Goal: Task Accomplishment & Management: Use online tool/utility

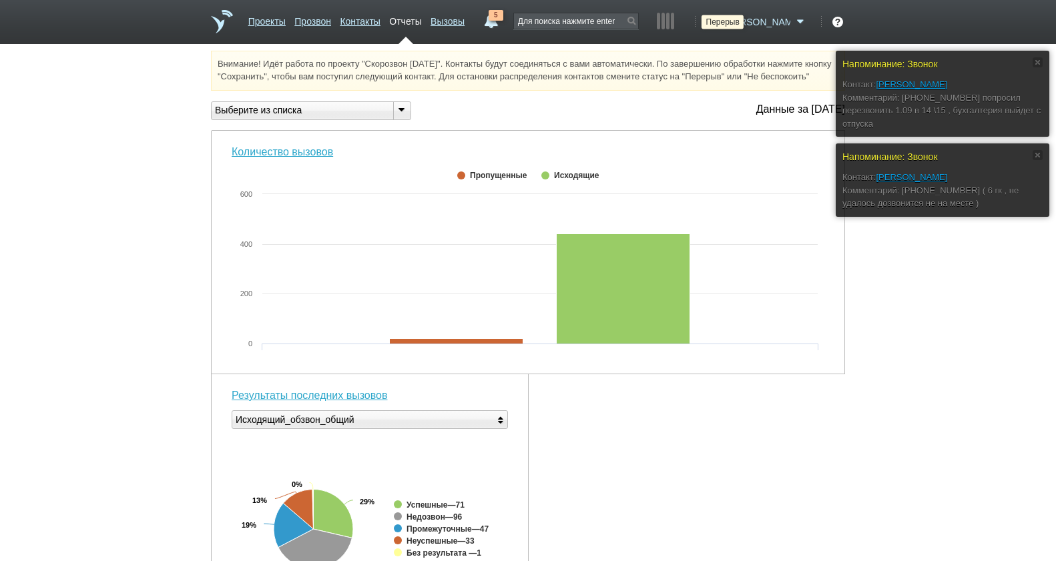
click at [722, 27] on icon at bounding box center [713, 21] width 18 height 13
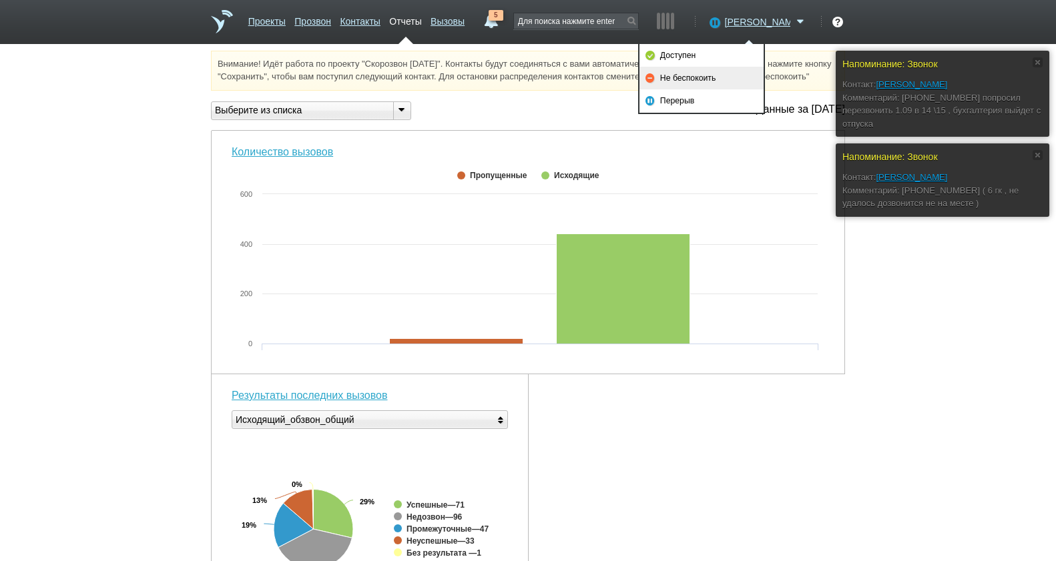
click at [729, 75] on link "Не беспокоить" at bounding box center [701, 78] width 124 height 23
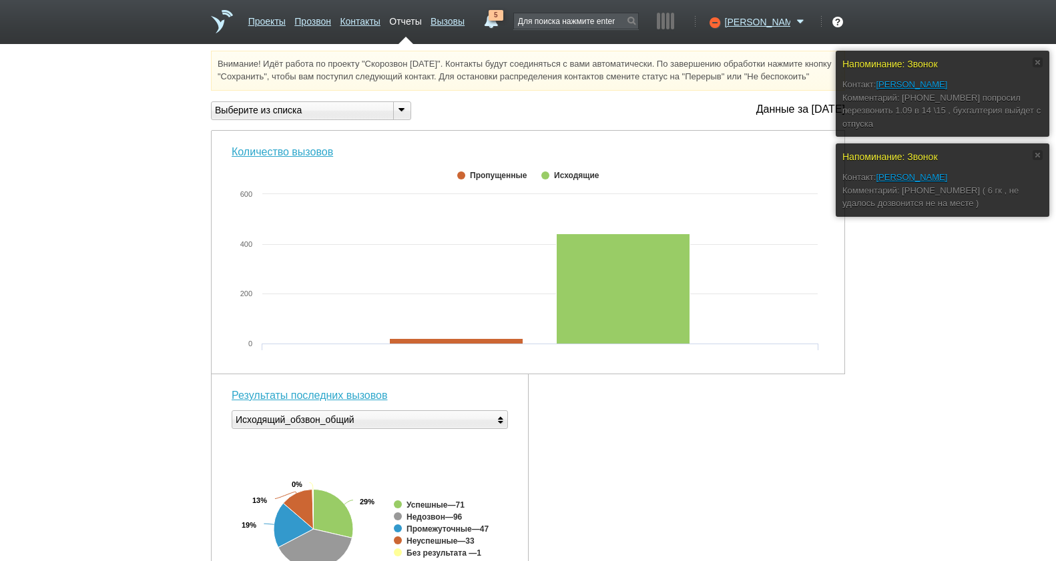
click at [912, 335] on div "Напоминание: Звонок Контакт: ПРОТАСОВ ЮРИЙ АЛЕКСАНДРОВИЧ Комментарий: +7 (921) …" at bounding box center [528, 514] width 1056 height 926
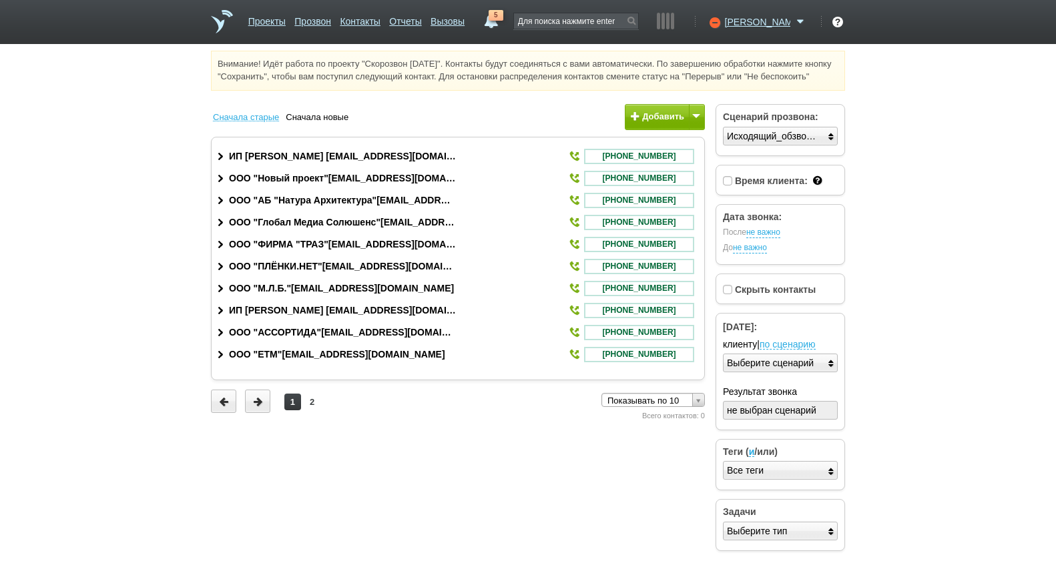
click at [1015, 197] on html "Проекты Прозвон Контакты Отчеты Вызовы 5 01 сентября 2025 завтра неделя все Зво…" at bounding box center [528, 280] width 1056 height 560
click at [722, 17] on icon at bounding box center [713, 21] width 18 height 13
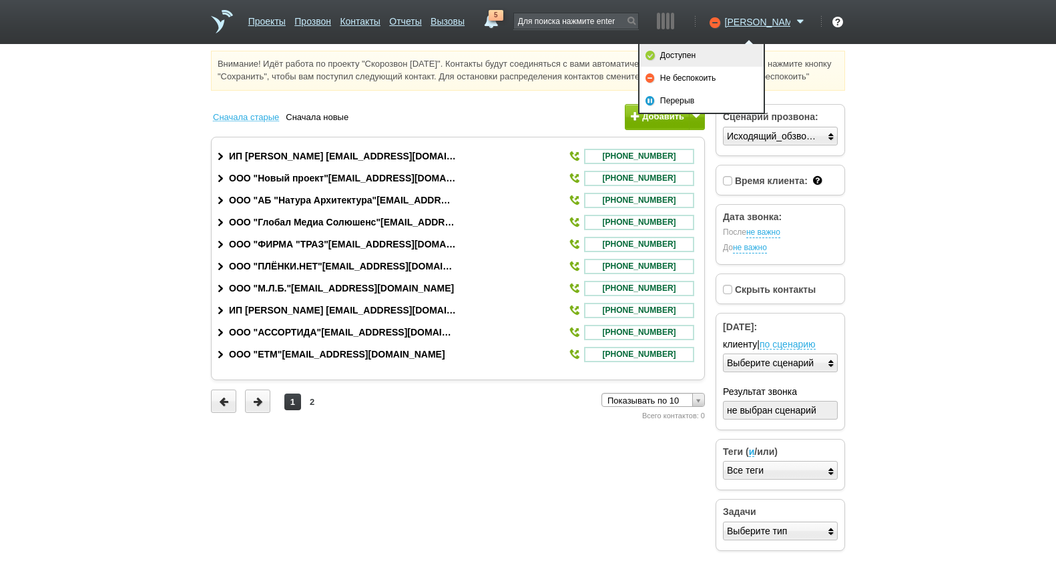
click at [738, 51] on link "Доступен" at bounding box center [701, 55] width 124 height 23
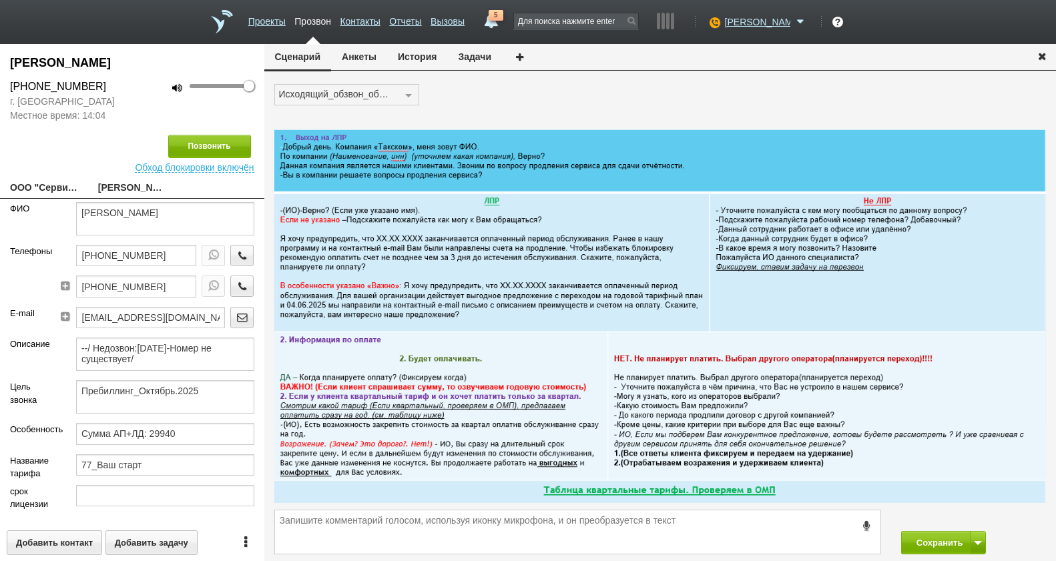
click at [421, 59] on button "История" at bounding box center [417, 56] width 60 height 25
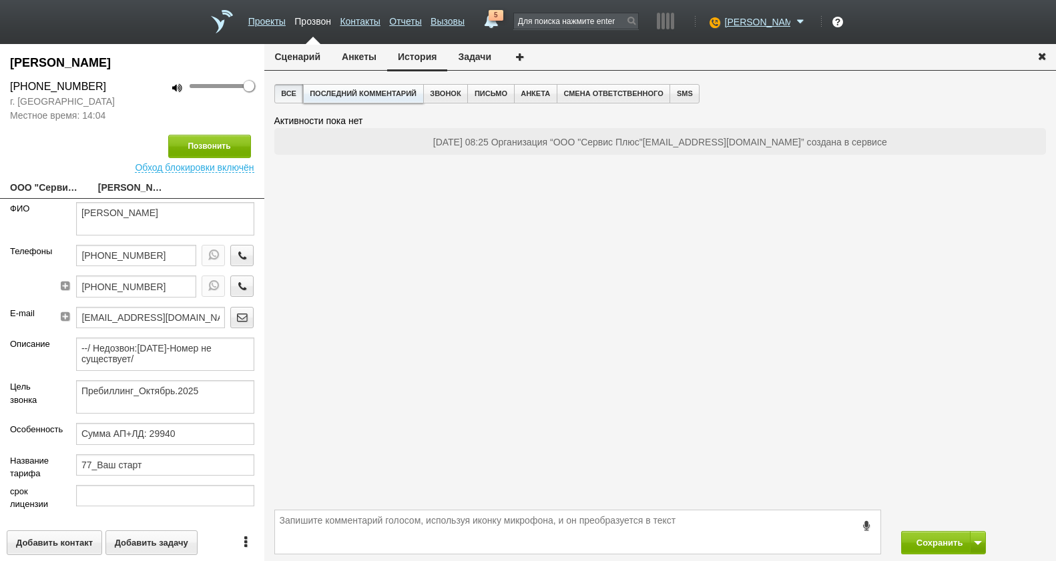
click at [357, 89] on button "Последний комментарий" at bounding box center [363, 93] width 121 height 19
drag, startPoint x: 363, startPoint y: 54, endPoint x: 265, endPoint y: 51, distance: 98.2
click at [361, 53] on button "Анкеты" at bounding box center [359, 56] width 56 height 25
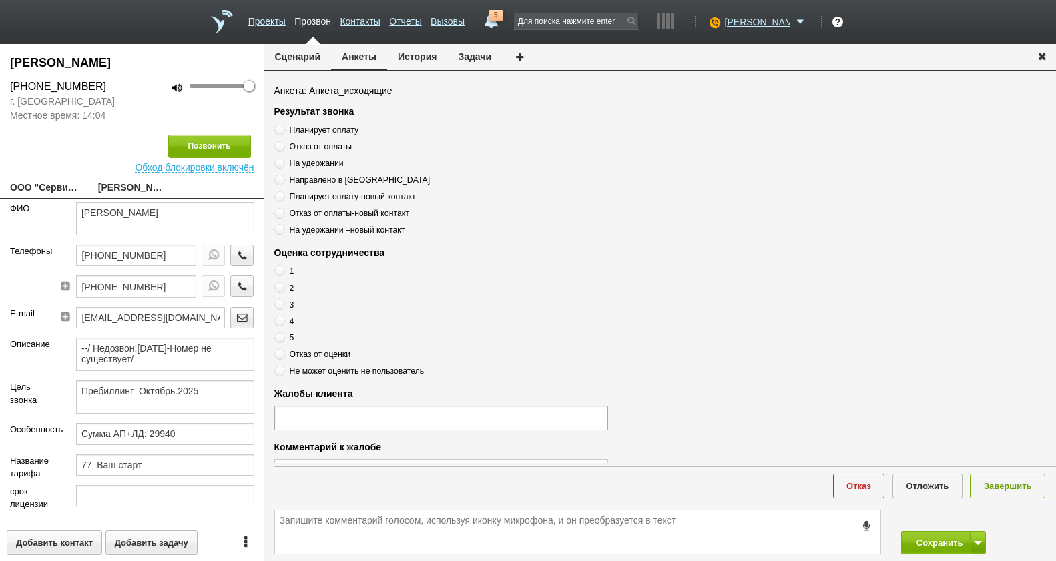
click at [284, 52] on button "Сценарий" at bounding box center [297, 56] width 67 height 25
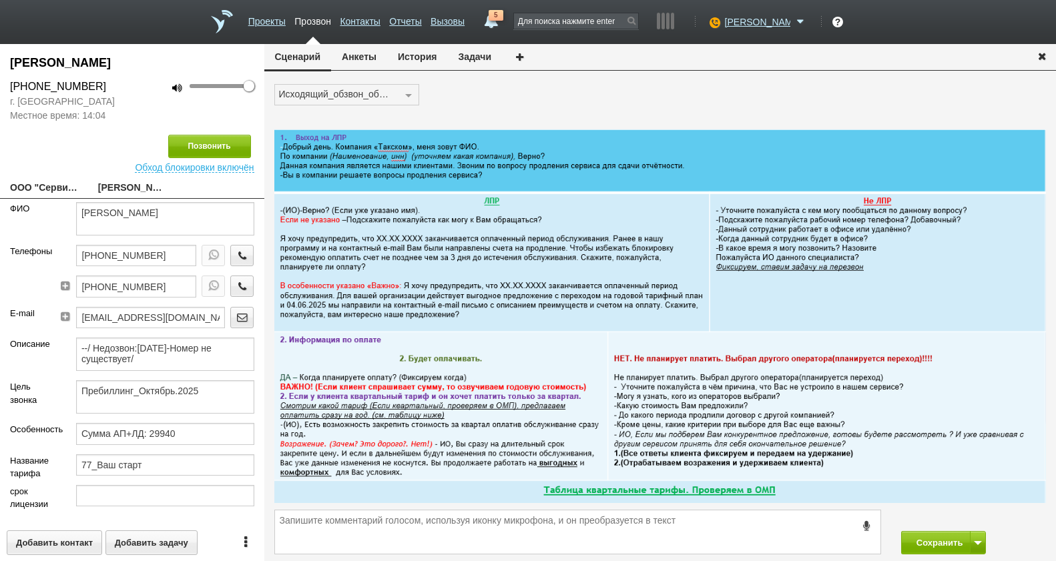
click at [66, 190] on link "ООО "Сервис Плюс"[EMAIL_ADDRESS][DOMAIN_NAME]" at bounding box center [44, 189] width 68 height 19
type textarea "ООО "Сервис Плюс"[EMAIL_ADDRESS][DOMAIN_NAME]"
type input "7704643931"
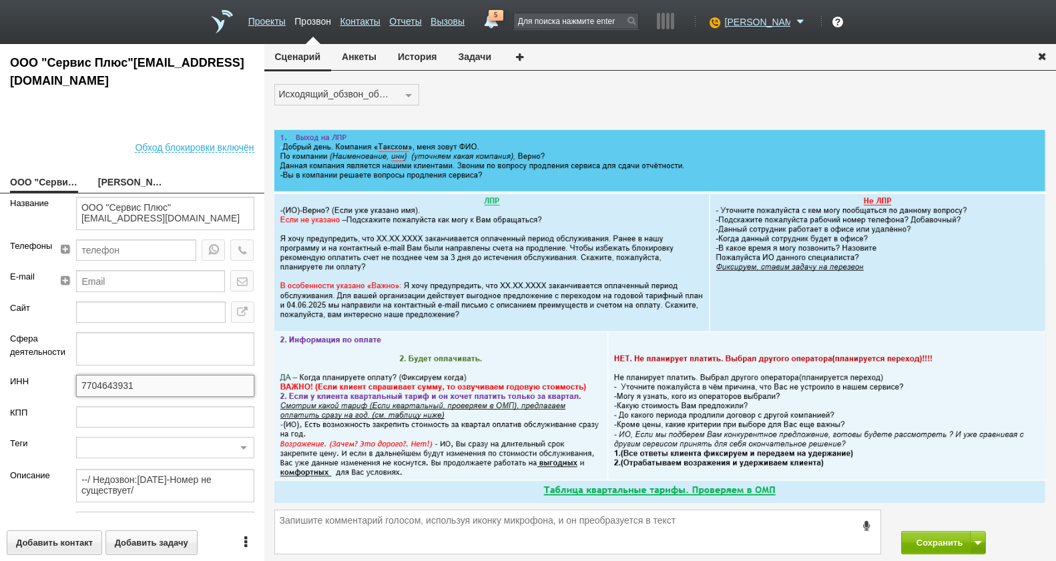
drag, startPoint x: 155, startPoint y: 392, endPoint x: 55, endPoint y: 394, distance: 100.1
click at [55, 394] on div "ИНН 7704643931" at bounding box center [132, 390] width 264 height 31
click at [110, 177] on link "Куприянова Елизавета Сергеевна" at bounding box center [132, 183] width 68 height 19
type textarea "Куприянова Елизавета Сергеевна"
type textarea "Пребиллинг_Октябрь.2025"
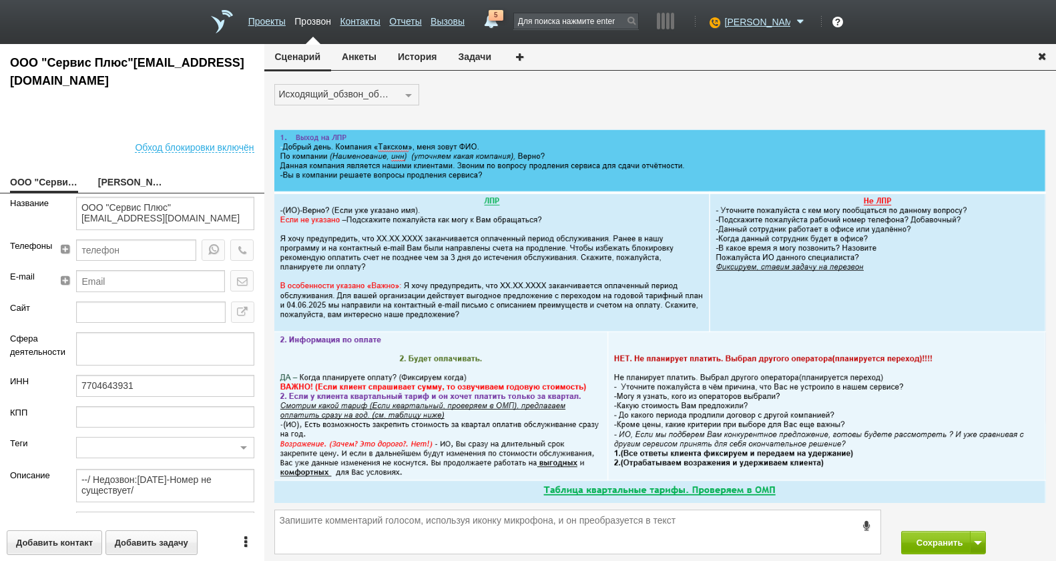
type input "Сумма АП+ЛД: 29940"
type input "77_Ваш старт"
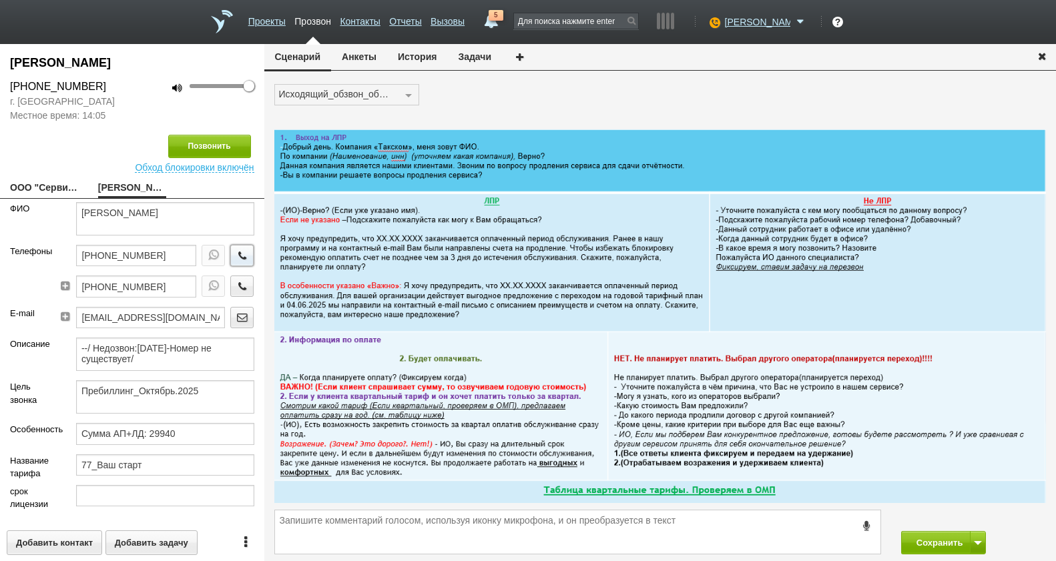
click at [235, 250] on icon "button" at bounding box center [242, 255] width 15 height 10
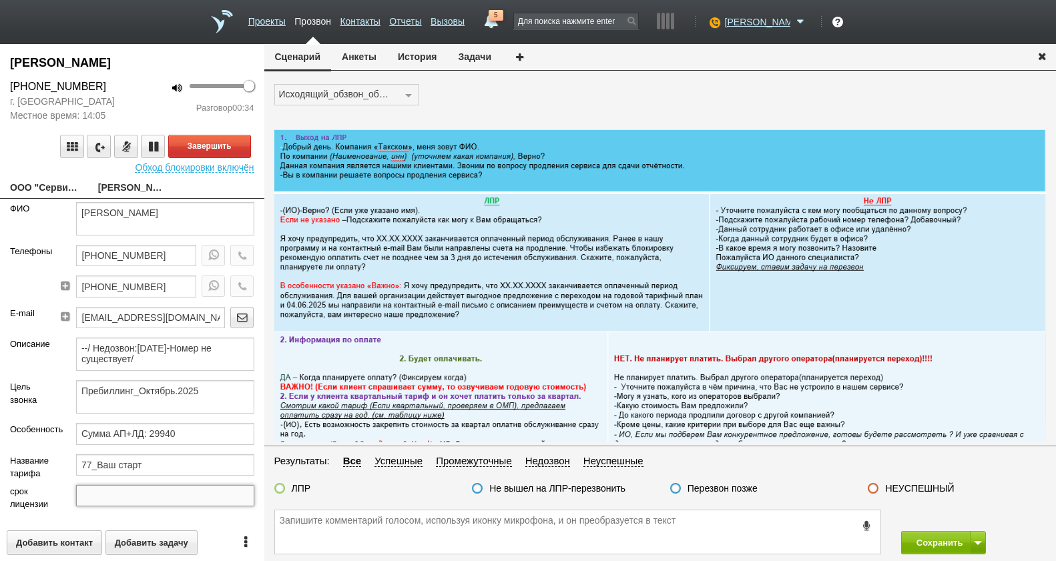
click at [175, 492] on input "text" at bounding box center [165, 495] width 178 height 21
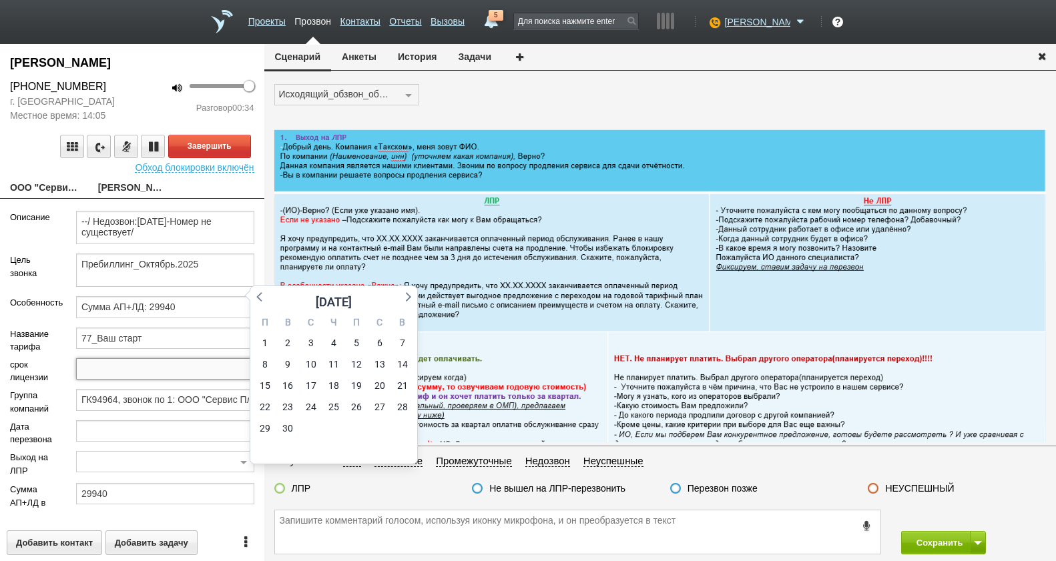
scroll to position [200, 0]
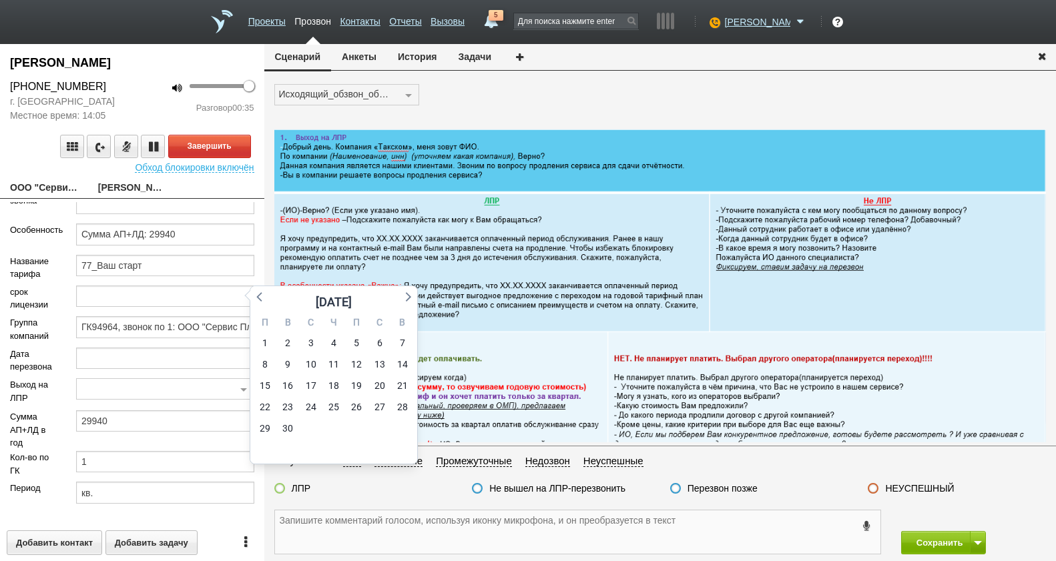
click at [351, 523] on textarea at bounding box center [577, 532] width 605 height 43
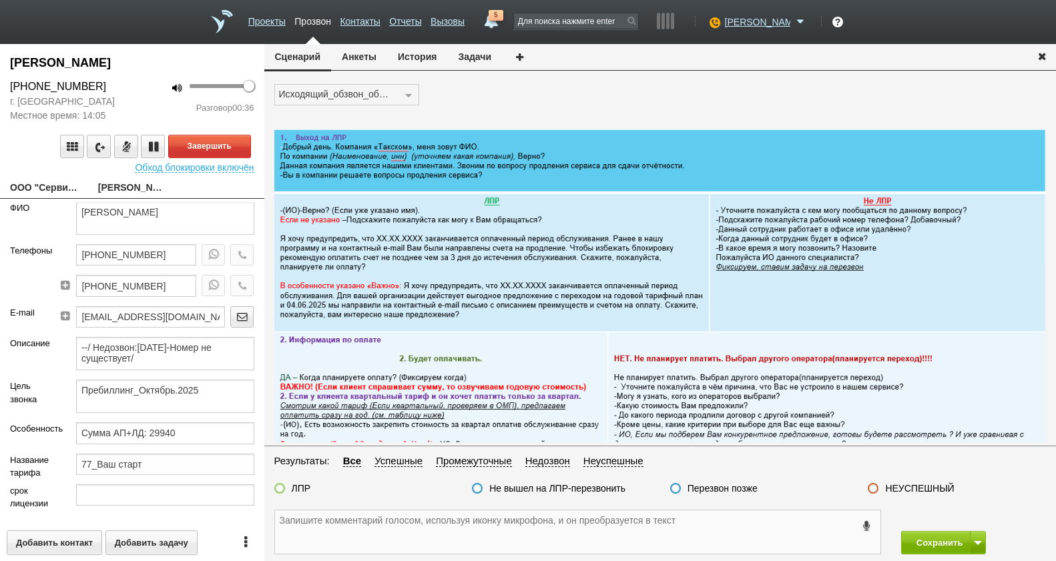
scroll to position [0, 0]
drag, startPoint x: 133, startPoint y: 210, endPoint x: 249, endPoint y: 206, distance: 115.5
click at [249, 206] on div "Куприянова Елизавета Сергеевна" at bounding box center [165, 223] width 198 height 43
click at [156, 218] on textarea "Куприянова Елизавета Сергеевна" at bounding box center [165, 218] width 178 height 33
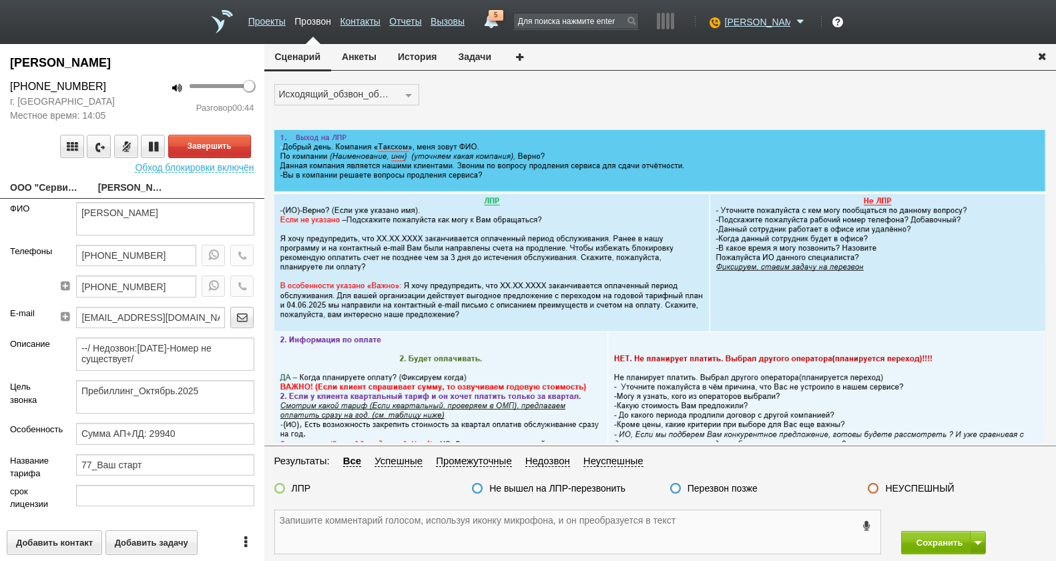
click at [390, 535] on textarea at bounding box center [577, 532] width 605 height 43
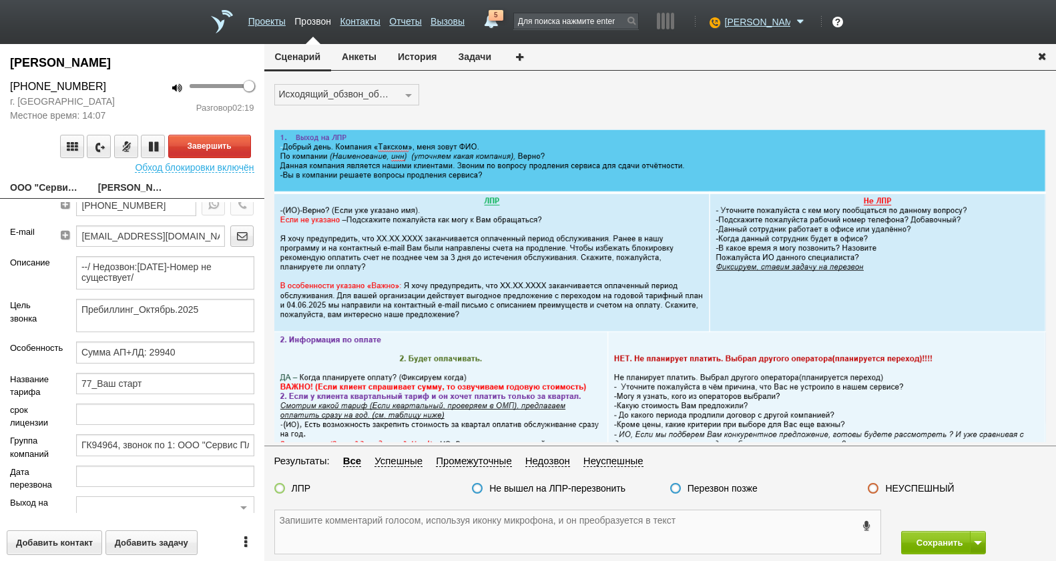
scroll to position [66, 0]
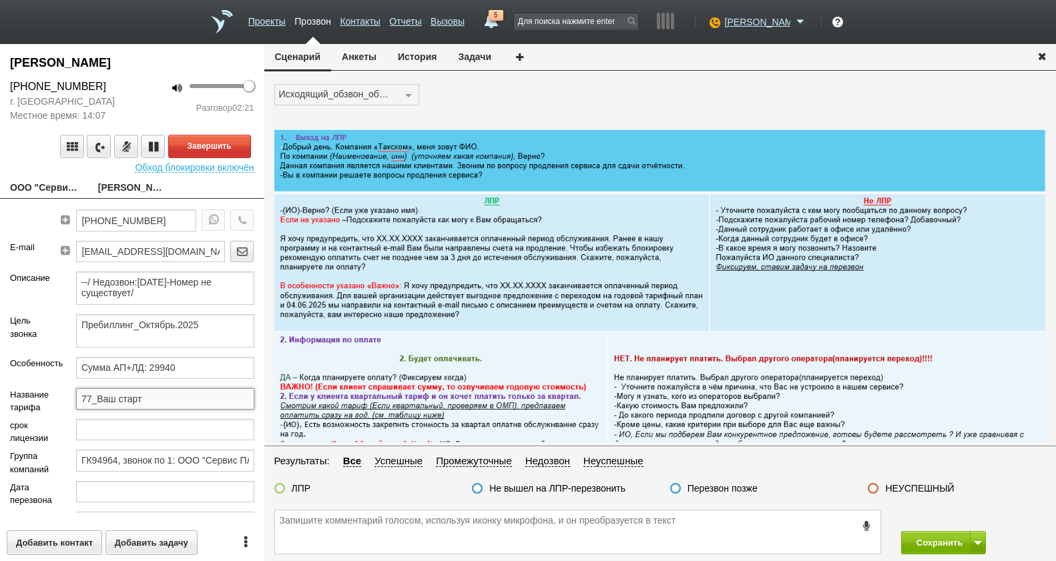
click at [177, 402] on input "77_Ваш старт" at bounding box center [165, 398] width 178 height 21
click at [419, 530] on textarea at bounding box center [577, 532] width 605 height 43
click at [355, 527] on textarea at bounding box center [577, 532] width 605 height 43
click at [219, 294] on textarea "--/ Недозвон:13.09.2024-Номер не существует/" at bounding box center [165, 288] width 178 height 33
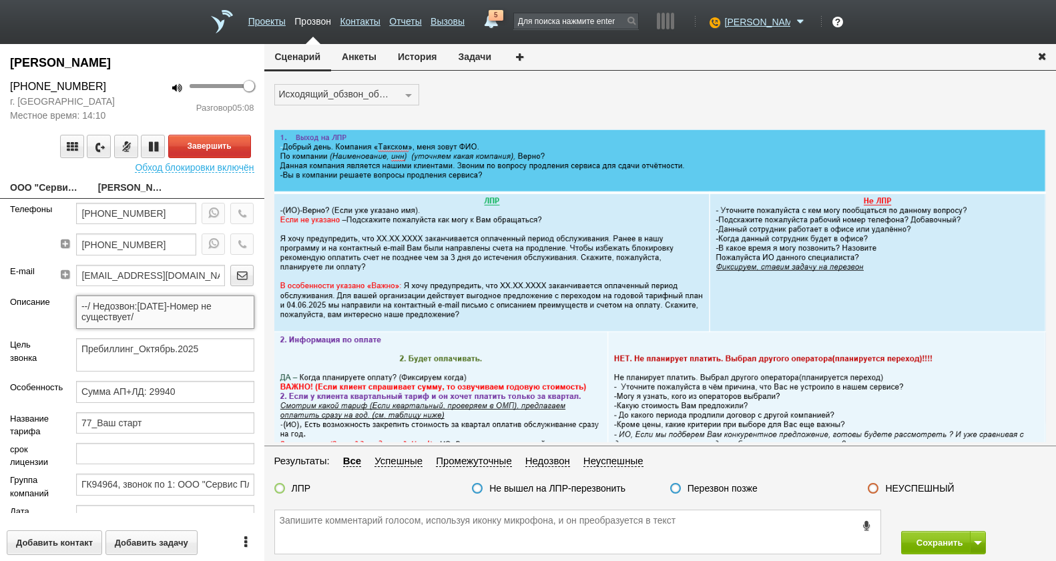
scroll to position [0, 0]
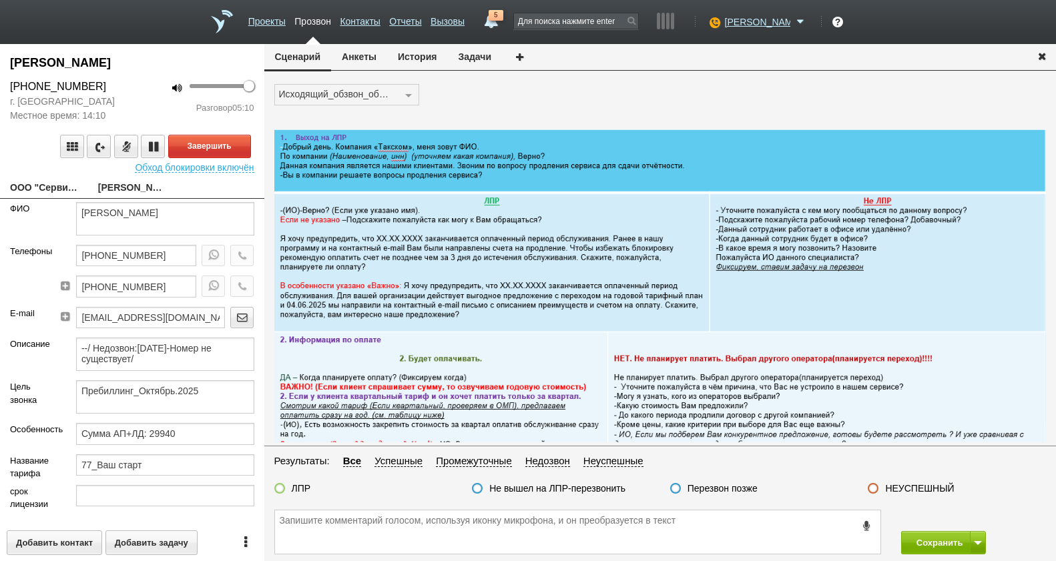
drag, startPoint x: 97, startPoint y: 83, endPoint x: 18, endPoint y: 82, distance: 78.8
click at [18, 82] on div "[PHONE_NUMBER]" at bounding box center [66, 87] width 112 height 16
drag, startPoint x: 18, startPoint y: 82, endPoint x: 98, endPoint y: 89, distance: 80.4
click at [98, 89] on div "[PHONE_NUMBER]" at bounding box center [66, 87] width 112 height 16
drag, startPoint x: 109, startPoint y: 87, endPoint x: 11, endPoint y: 87, distance: 98.1
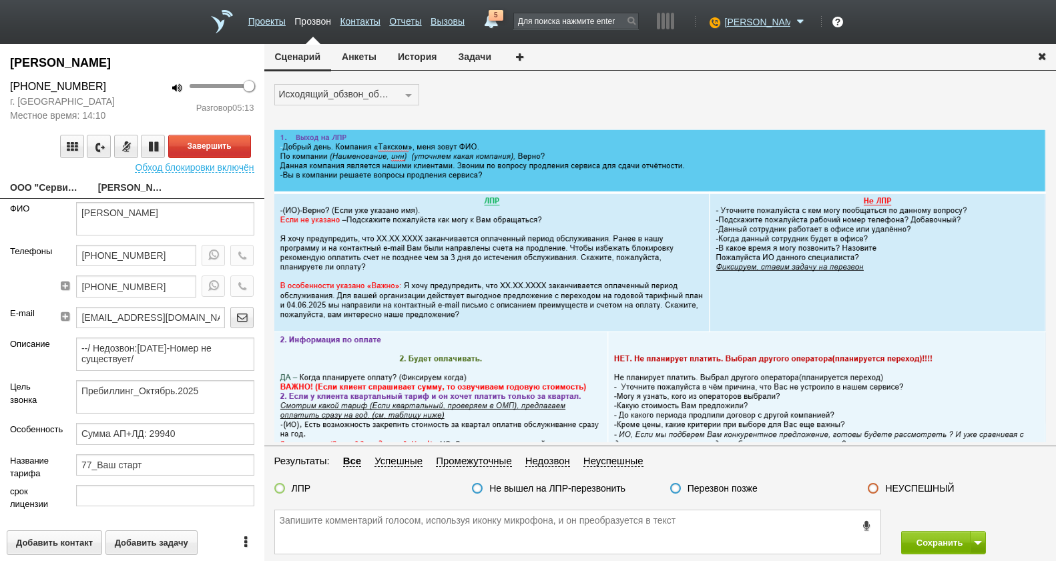
click at [11, 87] on div "[PHONE_NUMBER]" at bounding box center [66, 87] width 112 height 16
drag, startPoint x: 11, startPoint y: 87, endPoint x: 31, endPoint y: 87, distance: 20.7
copy div "[PHONE_NUMBER]"
paste textarea "[PHONE_NUMBER]"
click at [405, 522] on textarea "[PHONE_NUMBER]" at bounding box center [577, 532] width 605 height 43
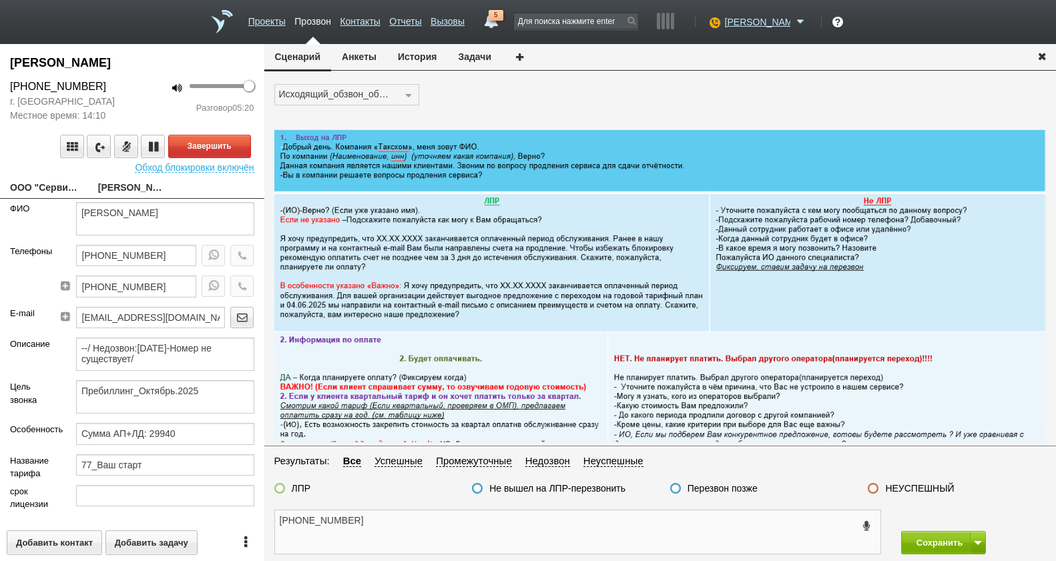
type textarea "[PHONE_NUMBER]"
click at [365, 59] on button "Анкеты" at bounding box center [359, 56] width 56 height 25
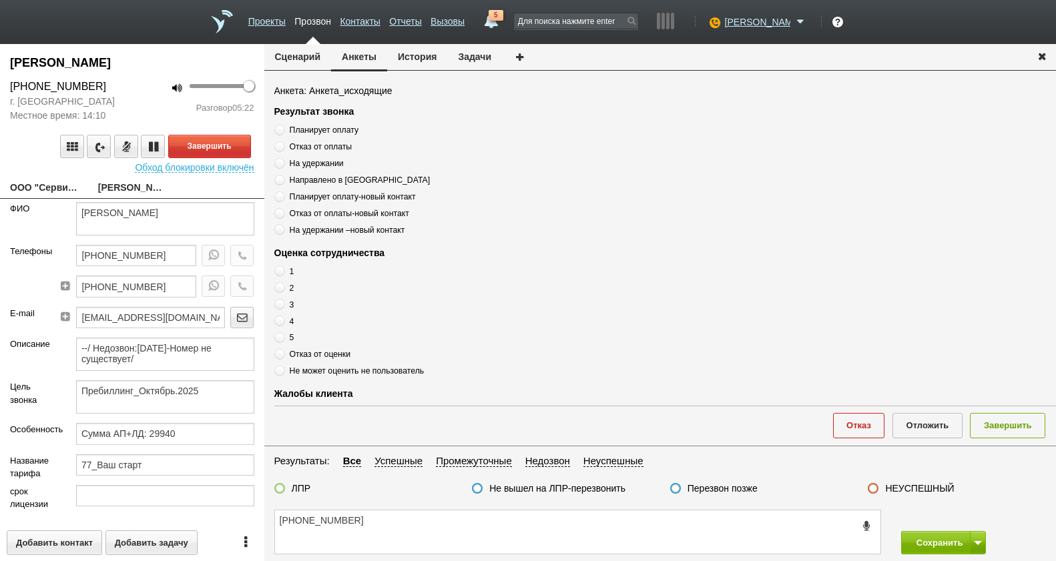
click at [307, 133] on span "Планирует оплату" at bounding box center [324, 129] width 69 height 9
click at [283, 132] on input "Планирует оплату" at bounding box center [278, 127] width 9 height 9
radio input "true"
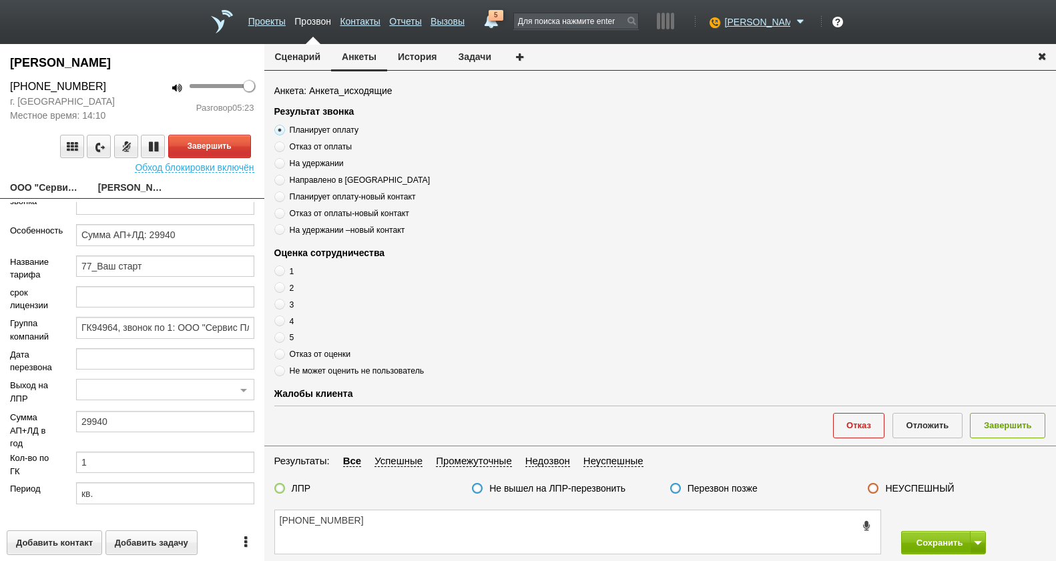
scroll to position [200, 0]
click at [383, 533] on textarea "[PHONE_NUMBER]" at bounding box center [577, 532] width 605 height 43
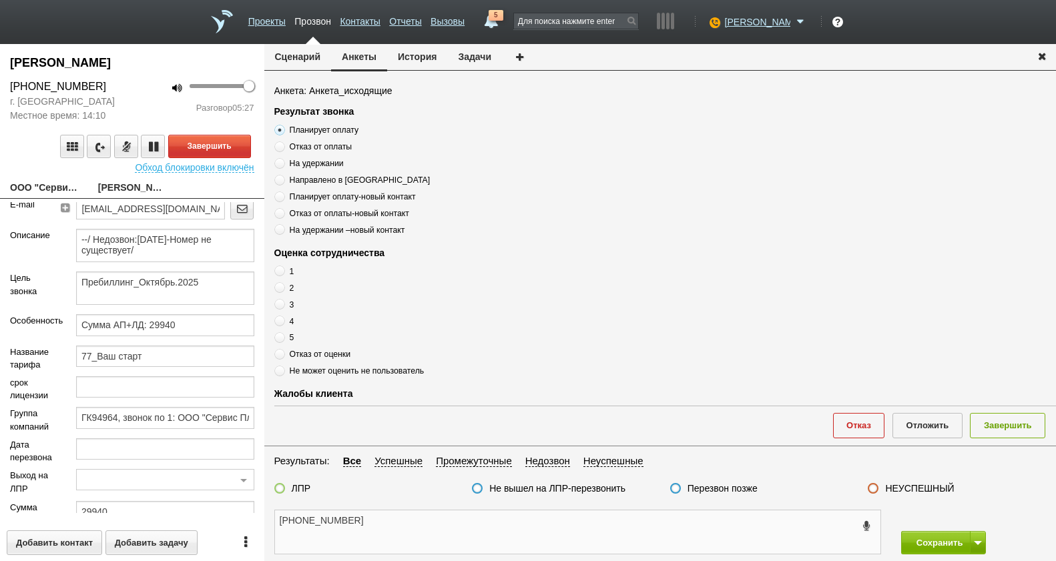
scroll to position [0, 0]
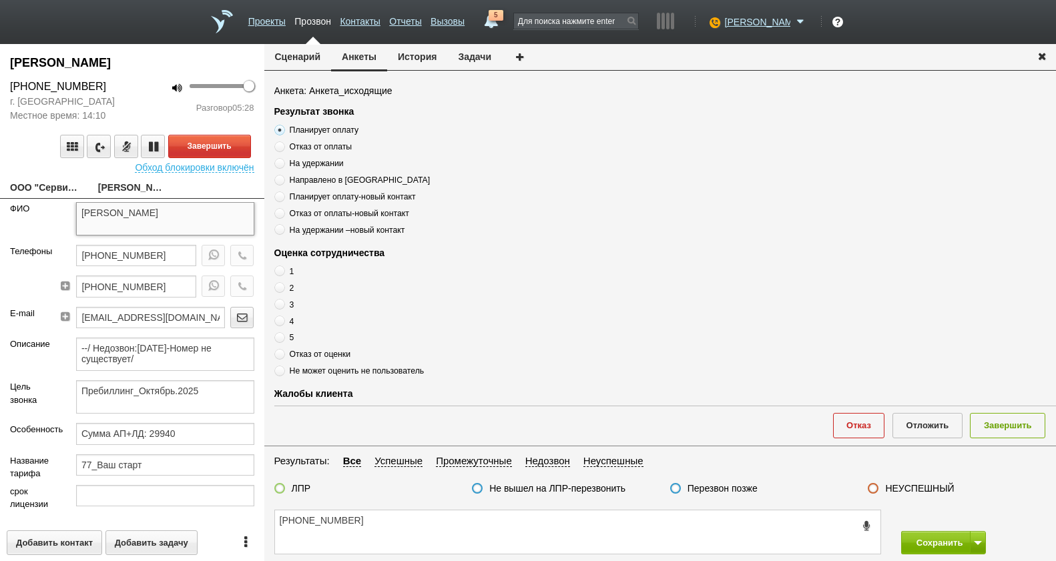
drag, startPoint x: 156, startPoint y: 213, endPoint x: 242, endPoint y: 212, distance: 86.1
click at [242, 212] on textarea "Куприянова Елизавета Сергеевна" at bounding box center [165, 218] width 178 height 33
click at [413, 529] on textarea "[PHONE_NUMBER]" at bounding box center [577, 532] width 605 height 43
paste textarea "Елизавета Сергеевна"
click at [496, 517] on textarea "+7 (499) 460-50-06 Елизавета Сергеевна" at bounding box center [577, 532] width 605 height 43
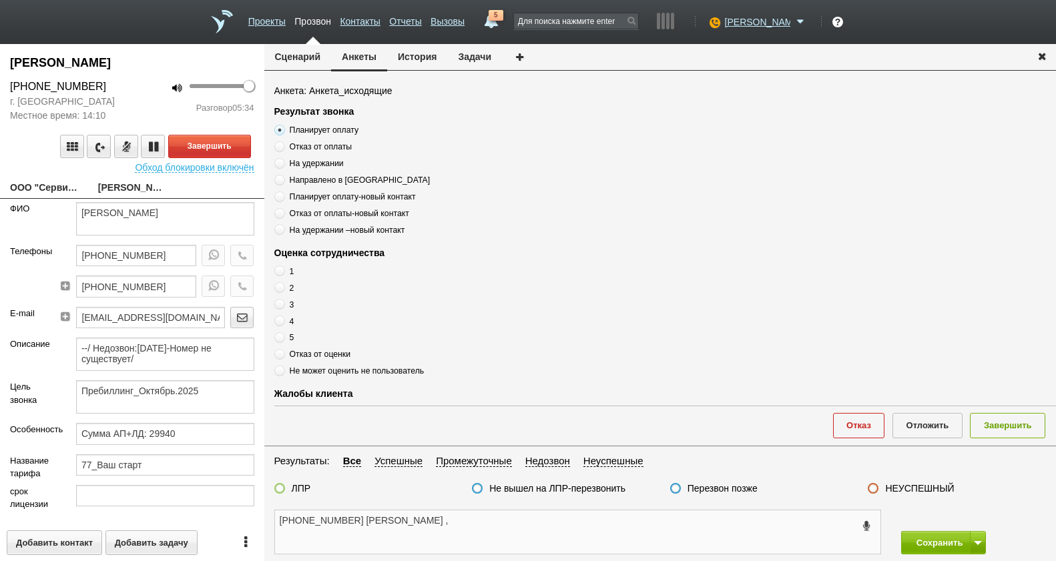
scroll to position [200, 0]
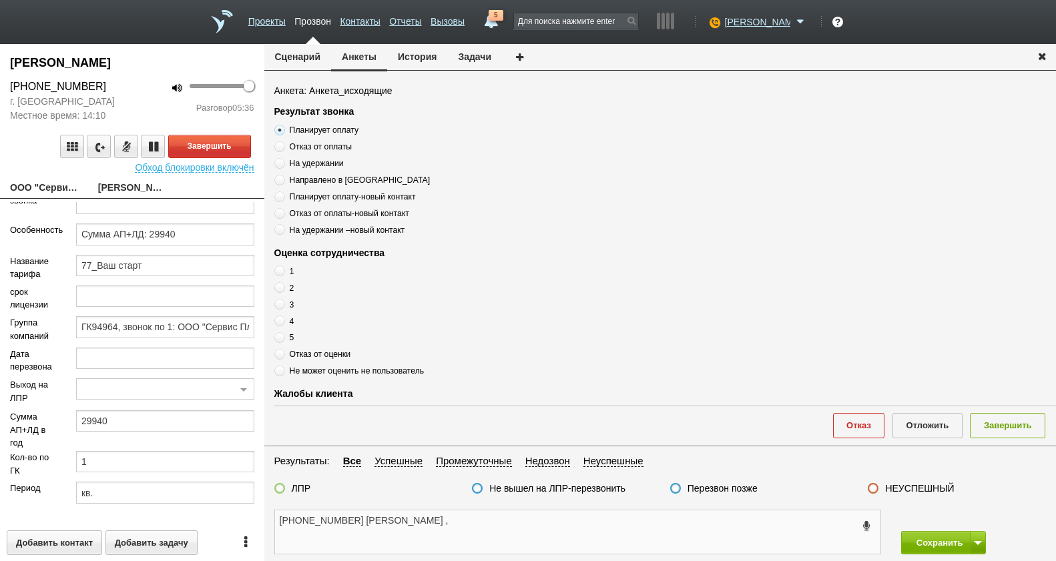
click at [539, 529] on textarea "+7 (499) 460-50-06 Елизавета Сергеевна ," at bounding box center [577, 532] width 605 height 43
click at [520, 520] on textarea "+7 (499) 460-50-06 Елизавета Сергеевна ," at bounding box center [577, 532] width 605 height 43
click at [501, 533] on textarea "+7 (499) 460-50-06 Елизавета Сергеевна ," at bounding box center [577, 532] width 605 height 43
click at [480, 535] on textarea "+7 (499) 460-50-06 Елизавета Сергеевна ," at bounding box center [577, 532] width 605 height 43
click at [510, 517] on textarea "+7 (499) 460-50-06 Елизавета Сергеевна ," at bounding box center [577, 532] width 605 height 43
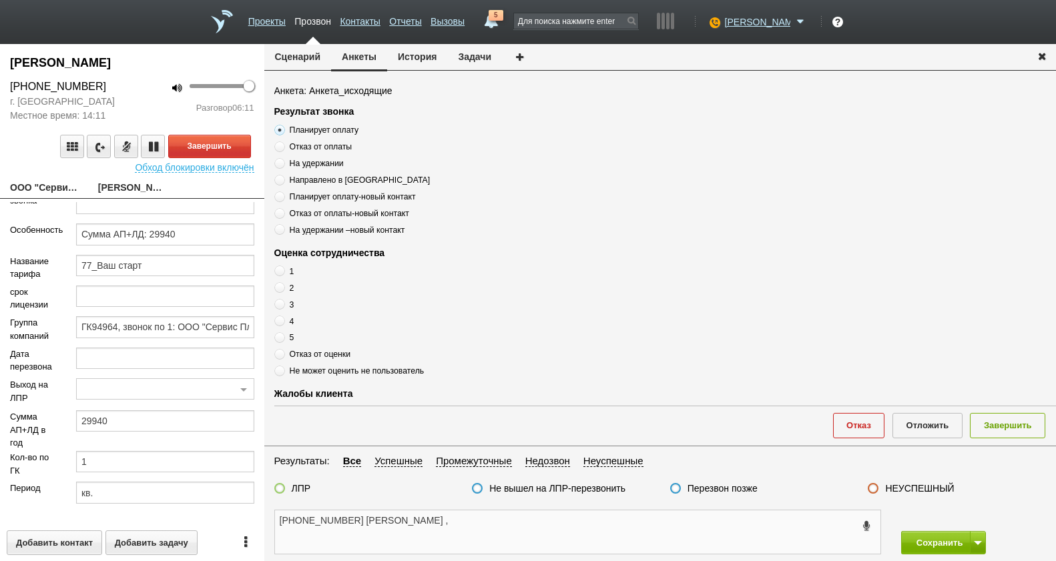
type textarea "+7 (499) 460-50-06 Елизавета Сергеевна ,"
click at [296, 354] on span "Отказ от оценки" at bounding box center [320, 354] width 61 height 9
click at [283, 354] on input "Отказ от оценки" at bounding box center [278, 352] width 9 height 9
radio input "true"
click at [485, 528] on textarea "+7 (499) 460-50-06 Елизавета Сергеевна ," at bounding box center [577, 532] width 605 height 43
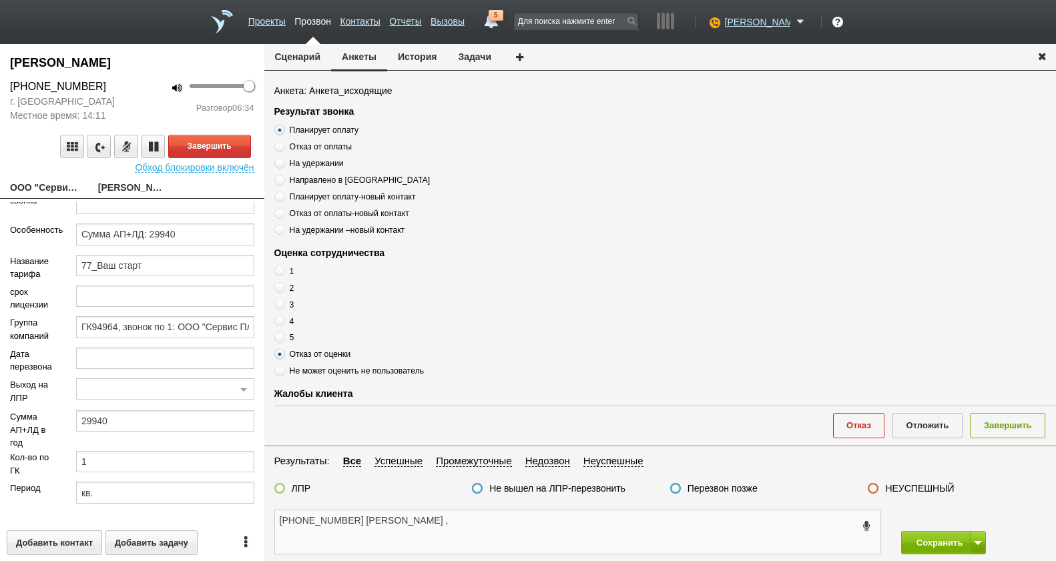
click at [499, 532] on textarea "+7 (499) 460-50-06 Елизавета Сергеевна ," at bounding box center [577, 532] width 605 height 43
click at [529, 532] on textarea "+7 (499) 460-50-06 Елизавета Сергеевна ," at bounding box center [577, 532] width 605 height 43
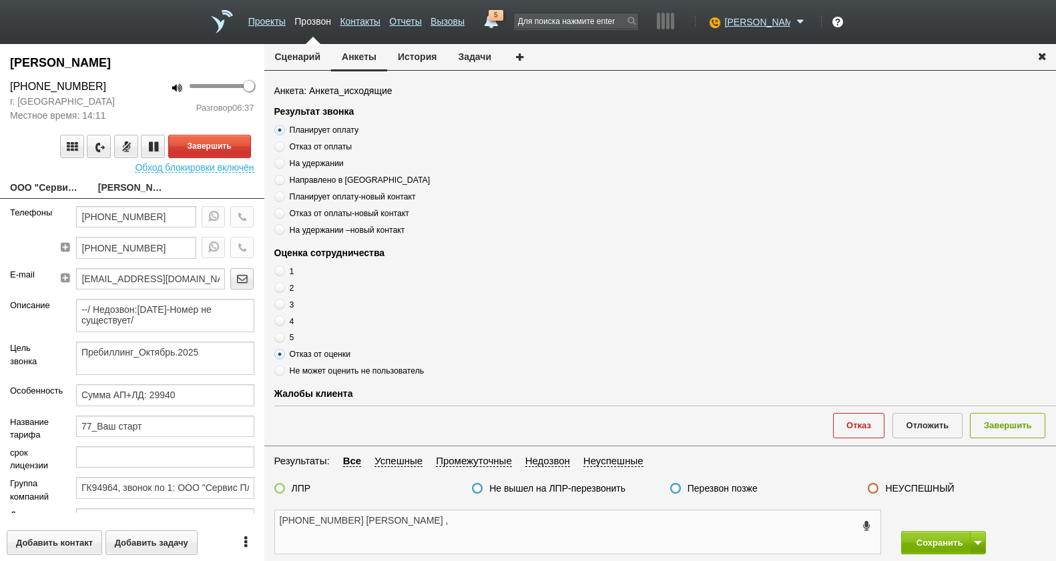
scroll to position [0, 0]
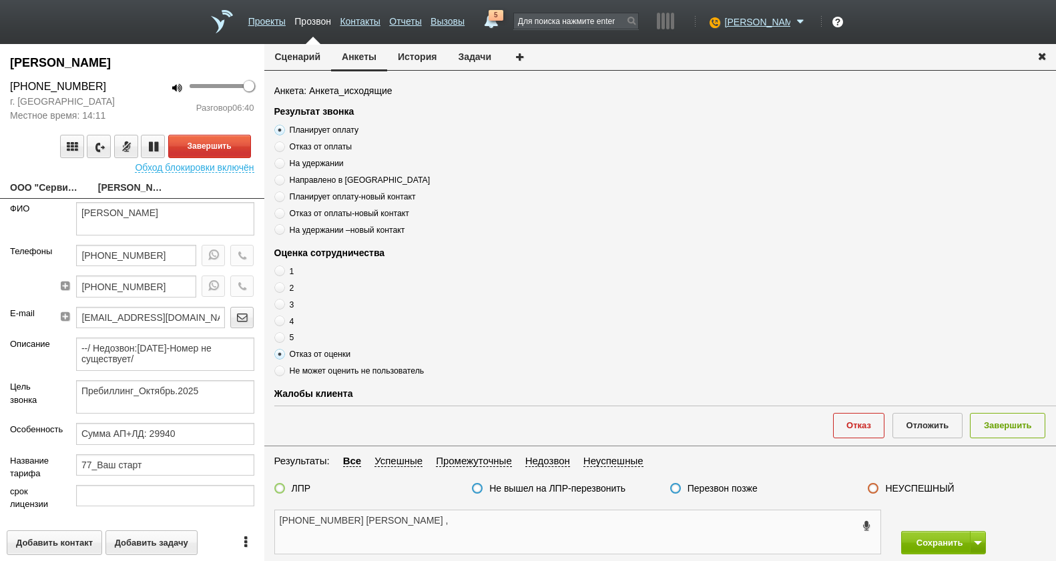
click at [547, 532] on textarea "+7 (499) 460-50-06 Елизавета Сергеевна ," at bounding box center [577, 532] width 605 height 43
click at [210, 136] on button "Завершить" at bounding box center [209, 146] width 83 height 23
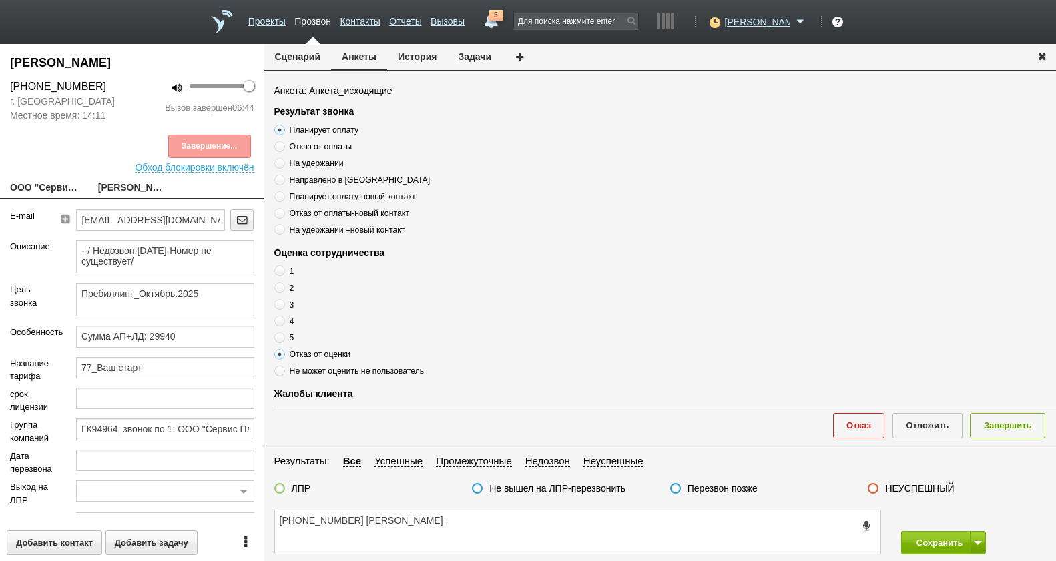
scroll to position [200, 0]
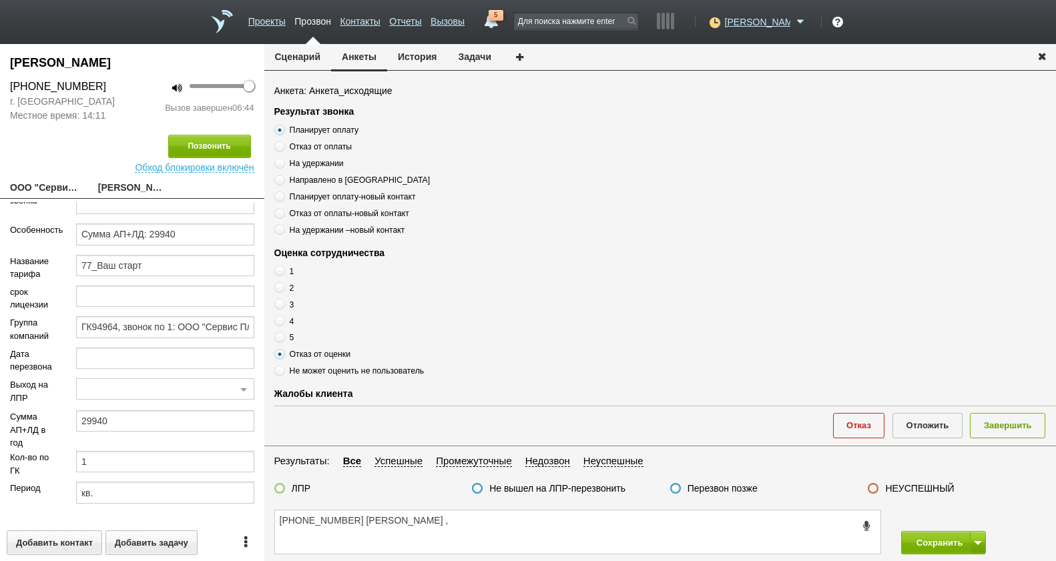
click at [333, 127] on span "Планирует оплату" at bounding box center [324, 129] width 69 height 9
click at [283, 127] on input "Планирует оплату" at bounding box center [278, 127] width 9 height 9
click at [333, 127] on span "Планирует оплату" at bounding box center [324, 129] width 69 height 9
click at [283, 127] on input "Планирует оплату" at bounding box center [278, 127] width 9 height 9
click at [333, 127] on span "Планирует оплату" at bounding box center [324, 129] width 69 height 9
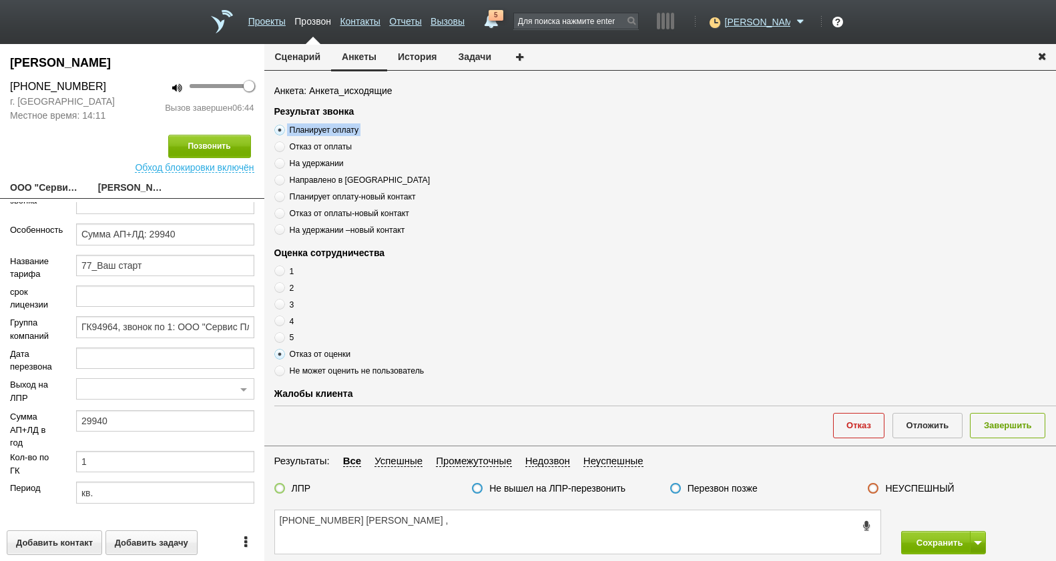
click at [283, 127] on input "Планирует оплату" at bounding box center [278, 127] width 9 height 9
copy div "Планирует оплату"
click at [492, 529] on textarea "+7 (499) 460-50-06 Елизавета Сергеевна ," at bounding box center [577, 532] width 605 height 43
paste textarea "Планирует оплату"
click at [595, 526] on textarea "+7 (499) 460-50-06 Елизавета Сергеевна , Планирует оплату" at bounding box center [577, 532] width 605 height 43
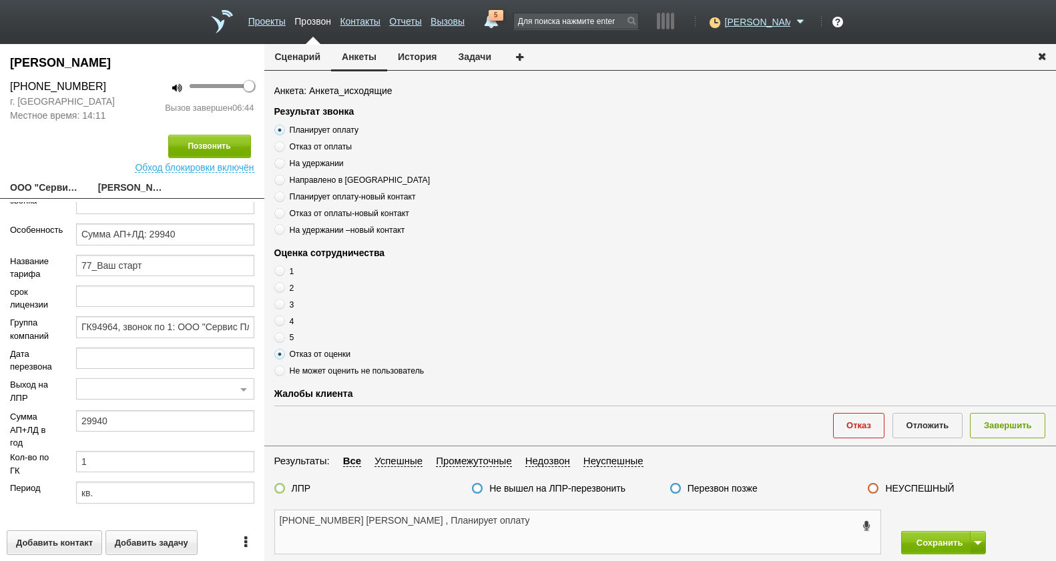
click at [567, 529] on textarea "+7 (499) 460-50-06 Елизавета Сергеевна , Планирует оплату" at bounding box center [577, 532] width 605 height 43
click at [565, 527] on textarea "+7 (499) 460-50-06 Елизавета Сергеевна , Планирует оплату" at bounding box center [577, 532] width 605 height 43
click at [562, 517] on textarea "+7 (499) 460-50-06 Елизавета Сергеевна , Планирует оплату" at bounding box center [577, 532] width 605 height 43
click at [350, 357] on span "Отказ от оценки" at bounding box center [320, 354] width 61 height 9
click at [283, 356] on input "Отказ от оценки" at bounding box center [278, 352] width 9 height 9
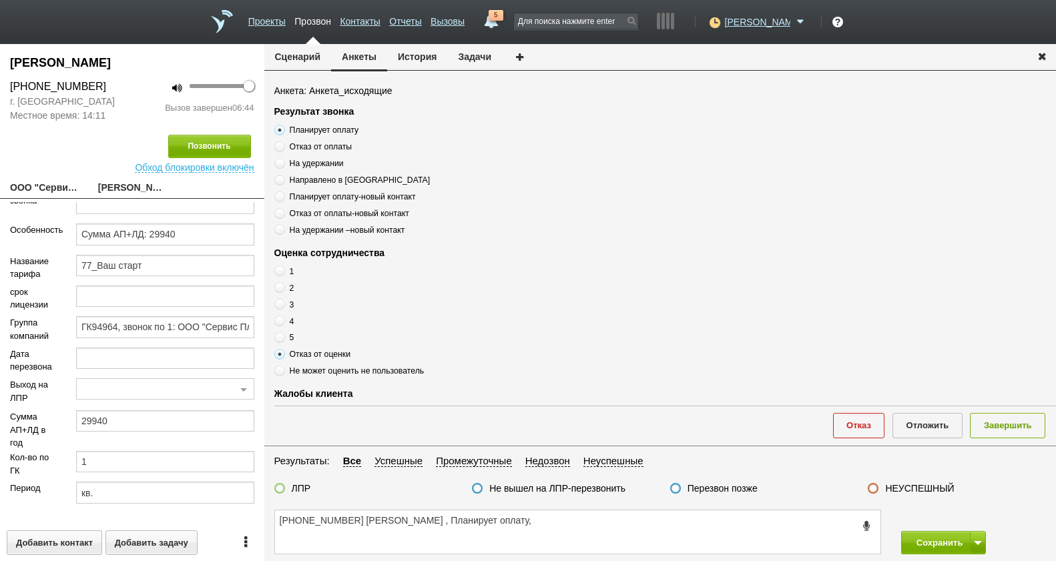
click at [349, 356] on span "Отказ от оценки" at bounding box center [320, 354] width 61 height 9
click at [283, 356] on input "Отказ от оценки" at bounding box center [278, 352] width 9 height 9
click at [348, 356] on span "Отказ от оценки" at bounding box center [320, 354] width 61 height 9
click at [283, 356] on input "Отказ от оценки" at bounding box center [278, 352] width 9 height 9
copy div "Отказ от оценки"
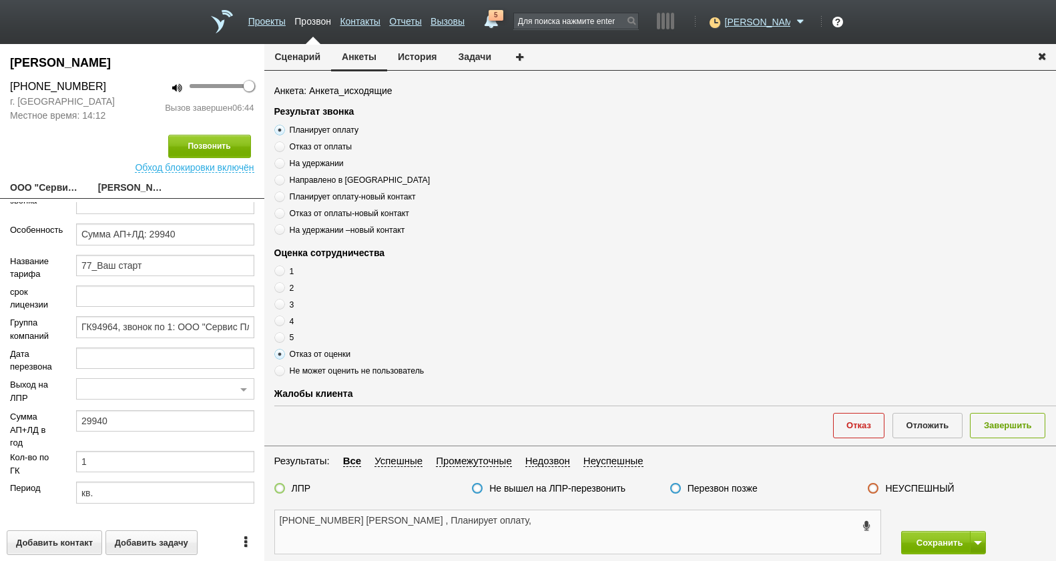
click at [593, 521] on textarea "+7 (499) 460-50-06 Елизавета Сергеевна , Планирует оплату," at bounding box center [577, 532] width 605 height 43
paste textarea "Отказ от оценки"
click at [664, 511] on textarea "+7 (499) 460-50-06 Елизавета Сергеевна , Планирует оплату, Отказ от оценки" at bounding box center [577, 532] width 605 height 43
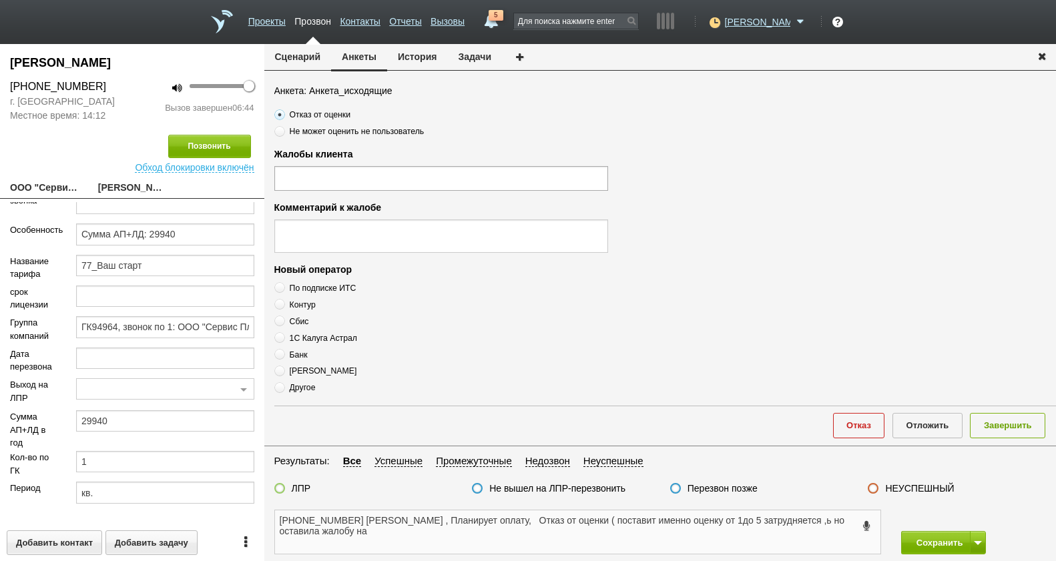
scroll to position [267, 0]
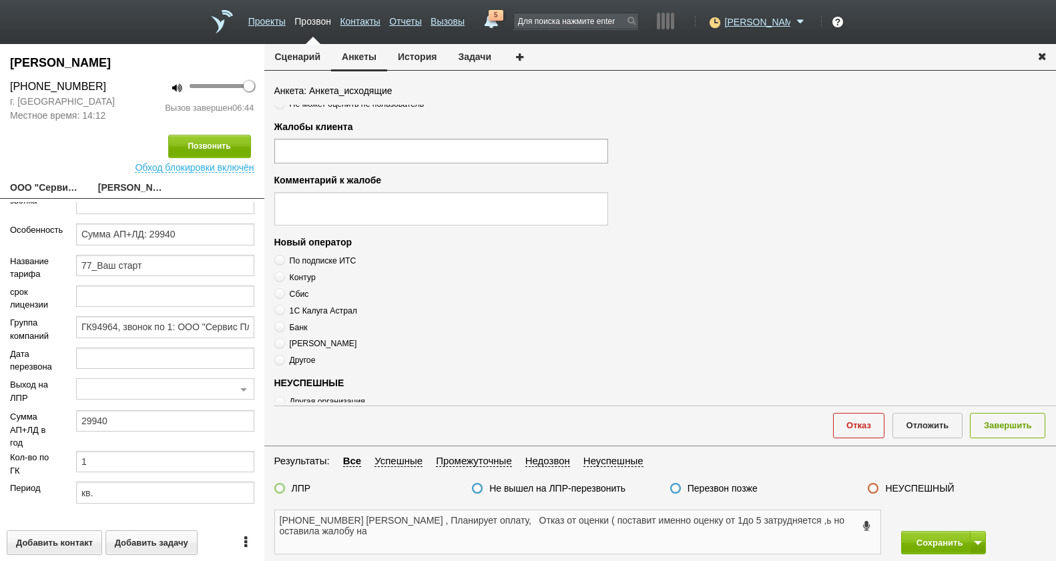
type textarea "+7 (499) 460-50-06 Елизавета Сергеевна , Планирует оплату, Отказ от оценки ( по…"
click at [339, 155] on ul at bounding box center [441, 151] width 334 height 24
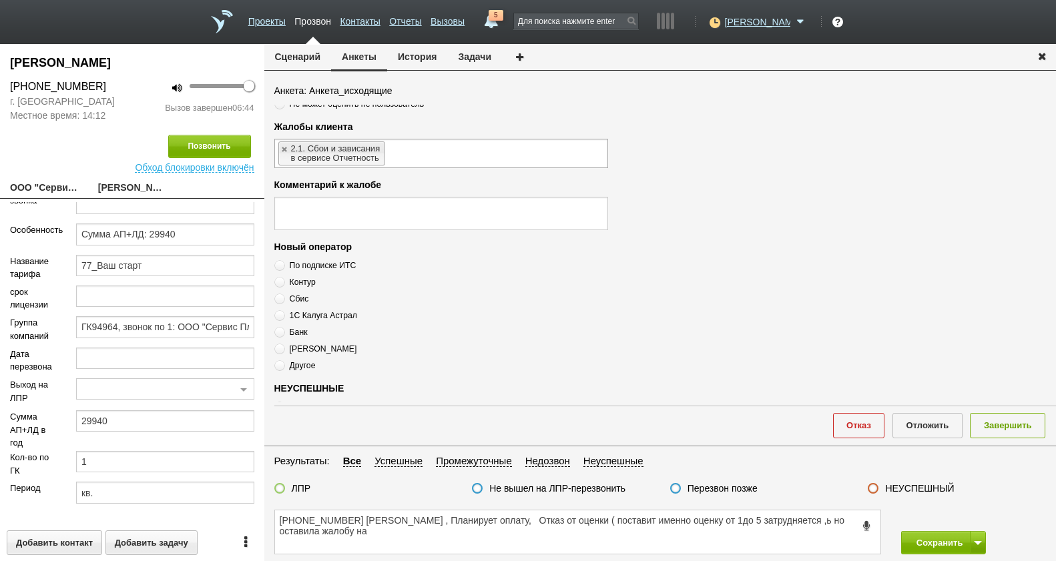
click at [402, 158] on ul "2.1. Сбои и зависания в сервисе Отчетность" at bounding box center [441, 153] width 334 height 29
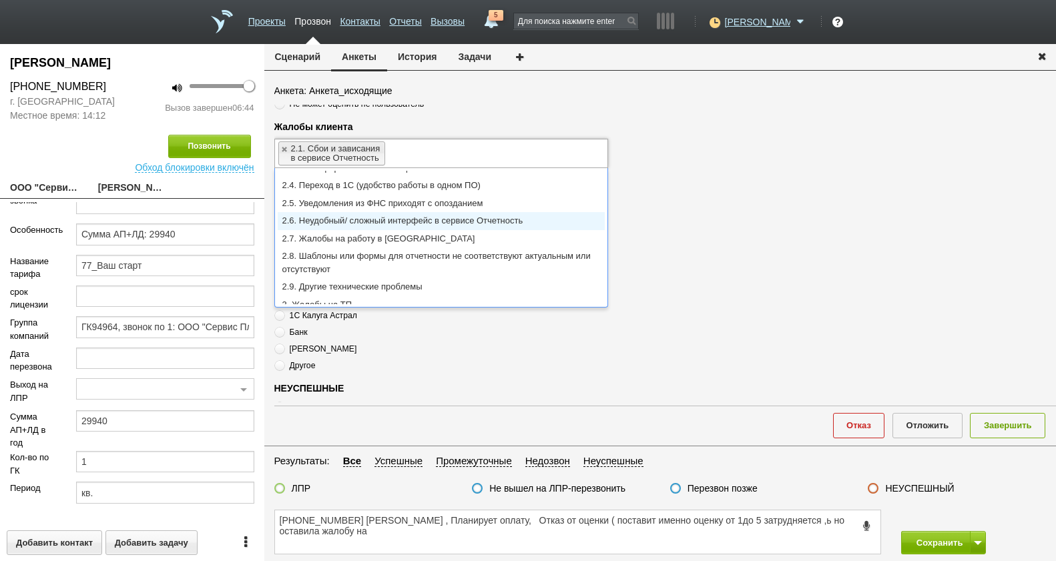
scroll to position [53, 0]
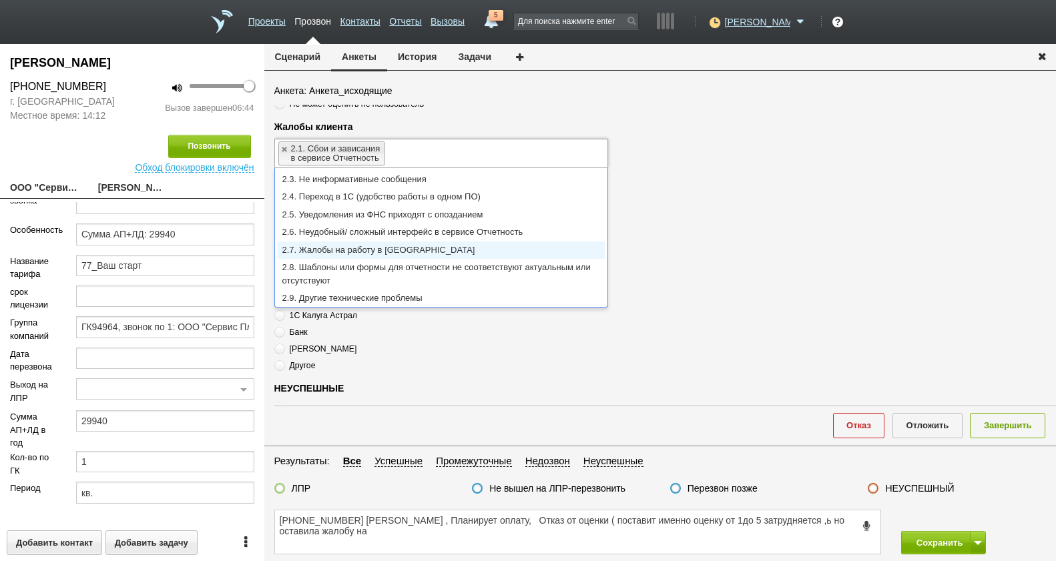
type input "2.1. Сбои и зависания в сервисе Отчетность,2.7. Жалобы на работу в Файлере"
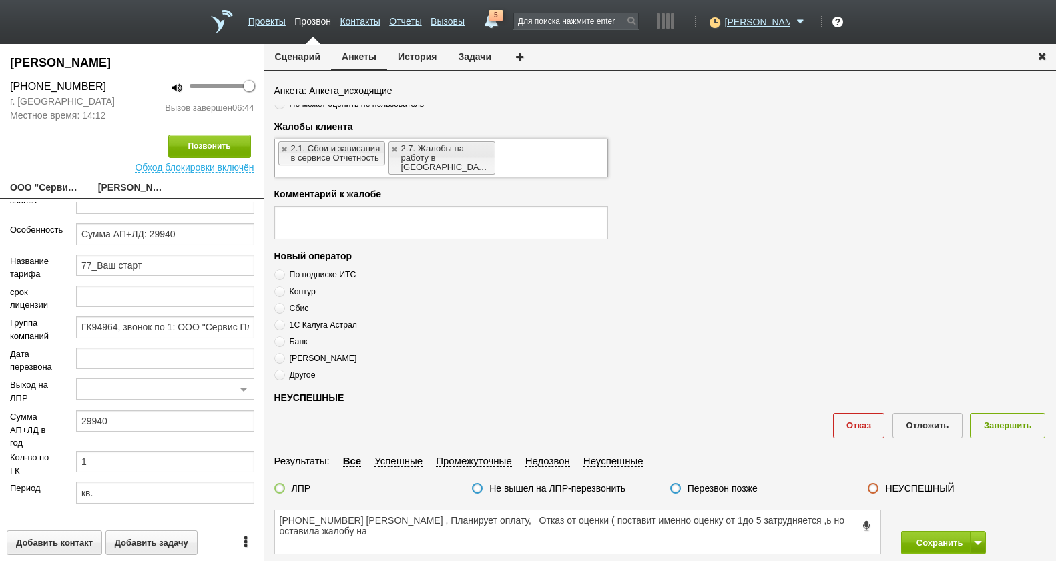
scroll to position [0, 0]
click at [376, 211] on textarea at bounding box center [441, 222] width 334 height 33
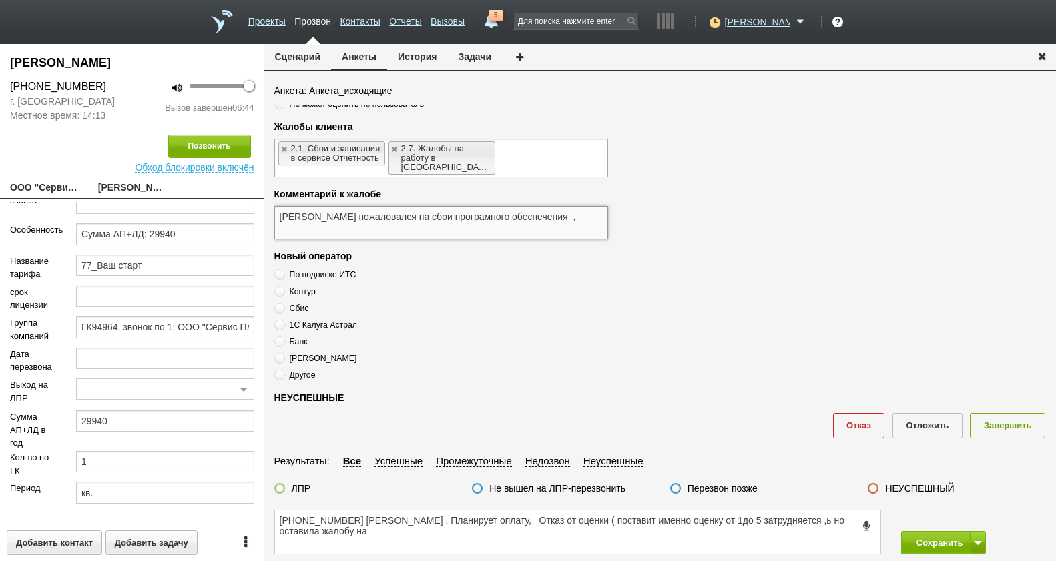
click at [550, 206] on textarea "Клиент пожаловался на сбои програмного обеспечения ," at bounding box center [441, 222] width 334 height 33
click at [571, 209] on textarea "Клиент пожаловался на сбои программного обеспечения ," at bounding box center [441, 222] width 334 height 33
paste textarea "Программное обеспечение «Сверься»"
click at [425, 218] on textarea "Клиент пожаловался на сбои программного обеспечения , Программное обеспечение «…" at bounding box center [441, 222] width 334 height 33
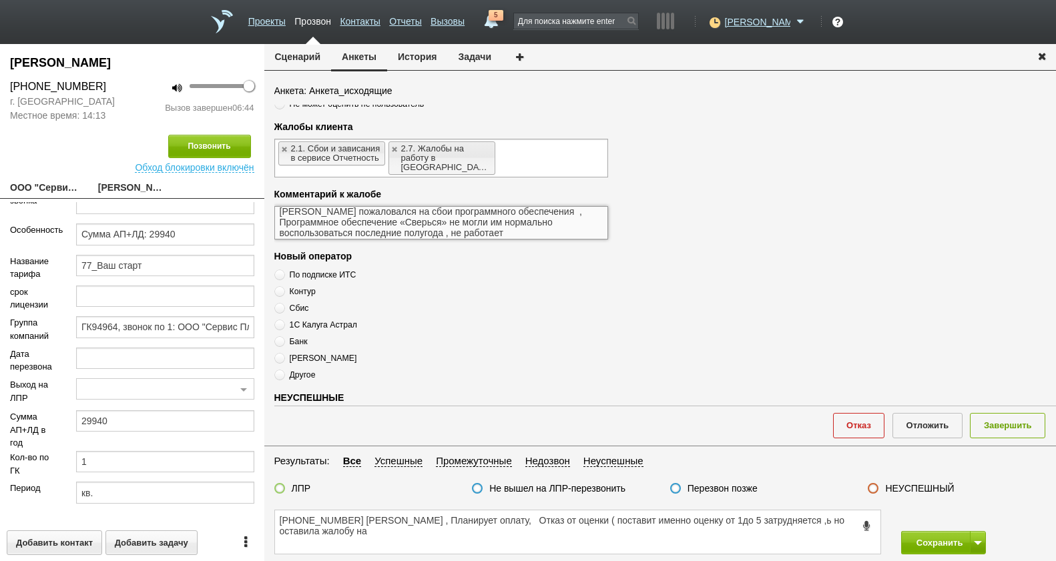
click at [520, 222] on textarea "Клиент пожаловался на сбои программного обеспечения , Программное обеспечение «…" at bounding box center [441, 222] width 334 height 33
click at [416, 222] on textarea "Клиент пожаловался на сбои программного обеспечения , Программное обеспечение «…" at bounding box center [441, 222] width 334 height 33
click at [553, 221] on textarea "Клиент пожаловался на сбои программного обеспечения , Программное обеспечение «…" at bounding box center [441, 222] width 334 height 33
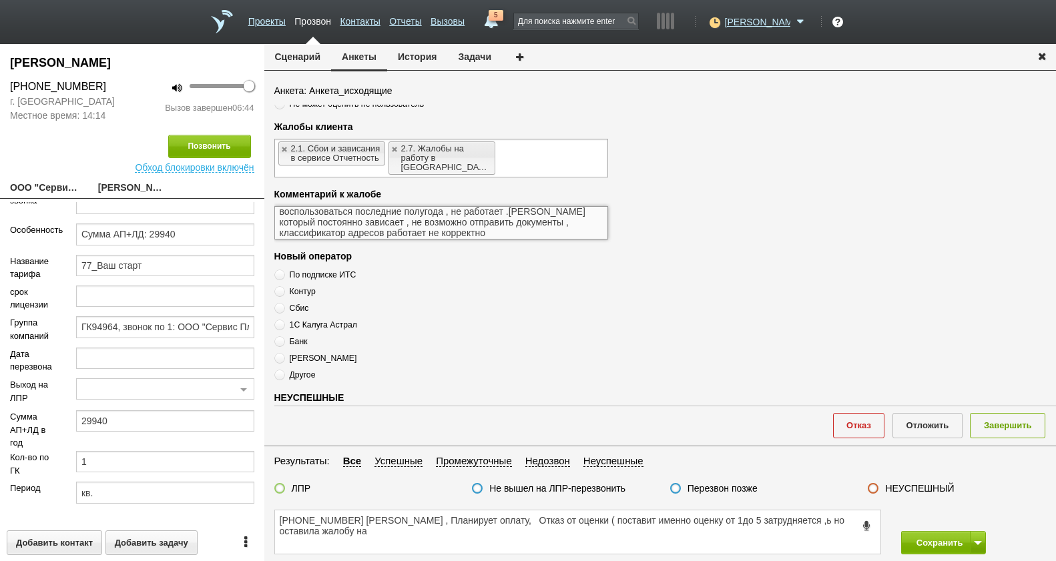
click at [485, 222] on textarea "Клиент пожаловался на сбои программного обеспечения , Программное обеспечение «…" at bounding box center [441, 222] width 334 height 33
type textarea "Клиент пожаловался на сбои программного обеспечения , Программное обеспечение «…"
drag, startPoint x: 429, startPoint y: 219, endPoint x: 253, endPoint y: 199, distance: 176.7
click at [253, 199] on div "Куприянова Елизавета Сергеевна +7 (499) 460-50-06 г. Москва Местное время: 14:1…" at bounding box center [528, 302] width 1056 height 517
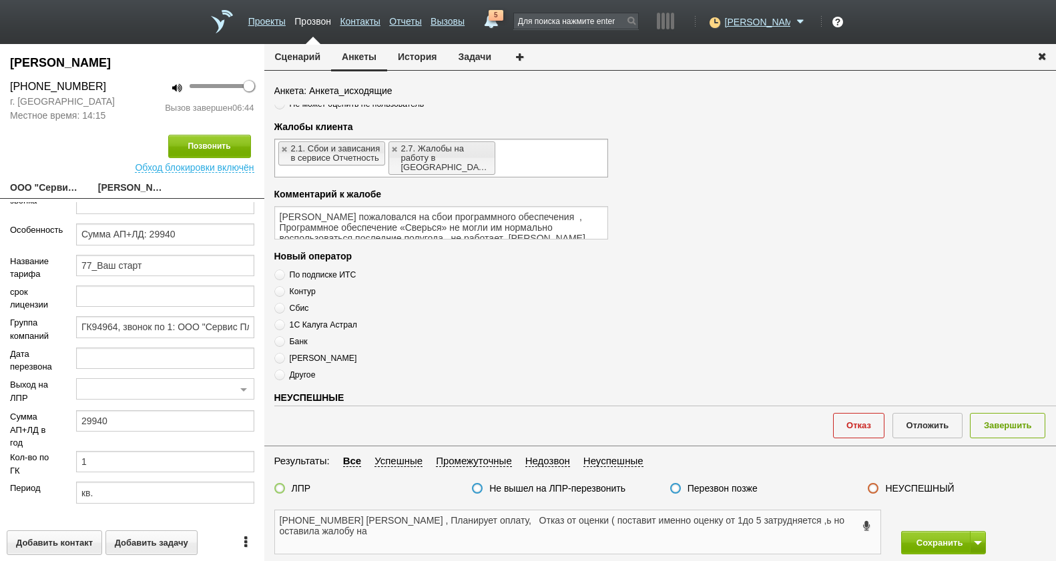
click at [558, 530] on textarea "+7 (499) 460-50-06 Елизавета Сергеевна , Планирует оплату, Отказ от оценки ( по…" at bounding box center [577, 532] width 605 height 43
click at [394, 529] on textarea "+7 (499) 460-50-06 Елизавета Сергеевна , Планирует оплату, Отказ от оценки ( по…" at bounding box center [577, 532] width 605 height 43
click at [846, 522] on textarea "+7 (499) 460-50-06 Елизавета Сергеевна , Планирует оплату, Отказ от оценки ( по…" at bounding box center [577, 532] width 605 height 43
click at [290, 537] on textarea "+7 (499) 460-50-06 Елизавета Сергеевна , Планирует оплату, Отказ от оценки ( по…" at bounding box center [577, 532] width 605 height 43
click at [400, 535] on textarea "+7 (499) 460-50-06 Елизавета Сергеевна , Планирует оплату, Отказ от оценки ( по…" at bounding box center [577, 532] width 605 height 43
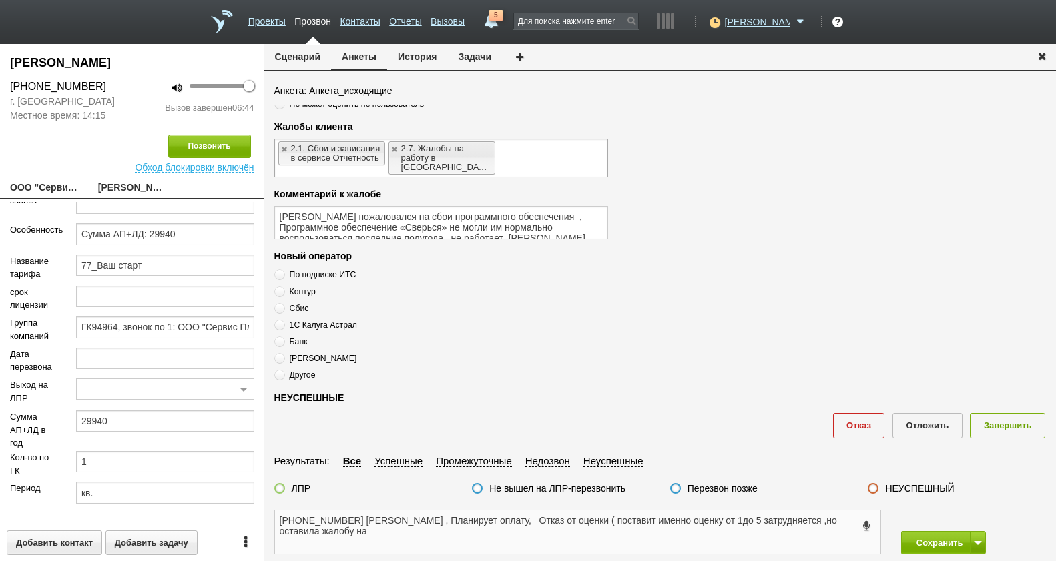
paste textarea "Клиент пожаловался на сбои программного обеспечения , Программное обеспечение «…"
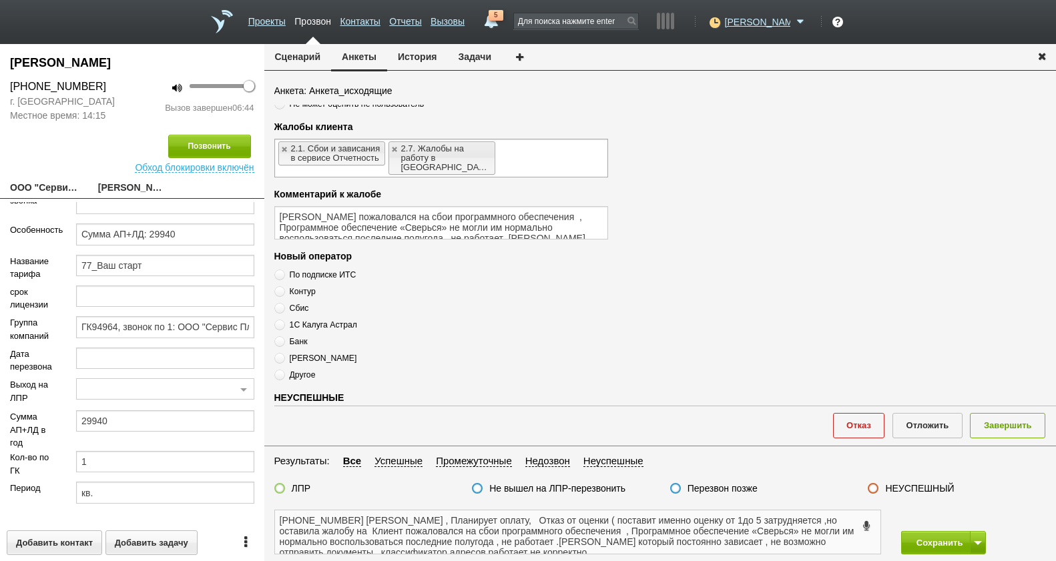
scroll to position [4, 0]
click at [649, 529] on textarea "+7 (499) 460-50-06 Елизавета Сергеевна , Планирует оплату, Отказ от оценки ( по…" at bounding box center [577, 532] width 605 height 43
drag, startPoint x: 381, startPoint y: 527, endPoint x: 250, endPoint y: 533, distance: 131.6
click at [250, 533] on div "Куприянова Елизавета Сергеевна +7 (499) 460-50-06 г. Москва Местное время: 14:1…" at bounding box center [528, 302] width 1056 height 517
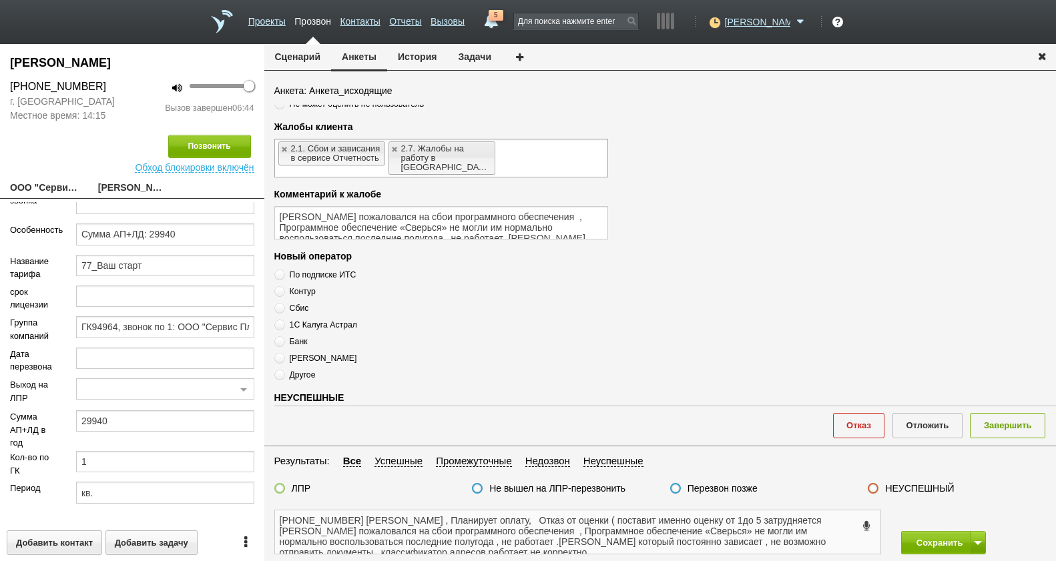
click at [569, 547] on textarea "+7 (499) 460-50-06 Елизавета Сергеевна , Планирует оплату, Отказ от оценки ( по…" at bounding box center [577, 532] width 605 height 43
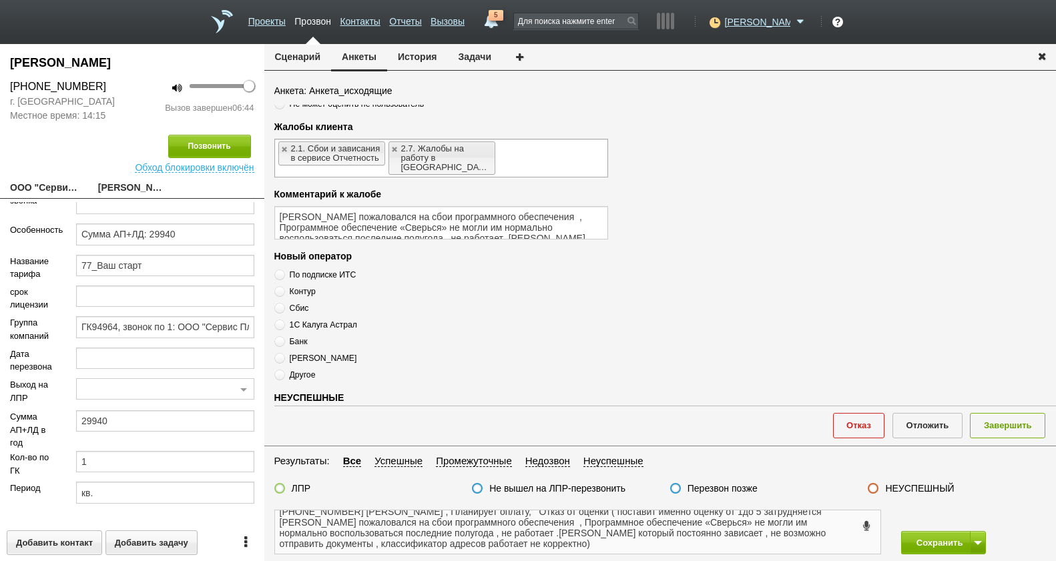
type textarea "+7 (499) 460-50-06 Елизавета Сергеевна , Планирует оплату, Отказ от оценки ( по…"
click at [292, 489] on label "ЛПР" at bounding box center [301, 489] width 19 height 12
click at [0, 0] on input "ЛПР" at bounding box center [0, 0] width 0 height 0
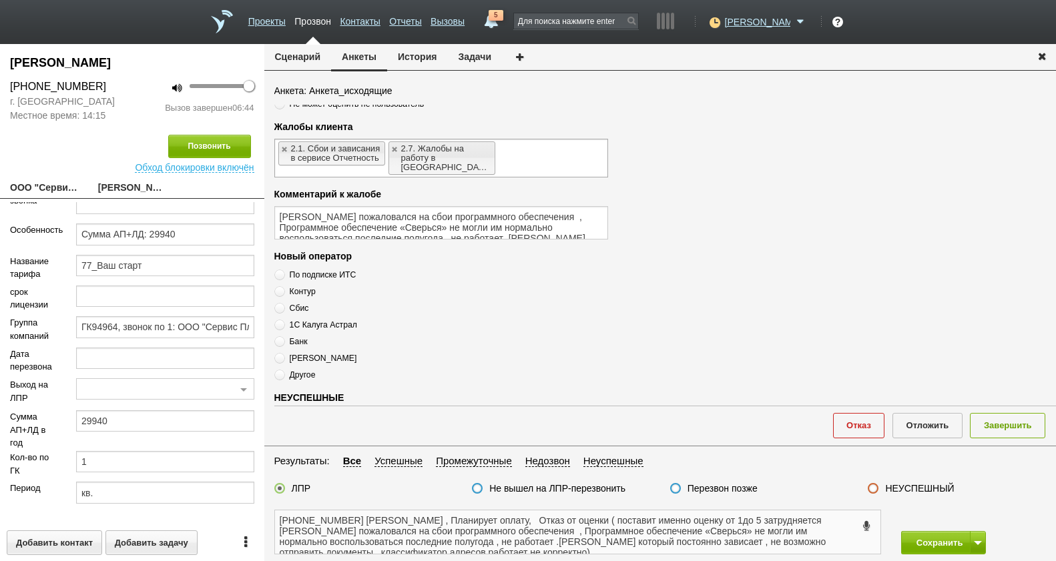
click at [609, 537] on textarea "+7 (499) 460-50-06 Елизавета Сергеевна , Планирует оплату, Отказ от оценки ( по…" at bounding box center [577, 532] width 605 height 43
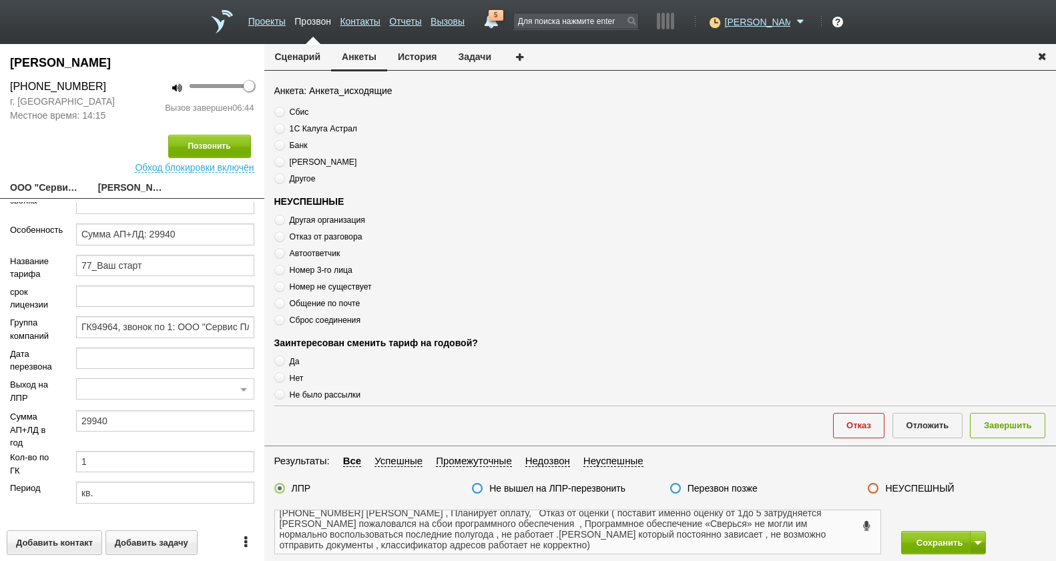
scroll to position [19, 0]
click at [1006, 434] on button "Завершить" at bounding box center [1007, 425] width 75 height 25
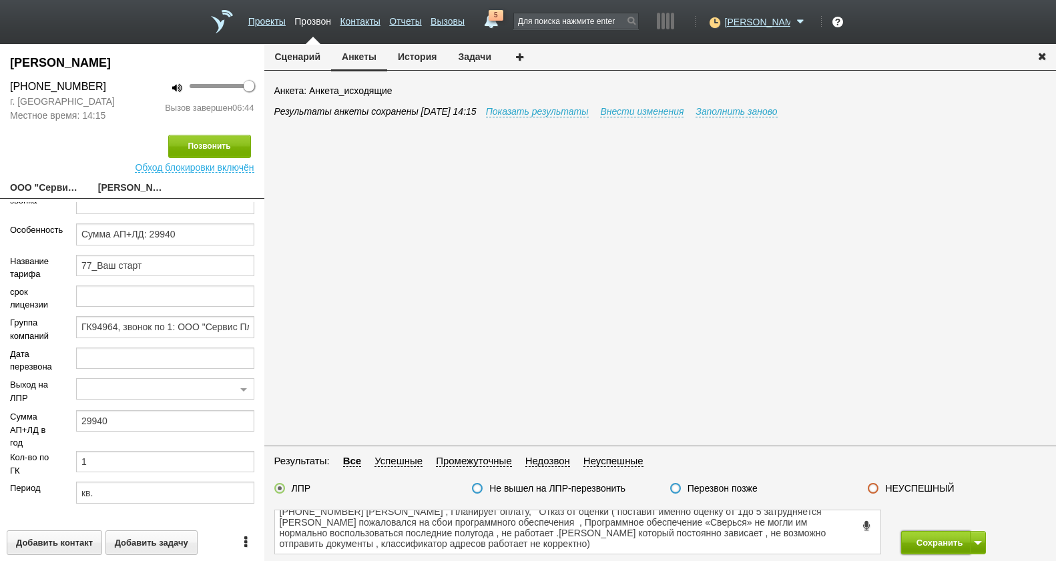
click at [957, 545] on button "Сохранить" at bounding box center [936, 542] width 70 height 23
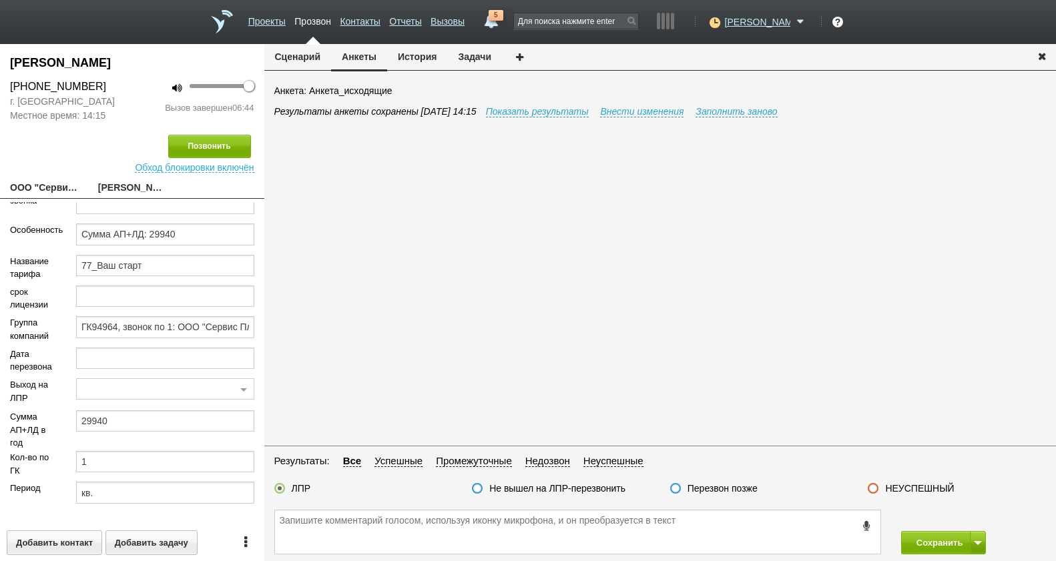
scroll to position [0, 0]
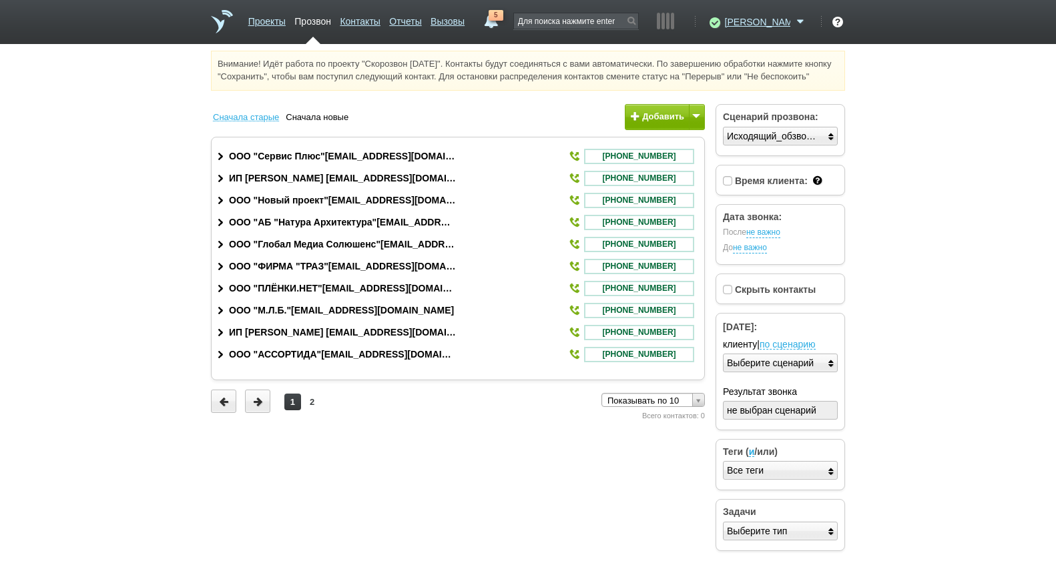
click at [422, 489] on html "Проекты Прозвон Контакты Отчеты Вызовы 5 01 сентября 2025 завтра неделя все Зво…" at bounding box center [528, 280] width 1056 height 560
click at [518, 422] on div "1 2 Показывать по 10 Показывать по 10 Показывать по 30 Показывать по 50 Показыв…" at bounding box center [458, 404] width 494 height 35
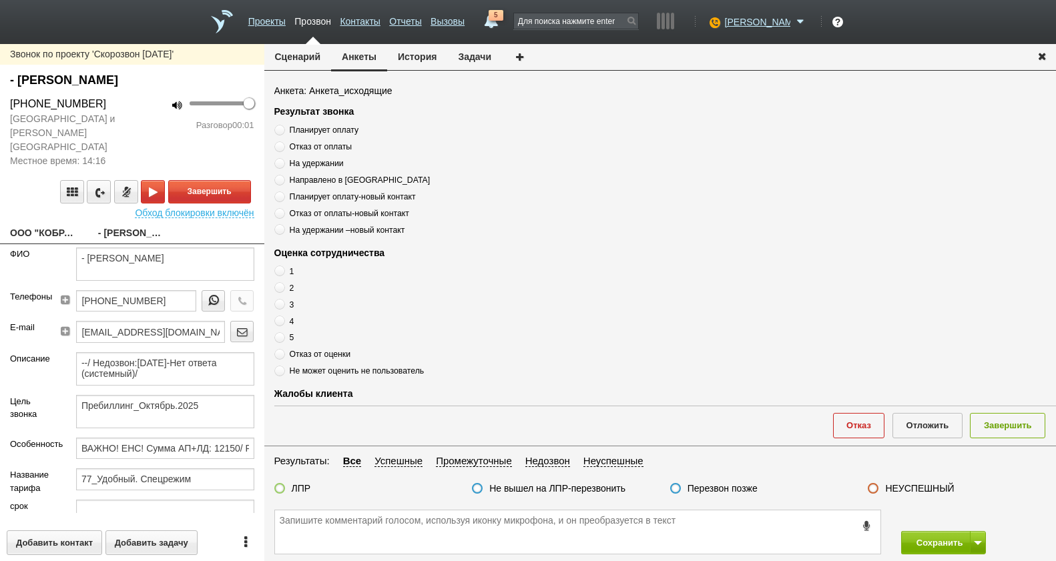
click at [13, 180] on div "Завершить" at bounding box center [132, 191] width 244 height 23
click at [57, 225] on link "ООО "КОБРА"__7725a1b@host38.taxcom.ru" at bounding box center [44, 234] width 68 height 19
type textarea "ООО "КОБРА"__7725a1b@host38.taxcom.ru"
type input "7710490602"
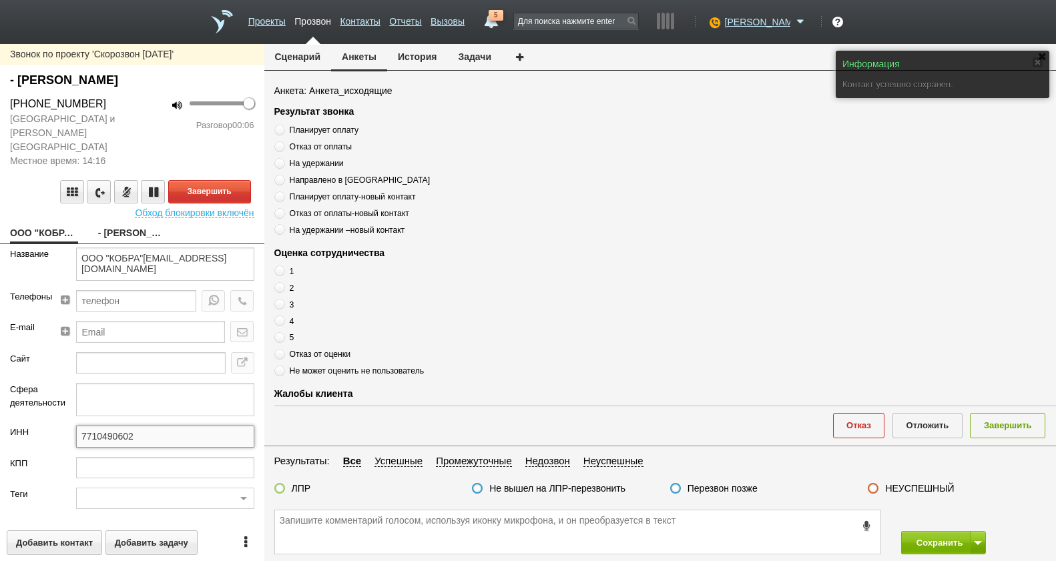
drag, startPoint x: 155, startPoint y: 424, endPoint x: 52, endPoint y: 423, distance: 102.8
click at [52, 426] on div "ИНН 7710490602" at bounding box center [132, 441] width 264 height 31
click at [120, 225] on link "- Марина" at bounding box center [132, 234] width 68 height 19
type textarea "- Марина"
type textarea "Пребиллинг_Октябрь.2025"
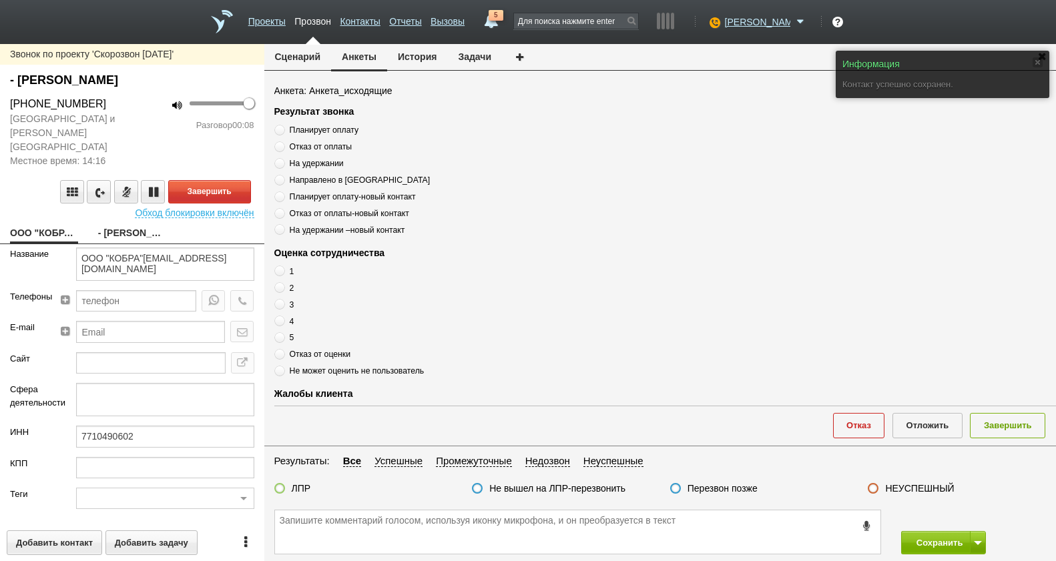
type input "ВАЖНО! ЕНС! Сумма АП+ЛД: 12150/ Рассылки: ОРК_Автосверка с ЕНС клиентам ТП Удоб…"
type input "77_Удобный. Спецрежим"
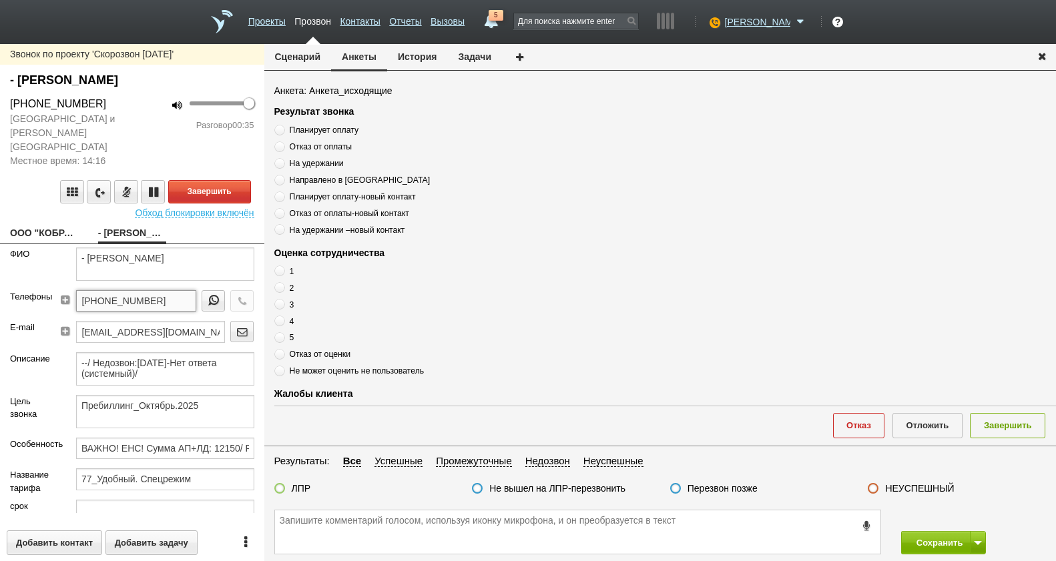
drag, startPoint x: 174, startPoint y: 286, endPoint x: 115, endPoint y: 285, distance: 58.1
click at [55, 290] on div "+7 (926) 541-40-00" at bounding box center [159, 305] width 209 height 31
paste textarea "+7 (926) 541-40-00"
click at [426, 521] on textarea "+7 (926) 541-40-00" at bounding box center [577, 532] width 605 height 43
drag, startPoint x: 151, startPoint y: 256, endPoint x: 63, endPoint y: 244, distance: 89.0
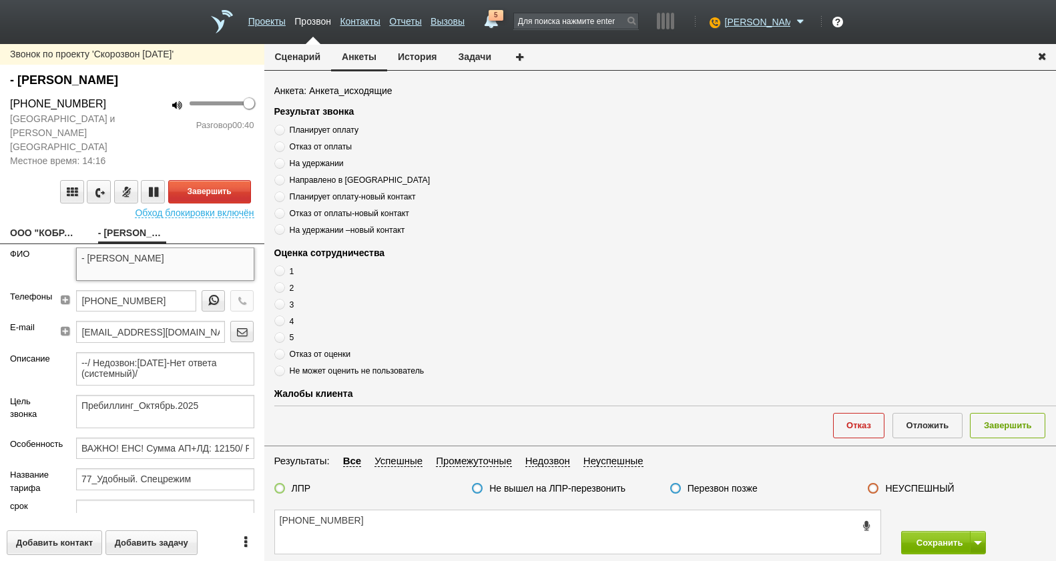
click at [63, 248] on div "ФИО - Марина" at bounding box center [132, 269] width 264 height 43
click at [393, 534] on textarea "+7 (926) 541-40-00" at bounding box center [577, 532] width 605 height 43
paste textarea "- Марина"
click at [435, 515] on textarea "+7 (926) 541-40-00 - Марина" at bounding box center [577, 532] width 605 height 43
click at [366, 529] on textarea "+7 (926) 541-40-00 - Марина" at bounding box center [577, 532] width 605 height 43
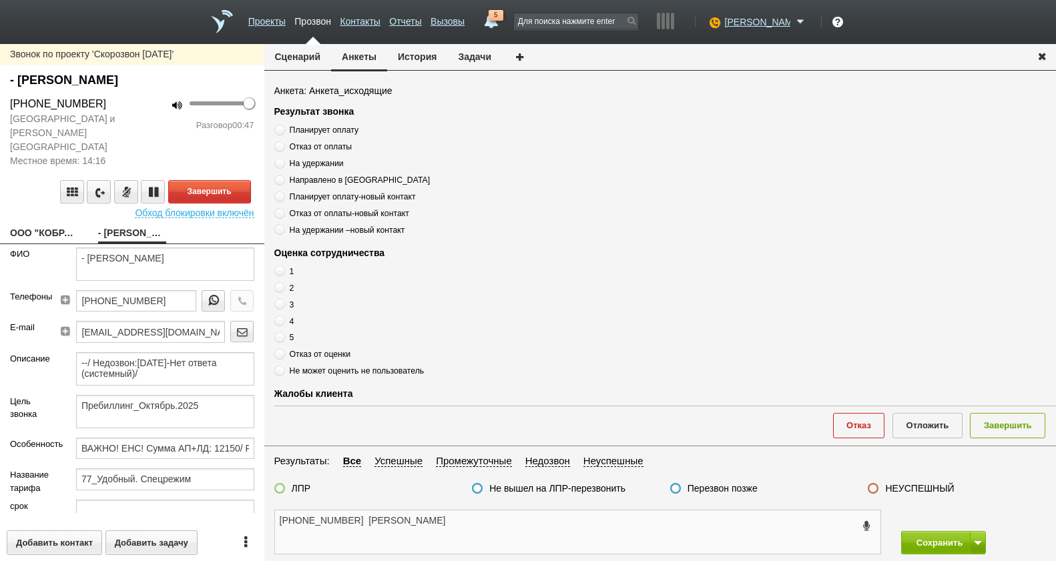
click at [443, 519] on textarea "+7 (926) 541-40-00 Марина" at bounding box center [577, 532] width 605 height 43
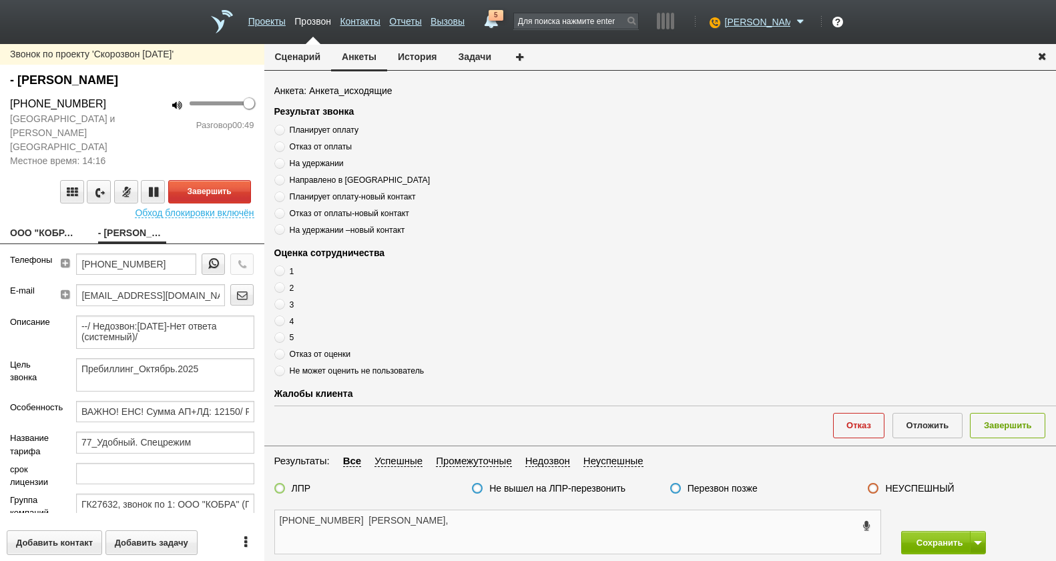
scroll to position [67, 0]
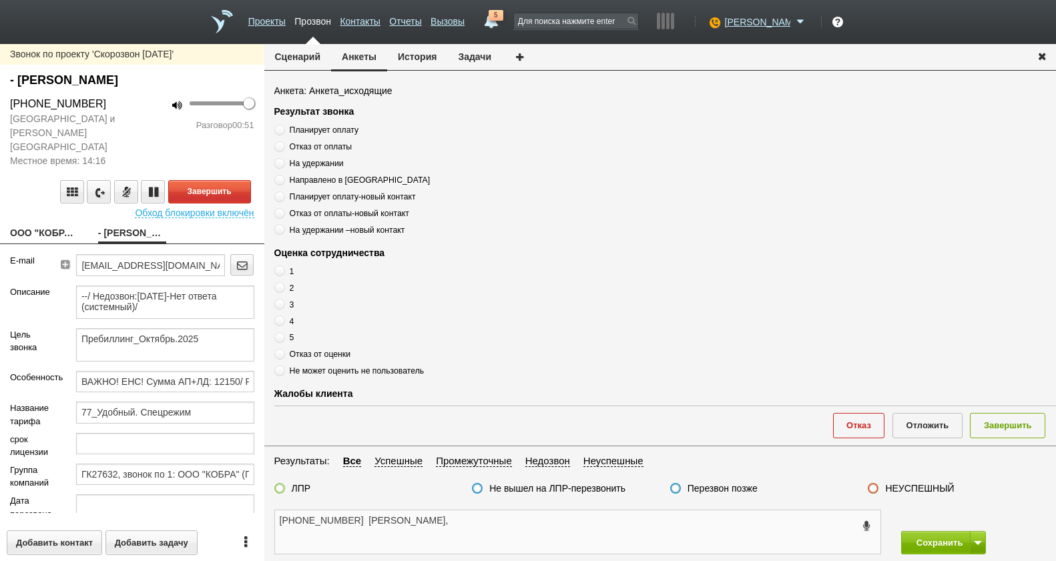
click at [449, 536] on textarea "+7 (926) 541-40-00 Марина," at bounding box center [577, 532] width 605 height 43
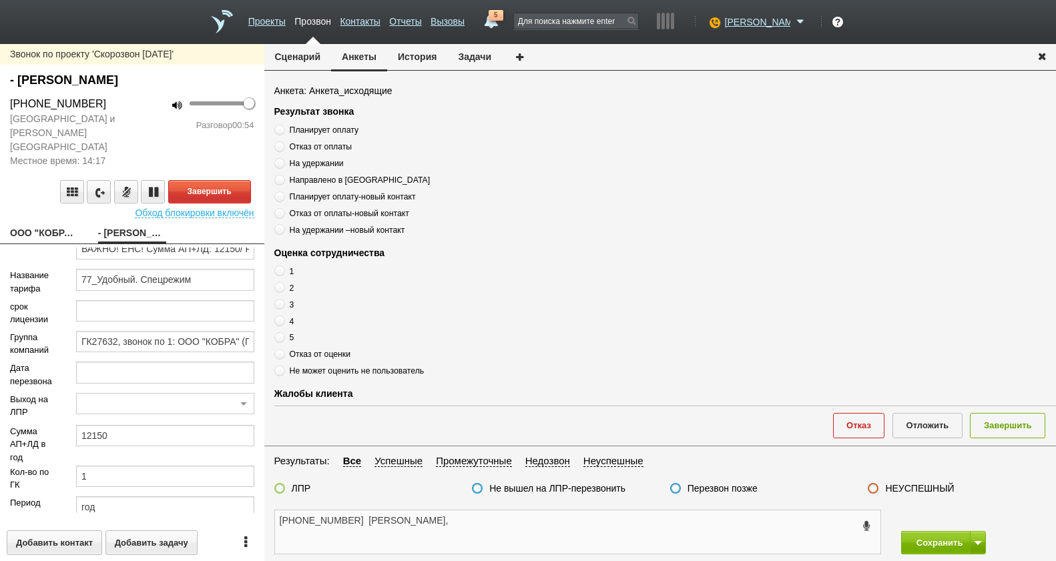
type textarea "+7 (926) 541-40-00 Марина,"
click at [321, 133] on span "Планирует оплату" at bounding box center [324, 129] width 69 height 9
click at [283, 132] on input "Планирует оплату" at bounding box center [278, 127] width 9 height 9
radio input "true"
click at [321, 133] on span "Планирует оплату" at bounding box center [324, 129] width 69 height 9
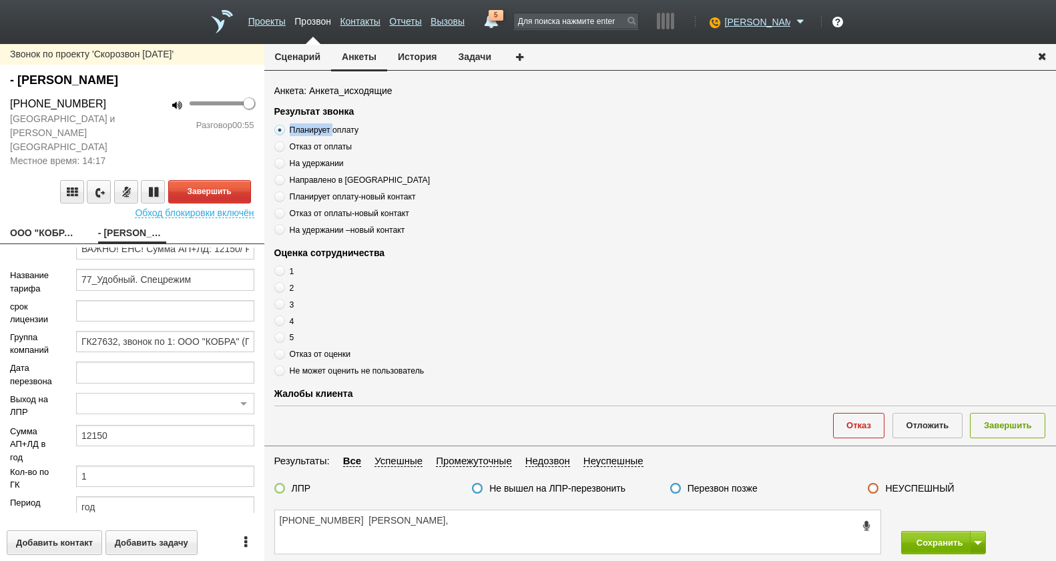
click at [283, 132] on input "Планирует оплату" at bounding box center [278, 127] width 9 height 9
click at [321, 132] on span "Планирует оплату" at bounding box center [324, 129] width 69 height 9
click at [283, 132] on input "Планирует оплату" at bounding box center [278, 127] width 9 height 9
copy div "Планирует оплату"
click at [222, 184] on button "Завершить" at bounding box center [209, 191] width 83 height 23
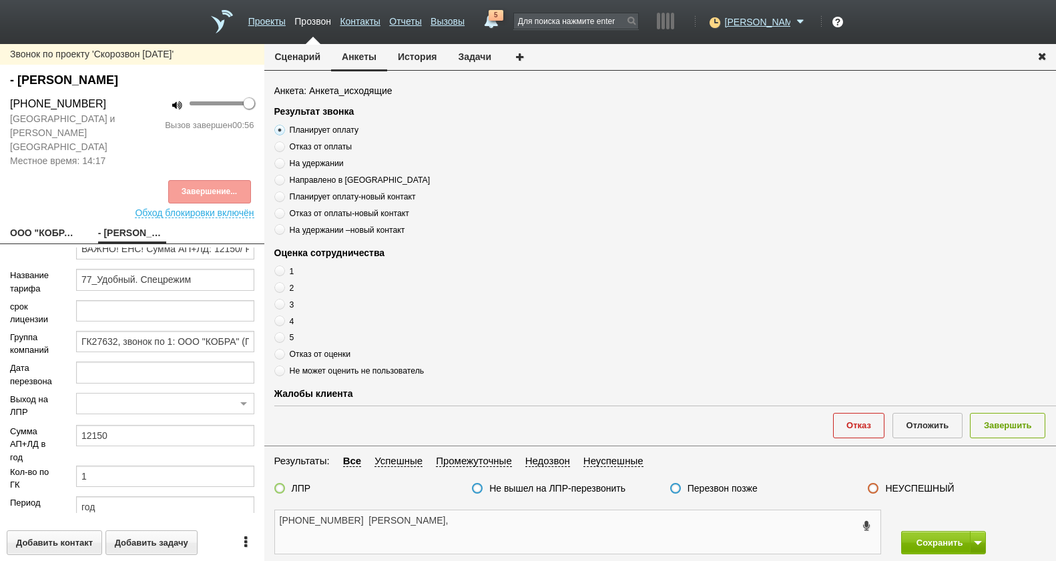
click at [467, 529] on textarea "+7 (926) 541-40-00 Марина," at bounding box center [577, 532] width 605 height 43
paste textarea "Планирует оплату"
click at [529, 517] on textarea "+7 (926) 541-40-00 Марина, Планирует оплату" at bounding box center [577, 532] width 605 height 43
type textarea "+7 (926) 541-40-00 Марина, Планирует оплату,"
click at [285, 335] on label "5" at bounding box center [441, 337] width 334 height 13
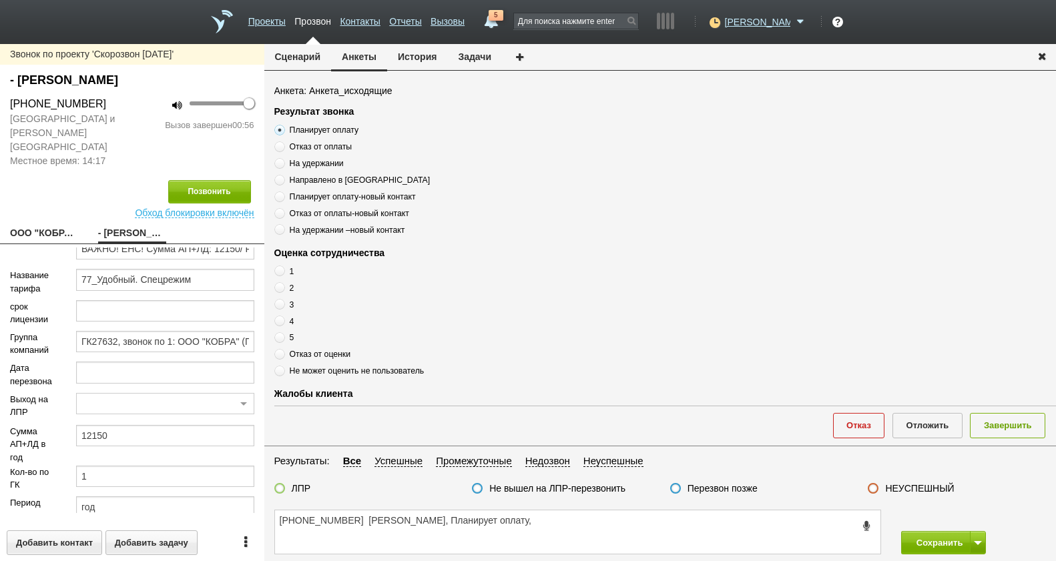
click at [283, 335] on input "5" at bounding box center [278, 335] width 9 height 9
radio input "true"
click at [512, 515] on textarea "+7 (926) 541-40-00 Марина, Планирует оплату," at bounding box center [577, 532] width 605 height 43
type textarea "+7 (926) 541-40-00 Марина, Планирует оплату, оценка 5"
click at [282, 485] on label at bounding box center [279, 488] width 11 height 11
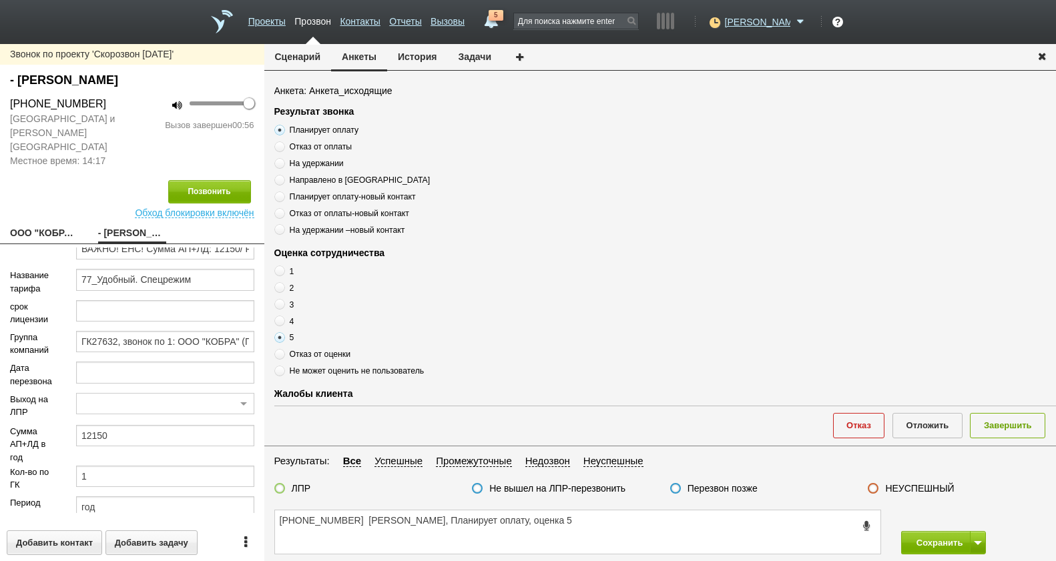
click at [0, 0] on input "ЛПР" at bounding box center [0, 0] width 0 height 0
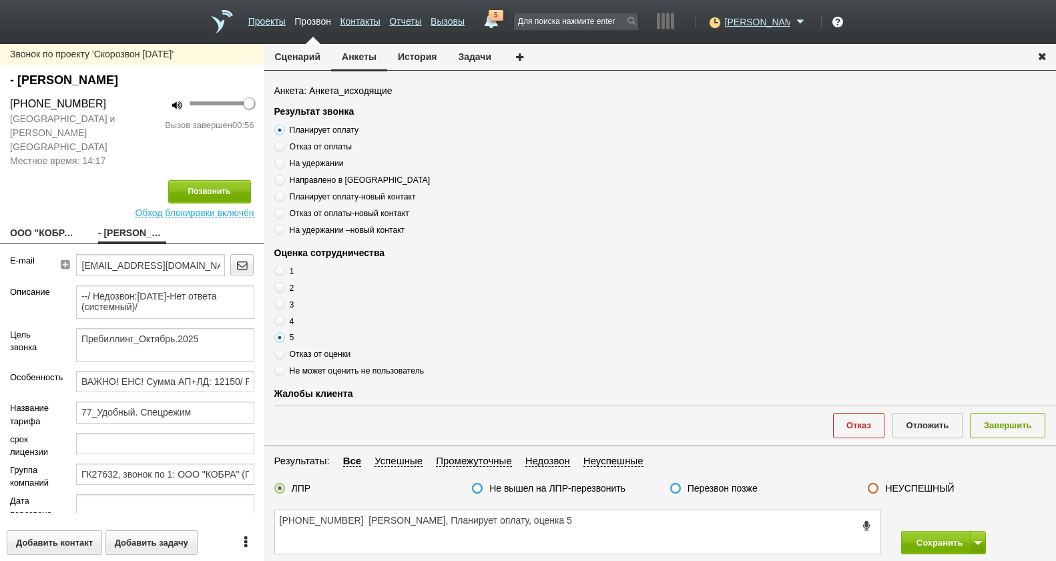
scroll to position [0, 0]
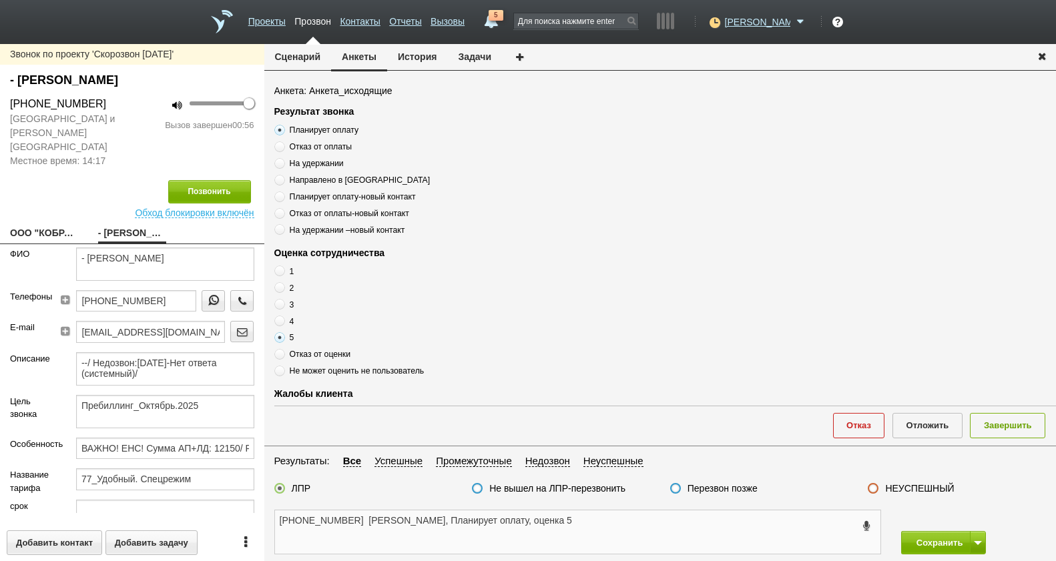
click at [614, 530] on textarea "+7 (926) 541-40-00 Марина, Планирует оплату, оценка 5" at bounding box center [577, 532] width 605 height 43
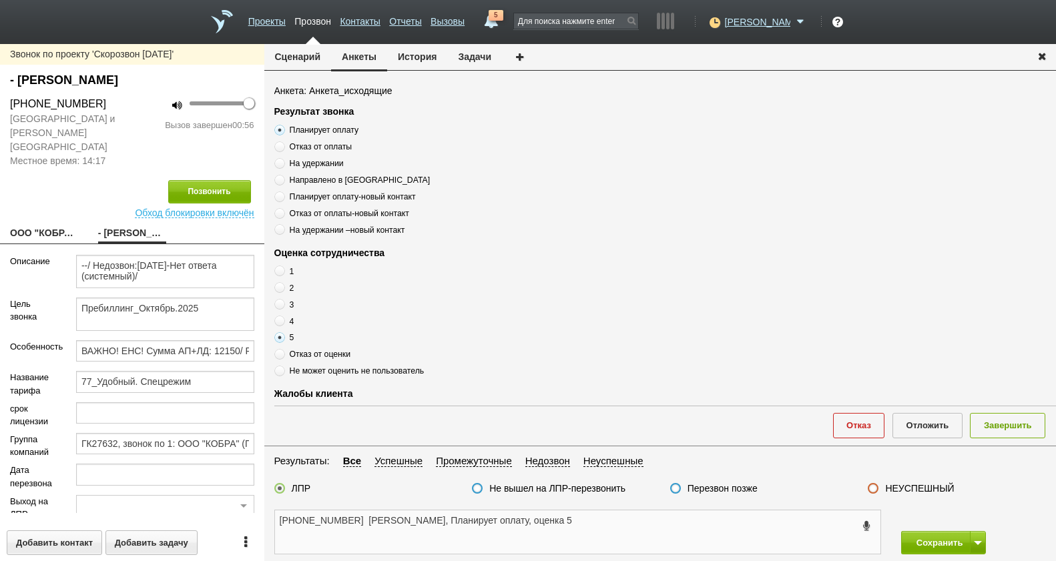
scroll to position [200, 0]
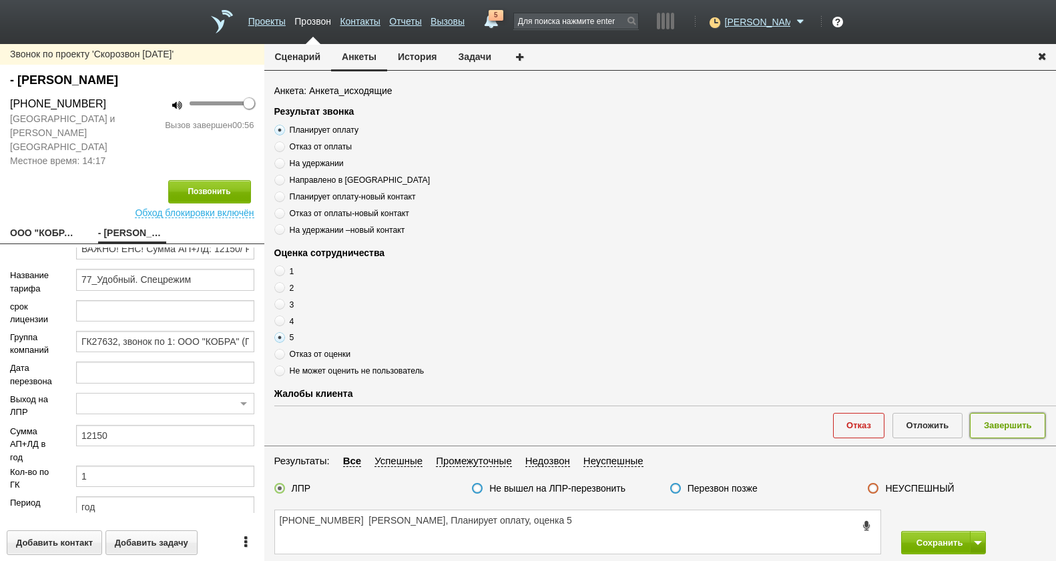
click at [1019, 427] on button "Завершить" at bounding box center [1007, 425] width 75 height 25
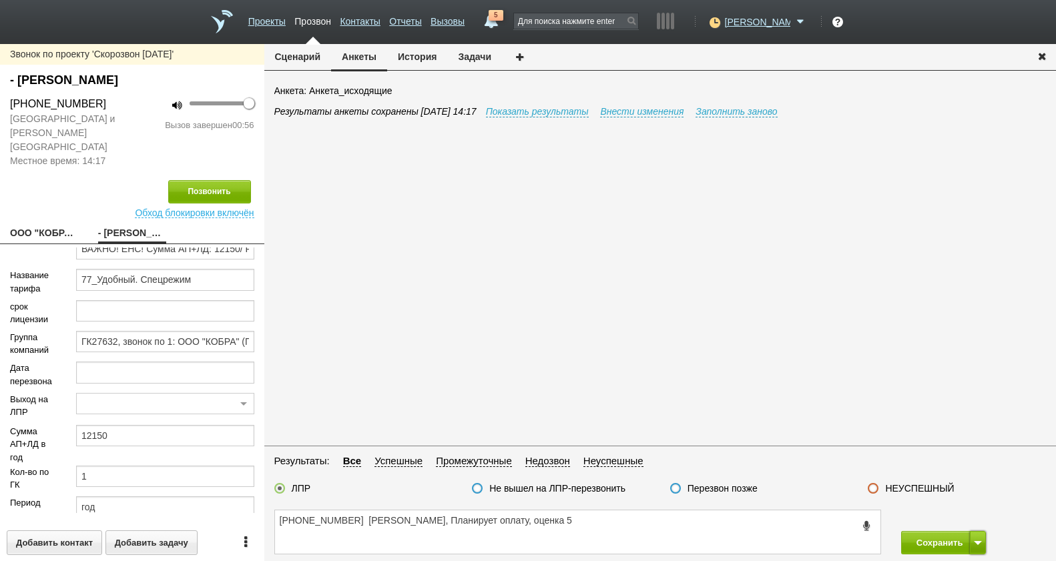
click at [971, 542] on button at bounding box center [978, 542] width 16 height 23
click at [955, 519] on button "Сохранить и остаться" at bounding box center [933, 518] width 103 height 23
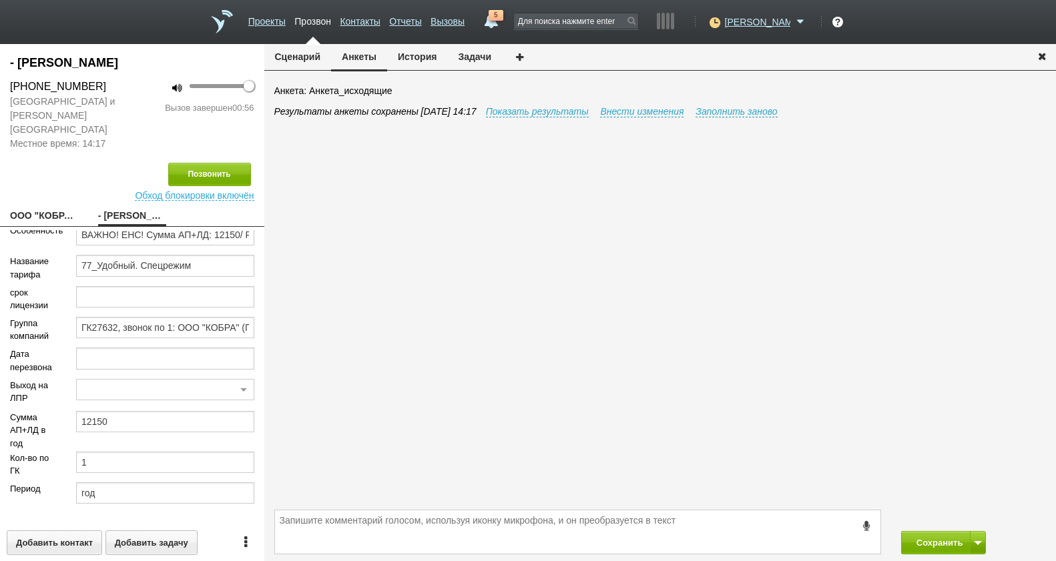
scroll to position [182, 0]
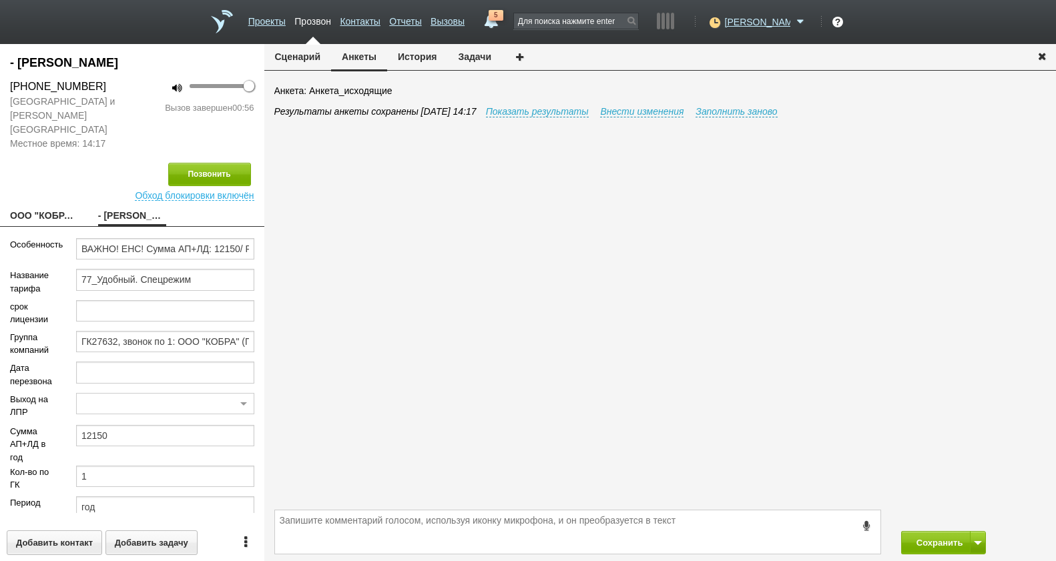
click at [503, 13] on link "5" at bounding box center [491, 18] width 24 height 16
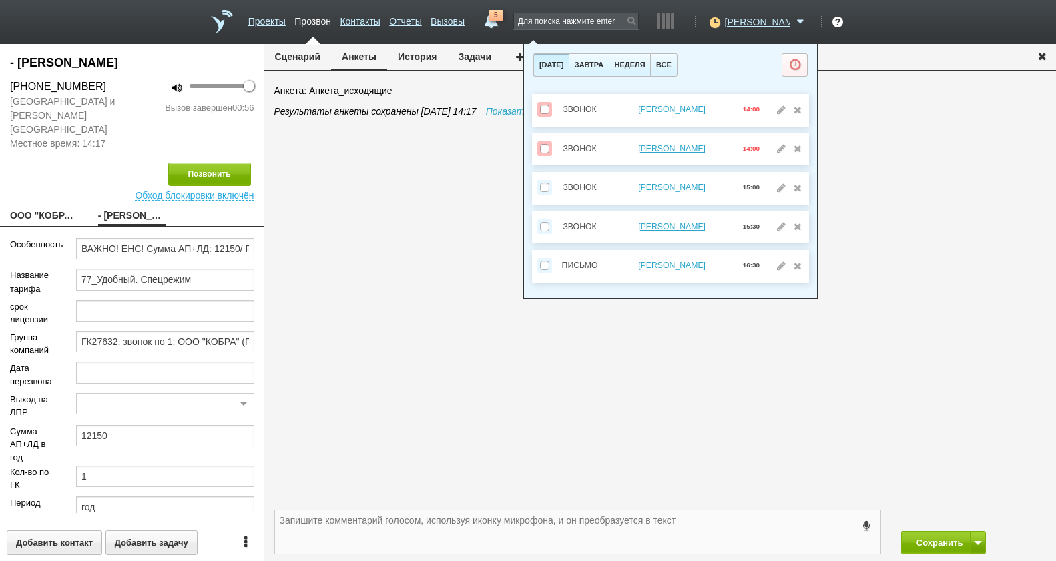
click at [645, 538] on textarea at bounding box center [577, 532] width 605 height 43
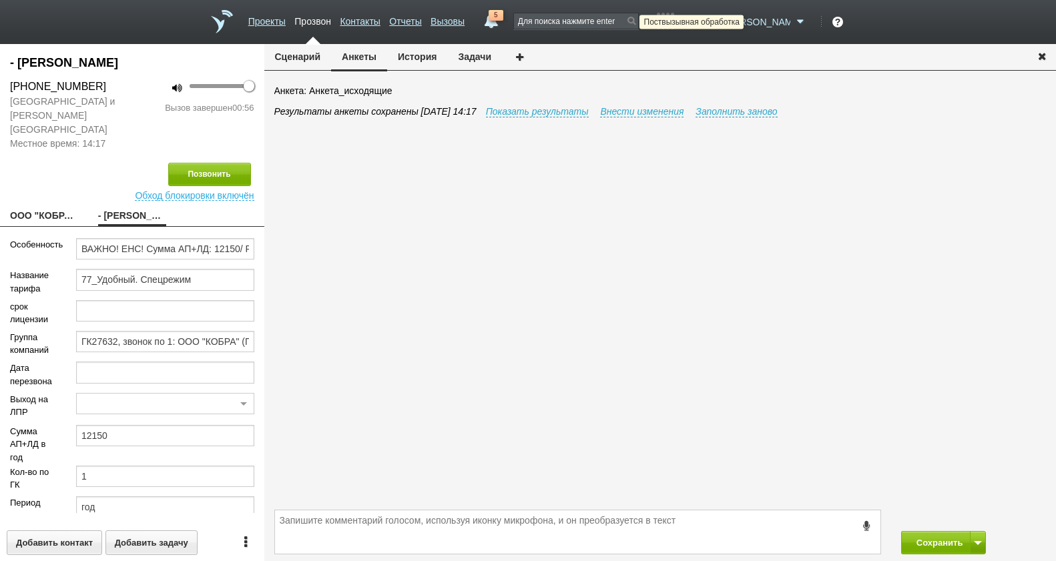
click at [722, 23] on icon at bounding box center [713, 21] width 18 height 13
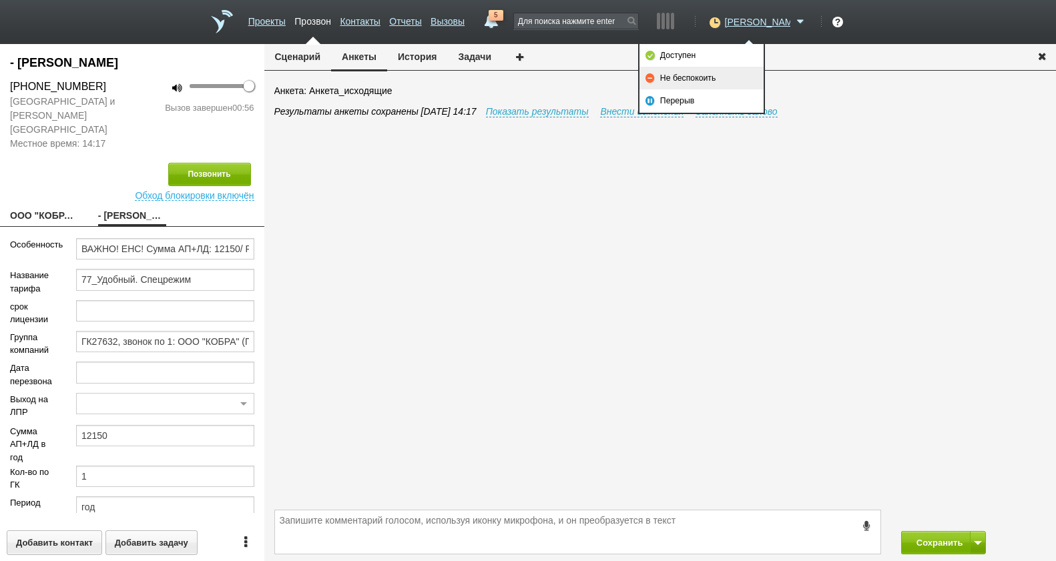
click at [736, 76] on link "Не беспокоить" at bounding box center [701, 78] width 124 height 23
click at [938, 541] on button "Сохранить" at bounding box center [936, 542] width 70 height 23
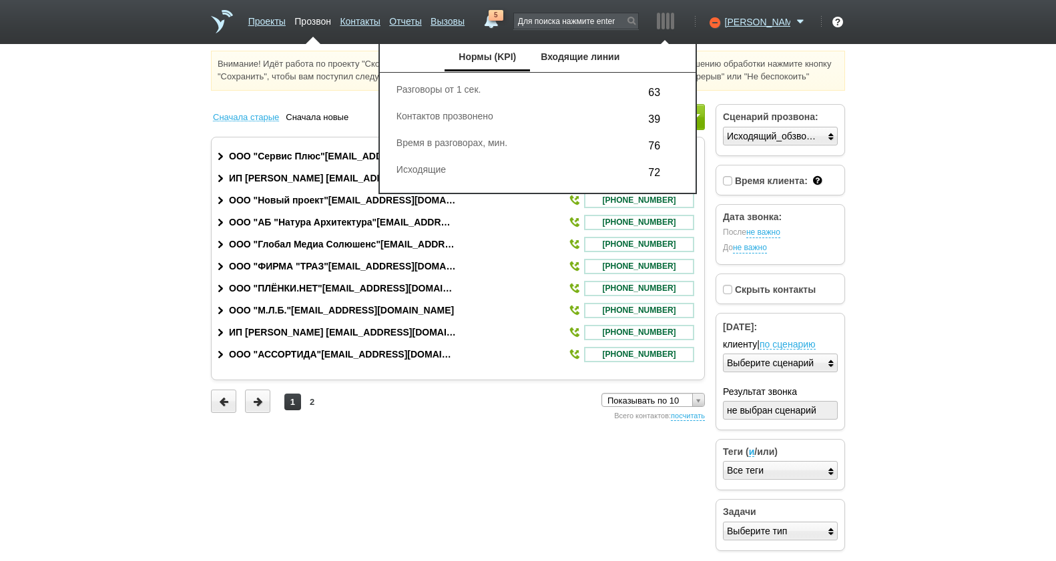
click at [674, 21] on div at bounding box center [672, 21] width 3 height 17
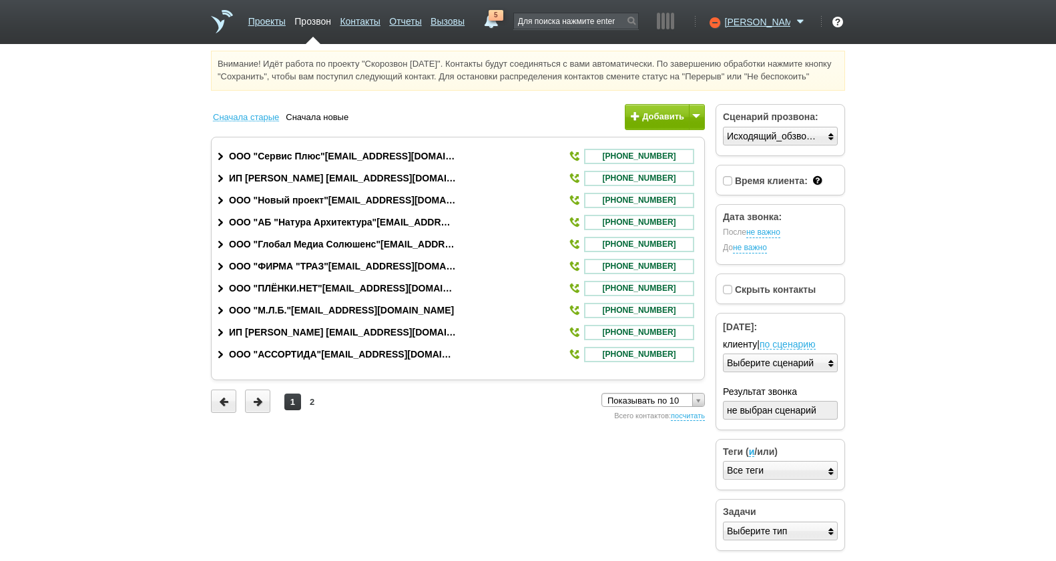
click at [503, 21] on link "5" at bounding box center [491, 18] width 24 height 16
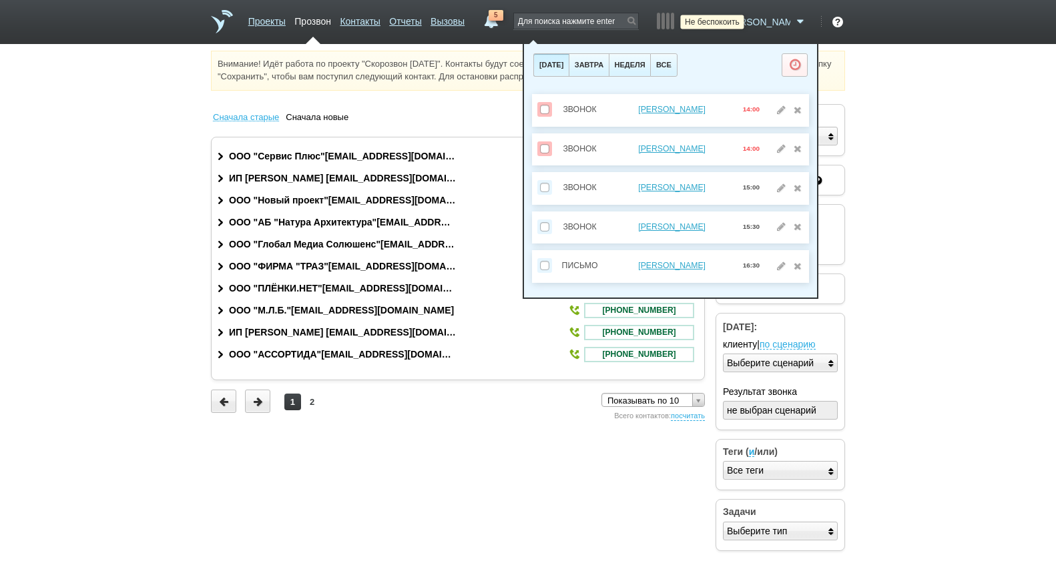
click at [722, 24] on icon at bounding box center [713, 21] width 18 height 13
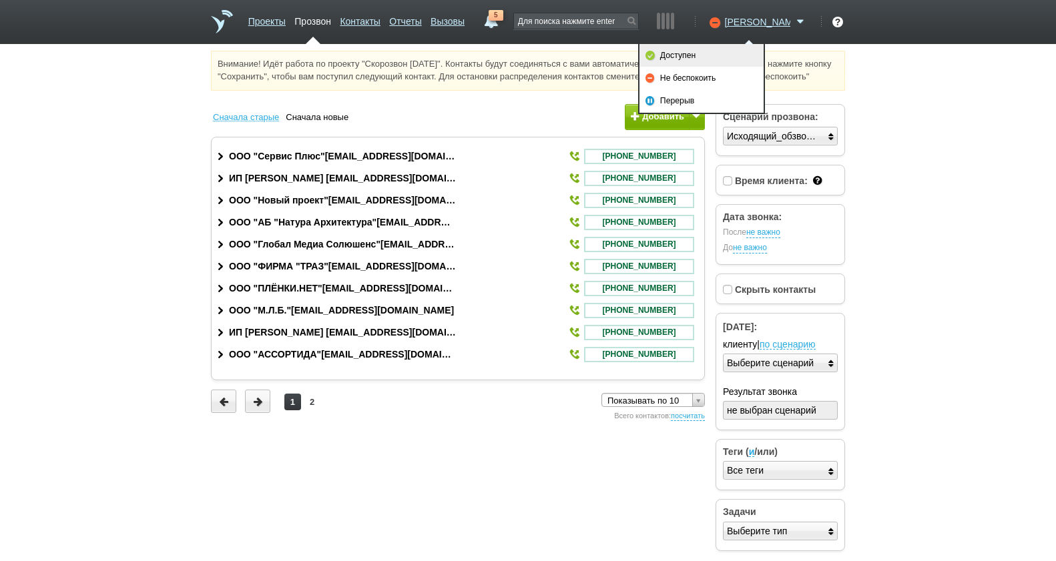
click at [714, 57] on link "Доступен" at bounding box center [701, 55] width 124 height 23
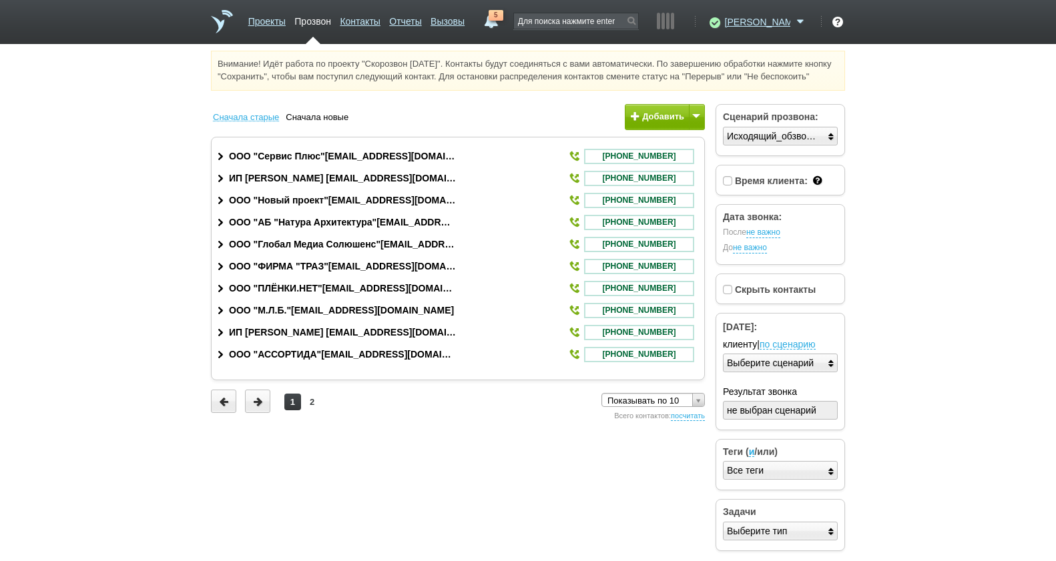
click at [1007, 184] on html "Проекты Прозвон Контакты Отчеты Вызовы 5 01 сентября 2025 завтра неделя все Зво…" at bounding box center [528, 280] width 1056 height 560
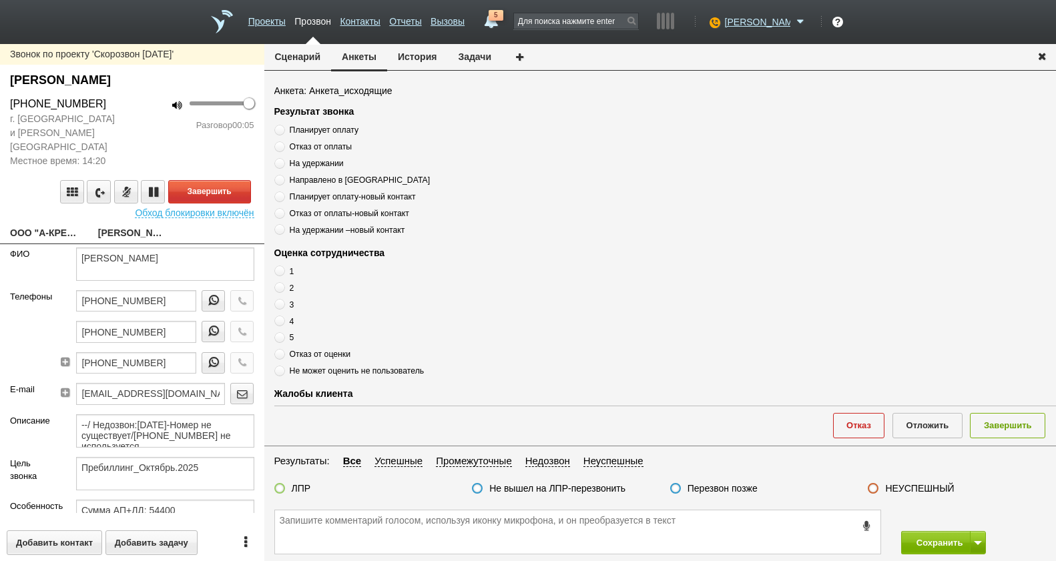
click at [73, 228] on link "ООО "А-КРЕП"__77274br@host19.taxcom.ru" at bounding box center [44, 234] width 68 height 19
type textarea "ООО "А-КРЕП"__77274br@host19.taxcom.ru"
type input "7727742618"
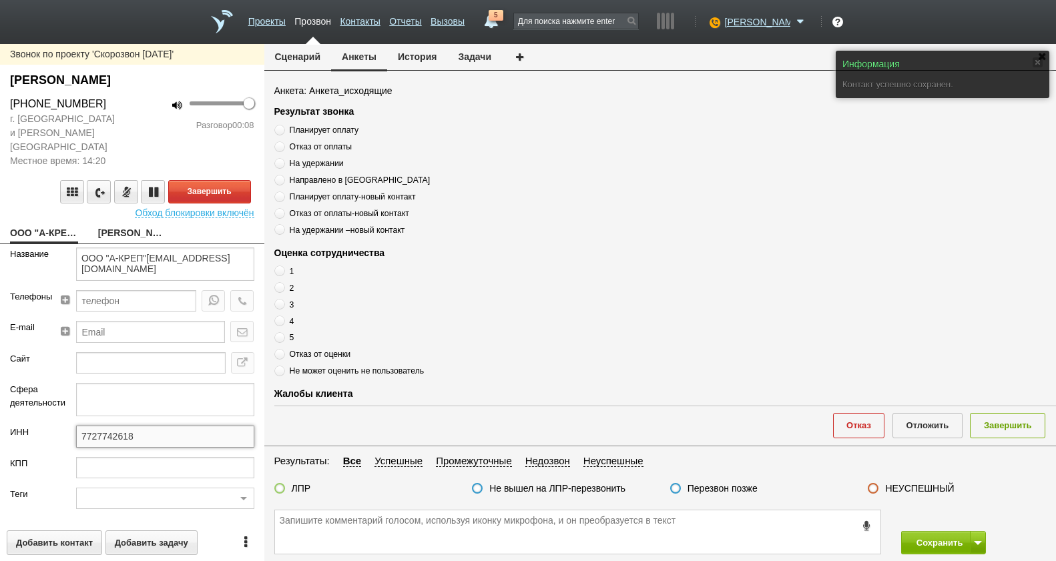
drag, startPoint x: 140, startPoint y: 423, endPoint x: 75, endPoint y: 424, distance: 65.4
click at [76, 426] on input "7727742618" at bounding box center [165, 436] width 178 height 21
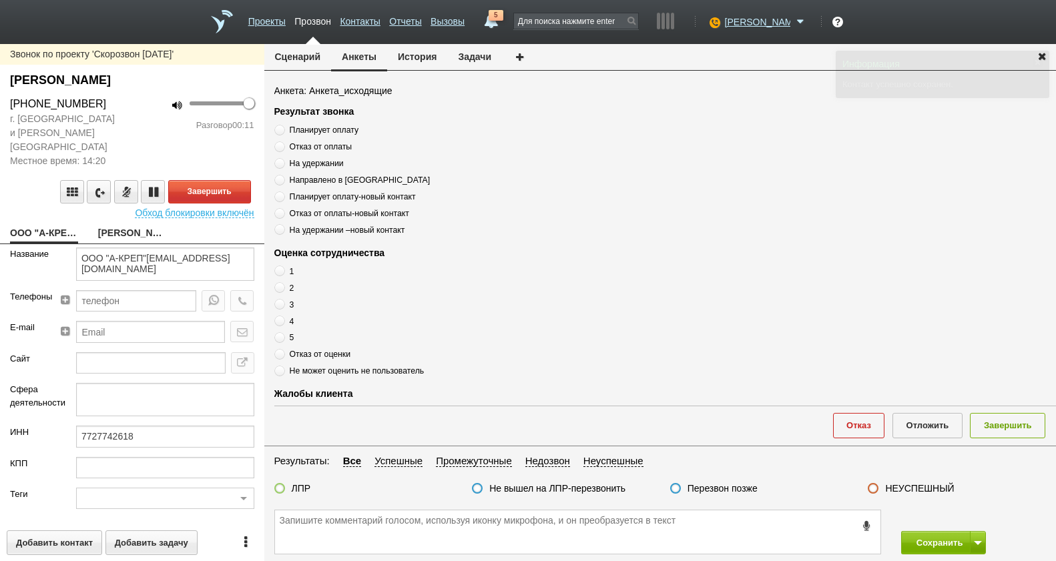
click at [131, 225] on link "Ушакова Оксана Викторовна" at bounding box center [132, 234] width 68 height 19
type textarea "Ушакова Оксана Викторовна"
type textarea "Пребиллинг_Октябрь.2025"
type input "Сумма АП+ЛД: 54400"
type input "77_Свободный"
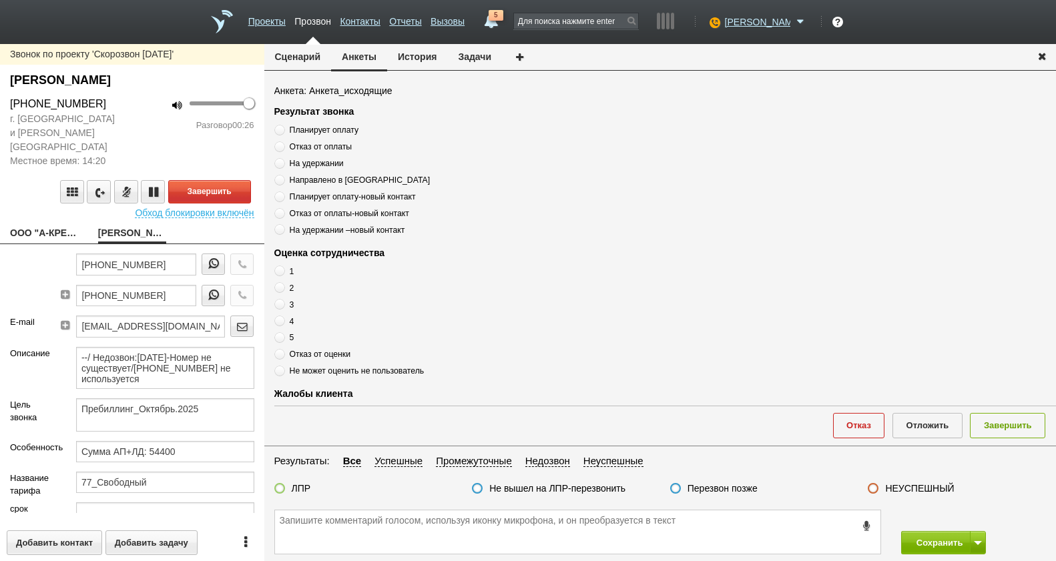
scroll to position [3, 0]
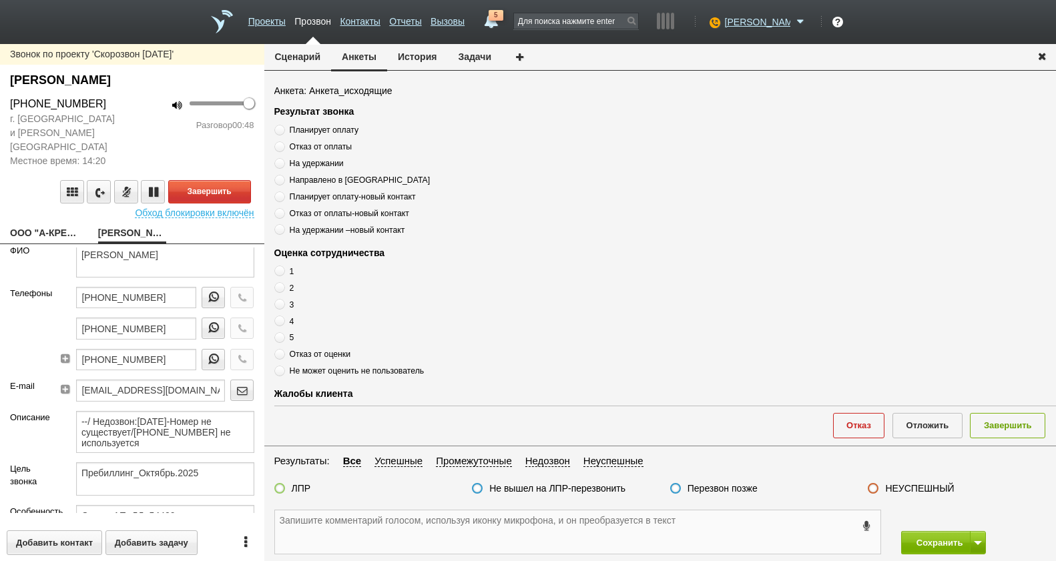
click at [586, 529] on textarea at bounding box center [577, 532] width 605 height 43
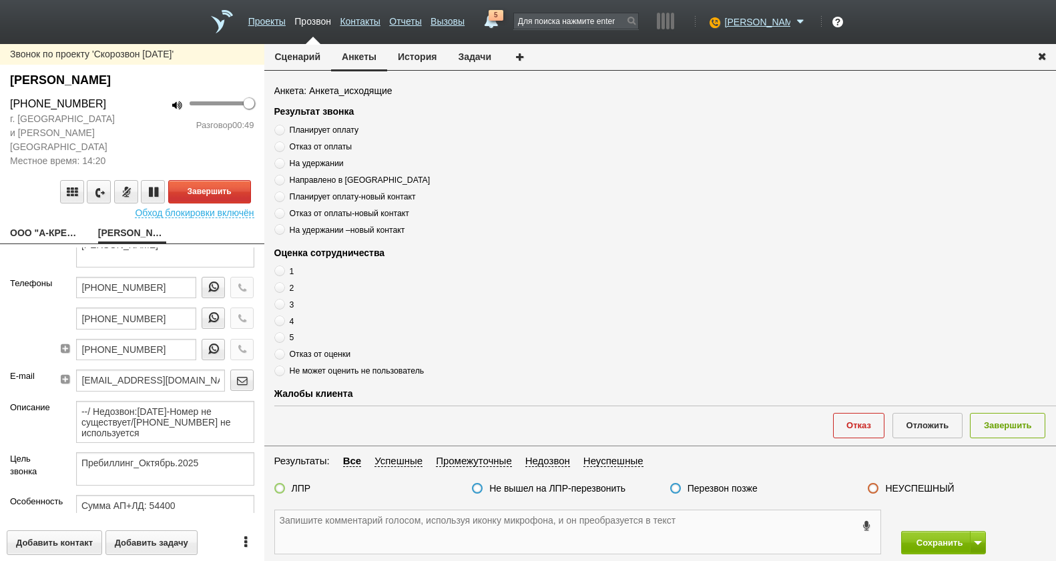
scroll to position [0, 0]
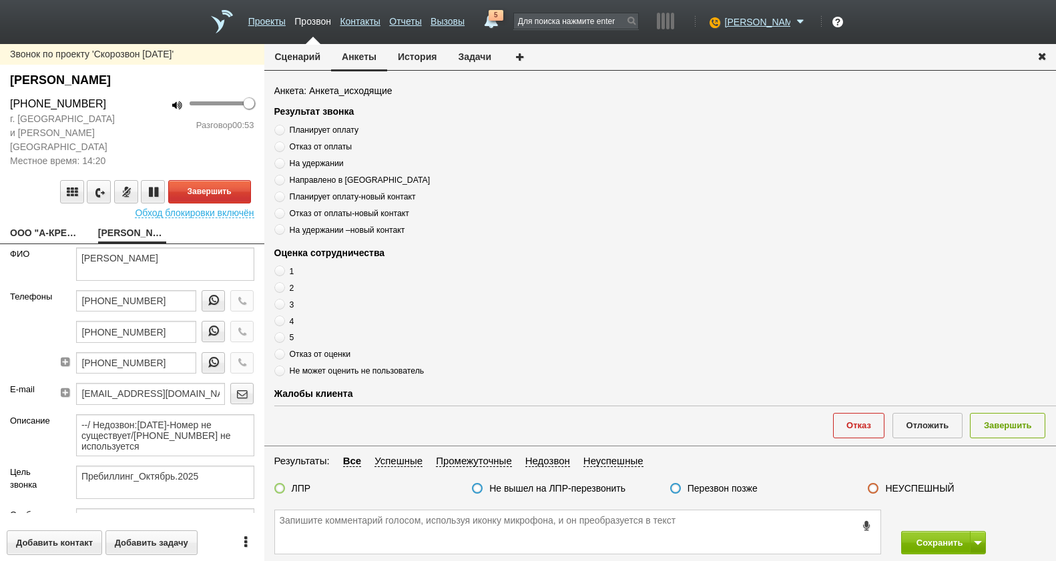
drag, startPoint x: 107, startPoint y: 106, endPoint x: 7, endPoint y: 107, distance: 100.1
click at [7, 107] on div "+7 (915) 459-40-79" at bounding box center [66, 104] width 132 height 16
drag, startPoint x: 7, startPoint y: 107, endPoint x: 57, endPoint y: 103, distance: 50.2
copy div "+7 (915) 459-40-79"
paste textarea "+7 (915) 459-40-79"
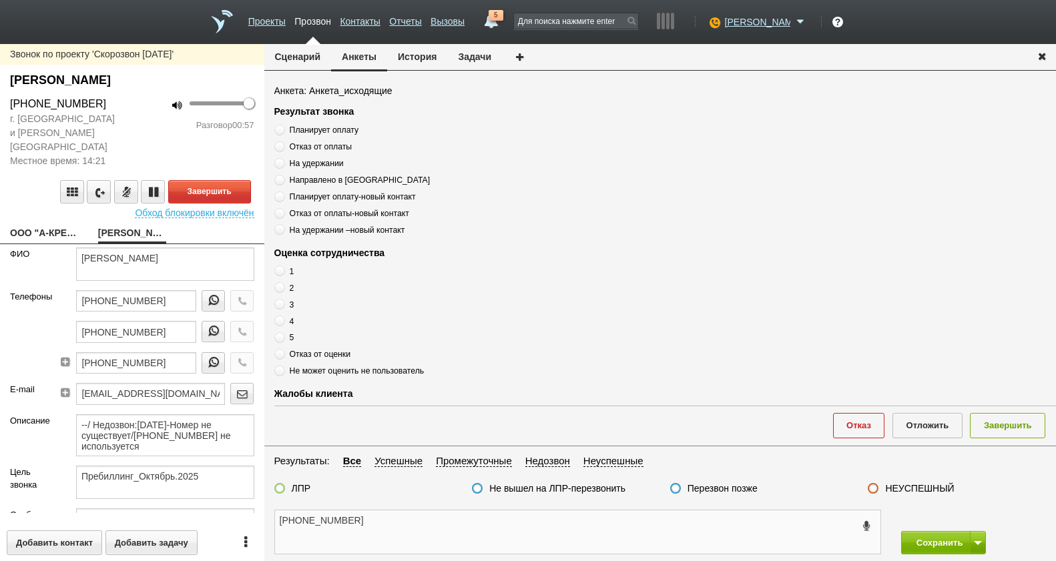
click at [394, 535] on textarea "+7 (915) 459-40-79" at bounding box center [577, 532] width 605 height 43
click at [417, 533] on textarea "+7 (915) 459-40-79" at bounding box center [577, 532] width 605 height 43
click at [380, 520] on textarea "+7 (915) 459-40-79" at bounding box center [577, 532] width 605 height 43
click at [422, 531] on textarea "+7 (915) 459-40-79" at bounding box center [577, 532] width 605 height 43
drag, startPoint x: 121, startPoint y: 242, endPoint x: 204, endPoint y: 244, distance: 83.5
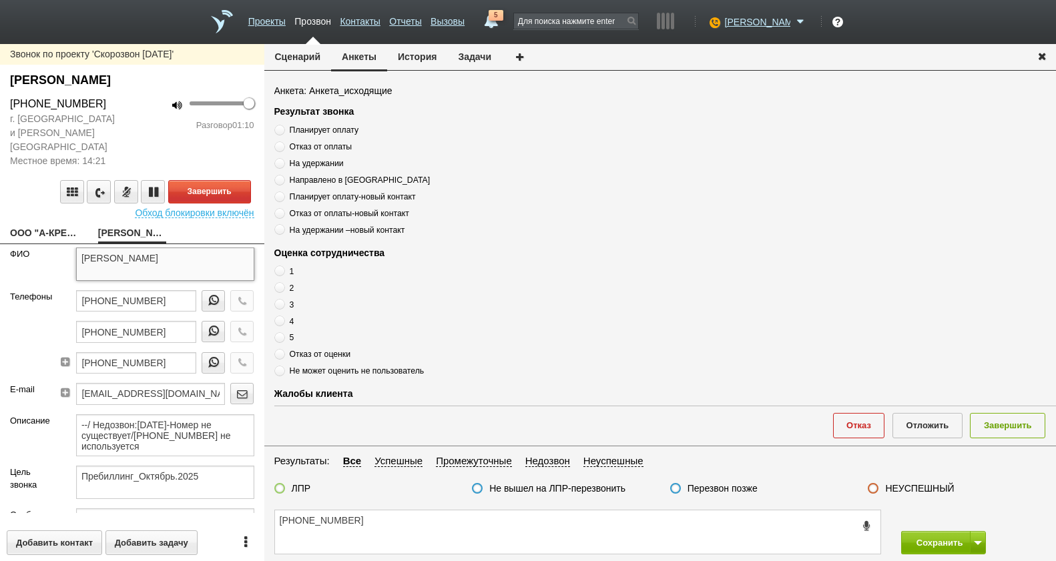
click at [210, 248] on textarea "Ушакова Оксана Викторовна" at bounding box center [165, 264] width 178 height 33
click at [396, 531] on textarea "+7 (915) 459-40-79" at bounding box center [577, 532] width 605 height 43
paste textarea "Оксана Викторовна"
type textarea "+7 (915) 459-40-79 Оксана Викторовна"
click at [316, 132] on span "Планирует оплату" at bounding box center [324, 129] width 69 height 9
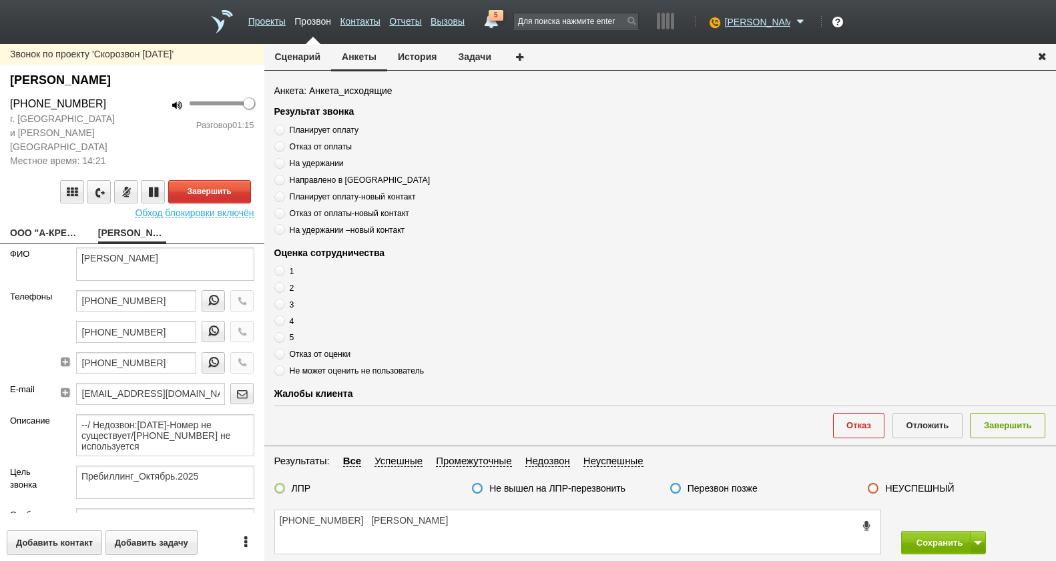
click at [283, 132] on input "Планирует оплату" at bounding box center [278, 127] width 9 height 9
radio input "true"
click at [316, 132] on span "Планирует оплату" at bounding box center [324, 129] width 69 height 9
click at [283, 132] on input "Планирует оплату" at bounding box center [278, 127] width 9 height 9
click at [310, 130] on span "Планирует оплату" at bounding box center [324, 129] width 69 height 9
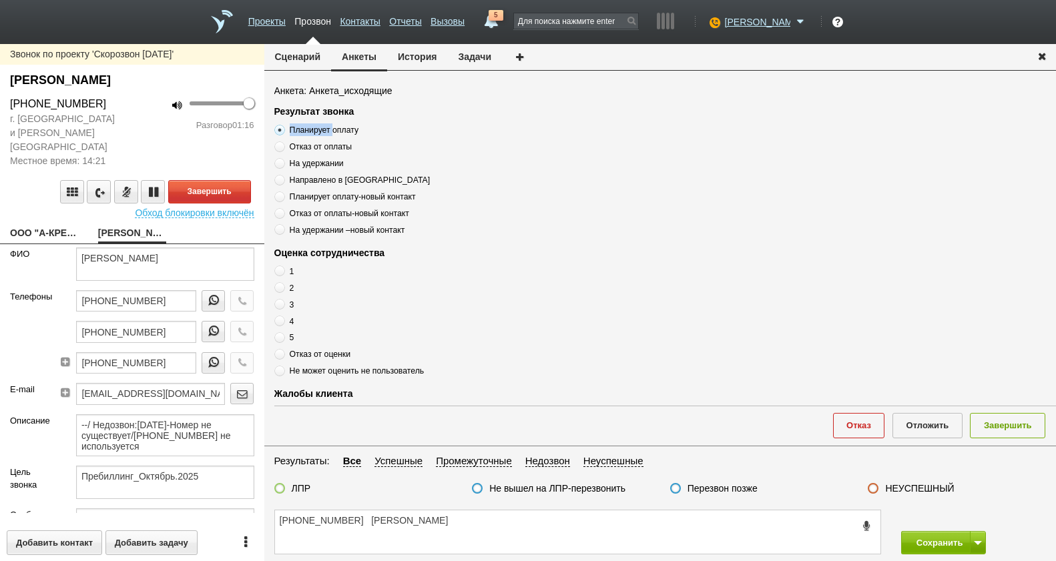
click at [283, 130] on input "Планирует оплату" at bounding box center [278, 127] width 9 height 9
click at [310, 130] on span "Планирует оплату" at bounding box center [324, 129] width 69 height 9
click at [283, 130] on input "Планирует оплату" at bounding box center [278, 127] width 9 height 9
click at [310, 130] on span "Планирует оплату" at bounding box center [324, 129] width 69 height 9
click at [283, 130] on input "Планирует оплату" at bounding box center [278, 127] width 9 height 9
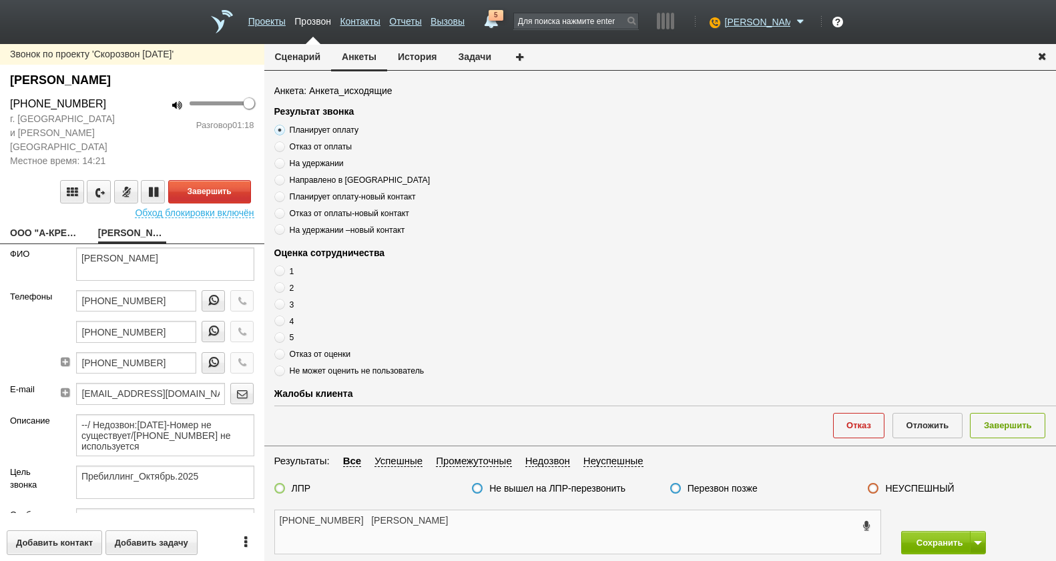
click at [478, 529] on textarea "+7 (915) 459-40-79 Оксана Викторовна" at bounding box center [577, 532] width 605 height 43
paste textarea "Планирует оплату"
click at [559, 524] on textarea "+7 (915) 459-40-79 Оксана Викторовна , Планирует оплату" at bounding box center [577, 532] width 605 height 43
type textarea "+7 (915) 459-40-79 Оксана Викторовна , Планирует оплату ,"
click at [282, 338] on span at bounding box center [279, 337] width 11 height 11
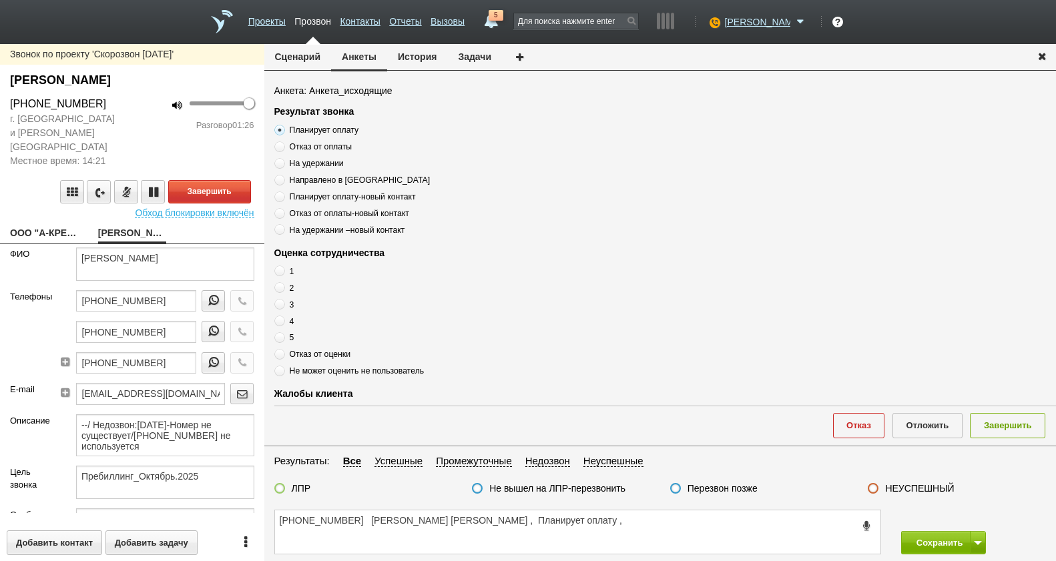
click at [282, 338] on input "5" at bounding box center [278, 335] width 9 height 9
radio input "true"
click at [282, 339] on span at bounding box center [279, 337] width 11 height 11
click at [282, 339] on input "5" at bounding box center [278, 335] width 9 height 9
click at [282, 339] on span at bounding box center [279, 337] width 11 height 11
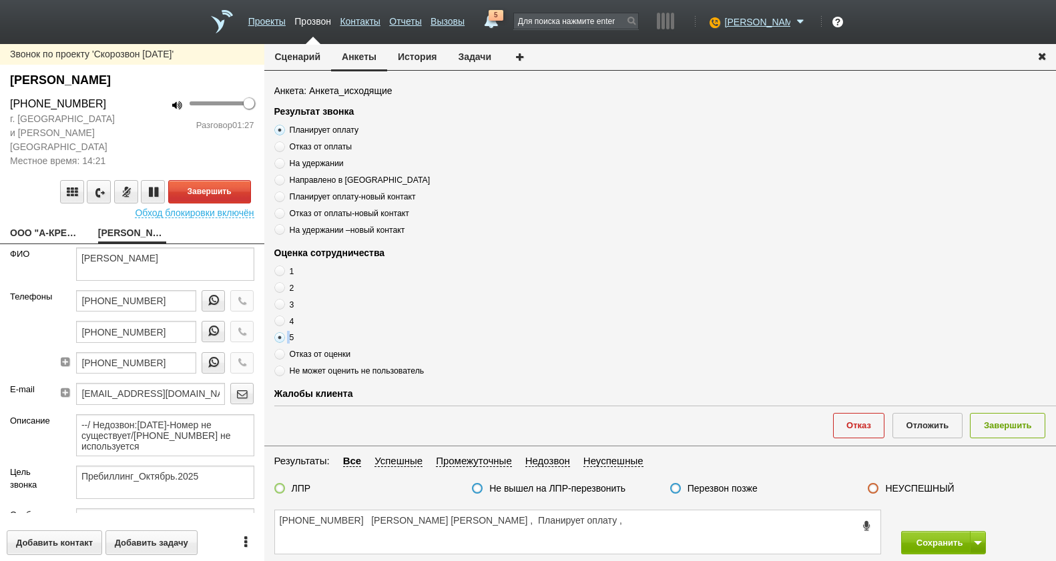
click at [282, 339] on input "5" at bounding box center [278, 335] width 9 height 9
click at [592, 524] on textarea "+7 (915) 459-40-79 Оксана Викторовна , Планирует оплату ," at bounding box center [577, 532] width 605 height 43
click at [214, 181] on button "Завершить" at bounding box center [209, 191] width 83 height 23
click at [561, 524] on textarea "+7 (915) 459-40-79 Оксана Викторовна , Планирует оплату ," at bounding box center [577, 532] width 605 height 43
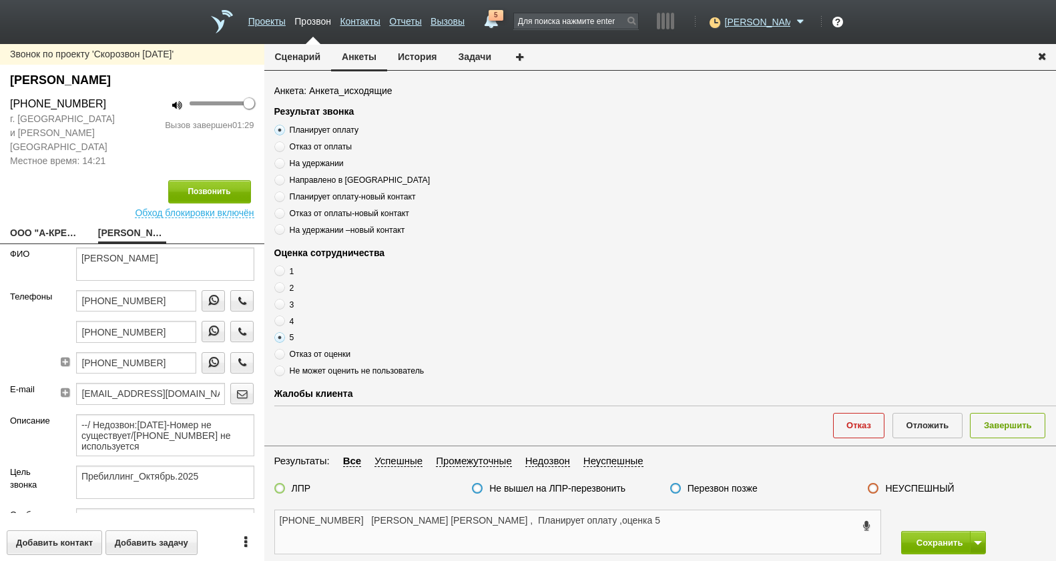
type textarea "+7 (915) 459-40-79 Оксана Викторовна , Планирует оплату ,оценка 5"
click at [276, 491] on label at bounding box center [279, 488] width 11 height 11
click at [0, 0] on input "ЛПР" at bounding box center [0, 0] width 0 height 0
click at [630, 518] on textarea "+7 (915) 459-40-79 Оксана Викторовна , Планирует оплату ,оценка 5" at bounding box center [577, 532] width 605 height 43
click at [1022, 438] on div "Отказ Отложить Завершить" at bounding box center [665, 425] width 782 height 39
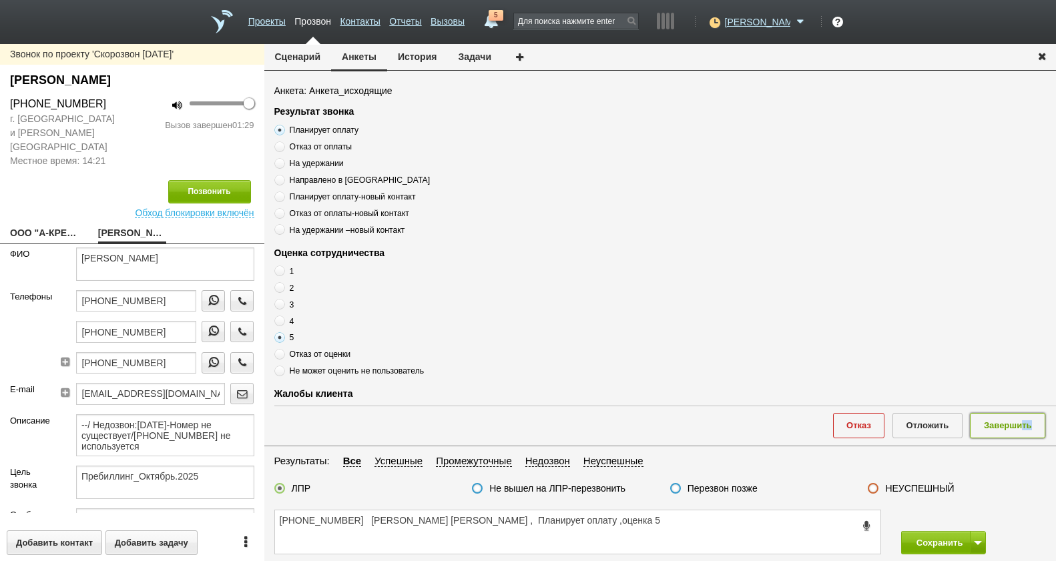
drag, startPoint x: 1022, startPoint y: 438, endPoint x: 1018, endPoint y: 431, distance: 8.4
click at [1018, 431] on button "Завершить" at bounding box center [1007, 425] width 75 height 25
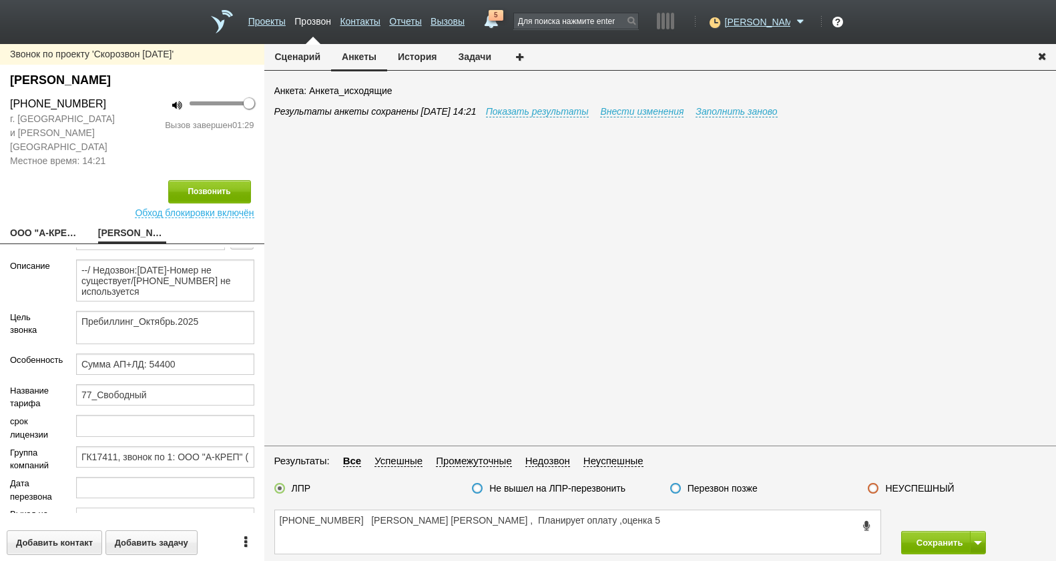
scroll to position [270, 0]
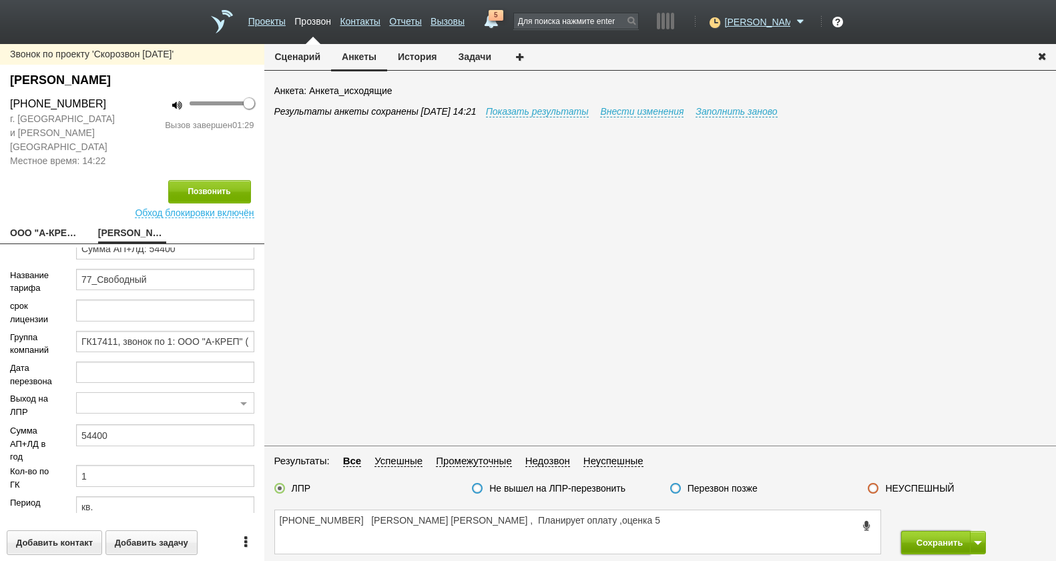
click at [954, 545] on button "Сохранить" at bounding box center [936, 542] width 70 height 23
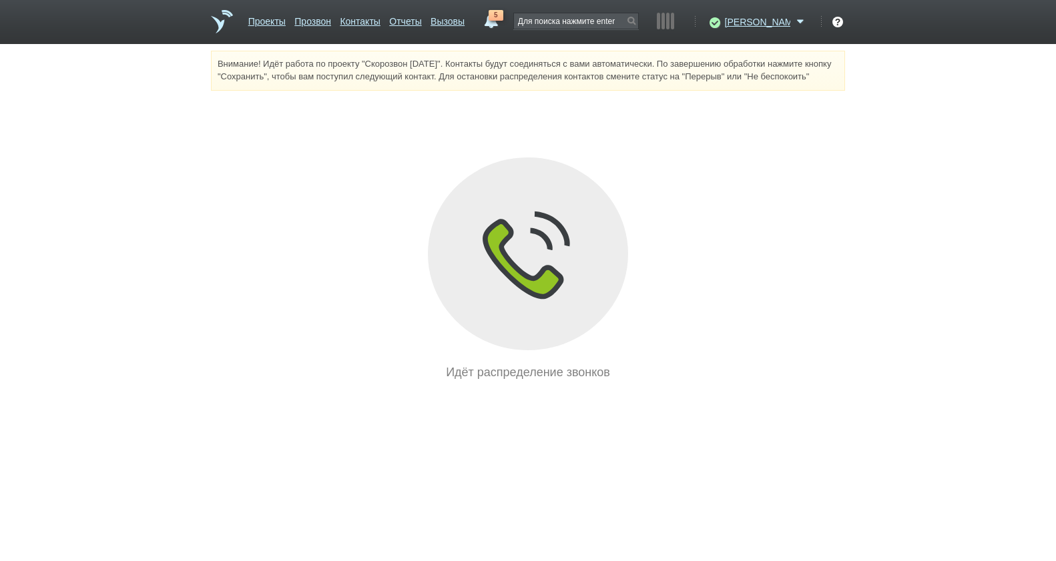
click at [840, 226] on div "Идёт распределение звонков" at bounding box center [528, 270] width 634 height 224
click at [356, 382] on html "Проекты Прозвон Контакты Отчеты Вызовы 5 01 сентября 2025 завтра неделя все Зво…" at bounding box center [528, 191] width 1056 height 382
click at [250, 216] on div "Идёт распределение звонков" at bounding box center [528, 270] width 634 height 224
click at [868, 382] on html "Проекты Прозвон Контакты Отчеты Вызовы 5 01 сентября 2025 завтра неделя все Зво…" at bounding box center [528, 191] width 1056 height 382
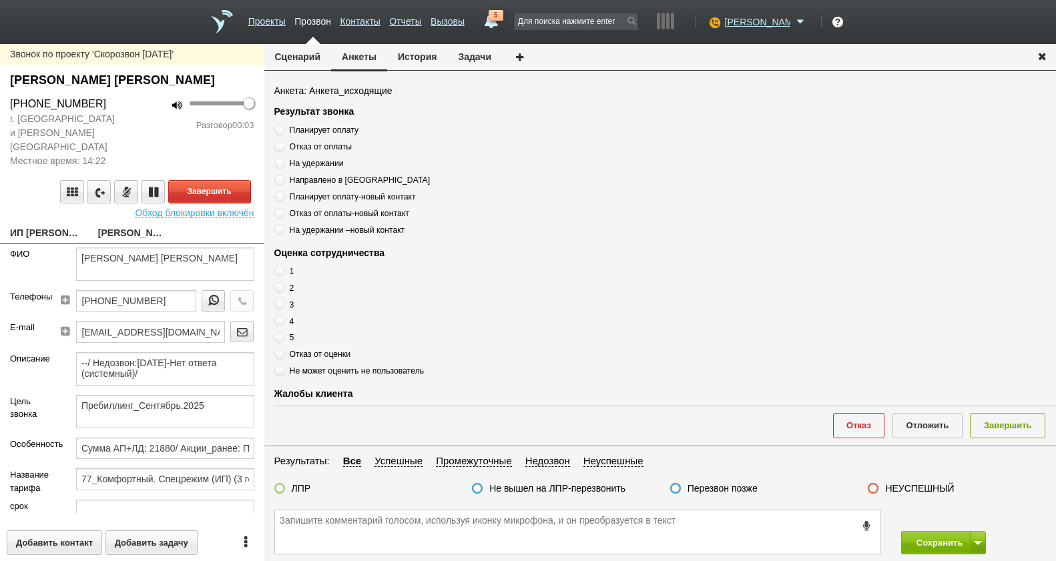
click at [30, 225] on link "ИП МОИСЕЕВ ПЕТР ГЕННАДИЕВИЧ__77279kg@host47.taxcom.ru" at bounding box center [44, 234] width 68 height 19
type textarea "ИП МОИСЕЕВ ПЕТР ГЕННАДИЕВИЧ__77279kg@host47.taxcom.ru"
type input "772702818250"
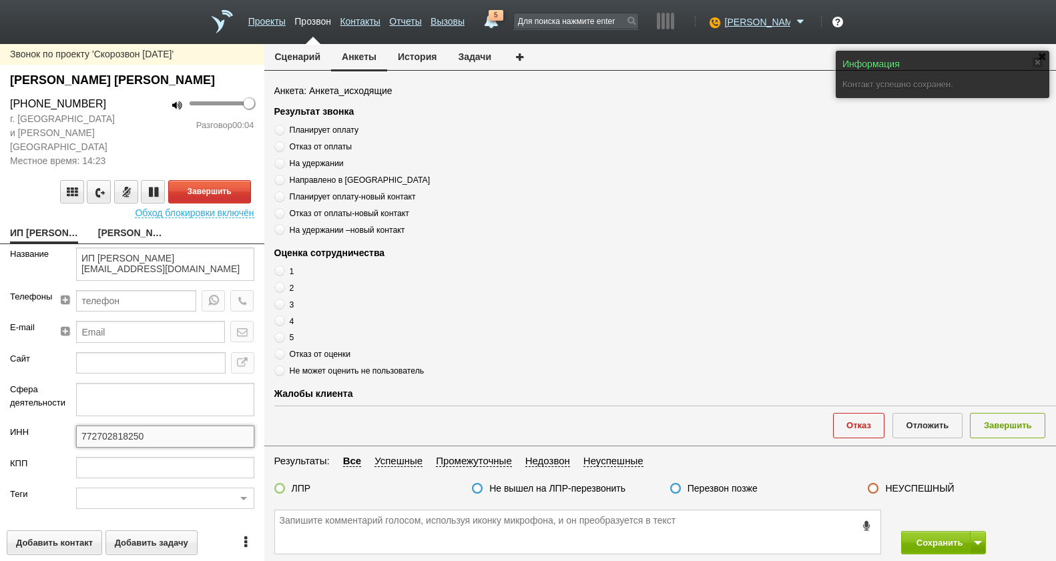
drag, startPoint x: 163, startPoint y: 415, endPoint x: 77, endPoint y: 425, distance: 86.1
click at [0, 423] on html "Проекты Прозвон Контакты Отчеты Вызовы 5 01 сентября 2025 завтра неделя все Зво…" at bounding box center [528, 280] width 1056 height 561
click at [109, 225] on link "Клизубова Елена" at bounding box center [132, 234] width 68 height 19
type textarea "Клизубова Елена"
type textarea "Пребиллинг_Сентябрь.2025"
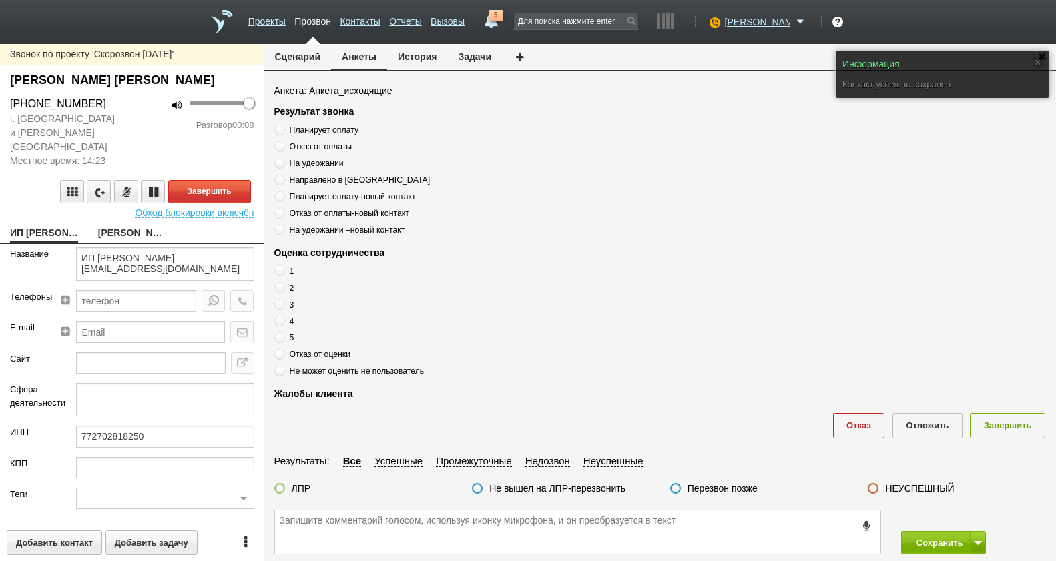
type input "Сумма АП+ЛД: 21880/ Акции_ранее: Подключение-2022;"
type input "77_Комфортный. Спецрежим (ИП) (3 года)"
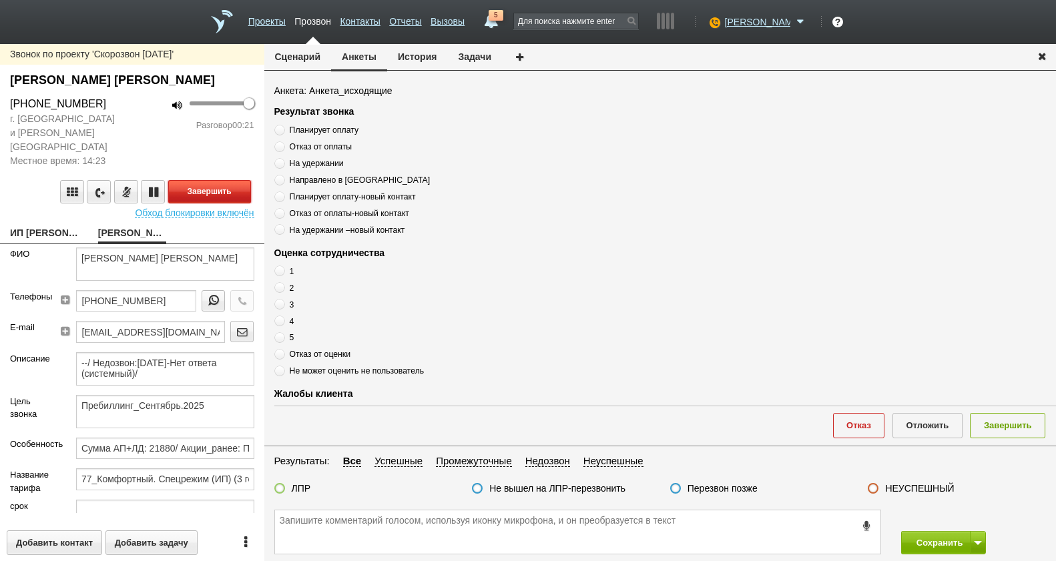
click at [221, 180] on button "Завершить" at bounding box center [209, 191] width 83 height 23
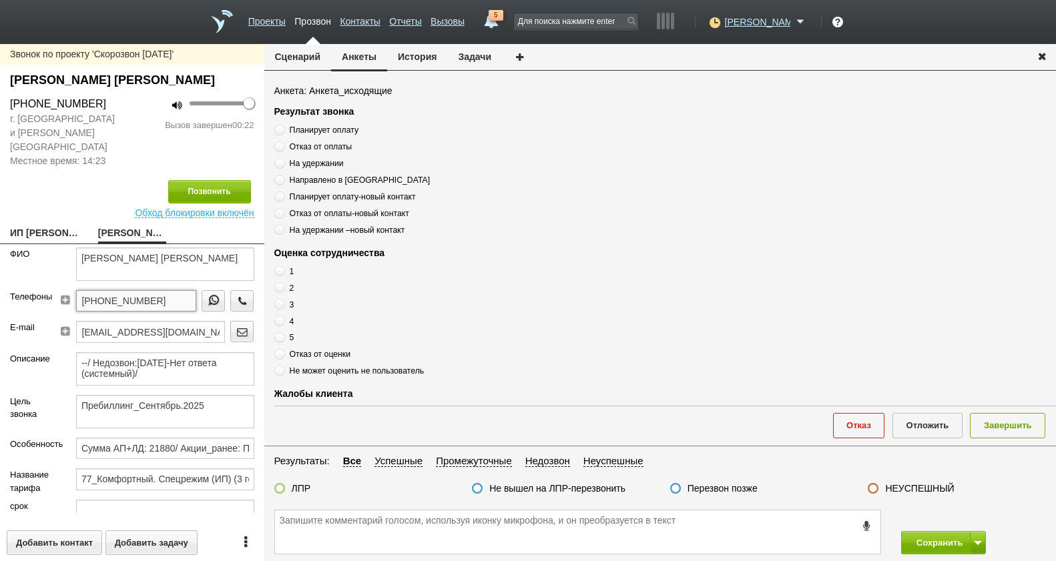
drag, startPoint x: 166, startPoint y: 288, endPoint x: 27, endPoint y: 287, distance: 138.8
click at [27, 290] on div "Телефоны +7 (917) 526-88-93" at bounding box center [132, 305] width 264 height 31
paste textarea "+7 (917) 526-88-93"
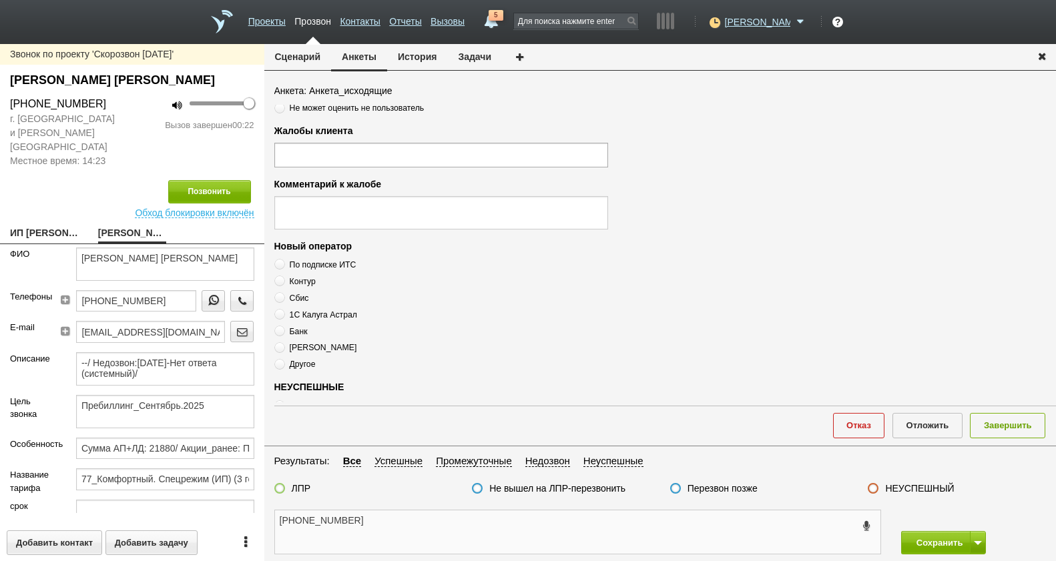
scroll to position [459, 0]
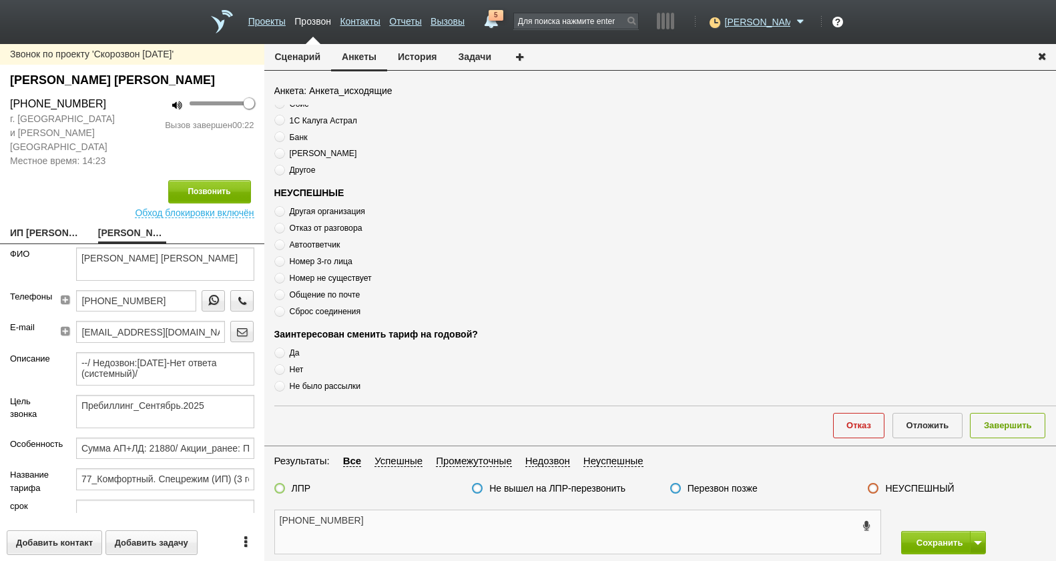
type textarea "+7 (917) 526-88-93"
click at [319, 266] on span "Номер 3-го лица" at bounding box center [321, 261] width 63 height 9
radio input "true"
click at [319, 266] on span "Номер 3-го лица" at bounding box center [321, 261] width 63 height 9
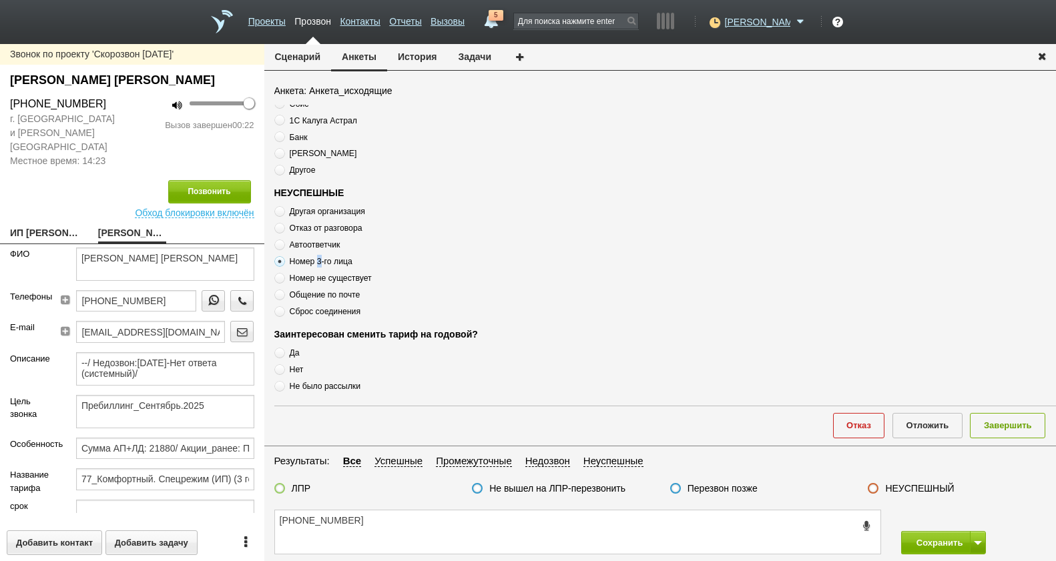
click at [319, 266] on span "Номер 3-го лица" at bounding box center [321, 261] width 63 height 9
copy div "Номер 3-го лица"
click at [383, 521] on textarea "+7 (917) 526-88-93" at bounding box center [577, 532] width 605 height 43
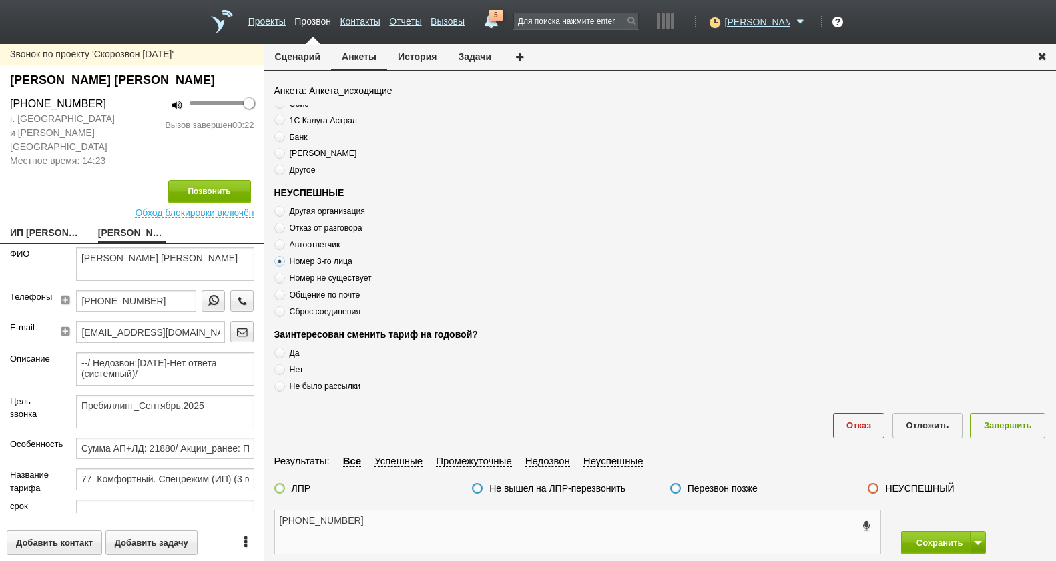
drag, startPoint x: 383, startPoint y: 521, endPoint x: 365, endPoint y: 521, distance: 18.0
click at [364, 521] on textarea "+7 (917) 526-88-93" at bounding box center [577, 532] width 605 height 43
paste textarea "Номер 3-го лица"
type textarea "+7 (917) 526-88-93 Номер 3-го лица"
click at [870, 485] on label at bounding box center [873, 488] width 11 height 11
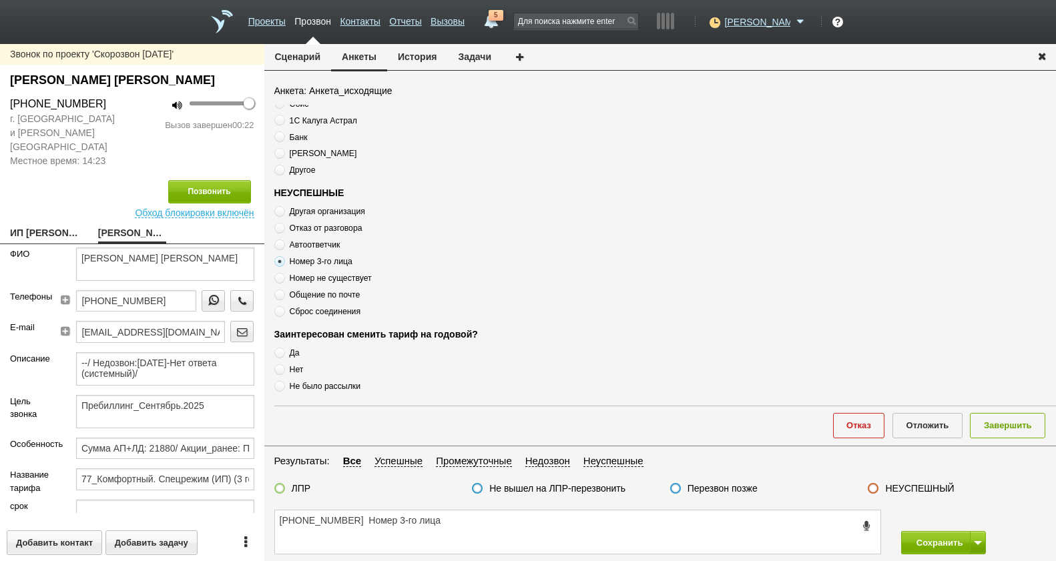
click at [0, 0] on input "НЕУСПЕШНЫЙ" at bounding box center [0, 0] width 0 height 0
click at [1006, 421] on button "Завершить" at bounding box center [1007, 425] width 75 height 25
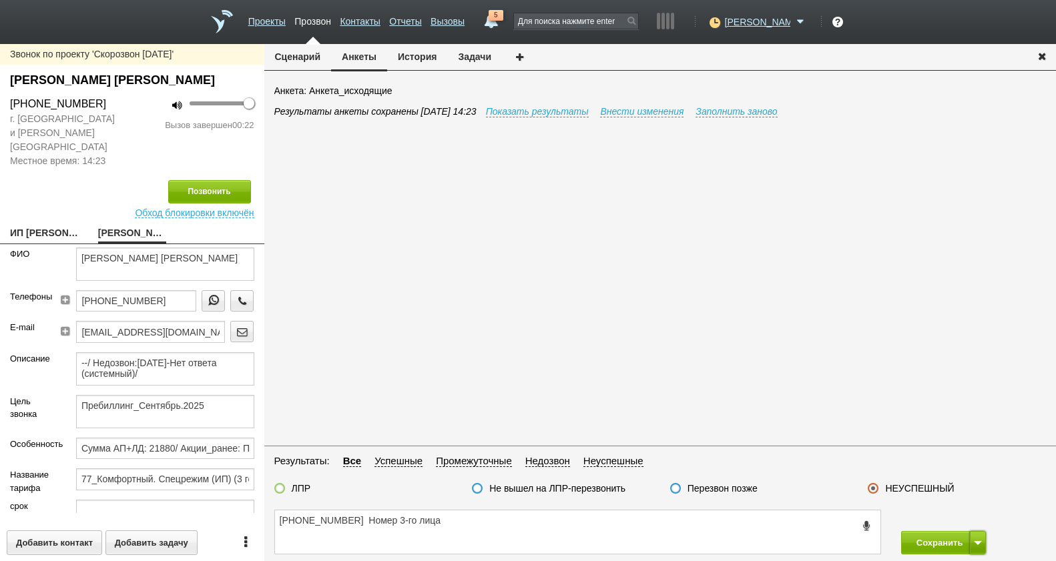
drag, startPoint x: 979, startPoint y: 547, endPoint x: 979, endPoint y: 535, distance: 12.7
click at [979, 546] on button at bounding box center [978, 542] width 16 height 23
click at [971, 517] on button "Сохранить и остаться" at bounding box center [933, 518] width 103 height 23
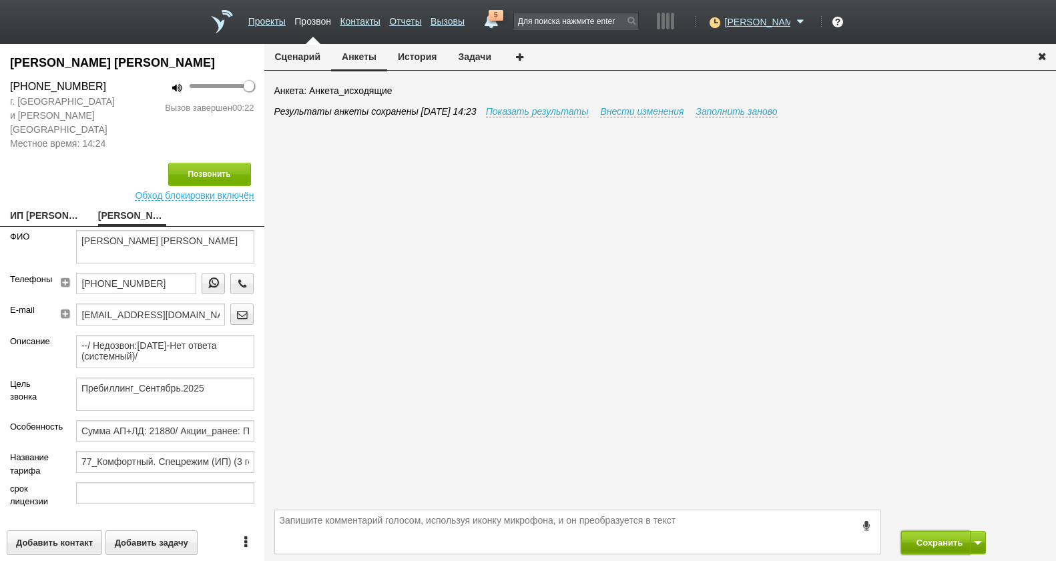
click at [936, 536] on button "Сохранить" at bounding box center [936, 542] width 70 height 23
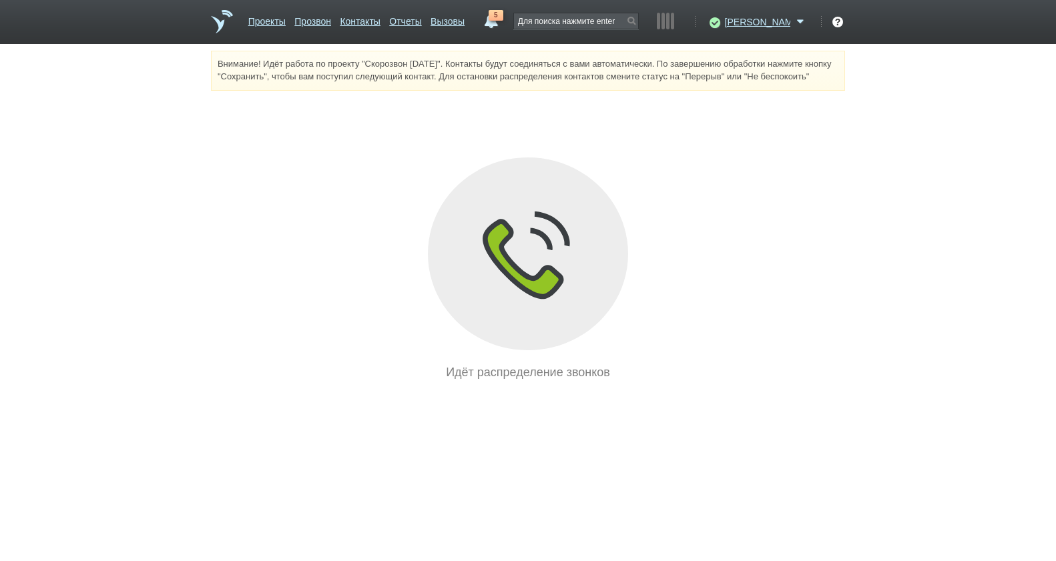
click at [748, 296] on div "Идёт распределение звонков" at bounding box center [528, 270] width 634 height 224
click at [565, 382] on html "Проекты Прозвон Контакты Отчеты Вызовы 5 01 сентября 2025 завтра неделя все Зво…" at bounding box center [528, 191] width 1056 height 382
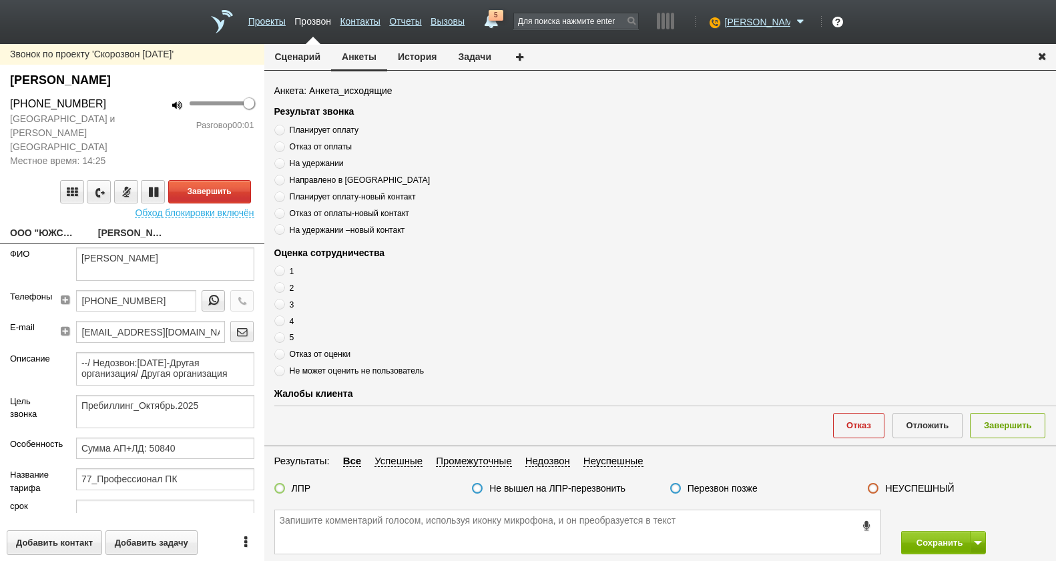
click at [27, 225] on link "ООО "ЮЖСКАЯ ЛЕНТА"__77185qd@host47.taxcom.ru" at bounding box center [44, 234] width 68 height 19
type textarea "ООО "ЮЖСКАЯ ЛЕНТА"__77185qd@host47.taxcom.ru"
type input "7718988608"
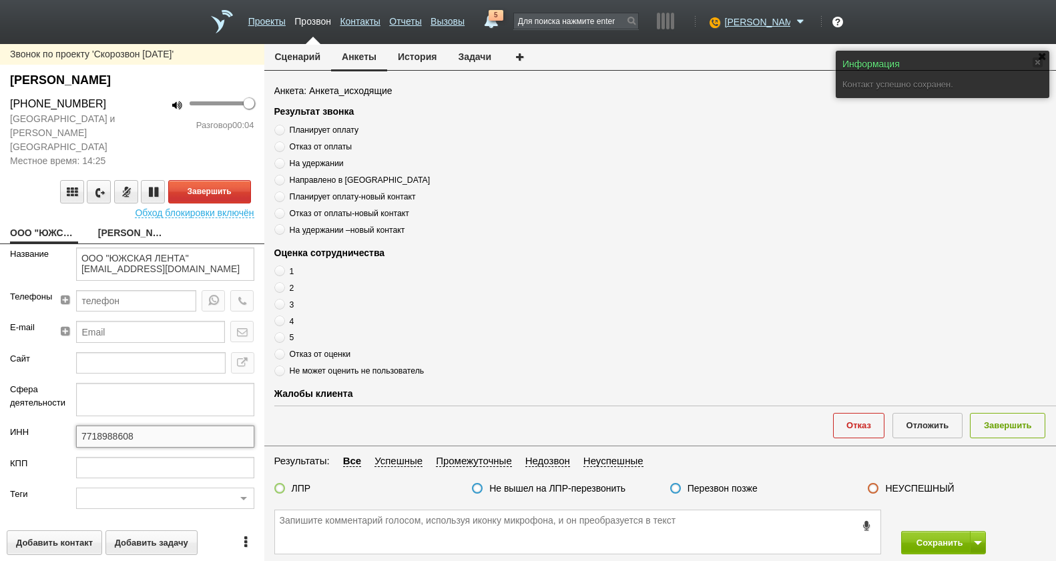
drag, startPoint x: 158, startPoint y: 423, endPoint x: 31, endPoint y: 425, distance: 126.8
click at [31, 426] on div "ИНН 7718988608" at bounding box center [132, 441] width 264 height 31
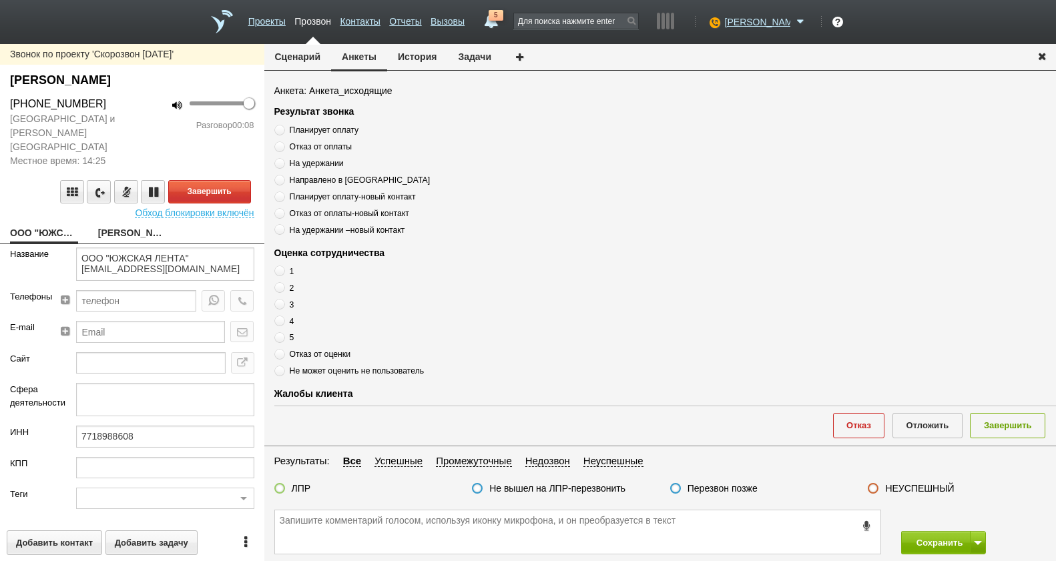
click at [117, 225] on link "Пеньков Иван Валерьевич" at bounding box center [132, 234] width 68 height 19
type textarea "Пеньков Иван Валерьевич"
type textarea "Пребиллинг_Октябрь.2025"
type input "Сумма АП+ЛД: 50840"
type input "77_Профессионал ПК"
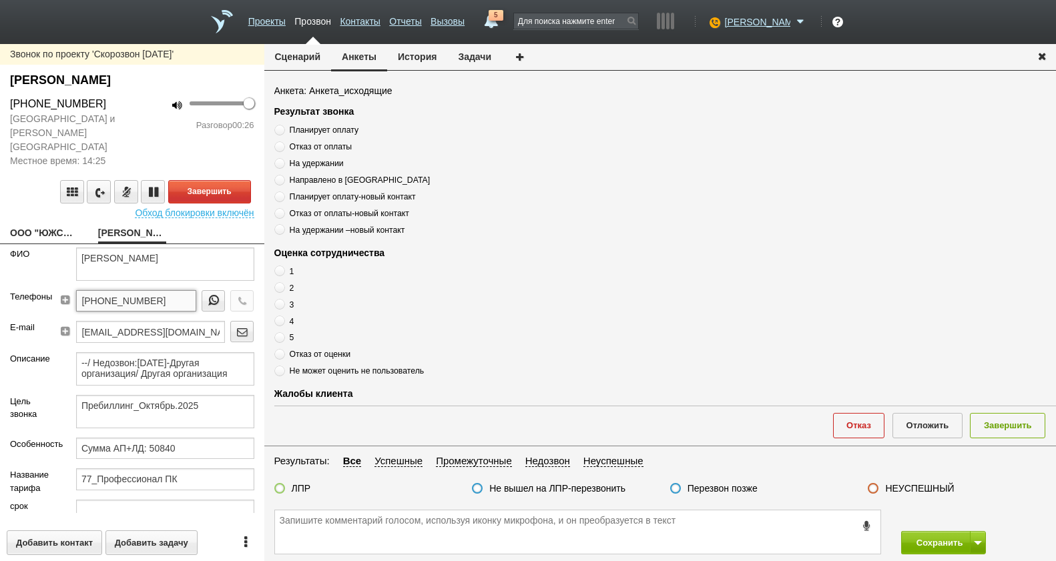
drag, startPoint x: 167, startPoint y: 285, endPoint x: 50, endPoint y: 283, distance: 116.8
click at [50, 290] on div "Телефоны +7 (926) 708-10-71" at bounding box center [132, 305] width 264 height 31
paste textarea "+7 (926) 708-10-71"
click at [422, 529] on textarea "+7 (926) 708-10-71" at bounding box center [577, 532] width 605 height 43
type textarea "+7 (926) 708-10-71 Иван ,"
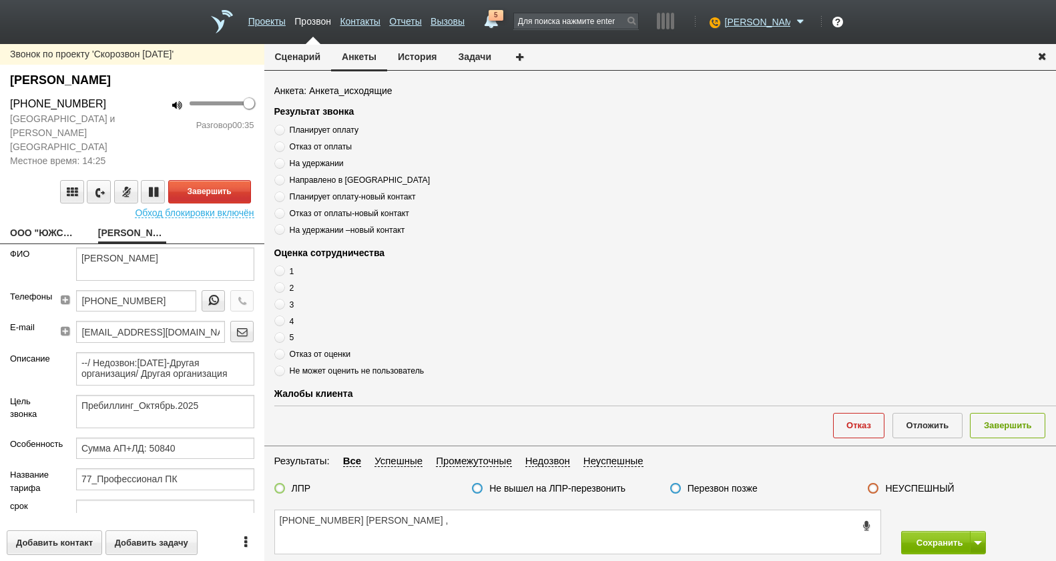
click at [330, 127] on span "Планирует оплату" at bounding box center [324, 129] width 69 height 9
click at [283, 127] on input "Планирует оплату" at bounding box center [278, 127] width 9 height 9
radio input "true"
click at [331, 125] on span "Планирует оплату" at bounding box center [324, 129] width 69 height 9
click at [283, 125] on input "Планирует оплату" at bounding box center [278, 127] width 9 height 9
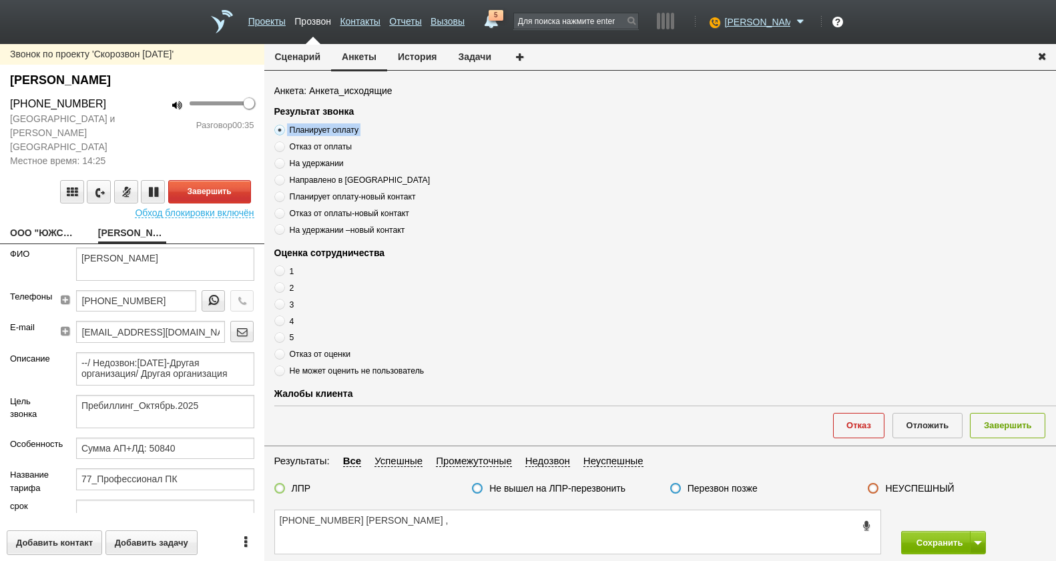
click at [331, 124] on label "Планирует оплату" at bounding box center [441, 129] width 334 height 13
click at [283, 124] on input "Планирует оплату" at bounding box center [278, 127] width 9 height 9
copy div "Планирует оплату"
click at [468, 534] on textarea "+7 (926) 708-10-71 Иван ," at bounding box center [577, 532] width 605 height 43
paste textarea "Планирует оплату"
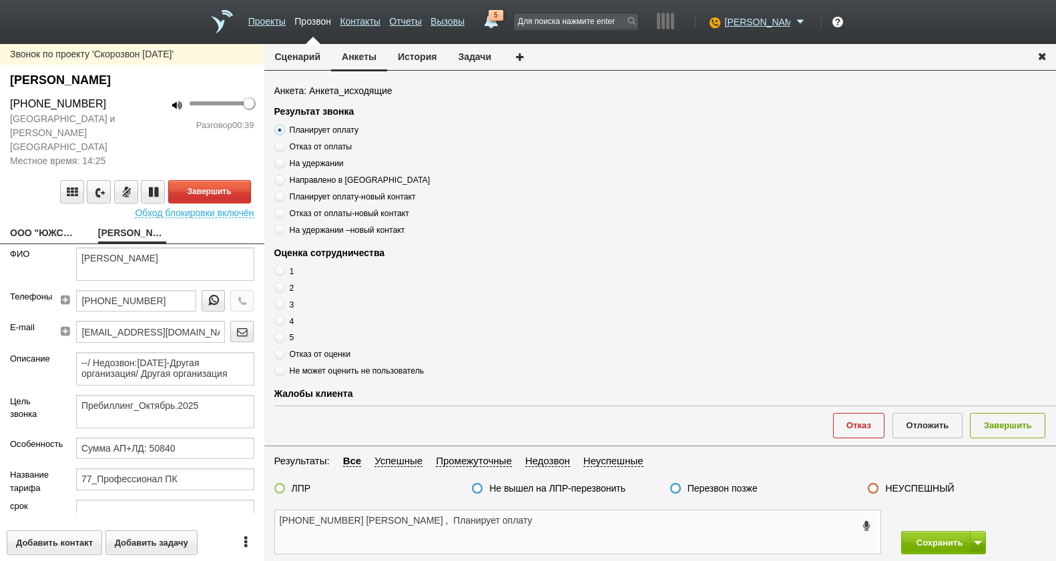
click at [517, 517] on textarea "+7 (926) 708-10-71 Иван , Планирует оплату" at bounding box center [577, 532] width 605 height 43
type textarea "+7 (926) 708-10-71 Иван , Планирует оплату"
click at [282, 334] on span at bounding box center [279, 337] width 11 height 11
click at [282, 334] on input "5" at bounding box center [278, 335] width 9 height 9
radio input "true"
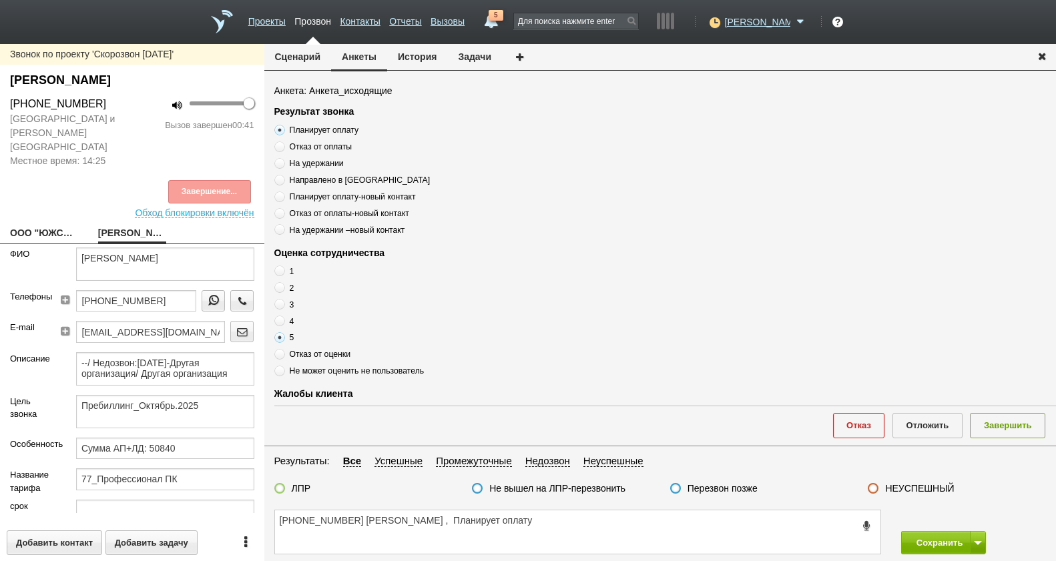
click at [232, 185] on div "Завершение..." at bounding box center [132, 191] width 244 height 23
click at [493, 520] on textarea "+7 (926) 708-10-71 Иван , Планирует оплату" at bounding box center [577, 532] width 605 height 43
click at [636, 535] on textarea "+7 (926) 708-10-71 Иван , Планирует оплату , оценка 5" at bounding box center [577, 532] width 605 height 43
type textarea "+7 (926) 708-10-71 Иван , Планирует оплату , оценка 5"
click at [282, 491] on label at bounding box center [279, 488] width 11 height 11
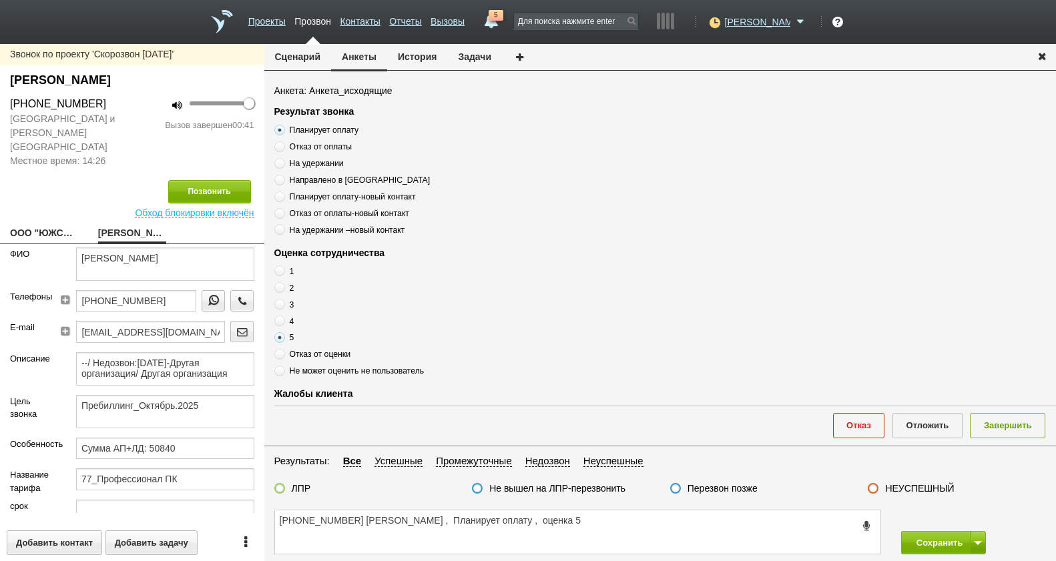
click at [0, 0] on input "ЛПР" at bounding box center [0, 0] width 0 height 0
click at [657, 532] on textarea "+7 (926) 708-10-71 Иван , Планирует оплату , оценка 5" at bounding box center [577, 532] width 605 height 43
click at [1031, 427] on button "Завершить" at bounding box center [1007, 425] width 75 height 25
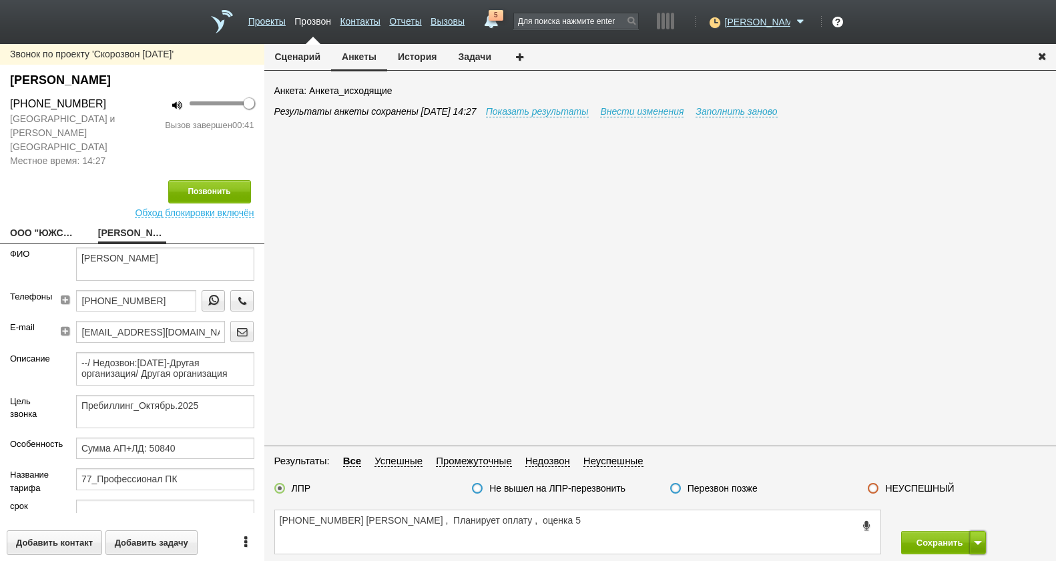
click at [972, 543] on button at bounding box center [978, 542] width 16 height 23
click at [960, 513] on button "Сохранить и остаться" at bounding box center [933, 518] width 103 height 23
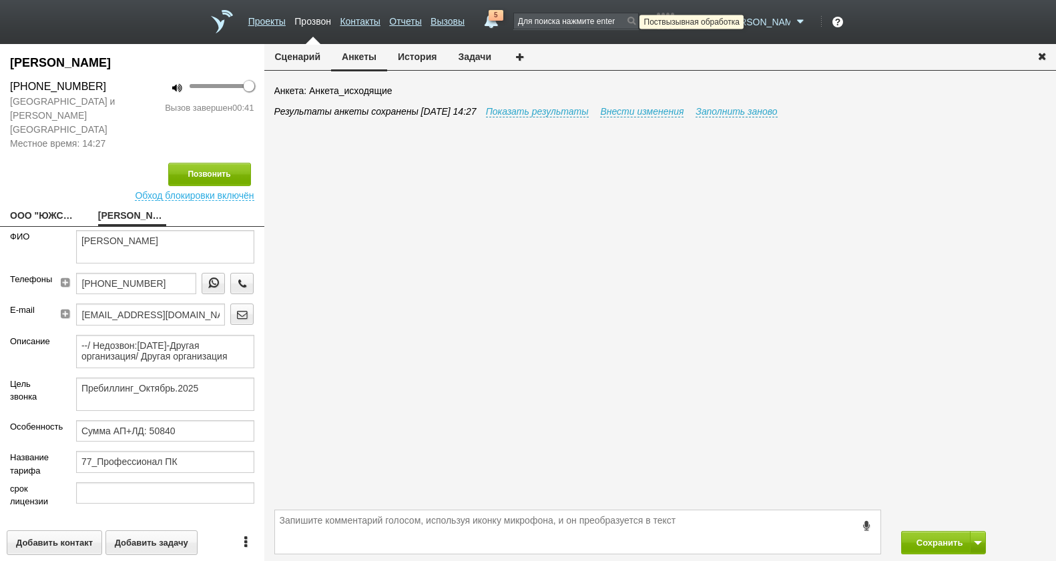
click at [722, 23] on icon at bounding box center [713, 21] width 18 height 13
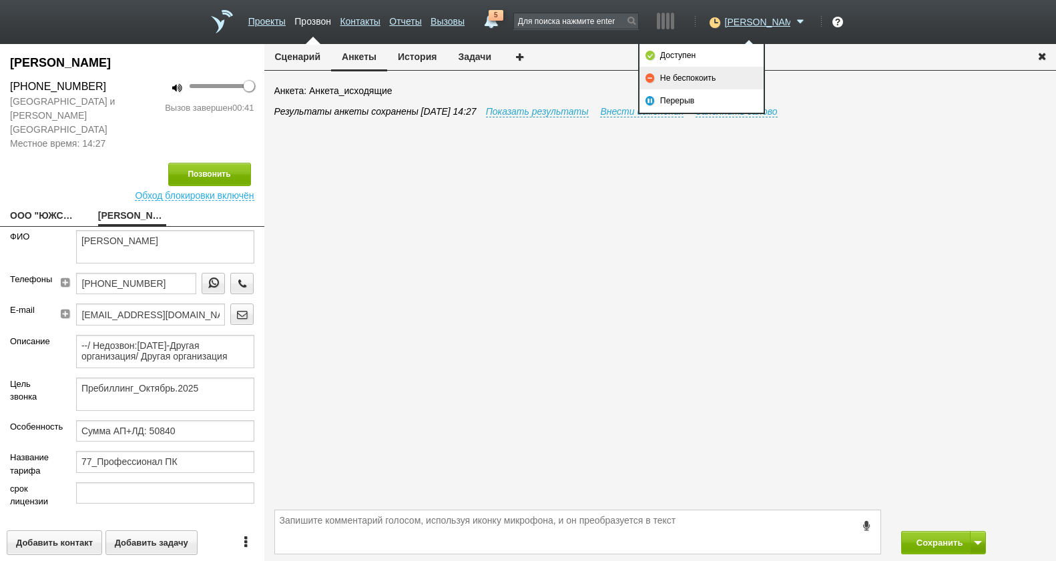
click at [720, 74] on link "Не беспокоить" at bounding box center [701, 78] width 124 height 23
click at [932, 539] on button "Сохранить" at bounding box center [936, 542] width 70 height 23
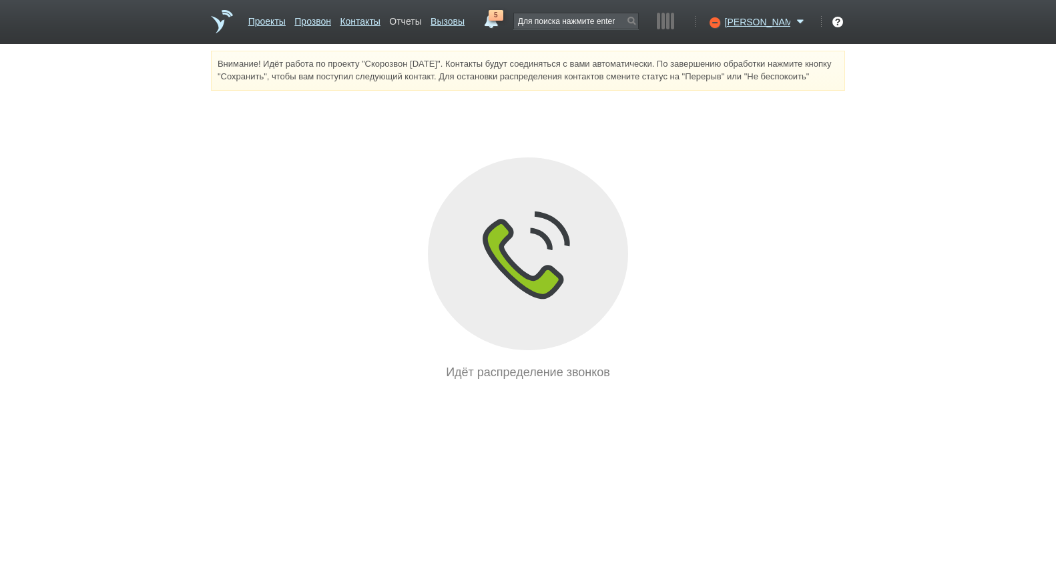
click at [421, 19] on link "Отчеты" at bounding box center [405, 18] width 32 height 19
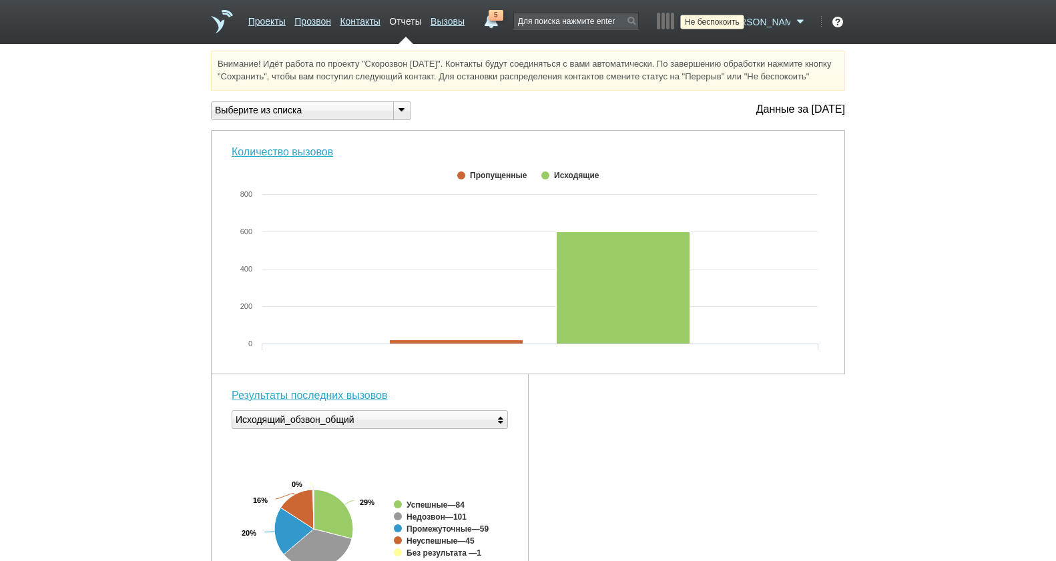
click at [722, 21] on icon at bounding box center [713, 21] width 18 height 13
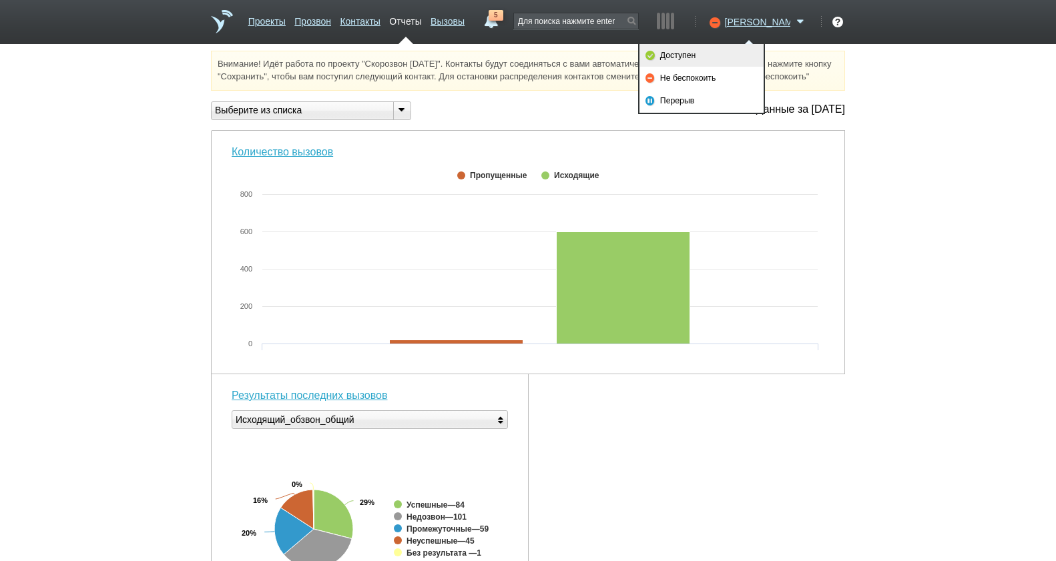
click at [745, 53] on link "Доступен" at bounding box center [701, 55] width 124 height 23
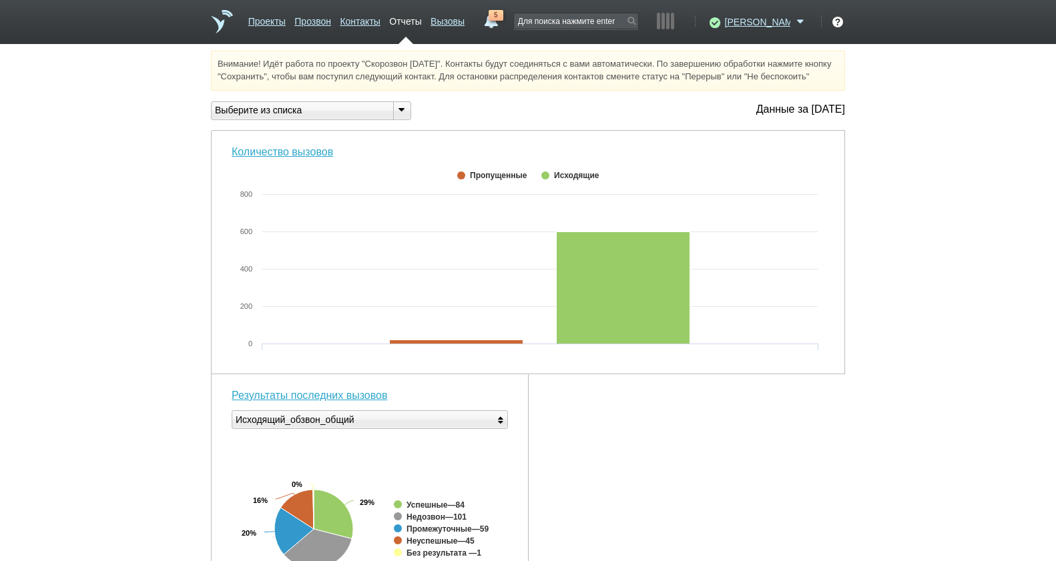
click at [503, 15] on span "5" at bounding box center [496, 15] width 15 height 11
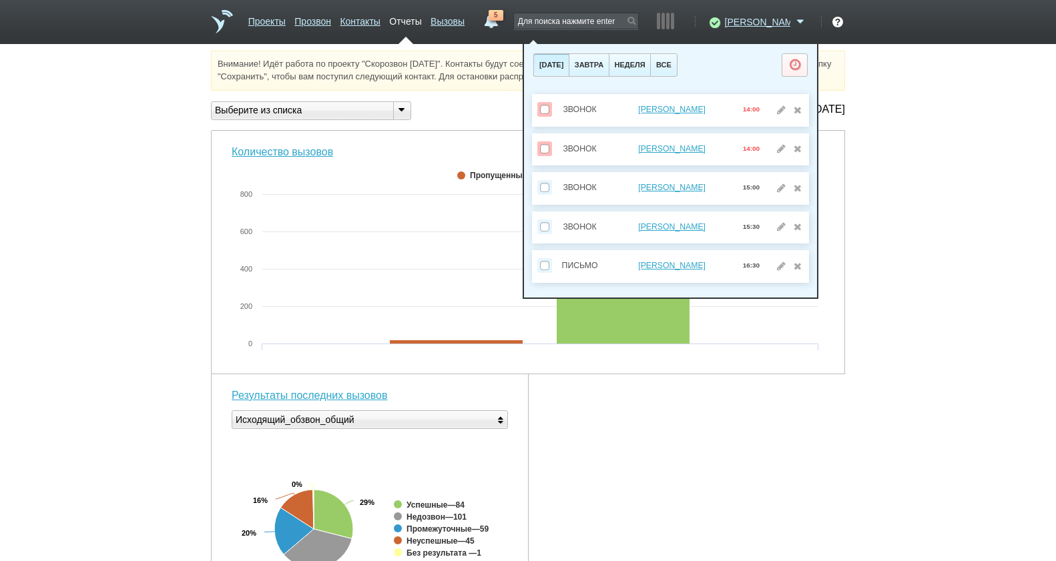
click at [928, 259] on div "Внимание! Идёт работа по проекту "Скорозвон 01.09.25". Контакты будут соединять…" at bounding box center [528, 514] width 1056 height 926
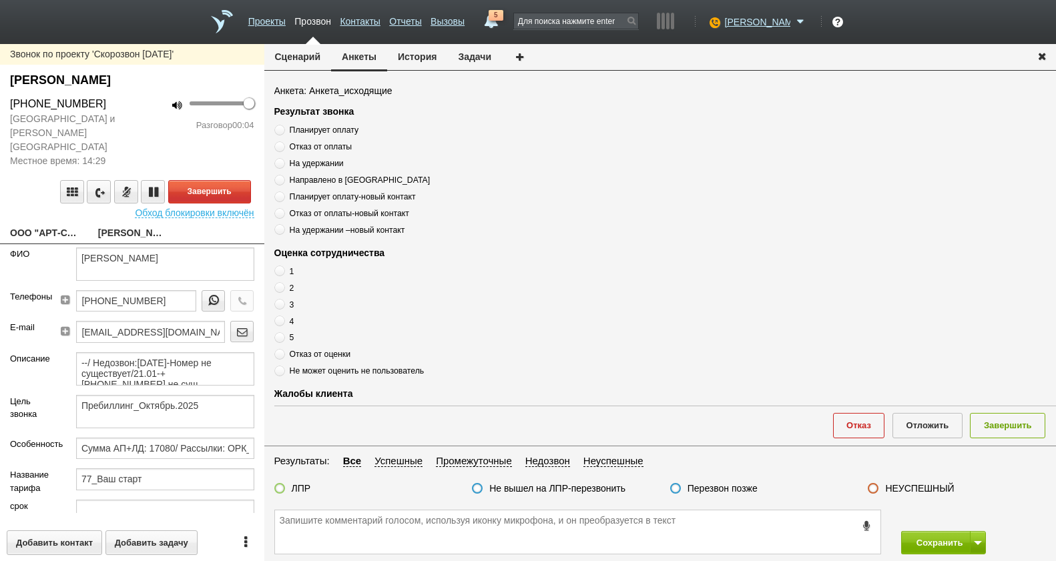
click at [49, 225] on link "ООО "АРТ-СТРОЙ"__77312kd@host49.taxcom.ru" at bounding box center [44, 234] width 68 height 19
type textarea "ООО "АРТ-СТРОЙ"__77312kd@host49.taxcom.ru"
type input "7731440585"
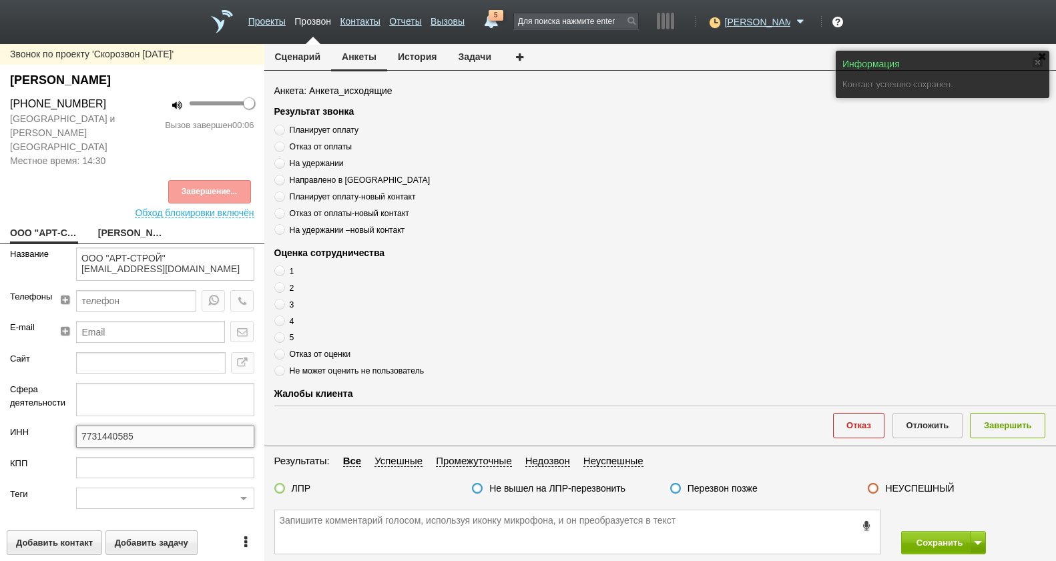
drag, startPoint x: 137, startPoint y: 423, endPoint x: 81, endPoint y: 435, distance: 56.7
click at [6, 426] on div "ИНН 7731440585" at bounding box center [132, 441] width 264 height 31
click at [133, 225] on link "Станевич Татьяна Анатольевна" at bounding box center [132, 234] width 68 height 19
type textarea "Станевич Татьяна Анатольевна"
type textarea "Пребиллинг_Октябрь.2025"
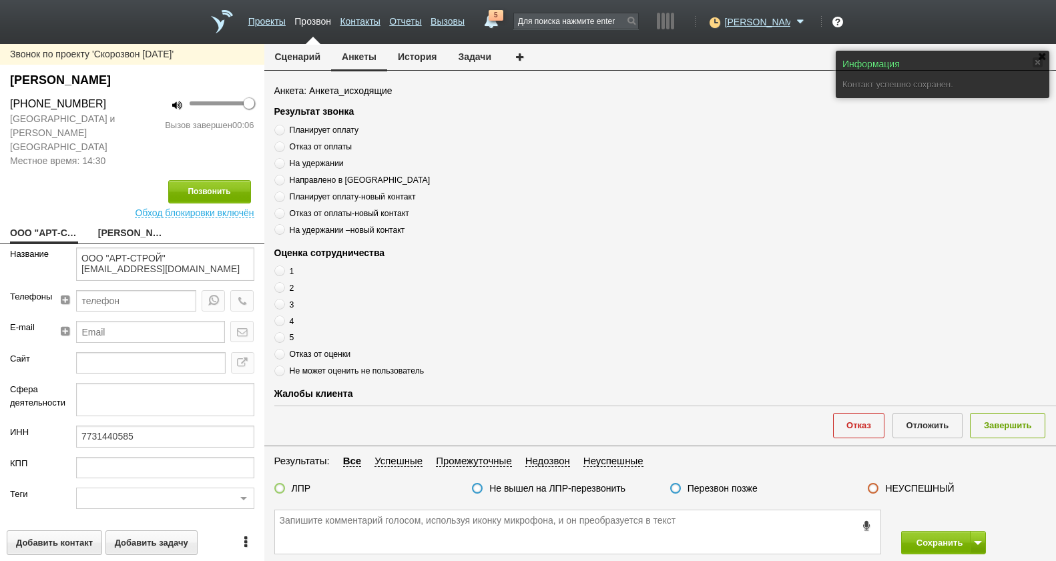
type input "Сумма АП+ЛД: 17080/ Рассылки: ОРК_Предложение перейти с кв на год, рассылка 05.…"
type input "77_Ваш старт"
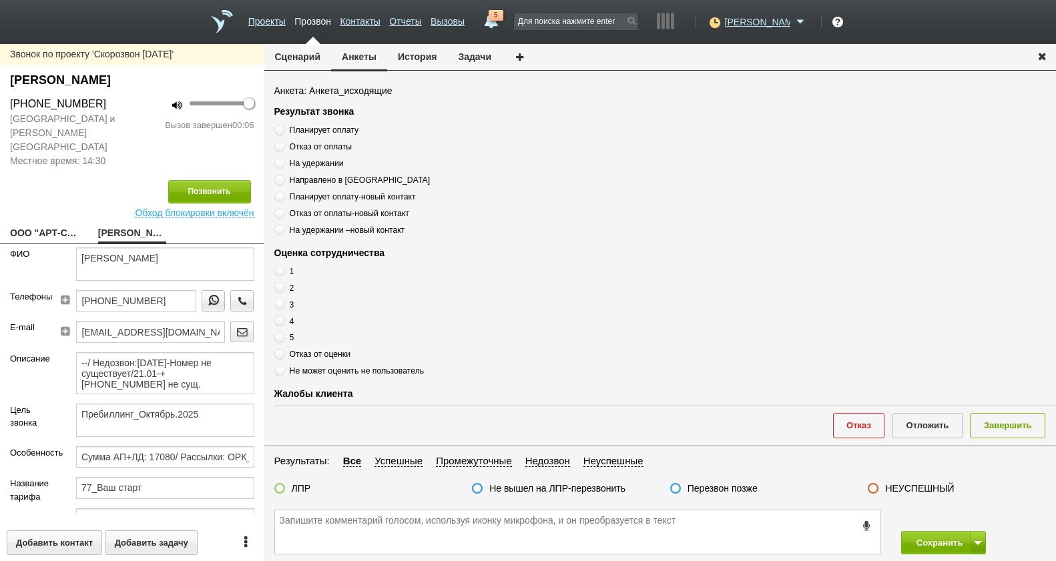
click at [42, 225] on link "ООО "АРТ-СТРОЙ"__77312kd@host49.taxcom.ru" at bounding box center [44, 234] width 68 height 19
type textarea "ООО "АРТ-СТРОЙ"__77312kd@host49.taxcom.ru"
type input "7731440585"
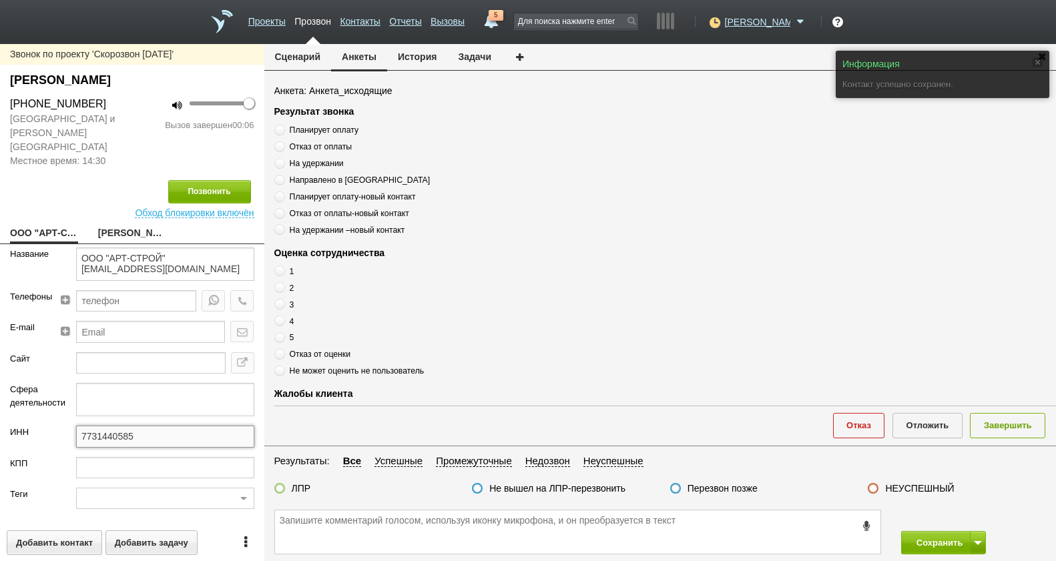
drag, startPoint x: 156, startPoint y: 420, endPoint x: 79, endPoint y: 420, distance: 76.8
click at [44, 426] on div "ИНН 7731440585" at bounding box center [132, 441] width 264 height 31
click at [123, 225] on link "Станевич Татьяна Анатольевна" at bounding box center [132, 234] width 68 height 19
type textarea "Станевич Татьяна Анатольевна"
type textarea "Пребиллинг_Октябрь.2025"
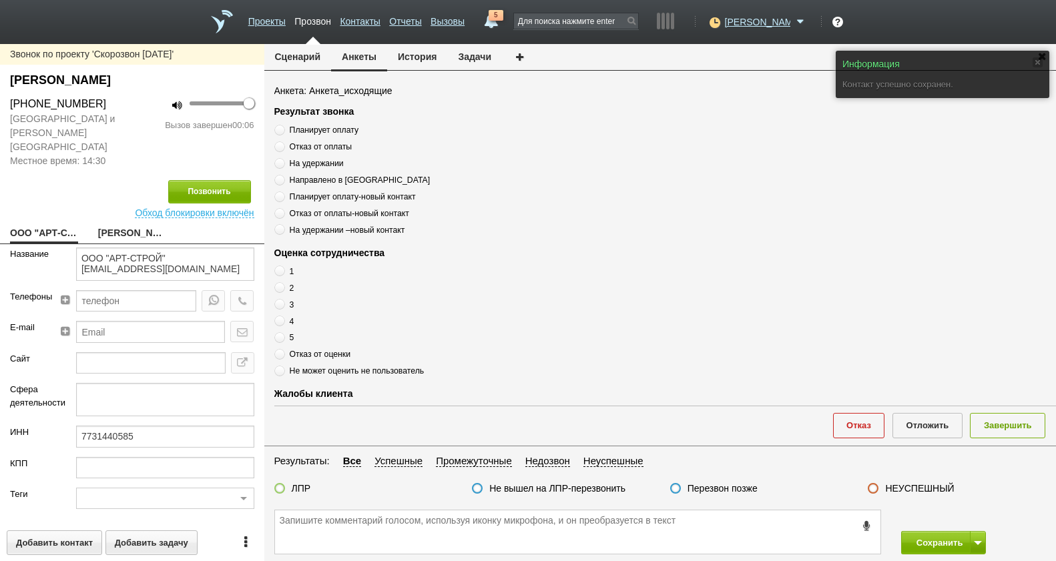
type input "Сумма АП+ЛД: 17080/ Рассылки: ОРК_Предложение перейти с кв на год, рассылка 05.…"
type input "77_Ваш старт"
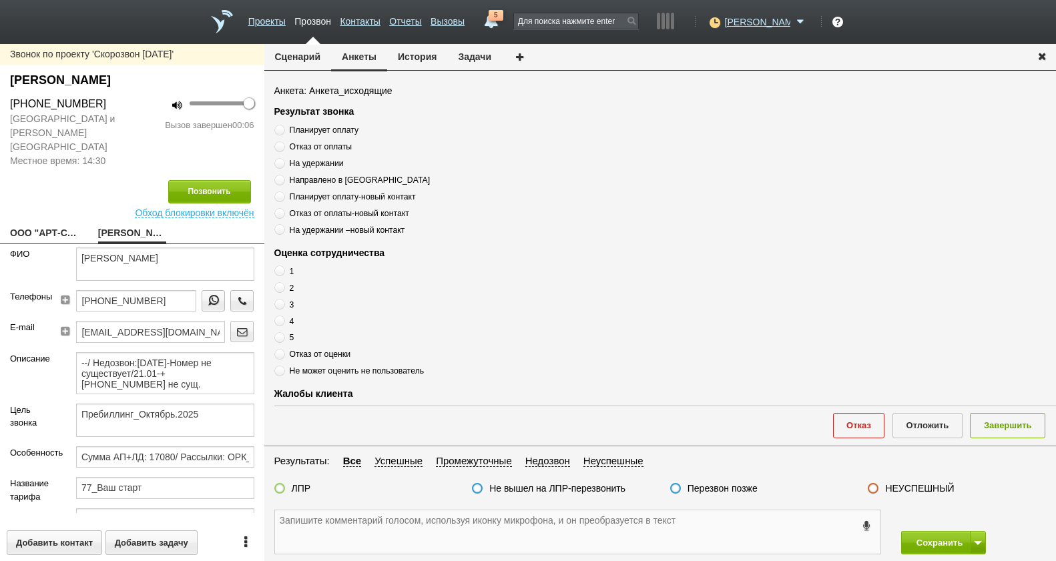
click at [396, 547] on textarea at bounding box center [577, 532] width 605 height 43
drag, startPoint x: 170, startPoint y: 292, endPoint x: 105, endPoint y: 290, distance: 65.4
click at [0, 287] on html "Проекты Прозвон Контакты Отчеты Вызовы 5 01 сентября 2025 завтра неделя все Зво…" at bounding box center [528, 280] width 1056 height 561
paste textarea "+7 (909) 930-44-06"
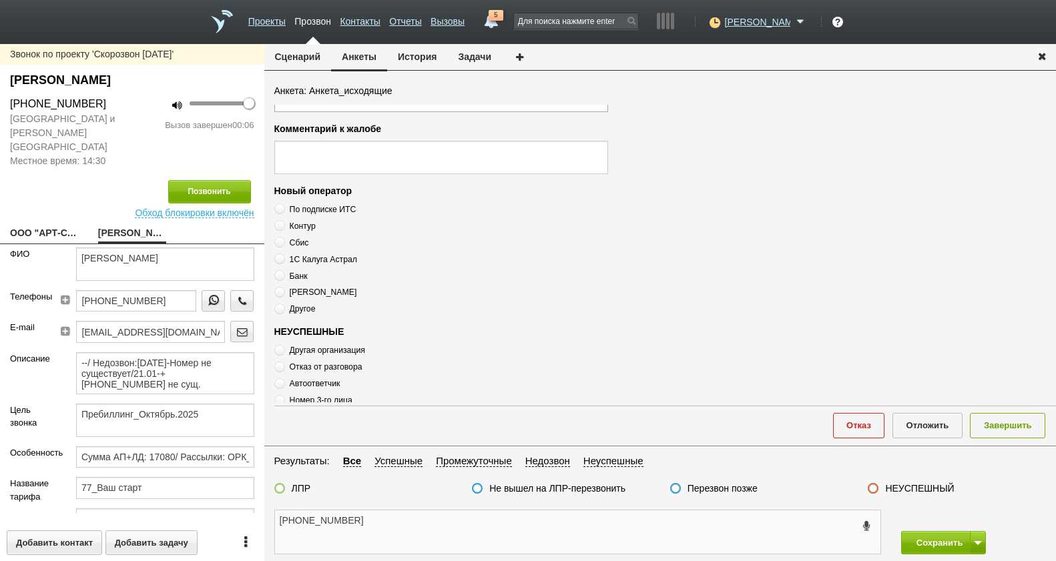
scroll to position [459, 0]
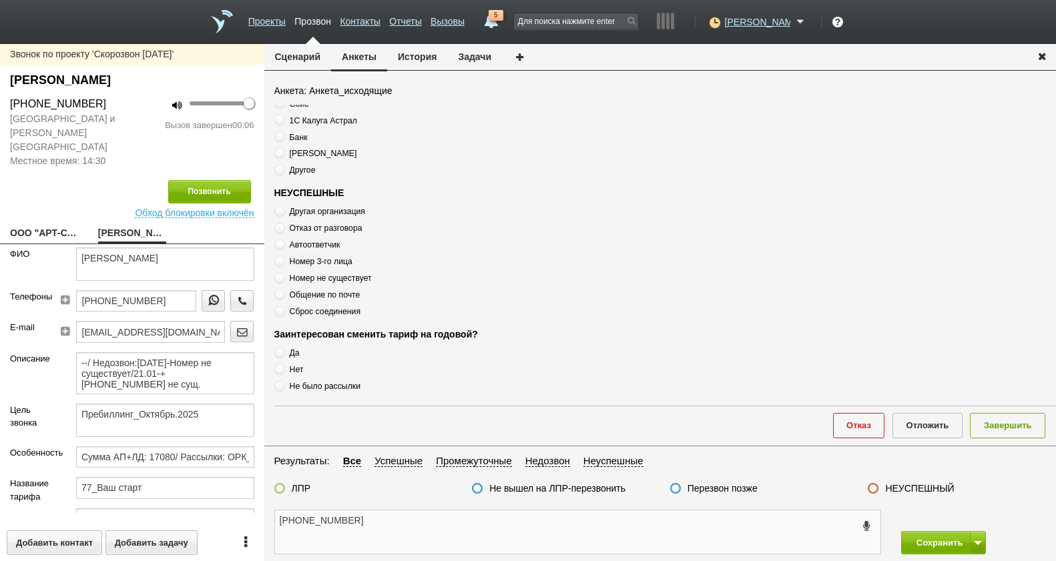
type textarea "+7 (909) 930-44-06"
click at [318, 306] on label "Сброс соединения" at bounding box center [441, 311] width 334 height 13
radio input "true"
click at [324, 309] on span "Сброс соединения" at bounding box center [325, 311] width 71 height 9
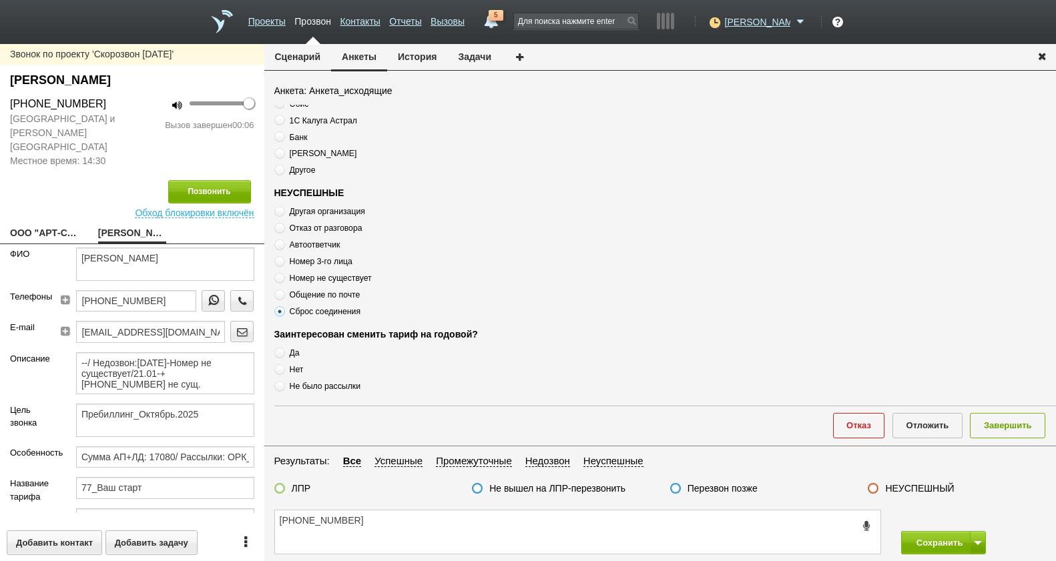
click at [324, 309] on span "Сброс соединения" at bounding box center [325, 311] width 71 height 9
click at [324, 312] on span "Сброс соединения" at bounding box center [325, 311] width 71 height 9
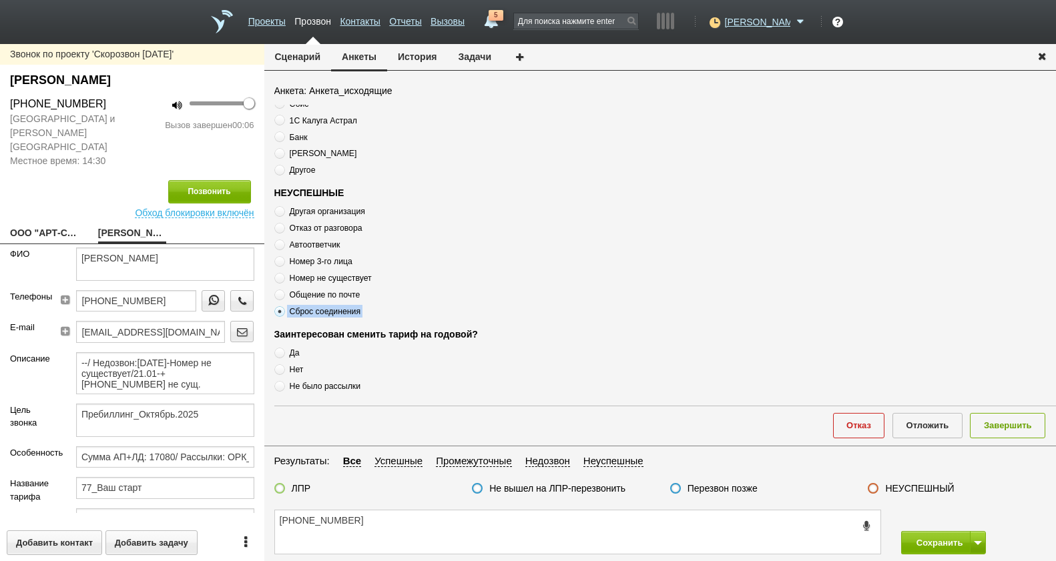
copy div "Сброс соединения"
click at [394, 540] on textarea "+7 (909) 930-44-06" at bounding box center [577, 532] width 605 height 43
paste textarea "Сброс соединения"
type textarea "+7 (909) 930-44-06 Сброс соединения"
click at [736, 496] on div "Перезвон позже" at bounding box center [713, 490] width 87 height 14
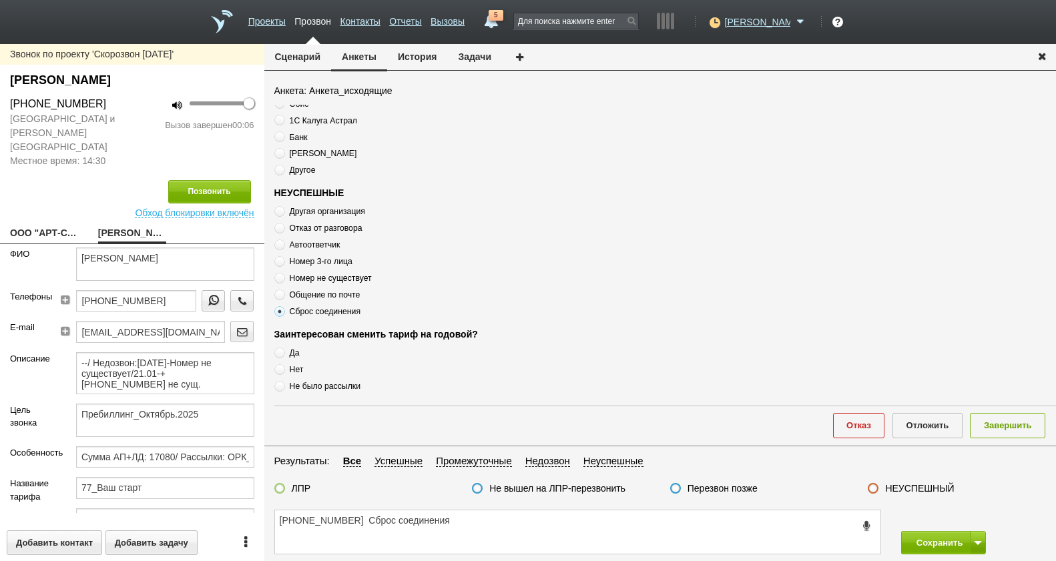
click at [736, 494] on label "Перезвон позже" at bounding box center [723, 489] width 70 height 12
click at [0, 0] on input "Перезвон позже" at bounding box center [0, 0] width 0 height 0
click at [987, 437] on button "Завершить" at bounding box center [1007, 425] width 75 height 25
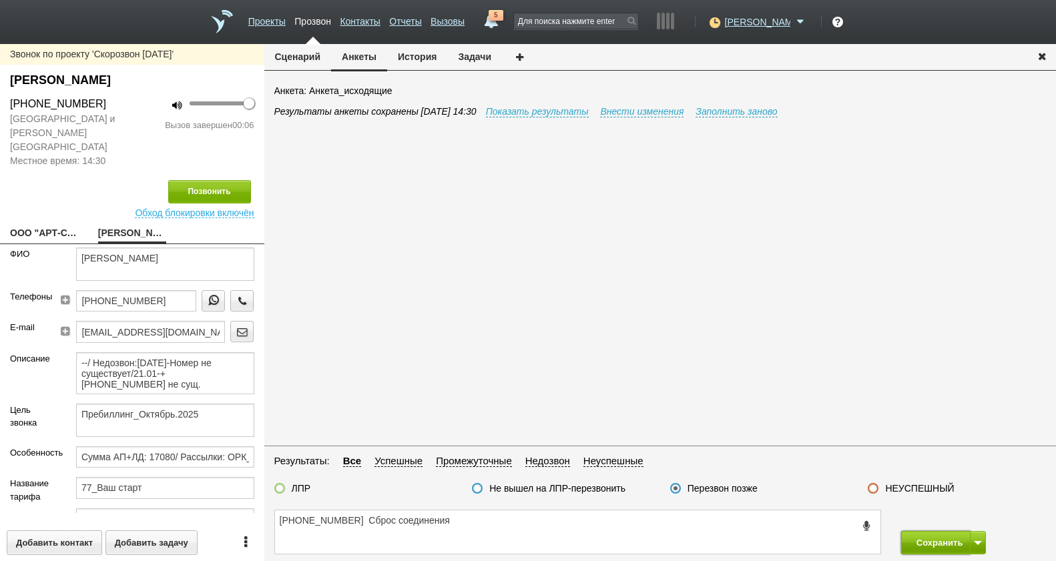
click at [955, 547] on button "Сохранить" at bounding box center [936, 542] width 70 height 23
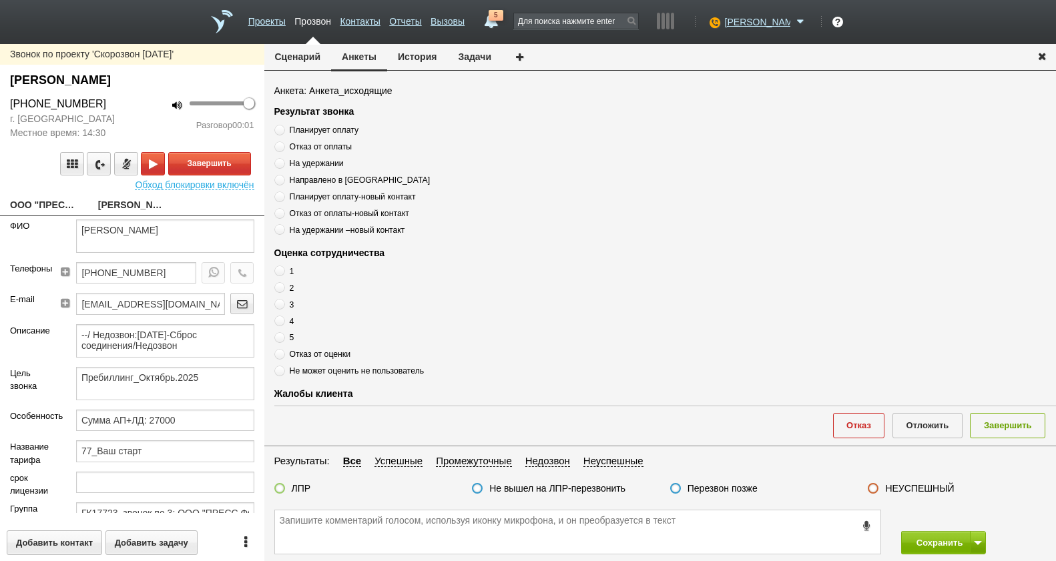
click at [27, 203] on link "ООО "ПРЕСС ФОРВАРД"__77363as@host3.taxcom.ru" at bounding box center [44, 206] width 68 height 19
type textarea "ООО "ПРЕСС ФОРВАРД"__77363as@host3.taxcom.ru"
type input "7736258160"
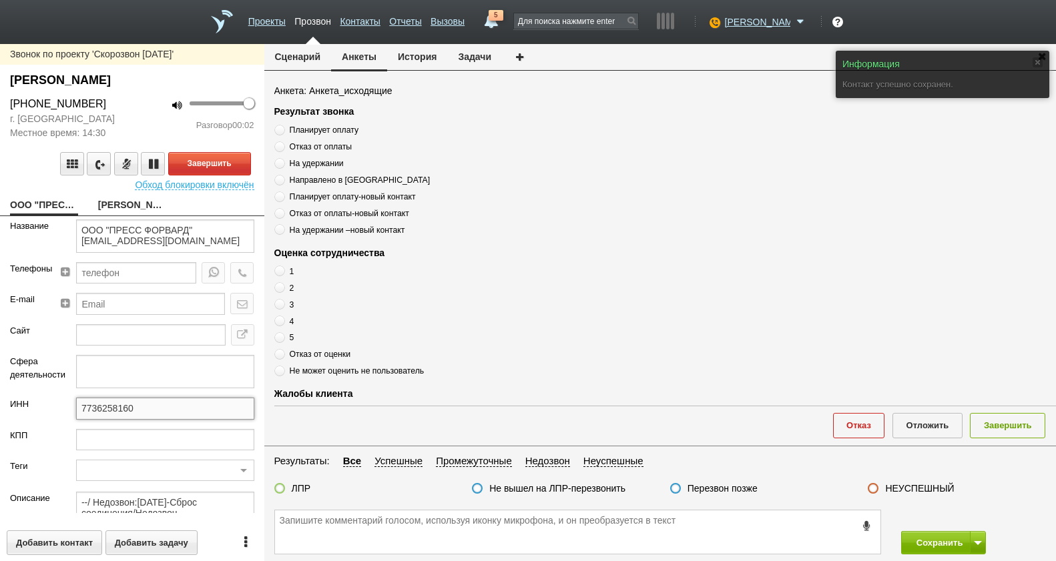
drag, startPoint x: 143, startPoint y: 409, endPoint x: 84, endPoint y: 413, distance: 58.9
click at [51, 412] on div "ИНН 7736258160" at bounding box center [132, 413] width 264 height 31
click at [127, 203] on link "Костакова Татьяна Александровна" at bounding box center [132, 206] width 68 height 19
type textarea "Костакова Татьяна Александровна"
type textarea "Пребиллинг_Октябрь.2025"
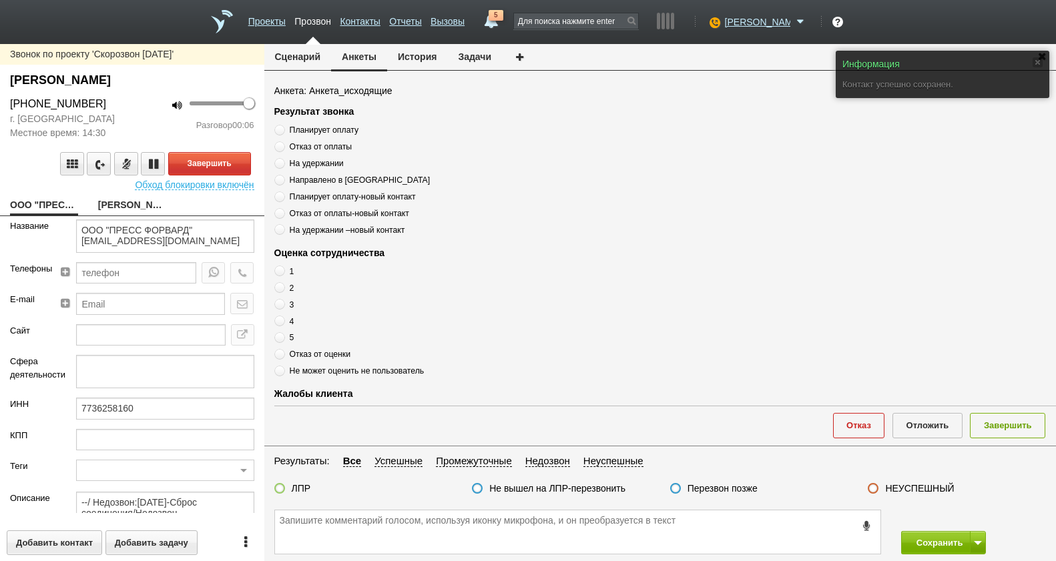
type input "Сумма АП+ЛД: 27000"
type input "77_Ваш старт"
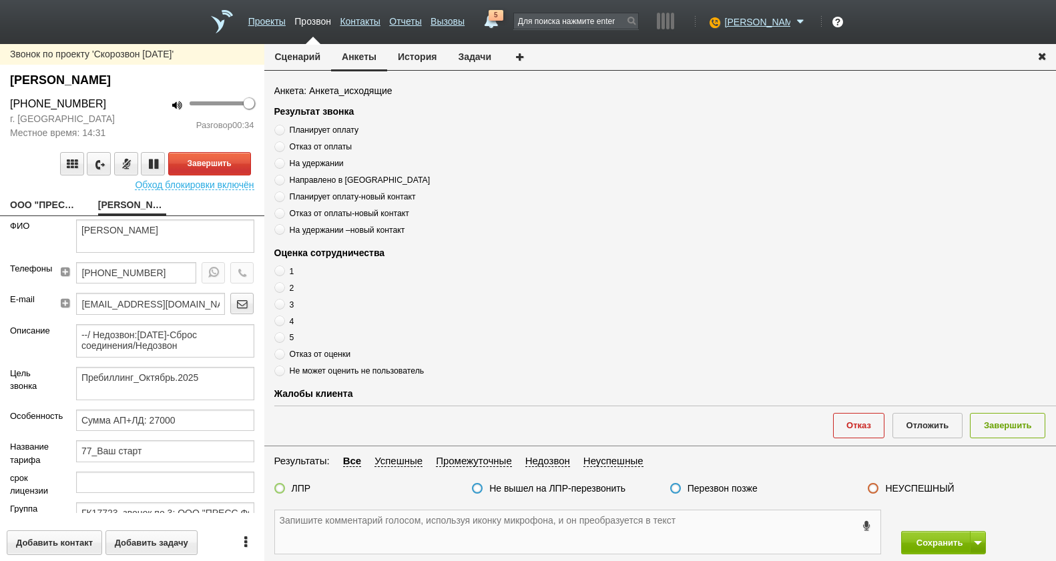
click at [535, 547] on textarea at bounding box center [577, 532] width 605 height 43
drag, startPoint x: 169, startPoint y: 275, endPoint x: 60, endPoint y: 282, distance: 109.0
click at [65, 282] on div "+7 (495) 607-56-68" at bounding box center [159, 277] width 189 height 31
paste textarea "+7 (495) 607-56-68"
click at [399, 531] on textarea "+7 (495) 607-56-68" at bounding box center [577, 532] width 605 height 43
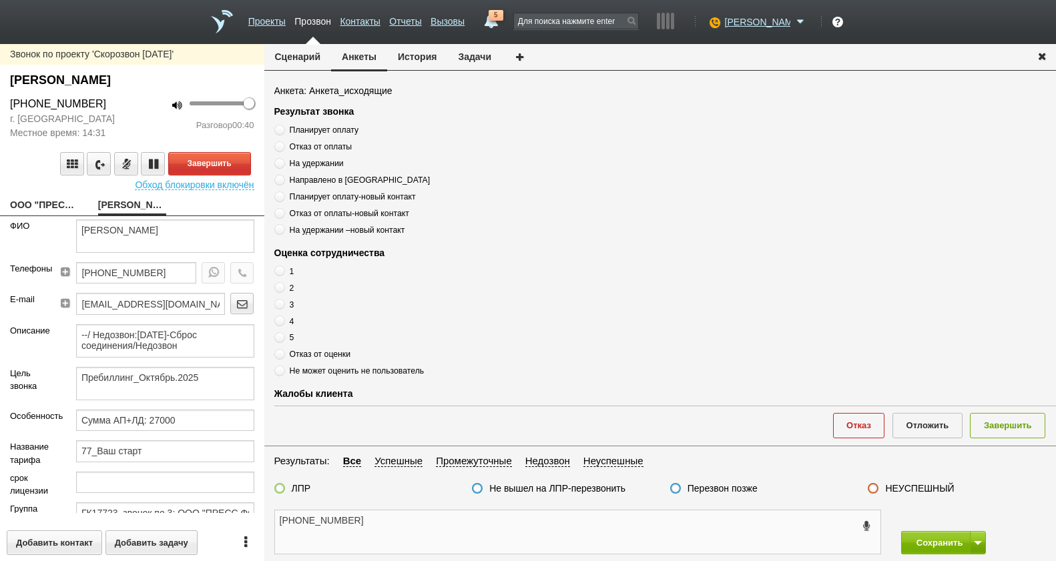
click at [394, 522] on textarea "+7 (495) 607-56-68" at bounding box center [577, 532] width 605 height 43
click at [394, 521] on textarea "+7 (495) 607-56-68" at bounding box center [577, 532] width 605 height 43
drag, startPoint x: 354, startPoint y: 521, endPoint x: 367, endPoint y: 519, distance: 12.8
click at [356, 520] on textarea "+7 (495) 607-56-68" at bounding box center [577, 532] width 605 height 43
click at [374, 519] on textarea "+7 (495) 607-56-68" at bounding box center [577, 532] width 605 height 43
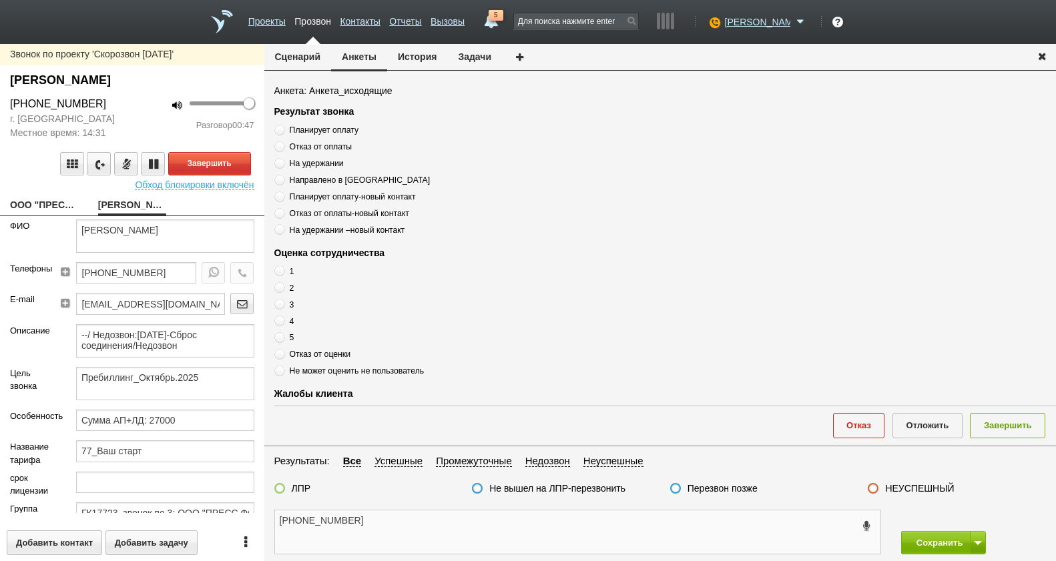
click at [394, 516] on textarea "+7 (495) 607-56-68" at bounding box center [577, 532] width 605 height 43
type textarea "+7 (495) 607-56-68 ЛПР"
click at [338, 131] on span "Планирует оплату" at bounding box center [324, 129] width 69 height 9
click at [283, 131] on input "Планирует оплату" at bounding box center [278, 127] width 9 height 9
radio input "true"
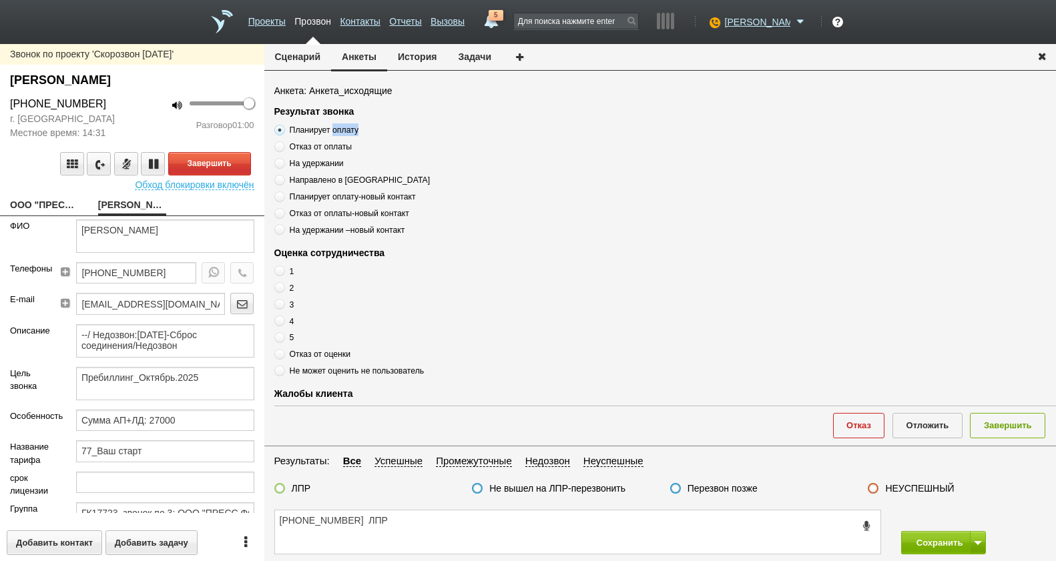
click at [338, 132] on span "Планирует оплату" at bounding box center [324, 129] width 69 height 9
click at [283, 132] on input "Планирует оплату" at bounding box center [278, 127] width 9 height 9
click at [336, 131] on span "Планирует оплату" at bounding box center [324, 129] width 69 height 9
click at [283, 131] on input "Планирует оплату" at bounding box center [278, 127] width 9 height 9
copy div "Планирует оплату"
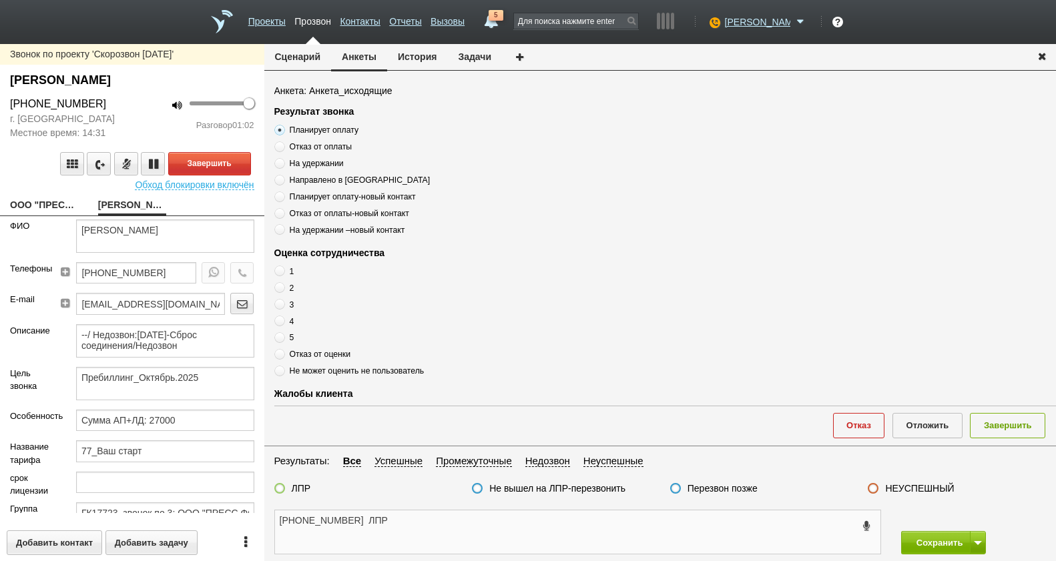
click at [433, 528] on textarea "+7 (495) 607-56-68 ЛПР" at bounding box center [577, 532] width 605 height 43
paste textarea "Планирует оплату"
click at [391, 525] on textarea "+7 (495) 607-56-68 ЛПР Планирует оплату" at bounding box center [577, 532] width 605 height 43
click at [483, 537] on textarea "+7 (495) 607-56-68 ЛПР , Планирует оплату" at bounding box center [577, 532] width 605 height 43
click at [491, 517] on textarea "+7 (495) 607-56-68 ЛПР , Планирует оплату" at bounding box center [577, 532] width 605 height 43
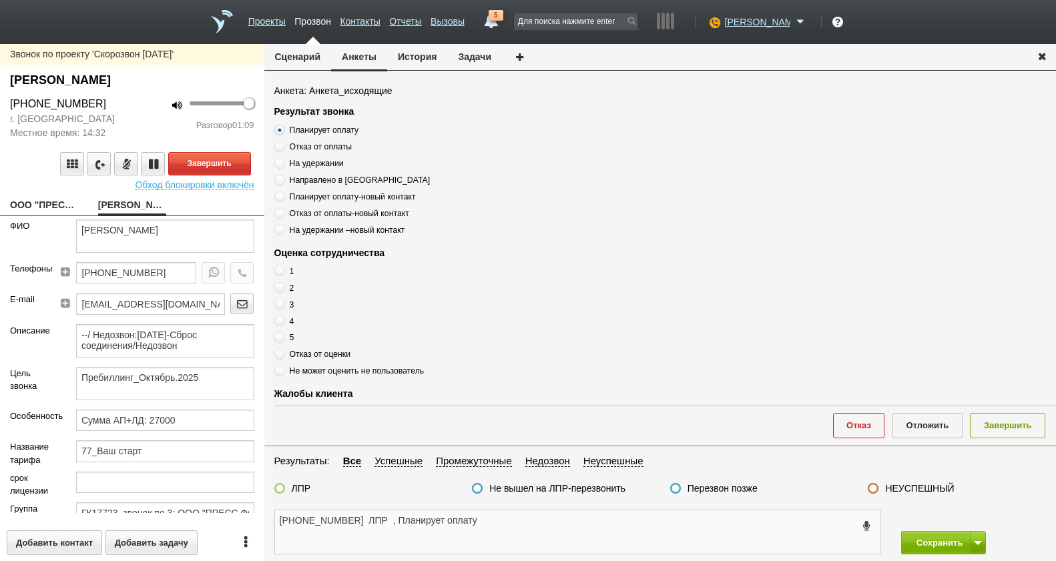
click at [544, 525] on textarea "+7 (495) 607-56-68 ЛПР , Планирует оплату" at bounding box center [577, 532] width 605 height 43
type textarea "+7 (495) 607-56-68 ЛПР , Планирует оплату"
click at [208, 165] on button "Завершить" at bounding box center [209, 163] width 83 height 23
click at [280, 329] on div "1 2 3 4 5 Отказ от оценки Не может оценить не пользователь" at bounding box center [441, 321] width 334 height 113
click at [281, 337] on span at bounding box center [279, 337] width 11 height 11
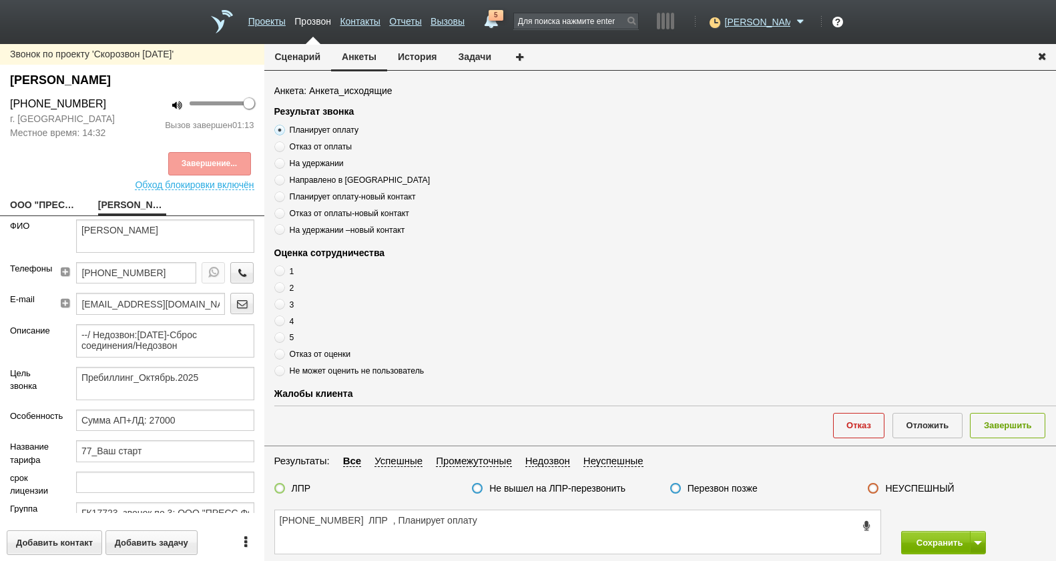
click at [281, 337] on input "5" at bounding box center [278, 335] width 9 height 9
radio input "true"
drag, startPoint x: 517, startPoint y: 540, endPoint x: 513, endPoint y: 530, distance: 10.6
click at [517, 539] on textarea "+7 (495) 607-56-68 ЛПР , Планирует оплату" at bounding box center [577, 532] width 605 height 43
click at [513, 530] on textarea "+7 (495) 607-56-68 ЛПР , Планирует оплату" at bounding box center [577, 532] width 605 height 43
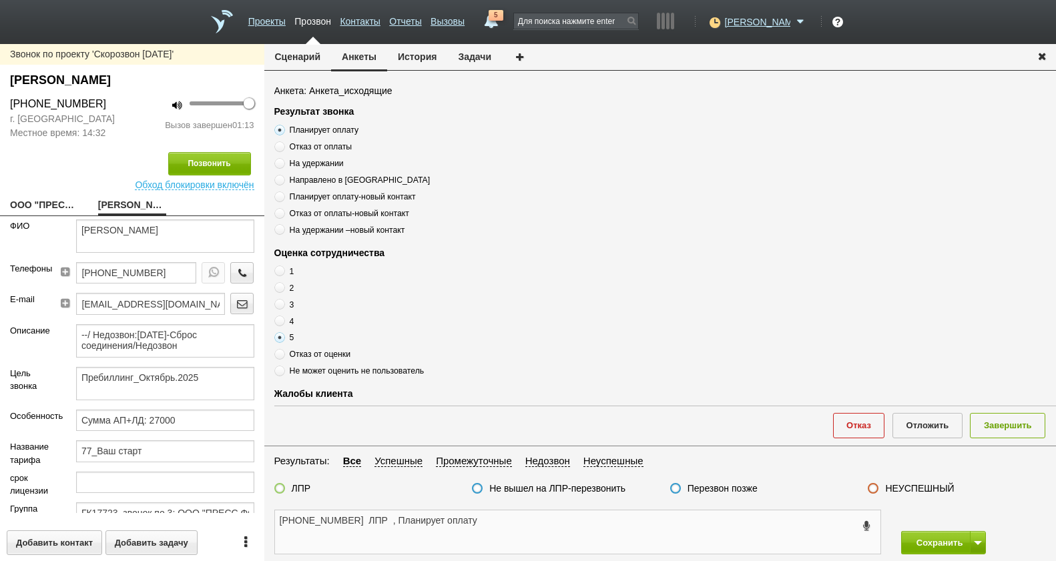
click at [511, 521] on textarea "+7 (495) 607-56-68 ЛПР , Планирует оплату" at bounding box center [577, 532] width 605 height 43
type textarea "+7 (495) 607-56-68 ЛПР , Планирует оплату , оценка 5"
click at [283, 489] on label at bounding box center [279, 488] width 11 height 11
click at [0, 0] on input "ЛПР" at bounding box center [0, 0] width 0 height 0
click at [1013, 427] on button "Завершить" at bounding box center [1007, 425] width 75 height 25
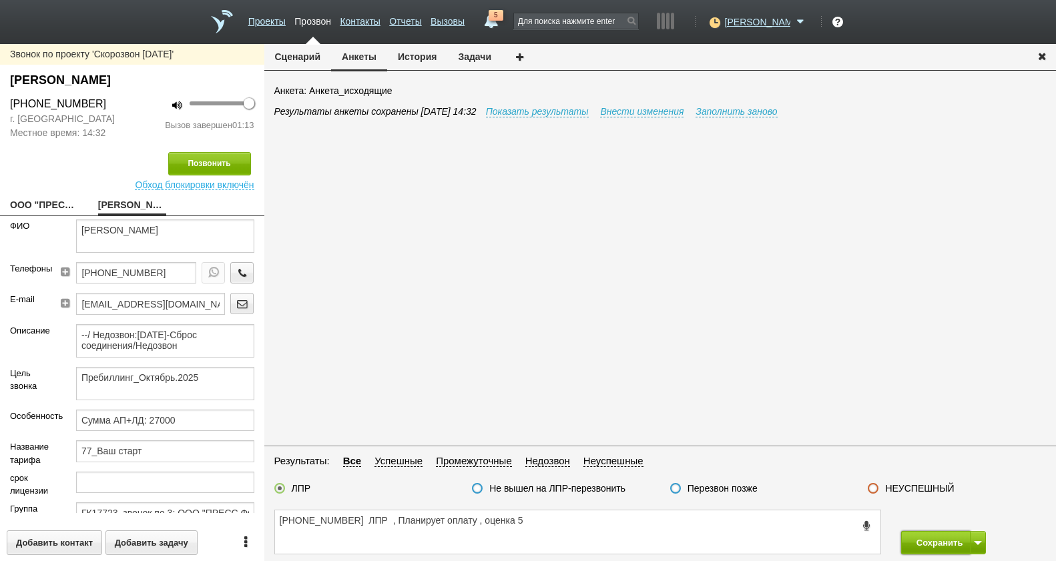
click at [942, 547] on button "Сохранить" at bounding box center [936, 542] width 70 height 23
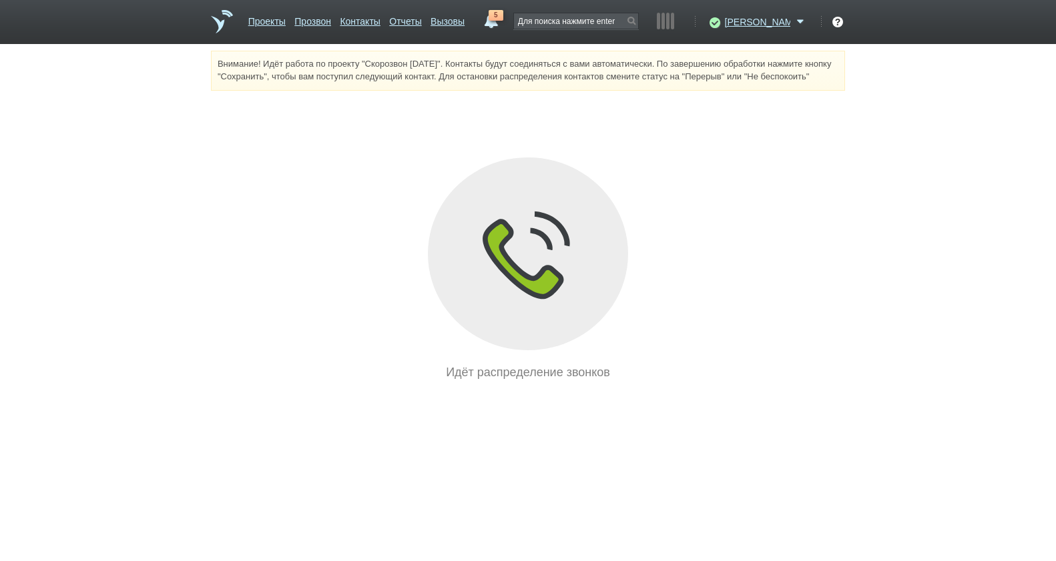
click at [854, 338] on div "Внимание! Идёт работа по проекту "Скорозвон [DATE]". Контакты будут соединяться…" at bounding box center [528, 216] width 1056 height 331
drag, startPoint x: 845, startPoint y: 338, endPoint x: 850, endPoint y: 344, distance: 7.6
click at [846, 348] on div "Внимание! Идёт работа по проекту "Скорозвон [DATE]". Контакты будут соединяться…" at bounding box center [528, 216] width 1056 height 331
click at [421, 26] on link "Отчеты" at bounding box center [405, 18] width 32 height 19
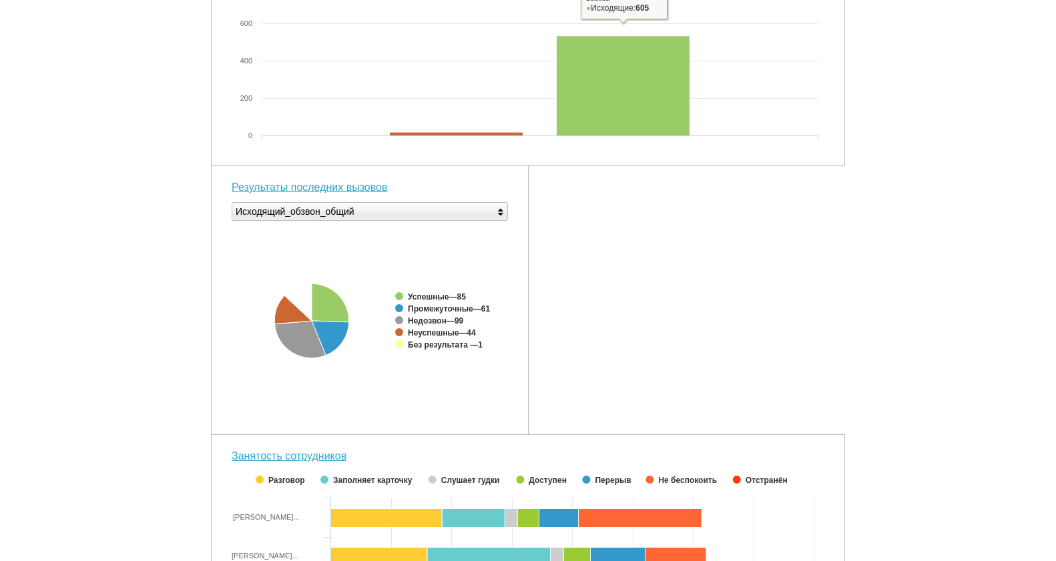
scroll to position [429, 0]
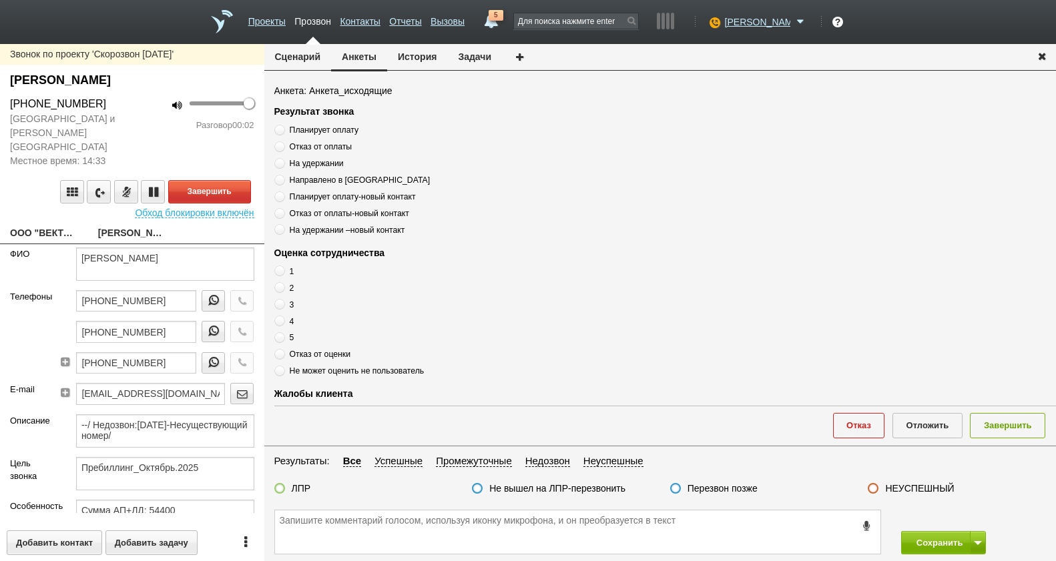
click at [43, 238] on link "ООО "ВЕКТОРНЕТ"__50170p0@host49.taxcom.ru" at bounding box center [44, 234] width 68 height 19
type textarea "ООО "ВЕКТОРНЕТ"__50170p0@host49.taxcom.ru"
type input "5017097617"
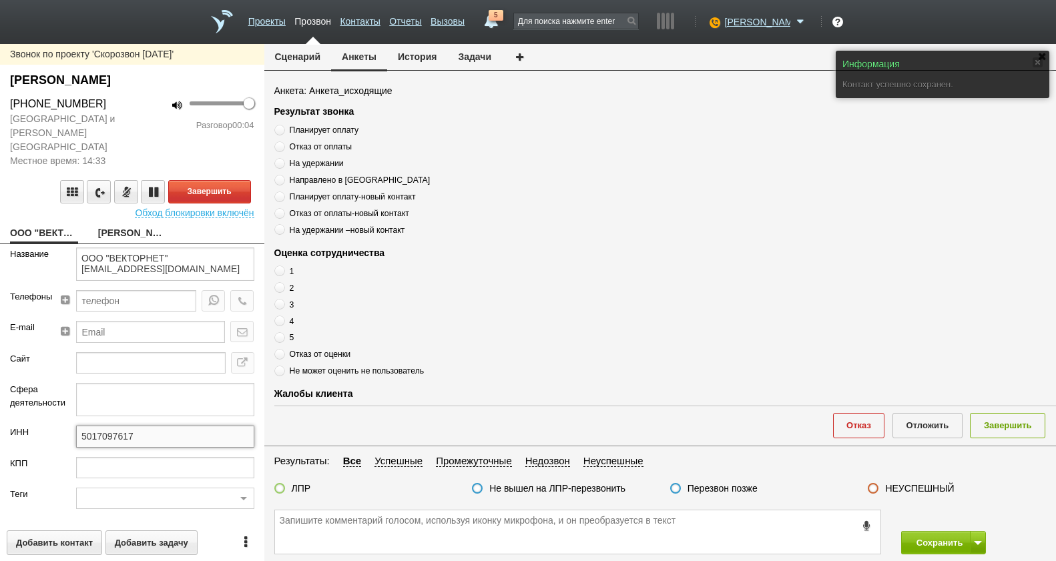
drag, startPoint x: 154, startPoint y: 441, endPoint x: 46, endPoint y: 438, distance: 107.5
click at [46, 438] on div "ИНН 5017097617" at bounding box center [132, 441] width 264 height 31
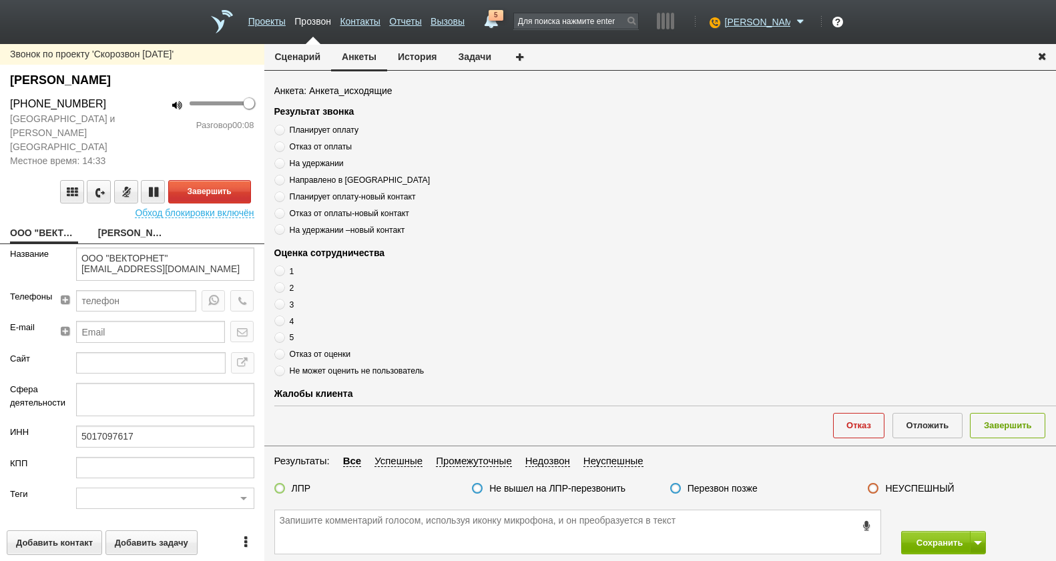
click at [115, 234] on link "МОСКОВСКАЯ ЕКАТЕРИНА БОРИСОВНА" at bounding box center [132, 234] width 68 height 19
type textarea "МОСКОВСКАЯ ЕКАТЕРИНА БОРИСОВНА"
type textarea "Пребиллинг_Октябрь.2025"
type input "Сумма АП+ЛД: 54400"
type input "77_Свободный"
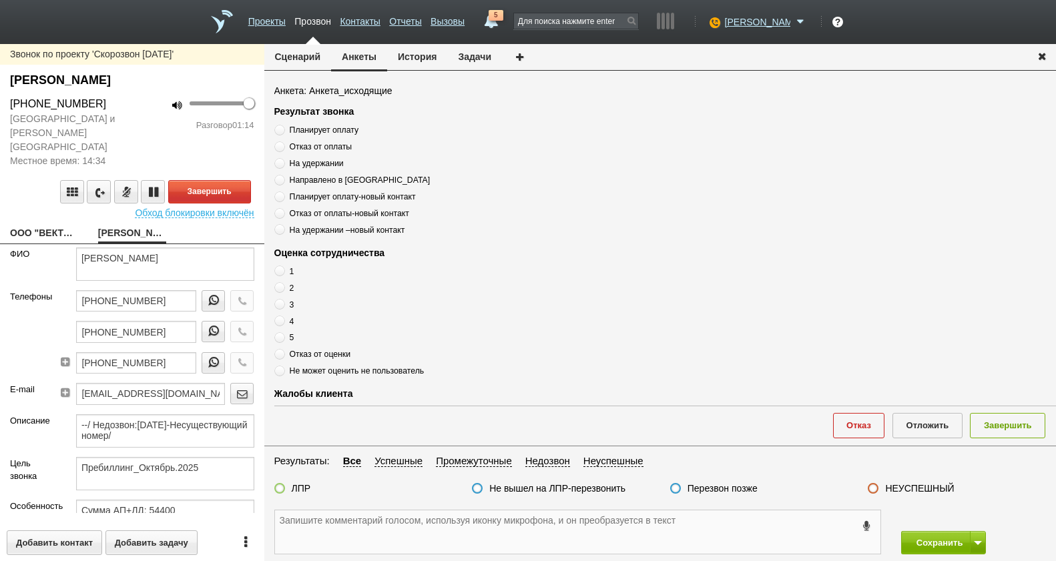
click at [627, 527] on textarea at bounding box center [577, 532] width 605 height 43
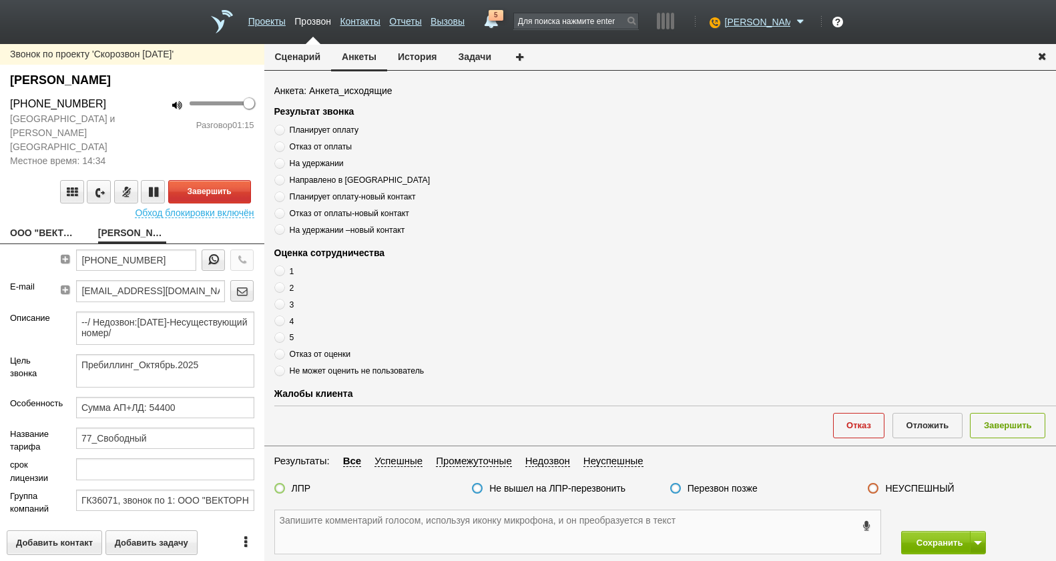
scroll to position [200, 0]
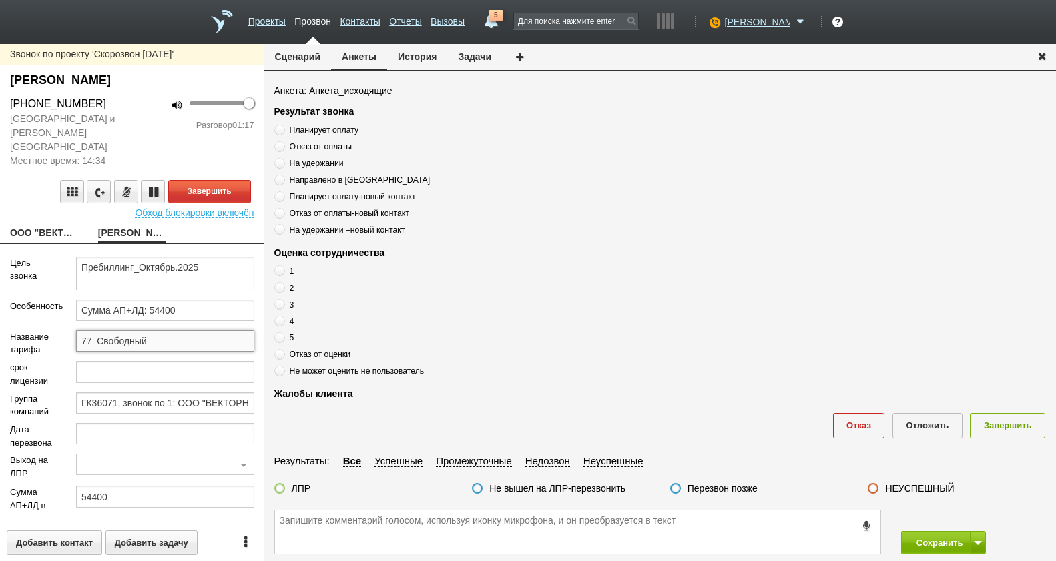
drag, startPoint x: 160, startPoint y: 340, endPoint x: 67, endPoint y: 336, distance: 93.6
click at [67, 336] on div "77_Свободный" at bounding box center [165, 345] width 198 height 31
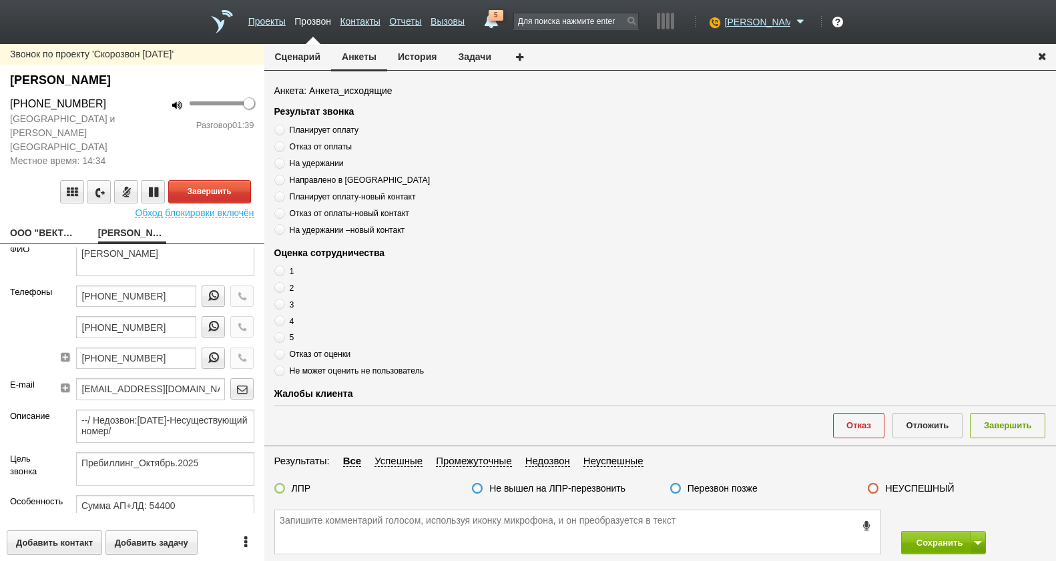
scroll to position [0, 0]
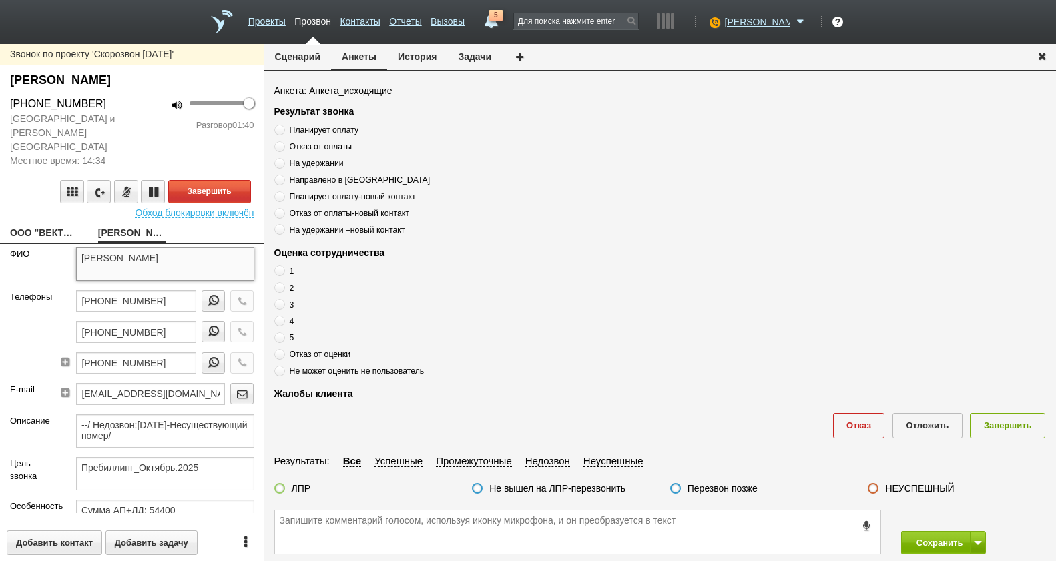
click at [150, 261] on textarea "МОСКОВСКАЯ ЕКАТЕРИНА БОРИСОВНА" at bounding box center [165, 264] width 178 height 33
drag, startPoint x: 99, startPoint y: 125, endPoint x: -1, endPoint y: 112, distance: 101.6
click at [0, 112] on html "Проекты Прозвон Контакты Отчеты Вызовы 5 01 сентября 2025 завтра неделя все Зво…" at bounding box center [528, 280] width 1056 height 561
drag, startPoint x: -1, startPoint y: 112, endPoint x: 91, endPoint y: 114, distance: 92.1
copy div "А +7 (926) 117-75-10"
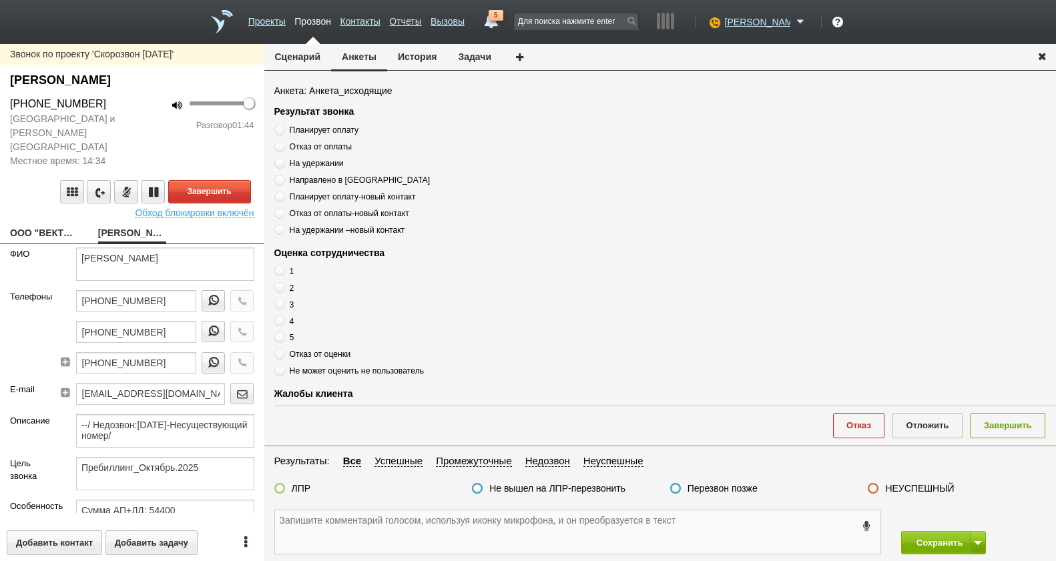
paste textarea "А +7 (926) 117-75-10"
drag, startPoint x: 294, startPoint y: 520, endPoint x: 278, endPoint y: 520, distance: 15.4
click at [278, 520] on textarea "А +7 (926) 117-75-10" at bounding box center [577, 532] width 605 height 43
click at [398, 533] on textarea "+7 (926) 117-75-10" at bounding box center [577, 532] width 605 height 43
click at [278, 531] on textarea "+7 (926) 117-75-10" at bounding box center [577, 532] width 605 height 43
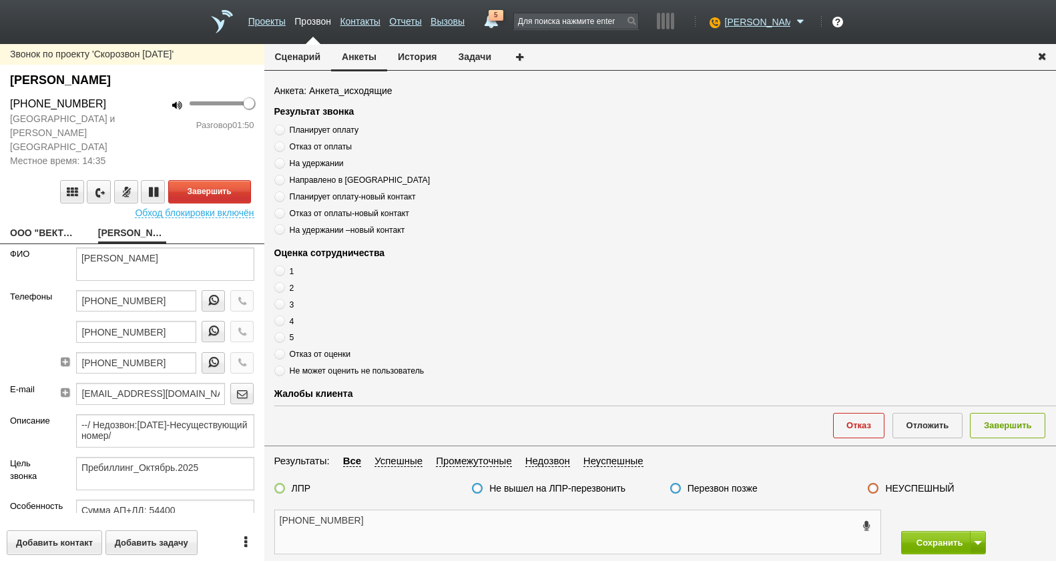
click at [362, 527] on textarea "+7 (926) 117-75-10" at bounding box center [577, 532] width 605 height 43
type textarea "+7 (926) 117-75-10"
click at [313, 129] on span "Планирует оплату" at bounding box center [324, 129] width 69 height 9
click at [283, 129] on input "Планирует оплату" at bounding box center [278, 127] width 9 height 9
radio input "true"
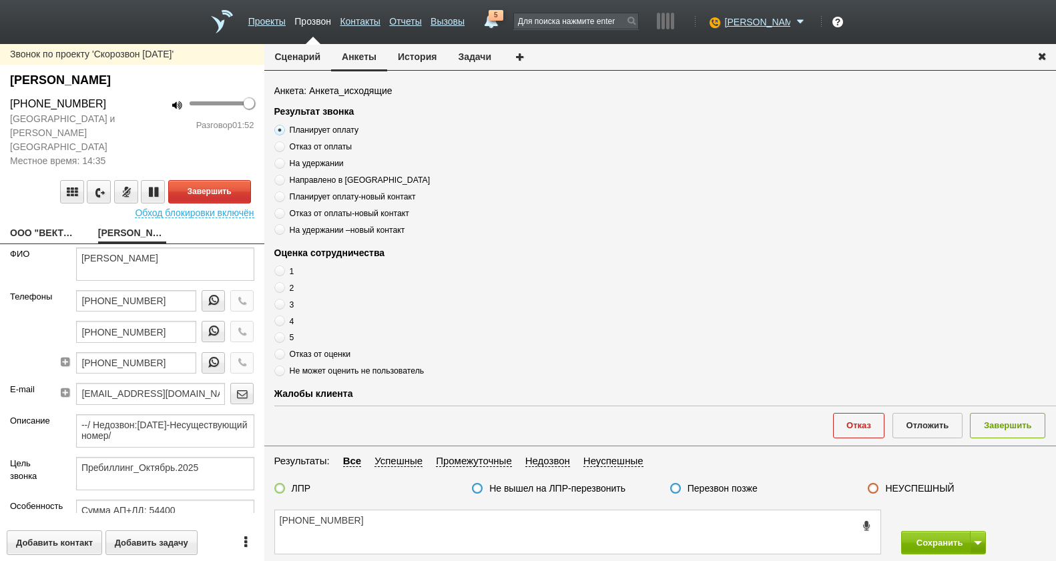
click at [314, 127] on span "Планирует оплату" at bounding box center [324, 129] width 69 height 9
click at [283, 127] on input "Планирует оплату" at bounding box center [278, 127] width 9 height 9
click at [314, 127] on span "Планирует оплату" at bounding box center [324, 129] width 69 height 9
click at [283, 127] on input "Планирует оплату" at bounding box center [278, 127] width 9 height 9
click at [314, 127] on span "Планирует оплату" at bounding box center [324, 129] width 69 height 9
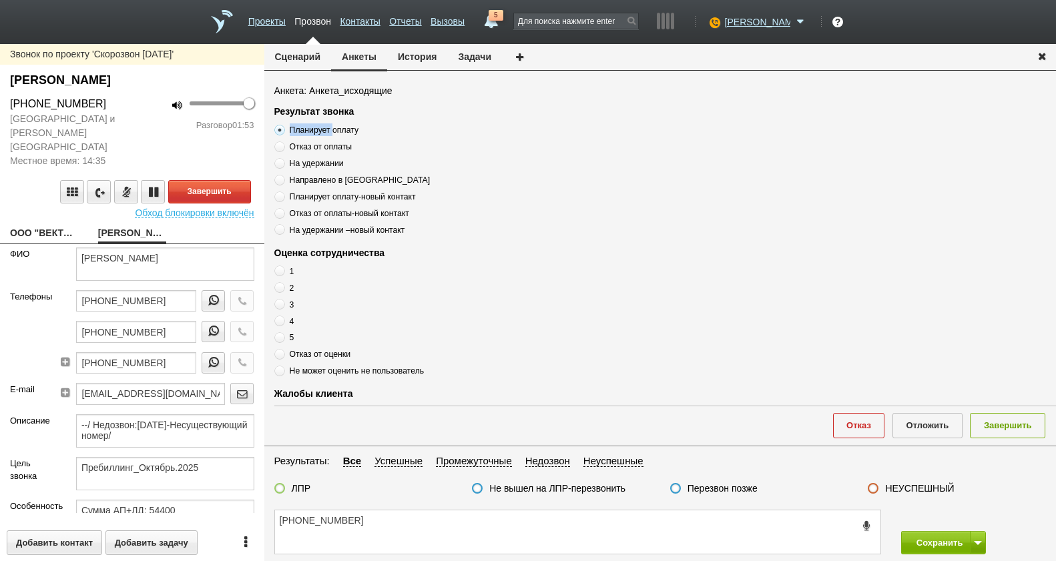
click at [283, 127] on input "Планирует оплату" at bounding box center [278, 127] width 9 height 9
click at [314, 127] on span "Планирует оплату" at bounding box center [324, 129] width 69 height 9
click at [283, 127] on input "Планирует оплату" at bounding box center [278, 127] width 9 height 9
click at [314, 127] on span "Планирует оплату" at bounding box center [324, 129] width 69 height 9
click at [283, 127] on input "Планирует оплату" at bounding box center [278, 127] width 9 height 9
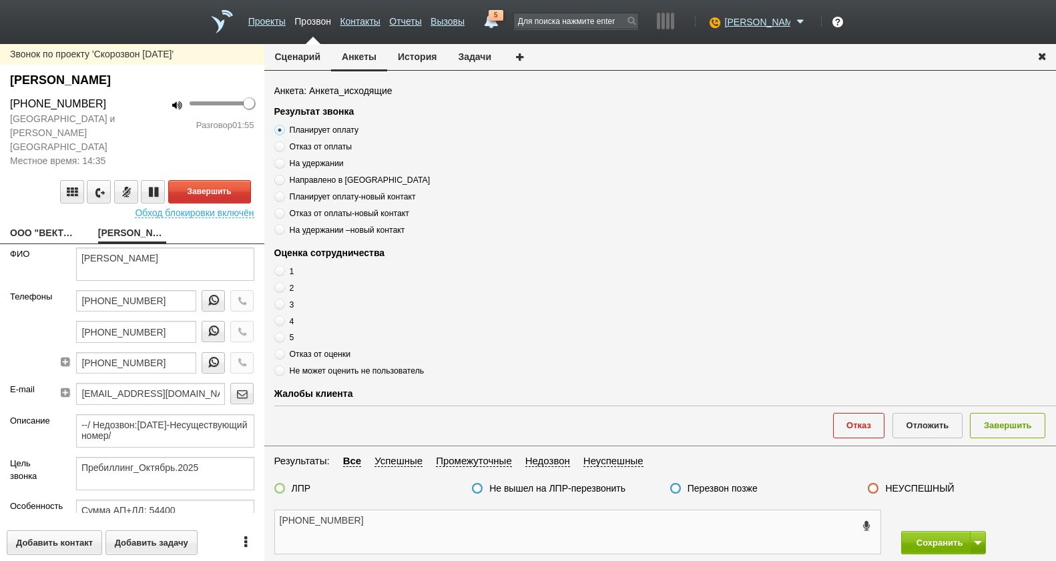
click at [409, 529] on textarea "+7 (926) 117-75-10" at bounding box center [577, 532] width 605 height 43
paste textarea "Планирует оплату"
click at [525, 518] on textarea "+7 (926) 117-75-10 Планирует оплату" at bounding box center [577, 532] width 605 height 43
type textarea "+7 (926) 117-75-10 Планирует оплату, оценка 5"
click at [285, 340] on label "5" at bounding box center [441, 337] width 334 height 13
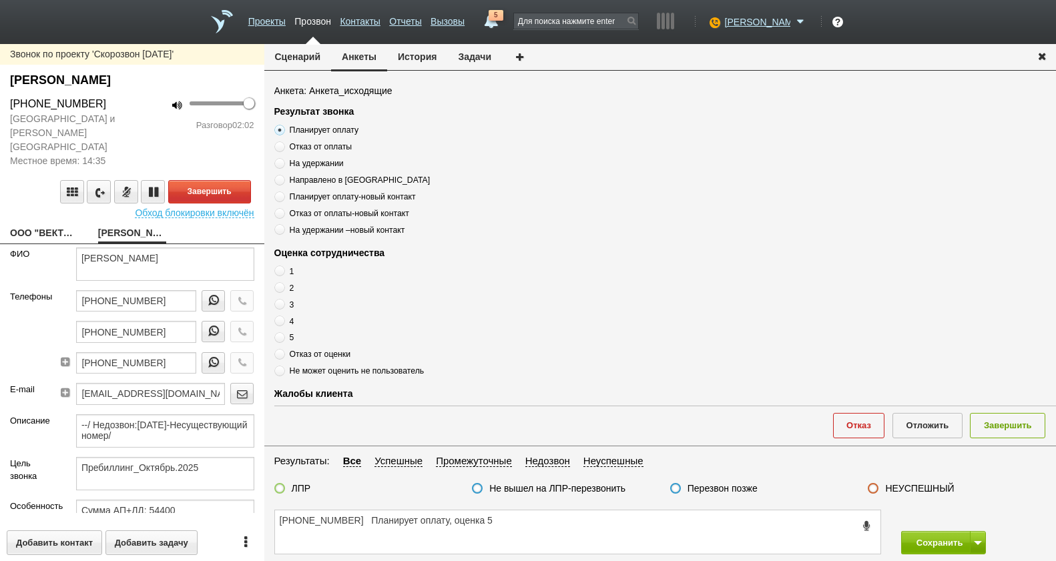
click at [283, 340] on input "5" at bounding box center [278, 335] width 9 height 9
radio input "true"
click at [545, 525] on textarea "+7 (926) 117-75-10 Планирует оплату, оценка 5" at bounding box center [577, 532] width 605 height 43
click at [515, 515] on textarea "+7 (926) 117-75-10 Планирует оплату, оценка 5" at bounding box center [577, 532] width 605 height 43
click at [364, 521] on textarea "+7 (926) 117-75-10 Планирует оплату, оценка 5" at bounding box center [577, 532] width 605 height 43
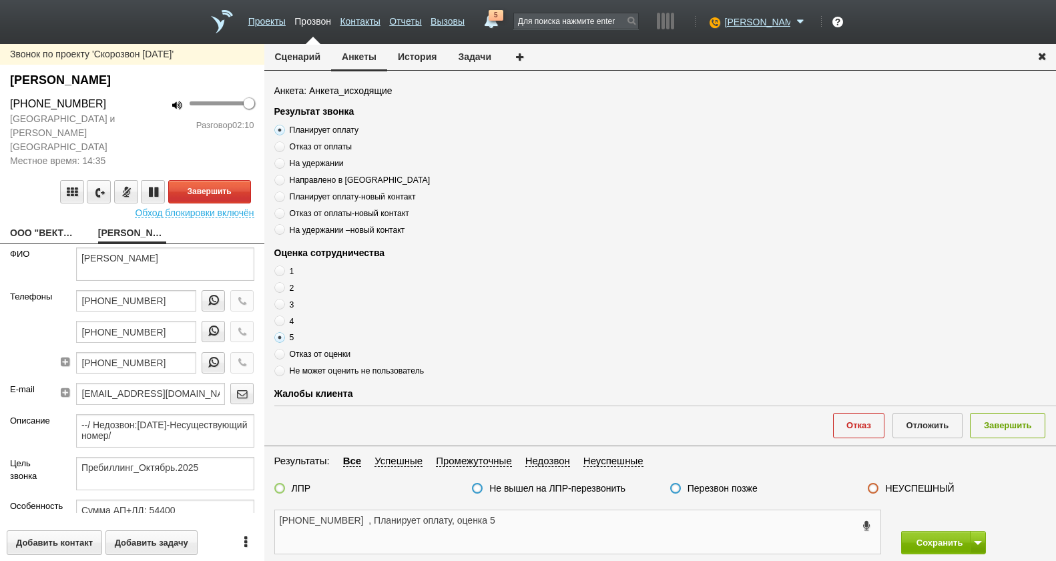
click at [527, 531] on textarea "+7 (926) 117-75-10 , Планирует оплату, оценка 5" at bounding box center [577, 532] width 605 height 43
click at [360, 519] on textarea "+7 (926) 117-75-10 , Планирует оплату, оценка 5" at bounding box center [577, 532] width 605 height 43
click at [617, 514] on textarea "+7 (926) 117-75-10 Евгений , Планирует оплату, оценка 5" at bounding box center [577, 532] width 605 height 43
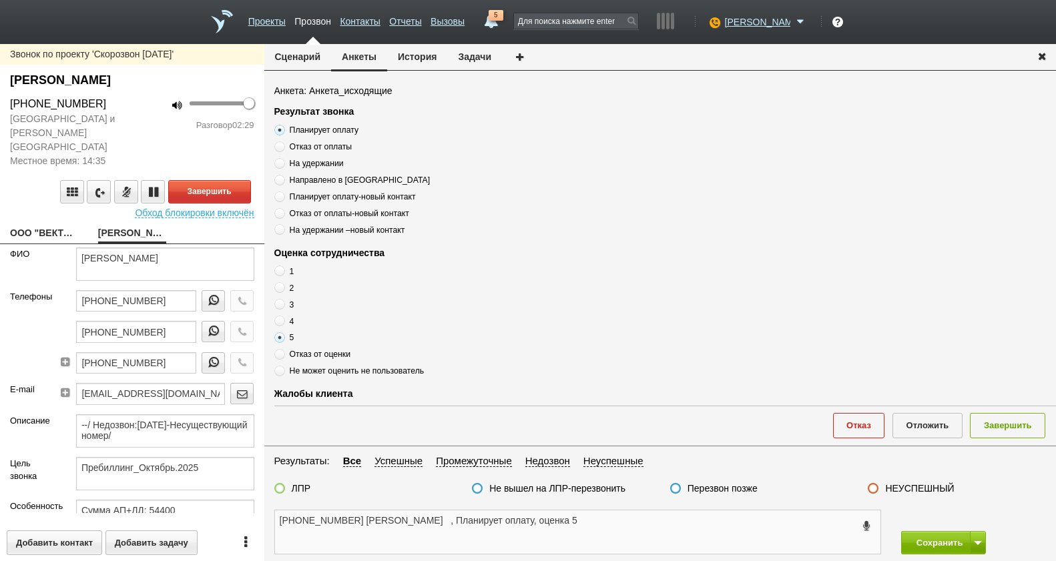
type textarea "+7 (926) 117-75-10 Евгений , Планирует оплату, оценка 5"
click at [279, 492] on label at bounding box center [279, 488] width 11 height 11
click at [0, 0] on input "ЛПР" at bounding box center [0, 0] width 0 height 0
click at [555, 532] on textarea "+7 (926) 117-75-10 Евгений , Планирует оплату, оценка 5" at bounding box center [577, 532] width 605 height 43
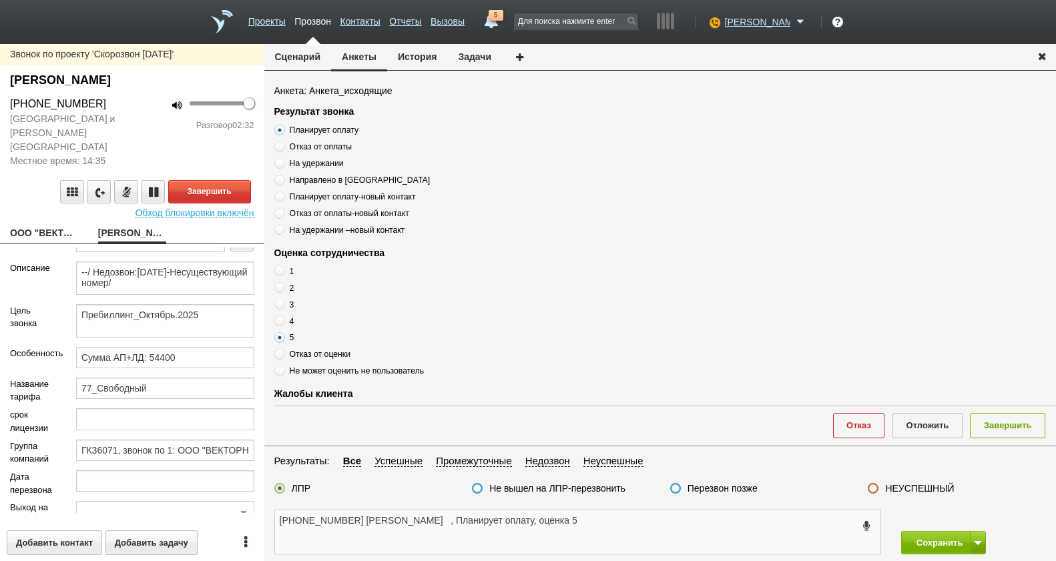
scroll to position [280, 0]
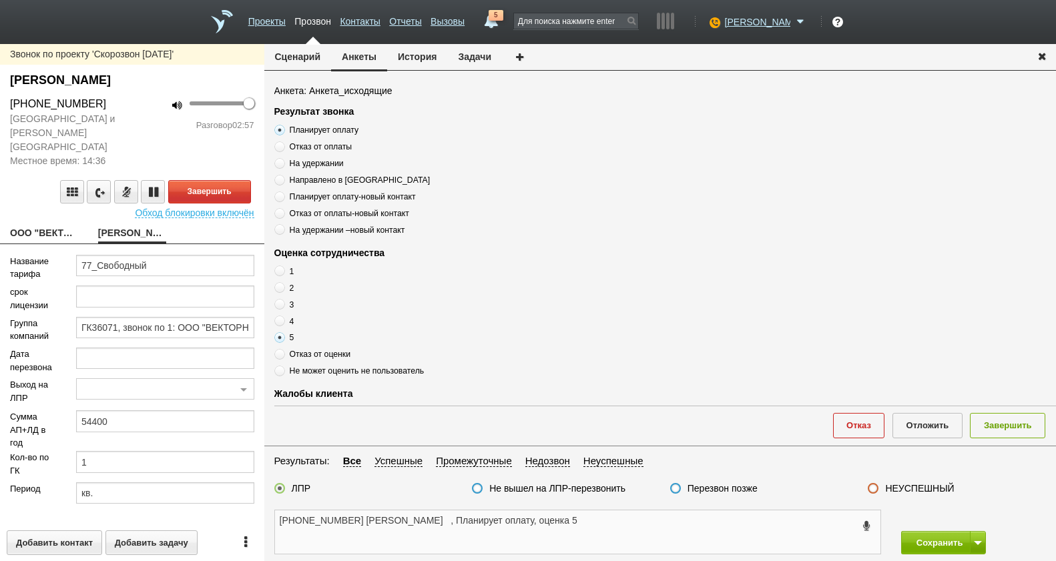
click at [543, 525] on textarea "+7 (926) 117-75-10 Евгений , Планирует оплату, оценка 5" at bounding box center [577, 532] width 605 height 43
click at [567, 528] on textarea "+7 (926) 117-75-10 Евгений , Планирует оплату, оценка 5" at bounding box center [577, 532] width 605 height 43
click at [998, 430] on button "Завершить" at bounding box center [1007, 425] width 75 height 25
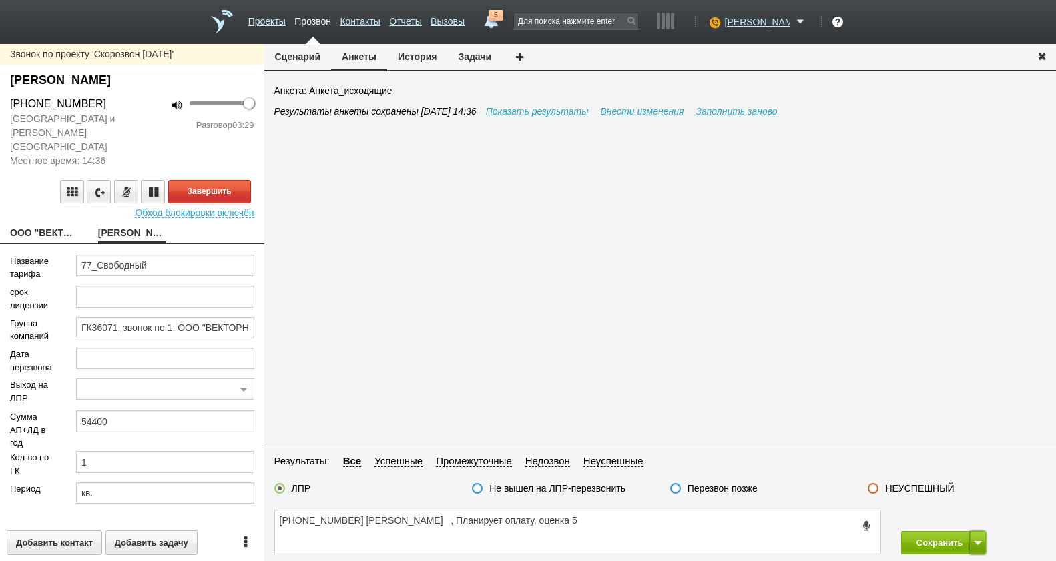
click at [973, 548] on button at bounding box center [978, 542] width 16 height 23
click at [962, 518] on button "Сохранить и остаться" at bounding box center [933, 518] width 103 height 23
click at [981, 547] on button at bounding box center [978, 542] width 16 height 23
click at [959, 515] on button "Сохранить и остаться" at bounding box center [933, 518] width 103 height 23
drag, startPoint x: 622, startPoint y: 537, endPoint x: 803, endPoint y: 419, distance: 216.1
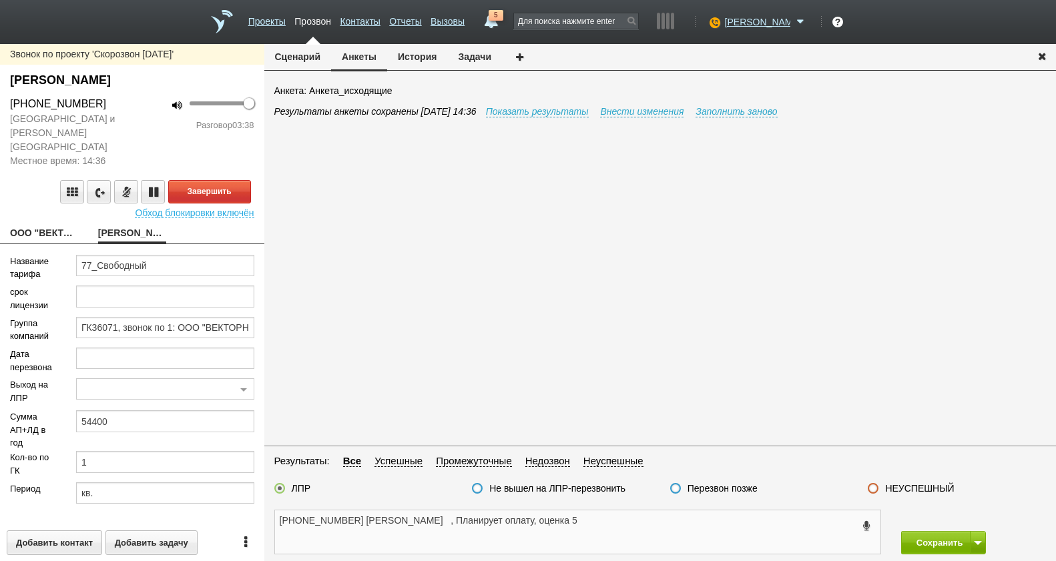
click at [625, 533] on textarea "+7 (926) 117-75-10 Евгений , Планирует оплату, оценка 5" at bounding box center [577, 532] width 605 height 43
click at [223, 193] on button "Завершить" at bounding box center [209, 191] width 83 height 23
click at [562, 530] on textarea "+7 (926) 117-75-10 Евгений , Планирует оплату, оценка 5" at bounding box center [577, 532] width 605 height 43
click at [953, 545] on button "Сохранить" at bounding box center [936, 542] width 70 height 23
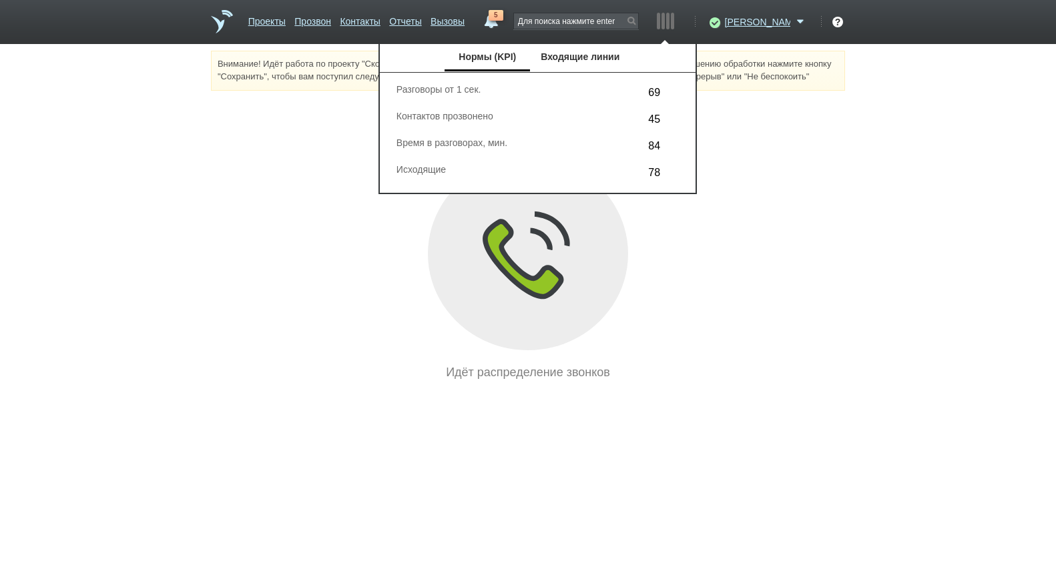
click at [852, 336] on div "Внимание! Идёт работа по проекту "Скорозвон [DATE]". Контакты будут соединяться…" at bounding box center [528, 216] width 1056 height 331
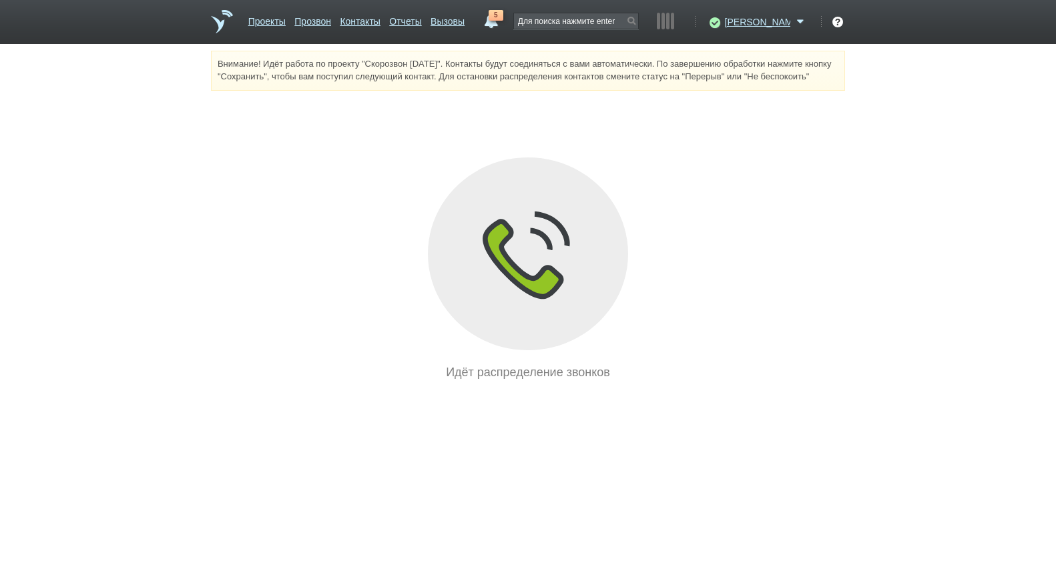
click at [901, 274] on div "Внимание! Идёт работа по проекту "Скорозвон [DATE]". Контакты будут соединяться…" at bounding box center [528, 216] width 1056 height 331
click at [503, 22] on link "5" at bounding box center [491, 18] width 24 height 16
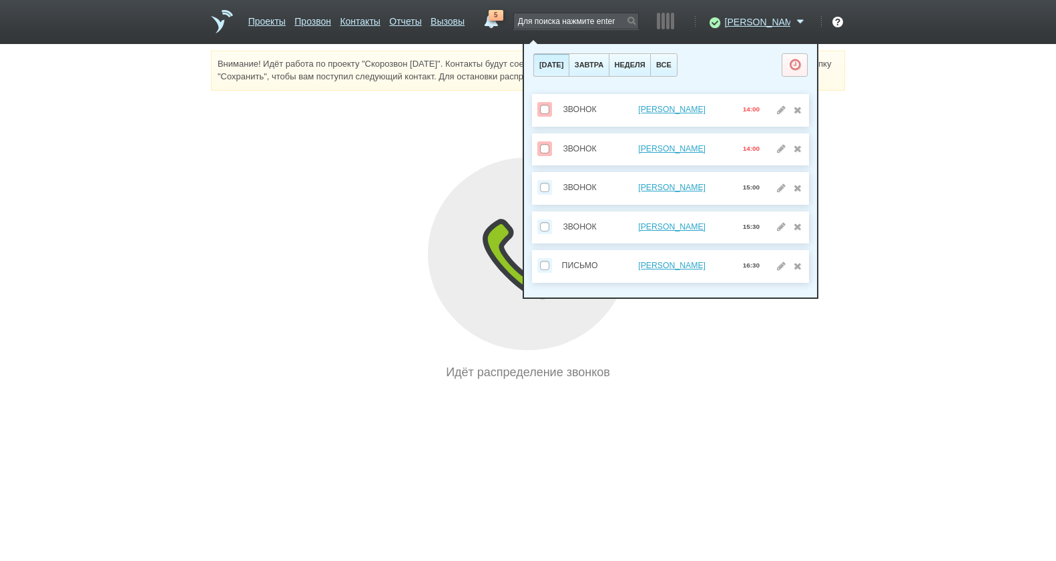
click at [864, 140] on div "Внимание! Идёт работа по проекту "Скорозвон [DATE]". Контакты будут соединяться…" at bounding box center [528, 216] width 1056 height 331
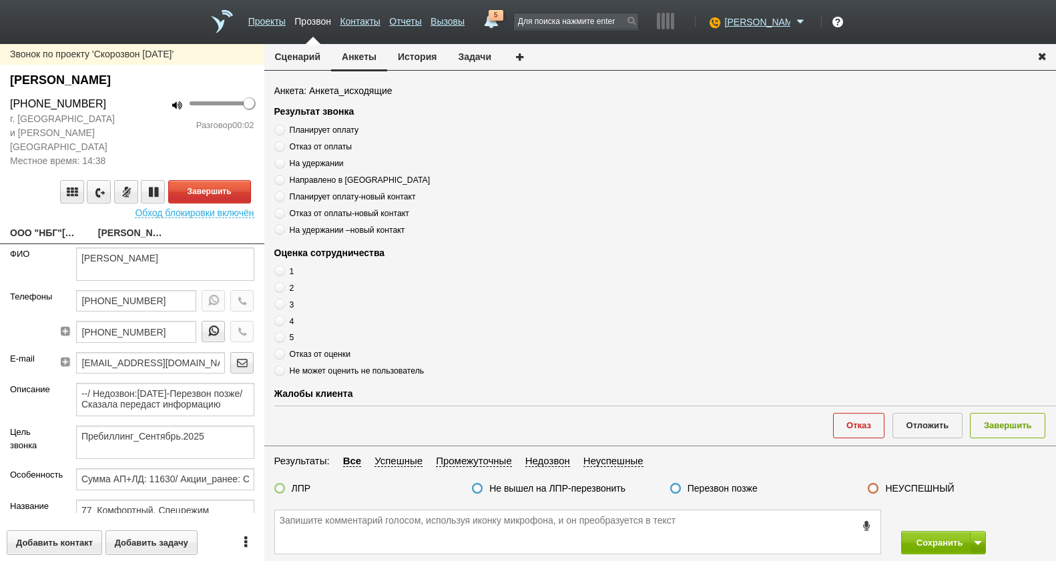
click at [55, 239] on link "ООО "НБГ"[EMAIL_ADDRESS][DOMAIN_NAME]" at bounding box center [44, 234] width 68 height 19
type textarea "ООО "НБГ"[EMAIL_ADDRESS][DOMAIN_NAME]"
type input "7706518407"
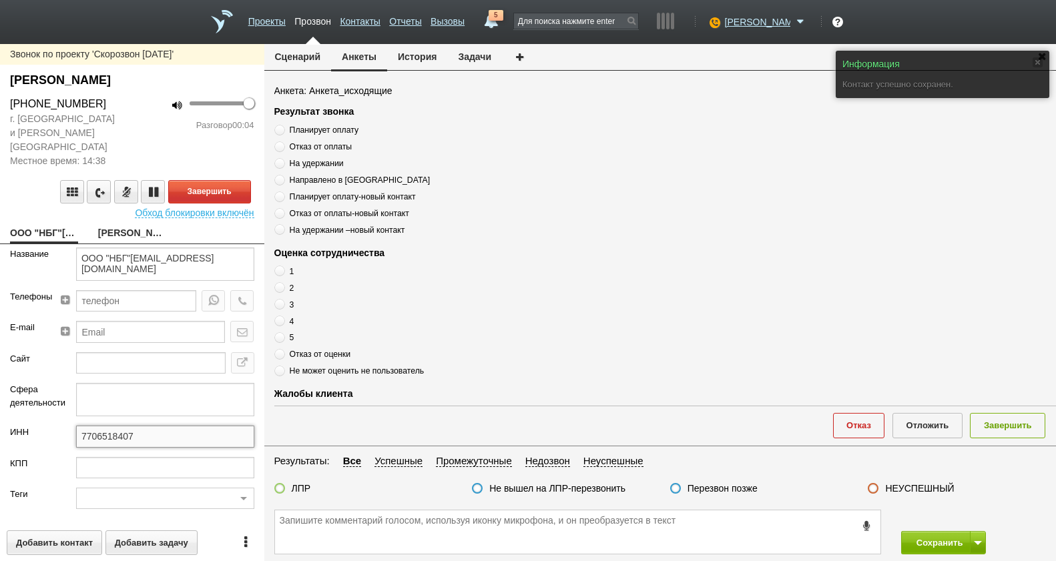
drag, startPoint x: 150, startPoint y: 445, endPoint x: 79, endPoint y: 447, distance: 70.1
click at [21, 445] on div "ИНН 7706518407" at bounding box center [132, 441] width 264 height 31
click at [109, 250] on div "Звонок по проекту 'Скорозвон 01.09.25' ВЕСЕЛОВСКИЙ АЛЕКСАНДР ВЛАДИМИРОВИЧ +7 (9…" at bounding box center [132, 302] width 264 height 517
click at [113, 233] on link "ВЕСЕЛОВСКИЙ АЛЕКСАНДР ВЛАДИМИРОВИЧ" at bounding box center [132, 234] width 68 height 19
type textarea "ВЕСЕЛОВСКИЙ АЛЕКСАНДР ВЛАДИМИРОВИЧ"
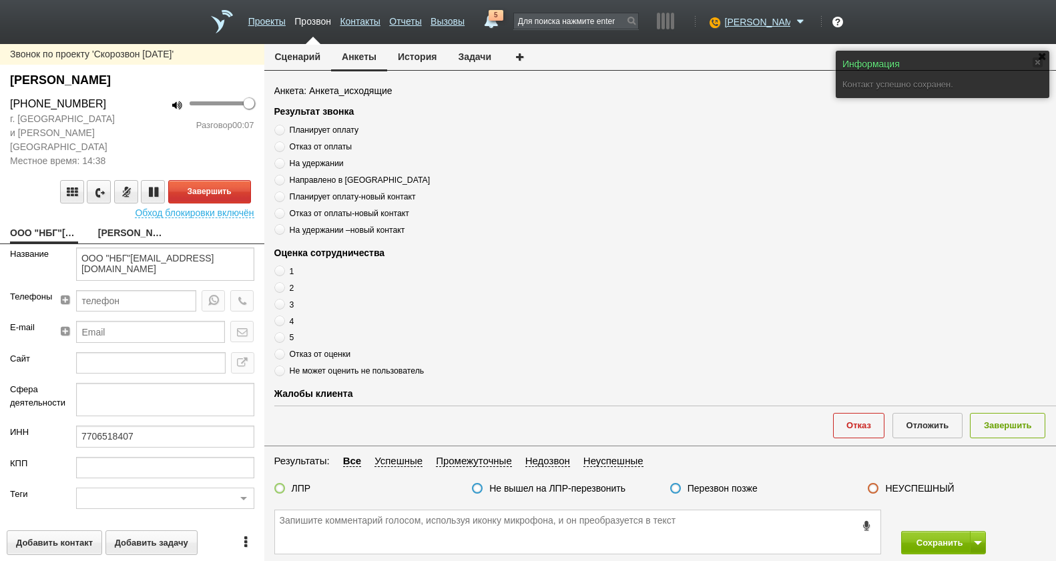
type textarea "Пребиллинг_Сентябрь.2025"
type input "Сумма АП+ЛД: 11630/ Акции_ранее: Скидка 65%-2023;/ Рассылки: ОРК_Предложение на…"
type input "77_Комфортный. Спецрежим"
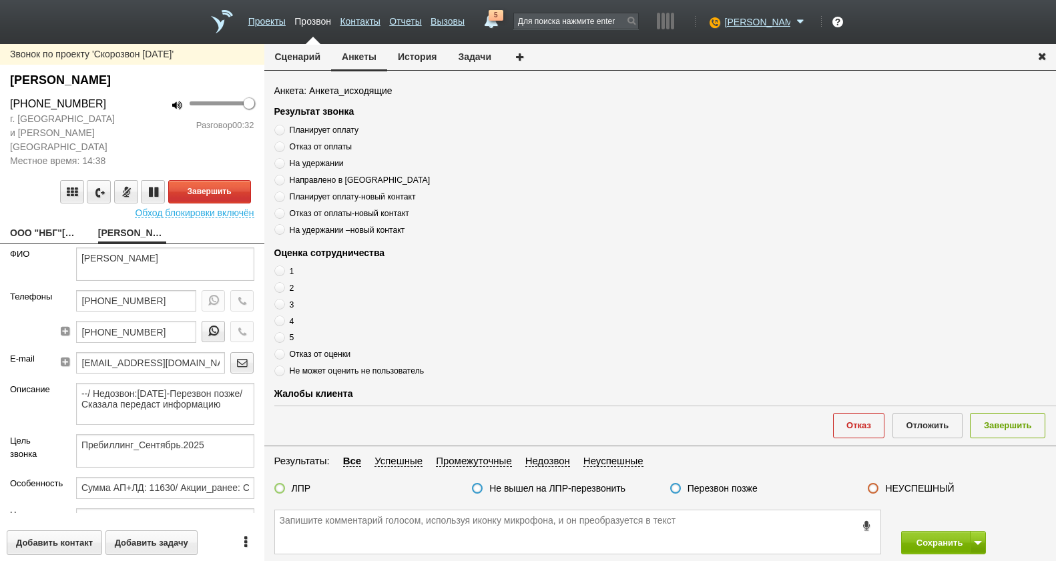
drag, startPoint x: 109, startPoint y: 115, endPoint x: -24, endPoint y: 122, distance: 133.7
click at [0, 122] on html "Проекты Прозвон Контакты Отчеты Вызовы 5 01 сентября 2025 завтра неделя все Зво…" at bounding box center [528, 280] width 1056 height 561
drag, startPoint x: -24, startPoint y: 122, endPoint x: 23, endPoint y: 122, distance: 46.7
drag, startPoint x: 378, startPoint y: 556, endPoint x: 337, endPoint y: 527, distance: 50.4
paste textarea "+7 (916) 120-17-76"
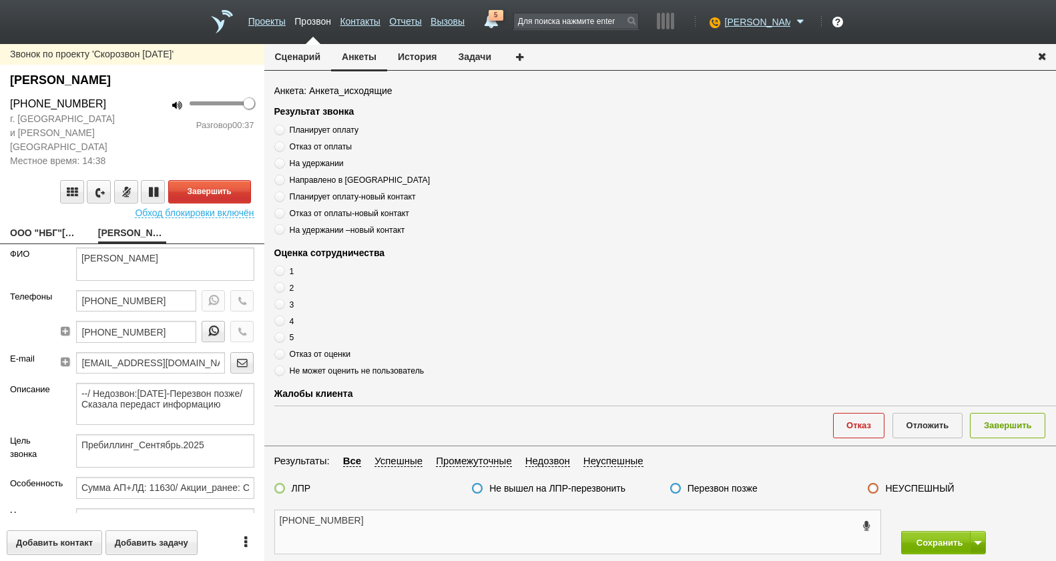
click at [396, 531] on textarea "+7 (916) 120-17-76" at bounding box center [577, 532] width 605 height 43
click at [419, 533] on textarea "+7 (916) 120-17-76" at bounding box center [577, 532] width 605 height 43
click at [450, 539] on textarea "+7 (916) 120-17-76" at bounding box center [577, 532] width 605 height 43
click at [407, 535] on textarea "+7 (916) 120-17-76" at bounding box center [577, 532] width 605 height 43
click at [495, 540] on textarea "+7 (916) 120-17-76" at bounding box center [577, 532] width 605 height 43
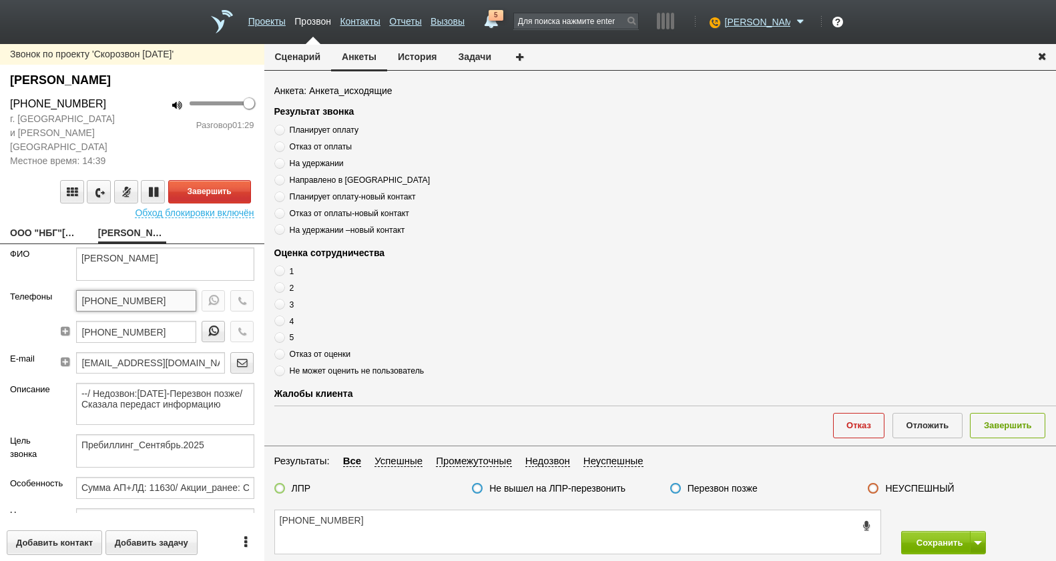
click at [162, 302] on input "[PHONE_NUMBER]" at bounding box center [136, 300] width 120 height 21
click at [421, 532] on textarea "+7 (916) 120-17-76" at bounding box center [577, 532] width 605 height 43
click at [458, 507] on div "+7 (916) 120-17-76 Сохранить" at bounding box center [660, 532] width 792 height 58
click at [459, 528] on textarea "+7 (916) 120-17-76" at bounding box center [577, 532] width 605 height 43
type textarea "+7 (916) 120-17-76 могут /"
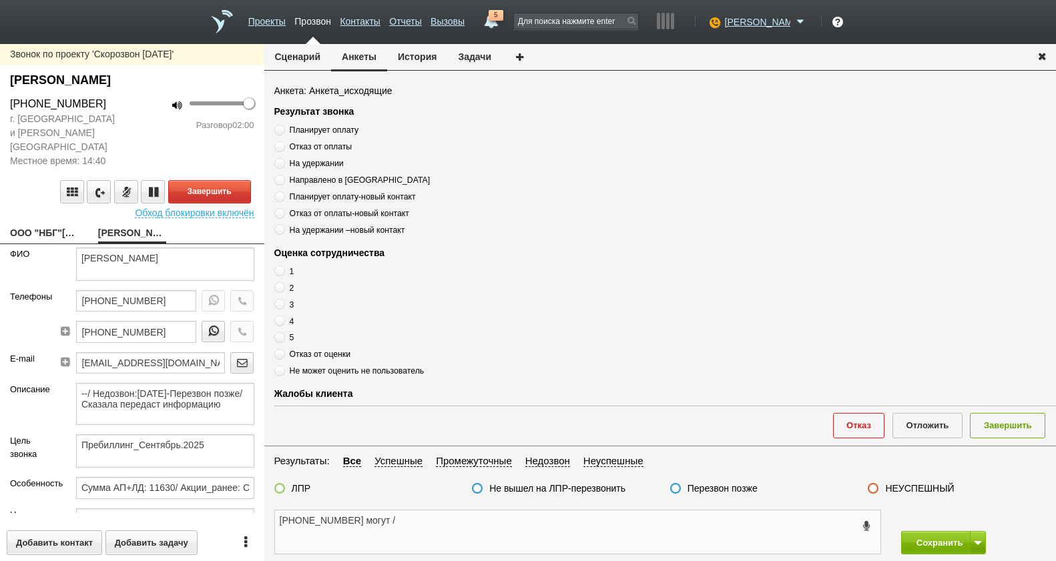
drag, startPoint x: 415, startPoint y: 533, endPoint x: 445, endPoint y: 554, distance: 35.9
click at [415, 533] on textarea "+7 (916) 120-17-76 могут /" at bounding box center [577, 532] width 605 height 43
click at [455, 522] on textarea "+7 (916) 120-17-76 могут /" at bounding box center [577, 532] width 605 height 43
click at [454, 533] on textarea "+7 (916) 120-17-76 могут /" at bounding box center [577, 532] width 605 height 43
click at [519, 523] on textarea "+7 (916) 120-17-76 могут /" at bounding box center [577, 532] width 605 height 43
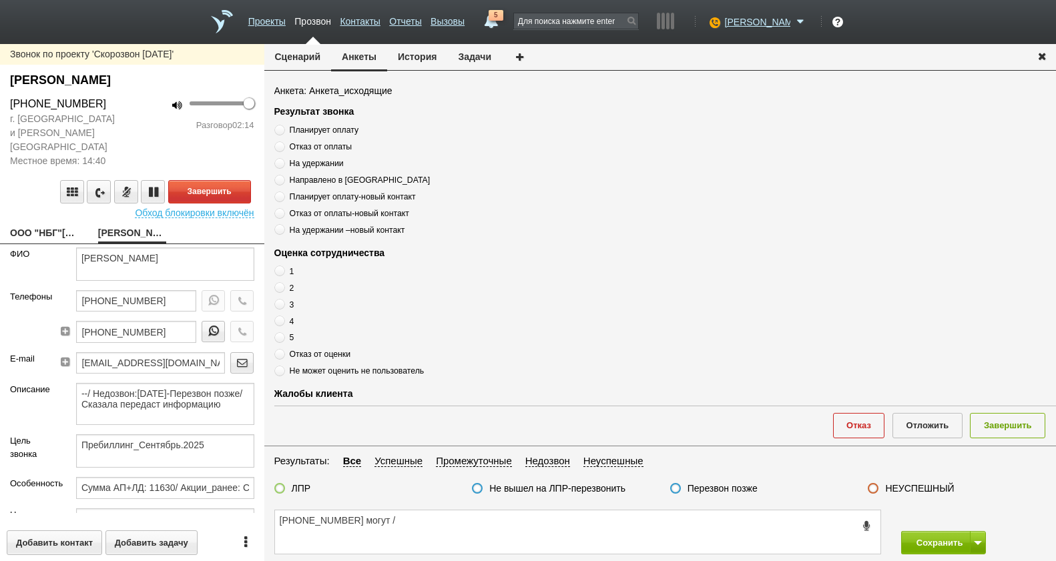
click at [50, 240] on link "ООО "НБГ"[EMAIL_ADDRESS][DOMAIN_NAME]" at bounding box center [44, 234] width 68 height 19
type textarea "ООО "НБГ"[EMAIL_ADDRESS][DOMAIN_NAME]"
type input "7706518407"
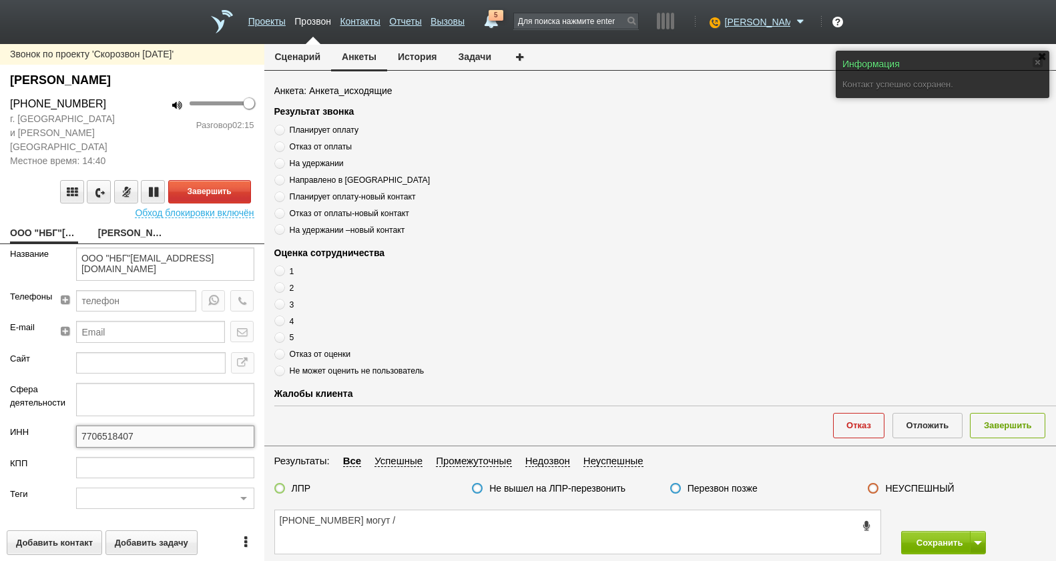
drag, startPoint x: 131, startPoint y: 445, endPoint x: 65, endPoint y: 445, distance: 66.1
click at [66, 445] on div "7706518407" at bounding box center [165, 441] width 198 height 31
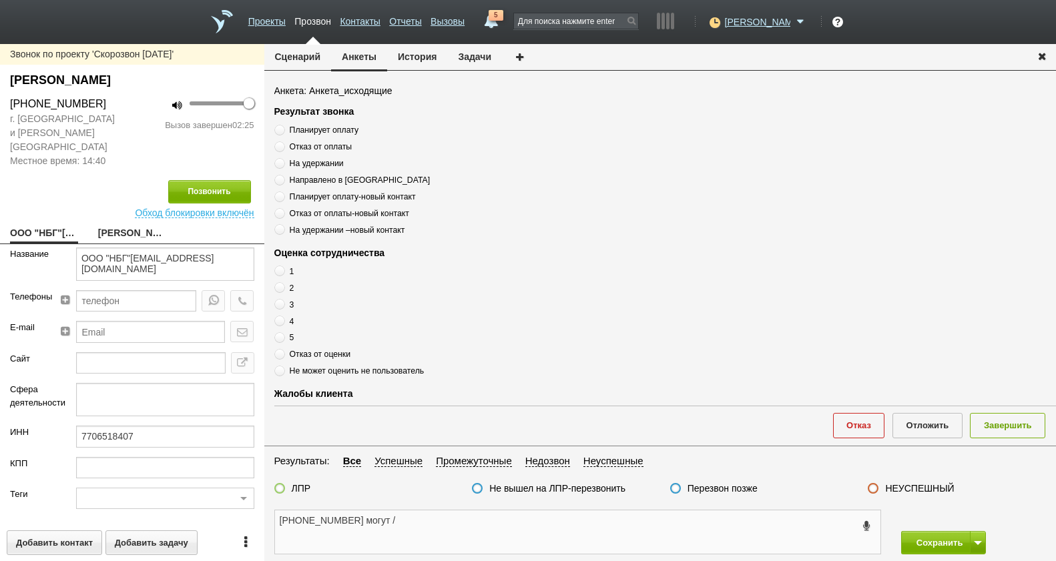
click at [483, 529] on textarea "+7 (916) 120-17-76 могут /" at bounding box center [577, 532] width 605 height 43
type textarea "+7 (916) 120-17-76 могут"
click at [139, 236] on link "ВЕСЕЛОВСКИЙ АЛЕКСАНДР ВЛАДИМИРОВИЧ" at bounding box center [132, 234] width 68 height 19
type textarea "ВЕСЕЛОВСКИЙ АЛЕКСАНДР ВЛАДИМИРОВИЧ"
type textarea "Пребиллинг_Сентябрь.2025"
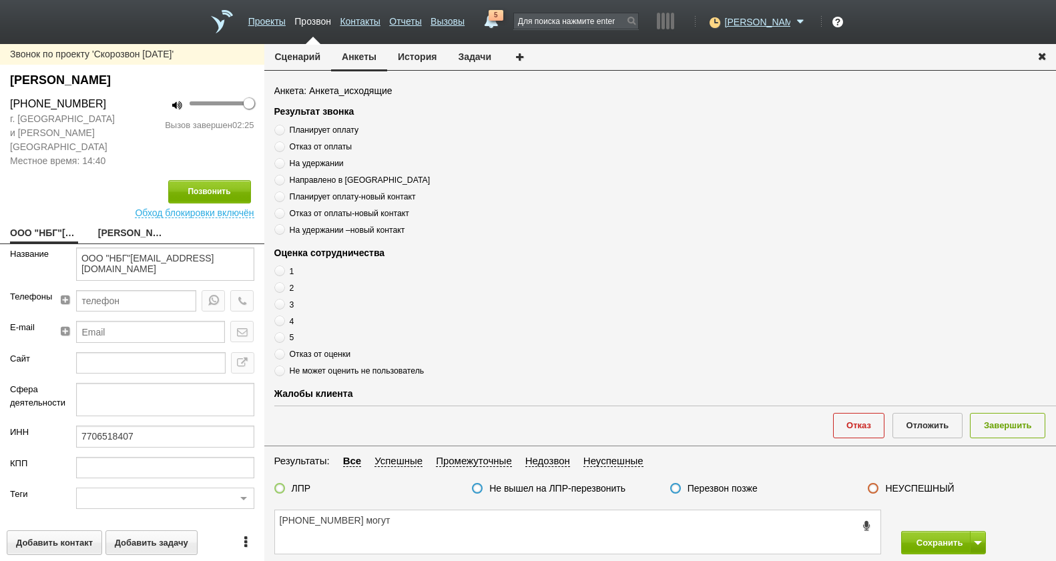
type input "Сумма АП+ЛД: 11630/ Акции_ранее: Скидка 65%-2023;/ Рассылки: ОРК_Предложение на…"
type input "77_Комфортный. Спецрежим"
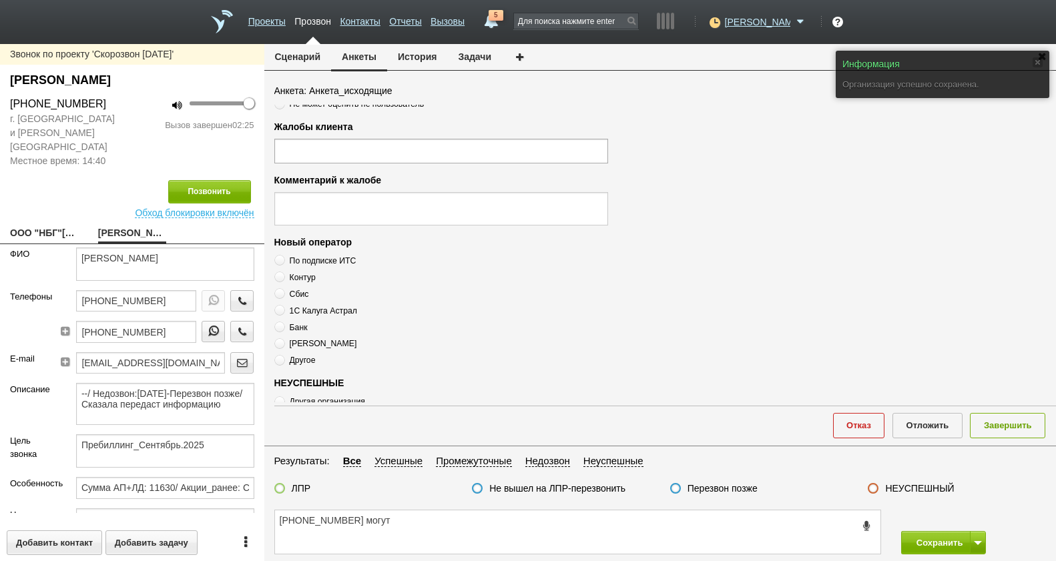
scroll to position [459, 0]
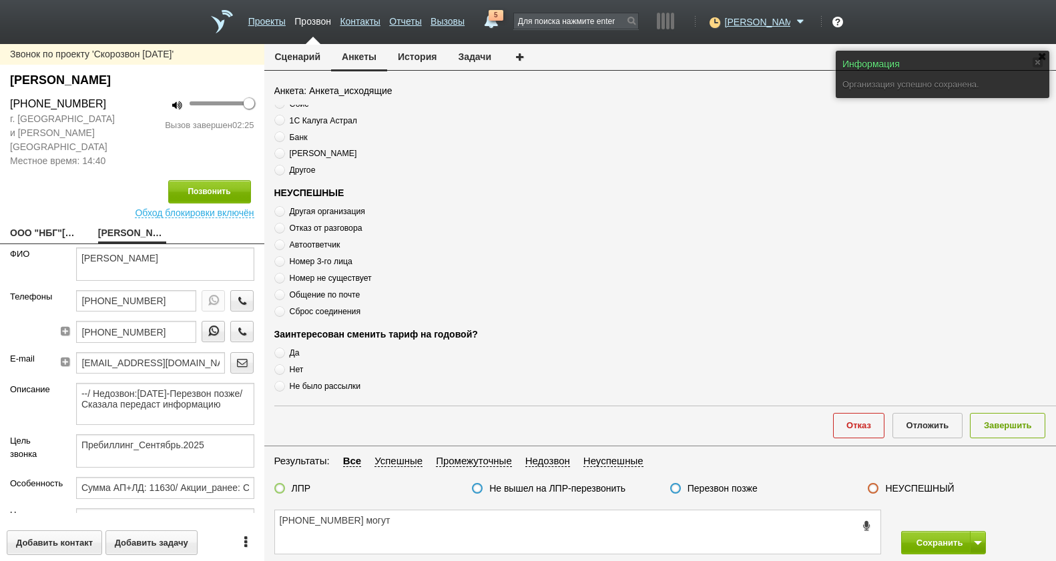
click at [324, 261] on span "Номер 3-го лица" at bounding box center [321, 261] width 63 height 9
radio input "true"
click at [324, 261] on span "Номер 3-го лица" at bounding box center [321, 261] width 63 height 9
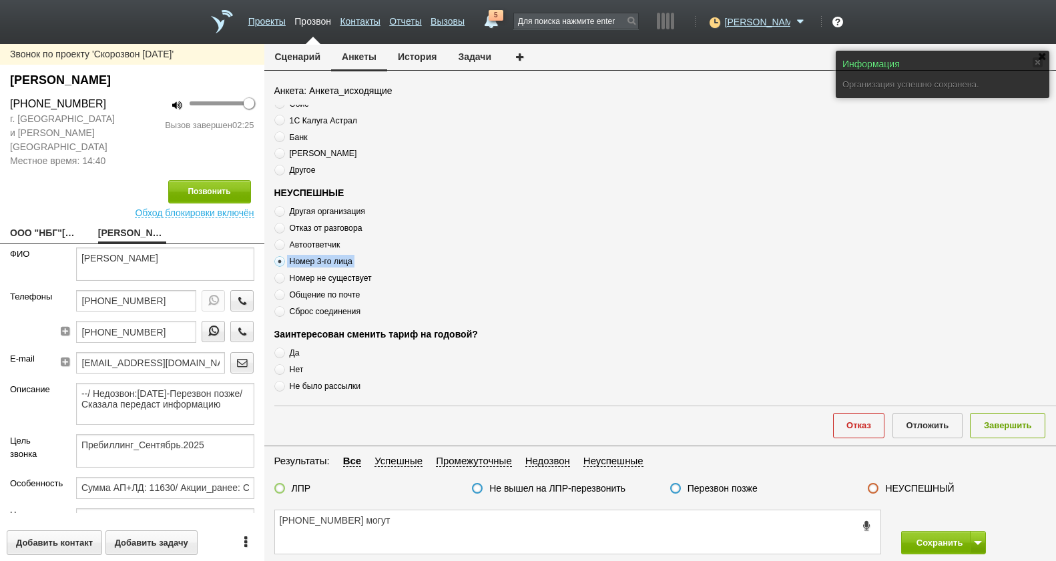
click at [324, 261] on span "Номер 3-го лица" at bounding box center [321, 261] width 63 height 9
click at [417, 523] on textarea "+7 (916) 120-17-76 могут" at bounding box center [577, 532] width 605 height 43
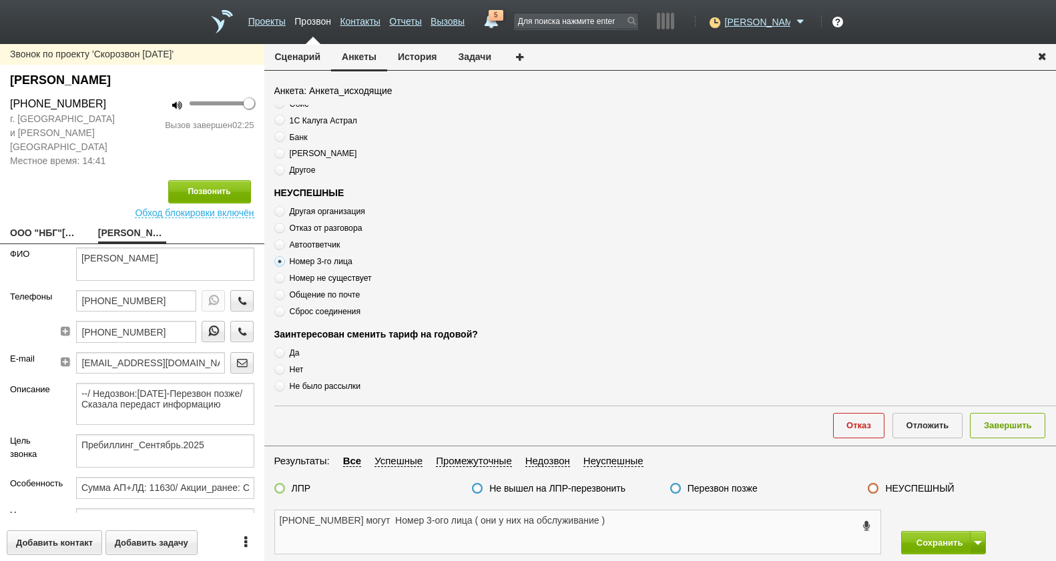
type textarea "+7 (916) 120-17-76 могут Номер 3-ого лица ( они у них на обслуживание )"
click at [884, 485] on div "НЕУСПЕШНЫЙ" at bounding box center [911, 490] width 86 height 14
click at [884, 491] on div "НЕУСПЕШНЫЙ" at bounding box center [911, 490] width 86 height 14
click at [868, 485] on label at bounding box center [873, 488] width 11 height 11
click at [0, 0] on input "НЕУСПЕШНЫЙ" at bounding box center [0, 0] width 0 height 0
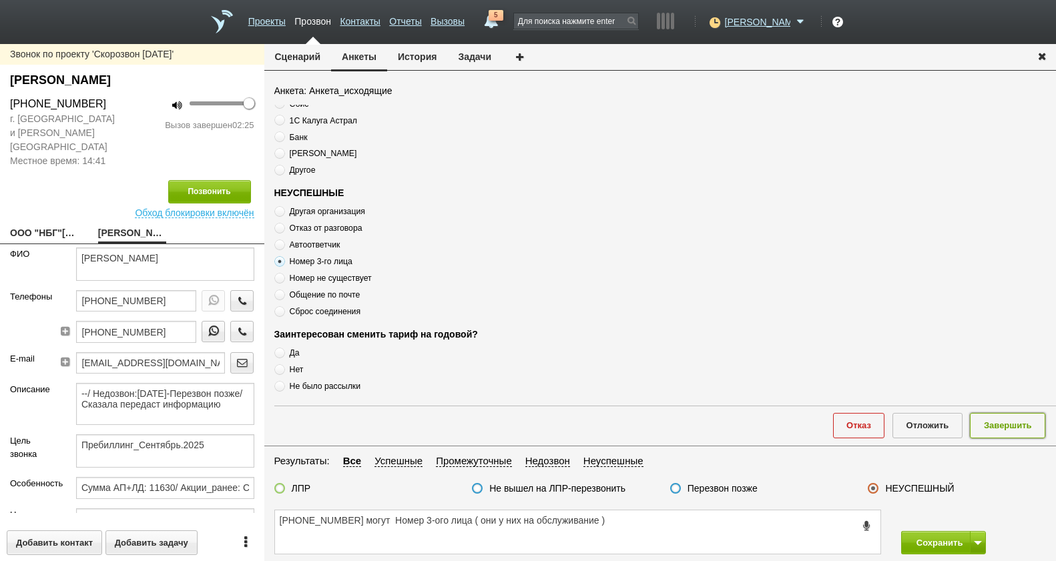
click at [1011, 430] on button "Завершить" at bounding box center [1007, 425] width 75 height 25
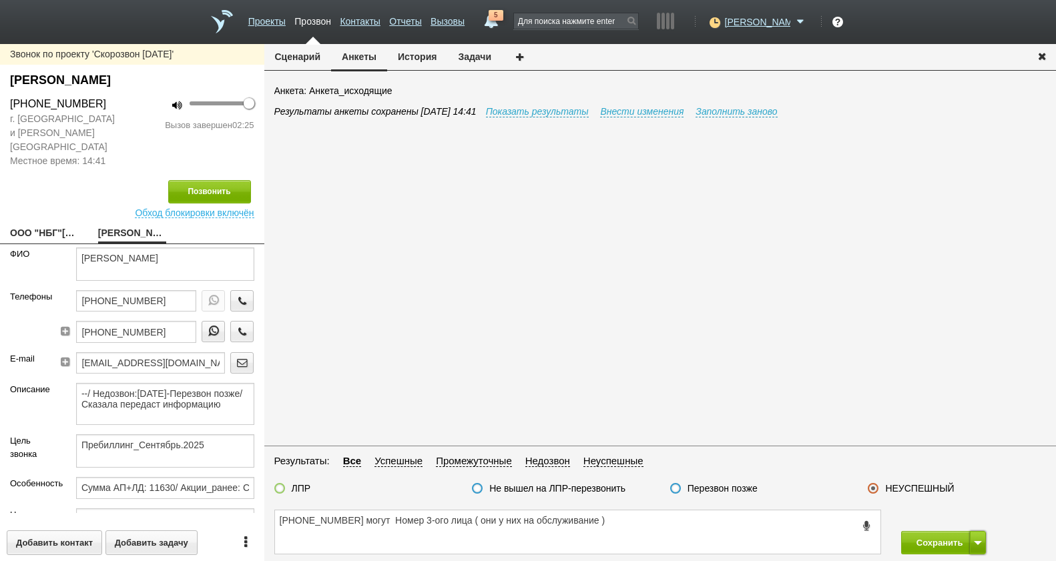
click at [981, 537] on button at bounding box center [978, 542] width 16 height 23
click at [964, 521] on button "Сохранить и остаться" at bounding box center [933, 518] width 103 height 23
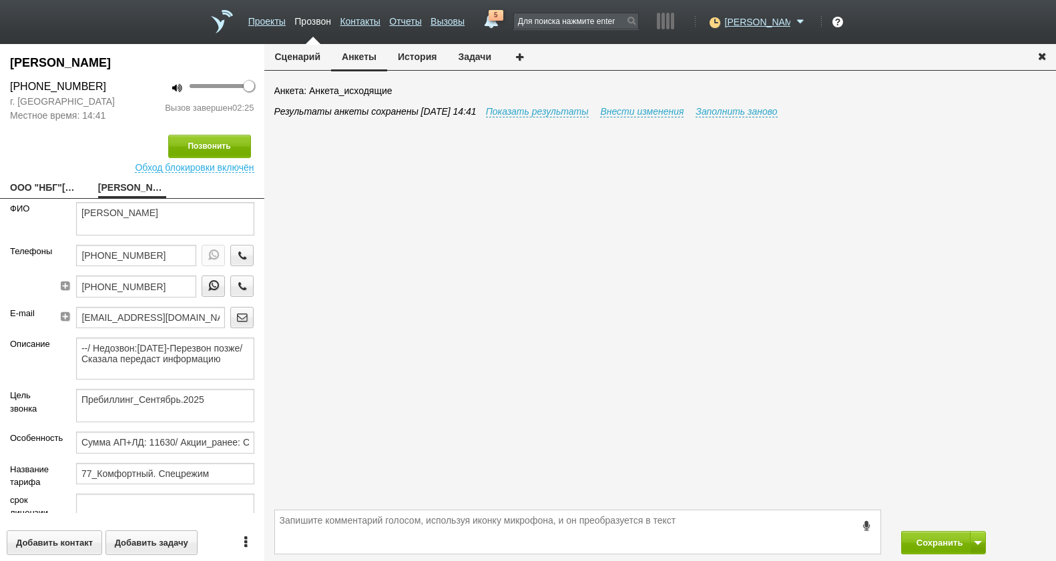
click at [67, 290] on icon at bounding box center [64, 285] width 11 height 10
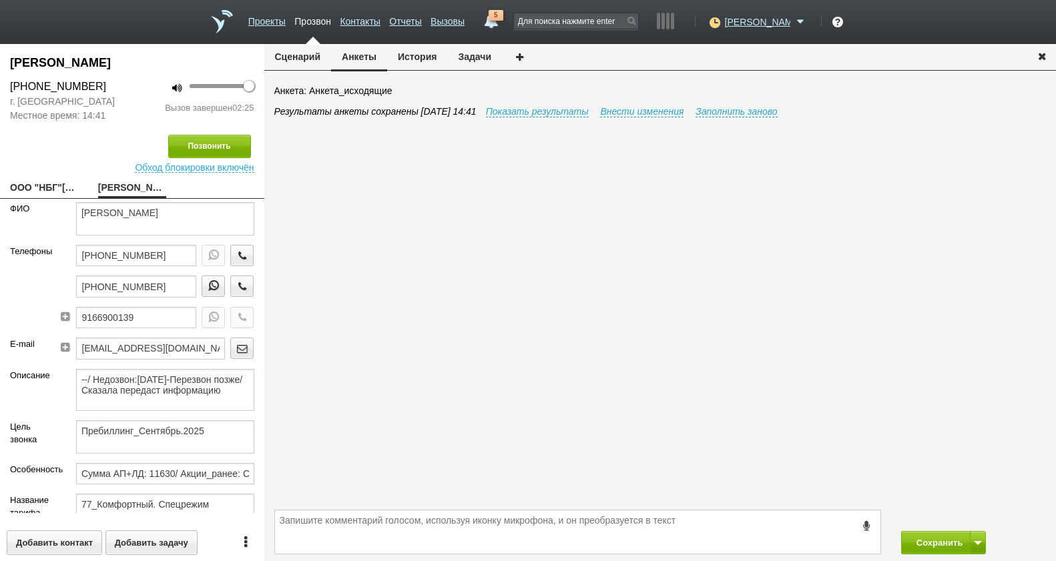
type input "+7 (916) 690-01-39"
click at [235, 322] on icon "button" at bounding box center [242, 317] width 15 height 10
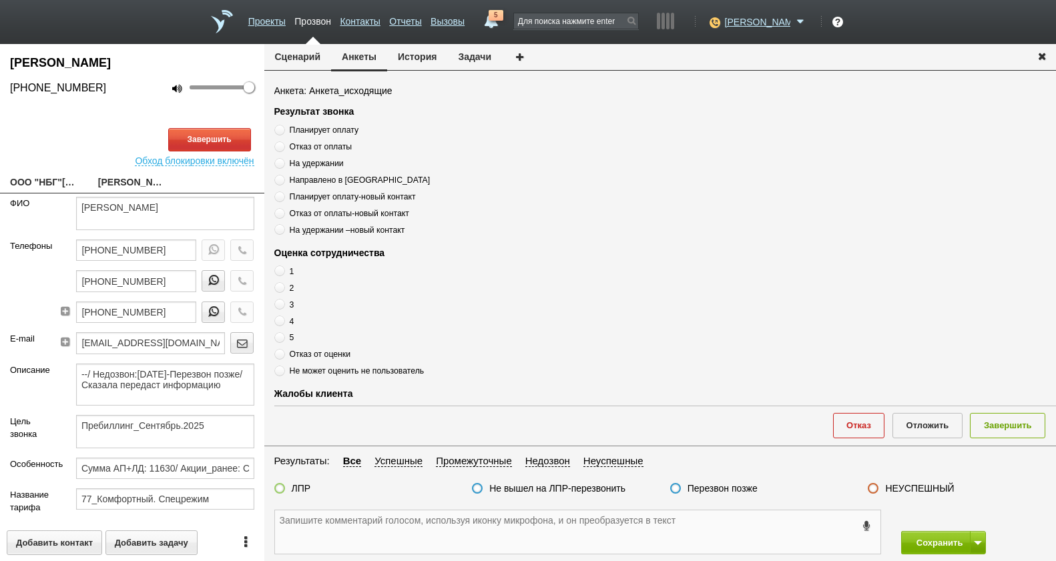
click at [452, 549] on textarea at bounding box center [577, 532] width 605 height 43
drag, startPoint x: 164, startPoint y: 326, endPoint x: 69, endPoint y: 326, distance: 94.8
click at [69, 326] on div "+7 (495) 670-08-40 +7 (916) 120-17-76 +7 (916) 690-01-39" at bounding box center [159, 286] width 189 height 93
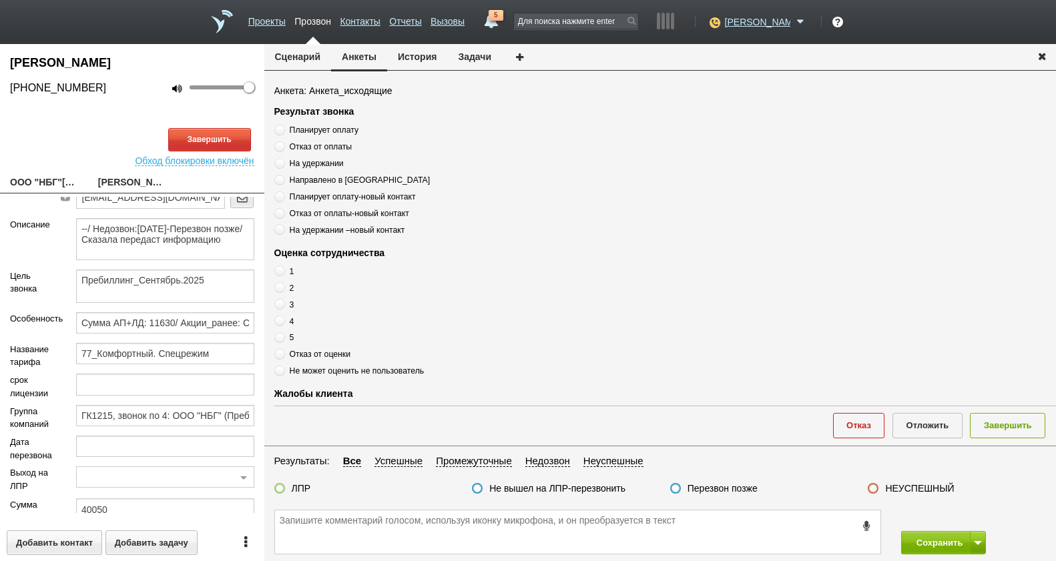
scroll to position [248, 0]
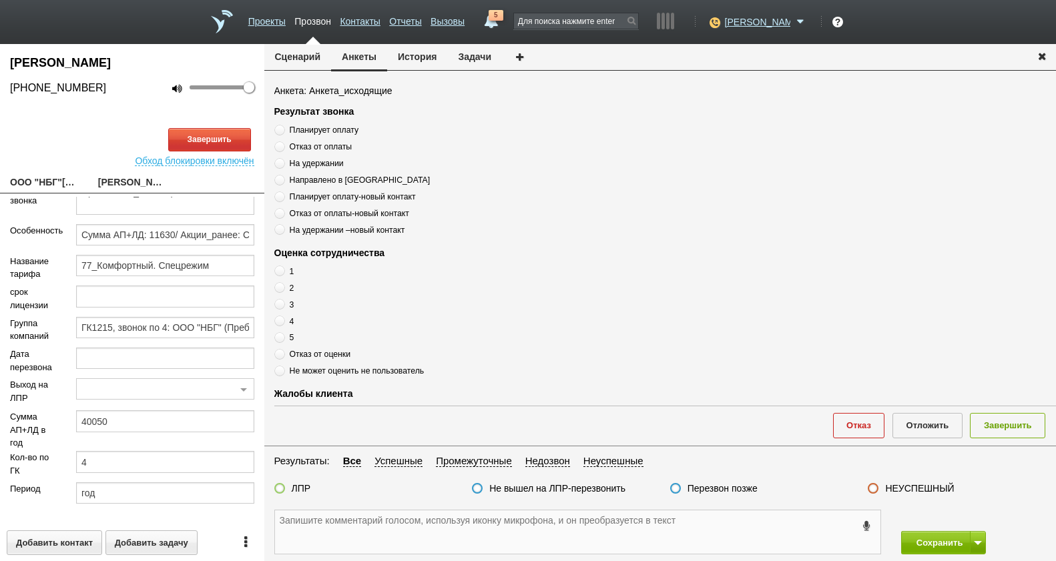
paste textarea "+7 (916) 690-01-39"
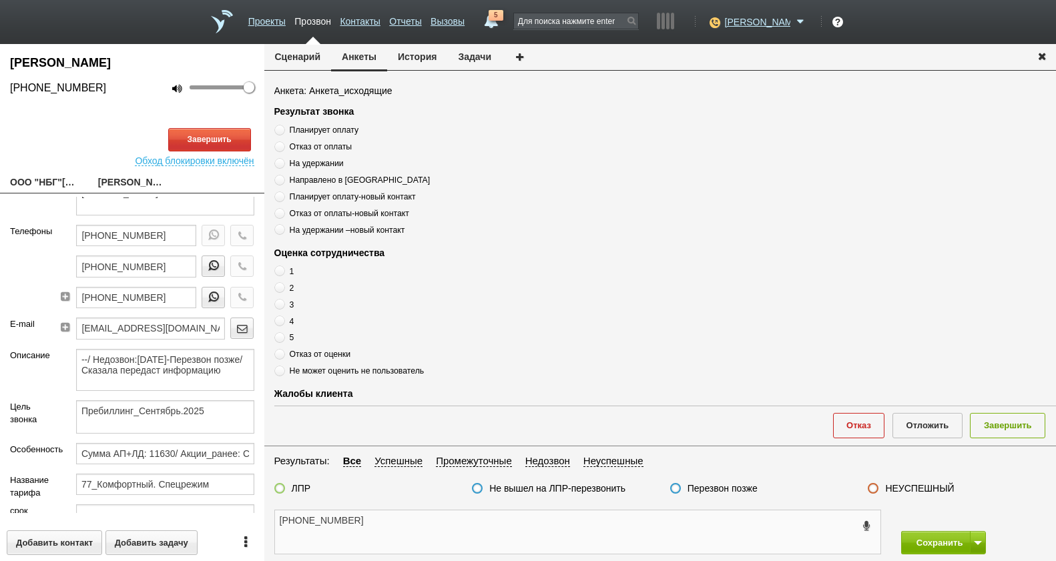
scroll to position [0, 0]
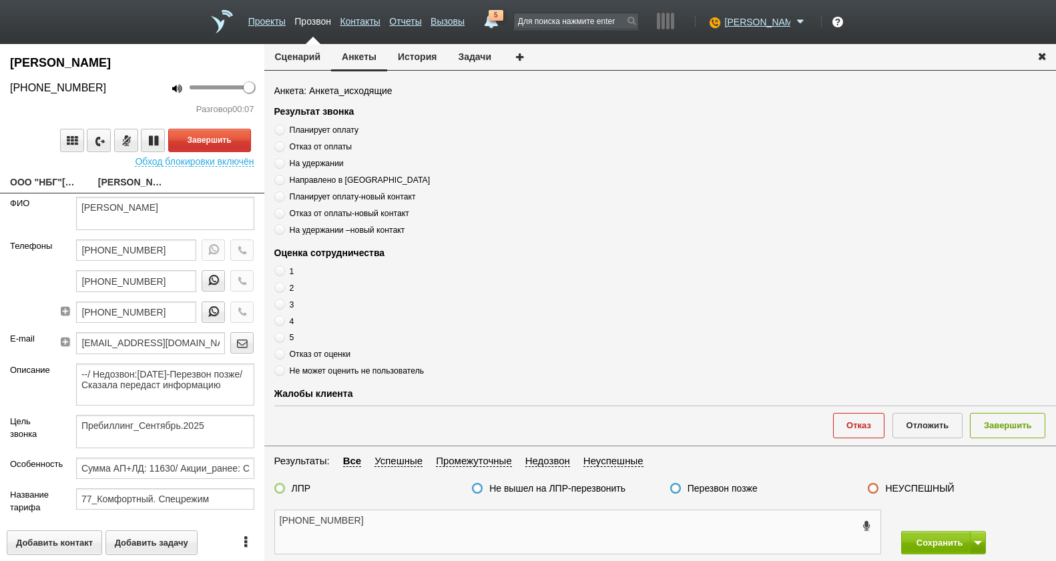
click at [383, 531] on textarea "+7 (916) 690-01-39" at bounding box center [577, 532] width 605 height 43
click at [388, 526] on textarea "+7 (916) 690-01-39" at bounding box center [577, 532] width 605 height 43
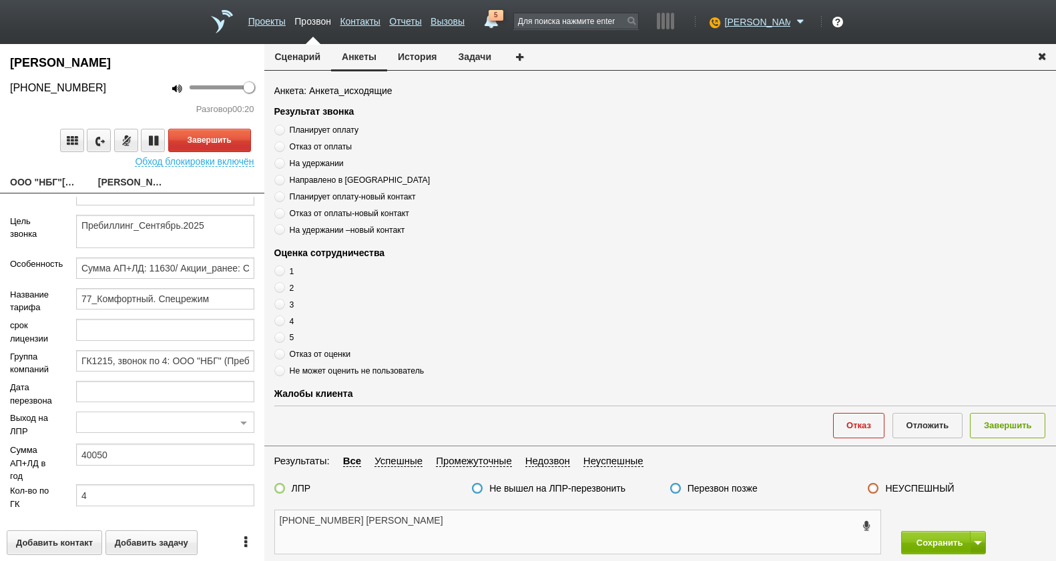
scroll to position [248, 0]
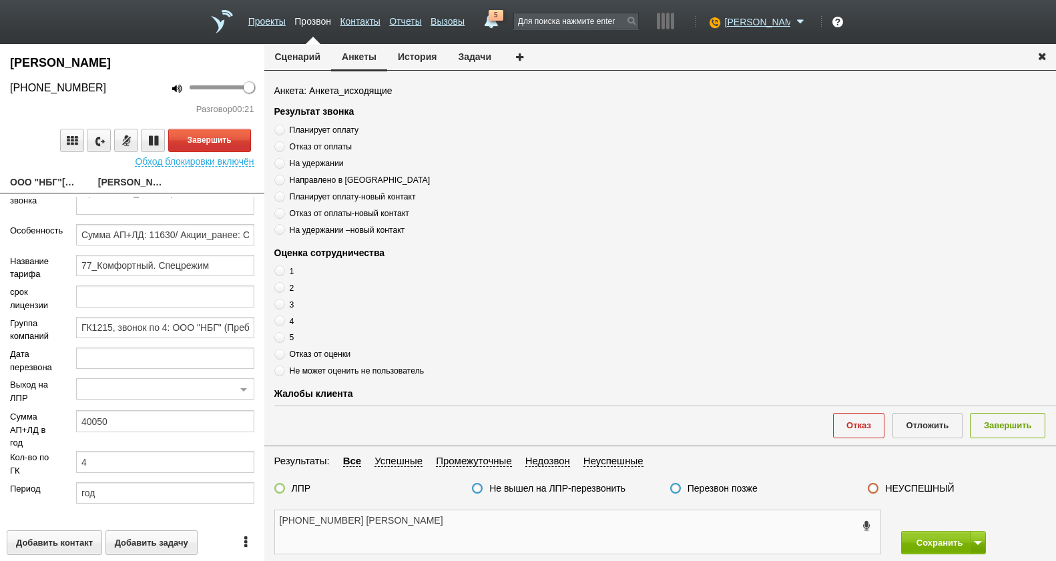
click at [449, 523] on textarea "+7 (916) 690-01-39 Ирина" at bounding box center [577, 532] width 605 height 43
click at [551, 539] on textarea "+7 (916) 690-01-39 Ирина" at bounding box center [577, 532] width 605 height 43
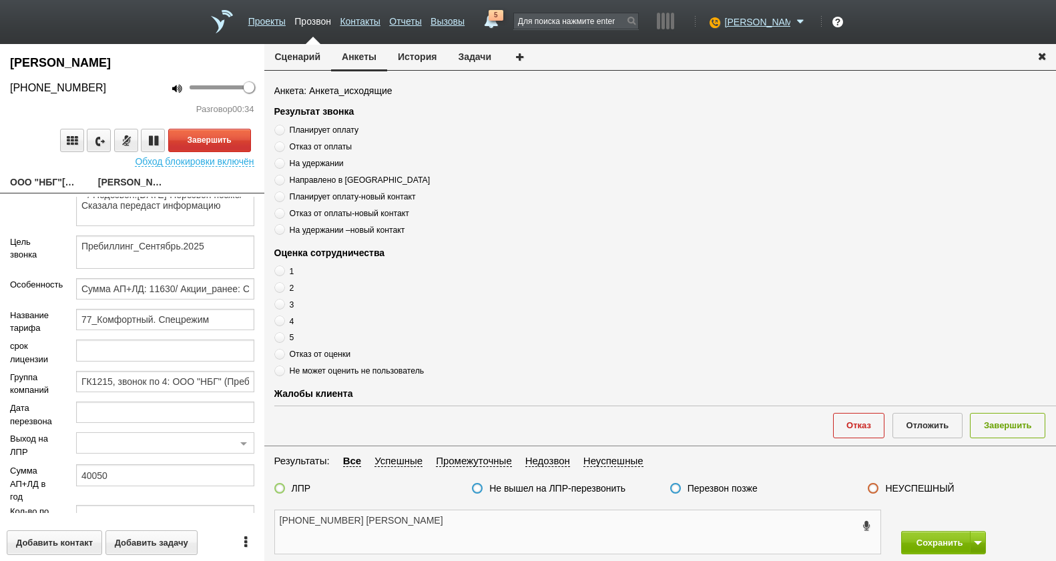
scroll to position [0, 0]
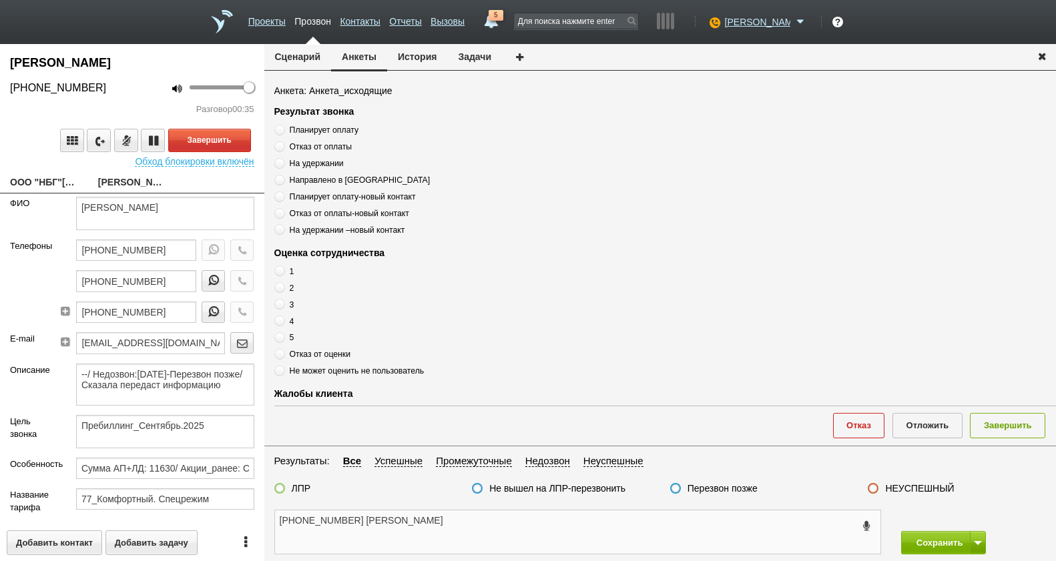
drag, startPoint x: 413, startPoint y: 517, endPoint x: 421, endPoint y: 527, distance: 12.8
click at [414, 520] on textarea "+7 (916) 690-01-39 Ирина" at bounding box center [577, 532] width 605 height 43
click at [421, 527] on textarea "+7 (916) 690-01-39 Ирина" at bounding box center [577, 532] width 605 height 43
click at [451, 537] on textarea "+7 (916) 690-01-39 Ирина" at bounding box center [577, 532] width 605 height 43
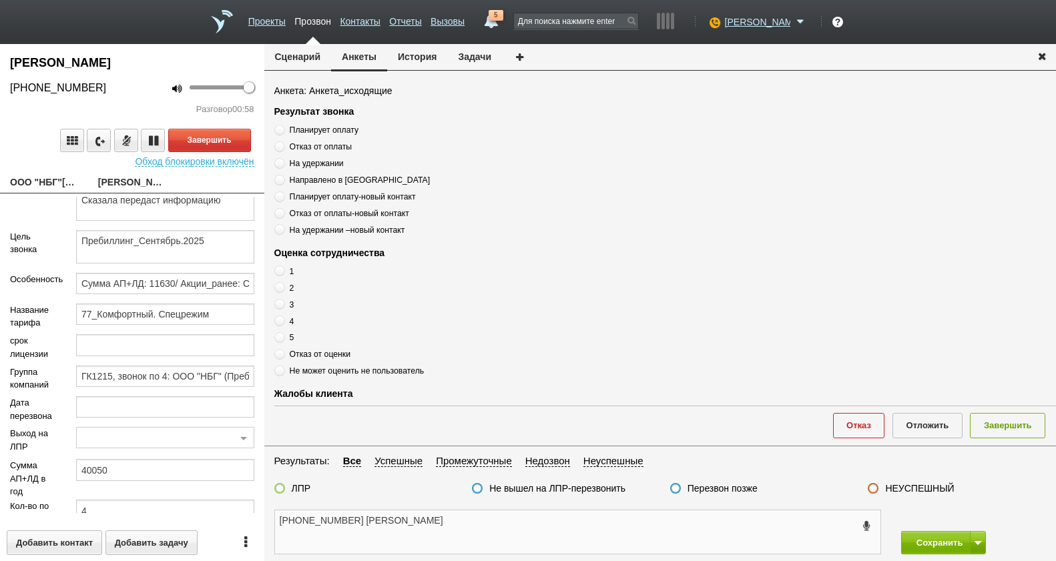
scroll to position [200, 0]
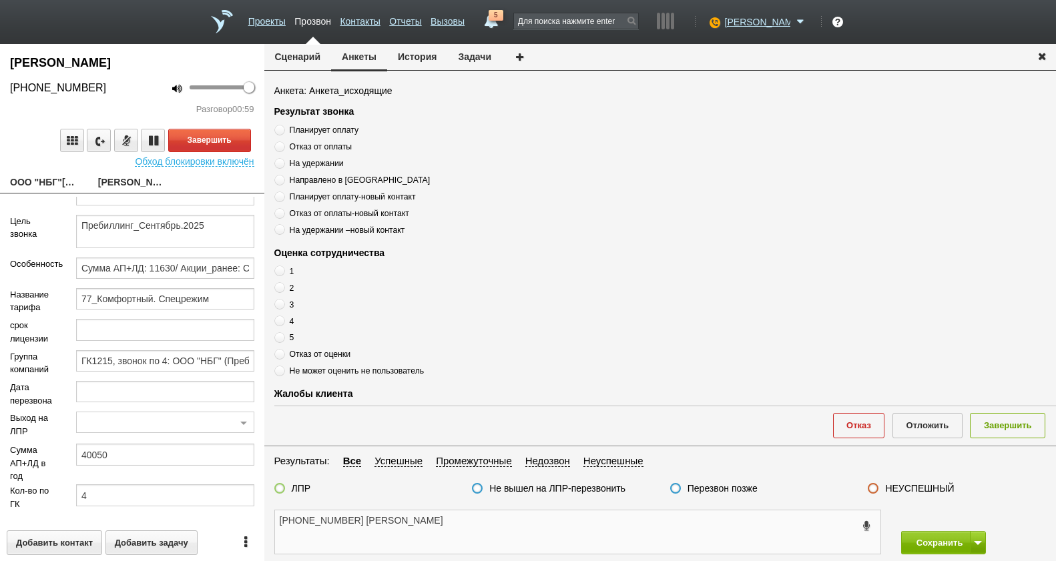
click at [468, 523] on textarea "+7 (916) 690-01-39 Ирина" at bounding box center [577, 532] width 605 height 43
click at [468, 522] on textarea "+7 (916) 690-01-39 Ирина" at bounding box center [577, 532] width 605 height 43
click at [433, 529] on textarea "+7 (916) 690-01-39 Ирина" at bounding box center [577, 532] width 605 height 43
click at [465, 525] on textarea "+7 (916) 690-01-39 Ирина" at bounding box center [577, 532] width 605 height 43
type textarea "+7 (916) 690-01-39 Ирина ,"
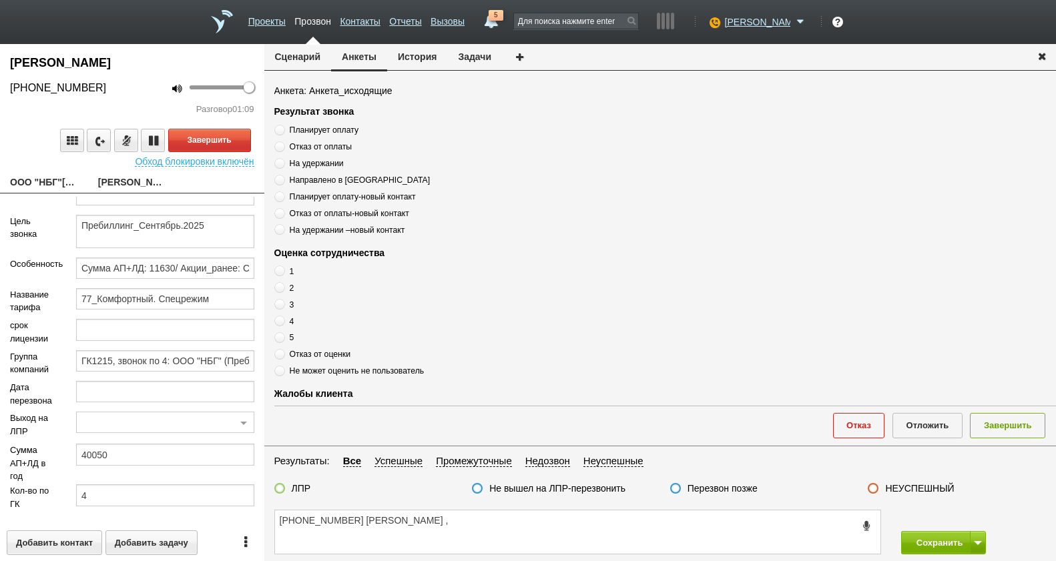
click at [344, 122] on div "Результат звонка Планирует оплату Отказ от оплаты На удержании Направлено в ОРС…" at bounding box center [665, 170] width 782 height 131
click at [342, 128] on span "Планирует оплату" at bounding box center [324, 129] width 69 height 9
click at [283, 128] on input "Планирует оплату" at bounding box center [278, 127] width 9 height 9
radio input "true"
click at [342, 128] on span "Планирует оплату" at bounding box center [324, 129] width 69 height 9
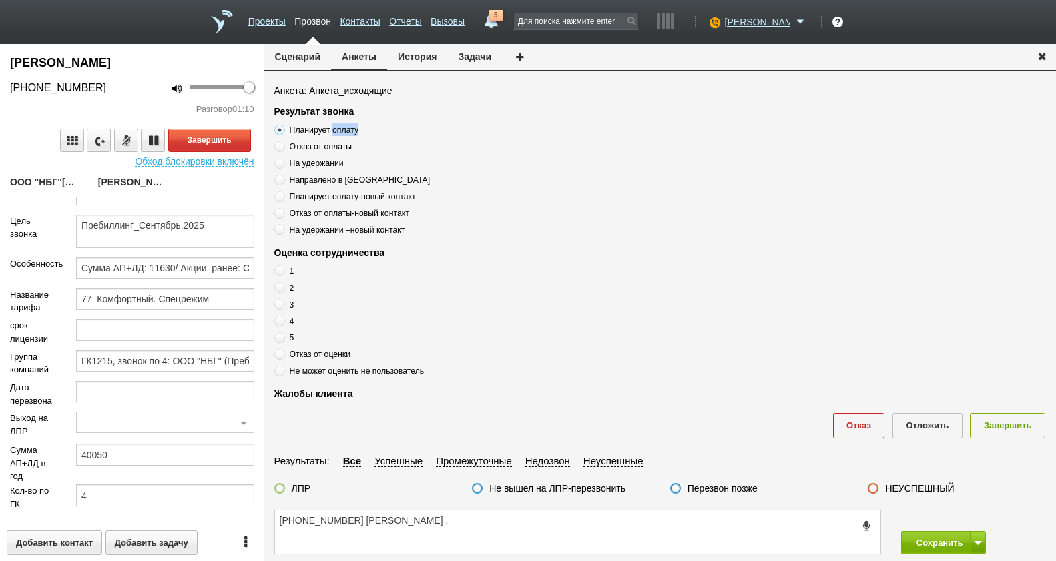
click at [283, 128] on input "Планирует оплату" at bounding box center [278, 127] width 9 height 9
click at [342, 129] on span "Планирует оплату" at bounding box center [324, 129] width 69 height 9
click at [283, 129] on input "Планирует оплату" at bounding box center [278, 127] width 9 height 9
click at [342, 129] on span "Планирует оплату" at bounding box center [324, 129] width 69 height 9
click at [283, 129] on input "Планирует оплату" at bounding box center [278, 127] width 9 height 9
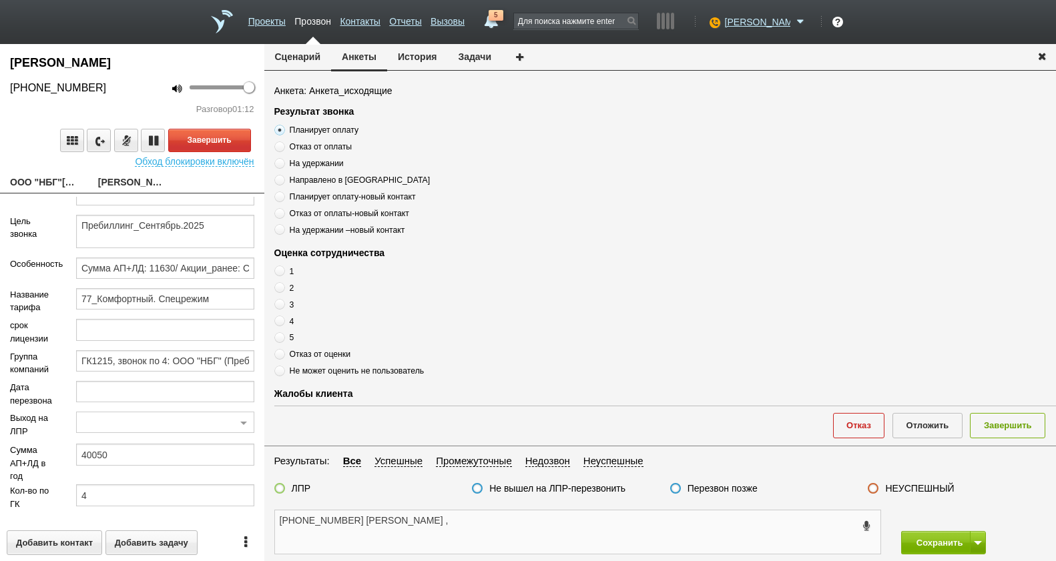
click at [464, 535] on textarea "+7 (916) 690-01-39 Ирина ," at bounding box center [577, 532] width 605 height 43
paste textarea "Планирует оплату"
click at [548, 516] on textarea "+7 (916) 690-01-39 Ирина , Планирует оплату" at bounding box center [577, 532] width 605 height 43
type textarea "+7 (916) 690-01-39 Ирина , Планирует оплату ,"
click at [619, 523] on textarea "+7 (916) 690-01-39 Ирина , Планирует оплату ," at bounding box center [577, 532] width 605 height 43
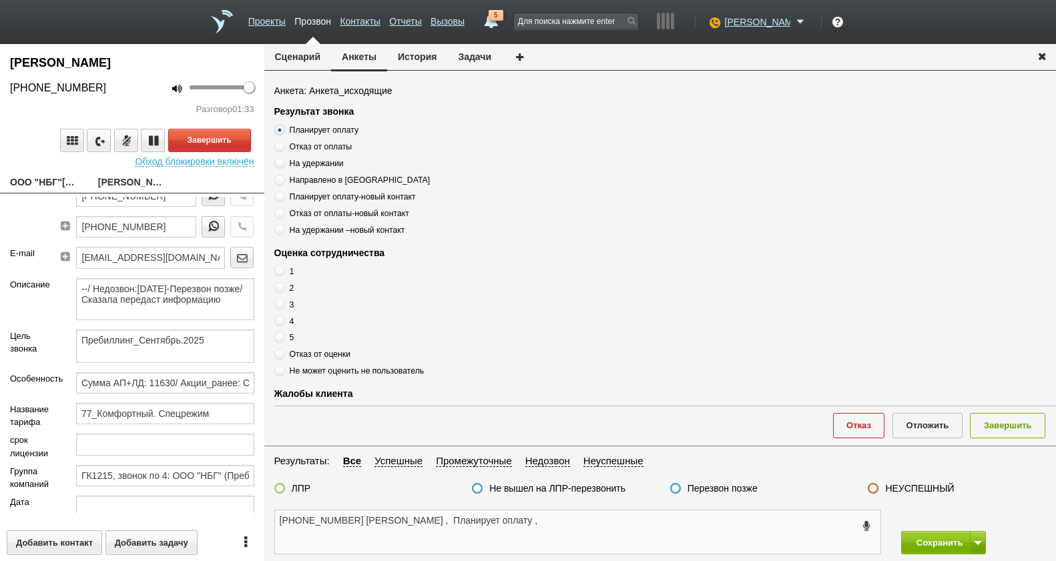
scroll to position [67, 0]
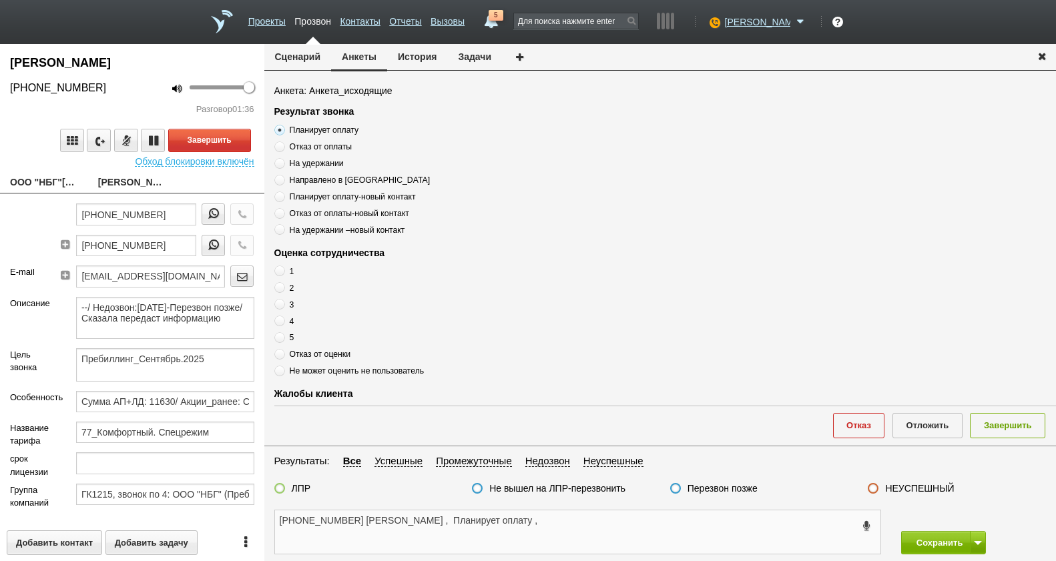
click at [522, 541] on textarea "+7 (916) 690-01-39 Ирина , Планирует оплату ," at bounding box center [577, 532] width 605 height 43
click at [617, 519] on textarea "+7 (916) 690-01-39 Ирина , Планирует оплату ," at bounding box center [577, 532] width 605 height 43
click at [517, 531] on textarea "+7 (916) 690-01-39 Ирина , Планирует оплату ," at bounding box center [577, 532] width 605 height 43
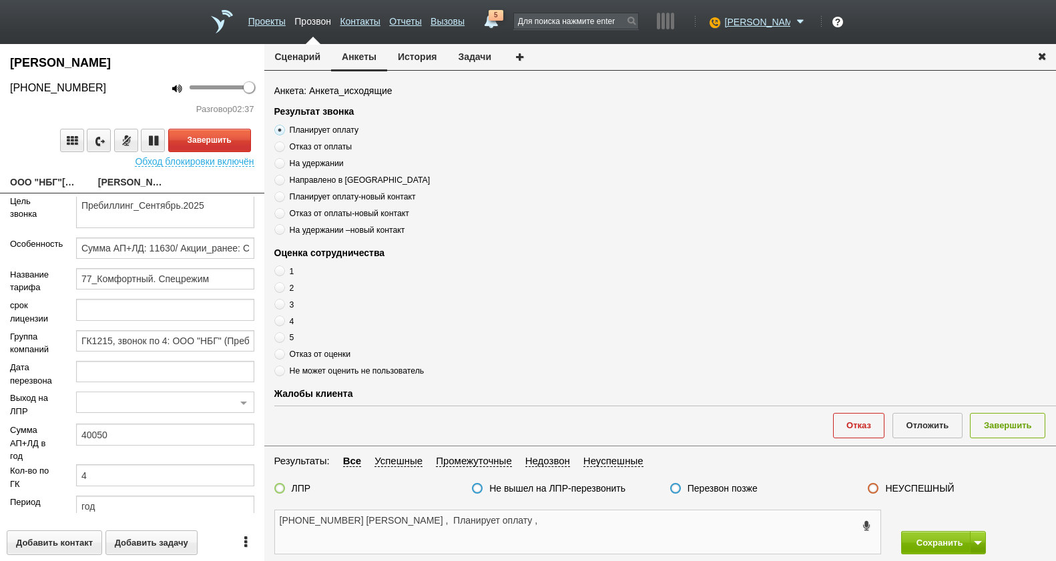
scroll to position [248, 0]
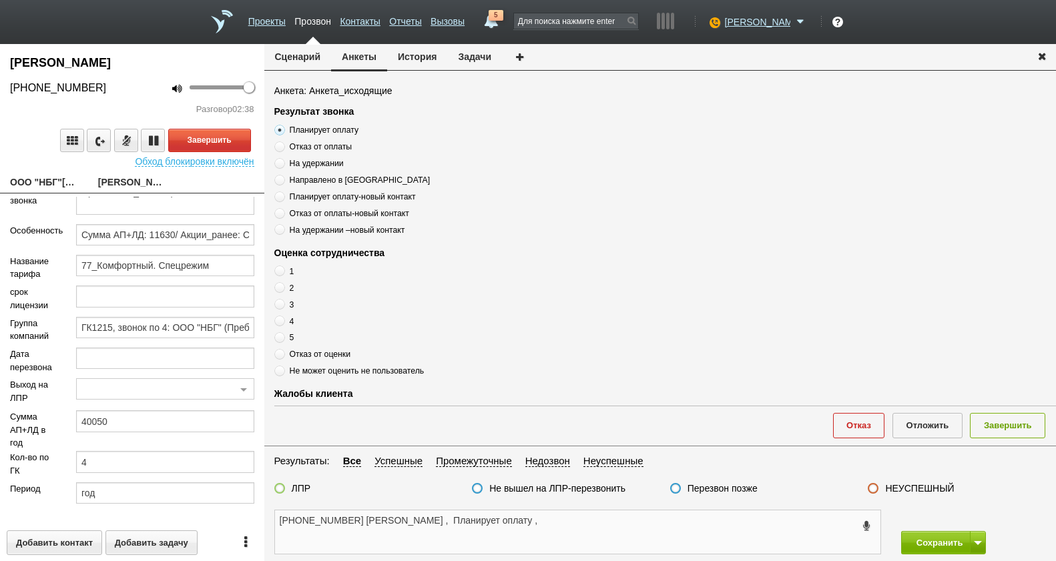
click at [497, 523] on textarea "+7 (916) 690-01-39 Ирина , Планирует оплату ," at bounding box center [577, 532] width 605 height 43
click at [511, 541] on textarea "+7 (916) 690-01-39 Ирина , Планирует оплату ," at bounding box center [577, 532] width 605 height 43
click at [513, 539] on textarea "+7 (916) 690-01-39 Ирина , Планирует оплату ," at bounding box center [577, 532] width 605 height 43
click at [515, 536] on textarea "+7 (916) 690-01-39 Ирина , Планирует оплату ," at bounding box center [577, 532] width 605 height 43
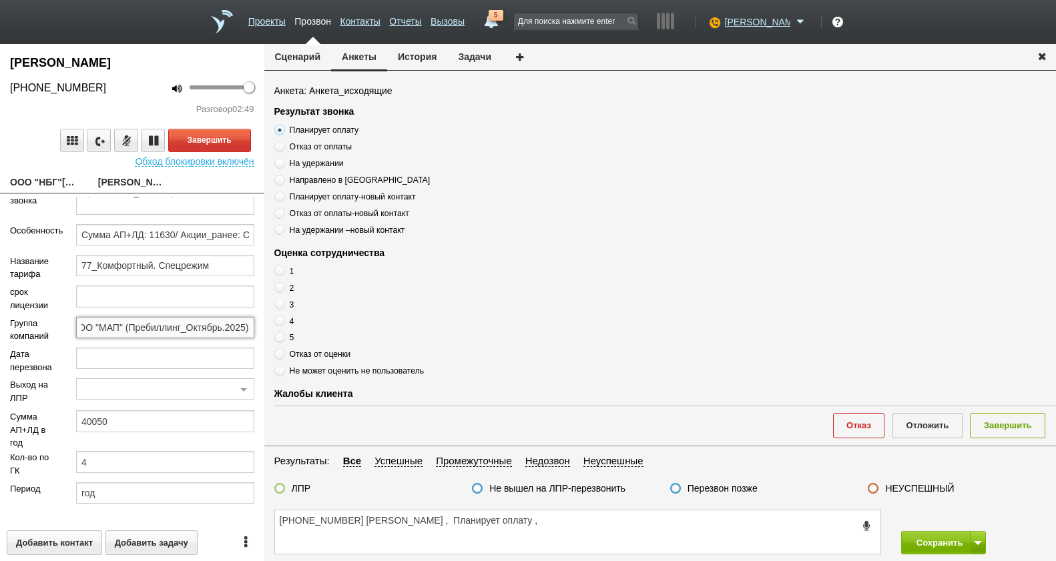
drag, startPoint x: 162, startPoint y: 328, endPoint x: 271, endPoint y: 330, distance: 108.8
click at [271, 330] on div "ВЕСЕЛОВСКИЙ АЛЕКСАНДР ВЛАДИМИРОВИЧ +7 (916) 690-01-39 100 Разговор 02:49 Заверш…" at bounding box center [528, 302] width 1056 height 517
click at [513, 536] on textarea "+7 (916) 690-01-39 Ирина , Планирует оплату ," at bounding box center [577, 532] width 605 height 43
click at [508, 528] on textarea "+7 (916) 690-01-39 Ирина , Планирует оплату ," at bounding box center [577, 532] width 605 height 43
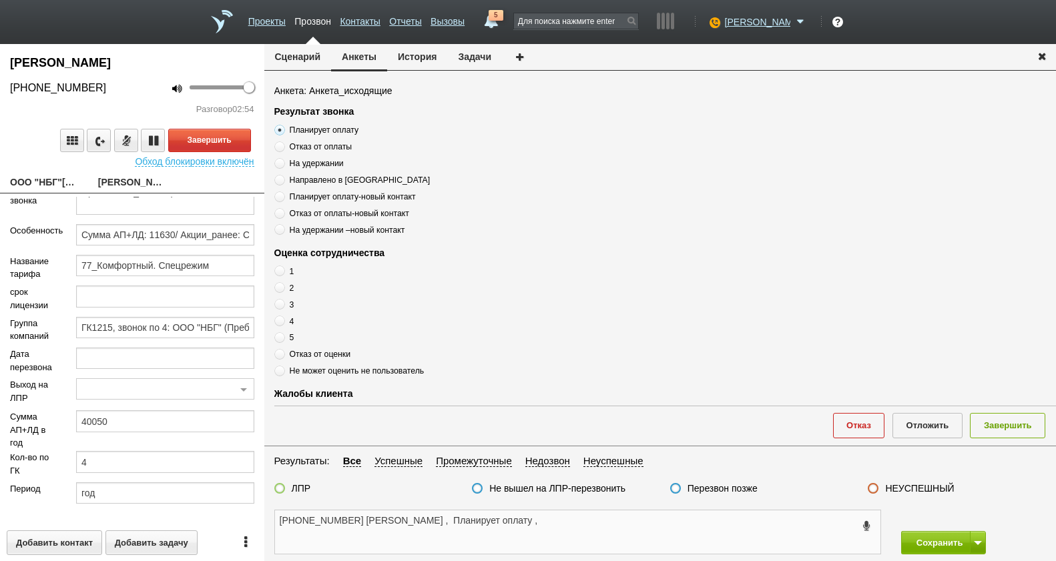
click at [358, 526] on textarea "+7 (916) 690-01-39 Ирина , Планирует оплату ," at bounding box center [577, 532] width 605 height 43
click at [635, 538] on textarea "+7 (916) 690-01-39 Ирина , Планирует оплату ," at bounding box center [577, 532] width 605 height 43
click at [490, 531] on textarea "+7 (916) 690-01-39 Ирина , Планирует оплату ," at bounding box center [577, 532] width 605 height 43
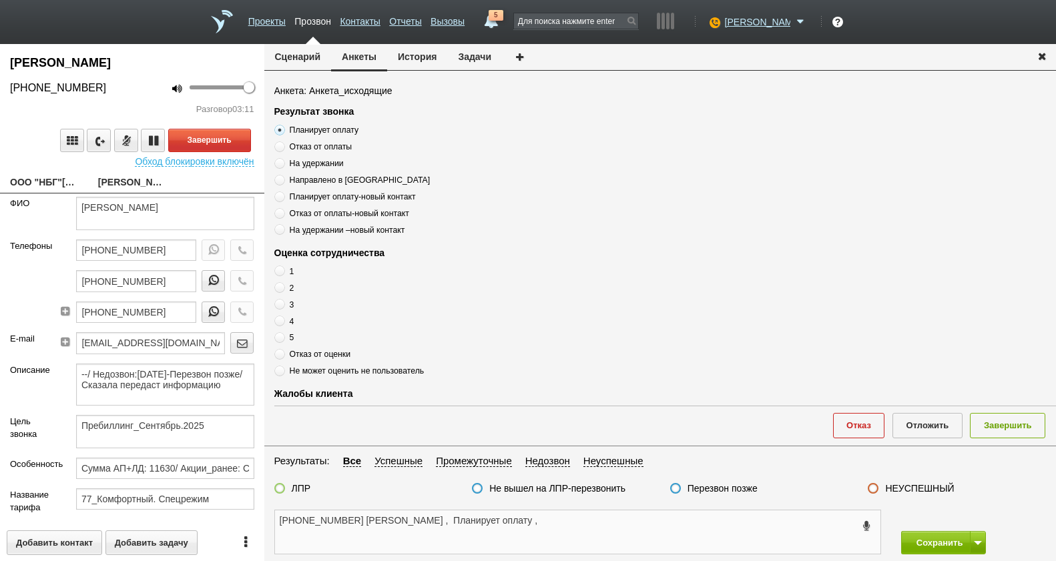
click at [559, 527] on textarea "+7 (916) 690-01-39 Ирина , Планирует оплату ," at bounding box center [577, 532] width 605 height 43
click at [282, 488] on label at bounding box center [279, 488] width 11 height 11
click at [0, 0] on input "ЛПР" at bounding box center [0, 0] width 0 height 0
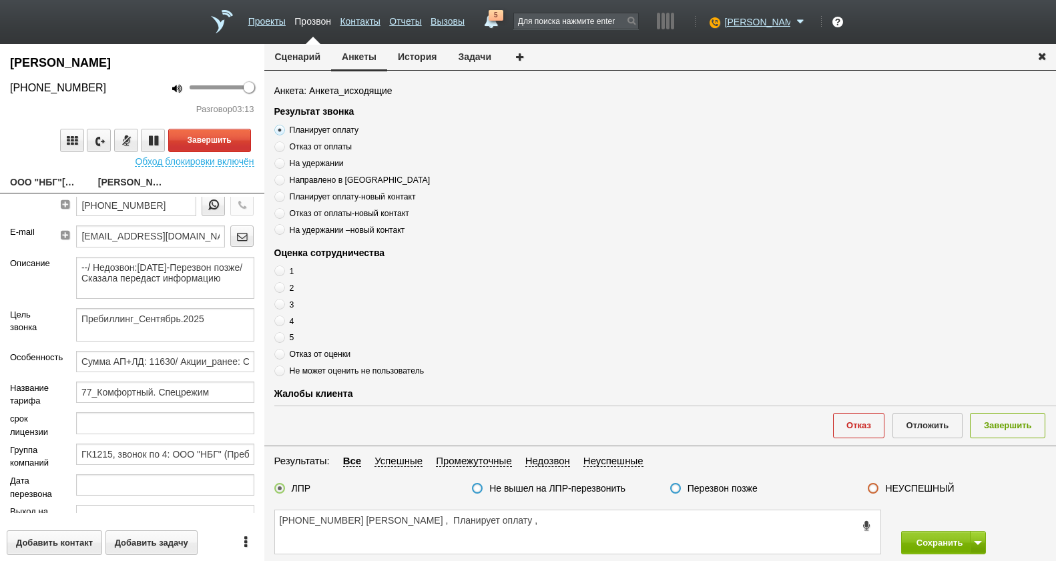
scroll to position [248, 0]
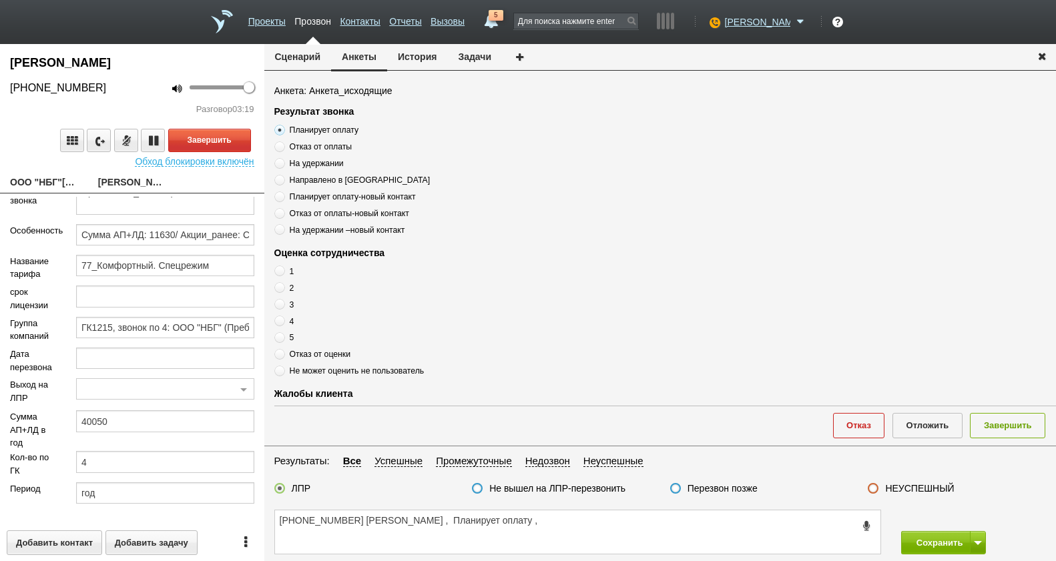
click at [279, 329] on div "1 2 3 4 5 Отказ от оценки Не может оценить не пользователь" at bounding box center [441, 321] width 334 height 113
click at [281, 323] on span at bounding box center [279, 321] width 11 height 11
click at [281, 323] on input "4" at bounding box center [278, 319] width 9 height 9
radio input "true"
click at [503, 524] on textarea "+7 (916) 690-01-39 Ирина , Планирует оплату ," at bounding box center [577, 532] width 605 height 43
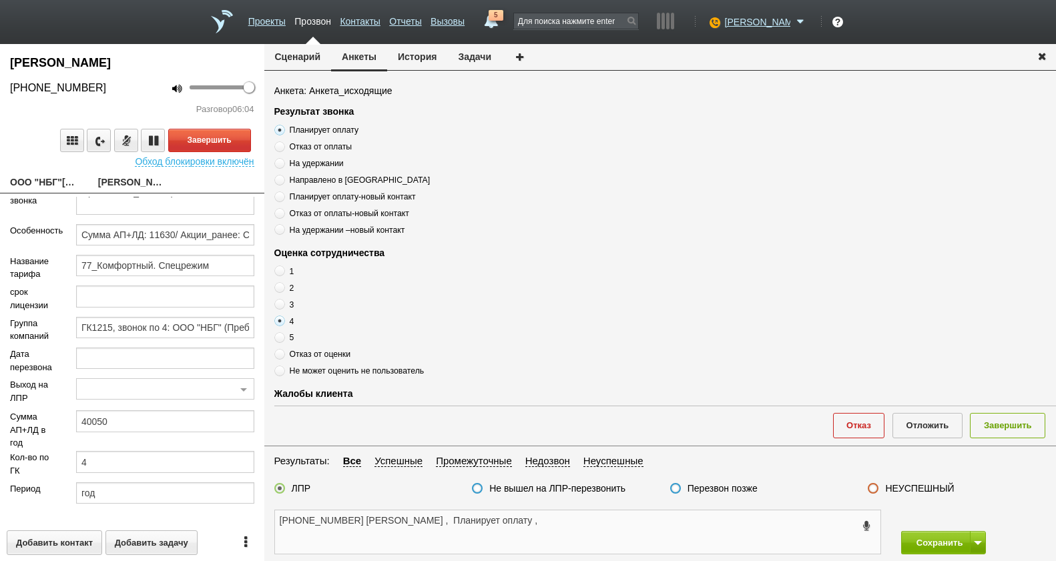
drag, startPoint x: 639, startPoint y: 546, endPoint x: 632, endPoint y: 539, distance: 9.9
click at [639, 545] on textarea "+7 (916) 690-01-39 Ирина , Планирует оплату ," at bounding box center [577, 532] width 605 height 43
click at [525, 525] on textarea "+7 (916) 690-01-39 Ирина , Планирует оплату ," at bounding box center [577, 532] width 605 height 43
click at [222, 152] on button "Завершить" at bounding box center [209, 140] width 83 height 23
click at [535, 519] on textarea "+7 (916) 690-01-39 Ирина , Планирует оплату ," at bounding box center [577, 532] width 605 height 43
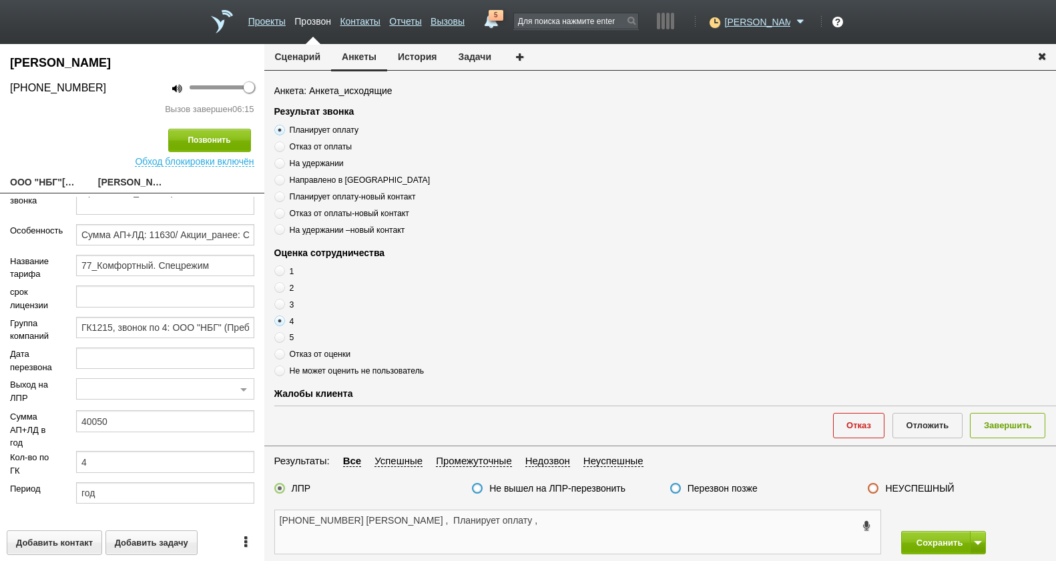
scroll to position [49, 0]
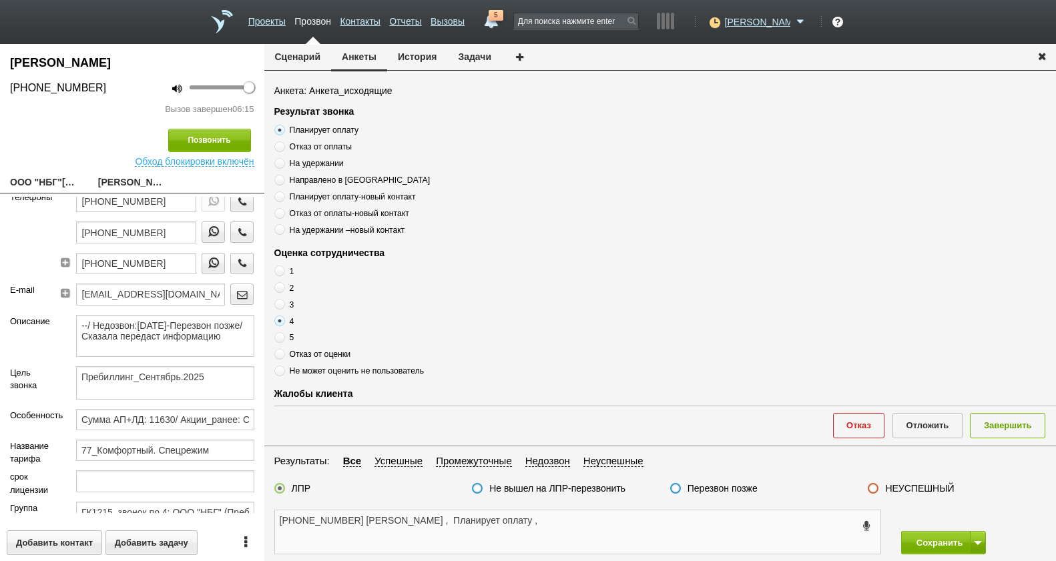
click at [535, 539] on textarea "+7 (916) 690-01-39 Ирина , Планирует оплату ," at bounding box center [577, 532] width 605 height 43
click at [298, 163] on span "На удержании" at bounding box center [317, 162] width 54 height 9
click at [283, 163] on input "На удержании" at bounding box center [278, 161] width 9 height 9
radio input "true"
click at [493, 509] on div "+7 (916) 690-01-39 Ирина , Планирует оплату , Сохранить Сохранить и остаться" at bounding box center [660, 532] width 792 height 58
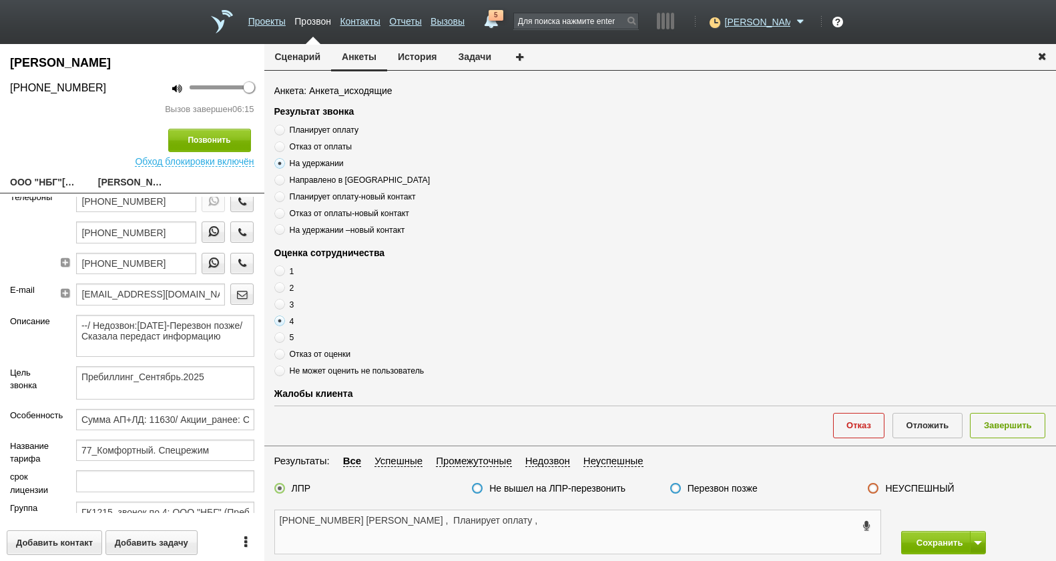
drag, startPoint x: 491, startPoint y: 517, endPoint x: 491, endPoint y: 503, distance: 14.0
click at [491, 509] on div "+7 (916) 690-01-39 Ирина , Планирует оплату , Сохранить Сохранить и остаться" at bounding box center [660, 532] width 792 height 58
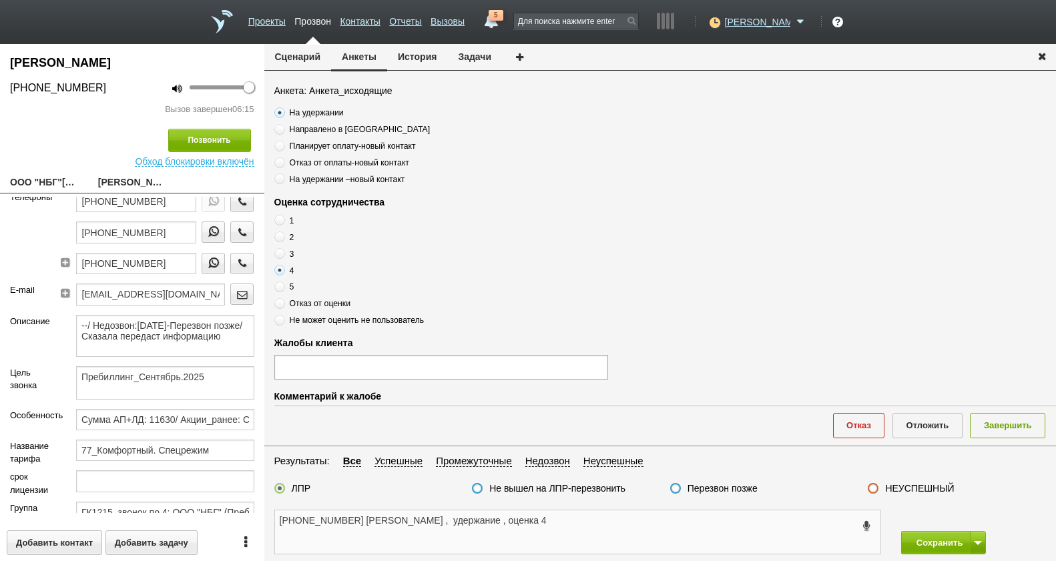
scroll to position [200, 0]
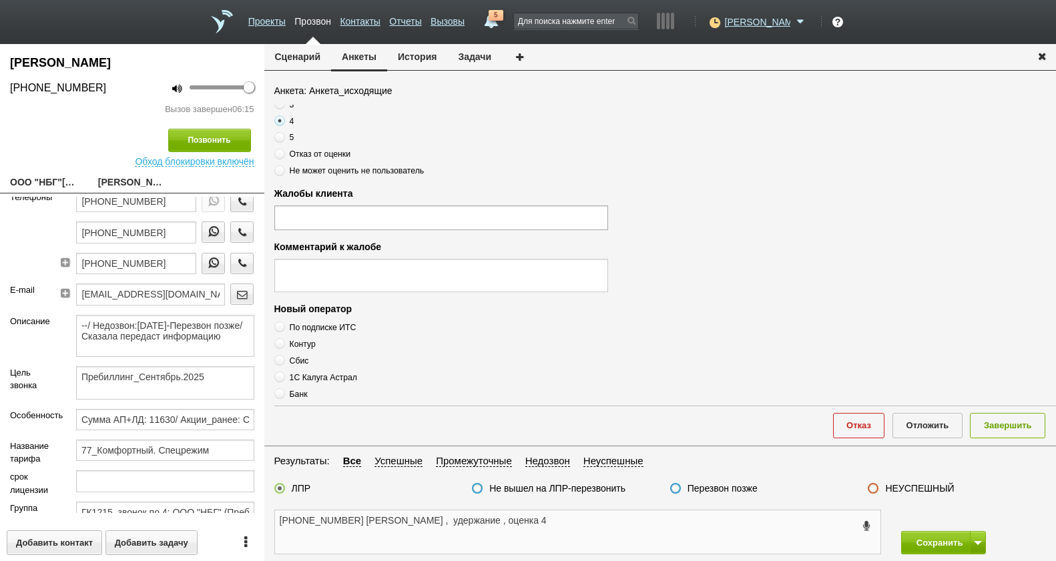
type textarea "+7 (916) 690-01-39 Ирина , удержание , оценка 4"
click at [335, 302] on div "Результат звонка Планирует оплату Отказ от оплаты На удержании Направлено в ОРС…" at bounding box center [665, 254] width 782 height 298
drag, startPoint x: 335, startPoint y: 302, endPoint x: 338, endPoint y: 286, distance: 15.6
click at [338, 286] on textarea at bounding box center [441, 275] width 334 height 33
click at [358, 220] on ul at bounding box center [441, 218] width 334 height 24
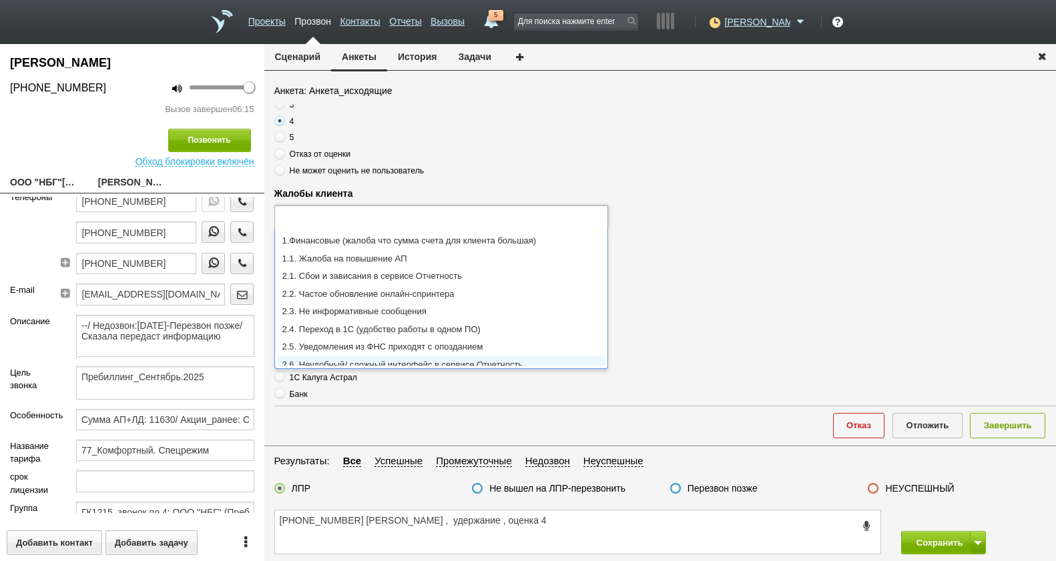
scroll to position [3, 0]
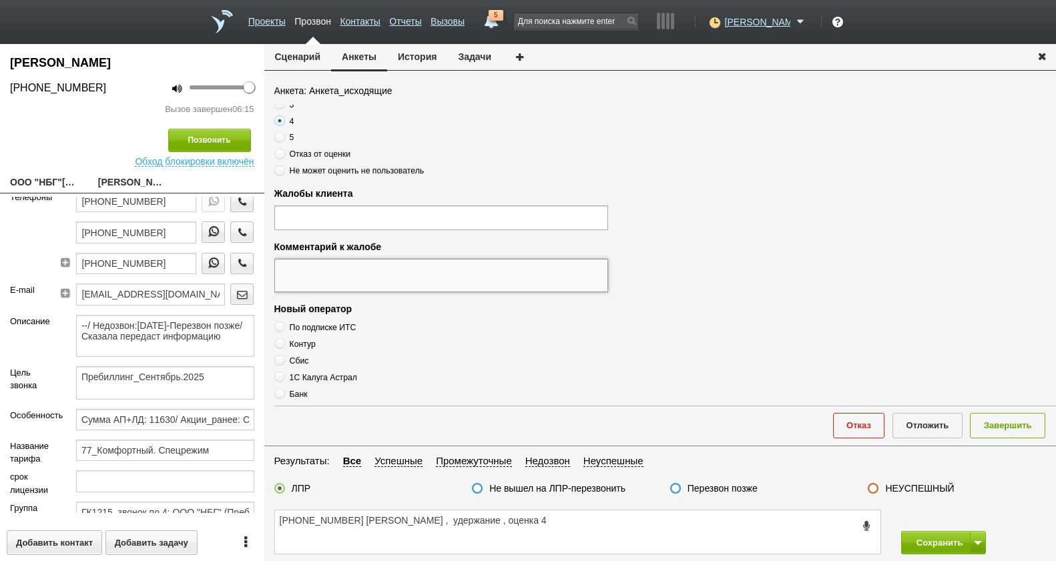
click at [313, 277] on textarea at bounding box center [441, 275] width 334 height 33
click at [435, 268] on textarea "Прокомментировала роценку так" at bounding box center [441, 275] width 334 height 33
drag, startPoint x: 464, startPoint y: 294, endPoint x: 465, endPoint y: 260, distance: 33.4
click at [466, 291] on div "Результат звонка Планирует оплату Отказ от оплаты На удержании Направлено в ОРС…" at bounding box center [665, 254] width 782 height 298
click at [466, 270] on textarea "Прокомментировала оценку так" at bounding box center [441, 275] width 334 height 33
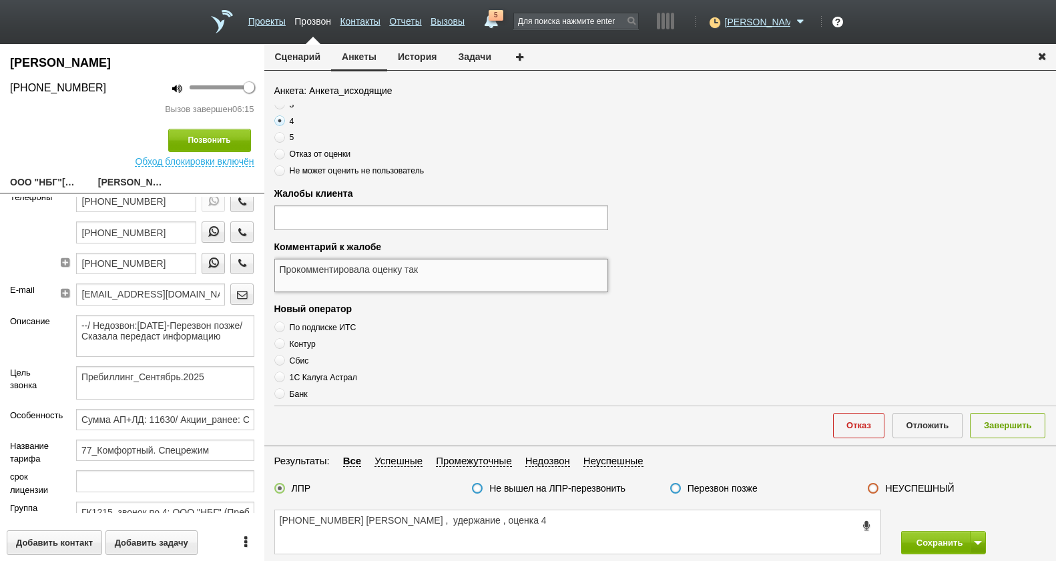
click at [445, 270] on textarea "Прокомментировала оценку так" at bounding box center [441, 275] width 334 height 33
type textarea "Прокомментировала оценку так : клиенту не совсем нравиться напоминать информаци…"
click at [499, 228] on ul at bounding box center [441, 218] width 334 height 24
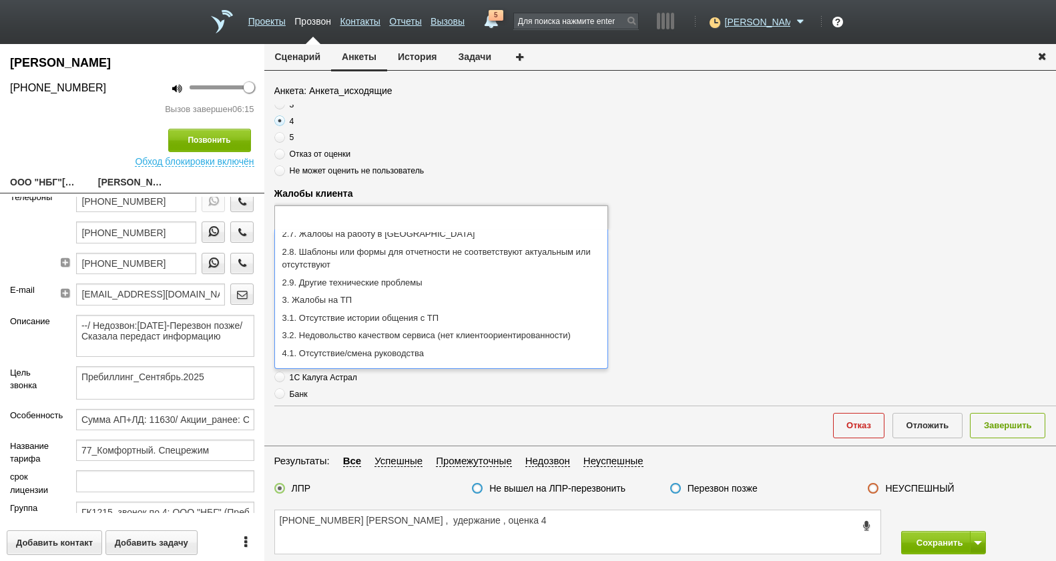
scroll to position [216, 0]
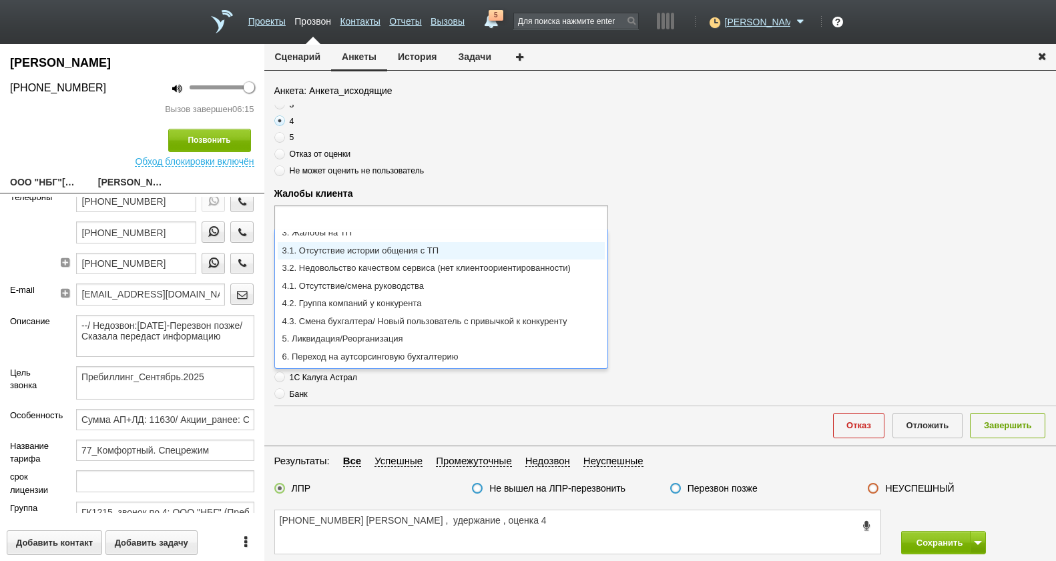
type input "3.1. Отсутствие истории общения с ТП"
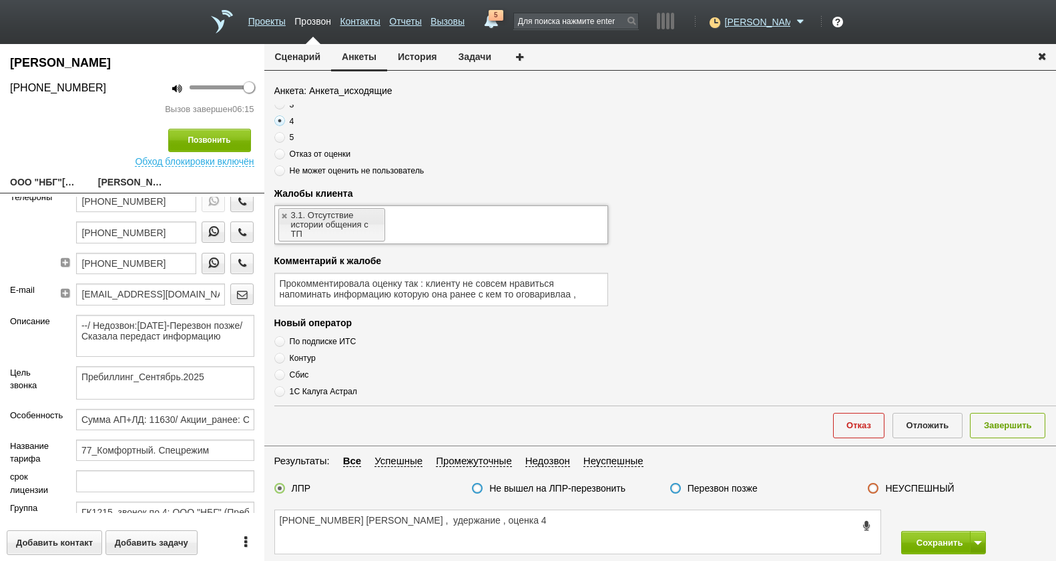
click at [403, 228] on ul "3.1. Отсутствие истории общения с ТП" at bounding box center [441, 225] width 334 height 39
click at [286, 216] on link at bounding box center [285, 216] width 8 height 9
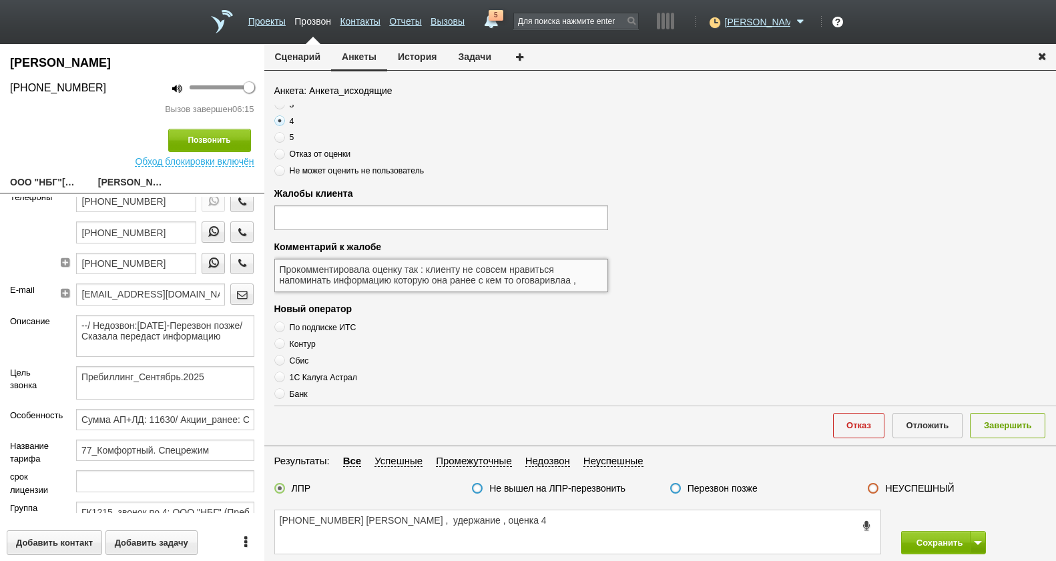
click at [541, 284] on textarea "Прокомментировала оценку так : клиенту не совсем нравиться напоминать информаци…" at bounding box center [441, 275] width 334 height 33
drag, startPoint x: 323, startPoint y: 273, endPoint x: 348, endPoint y: 272, distance: 25.4
click at [323, 273] on textarea "Прокомментировала оценку так : клиенту не совсем нравиться напоминать информаци…" at bounding box center [441, 275] width 334 height 33
click at [415, 268] on textarea "Прокомментировала оценку так : клиенту не совсем нравиться напоминать информаци…" at bounding box center [441, 275] width 334 height 33
click at [559, 269] on textarea "Прокомментировала оценку так : клиенту не совсем нравиться напоминать информаци…" at bounding box center [441, 275] width 334 height 33
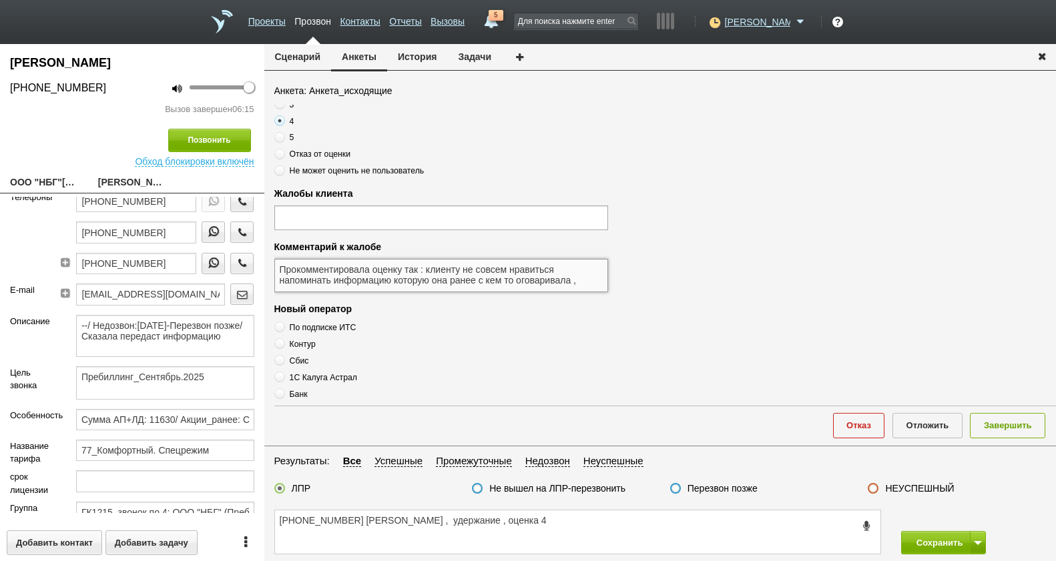
click at [351, 274] on textarea "Прокомментировала оценку так : клиенту не совсем нравиться напоминать информаци…" at bounding box center [441, 275] width 334 height 33
click at [462, 273] on textarea "Прокомментировала оценку так : клиенту не совсем нравиться напоминать информаци…" at bounding box center [441, 275] width 334 height 33
click at [479, 276] on textarea "Прокомментировала оценку так : клиенту не совсем нравиться напоминать информаци…" at bounding box center [441, 275] width 334 height 33
click at [519, 276] on textarea "Прокомментировала оценку так : клиенту не совсем нравиться напоминать информаци…" at bounding box center [441, 275] width 334 height 33
click at [512, 276] on textarea "Прокомментировала оценку так : клиенту не совсем нравиться напоминать информаци…" at bounding box center [441, 275] width 334 height 33
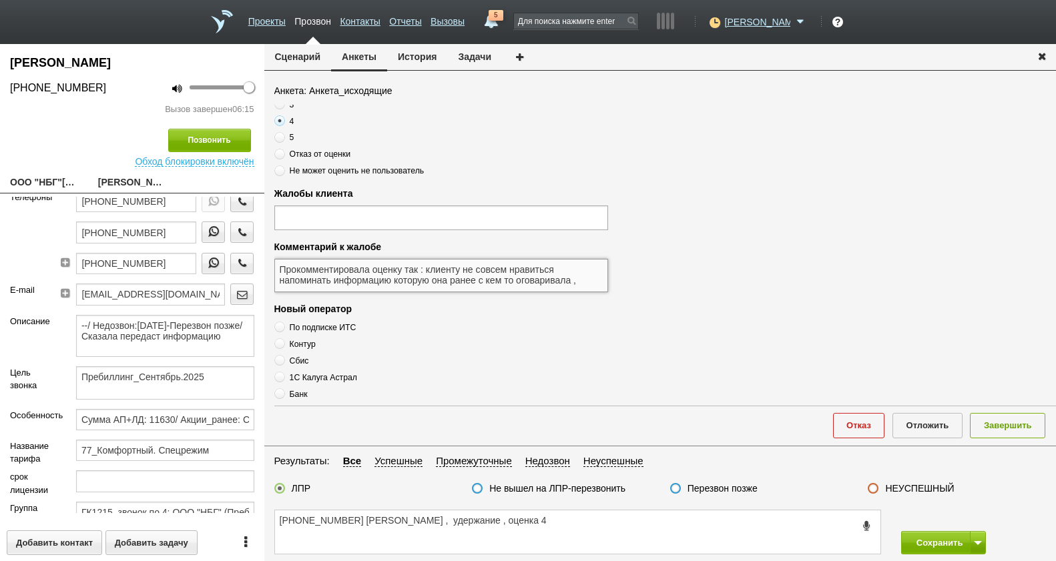
drag, startPoint x: 512, startPoint y: 276, endPoint x: 479, endPoint y: 276, distance: 32.7
click at [479, 276] on textarea "Прокомментировала оценку так : клиенту не совсем нравиться напоминать информаци…" at bounding box center [441, 275] width 334 height 33
click at [528, 286] on textarea "Прокомментировала оценку так : клиенту не совсем нравиться напоминать информаци…" at bounding box center [441, 275] width 334 height 33
click at [533, 285] on textarea "Прокомментировала оценку так : клиенту не совсем нравиться напоминать информаци…" at bounding box center [441, 275] width 334 height 33
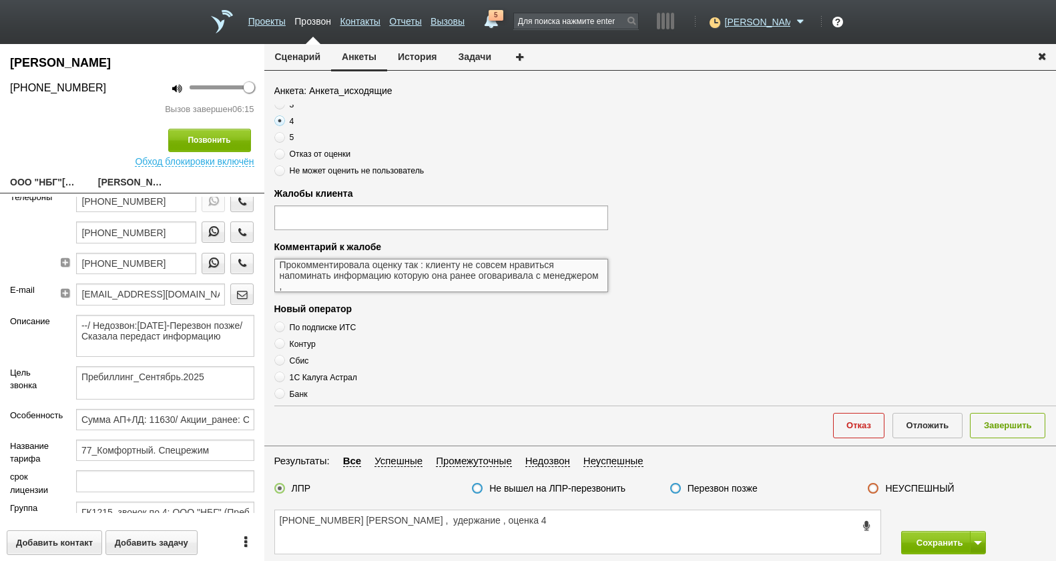
click at [441, 290] on textarea "Прокомментировала оценку так : клиенту не совсем нравиться напоминать информаци…" at bounding box center [441, 275] width 334 height 33
drag, startPoint x: 308, startPoint y: 281, endPoint x: 281, endPoint y: 286, distance: 27.8
click at [342, 284] on textarea "Прокомментировала оценку так : клиенту не совсем нравиться напоминать информаци…" at bounding box center [441, 275] width 334 height 33
click at [571, 290] on textarea "Прокомментировала оценку так : клиенту не совсем нравиться напоминать информаци…" at bounding box center [441, 275] width 334 height 33
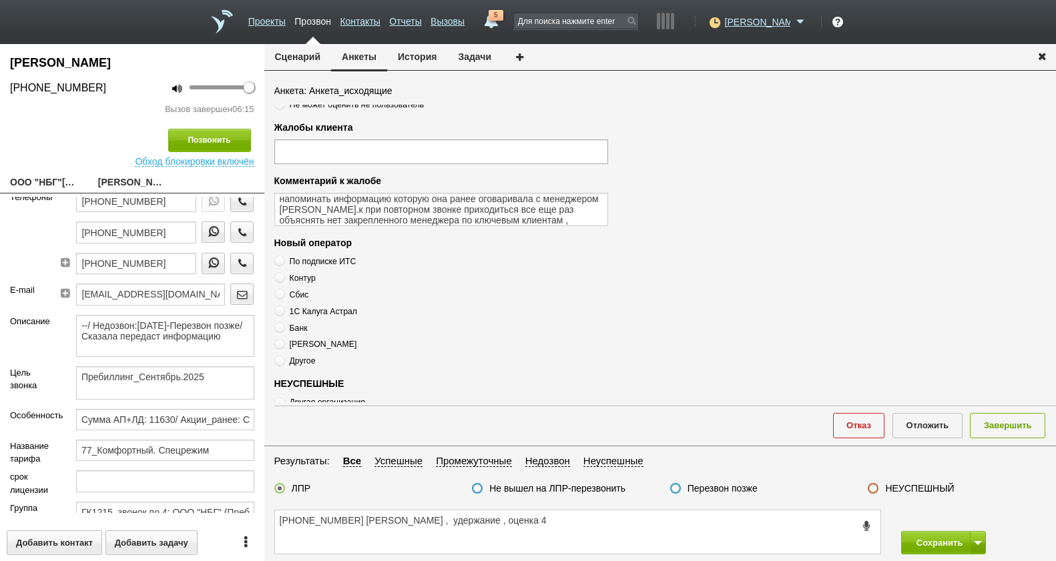
scroll to position [267, 0]
click at [576, 217] on textarea "Прокомментировала оценку так : клиенту не совсем нравиться напоминать информаци…" at bounding box center [441, 208] width 334 height 33
click at [382, 160] on ul at bounding box center [441, 151] width 334 height 24
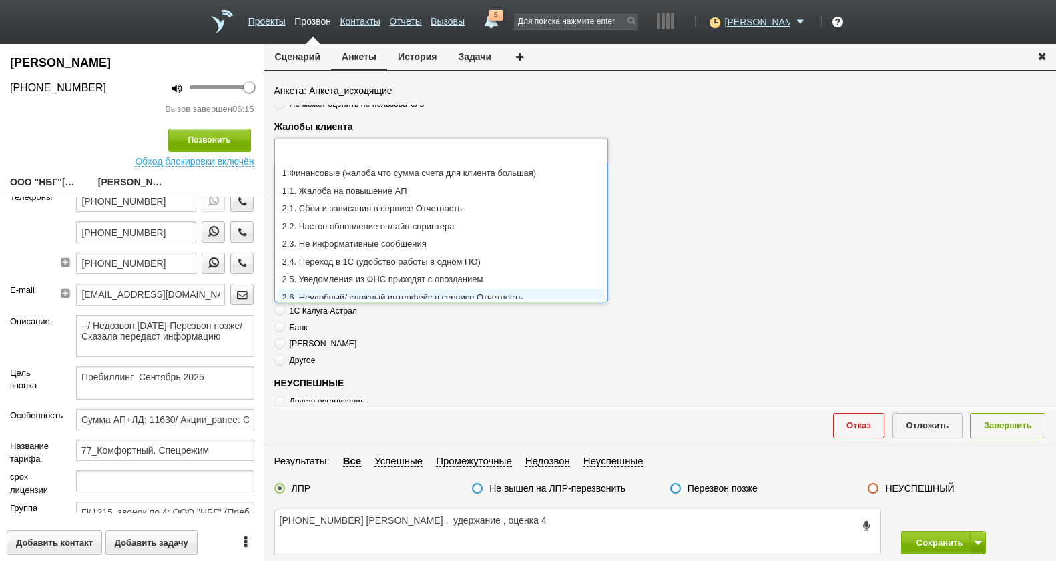
scroll to position [0, 0]
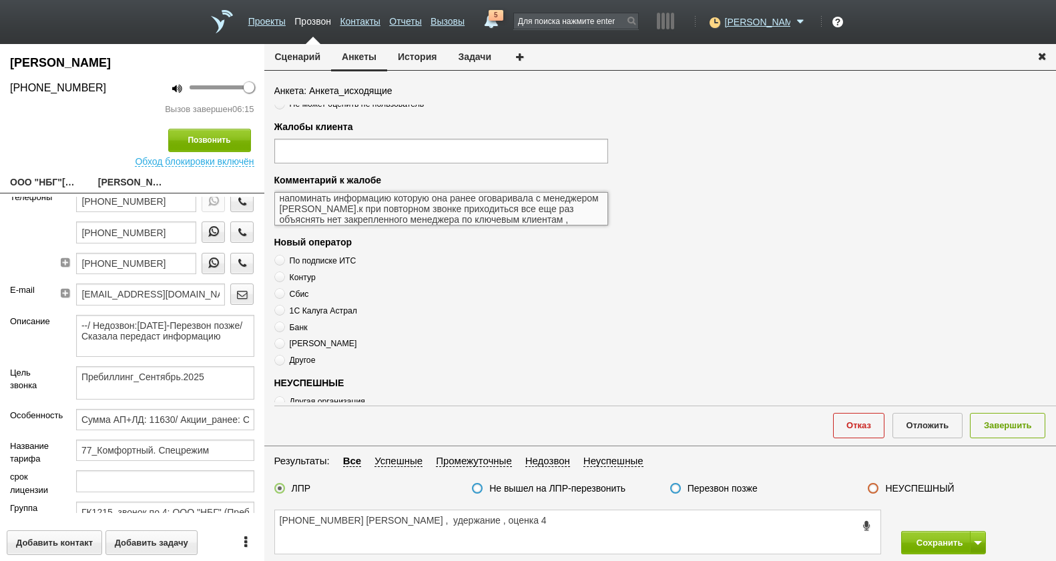
click at [585, 216] on textarea "Прокомментировала оценку так : клиенту не совсем нравиться напоминать информаци…" at bounding box center [441, 208] width 334 height 33
click at [583, 218] on textarea "Прокомментировала оценку так : клиенту не совсем нравиться напоминать информаци…" at bounding box center [441, 208] width 334 height 33
click at [581, 216] on textarea "Прокомментировала оценку так : клиенту не совсем нравиться напоминать информаци…" at bounding box center [441, 208] width 334 height 33
click at [587, 220] on textarea "Прокомментировала оценку так : клиенту не совсем нравиться напоминать информаци…" at bounding box center [441, 208] width 334 height 33
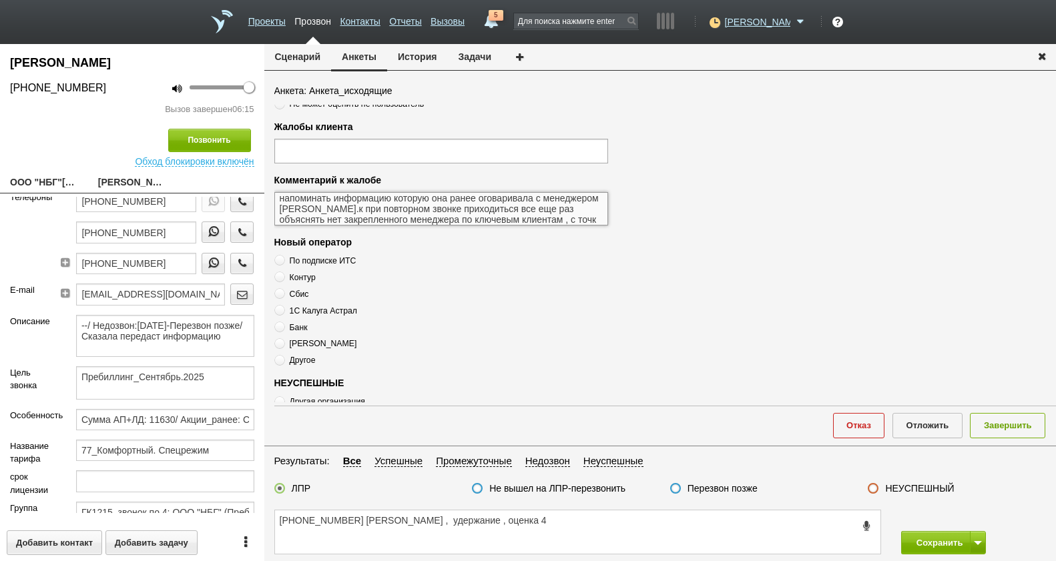
scroll to position [26, 0]
click at [435, 219] on textarea "Прокомментировала оценку так : клиенту не совсем нравиться напоминать информаци…" at bounding box center [441, 208] width 334 height 33
click at [407, 219] on textarea "Прокомментировала оценку так : клиенту не совсем нравиться напоминать информаци…" at bounding box center [441, 208] width 334 height 33
click at [396, 218] on textarea "Прокомментировала оценку так : клиенту не совсем нравиться напоминать информаци…" at bounding box center [441, 208] width 334 height 33
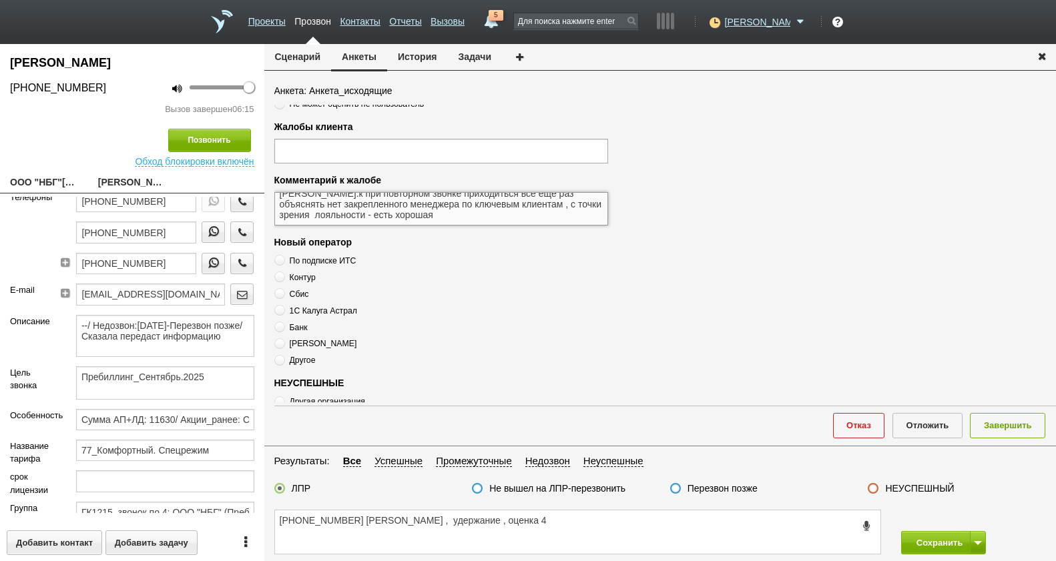
drag, startPoint x: 477, startPoint y: 215, endPoint x: 569, endPoint y: 204, distance: 92.1
click at [481, 215] on textarea "Прокомментировала оценку так : клиенту не совсем нравиться напоминать информаци…" at bounding box center [441, 208] width 334 height 33
click at [492, 220] on textarea "Прокомментировала оценку так : клиенту не совсем нравиться напоминать информаци…" at bounding box center [441, 208] width 334 height 33
drag, startPoint x: 491, startPoint y: 220, endPoint x: 503, endPoint y: 216, distance: 11.8
drag, startPoint x: 474, startPoint y: 214, endPoint x: 537, endPoint y: 209, distance: 63.6
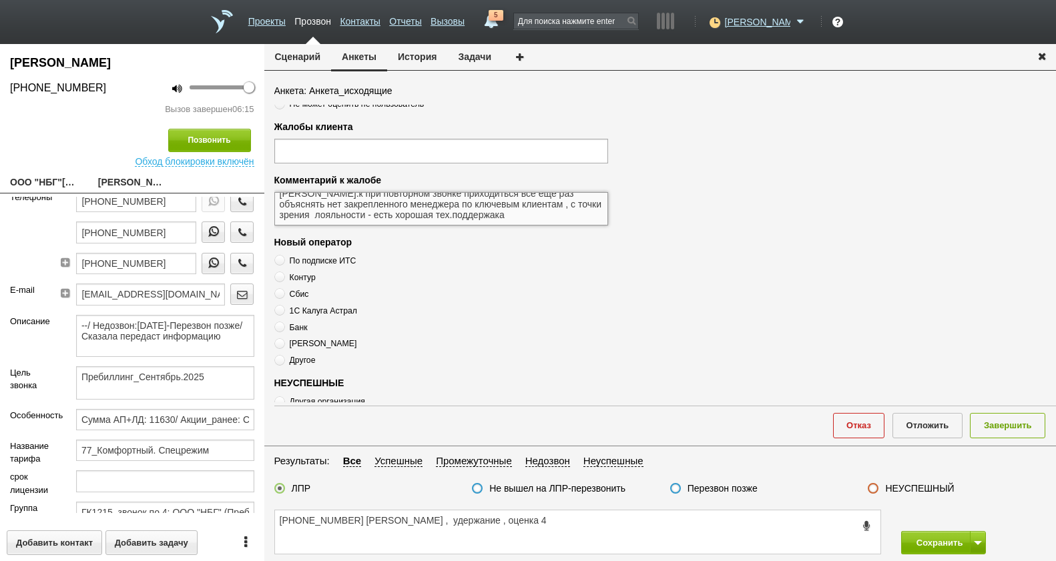
click at [537, 206] on textarea "Прокомментировала оценку так : клиенту не совсем нравиться напоминать информаци…" at bounding box center [441, 208] width 334 height 33
drag, startPoint x: 513, startPoint y: 218, endPoint x: 508, endPoint y: 211, distance: 9.1
click at [542, 217] on textarea "Прокомментировала оценку так : клиенту не совсем нравиться напоминать информаци…" at bounding box center [441, 208] width 334 height 33
click at [479, 217] on textarea "Прокомментировала оценку так : клиенту не совсем нравиться напоминать информаци…" at bounding box center [441, 208] width 334 height 33
click at [475, 216] on textarea "Прокомментировала оценку так : клиенту не совсем нравиться напоминать информаци…" at bounding box center [441, 208] width 334 height 33
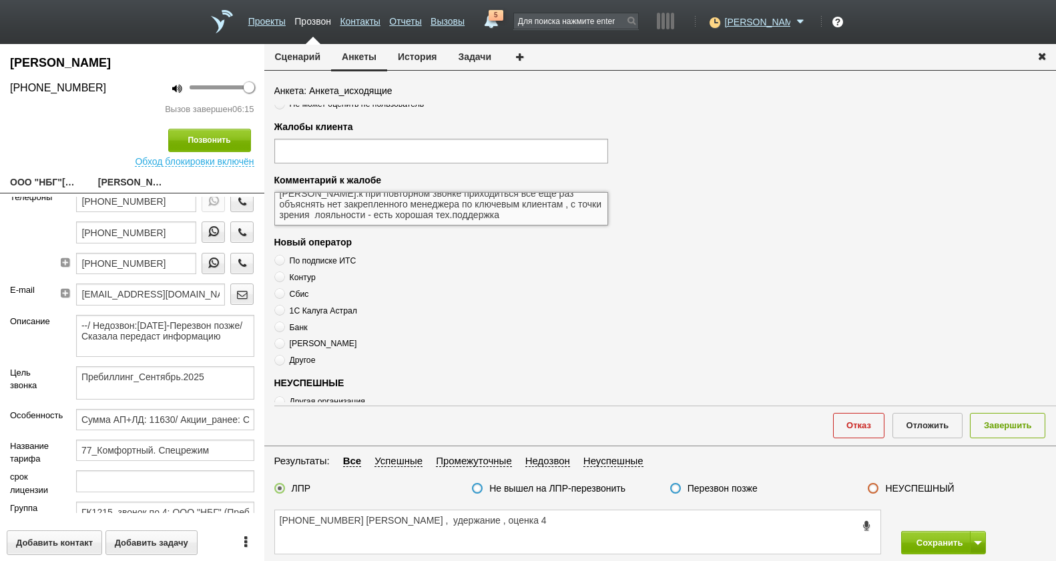
click at [537, 211] on textarea "Прокомментировала оценку так : клиенту не совсем нравиться напоминать информаци…" at bounding box center [441, 208] width 334 height 33
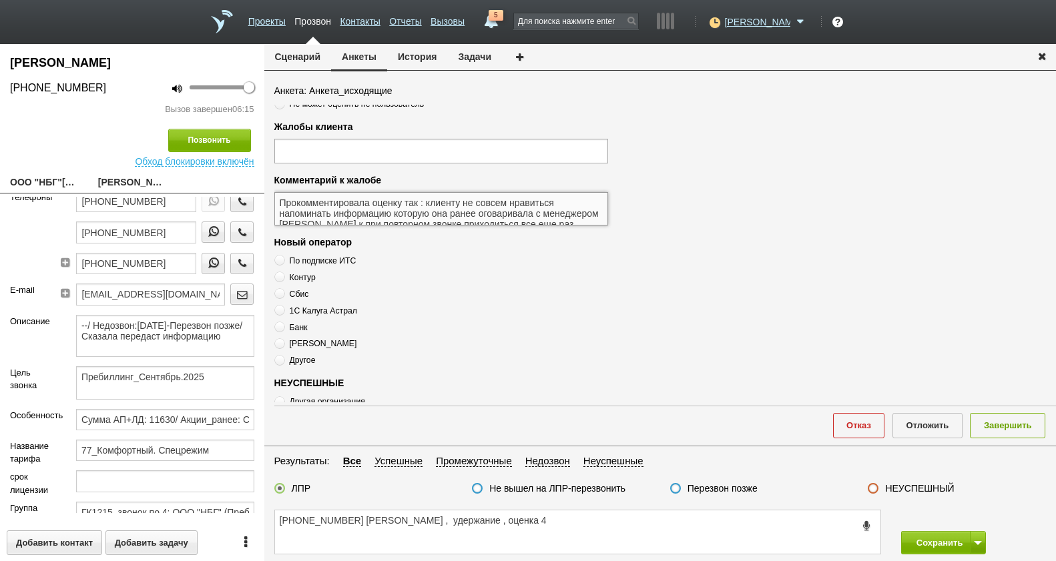
drag, startPoint x: 346, startPoint y: 219, endPoint x: 264, endPoint y: 181, distance: 90.5
click at [264, 181] on div "Анкета: Анкета_исходящие Результат звонка Планирует оплату Отказ от оплаты На у…" at bounding box center [660, 263] width 792 height 358
type textarea "Прокомментировала оценку так : клиенту не совсем нравиться напоминать информаци…"
click at [531, 521] on textarea "+7 (916) 690-01-39 Ирина , удержание , оценка 4" at bounding box center [577, 532] width 605 height 43
paste textarea "Прокомментировала оценку так : клиенту не совсем нравиться напоминать информаци…"
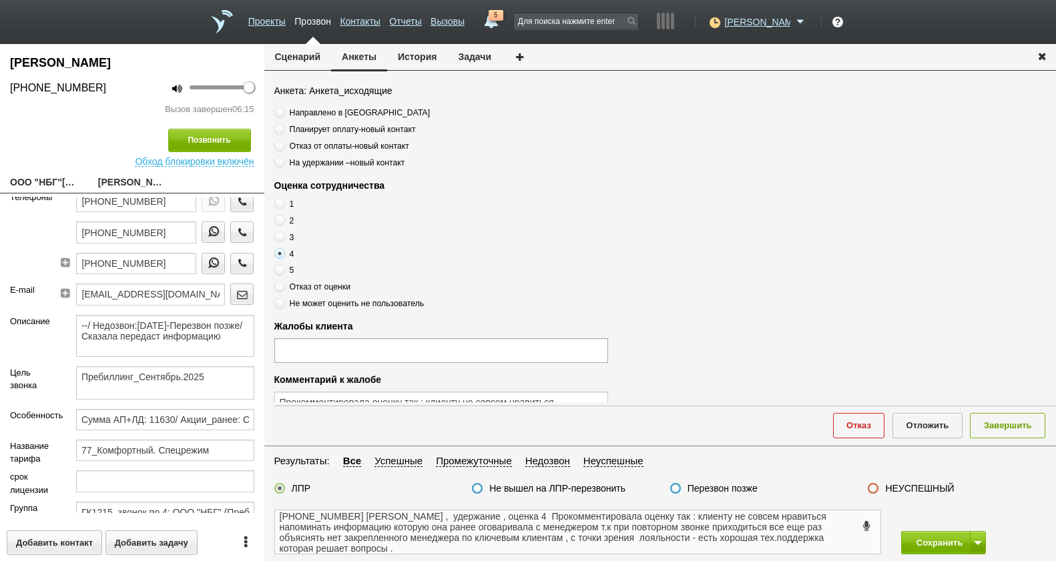
scroll to position [67, 0]
type textarea "+7 (916) 690-01-39 Ирина , удержание , оценка 4 Прокомментировала оценку так : …"
click at [1017, 429] on button "Завершить" at bounding box center [1007, 425] width 75 height 25
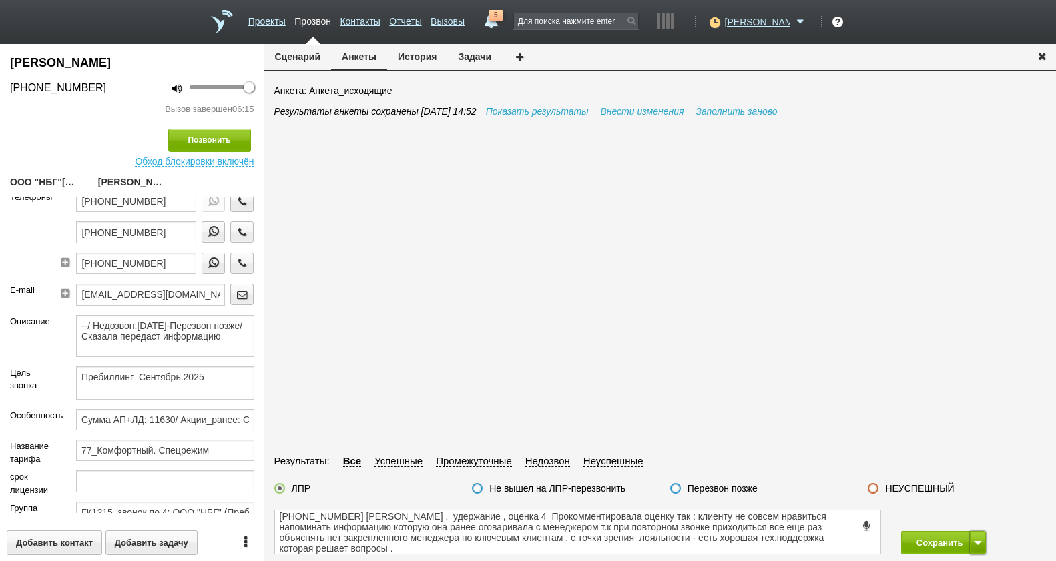
click at [976, 545] on button at bounding box center [978, 542] width 16 height 23
click at [934, 524] on button "Сохранить и остаться" at bounding box center [933, 518] width 103 height 23
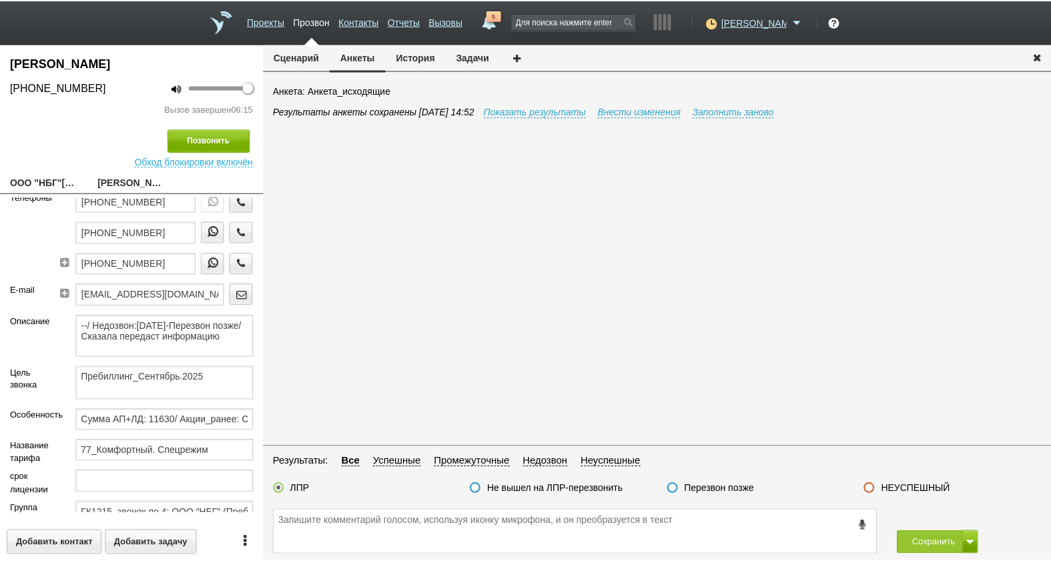
scroll to position [0, 0]
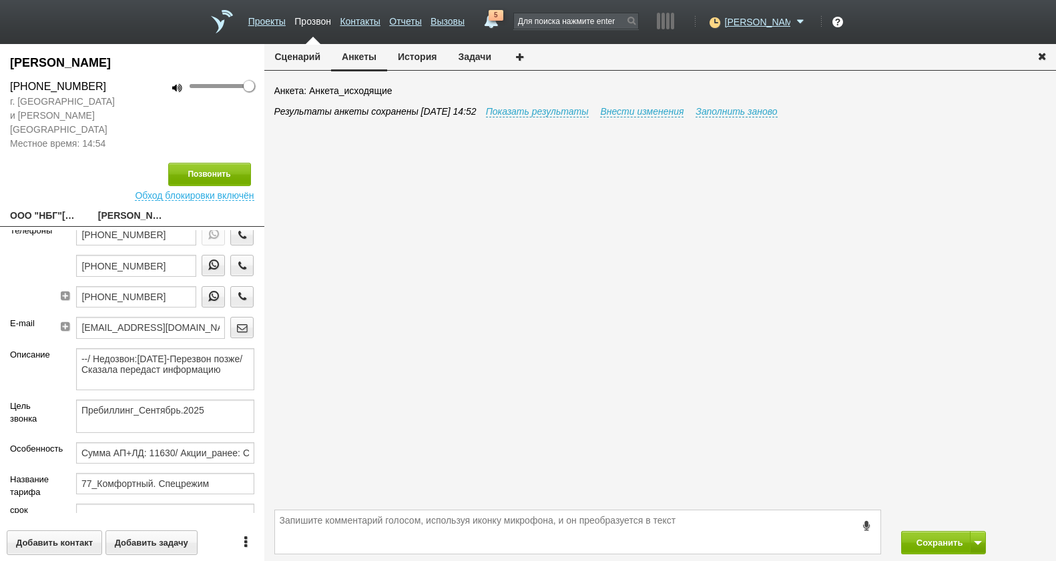
click at [408, 57] on button "История" at bounding box center [417, 56] width 60 height 25
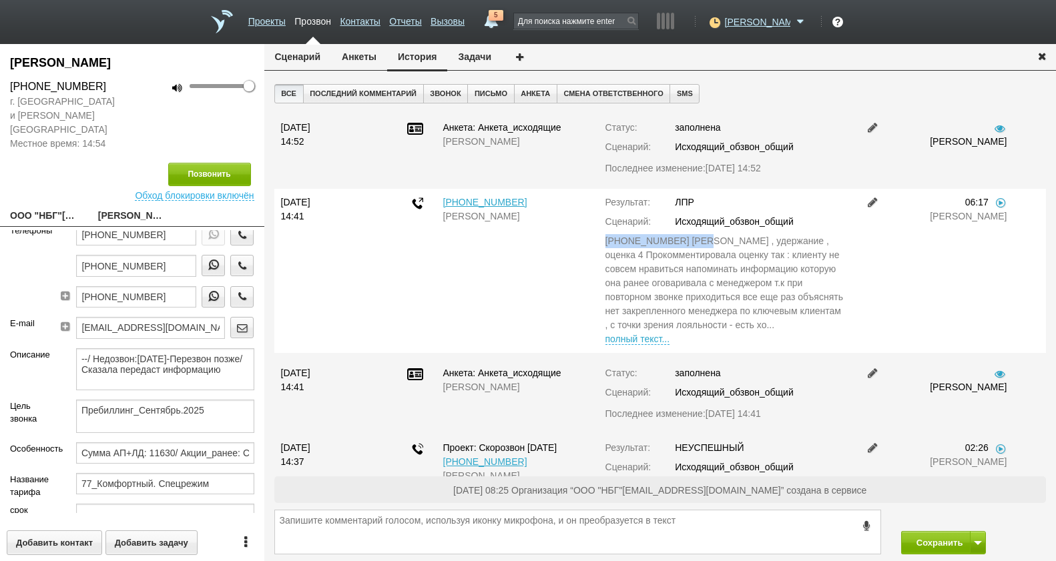
drag, startPoint x: 598, startPoint y: 237, endPoint x: 683, endPoint y: 244, distance: 85.0
click at [683, 244] on div "Результат: ЛПР Сценарий: Исходящий_обзвон_общий +7 (916) 690-01-39 Ирина , удер…" at bounding box center [725, 271] width 260 height 151
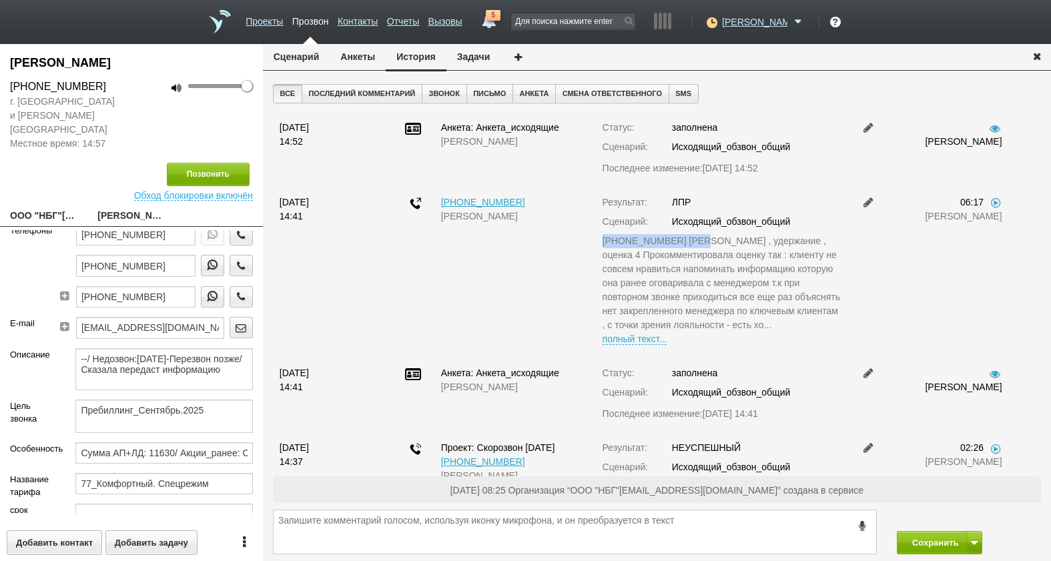
scroll to position [182, 0]
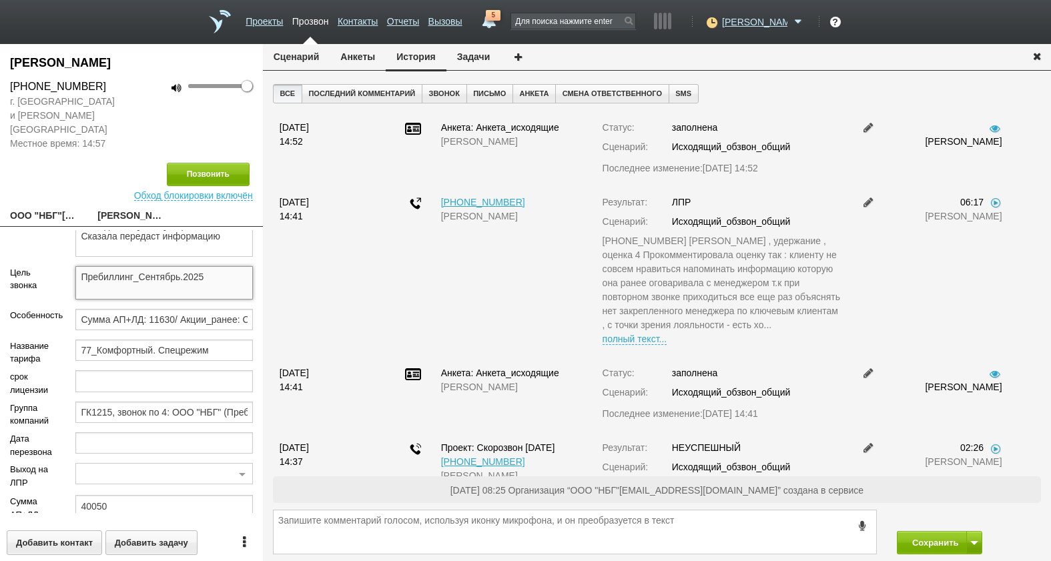
drag, startPoint x: 209, startPoint y: 283, endPoint x: 50, endPoint y: 282, distance: 158.9
click at [50, 282] on div "Цель звонка Пребиллинг_Сентябрь.2025" at bounding box center [131, 287] width 263 height 43
click at [4, 294] on div "Цель звонка" at bounding box center [32, 287] width 65 height 43
click at [70, 318] on div "Сумма АП+ЛД: 11630/ Акции_ранее: Скидка 65%-2023;/ Рассылки: ОРК_Предложение на…" at bounding box center [163, 324] width 197 height 31
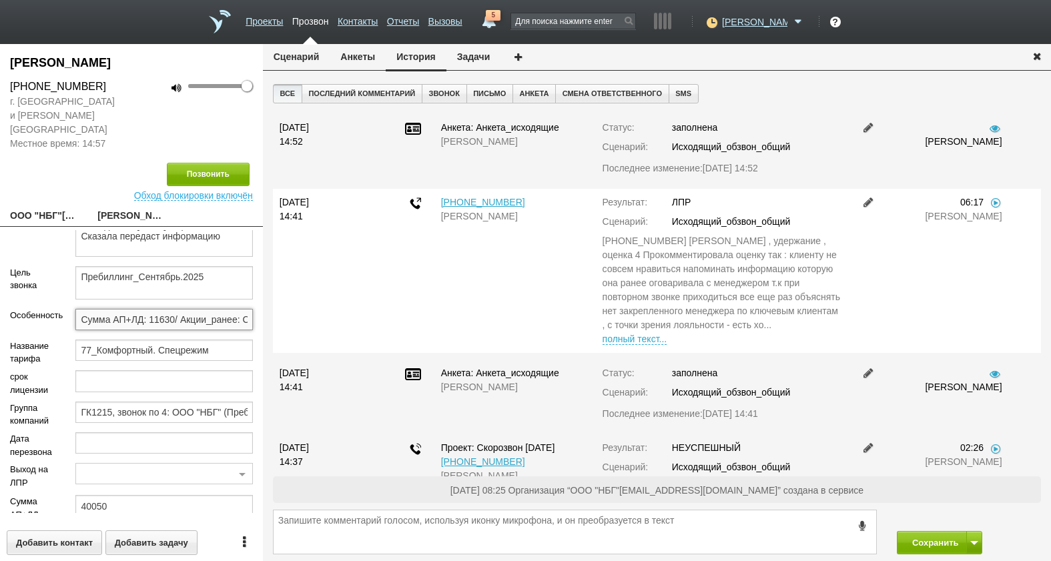
scroll to position [0, 420]
drag, startPoint x: 75, startPoint y: 319, endPoint x: 477, endPoint y: 320, distance: 402.5
click at [477, 320] on div "ВЕСЕЛОВСКИЙ АЛЕКСАНДР ВЛАДИМИРОВИЧ +7 (916) 690-01-39 г. Москва и Московская об…" at bounding box center [525, 302] width 1051 height 517
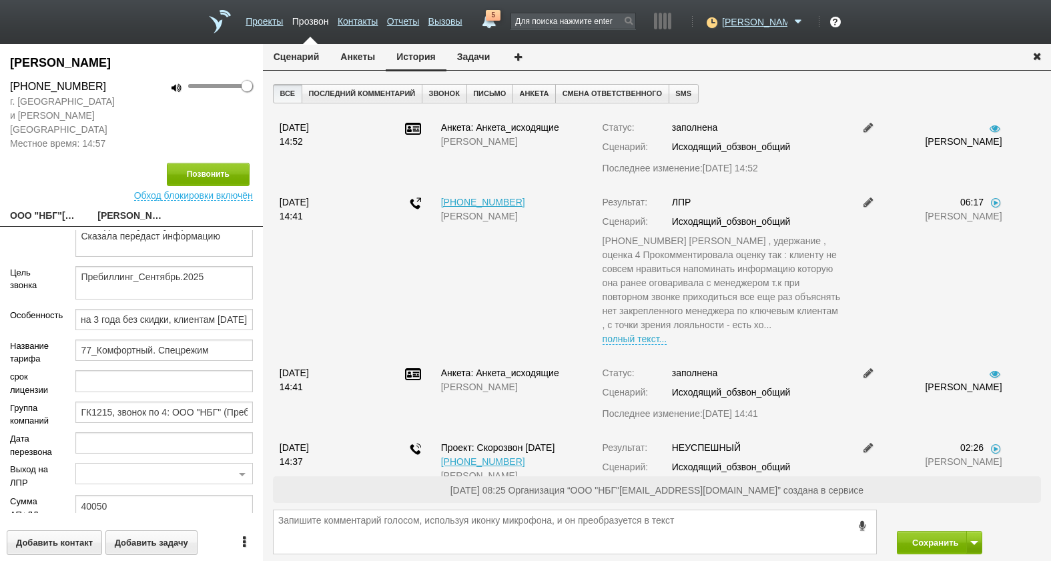
scroll to position [0, 0]
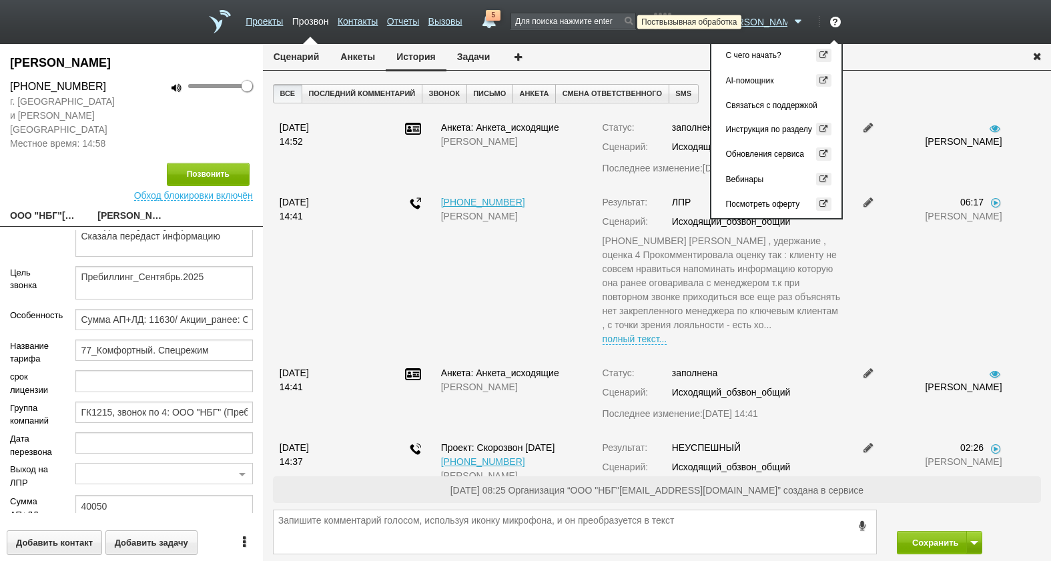
drag, startPoint x: 758, startPoint y: 24, endPoint x: 759, endPoint y: 39, distance: 15.4
click at [720, 24] on icon at bounding box center [711, 21] width 18 height 13
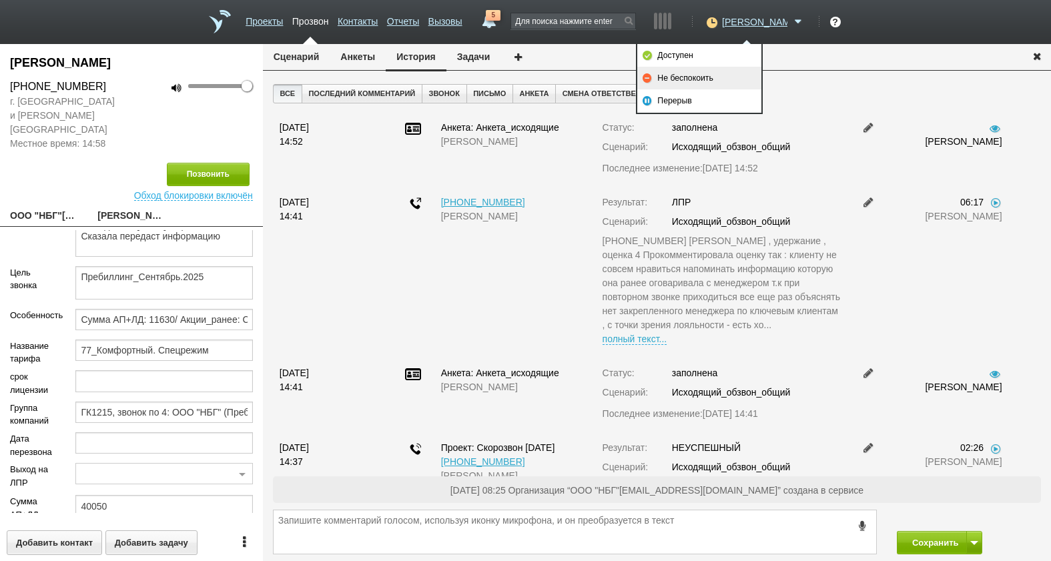
click at [732, 79] on link "Не беспокоить" at bounding box center [699, 78] width 124 height 23
click at [938, 541] on button "Сохранить" at bounding box center [932, 542] width 70 height 23
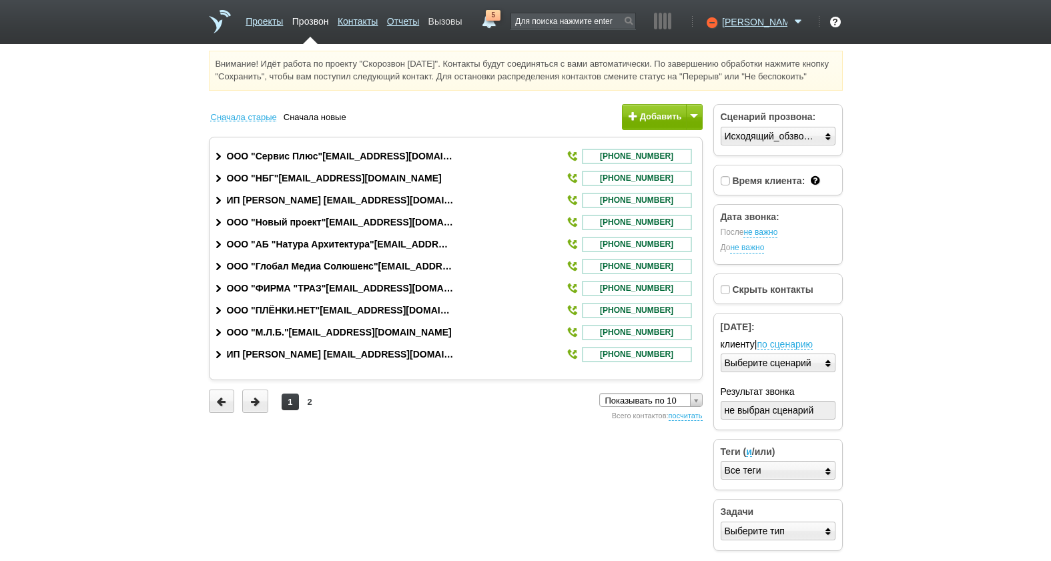
click at [463, 16] on link "Вызовы" at bounding box center [446, 18] width 34 height 19
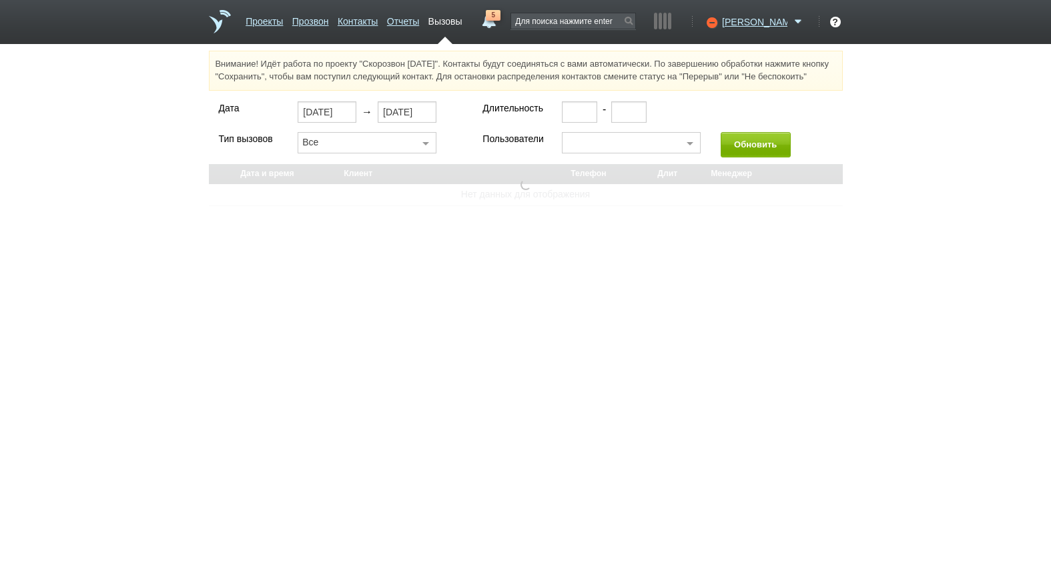
select select "30"
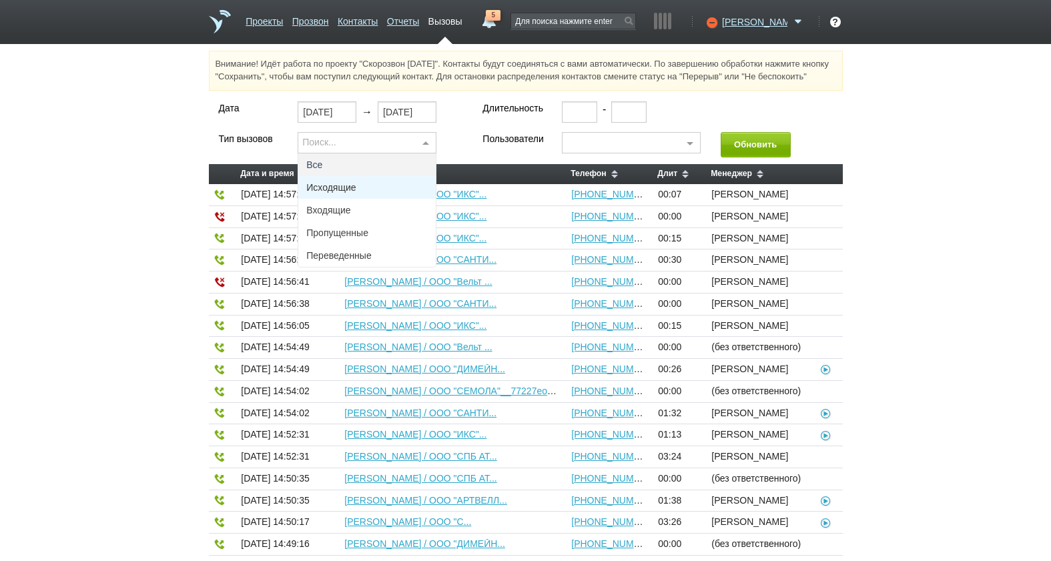
drag, startPoint x: 328, startPoint y: 208, endPoint x: 338, endPoint y: 206, distance: 10.2
click at [330, 199] on span "Исходящие" at bounding box center [367, 187] width 138 height 23
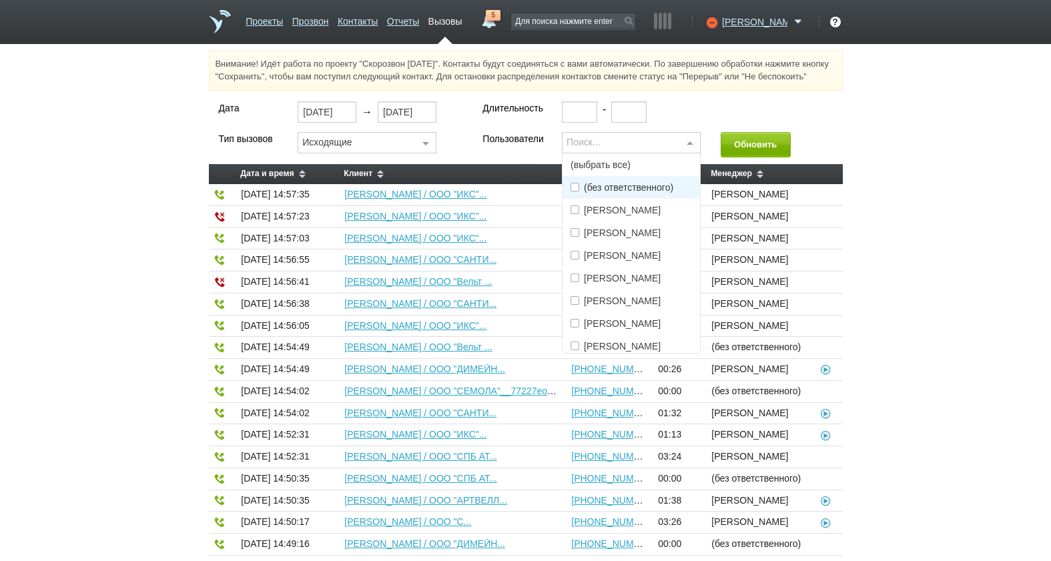
click at [632, 154] on div "Поиск..." at bounding box center [631, 142] width 139 height 21
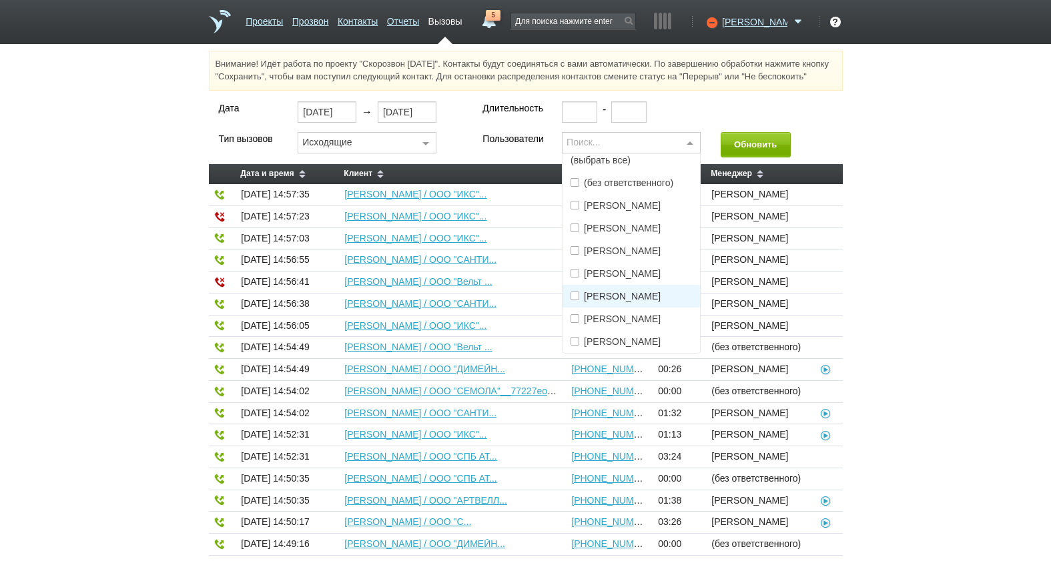
scroll to position [61, 0]
drag, startPoint x: 632, startPoint y: 347, endPoint x: 723, endPoint y: 264, distance: 122.8
click at [637, 346] on span "[PERSON_NAME]" at bounding box center [622, 341] width 77 height 9
click at [751, 157] on button "Обновить" at bounding box center [756, 144] width 70 height 25
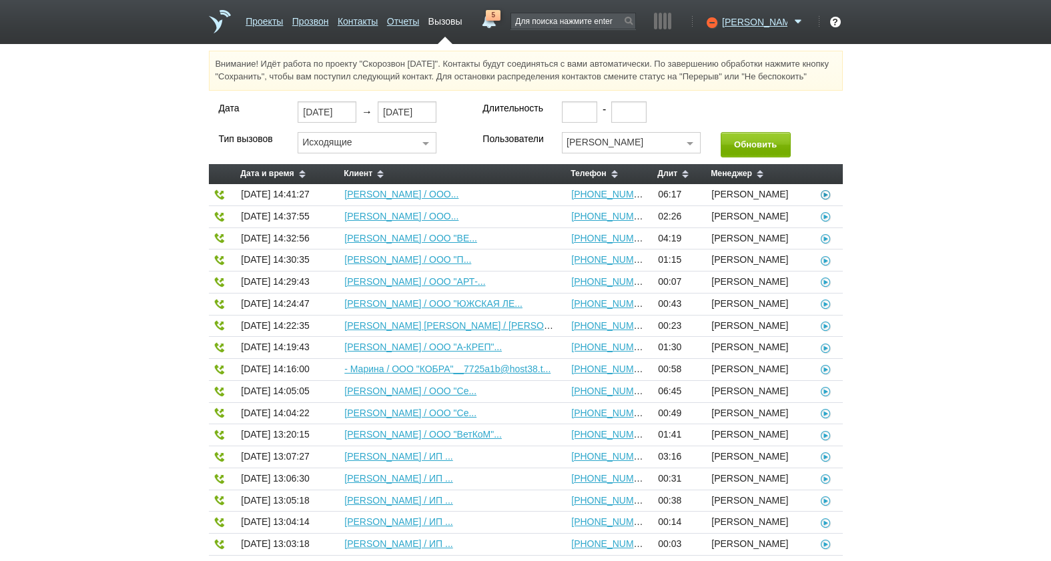
click at [822, 200] on icon at bounding box center [826, 194] width 13 height 11
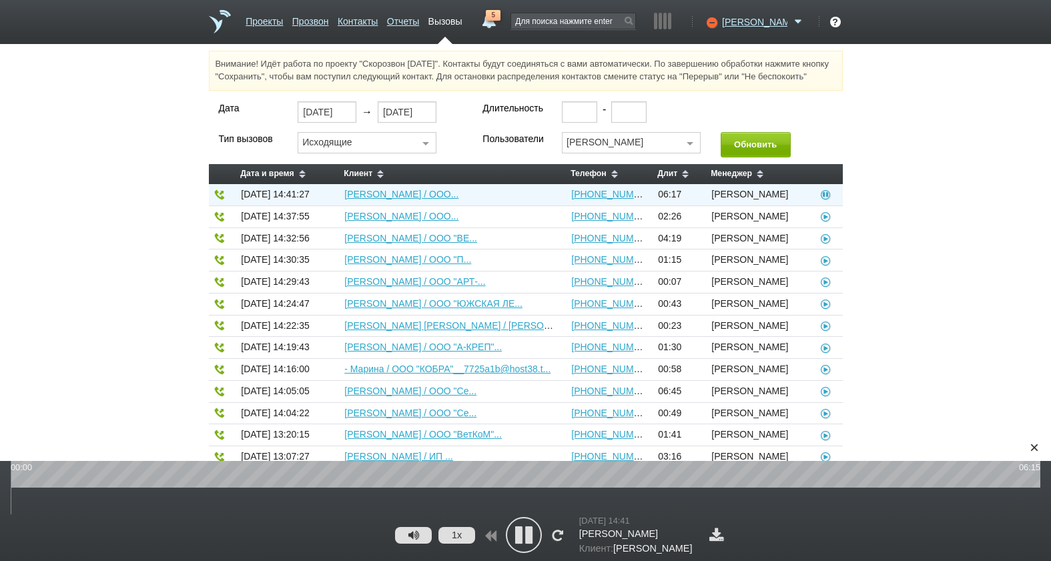
click at [529, 527] on icon at bounding box center [523, 535] width 33 height 33
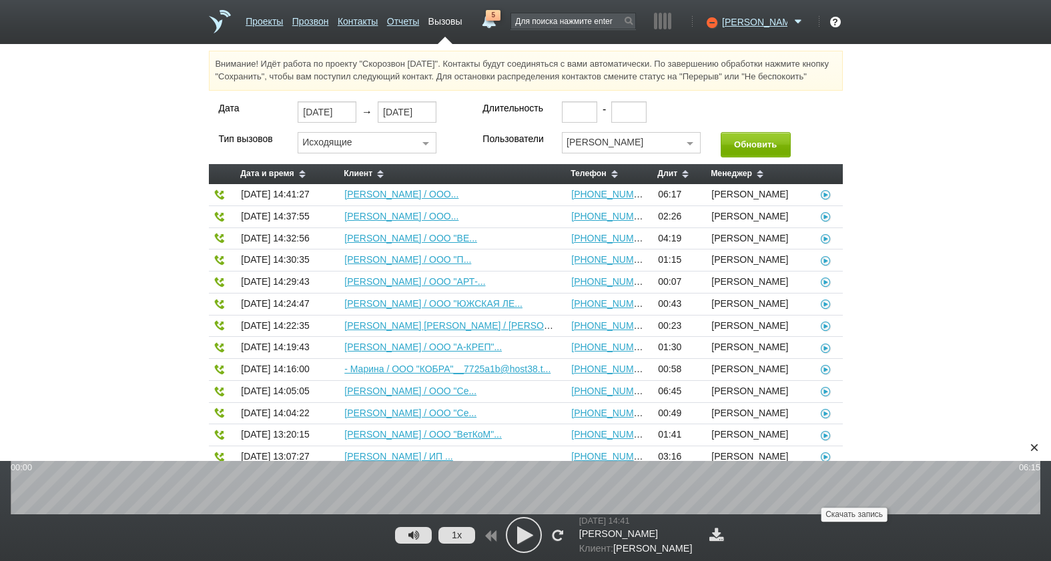
click at [728, 535] on link at bounding box center [716, 535] width 21 height 14
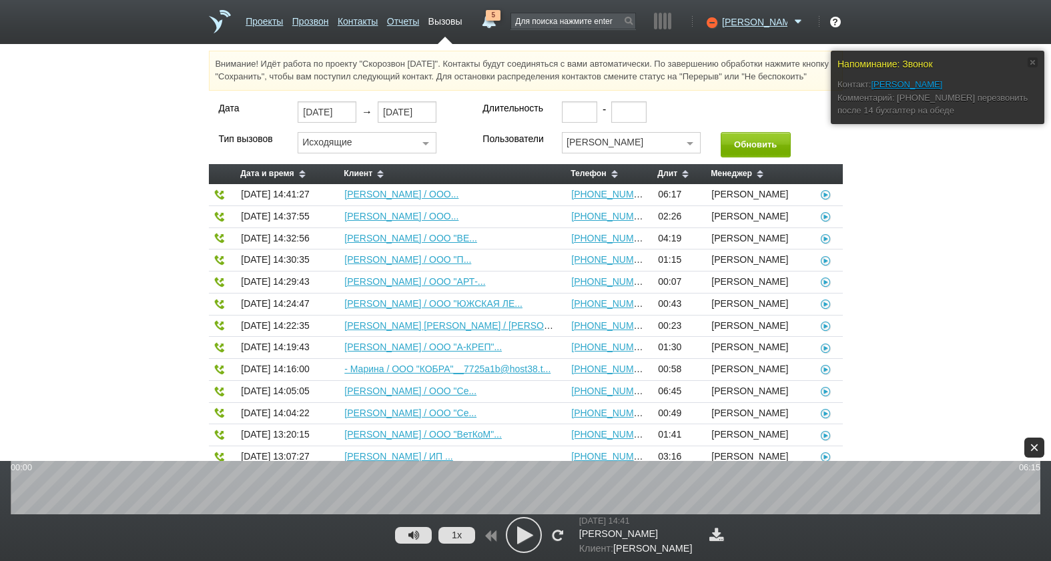
click at [1040, 449] on div "×" at bounding box center [1035, 448] width 20 height 20
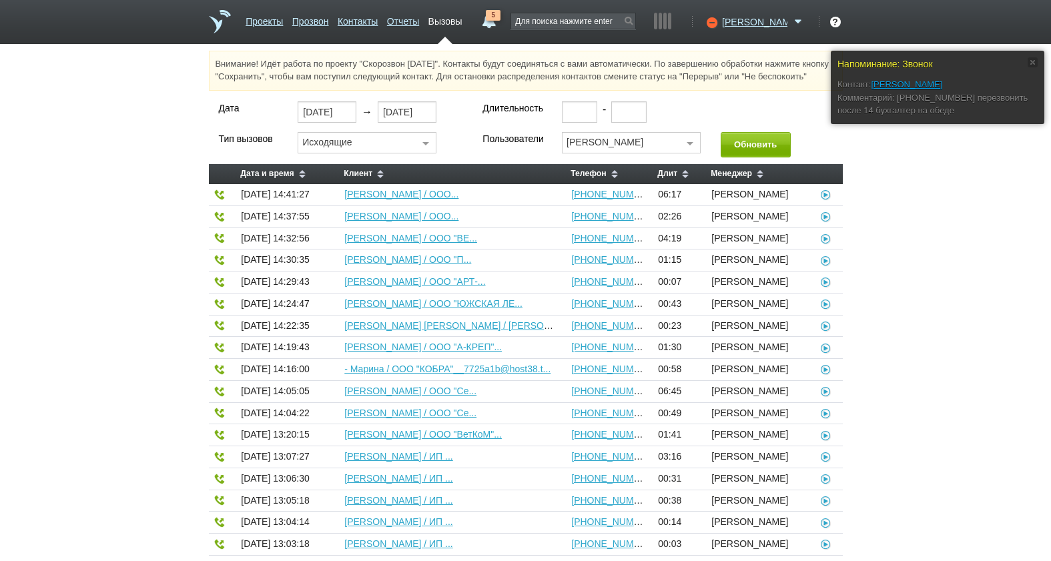
click at [1034, 267] on div "Дата 01.09.2025 → 01.09.2025 Длительность - Тип вызовов Исходящие Все Исходящие…" at bounding box center [525, 490] width 1051 height 778
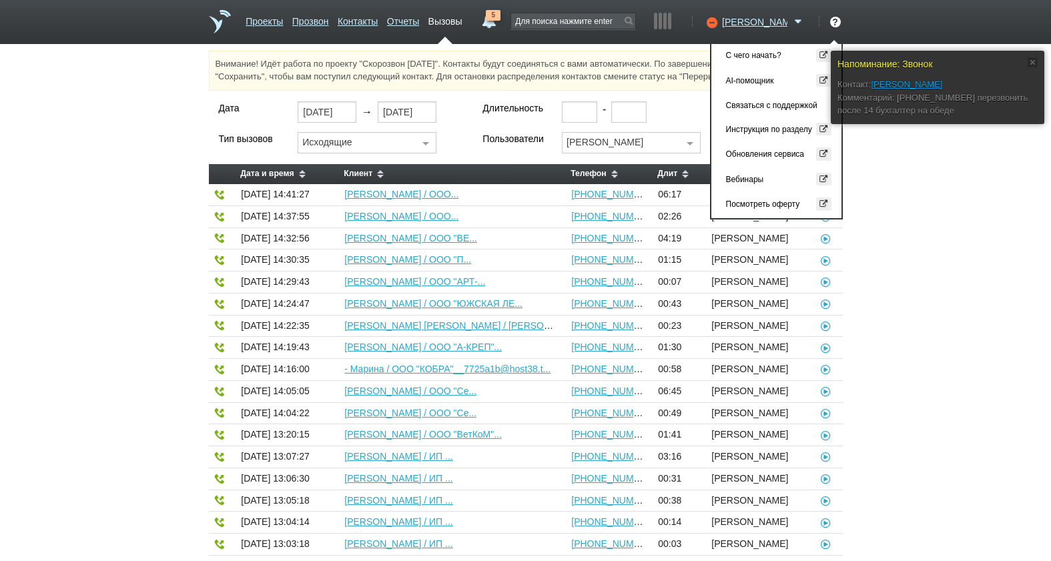
drag, startPoint x: 957, startPoint y: 342, endPoint x: 949, endPoint y: 326, distance: 17.9
click at [957, 342] on div "Дата 01.09.2025 → 01.09.2025 Длительность - Тип вызовов Исходящие Все Исходящие…" at bounding box center [525, 490] width 1051 height 778
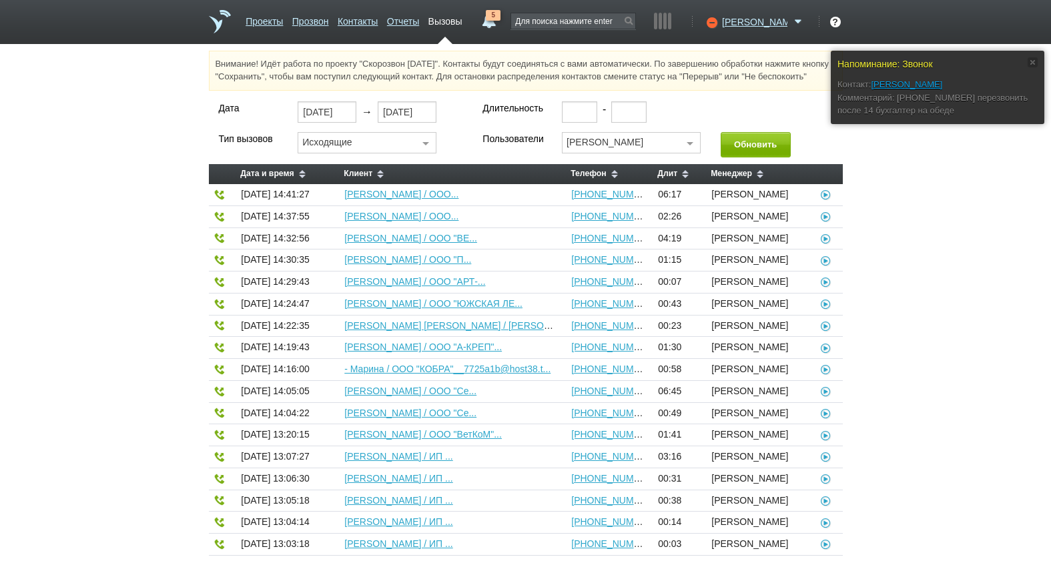
click at [501, 19] on span "5" at bounding box center [493, 15] width 15 height 11
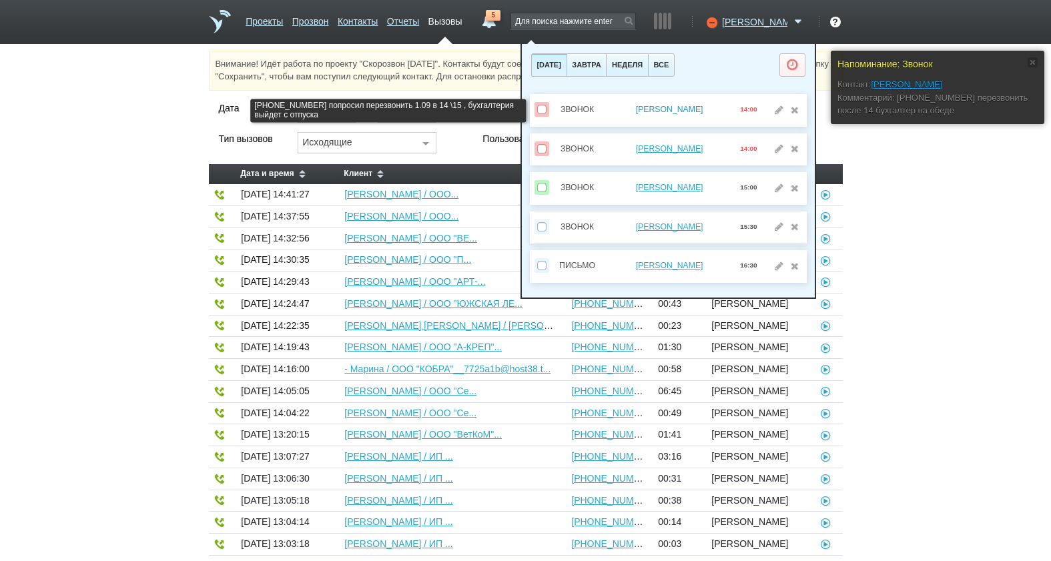
click at [645, 107] on link "ПРОТАСОВ ЮРИЙ АЛЕКСАНДРОВИЧ" at bounding box center [669, 109] width 67 height 9
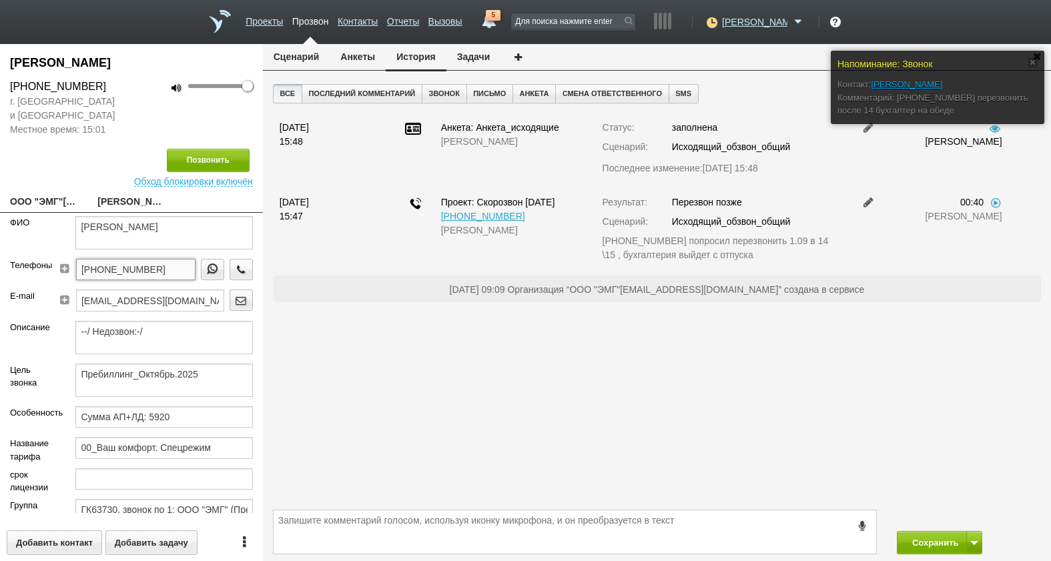
click at [170, 266] on input "+7 (921) 381-18-88" at bounding box center [135, 269] width 119 height 21
click at [234, 274] on icon "button" at bounding box center [241, 269] width 15 height 10
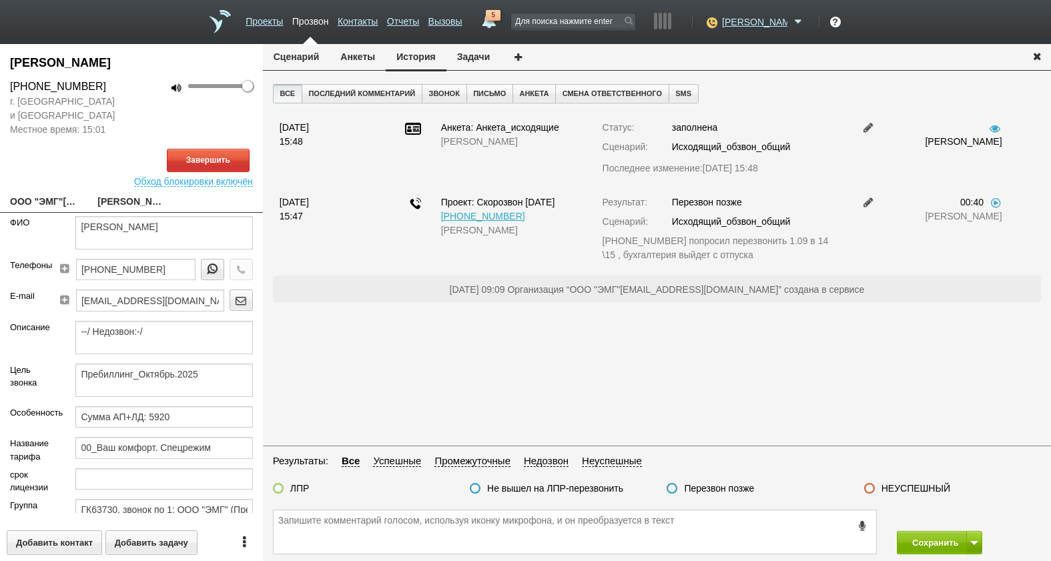
click at [40, 199] on link "ООО "ЭМГ"__78111nk@host49.taxcom.ru" at bounding box center [43, 203] width 67 height 19
type textarea "ООО "ЭМГ"__78111nk@host49.taxcom.ru"
type input "7811733234"
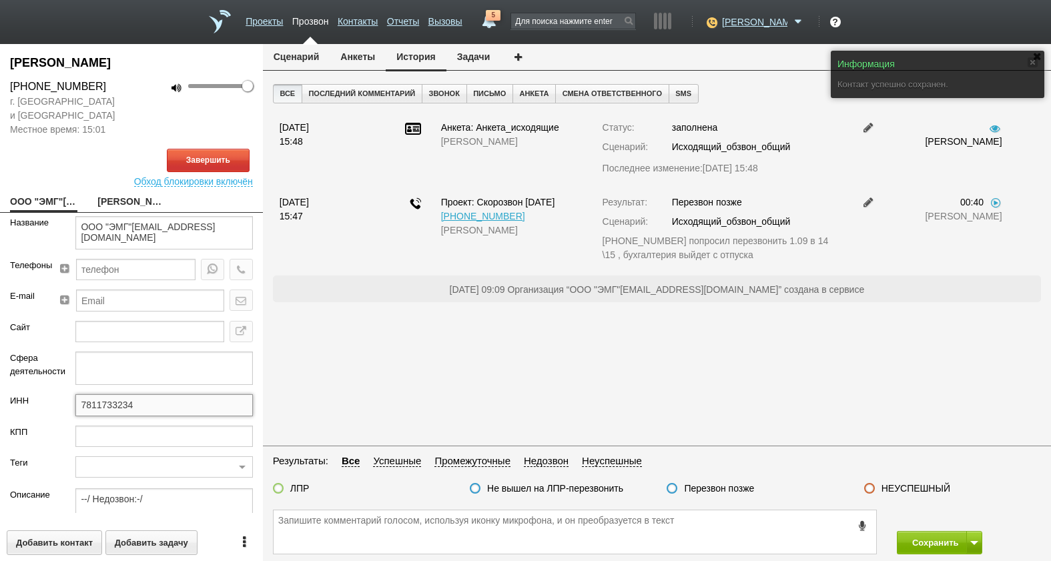
drag, startPoint x: 192, startPoint y: 415, endPoint x: 79, endPoint y: 407, distance: 113.1
click at [66, 405] on div "7811733234" at bounding box center [163, 409] width 197 height 31
click at [113, 196] on link "ПРОТАСОВ ЮРИЙ АЛЕКСАНДРОВИЧ" at bounding box center [130, 203] width 67 height 19
type textarea "ПРОТАСОВ ЮРИЙ АЛЕКСАНДРОВИЧ"
type textarea "Пребиллинг_Октябрь.2025"
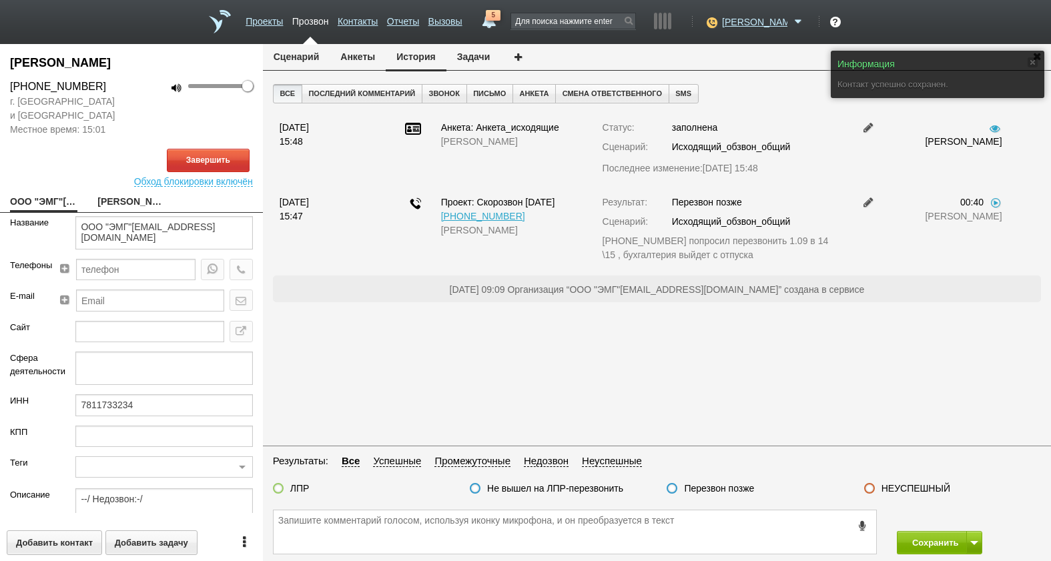
type input "Сумма АП+ЛД: 5920"
type input "00_Ваш комфорт. Спецрежим"
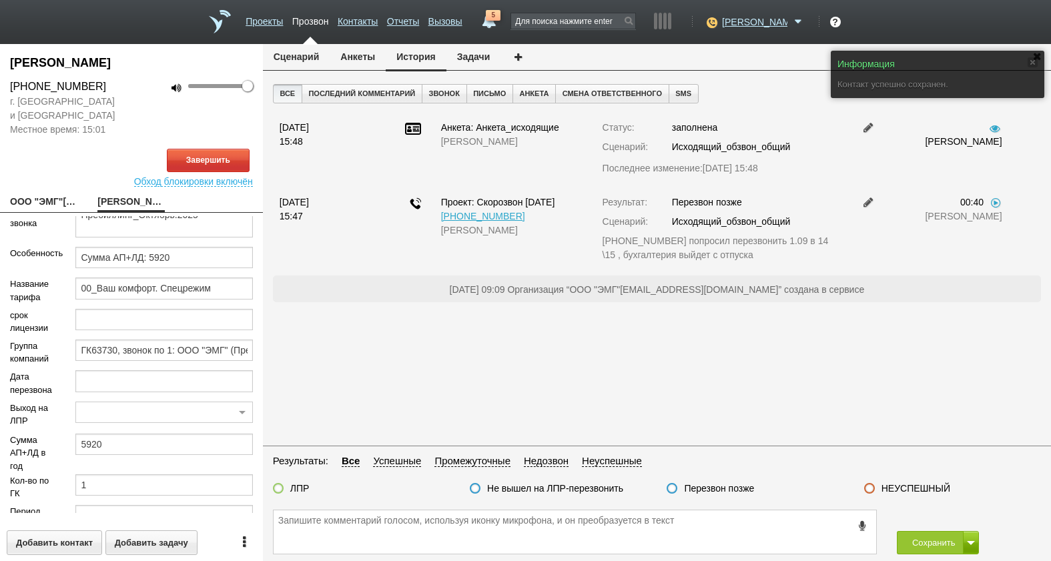
scroll to position [182, 0]
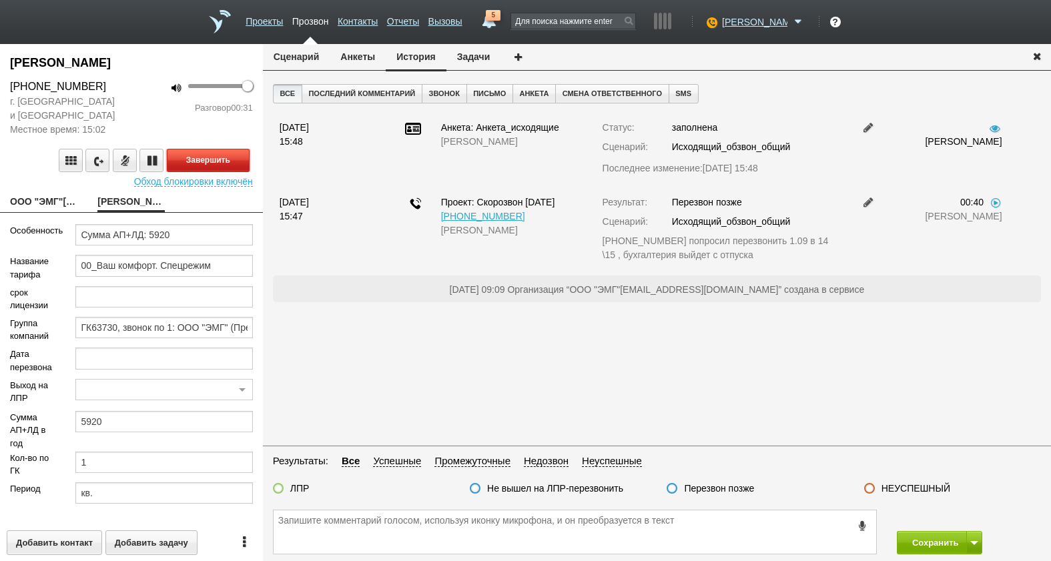
click at [197, 161] on button "Завершить" at bounding box center [208, 160] width 83 height 23
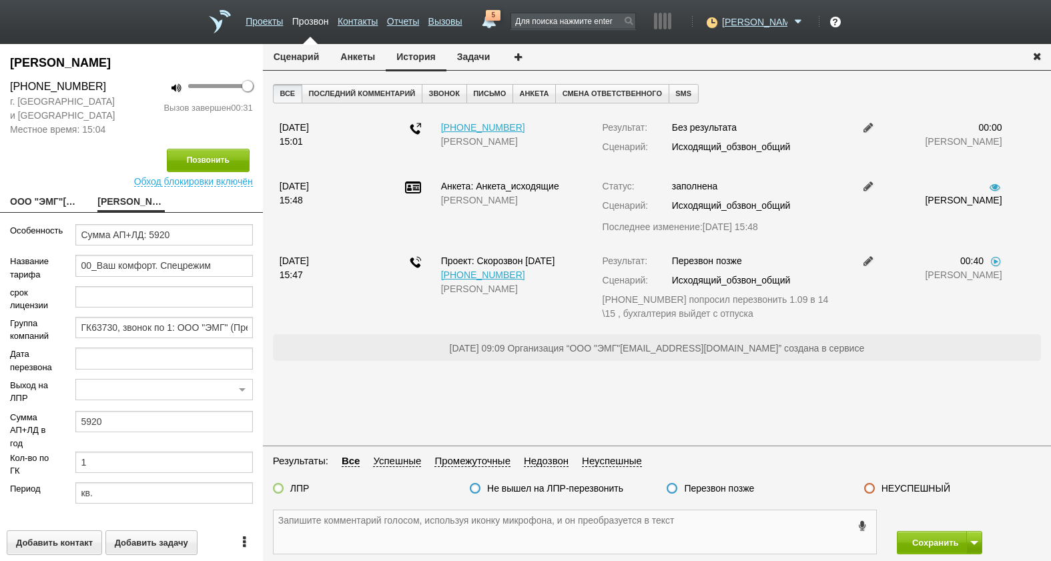
click at [702, 537] on textarea at bounding box center [575, 532] width 603 height 43
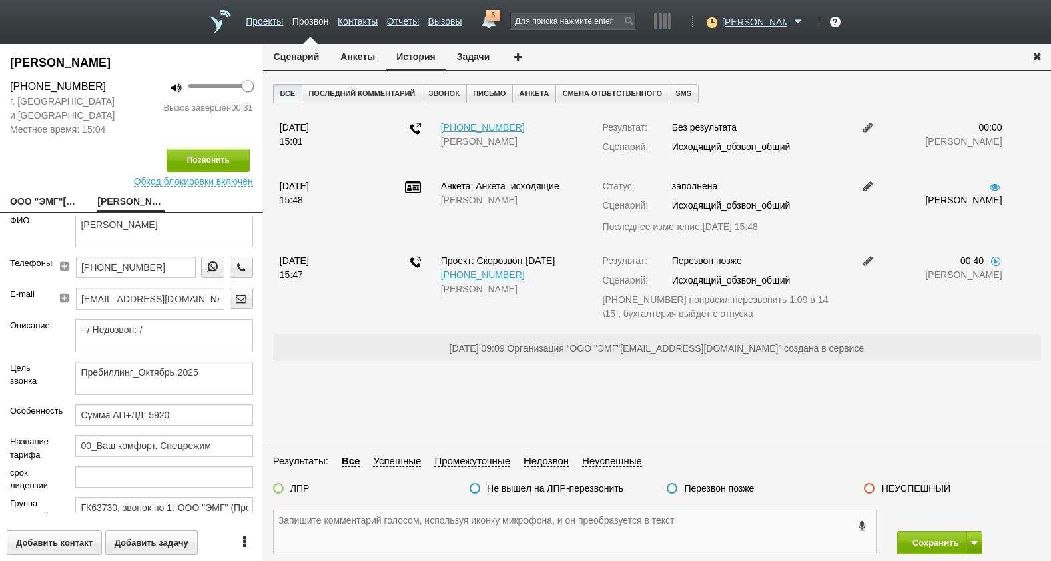
scroll to position [0, 0]
click at [103, 207] on link "ПРОТАСОВ ЮРИЙ АЛЕКСАНДРОВИЧ" at bounding box center [130, 203] width 67 height 19
drag, startPoint x: 166, startPoint y: 271, endPoint x: 69, endPoint y: 270, distance: 97.5
click at [69, 270] on div "+7 (921) 381-18-88" at bounding box center [159, 274] width 188 height 31
paste textarea "+7 (921) 381-18-88"
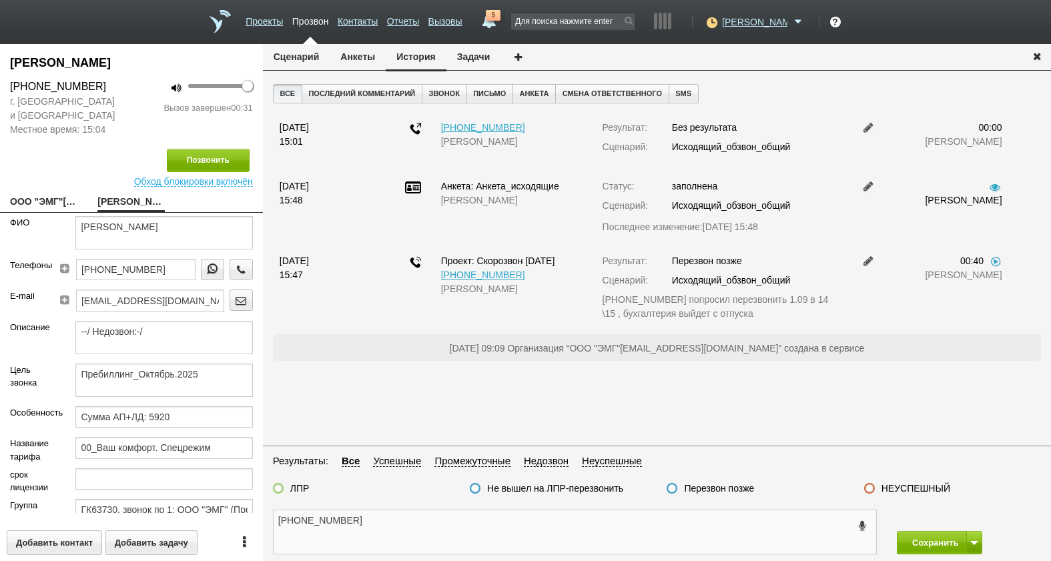
click at [452, 536] on textarea "+7 (921) 381-18-88" at bounding box center [575, 532] width 603 height 43
type textarea "+7 (921) 381-18-88 недозвон"
click at [735, 490] on label "Перезвон позже" at bounding box center [719, 489] width 70 height 12
click at [0, 0] on input "Перезвон позже" at bounding box center [0, 0] width 0 height 0
click at [927, 546] on button "Сохранить" at bounding box center [932, 542] width 70 height 23
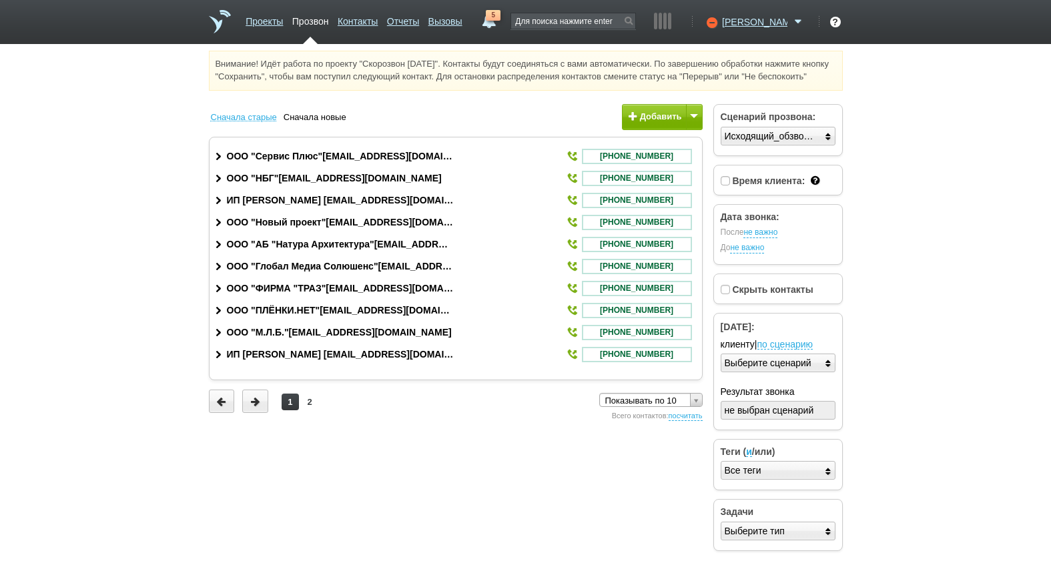
click at [501, 14] on span "5" at bounding box center [493, 15] width 15 height 11
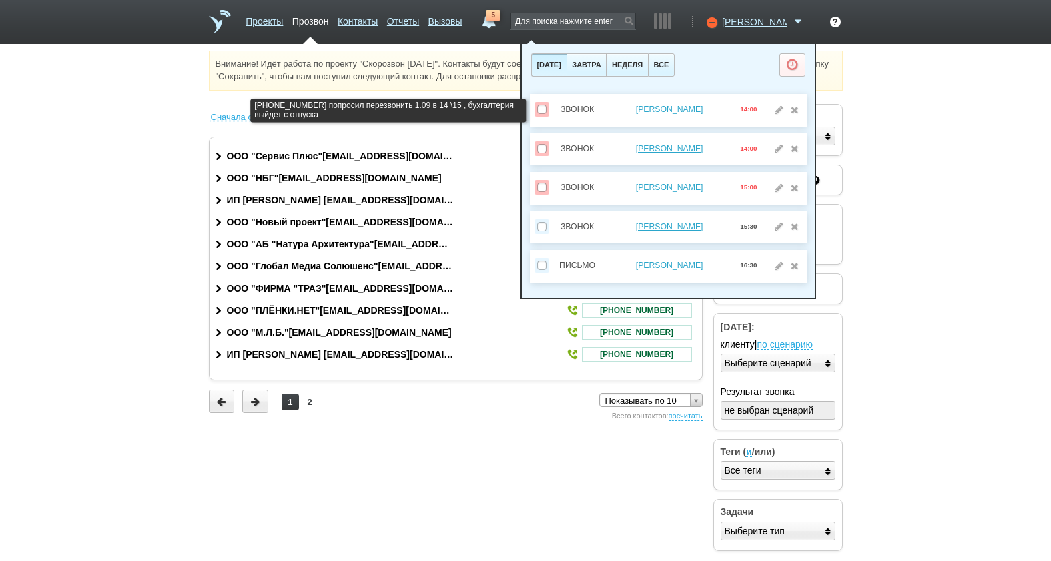
click at [548, 109] on label at bounding box center [542, 109] width 15 height 15
click at [0, 0] on input "checkbox" at bounding box center [0, 0] width 0 height 0
click at [544, 109] on span at bounding box center [541, 109] width 9 height 9
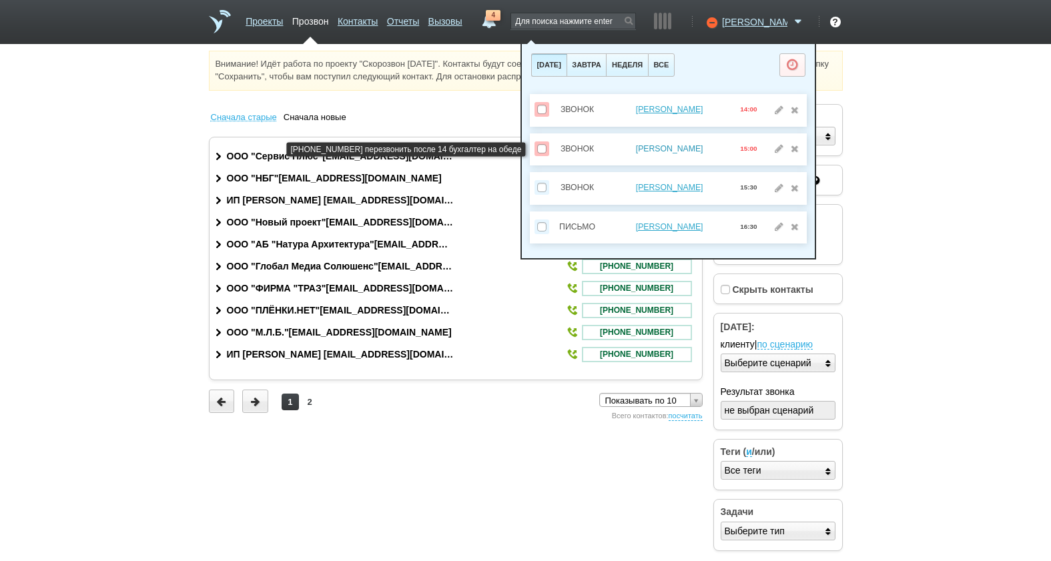
click at [673, 148] on link "Николаева Наталья Владимировна" at bounding box center [669, 148] width 67 height 9
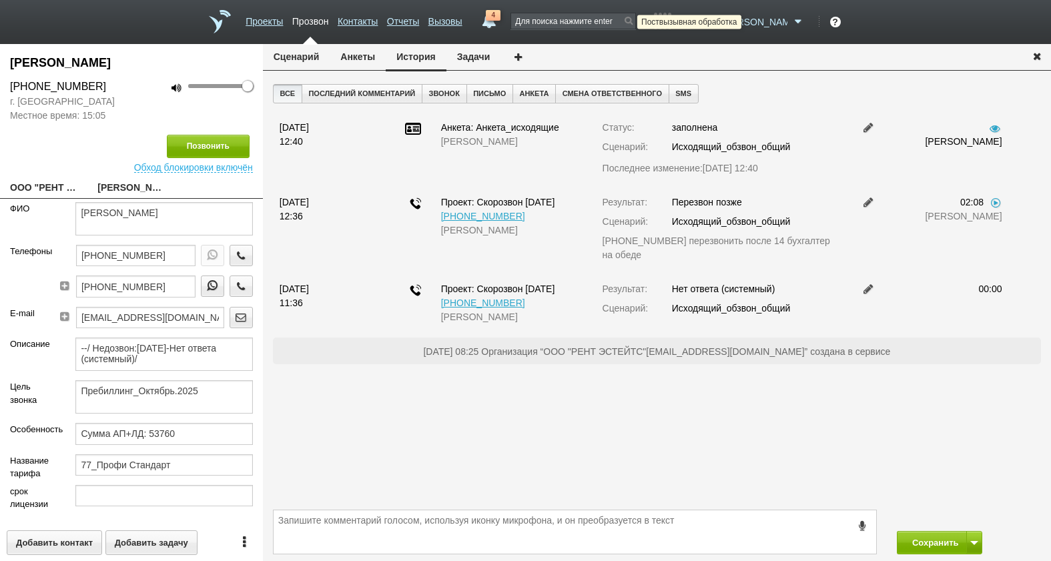
click at [720, 24] on icon at bounding box center [711, 21] width 18 height 13
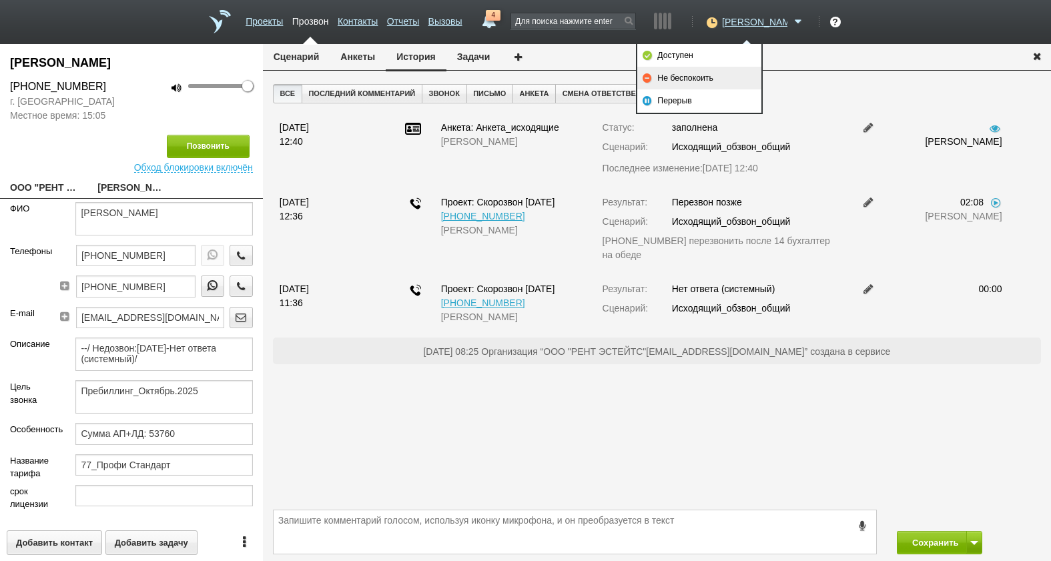
click at [726, 67] on ul "Доступен Не беспокоить Перерыв" at bounding box center [699, 79] width 127 height 70
click at [726, 73] on link "Не беспокоить" at bounding box center [699, 78] width 124 height 23
click at [501, 26] on link "4" at bounding box center [489, 18] width 24 height 16
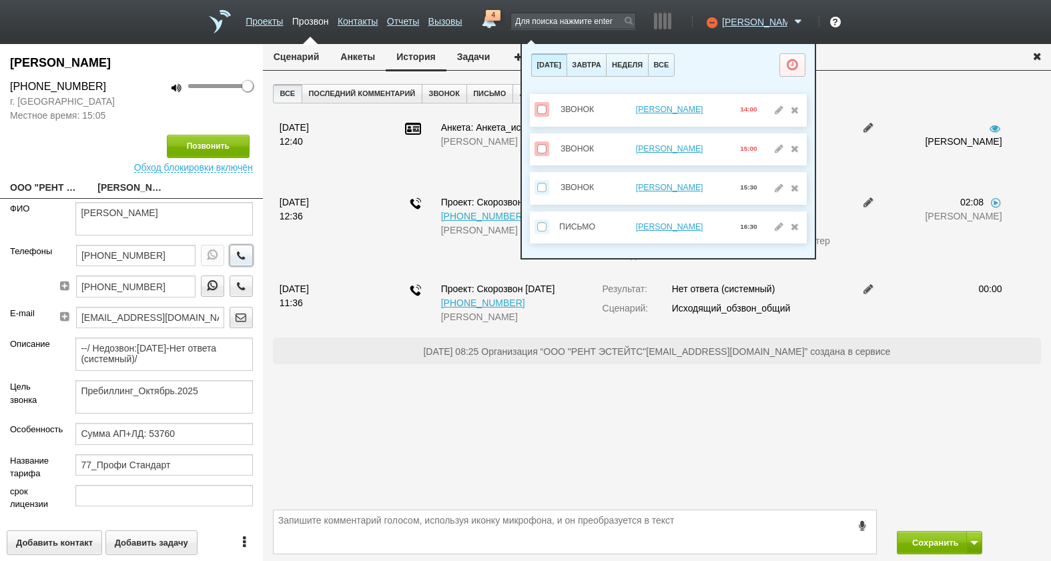
click at [236, 254] on icon "button" at bounding box center [241, 255] width 15 height 10
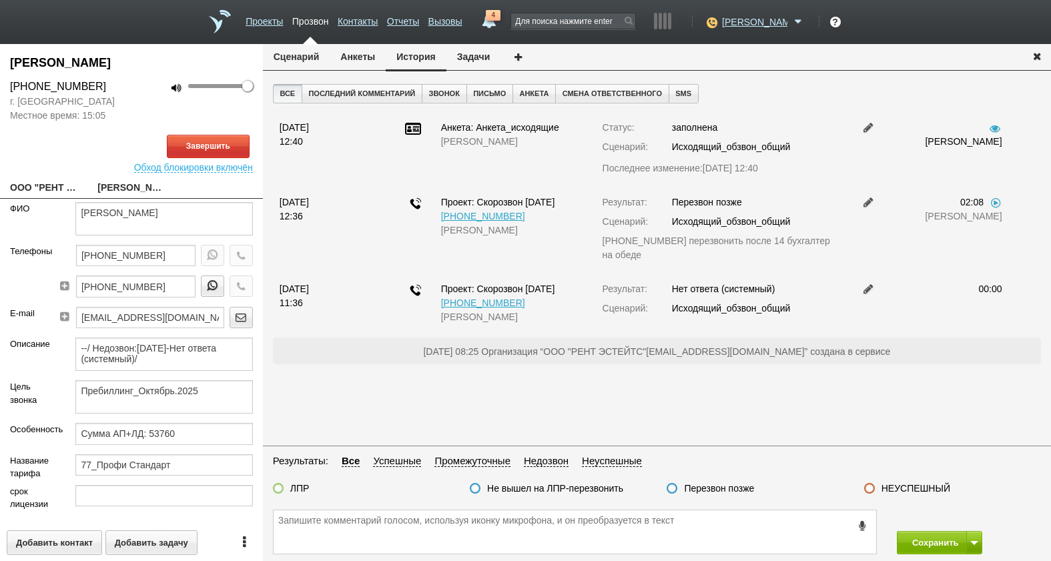
click at [37, 184] on link "ООО "РЕНТ ЭСТЕЙТС"__50321hl@host28.taxcom.ru" at bounding box center [43, 189] width 67 height 19
type textarea "ООО "РЕНТ ЭСТЕЙТС"__50321hl@host28.taxcom.ru"
type input "5032229113"
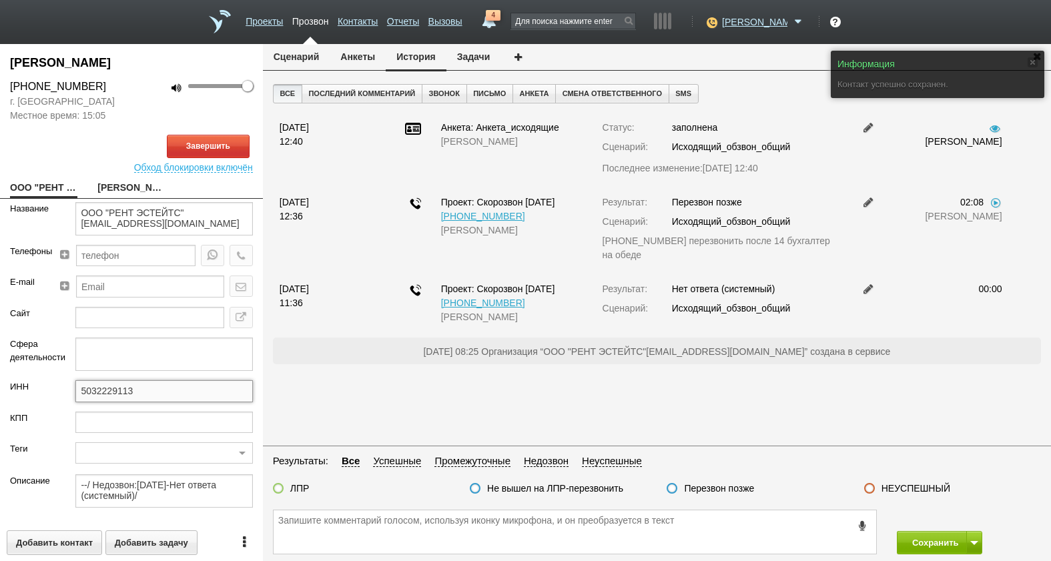
drag, startPoint x: 142, startPoint y: 388, endPoint x: 41, endPoint y: 388, distance: 100.8
click at [41, 388] on div "ИНН 5032229113" at bounding box center [131, 395] width 263 height 31
click at [133, 186] on link "Николаева Наталья Владимировна" at bounding box center [130, 189] width 67 height 19
type textarea "Николаева Наталья Владимировна"
type textarea "Пребиллинг_Октябрь.2025"
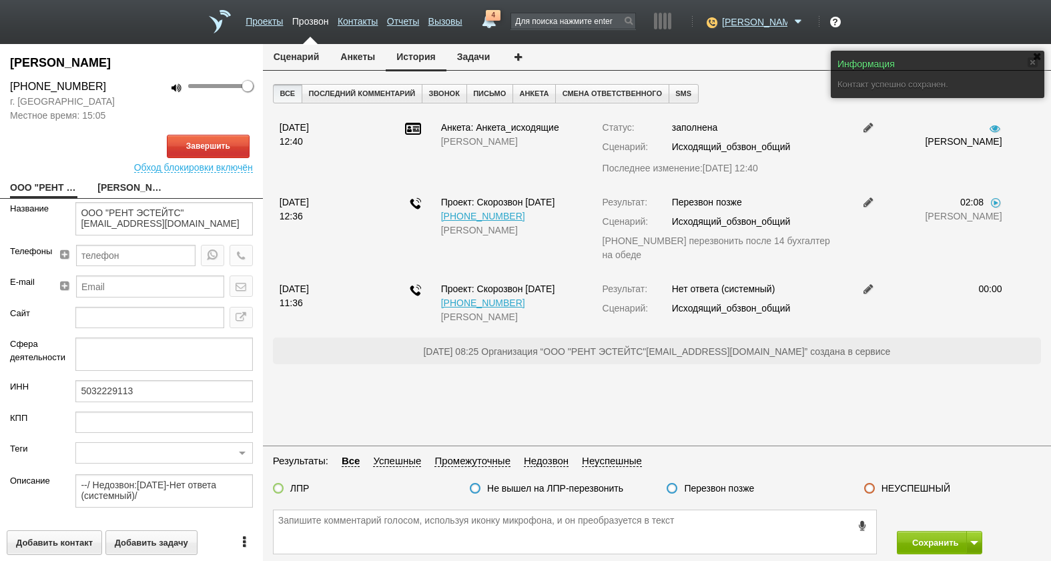
type input "Сумма АП+ЛД: 53760"
type input "77_Профи Стандарт"
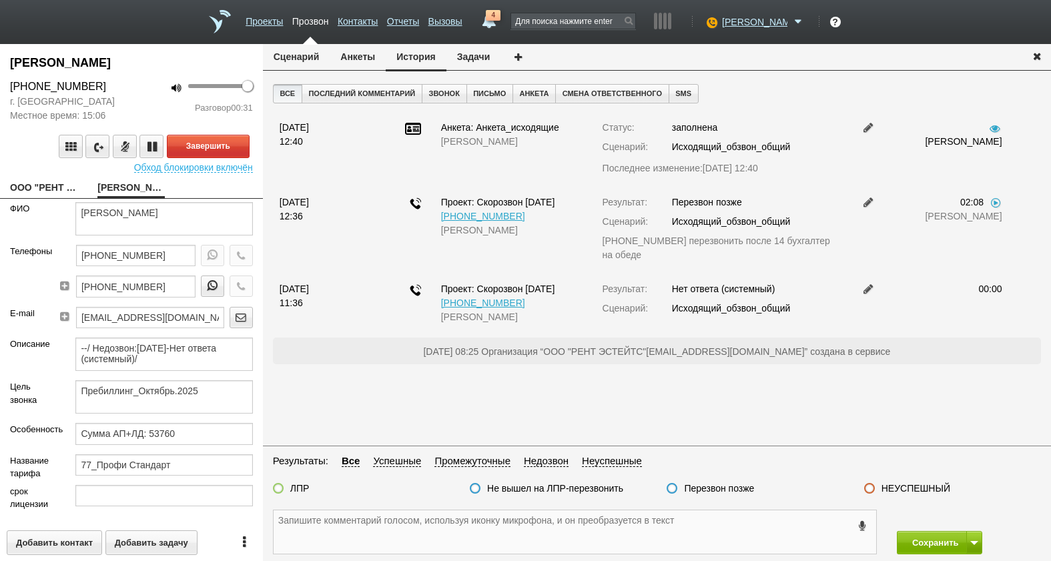
click at [583, 532] on textarea at bounding box center [575, 532] width 603 height 43
click at [701, 540] on textarea at bounding box center [575, 532] width 603 height 43
click at [354, 54] on button "Анкеты" at bounding box center [358, 56] width 56 height 25
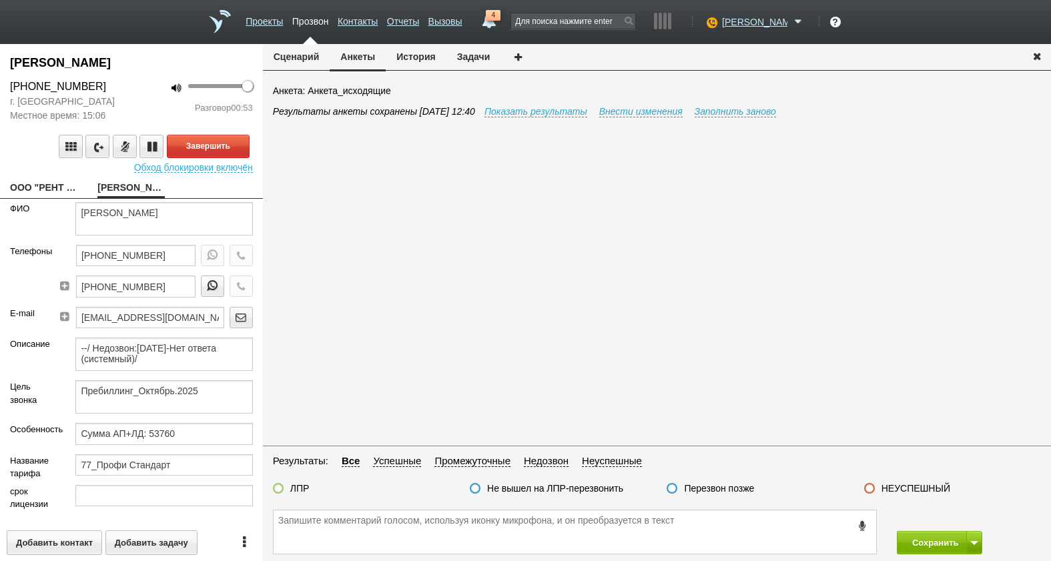
click at [293, 52] on button "Сценарий" at bounding box center [296, 56] width 67 height 25
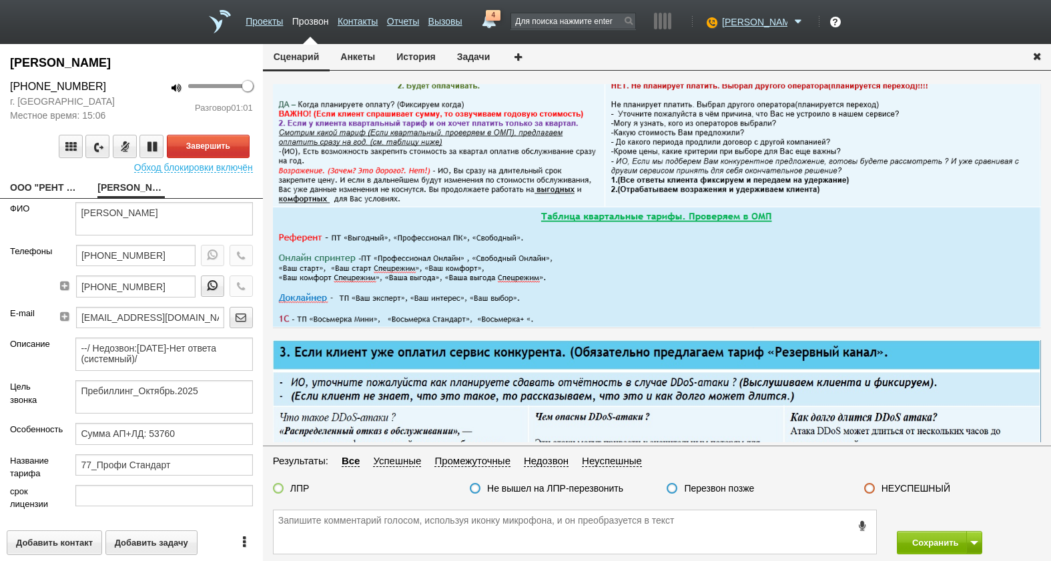
scroll to position [534, 0]
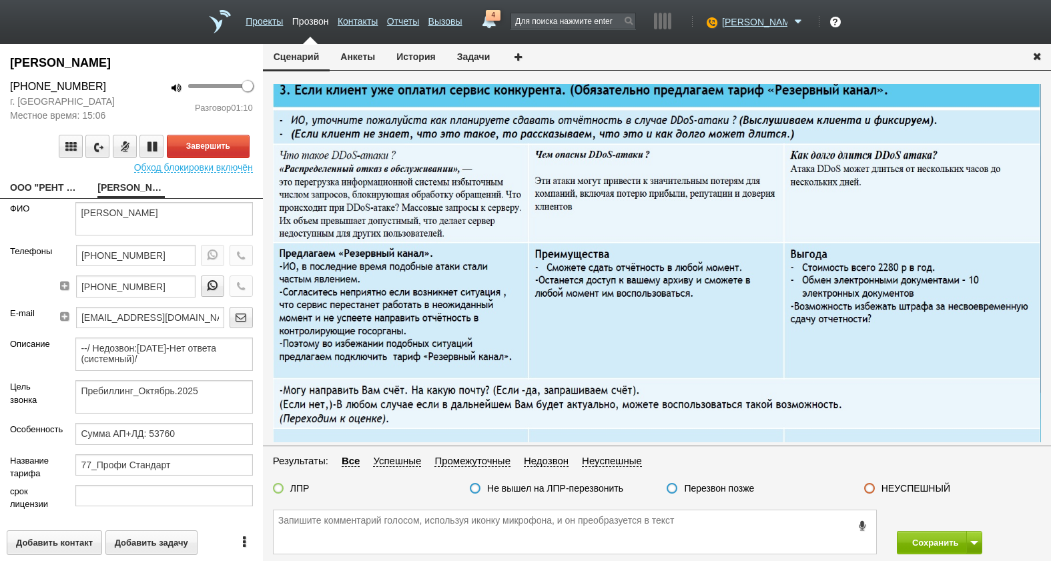
click at [844, 288] on img at bounding box center [657, 276] width 768 height 396
click at [845, 288] on img at bounding box center [657, 276] width 768 height 396
click at [852, 292] on img at bounding box center [657, 276] width 768 height 396
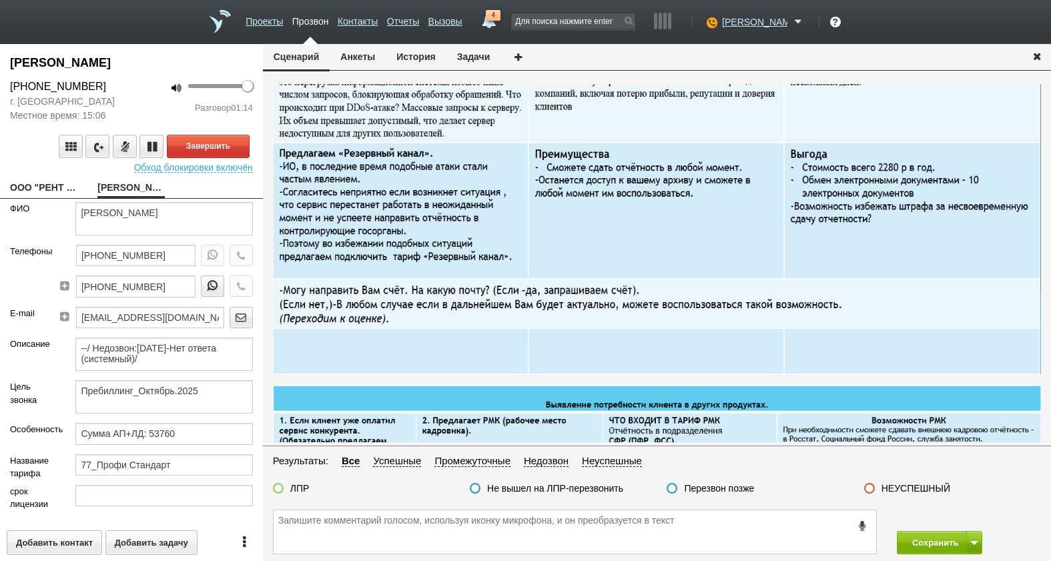
scroll to position [667, 0]
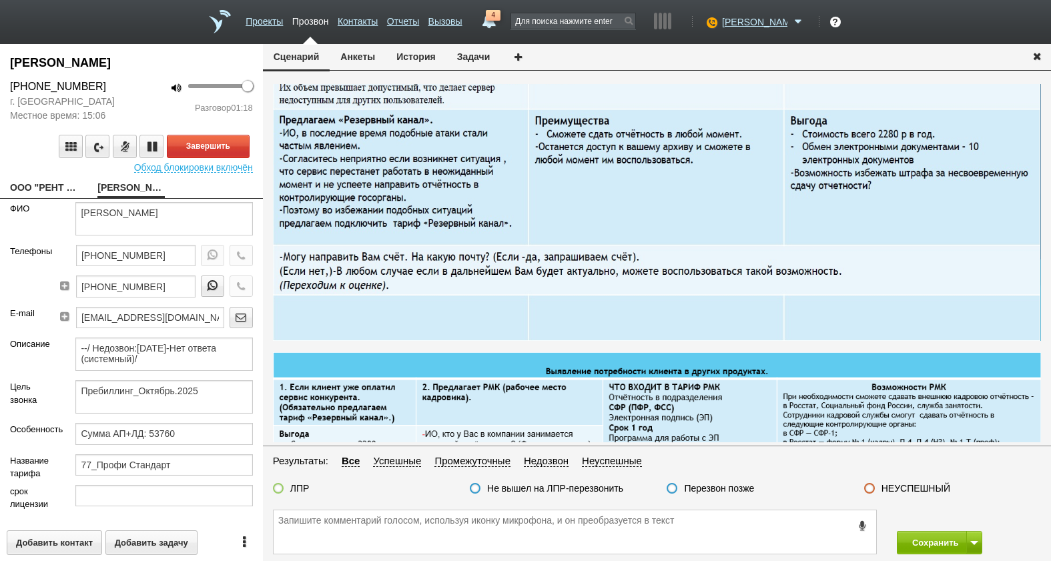
click at [825, 187] on img at bounding box center [657, 143] width 768 height 396
click at [854, 160] on img at bounding box center [657, 143] width 768 height 396
click at [840, 185] on img at bounding box center [657, 143] width 768 height 396
click at [700, 266] on img at bounding box center [657, 143] width 768 height 396
click at [414, 269] on img at bounding box center [657, 143] width 768 height 396
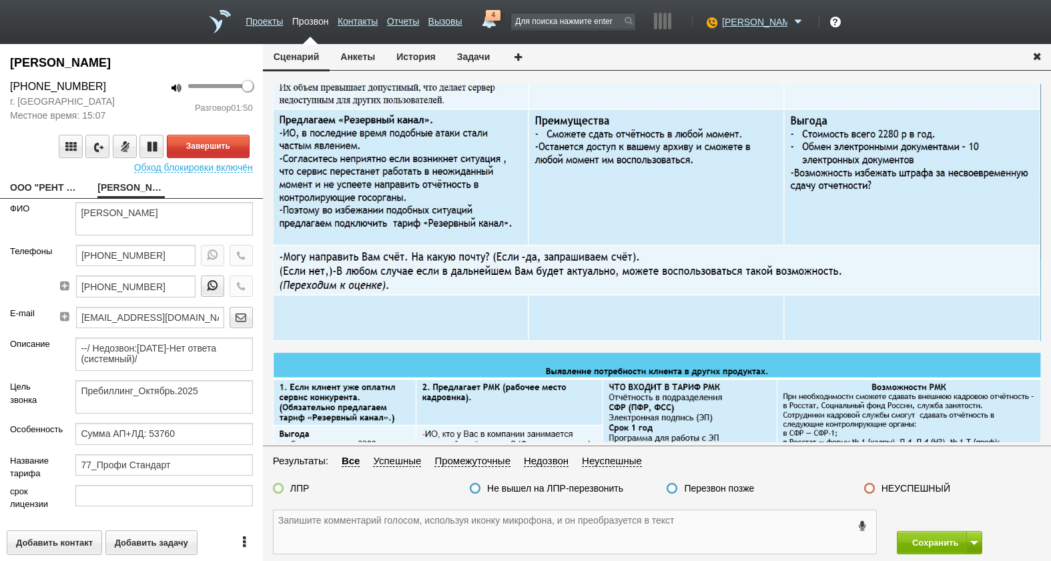
click at [386, 526] on textarea at bounding box center [575, 532] width 603 height 43
click at [374, 59] on button "Анкеты" at bounding box center [358, 56] width 56 height 25
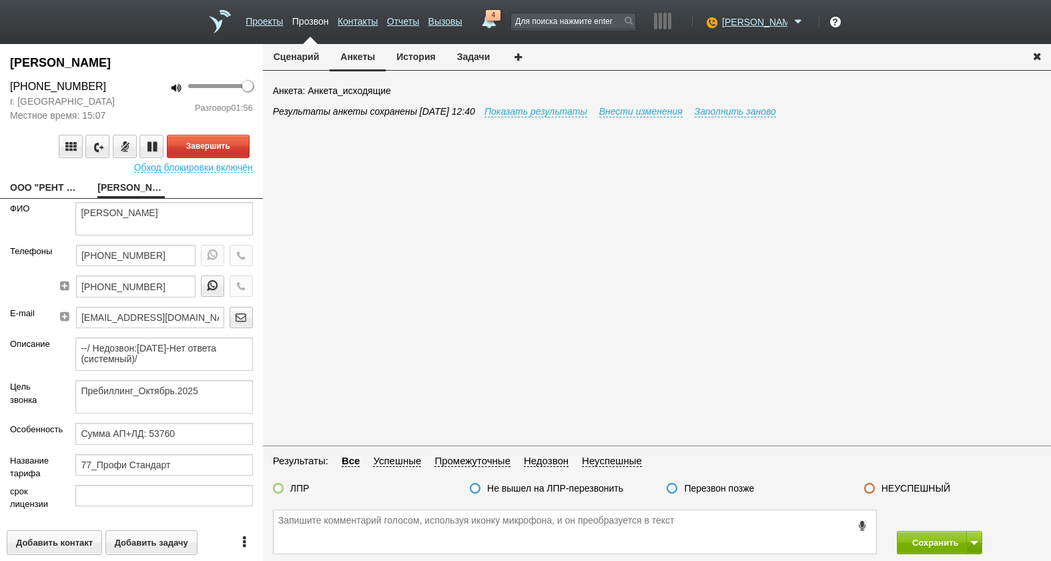
scroll to position [0, 0]
click at [467, 527] on textarea at bounding box center [575, 532] width 603 height 43
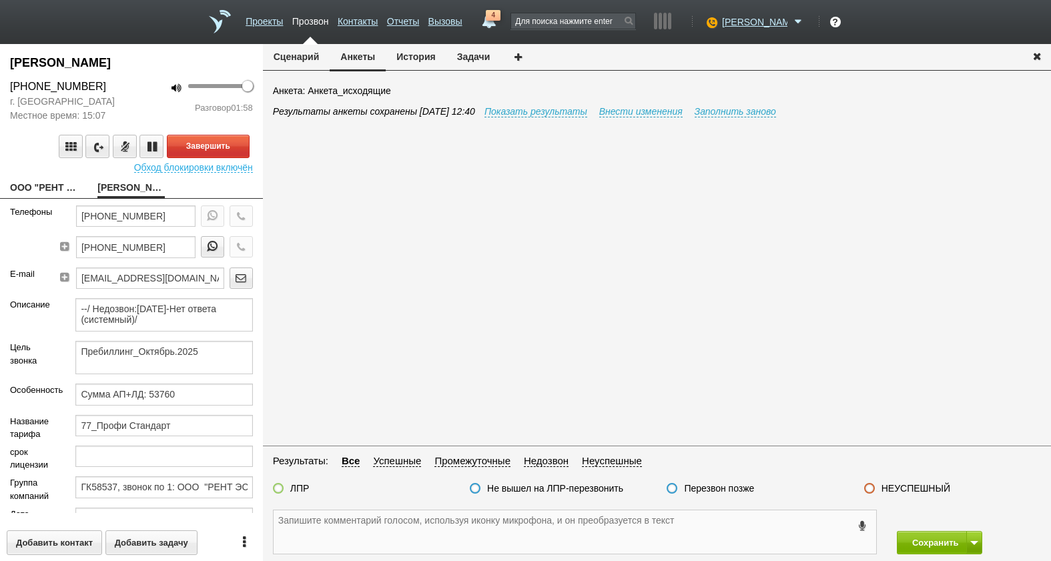
scroll to position [200, 0]
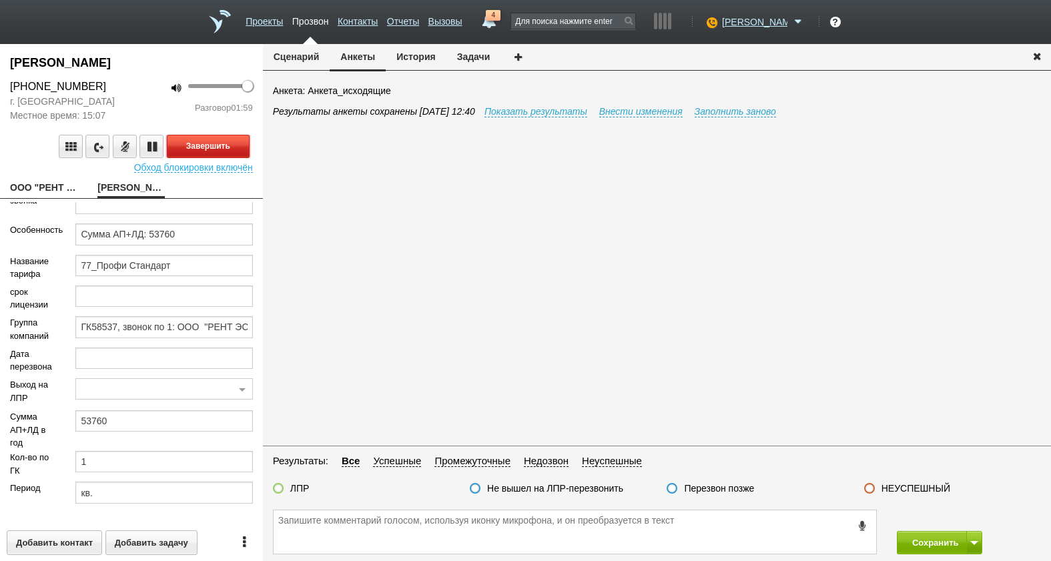
click at [206, 144] on button "Завершить" at bounding box center [208, 146] width 83 height 23
click at [414, 59] on button "История" at bounding box center [416, 56] width 60 height 25
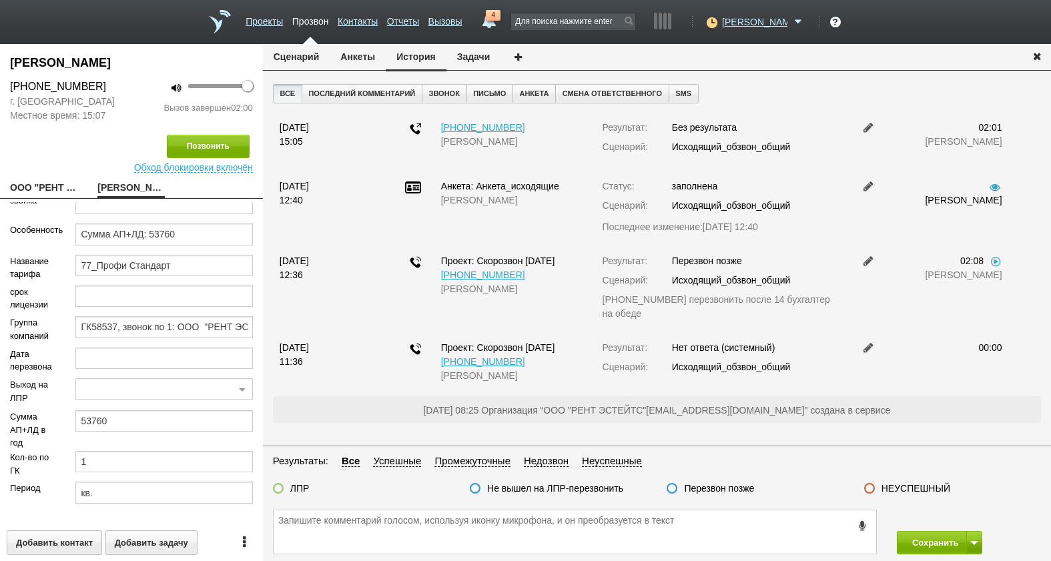
click at [340, 65] on button "Анкеты" at bounding box center [358, 56] width 56 height 25
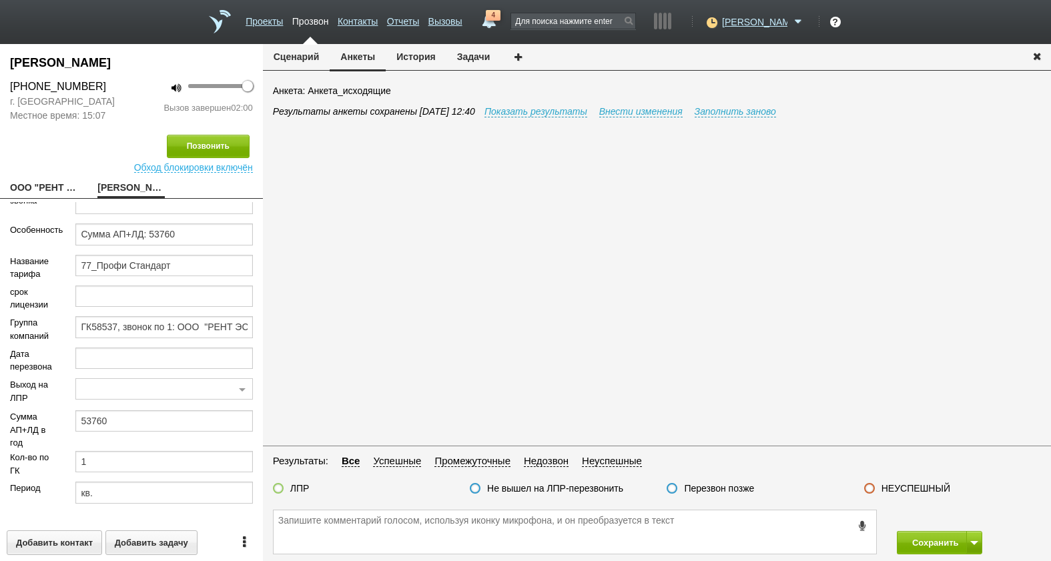
click at [770, 103] on div "Анкета: Анкета_исходящие Результаты анкеты сохранены 01.09.2025 12:40 Показать …" at bounding box center [662, 263] width 778 height 358
click at [772, 109] on link "Заполнить заново" at bounding box center [735, 111] width 81 height 11
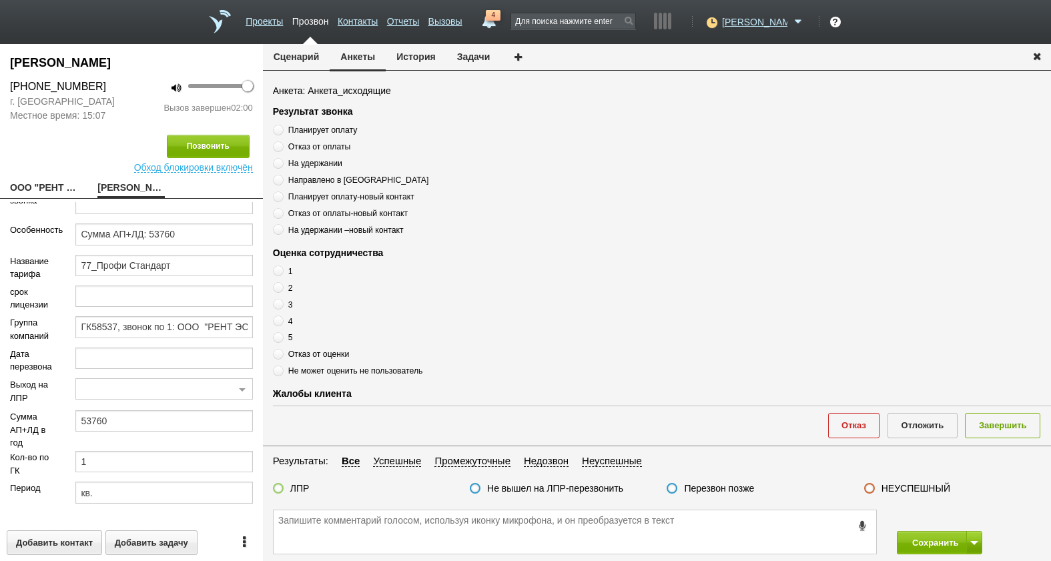
click at [312, 154] on div "Планирует оплату Отказ от оплаты На удержании Направлено в ОРС Планирует оплату…" at bounding box center [440, 179] width 334 height 113
click at [311, 146] on span "Отказ от оплаты" at bounding box center [319, 146] width 63 height 9
click at [282, 146] on input "Отказ от оплаты" at bounding box center [277, 144] width 9 height 9
radio input "true"
click at [285, 338] on label "5" at bounding box center [440, 337] width 334 height 13
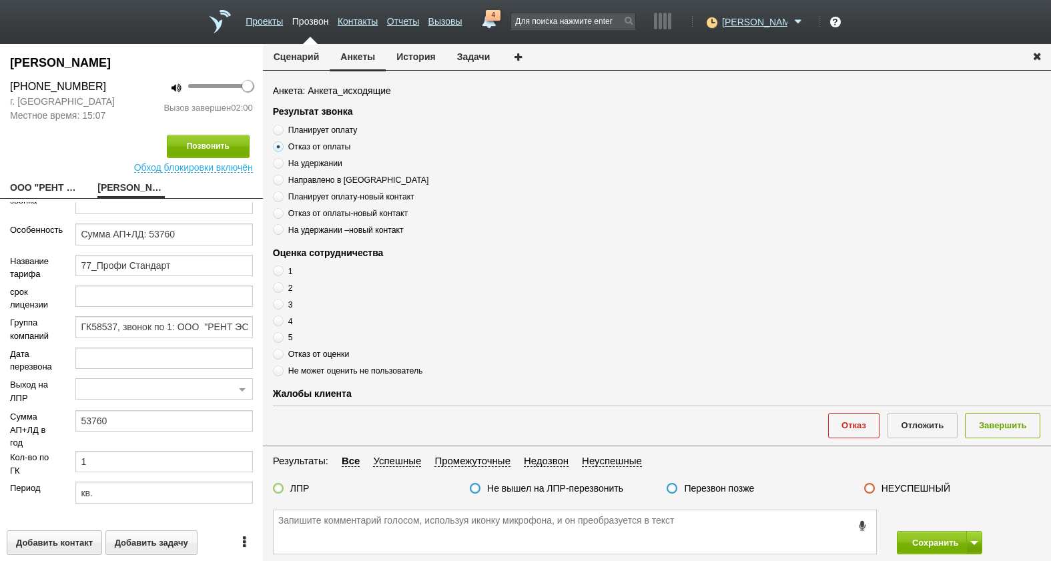
click at [282, 338] on input "5" at bounding box center [277, 335] width 9 height 9
radio input "true"
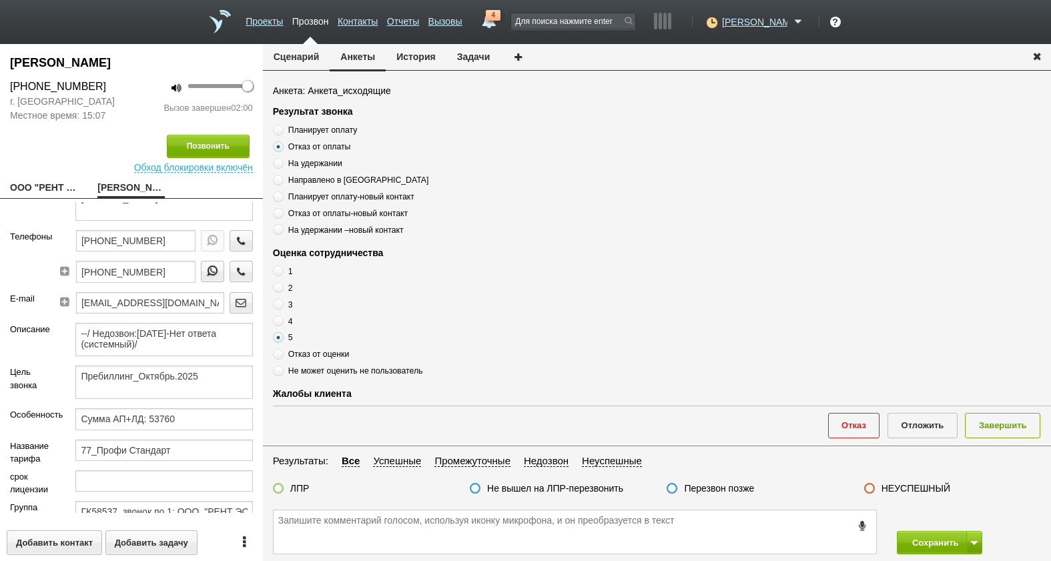
scroll to position [0, 0]
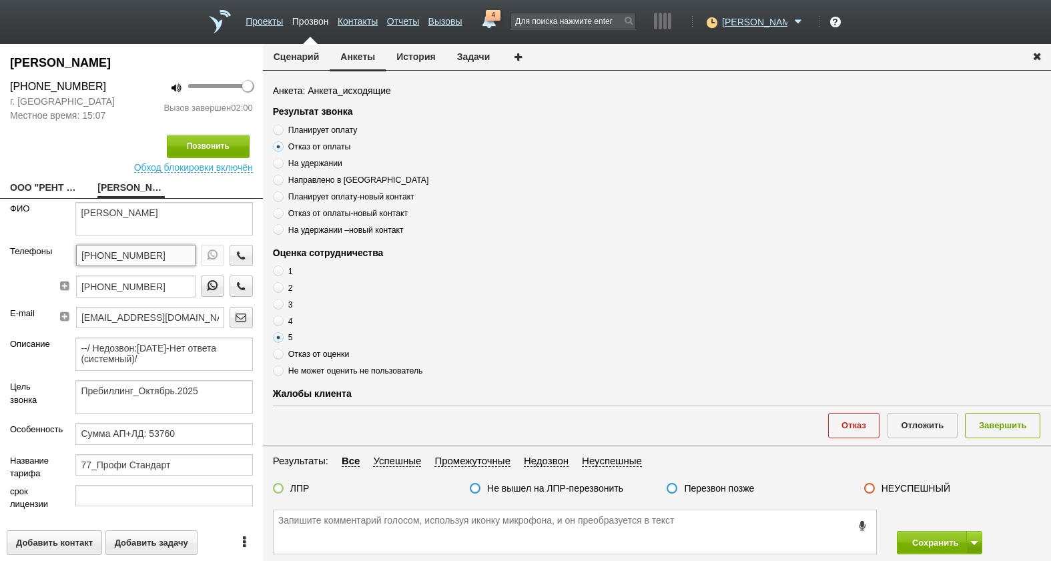
drag, startPoint x: 166, startPoint y: 256, endPoint x: 37, endPoint y: 256, distance: 128.2
click at [37, 256] on div "Телефоны +7 (495) 637-93-99 +7 (926) 752-71-02" at bounding box center [131, 276] width 263 height 62
paste textarea "+7 (495) 637-93-99"
click at [421, 529] on textarea "+7 (495) 637-93-99" at bounding box center [575, 532] width 603 height 43
click at [336, 148] on span "Отказ от оплаты" at bounding box center [319, 146] width 63 height 9
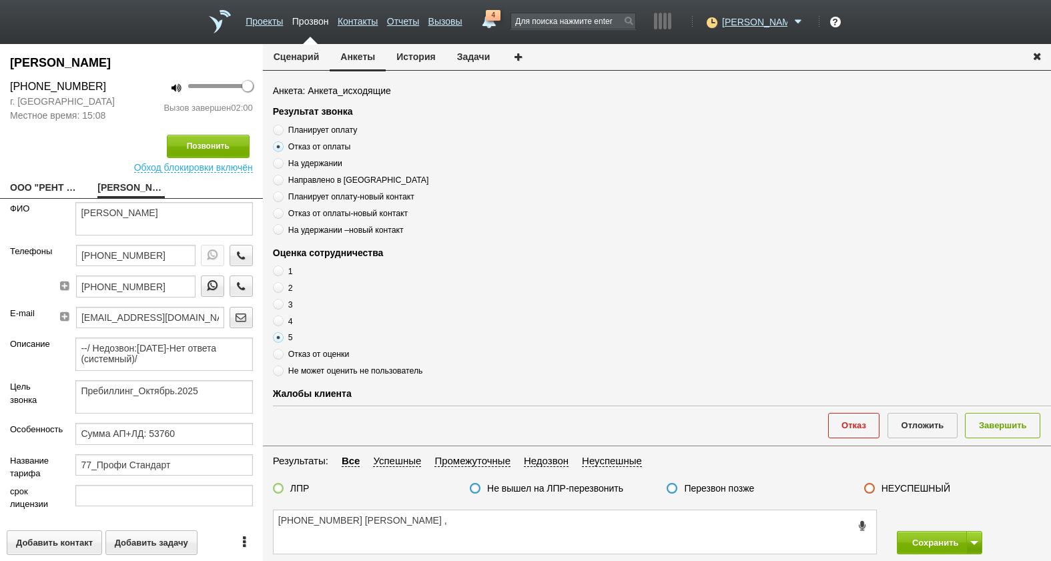
click at [282, 148] on input "Отказ от оплаты" at bounding box center [277, 144] width 9 height 9
click at [336, 148] on span "Отказ от оплаты" at bounding box center [319, 146] width 63 height 9
click at [282, 148] on input "Отказ от оплаты" at bounding box center [277, 144] width 9 height 9
click at [336, 148] on span "Отказ от оплаты" at bounding box center [319, 146] width 63 height 9
click at [282, 148] on input "Отказ от оплаты" at bounding box center [277, 144] width 9 height 9
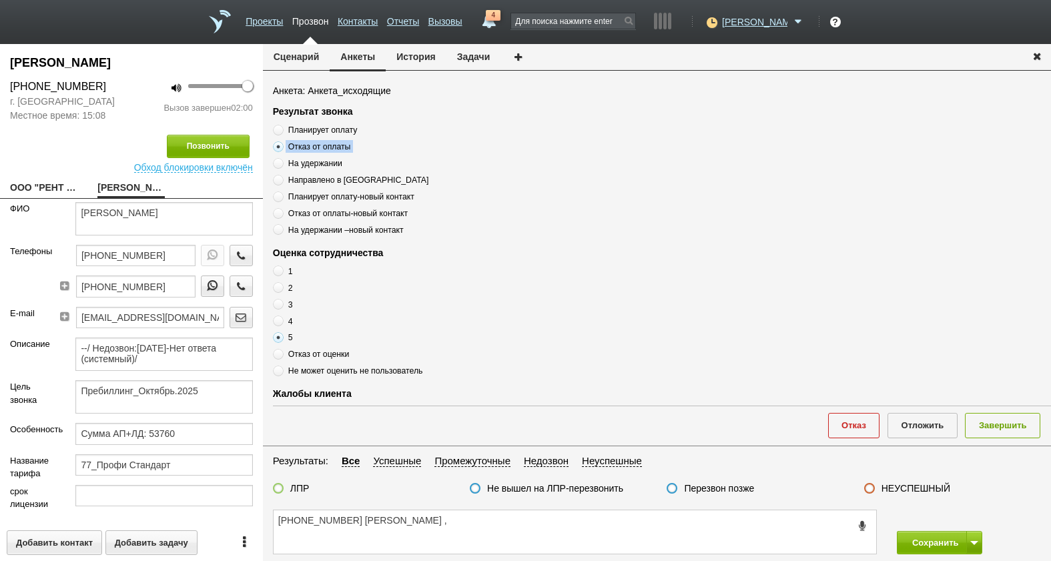
click at [336, 148] on span "Отказ от оплаты" at bounding box center [319, 146] width 63 height 9
click at [282, 148] on input "Отказ от оплаты" at bounding box center [277, 144] width 9 height 9
click at [435, 531] on textarea "+7 (495) 637-93-99 Наталья ," at bounding box center [575, 532] width 603 height 43
paste textarea "Отказ от оплаты"
click at [511, 526] on textarea "+7 (495) 637-93-99 Наталья , Отказ от оплаты" at bounding box center [575, 532] width 603 height 43
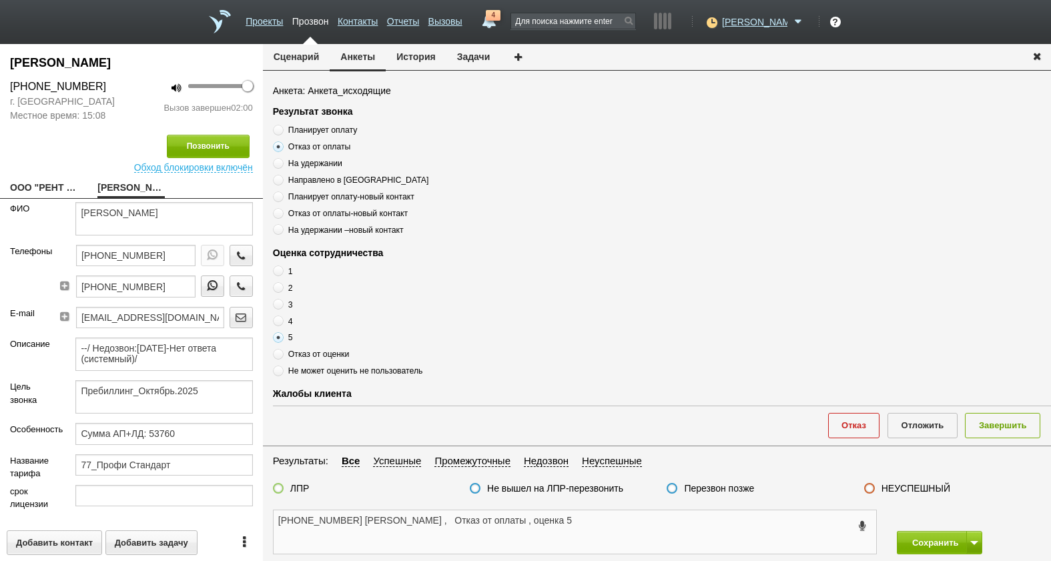
type textarea "+7 (495) 637-93-99 Наталья , Отказ от оплаты , оценка 5"
click at [296, 487] on label "ЛПР" at bounding box center [299, 489] width 19 height 12
click at [0, 0] on input "ЛПР" at bounding box center [0, 0] width 0 height 0
click at [489, 527] on textarea "+7 (495) 637-93-99 Наталья , Отказ от оплаты , оценка 5" at bounding box center [575, 532] width 603 height 43
click at [483, 521] on textarea "+7 (495) 637-93-99 Наталья , Отказ от оплаты , оценка 5" at bounding box center [575, 532] width 603 height 43
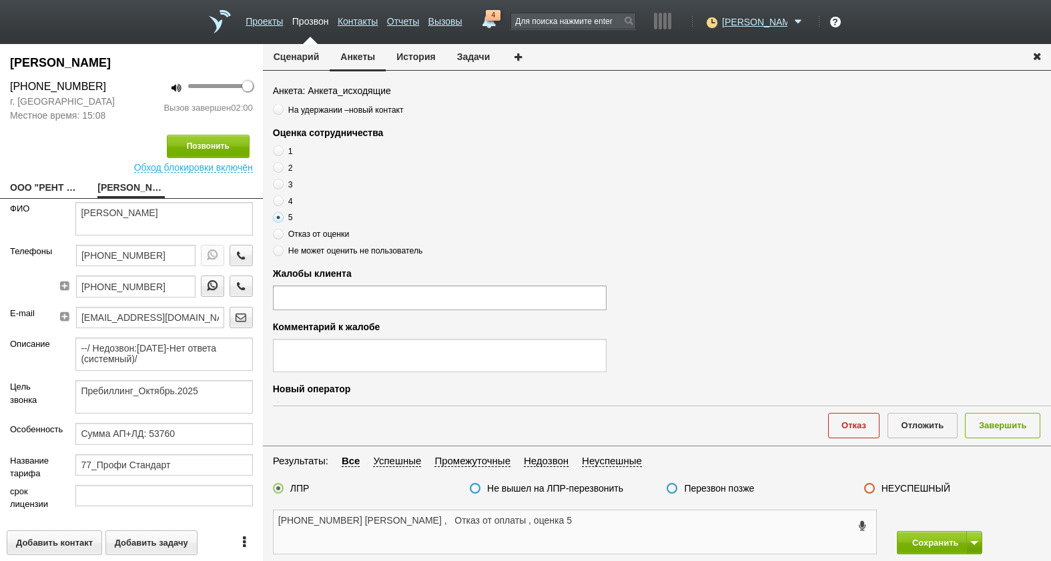
scroll to position [334, 0]
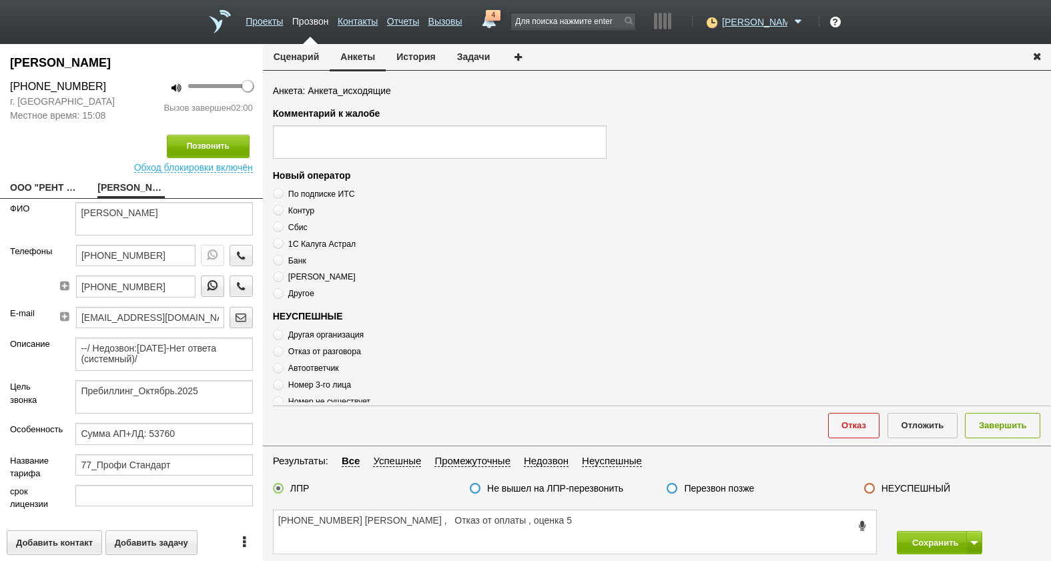
click at [300, 245] on span "1С Калуга Астрал" at bounding box center [321, 243] width 67 height 9
radio input "true"
click at [487, 519] on textarea "+7 (495) 637-93-99 Наталья , Отказ от оплаты , оценка 5" at bounding box center [575, 532] width 603 height 43
click at [483, 518] on textarea "+7 (495) 637-93-99 Наталья , Отказ от оплаты , оценка 5" at bounding box center [575, 532] width 603 height 43
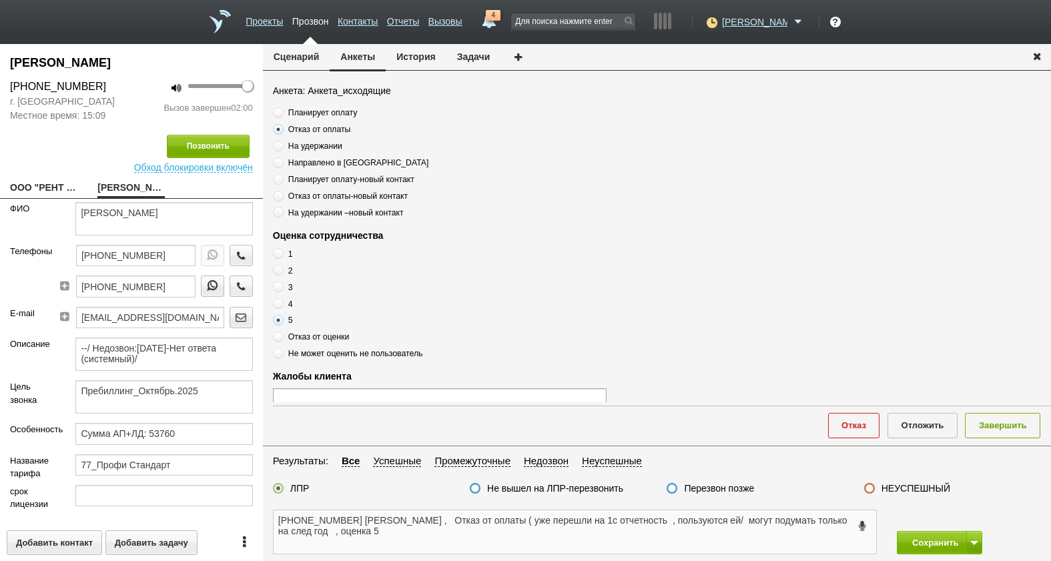
scroll to position [0, 0]
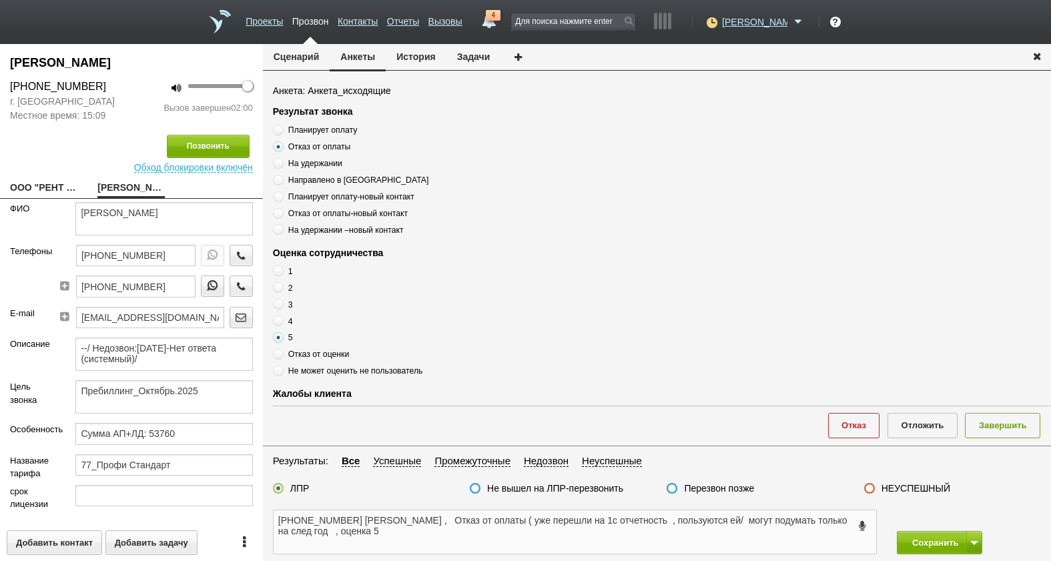
click at [683, 530] on textarea "+7 (495) 637-93-99 Наталья , Отказ от оплаты ( уже перешли на 1с отчетность , п…" at bounding box center [575, 532] width 603 height 43
click at [519, 521] on textarea "+7 (495) 637-93-99 Наталья , Отказ от оплаты ( уже перешли на 1с отчетность , п…" at bounding box center [575, 532] width 603 height 43
click at [644, 513] on textarea "+7 (495) 637-93-99 Наталья , Отказ от оплаты ( уже перешли на 1с отчетность , п…" at bounding box center [575, 532] width 603 height 43
click at [624, 519] on textarea "+7 (495) 637-93-99 Наталья , Отказ от оплаты ( уже перешли на 1с отчетность , п…" at bounding box center [575, 532] width 603 height 43
click at [688, 519] on textarea "+7 (495) 637-93-99 Наталья , Отказ от оплаты ( уже перешли на 1с отчетность , п…" at bounding box center [575, 532] width 603 height 43
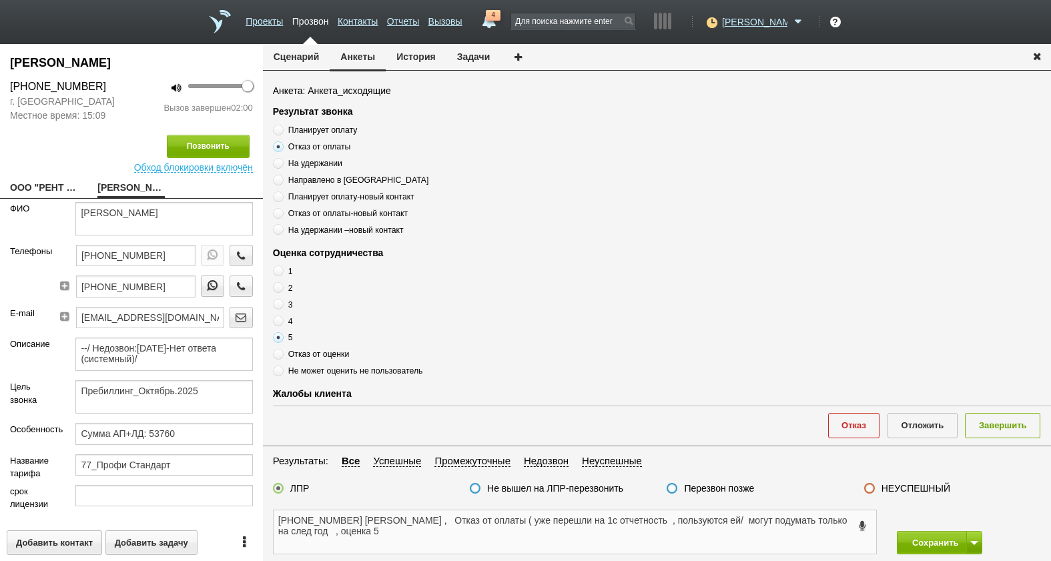
click at [696, 519] on textarea "+7 (495) 637-93-99 Наталья , Отказ от оплаты ( уже перешли на 1с отчетность , п…" at bounding box center [575, 532] width 603 height 43
click at [406, 529] on textarea "+7 (495) 637-93-99 Наталья , Отказ от оплаты ( уже перешли на 1с отчетность , п…" at bounding box center [575, 532] width 603 height 43
type textarea "+7 (495) 637-93-99 Наталья , Отказ от оплаты ( уже перешли на 1с отчетность , п…"
click at [1026, 433] on button "Завершить" at bounding box center [1002, 425] width 75 height 25
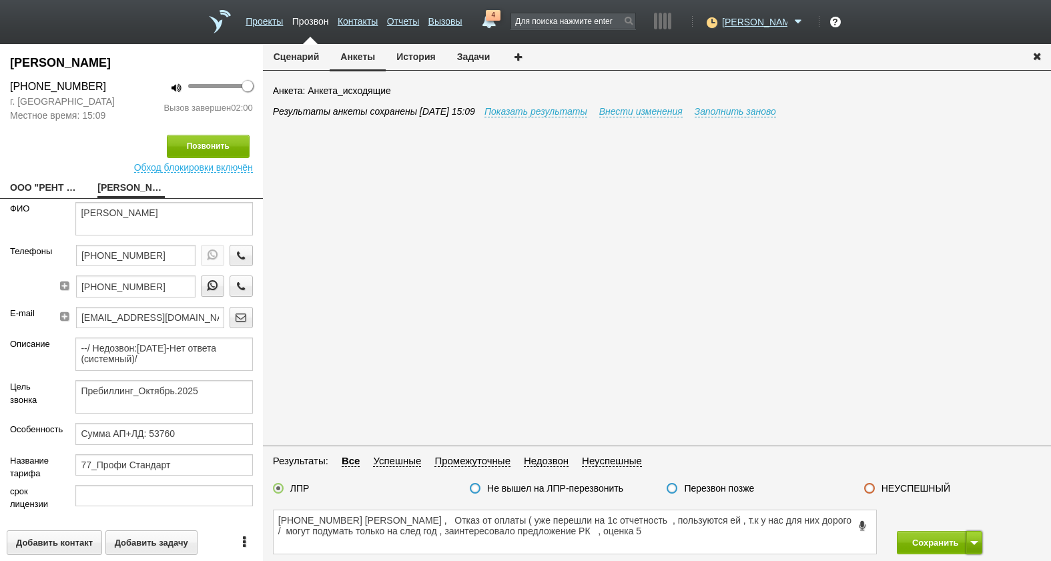
click at [973, 543] on span at bounding box center [975, 543] width 8 height 4
click at [953, 518] on button "Сохранить и остаться" at bounding box center [929, 518] width 103 height 23
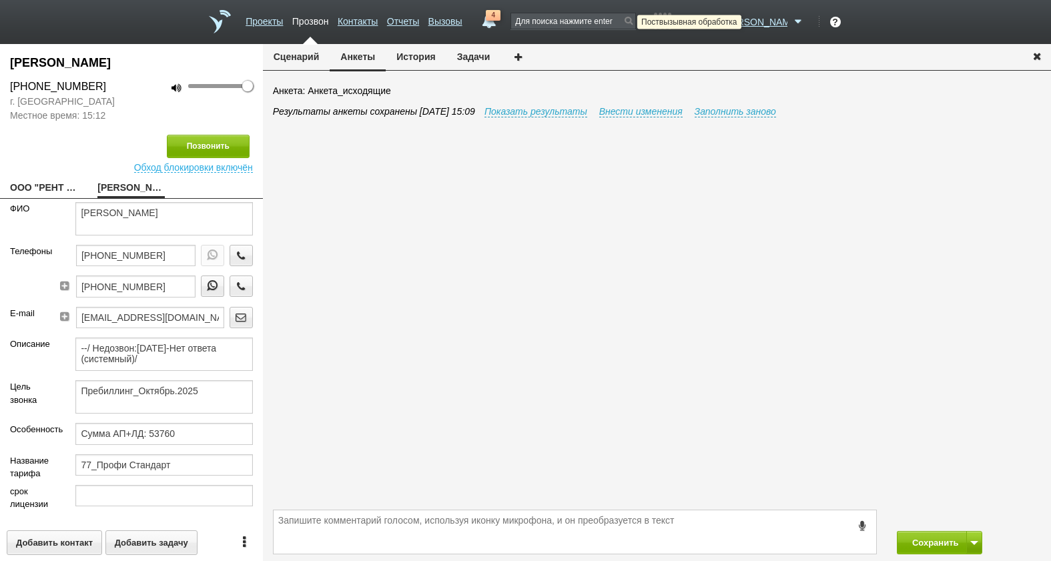
drag, startPoint x: 756, startPoint y: 21, endPoint x: 754, endPoint y: 41, distance: 20.1
click at [720, 21] on icon at bounding box center [711, 21] width 18 height 13
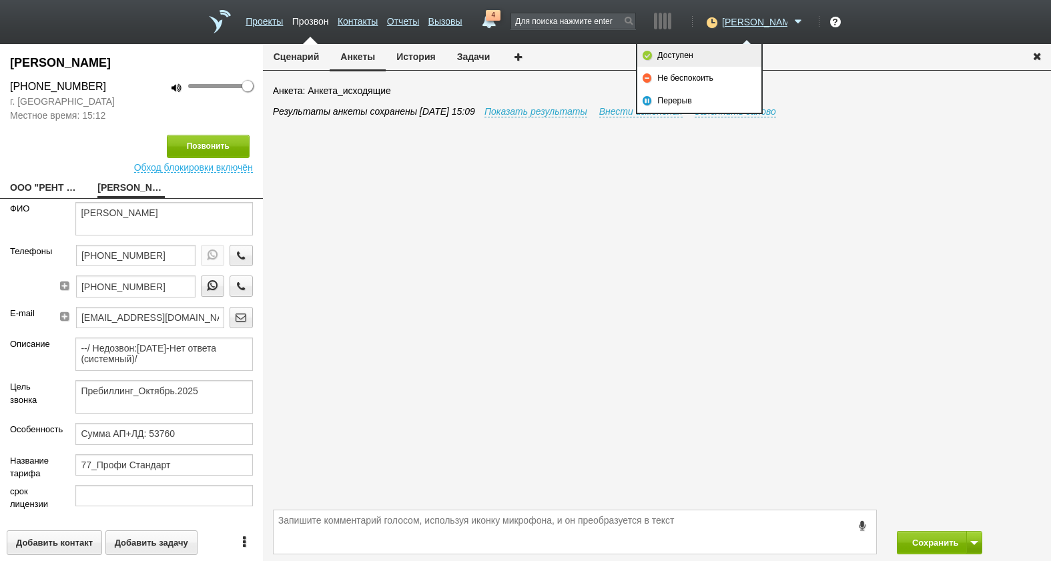
click at [722, 65] on link "Доступен" at bounding box center [699, 55] width 124 height 23
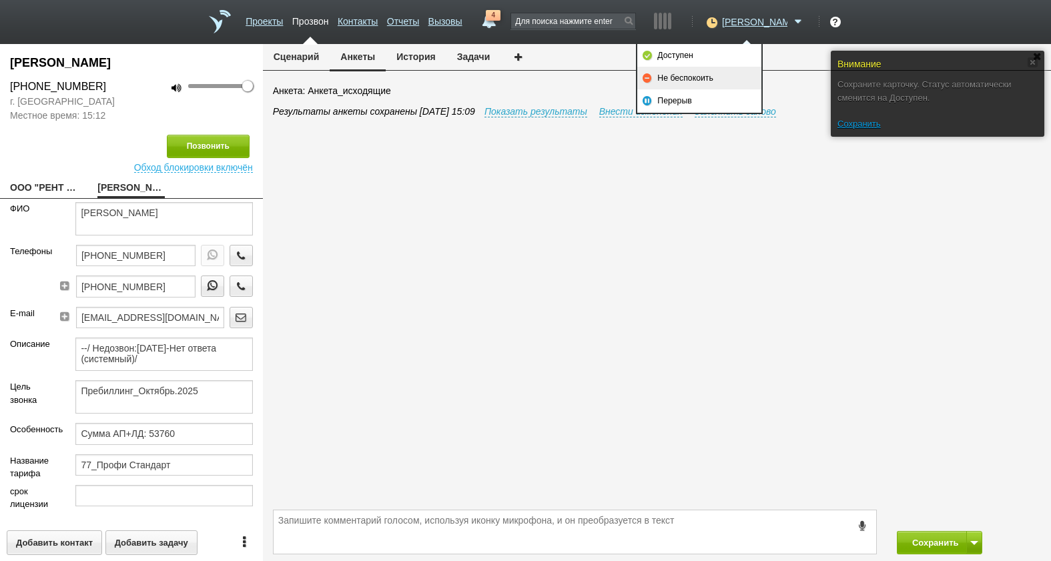
click at [722, 75] on link "Не беспокоить" at bounding box center [699, 78] width 124 height 23
drag, startPoint x: 790, startPoint y: 314, endPoint x: 799, endPoint y: 268, distance: 46.9
click at [791, 314] on div "Результаты анкеты сохранены 01.09.2025 15:09 Показать результаты Внести изменен…" at bounding box center [662, 306] width 778 height 402
drag, startPoint x: 893, startPoint y: 266, endPoint x: 908, endPoint y: 266, distance: 14.7
click at [896, 266] on div "Результаты анкеты сохранены 01.09.2025 15:09 Показать результаты Внести изменен…" at bounding box center [662, 306] width 778 height 402
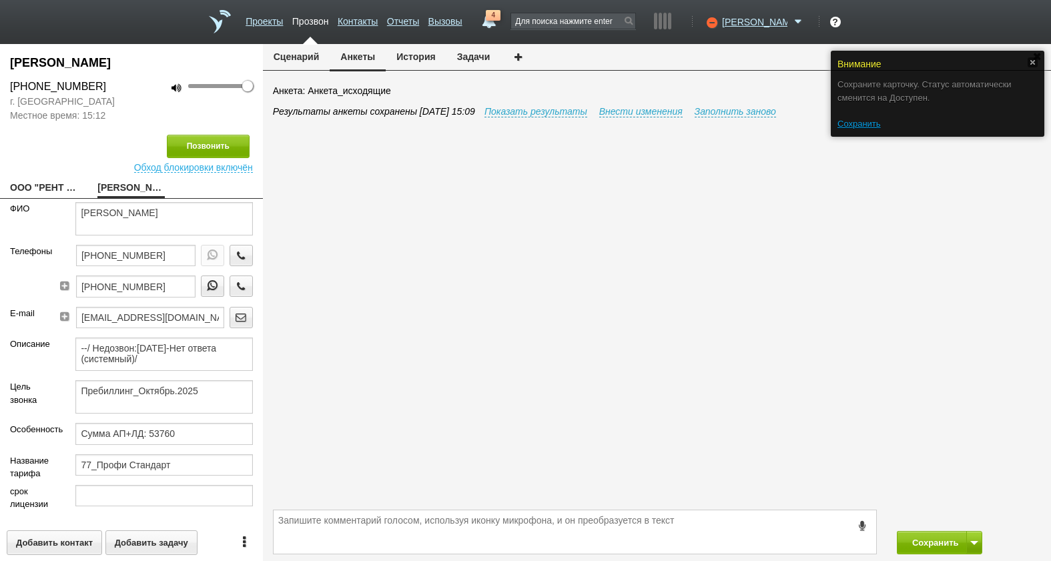
click at [1032, 57] on div "Внимание Сохраните карточку. Статус автоматически сменится на Доступен. Сохрани…" at bounding box center [938, 94] width 214 height 86
click at [1029, 61] on link at bounding box center [1033, 62] width 10 height 10
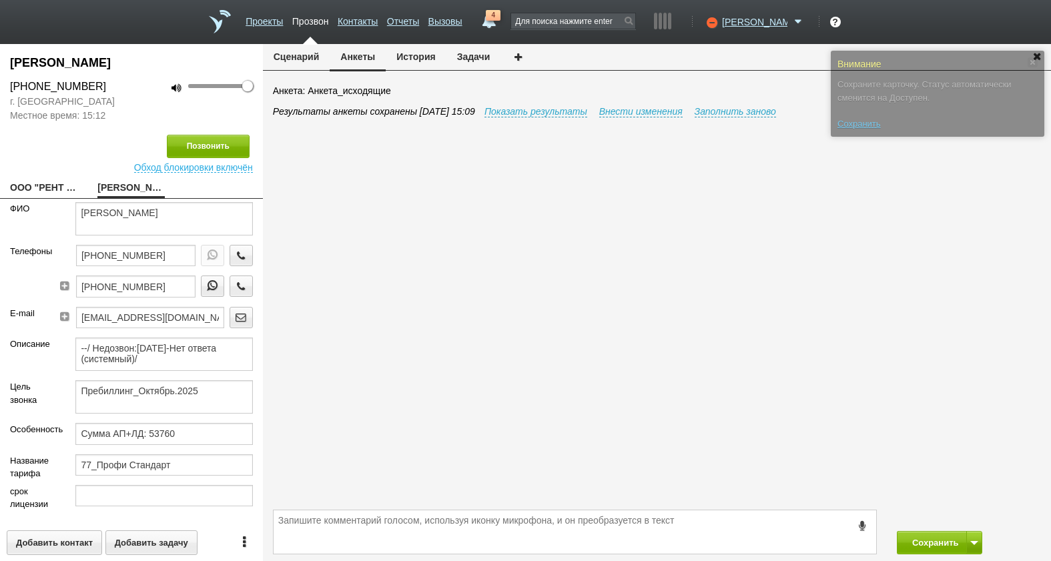
click at [888, 250] on div "Результаты анкеты сохранены 01.09.2025 15:09 Показать результаты Внести изменен…" at bounding box center [662, 306] width 778 height 402
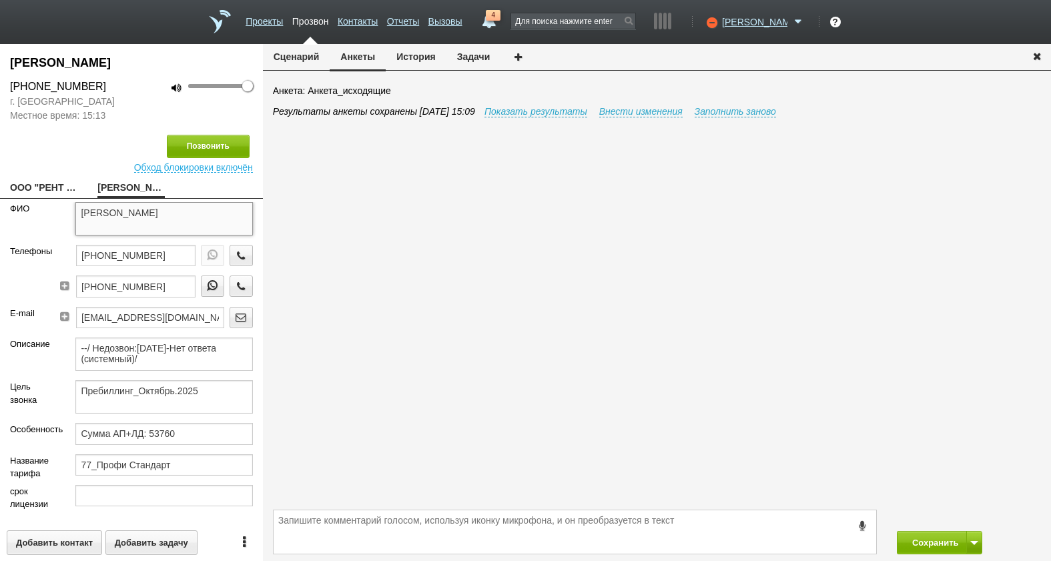
drag, startPoint x: 127, startPoint y: 214, endPoint x: 236, endPoint y: 214, distance: 108.1
click at [238, 216] on textarea "Николаева Наталья Владимировна" at bounding box center [163, 218] width 177 height 33
drag, startPoint x: 170, startPoint y: 251, endPoint x: 30, endPoint y: 257, distance: 140.3
click at [30, 257] on div "Телефоны +7 (495) 637-93-99 +7 (926) 752-71-02" at bounding box center [131, 276] width 263 height 62
click at [530, 541] on textarea at bounding box center [575, 532] width 603 height 43
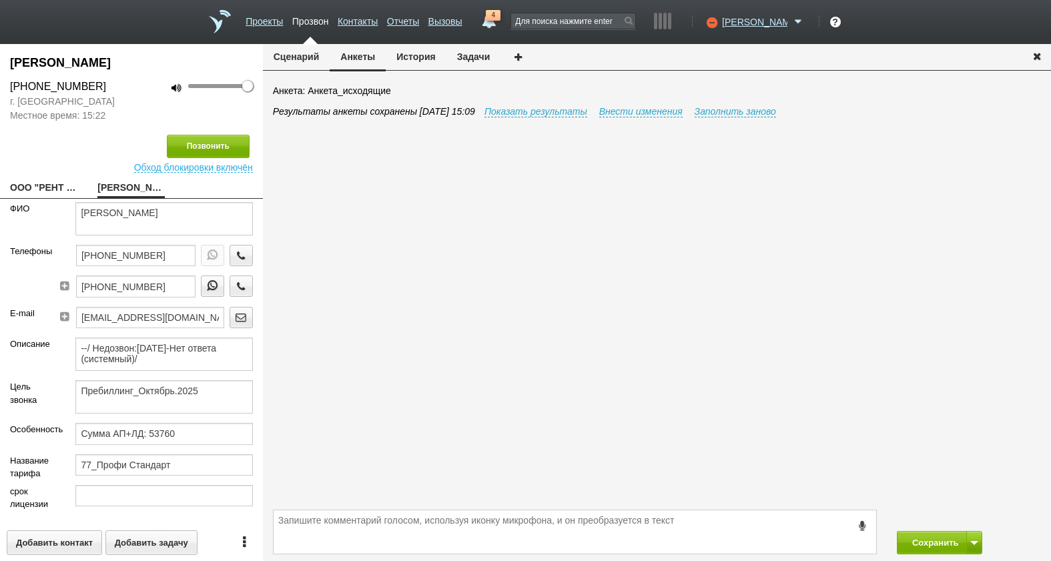
click at [716, 344] on div "Результаты анкеты сохранены 01.09.2025 15:09 Показать результаты Внести изменен…" at bounding box center [662, 306] width 778 height 402
click at [942, 548] on button "Сохранить" at bounding box center [932, 542] width 70 height 23
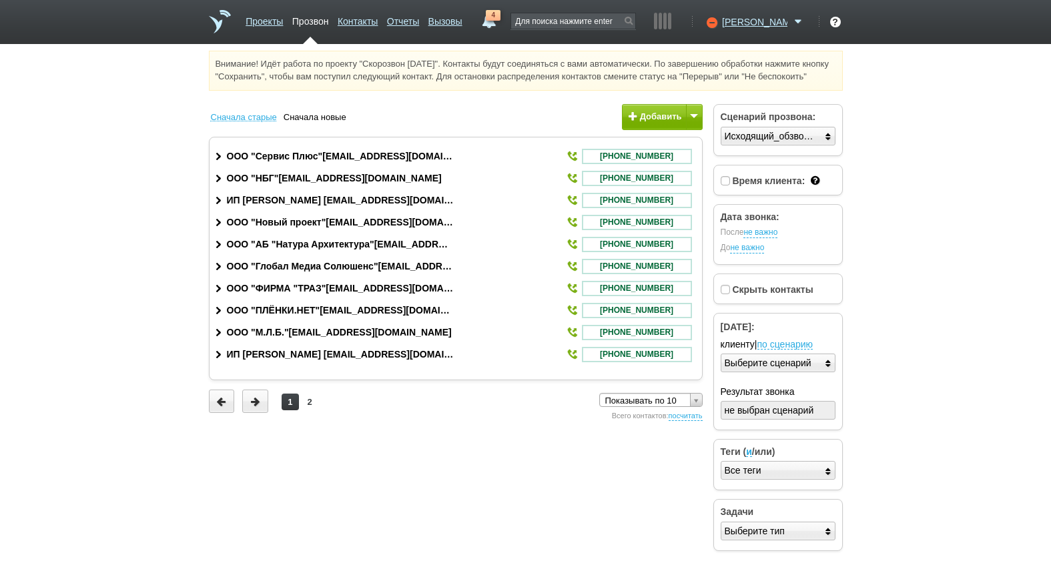
click at [501, 22] on link "4" at bounding box center [489, 18] width 24 height 16
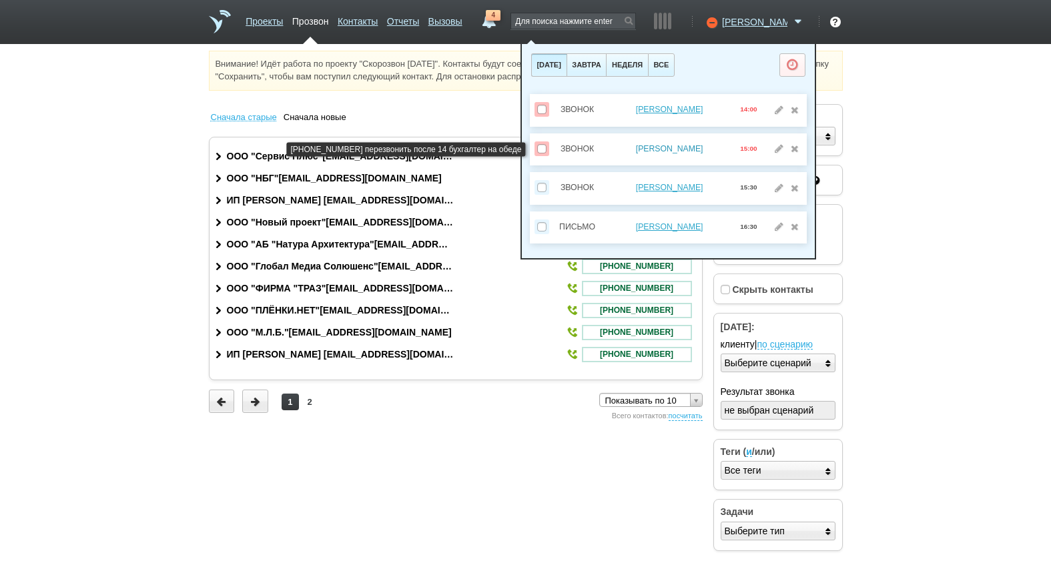
click at [673, 149] on link "Николаева Наталья Владимировна" at bounding box center [669, 148] width 67 height 9
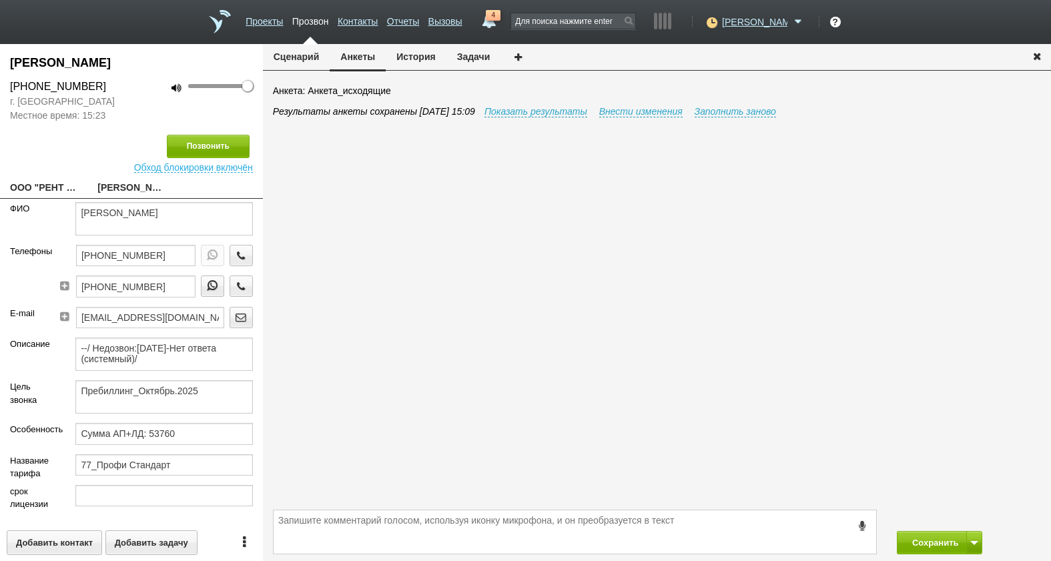
click at [416, 61] on button "История" at bounding box center [416, 56] width 60 height 25
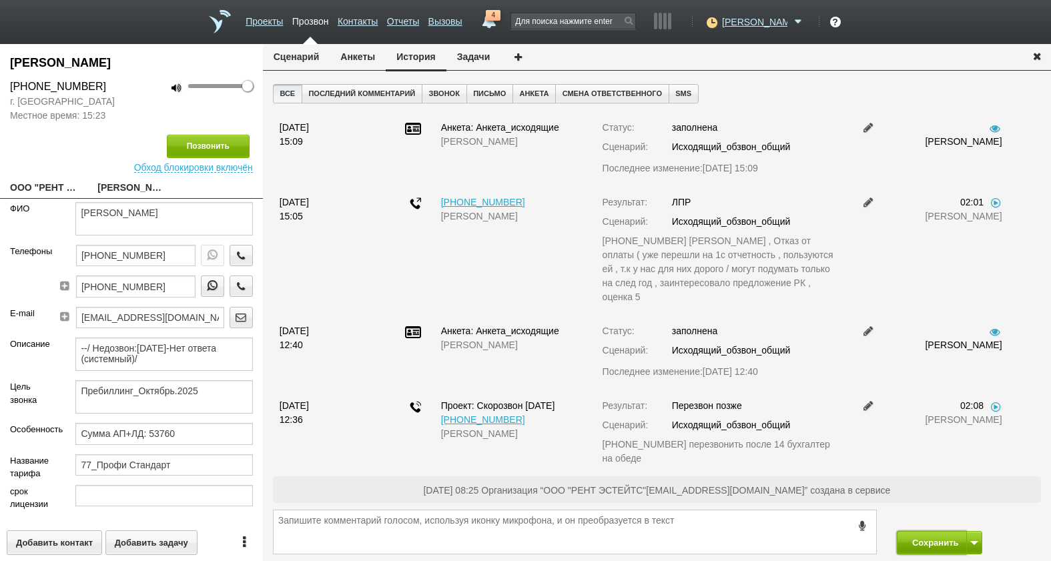
click at [935, 531] on button "Сохранить" at bounding box center [932, 542] width 70 height 23
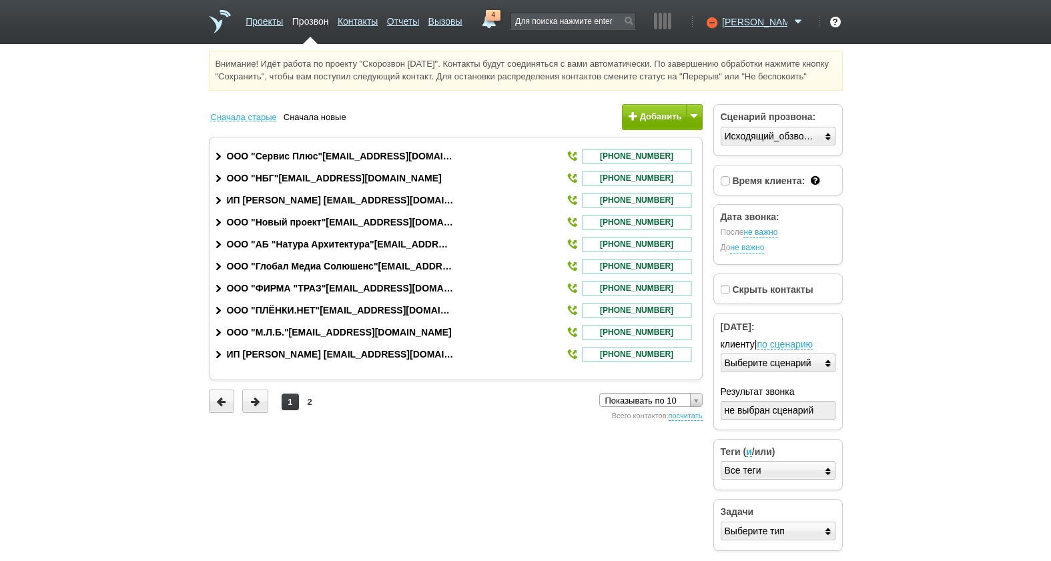
click at [501, 18] on span "4" at bounding box center [493, 15] width 15 height 11
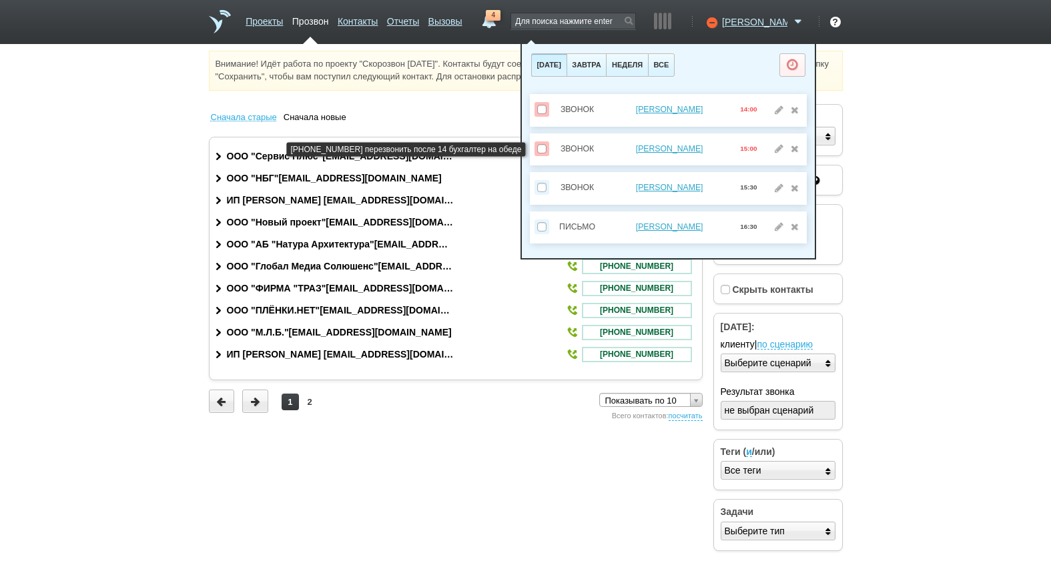
click at [539, 148] on span at bounding box center [541, 148] width 9 height 9
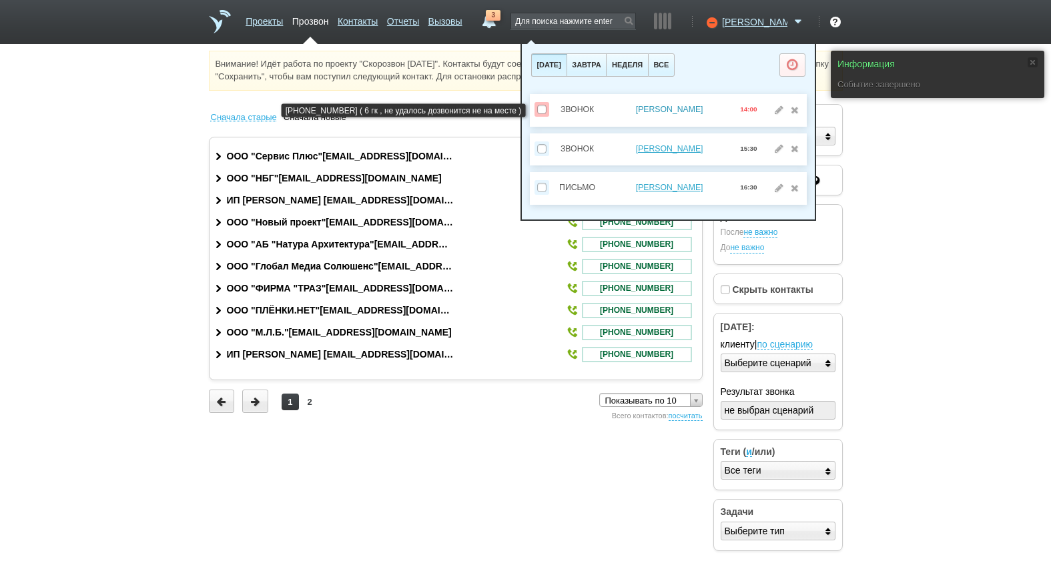
click at [665, 109] on link "Миронов Олег Викторович" at bounding box center [669, 109] width 67 height 9
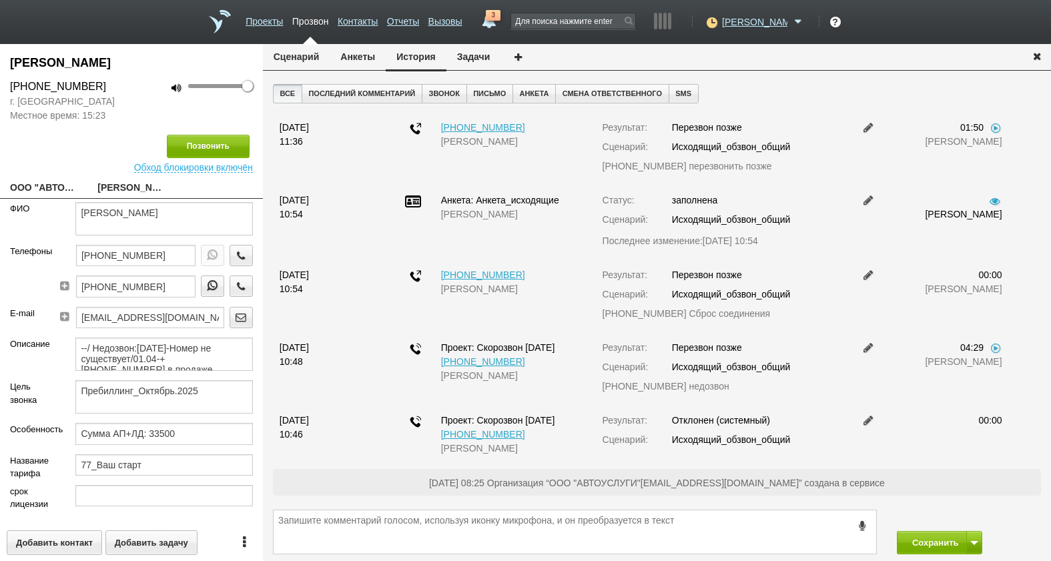
click at [501, 21] on link "3" at bounding box center [489, 18] width 24 height 16
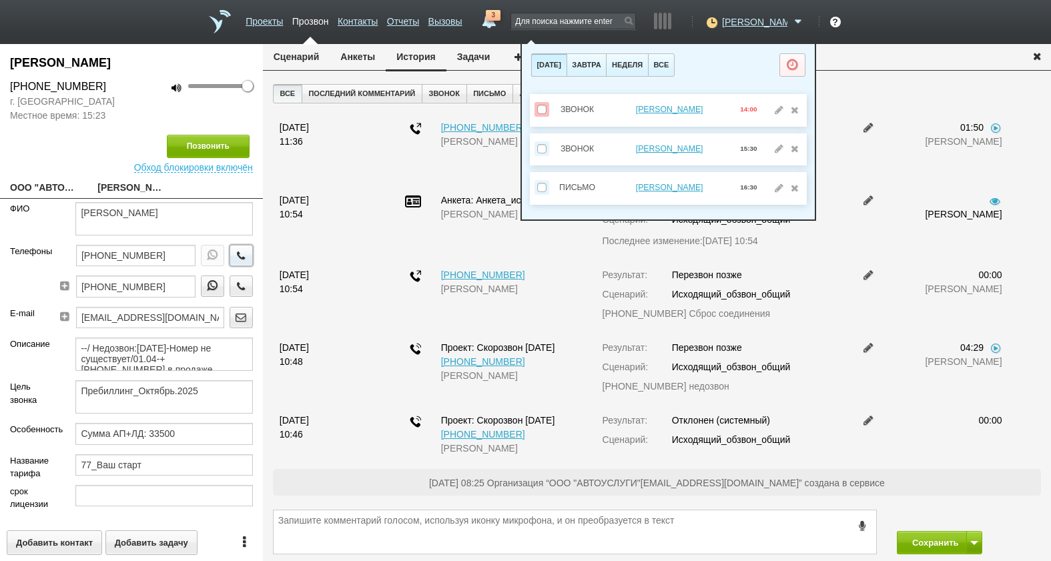
click at [230, 253] on button "button" at bounding box center [241, 255] width 23 height 21
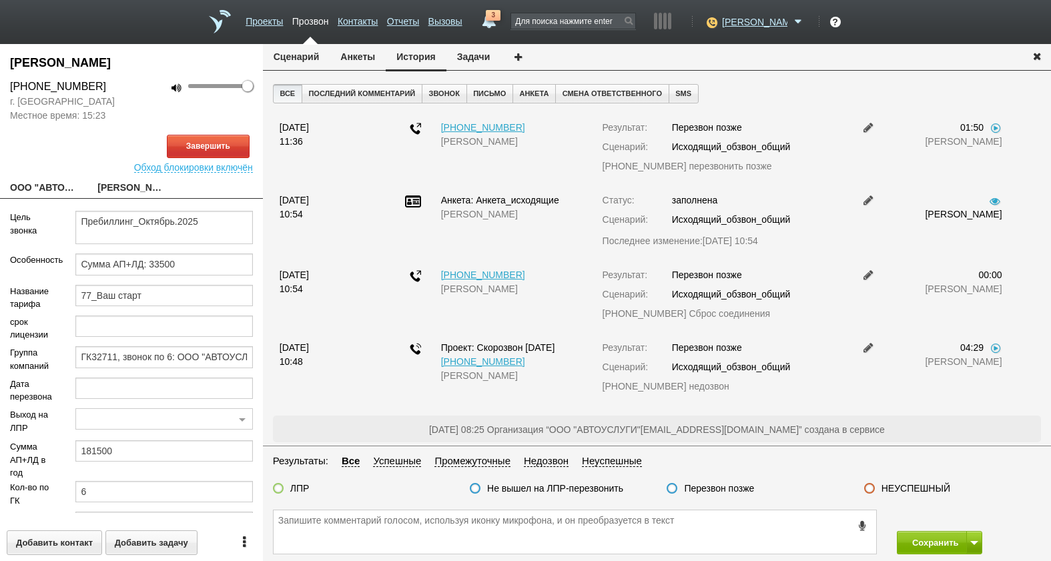
scroll to position [200, 0]
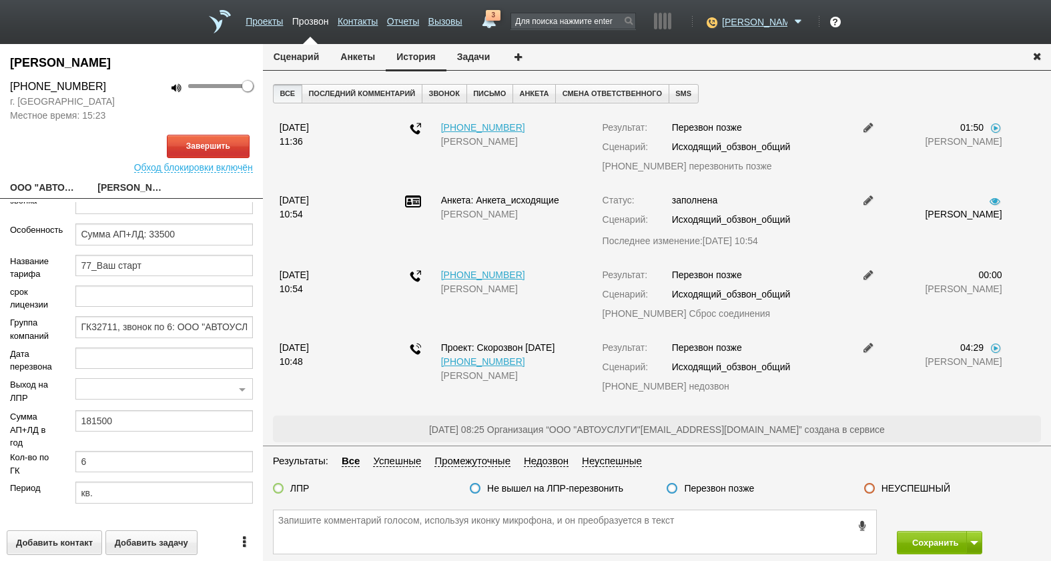
drag, startPoint x: 41, startPoint y: 180, endPoint x: 68, endPoint y: 203, distance: 35.0
click at [41, 180] on link "ООО "АВТОУСЛУГИ"__50070ry@host11.taxcom.ru" at bounding box center [43, 189] width 67 height 19
type textarea "ООО "АВТОУСЛУГИ"__50070ry@host11.taxcom.ru"
type input "5007086038"
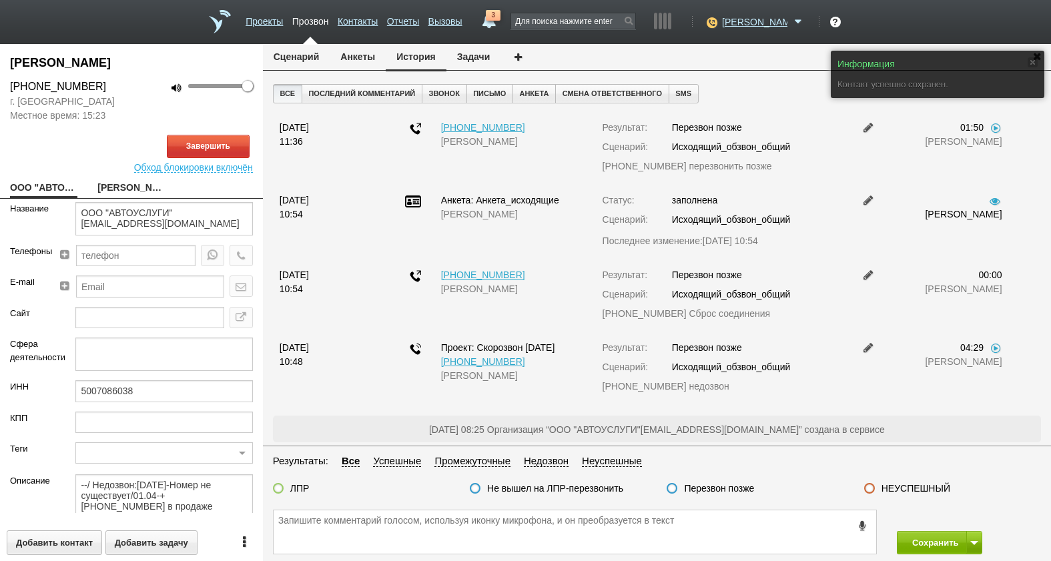
drag, startPoint x: 60, startPoint y: 200, endPoint x: 58, endPoint y: 192, distance: 7.6
click at [59, 199] on div "Миронов Олег Викторович +7 (495) 966-10-96 г. Москва Местное время: 15:23 100 З…" at bounding box center [131, 302] width 263 height 517
click at [58, 192] on link "ООО "АВТОУСЛУГИ"__50070ry@host11.taxcom.ru" at bounding box center [43, 189] width 67 height 19
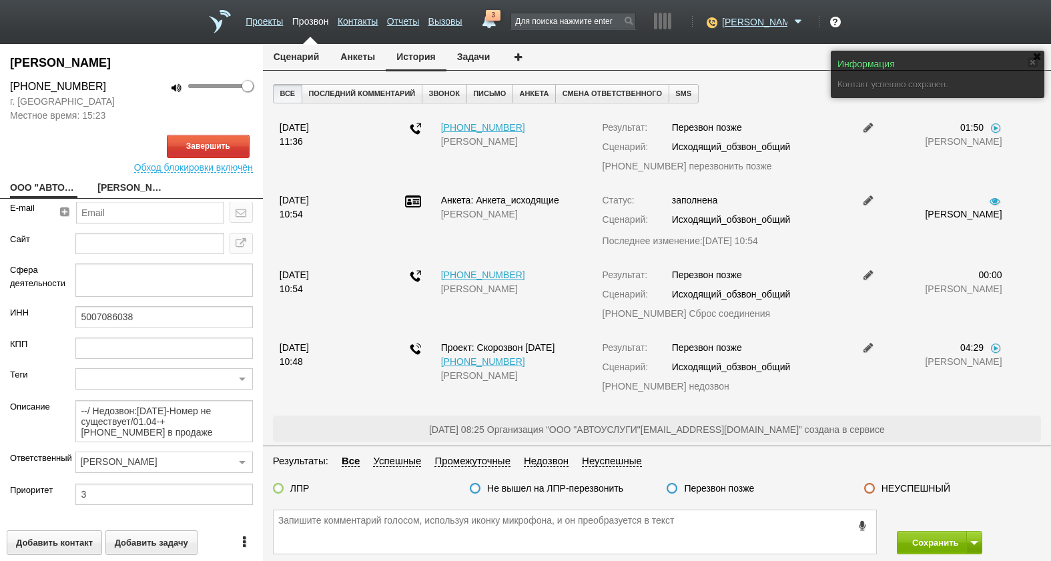
scroll to position [75, 0]
drag, startPoint x: 160, startPoint y: 315, endPoint x: 127, endPoint y: 314, distance: 32.7
click at [69, 310] on div "5007086038" at bounding box center [163, 320] width 197 height 31
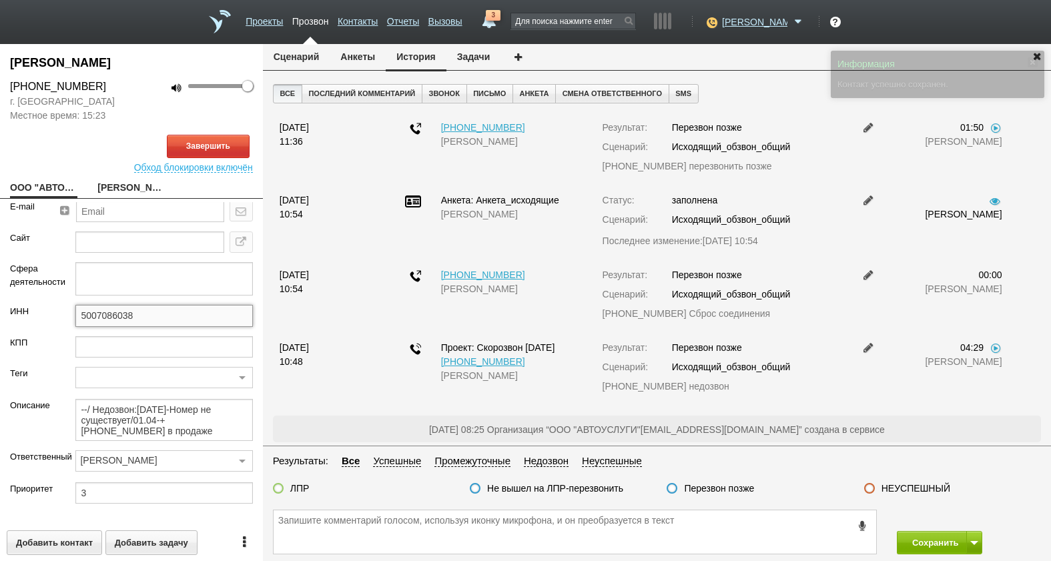
paste input "89153975474@mail.ru"
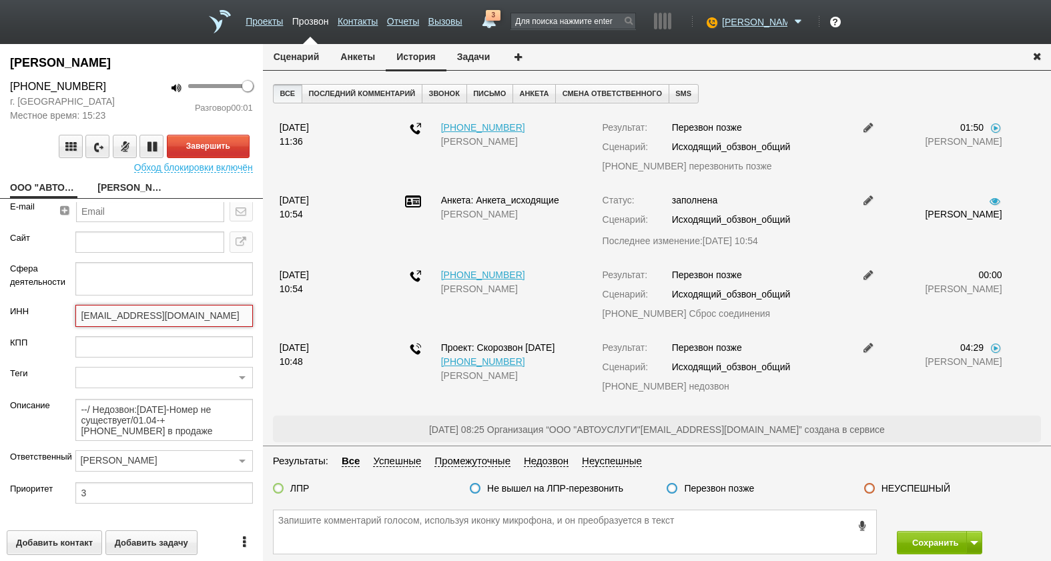
drag, startPoint x: 187, startPoint y: 318, endPoint x: 109, endPoint y: 316, distance: 78.1
click at [37, 316] on div "ИНН 89153975474@mail.ru" at bounding box center [131, 320] width 263 height 31
drag, startPoint x: 180, startPoint y: 316, endPoint x: -29, endPoint y: 312, distance: 209.6
click at [0, 312] on html "Проекты Прозвон Контакты Отчеты Вызовы 3 01 сентября 2025 завтра неделя все Зво…" at bounding box center [525, 280] width 1051 height 561
type input "89153975474@mail.ru"
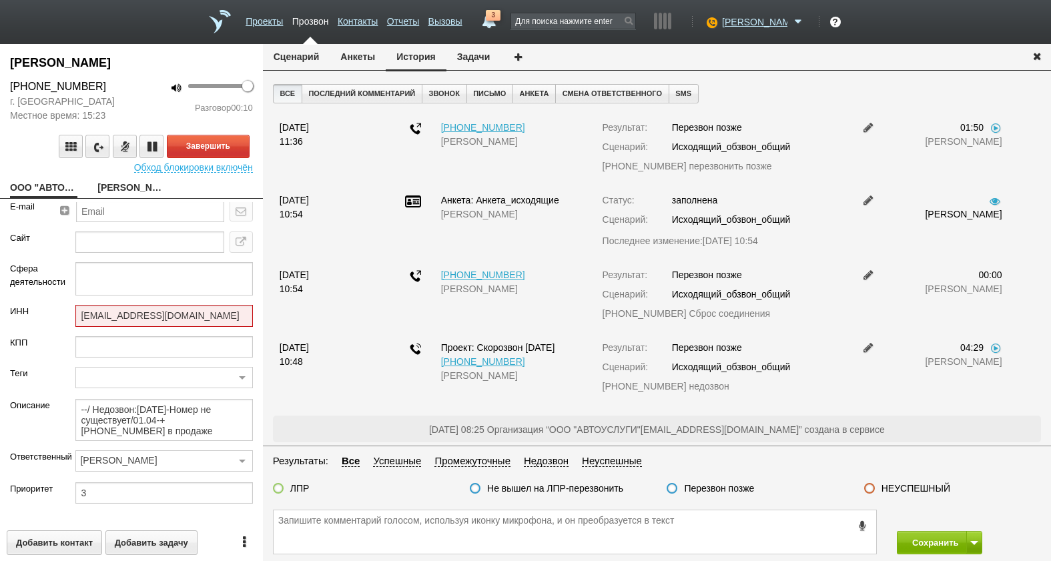
drag, startPoint x: 144, startPoint y: 312, endPoint x: 52, endPoint y: 184, distance: 157.8
click at [52, 184] on link "ООО "АВТОУСЛУГИ"__50070ry@host11.taxcom.ru" at bounding box center [43, 189] width 67 height 19
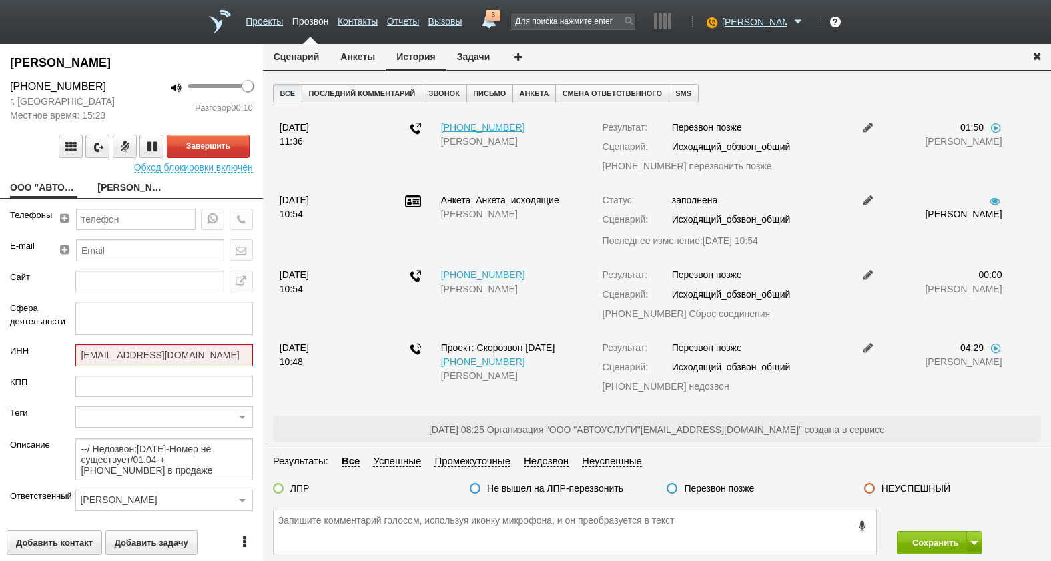
scroll to position [0, 0]
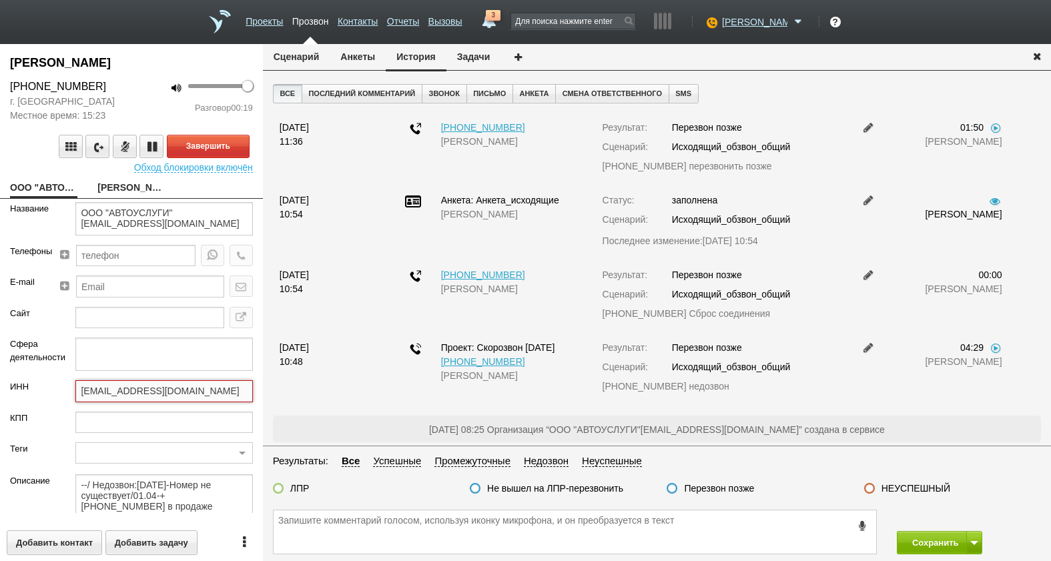
drag, startPoint x: 199, startPoint y: 384, endPoint x: 186, endPoint y: 392, distance: 15.0
click at [186, 392] on input "89153975474@mail.ru" at bounding box center [163, 390] width 177 height 21
click at [501, 15] on span "3" at bounding box center [493, 15] width 15 height 11
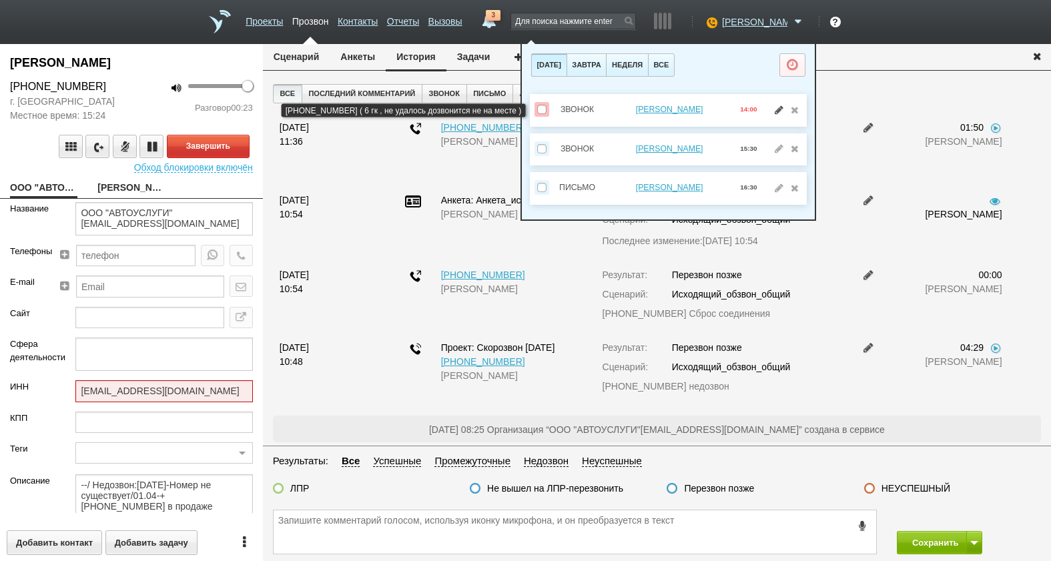
click at [777, 113] on link at bounding box center [779, 109] width 14 height 9
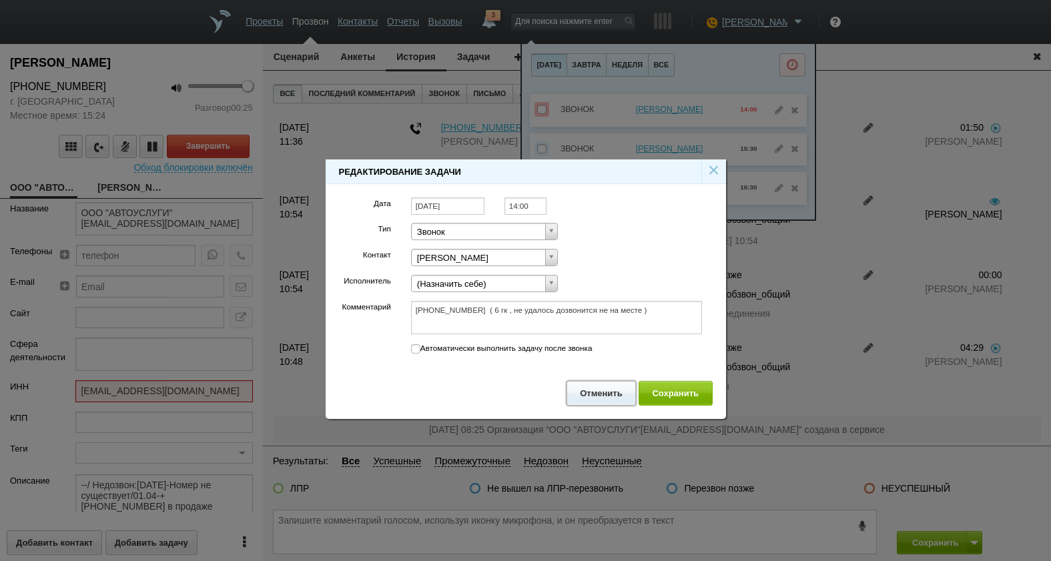
click at [627, 394] on button "Отменить" at bounding box center [602, 393] width 70 height 25
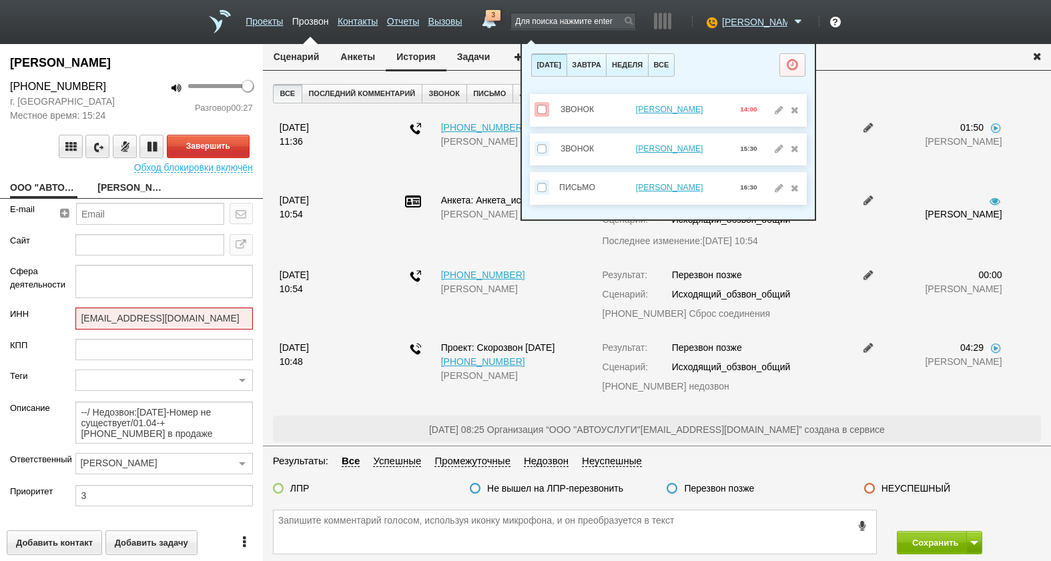
scroll to position [75, 0]
click at [162, 433] on textarea "--/ Недозвон:01.04.2025-Номер не существует/01.04-+7 (495) 679-83-17 в продаже" at bounding box center [163, 420] width 177 height 42
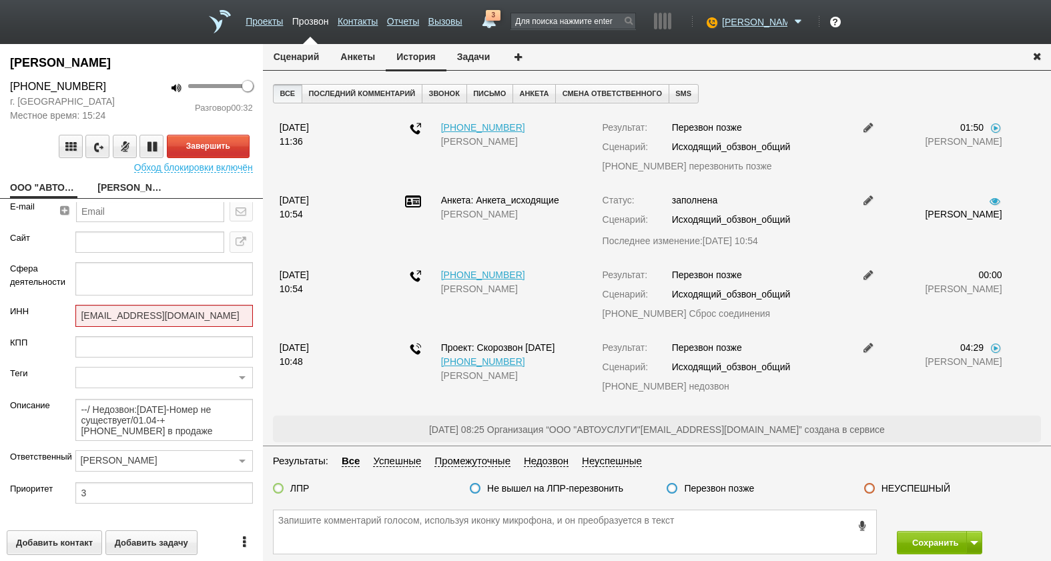
click at [123, 183] on link "Миронов Олег Викторович" at bounding box center [130, 189] width 67 height 19
type textarea "Миронов Олег Викторович"
type textarea "Пребиллинг_Октябрь.2025"
type input "Сумма АП+ЛД: 33500"
type input "77_Ваш старт"
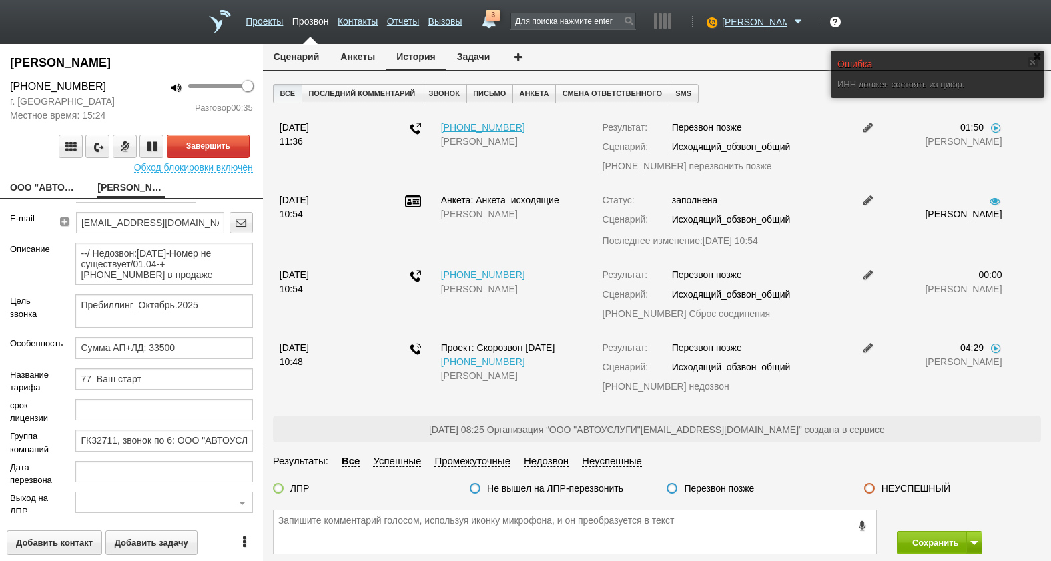
scroll to position [75, 0]
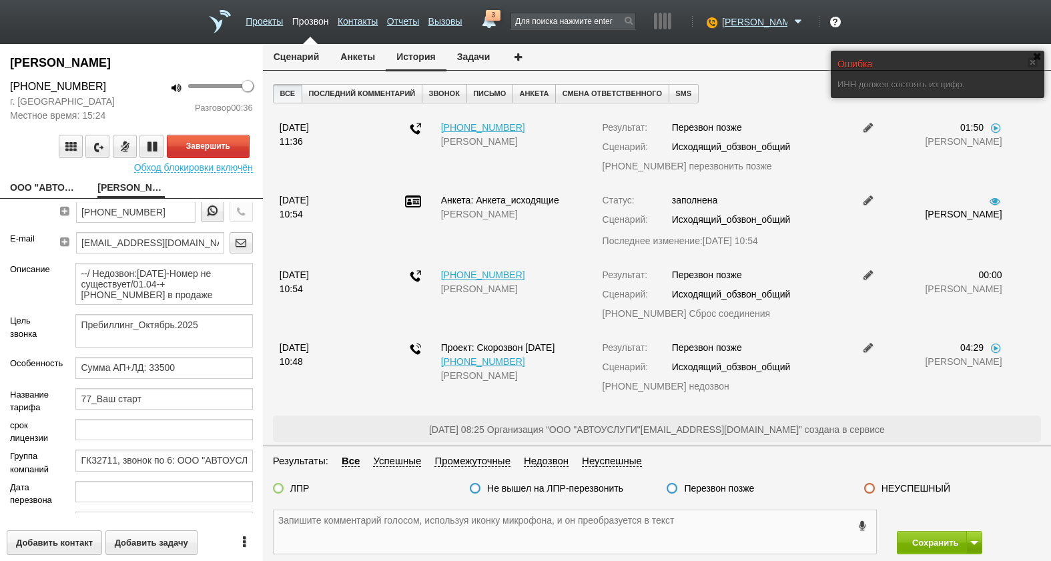
drag, startPoint x: 364, startPoint y: 541, endPoint x: 279, endPoint y: 489, distance: 99.7
click at [365, 540] on textarea at bounding box center [575, 532] width 603 height 43
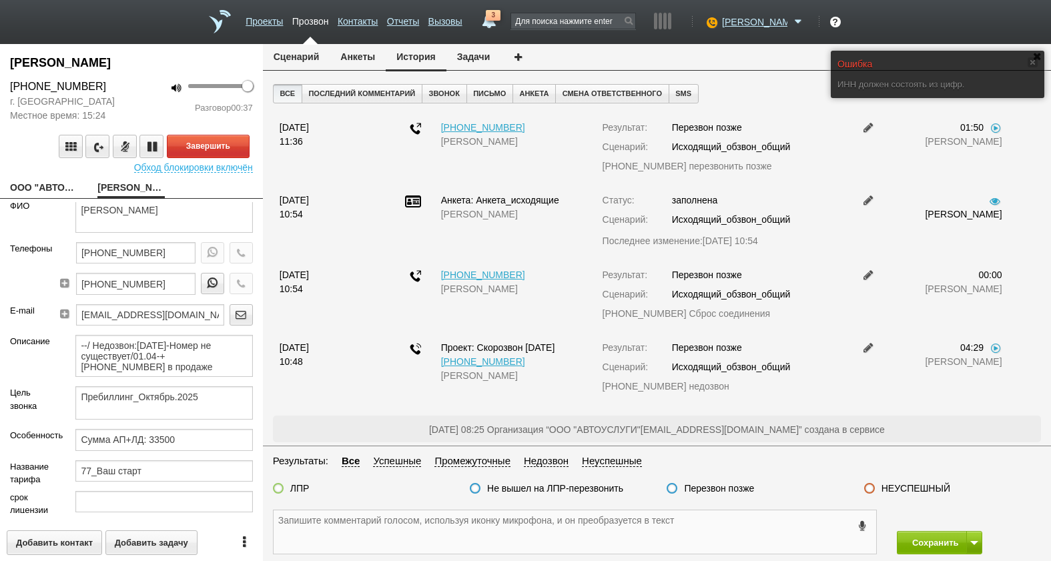
scroll to position [0, 0]
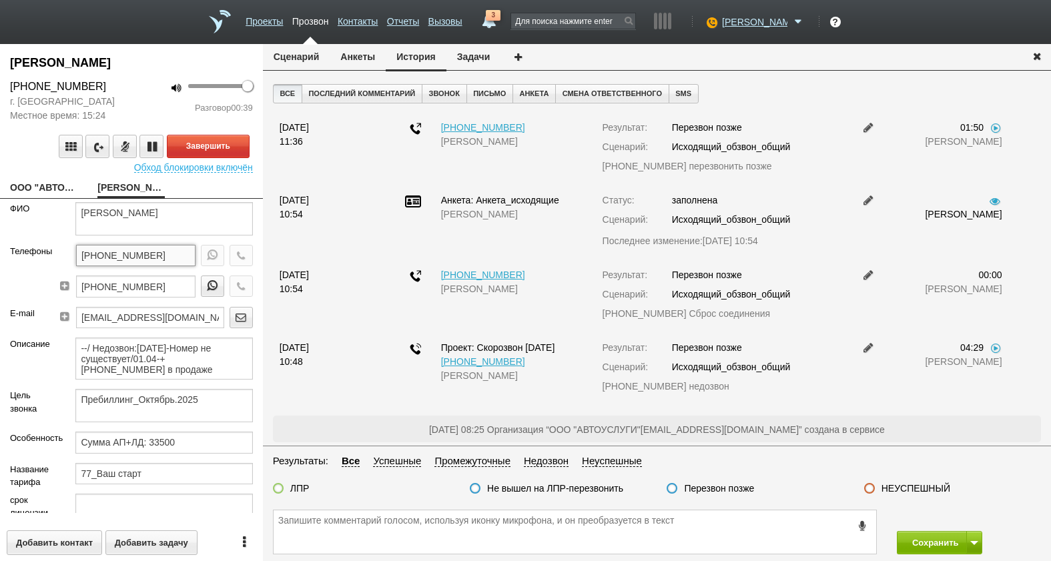
drag, startPoint x: 173, startPoint y: 252, endPoint x: 113, endPoint y: 254, distance: 59.4
click at [29, 249] on div "Телефоны +7 (495) 966-10-96 +7 (985) 839-83-42" at bounding box center [131, 276] width 263 height 62
click at [216, 150] on button "Завершить" at bounding box center [208, 146] width 83 height 23
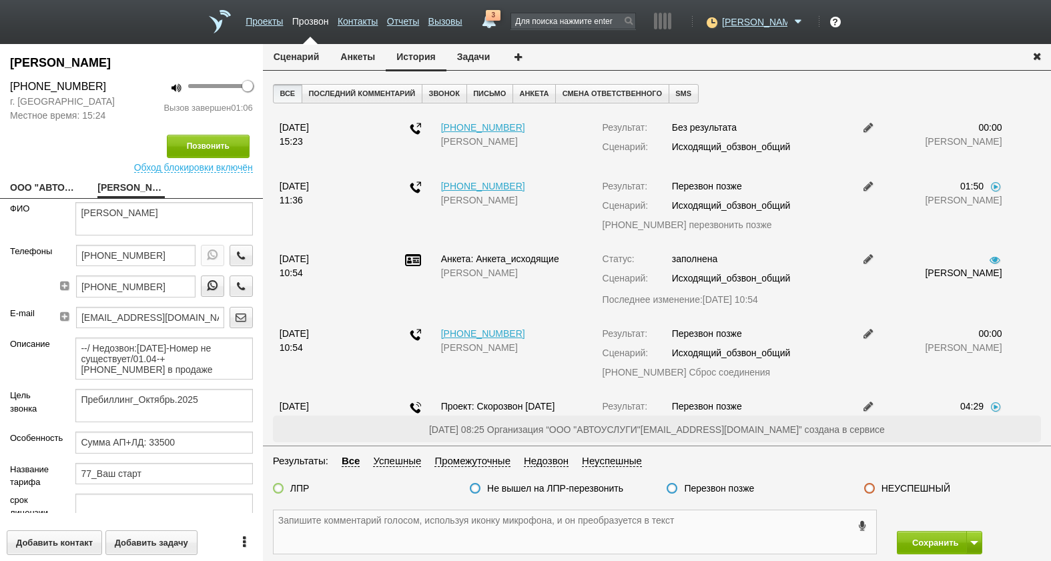
click at [392, 537] on textarea at bounding box center [575, 532] width 603 height 43
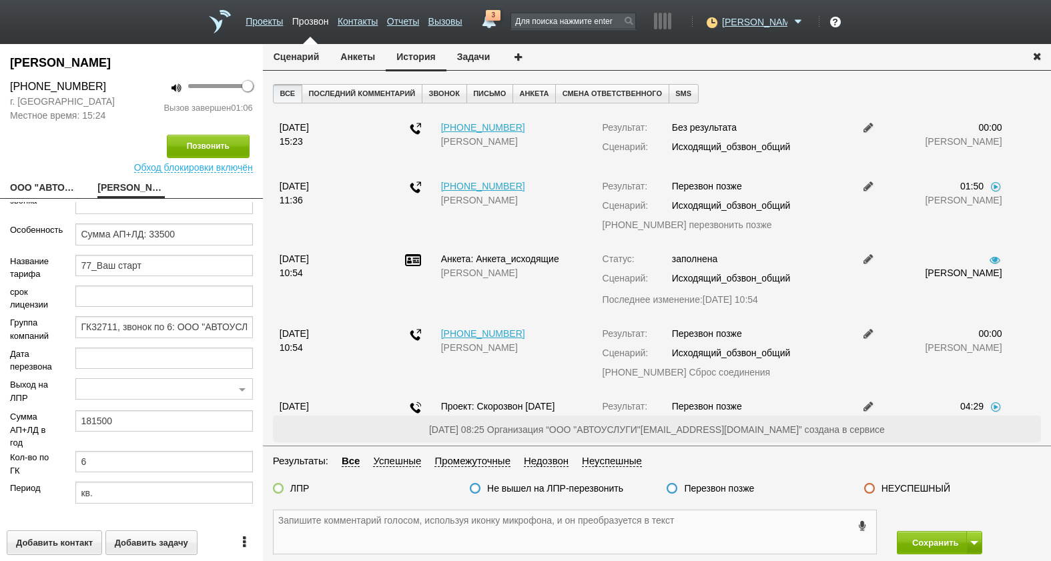
scroll to position [75, 0]
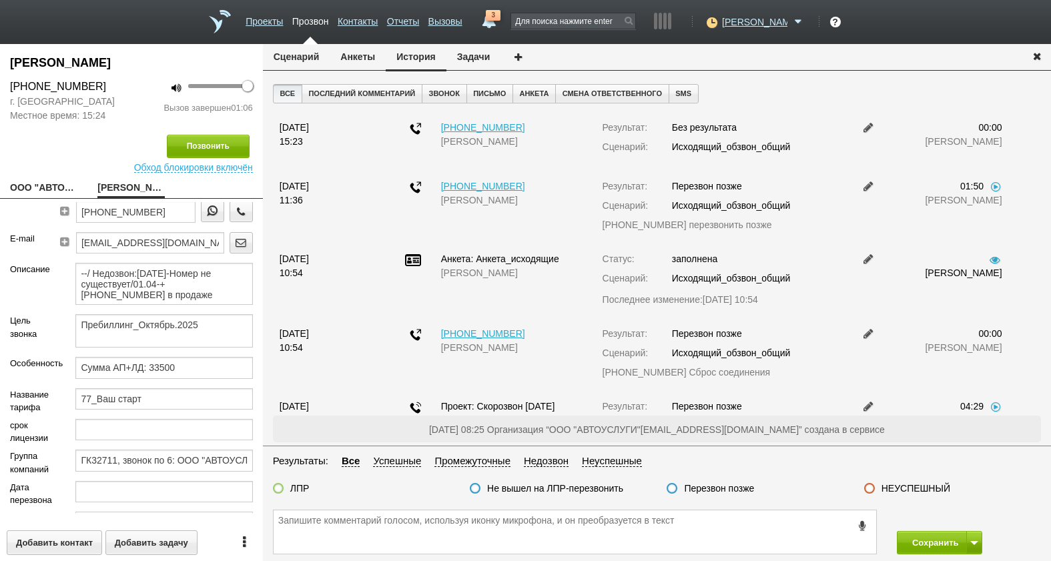
click at [79, 185] on div "ООО "АВТОУСЛУГИ"__50070ry@host11.taxcom.ru" at bounding box center [43, 189] width 87 height 19
click at [61, 184] on link "ООО "АВТОУСЛУГИ"__50070ry@host11.taxcom.ru" at bounding box center [43, 189] width 67 height 19
type textarea "ООО "АВТОУСЛУГИ"__50070ry@host11.taxcom.ru"
type input "89153975474@mail.ru"
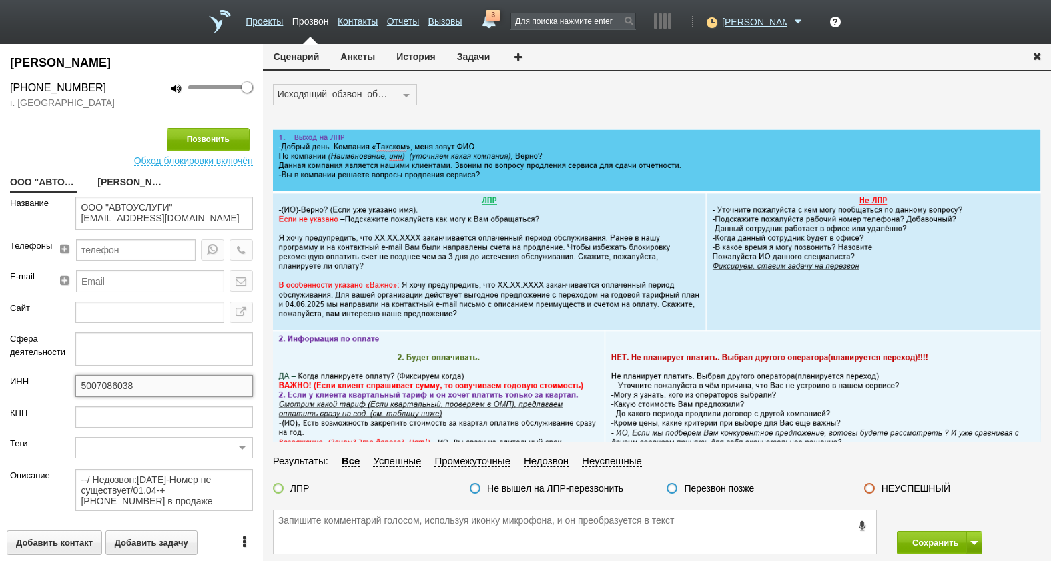
drag, startPoint x: 142, startPoint y: 386, endPoint x: 62, endPoint y: 384, distance: 80.1
click at [62, 384] on div "ИНН 5007086038" at bounding box center [131, 390] width 263 height 31
click at [122, 186] on link "[PERSON_NAME]" at bounding box center [130, 183] width 67 height 19
type textarea "[PERSON_NAME]"
type textarea "Пребиллинг_Октябрь.2025"
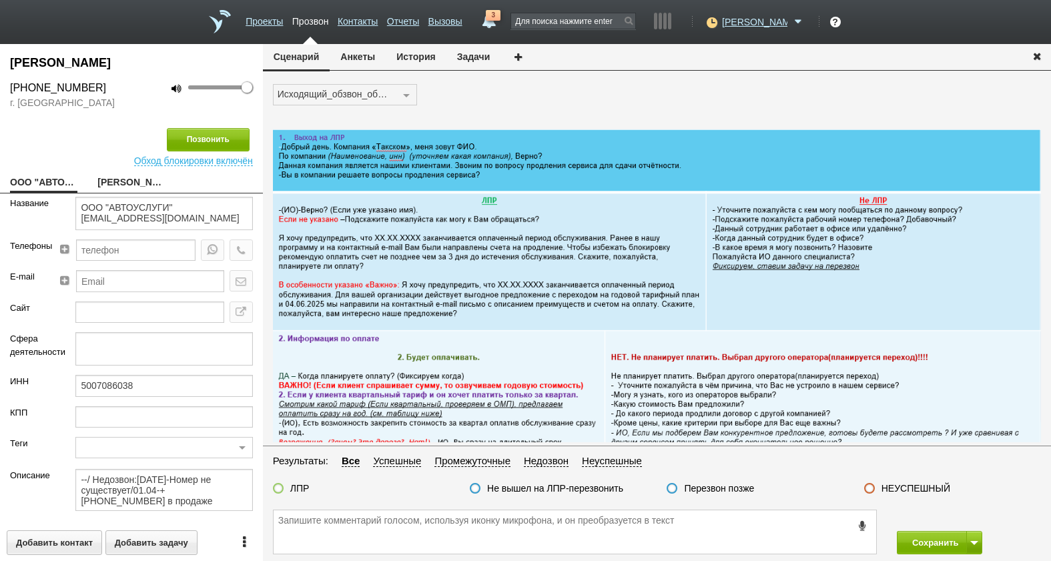
type input "Сумма АП+ЛД: 33500"
type input "77_Ваш старт"
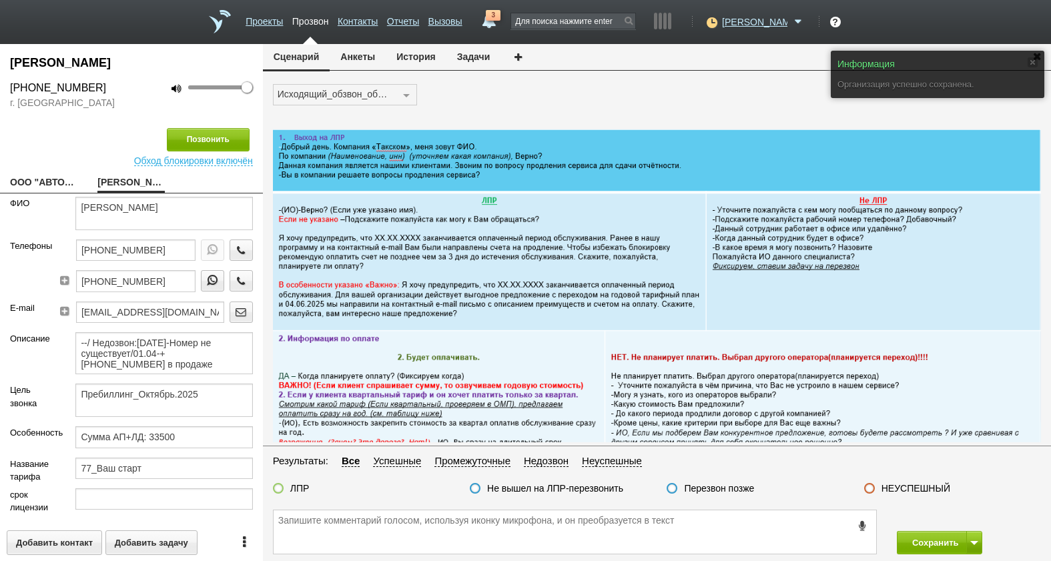
click at [429, 57] on button "История" at bounding box center [416, 56] width 60 height 25
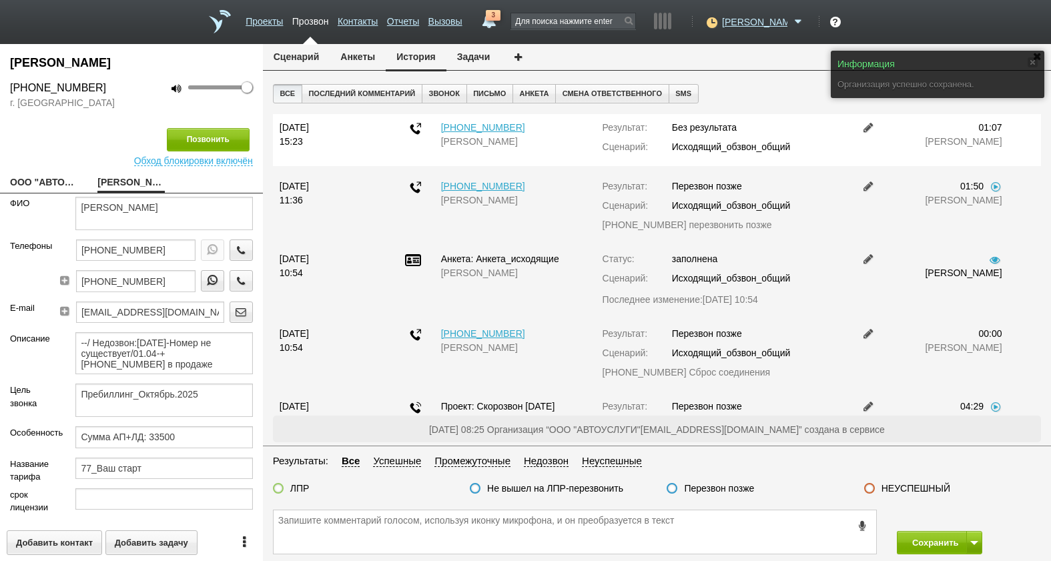
click at [862, 126] on link at bounding box center [869, 127] width 16 height 11
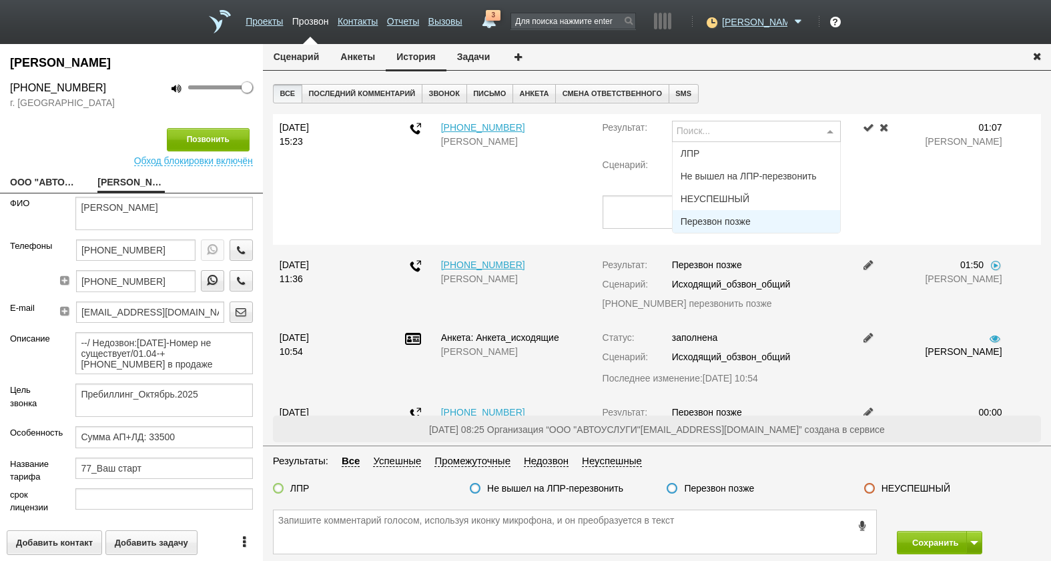
click at [730, 223] on span "Перезвон позже" at bounding box center [716, 221] width 70 height 9
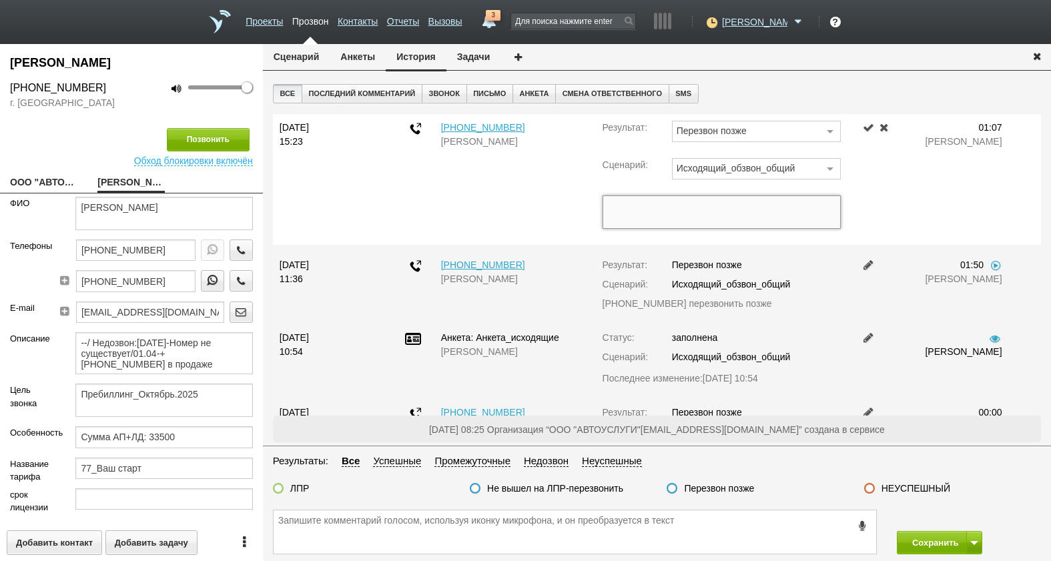
click at [732, 210] on textarea at bounding box center [722, 212] width 238 height 33
drag, startPoint x: 515, startPoint y: 123, endPoint x: 427, endPoint y: 125, distance: 88.1
click at [427, 125] on div "1 сентября 2025 15:23 +74959661096 Миронов Олег Викторович Результат: Перезвон …" at bounding box center [657, 179] width 775 height 117
drag, startPoint x: 427, startPoint y: 125, endPoint x: 465, endPoint y: 127, distance: 38.1
copy div "+74959661096"
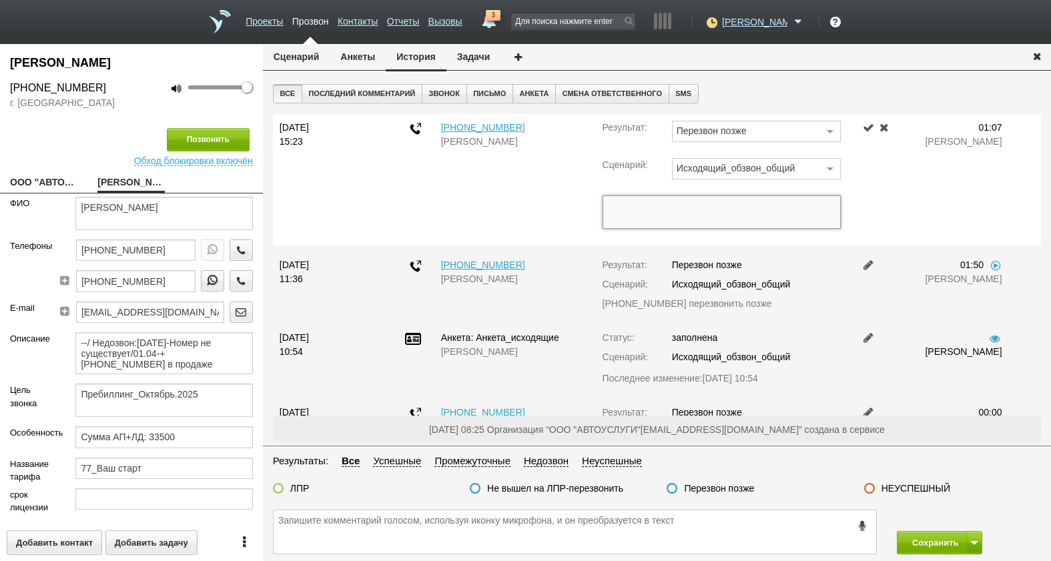
paste textarea "+74959661096"
click at [703, 221] on textarea "+74959661096" at bounding box center [722, 212] width 238 height 33
type textarea "+74959661096 Бух . в отпуске будет через 2 недели"
click at [937, 192] on div "01:07 Краснова Анна Сергеевна" at bounding box center [963, 179] width 97 height 117
click at [863, 127] on link at bounding box center [869, 127] width 16 height 11
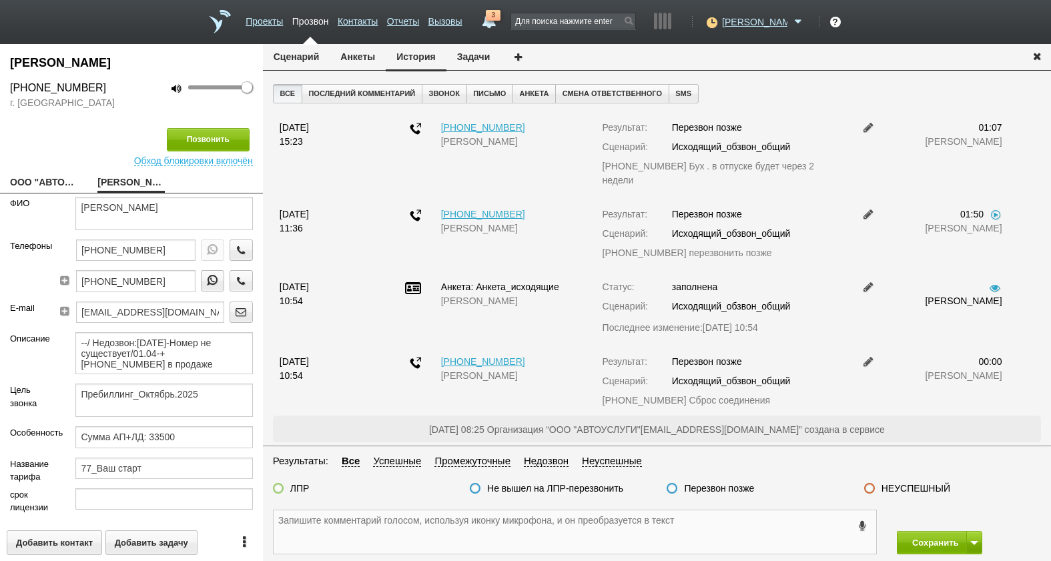
drag, startPoint x: 686, startPoint y: 535, endPoint x: 706, endPoint y: 535, distance: 20.0
click at [690, 535] on textarea at bounding box center [575, 532] width 603 height 43
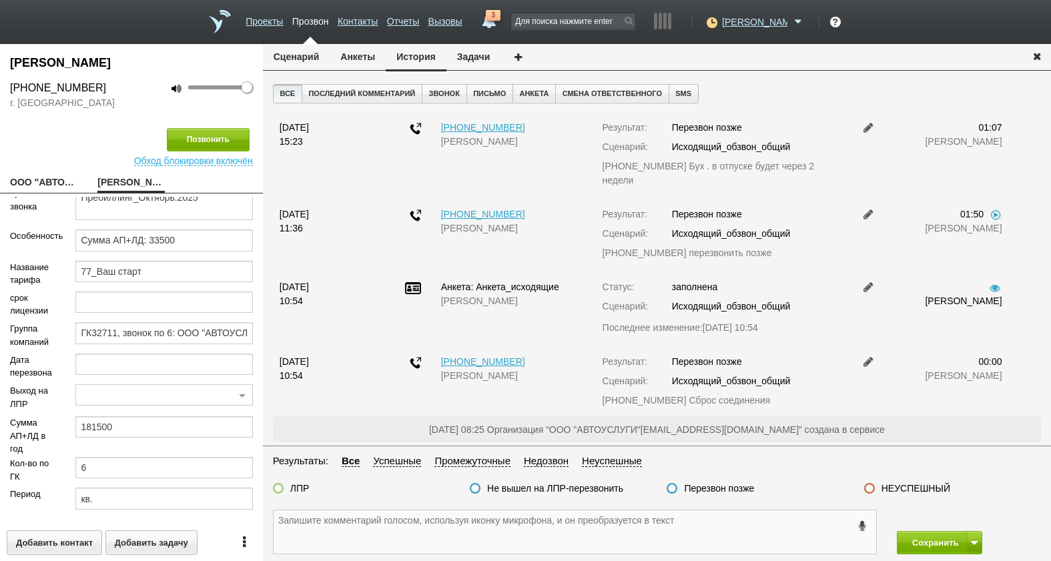
scroll to position [203, 0]
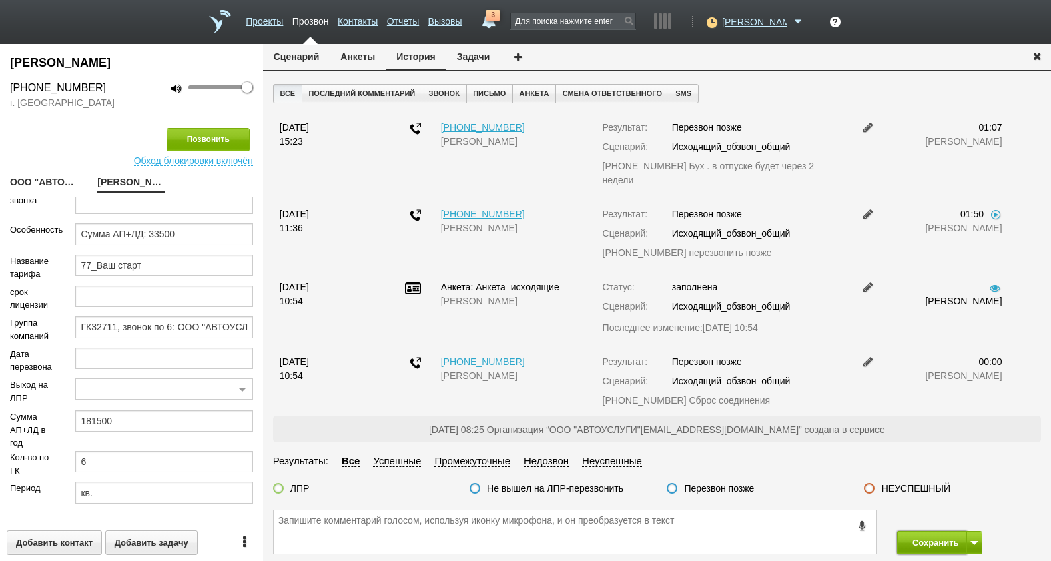
click at [924, 539] on button "Сохранить" at bounding box center [932, 542] width 70 height 23
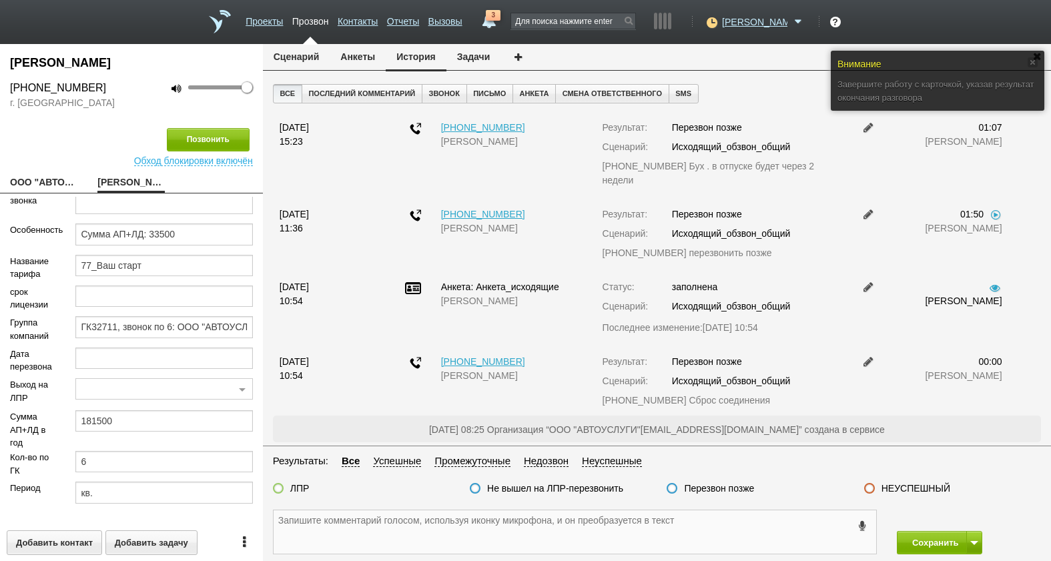
click at [767, 541] on textarea at bounding box center [575, 532] width 603 height 43
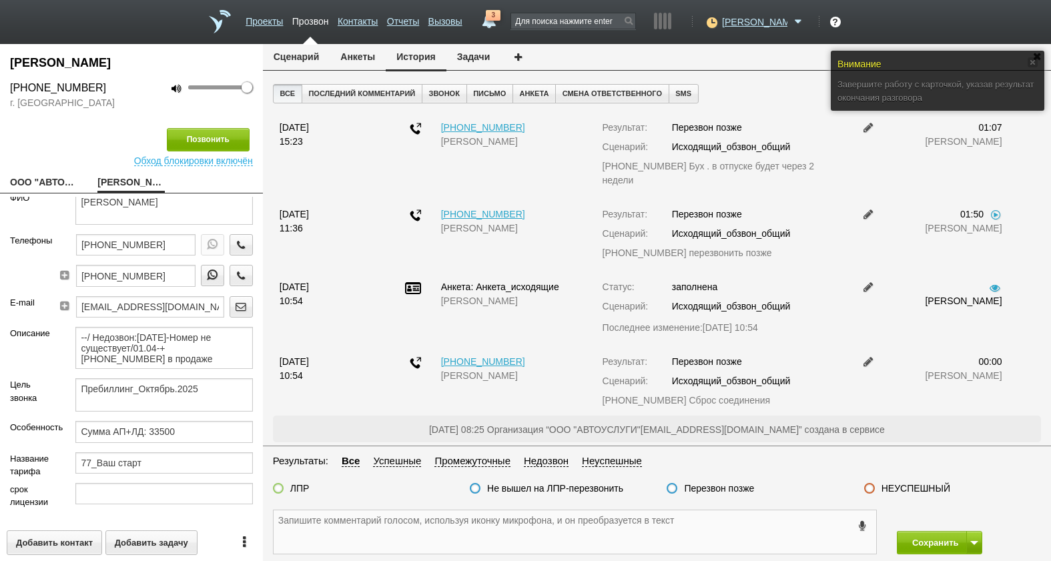
scroll to position [0, 0]
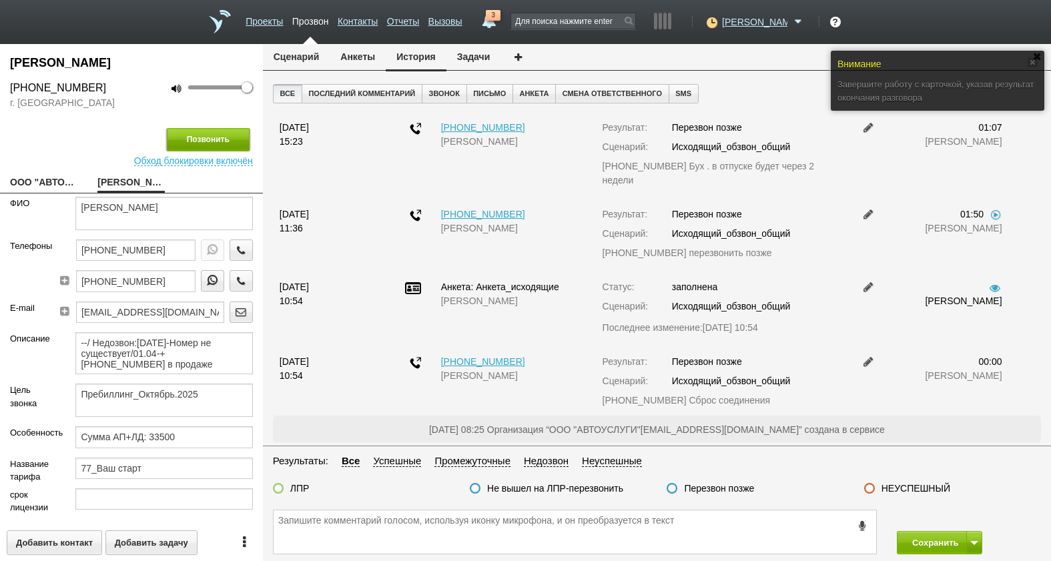
click at [206, 146] on button "Позвонить" at bounding box center [208, 139] width 83 height 23
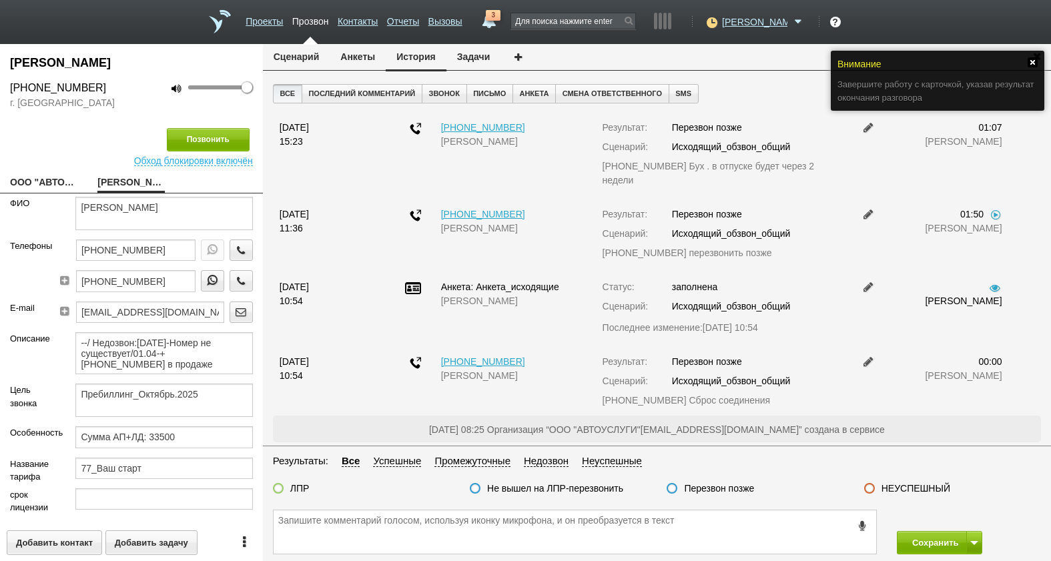
click at [1032, 63] on link at bounding box center [1033, 62] width 10 height 10
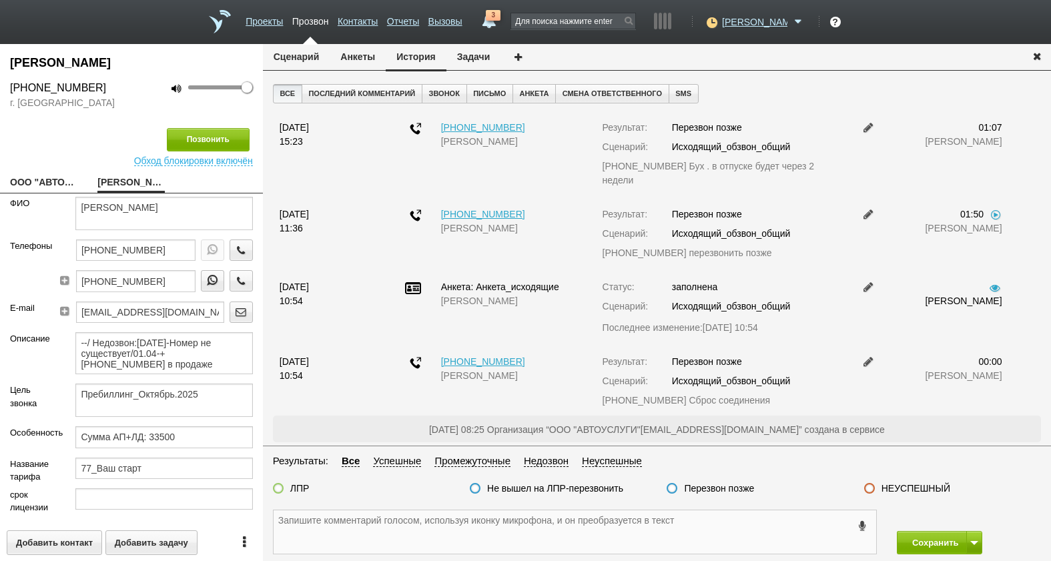
click at [458, 540] on textarea at bounding box center [575, 532] width 603 height 43
drag, startPoint x: 733, startPoint y: 483, endPoint x: 738, endPoint y: 487, distance: 7.1
click at [734, 484] on label "Перезвон позже" at bounding box center [719, 489] width 70 height 12
click at [0, 0] on input "Перезвон позже" at bounding box center [0, 0] width 0 height 0
click at [977, 547] on button at bounding box center [975, 542] width 16 height 23
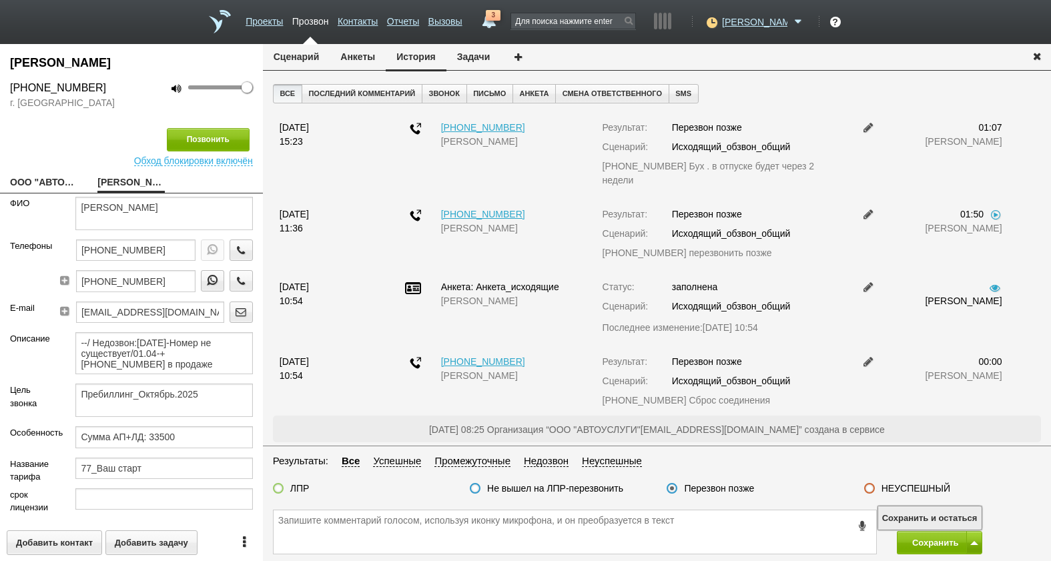
click at [965, 523] on button "Сохранить и остаться" at bounding box center [929, 518] width 103 height 23
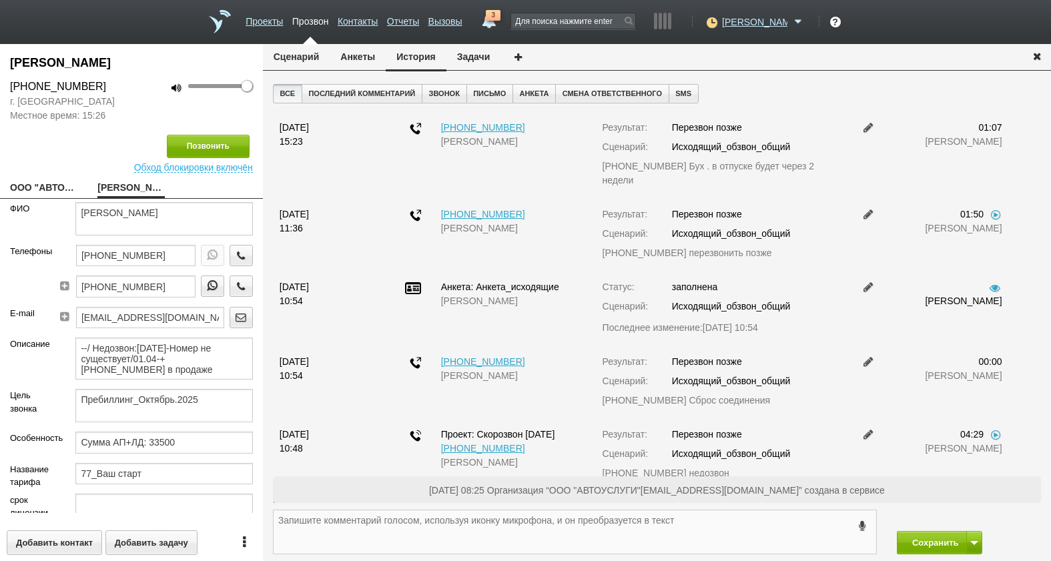
click at [720, 533] on textarea at bounding box center [575, 532] width 603 height 43
click at [456, 60] on button "Задачи" at bounding box center [474, 56] width 55 height 25
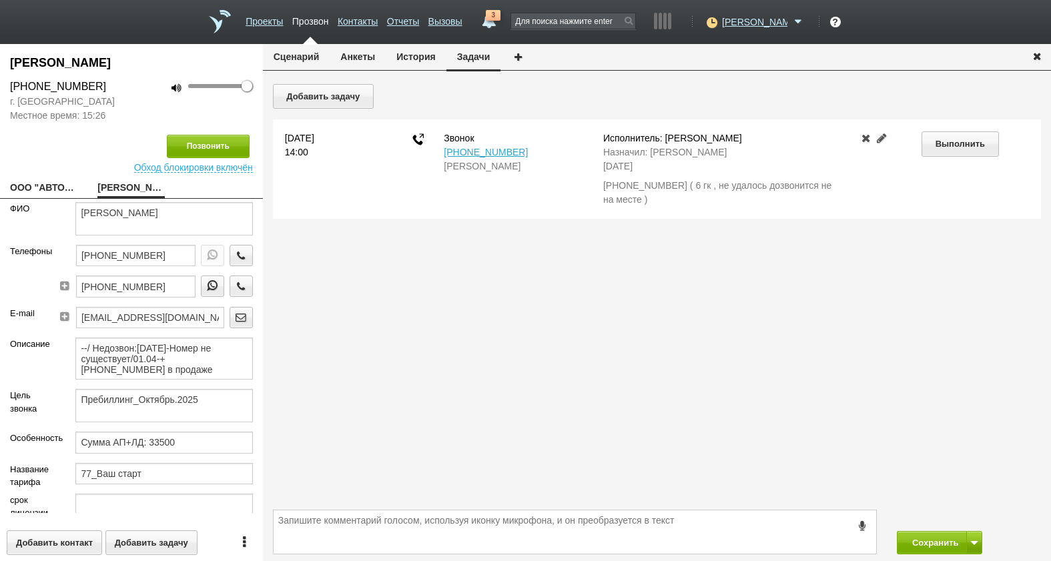
click at [884, 141] on link at bounding box center [882, 138] width 16 height 11
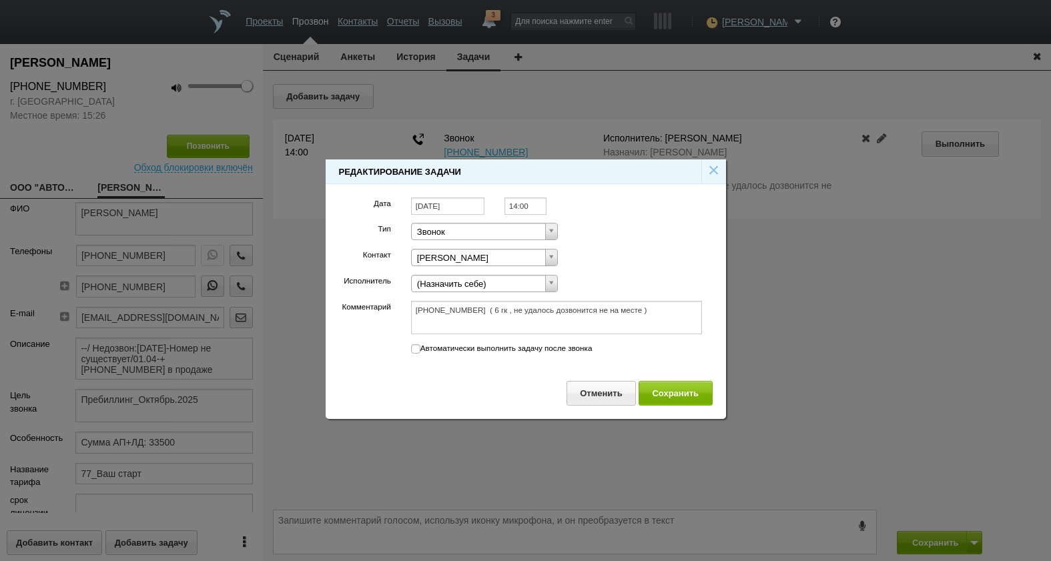
click at [486, 202] on div "[DATE]" at bounding box center [447, 211] width 93 height 26
click at [481, 203] on input "[DATE]" at bounding box center [447, 207] width 73 height 18
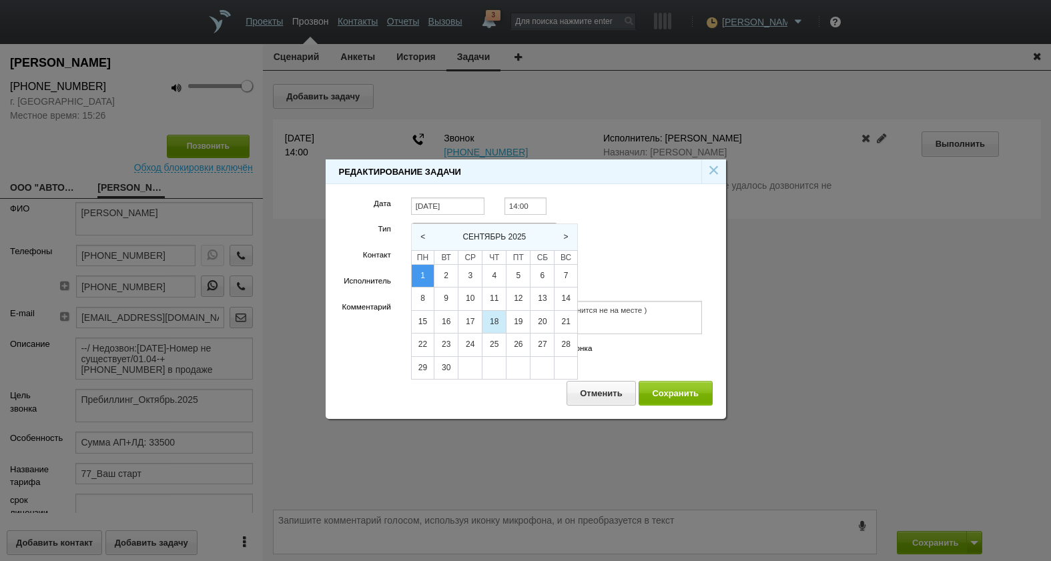
click at [492, 321] on div "18" at bounding box center [494, 322] width 23 height 23
type input "18.09.2025"
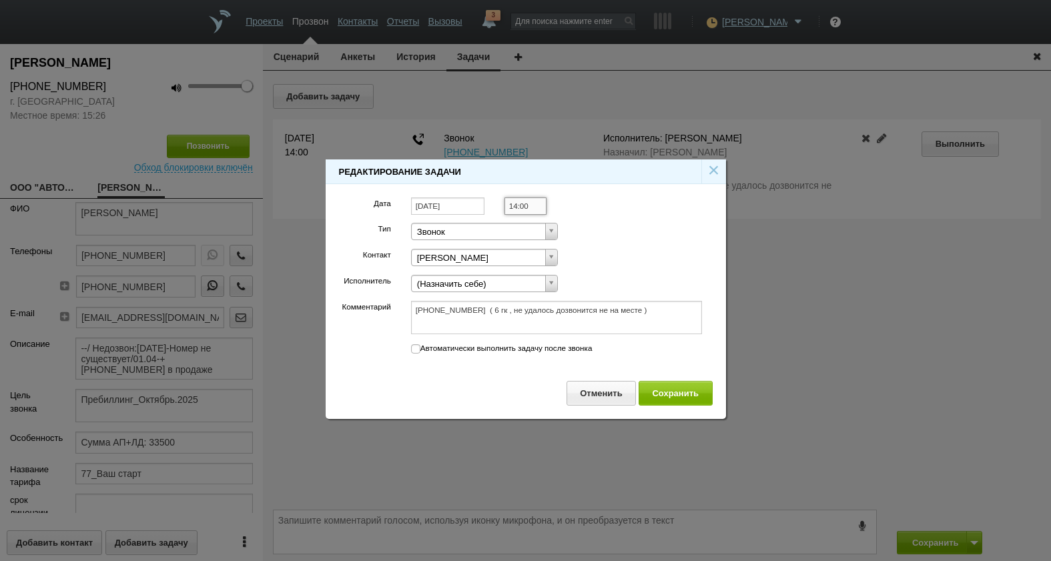
click at [523, 210] on input "14:00" at bounding box center [526, 207] width 42 height 18
drag, startPoint x: 704, startPoint y: 322, endPoint x: 583, endPoint y: 313, distance: 121.8
click at [705, 322] on div "+7 (495) 966-10-96 ( 6 гк , не удалось дозвонится не на месте ) +7 (495) 966-10…" at bounding box center [557, 321] width 312 height 41
click at [485, 313] on textarea "+7 (495) 966-10-96 ( 6 гк , не удалось дозвонится не на месте )" at bounding box center [557, 317] width 292 height 33
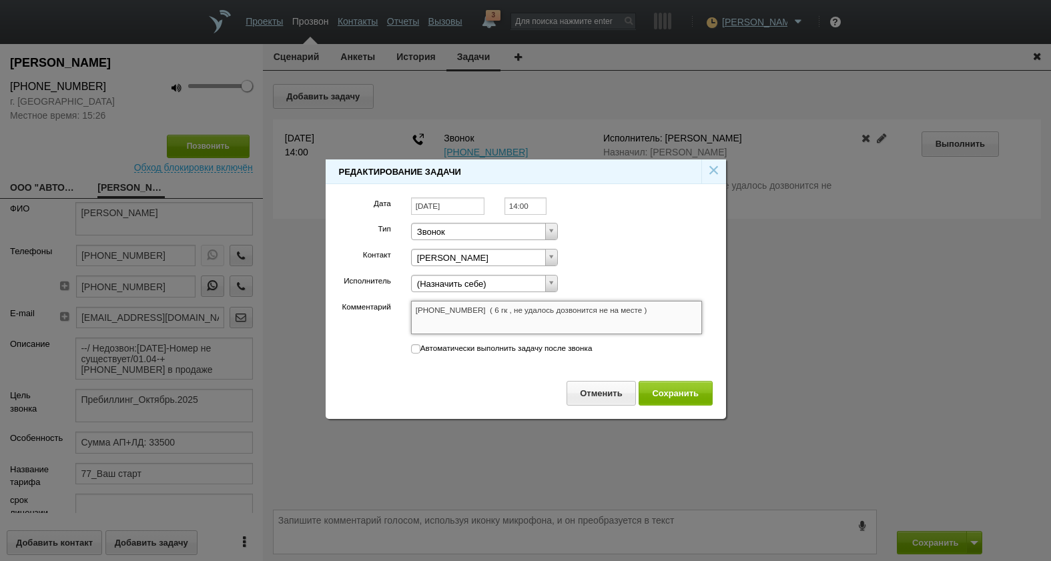
type textarea "+7 (495) 966-10-96 ( 6 гк , не удалось дозвонится не на месте )"
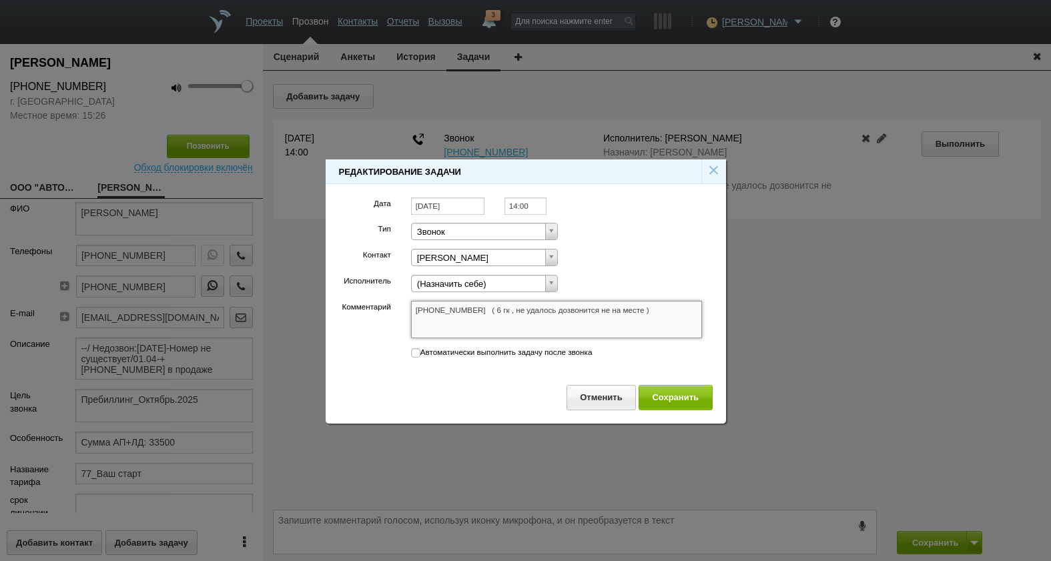
type textarea "+7 (495) 966-10-96 б ( 6 гк , не удалось дозвонится не на месте )"
type textarea "+7 (495) 966-10-96 бу ( 6 гк , не удалось дозвонится не на месте )"
type textarea "+7 (495) 966-10-96 буз ( 6 гк , не удалось дозвонится не на месте )"
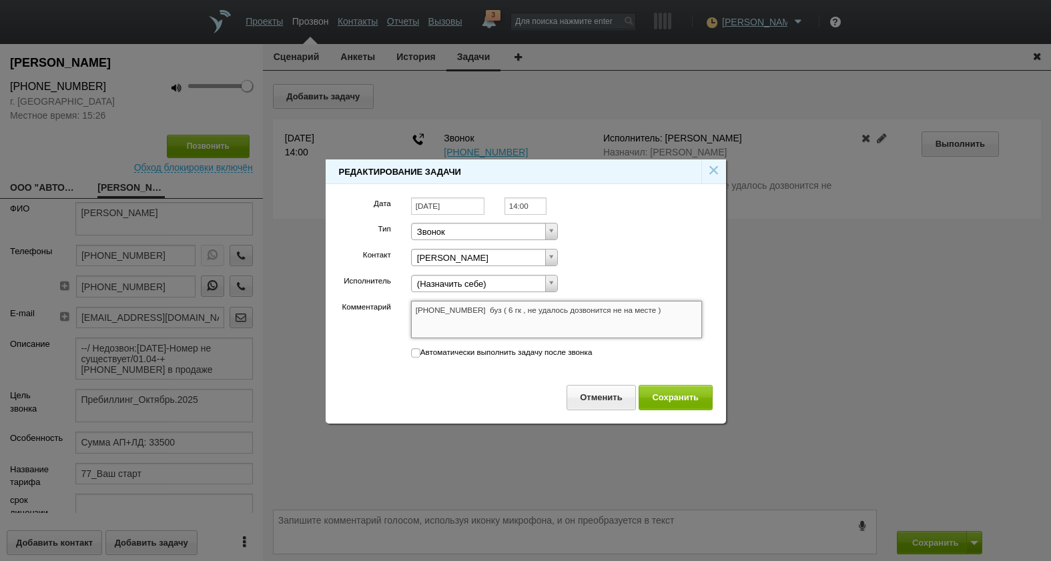
type textarea "+7 (495) 966-10-96 буз ( 6 гк , не удалось дозвонится не на месте )"
type textarea "+7 (495) 966-10-96 бу ( 6 гк , не удалось дозвонится не на месте )"
type textarea "+7 (495) 966-10-96 бух ( 6 гк , не удалось дозвонится не на месте )"
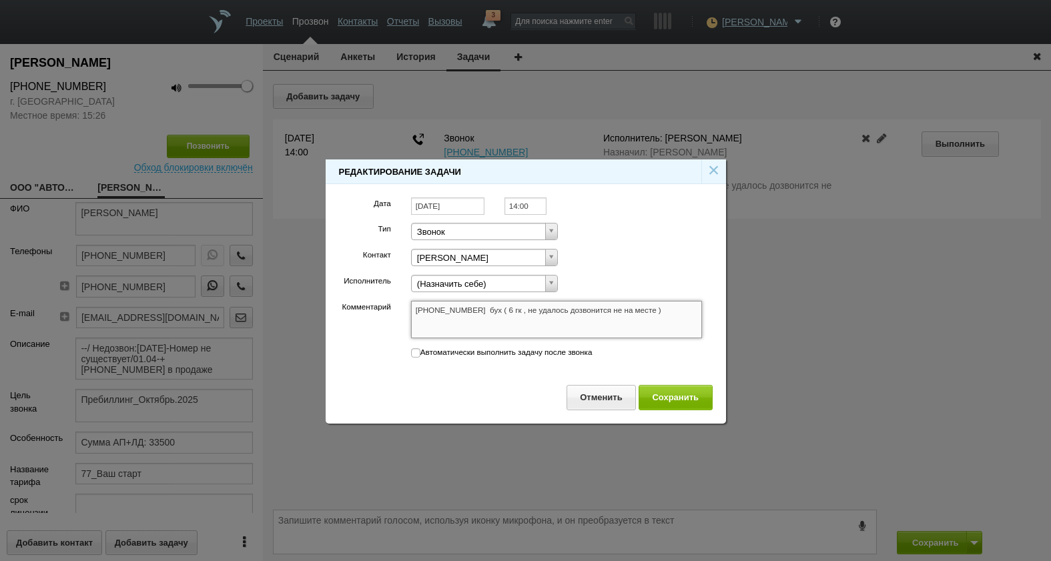
type textarea "+7 (495) 966-10-96 бух. ( 6 гк , не удалось дозвонится не на месте )"
type textarea "+7 (495) 966-10-96 бух. в ( 6 гк , не удалось дозвонится не на месте )"
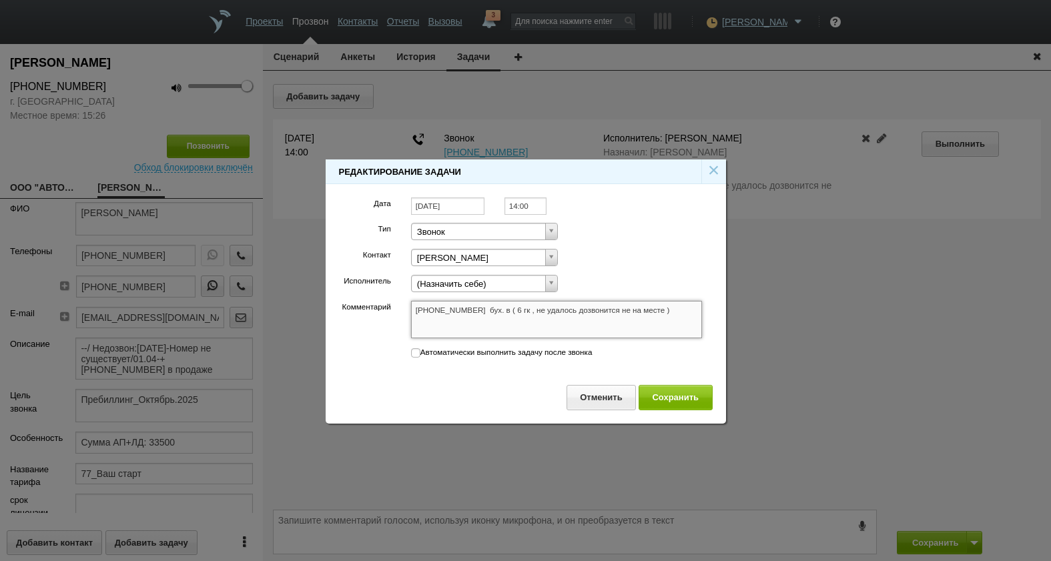
type textarea "+7 (495) 966-10-96 бух. в ( 6 гк , не удалось дозвонится не на месте )"
type textarea "+7 (495) 966-10-96 бух. в о ( 6 гк , не удалось дозвонится не на месте )"
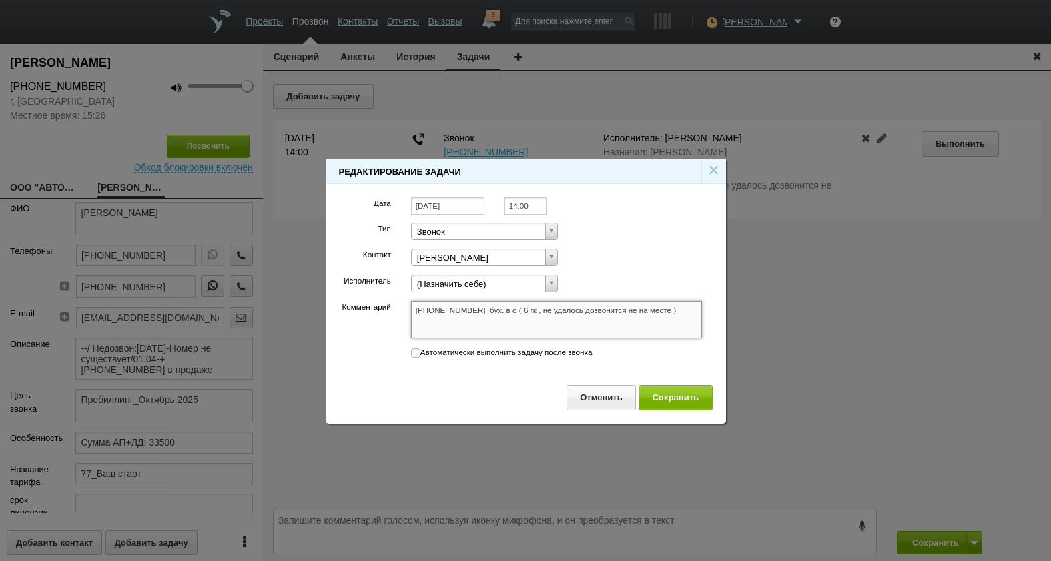
type textarea "+7 (495) 966-10-96 бух. в от ( 6 гк , не удалось дозвонится не на месте )"
type textarea "+7 (495) 966-10-96 бух. в отп ( 6 гк , не удалось дозвонится не на месте )"
type textarea "+7 (495) 966-10-96 бух. в отпу ( 6 гк , не удалось дозвонится не на месте )"
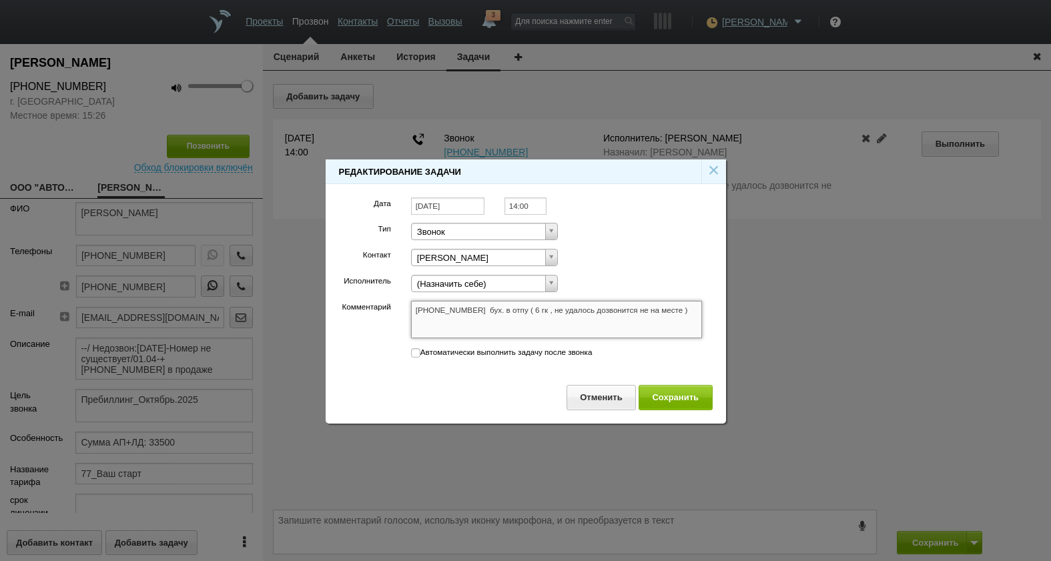
type textarea "+7 (495) 966-10-96 бух. в отпу ( 6 гк , не удалось дозвонится не на месте )"
type textarea "+7 (495) 966-10-96 бух. в отпус ( 6 гк , не удалось дозвонится не на месте )"
type textarea "+7 (495) 966-10-96 бух. в отпуск ( 6 гк , не удалось дозвонится не на месте )"
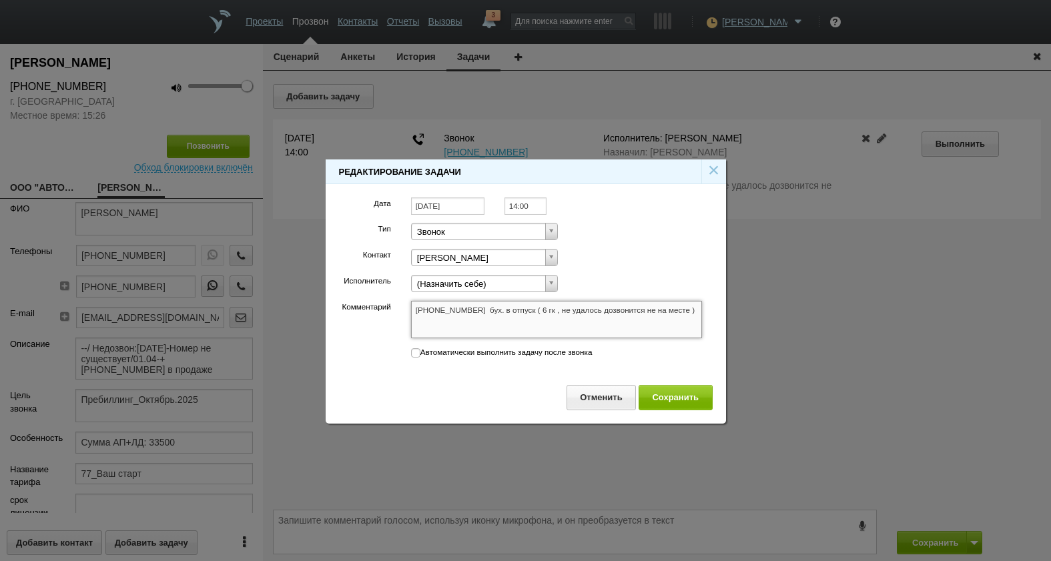
type textarea "+7 (495) 966-10-96 бух. в отпуске ( 6 гк , не удалось дозвонится не на месте )"
type textarea "+7 (495) 966-10-96 бух. в отпуске б ( 6 гк , не удалось дозвонится не на месте )"
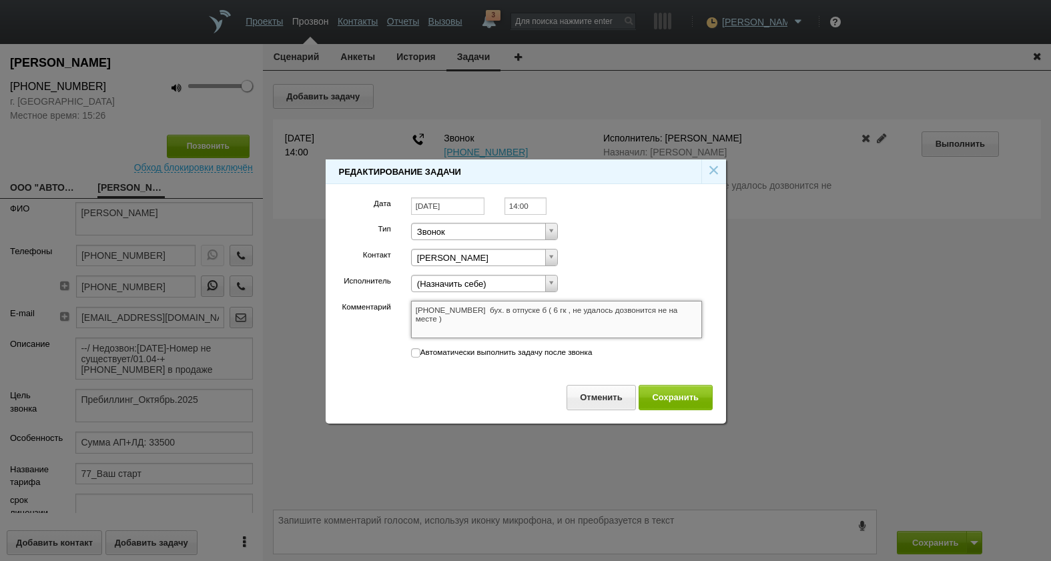
type textarea "+7 (495) 966-10-96 бух. в отпуске б ( 6 гк , не удалось дозвонится не на месте )"
type textarea "+7 (495) 966-10-96 бух. в отпуске бу ( 6 гк , не удалось дозвонится не на месте…"
type textarea "+7 (495) 966-10-96 бух. в отпуске буд ( 6 гк , не удалось дозвонится не на мест…"
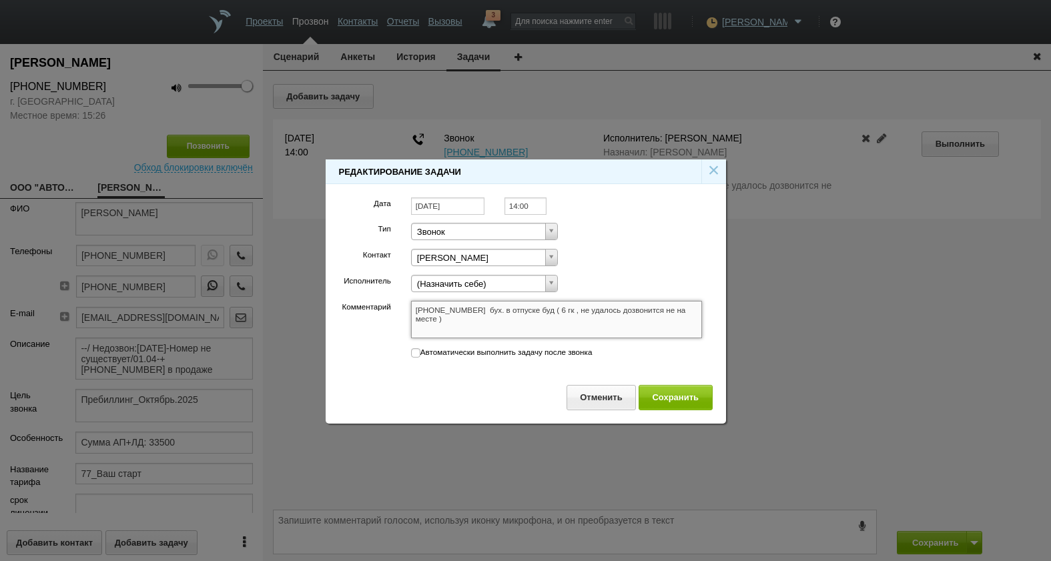
type textarea "+7 (495) 966-10-96 бух. в отпуске буде ( 6 гк , не удалось дозвонится не на мес…"
type textarea "+7 (495) 966-10-96 бух. в отпуске будет ( 6 гк , не удалось дозвонится не на ме…"
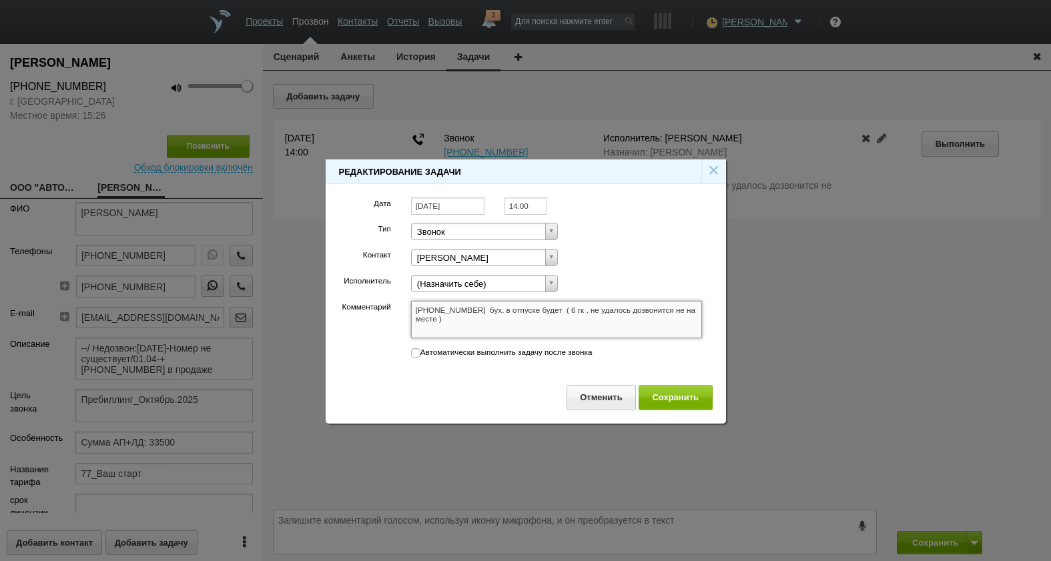
type textarea "+7 (495) 966-10-96 бух. в отпуске будет ( 6 гк , не удалось дозвонится не на ме…"
type textarea "+7 (495) 966-10-96 бух. в отпуске будет ч ( 6 гк , не удалось дозвонится не на …"
type textarea "+7 (495) 966-10-96 бух. в отпуске будет че ( 6 гк , не удалось дозвонится не на…"
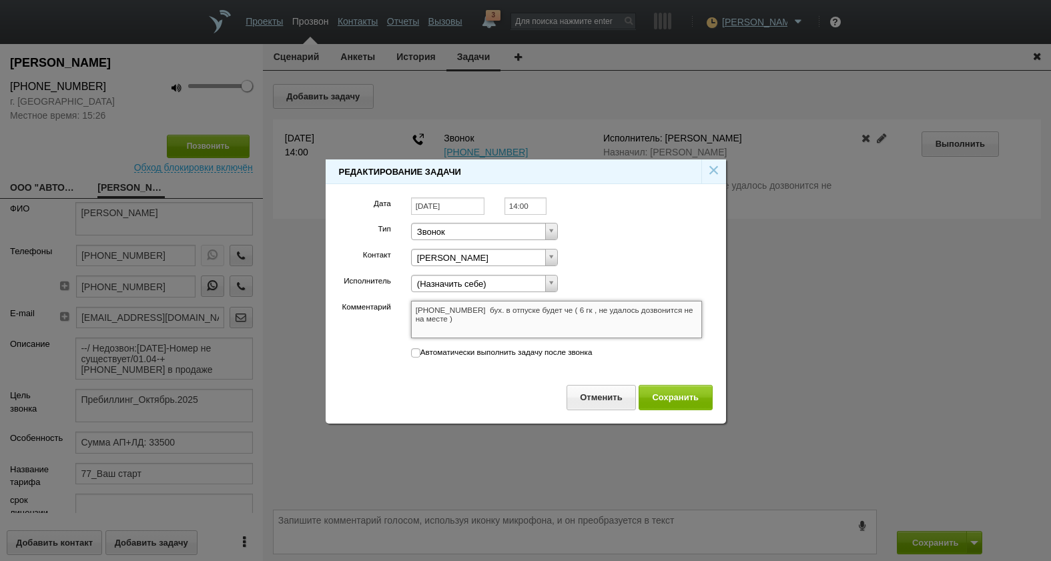
type textarea "+7 (495) 966-10-96 бух. в отпуске будет чер ( 6 гк , не удалось дозвонится не н…"
type textarea "+7 (495) 966-10-96 бух. в отпуске будет чере ( 6 гк , не удалось дозвонится не …"
type textarea "+7 (495) 966-10-96 бух. в отпуске будет через ( 6 гк , не удалось дозвонится не…"
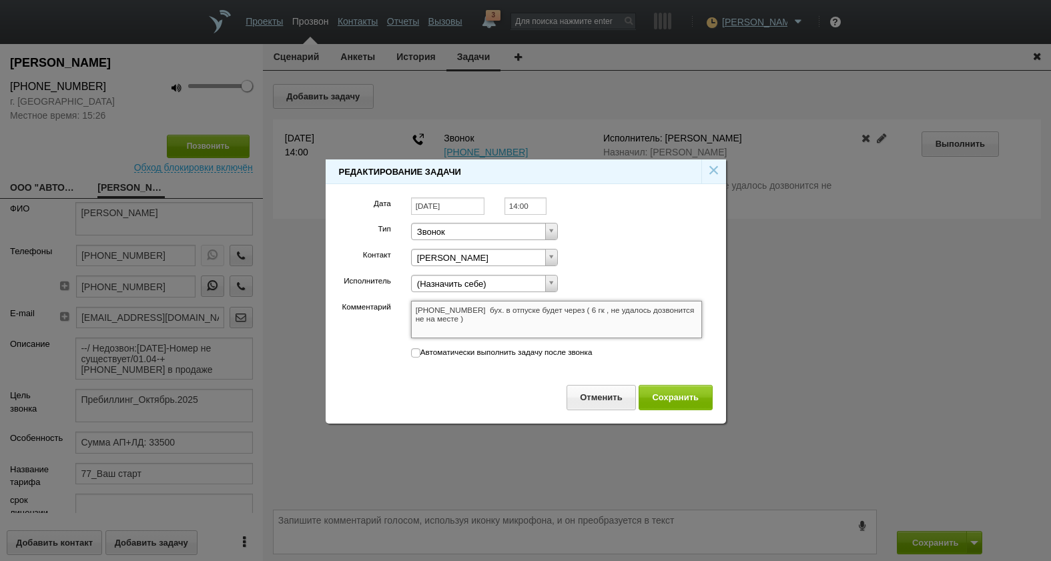
type textarea "+7 (495) 966-10-96 бух. в отпуске будет через ( 6 гк , не удалось дозвонится не…"
type textarea "+7 (495) 966-10-96 бух. в отпуске будет через 2 ( 6 гк , не удалось дозвонится …"
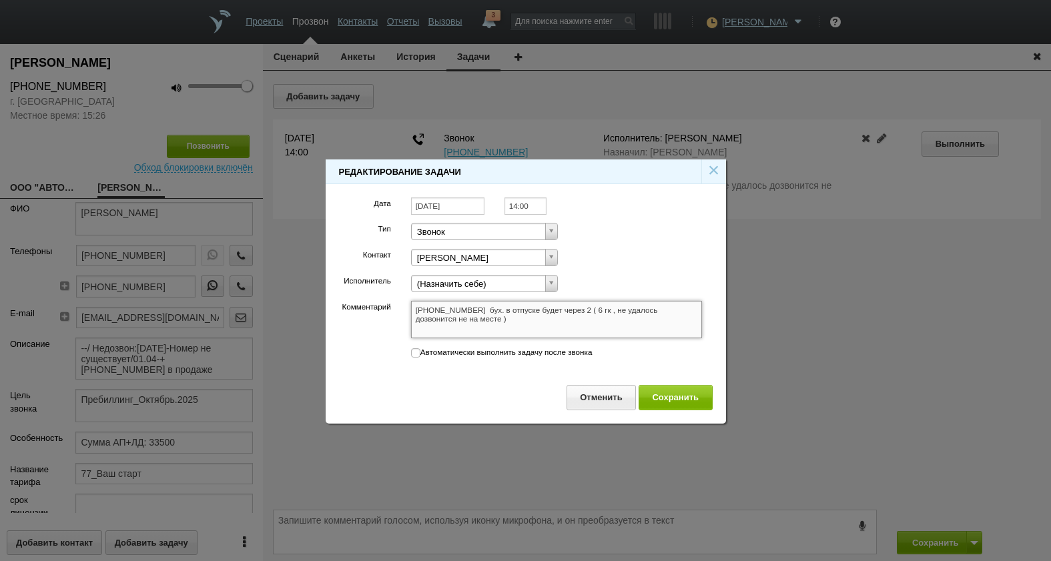
type textarea "+7 (495) 966-10-96 бух. в отпуске будет через 2 ( 6 гк , не удалось дозвонится …"
type textarea "+7 (495) 966-10-96 бух. в отпуске будет через 2 н ( 6 гк , не удалось дозвонитс…"
type textarea "+7 (495) 966-10-96 бух. в отпуске будет через 2 не ( 6 гк , не удалось дозвонит…"
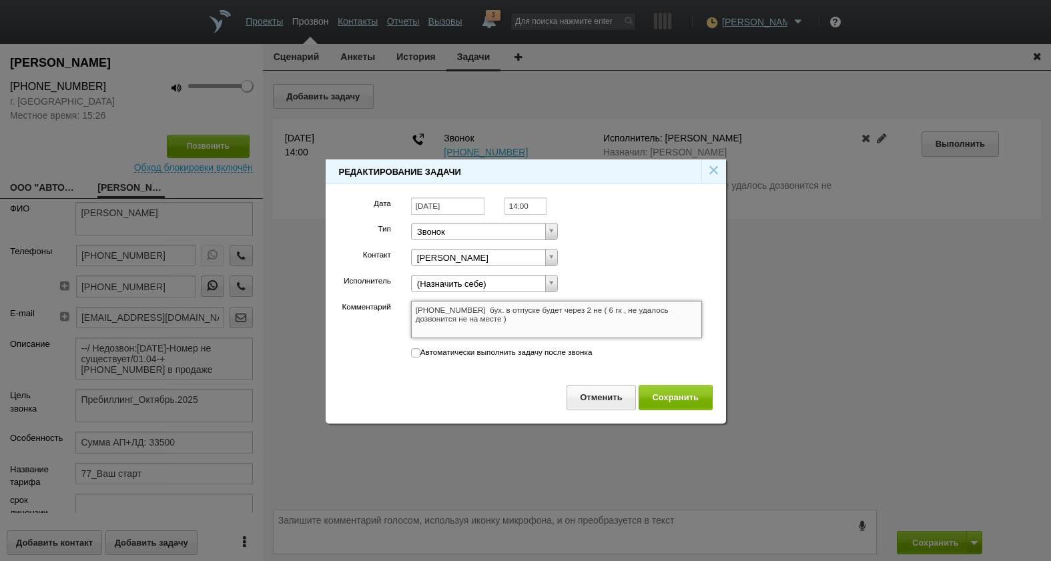
type textarea "+7 (495) 966-10-96 бух. в отпуске будет через 2 не ( 6 гк , не удалось дозвонит…"
type textarea "+7 (495) 966-10-96 бух. в отпуске будет через 2 нед ( 6 гк , не удалось дозвони…"
type textarea "+7 (495) 966-10-96 бух. в отпуске будет через 2 неде ( 6 гк , не удалось дозвон…"
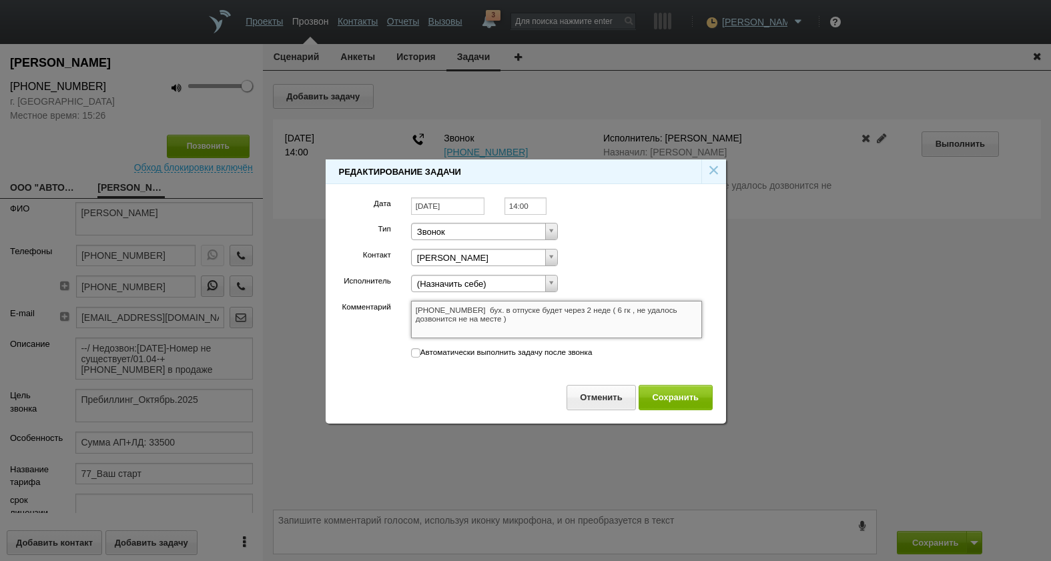
type textarea "+7 (495) 966-10-96 бух. в отпуске будет через 2 недел ( 6 гк , не удалось дозво…"
type textarea "+7 (495) 966-10-96 бух. в отпуске будет через 2 недели ( 6 гк , не удалось дозв…"
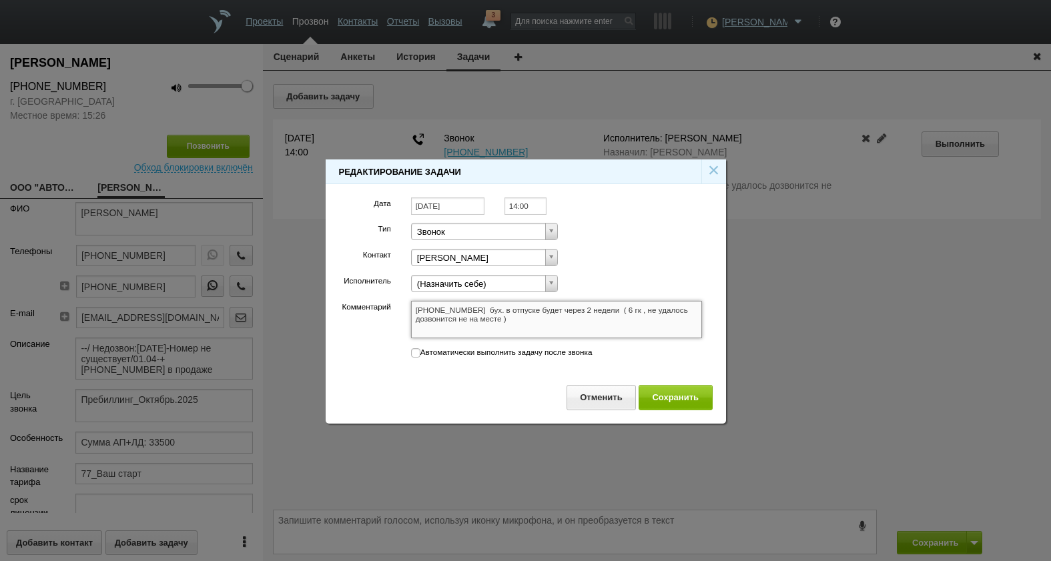
type textarea "+7 (495) 966-10-96 бух. в отпуске будет через 2 недели ( 6 гк , не удалось дозв…"
type textarea "+7 (495) 966-10-96 бух. в отпуске будет через 2 недели , ( 6 гк , не удалось до…"
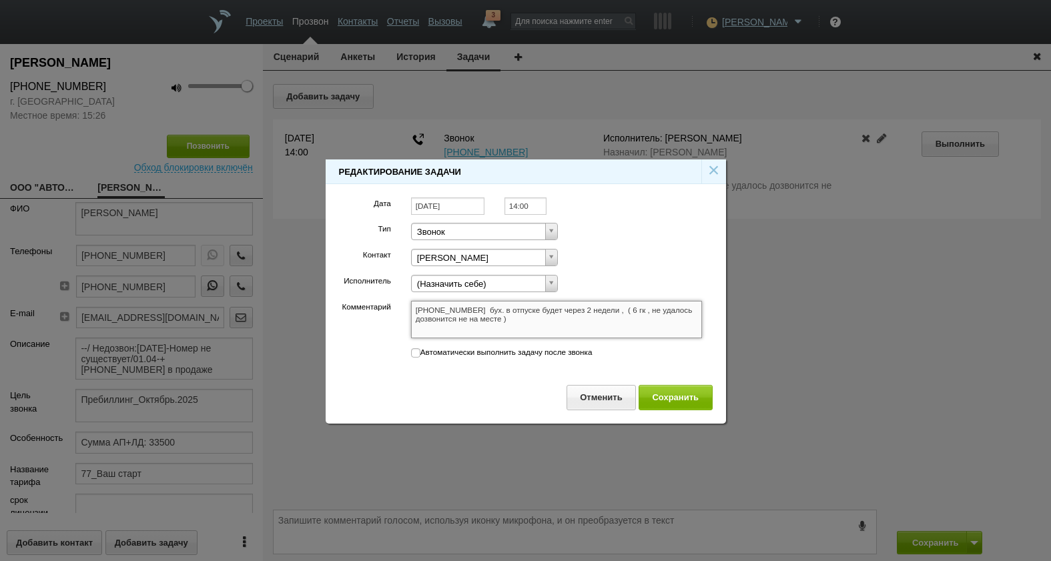
type textarea "+7 (495) 966-10-96 бух. в отпуске будет через 2 недели , п ( 6 гк , не удалось …"
type textarea "+7 (495) 966-10-96 бух. в отпуске будет через 2 недели , по ( 6 гк , не удалось…"
type textarea "+7 (495) 966-10-96 бух. в отпуске будет через 2 недели , поз ( 6 гк , не удалос…"
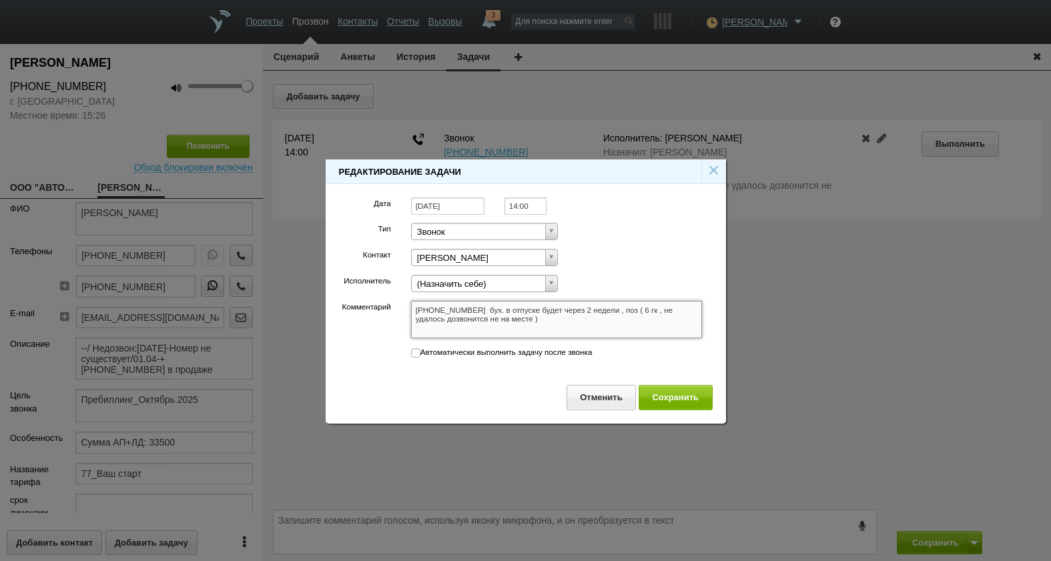
type textarea "+7 (495) 966-10-96 бух. в отпуске будет через 2 недели , поз ( 6 гк , не удалос…"
type textarea "+7 (495) 966-10-96 бух. в отпуске будет через 2 недели , позв ( 6 гк , не удало…"
type textarea "+7 (495) 966-10-96 бух. в отпуске будет через 2 недели , позво ( 6 гк , не удал…"
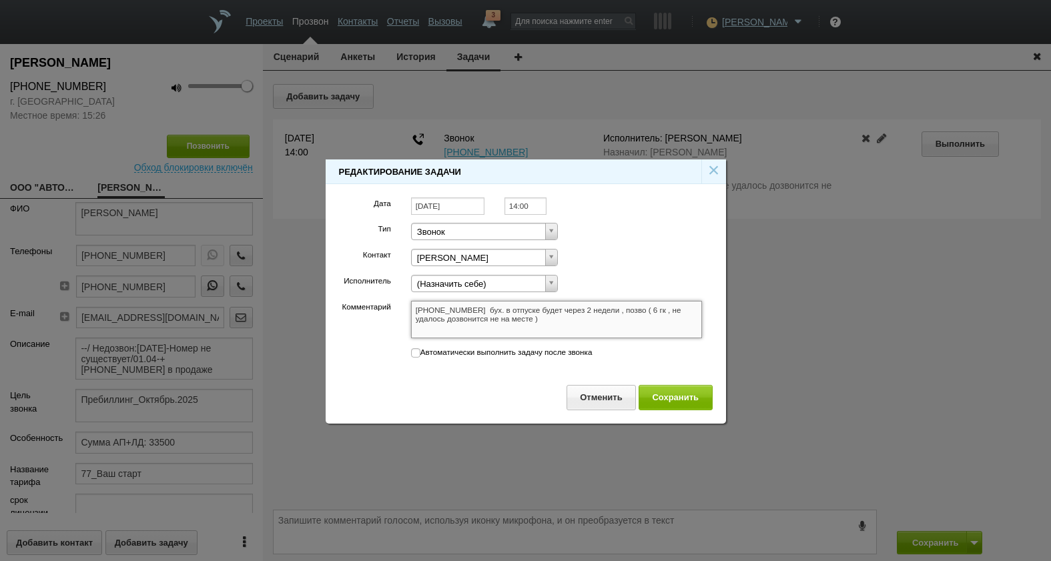
type textarea "+7 (495) 966-10-96 бух. в отпуске будет через 2 недели , позвон ( 6 гк , не уда…"
type textarea "+7 (495) 966-10-96 бух. в отпуске будет через 2 недели , позвони ( 6 гк , не уд…"
type textarea "+7 (495) 966-10-96 бух. в отпуске будет через 2 недели , позвонит ( 6 гк , не у…"
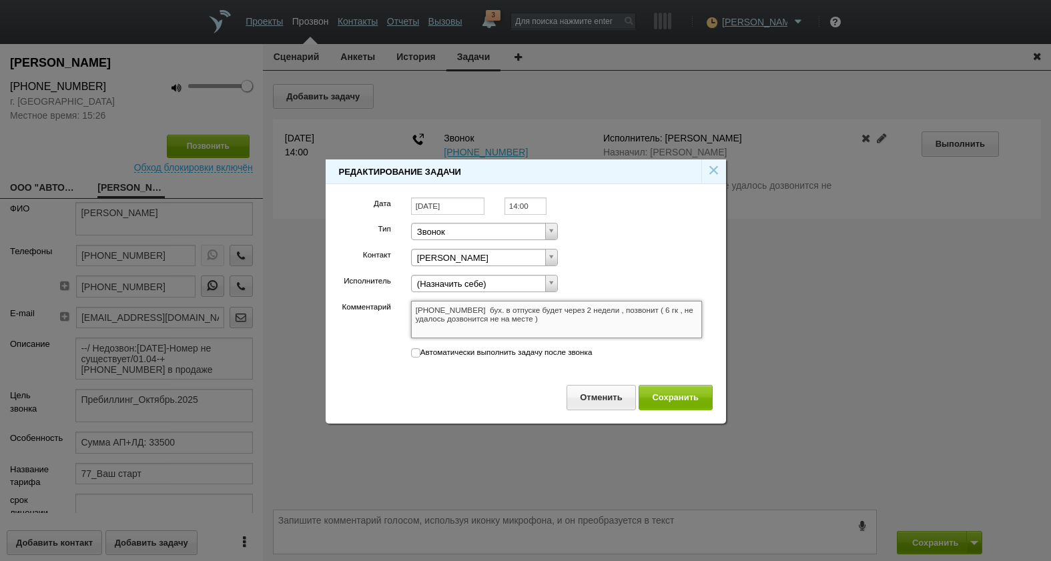
type textarea "+7 (495) 966-10-96 бух. в отпуске будет через 2 недели , позвонит ( 6 гк , не у…"
type textarea "+7 (495) 966-10-96 бух. в отпуске будет через 2 недели , позвонить ( 6 гк , не …"
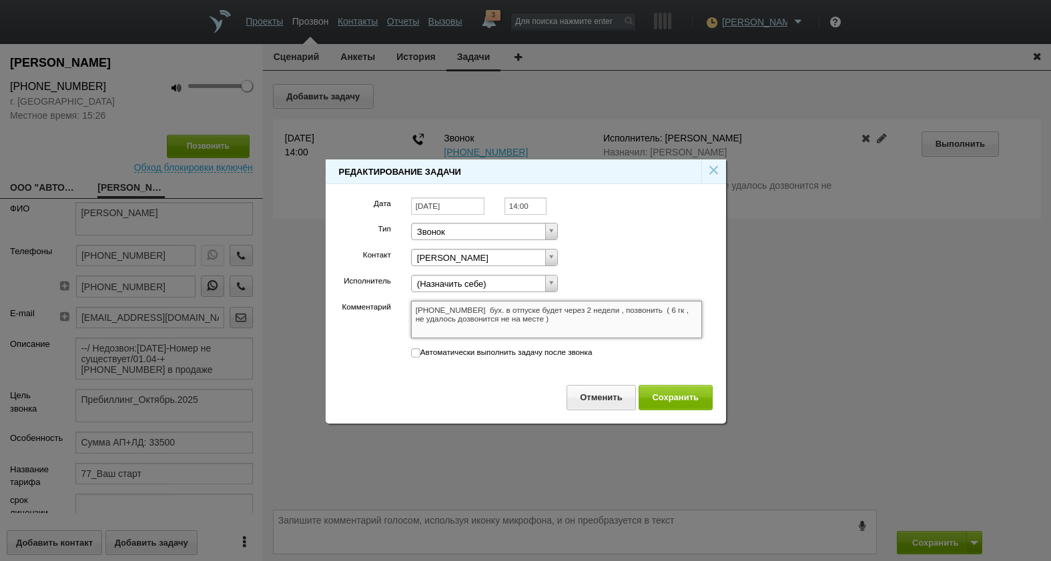
type textarea "+7 (495) 966-10-96 бух. в отпуске будет через 2 недели , позвонить 1 ( 6 гк , н…"
type textarea "+7 (495) 966-10-96 бух. в отпуске будет через 2 недели , позвонить 19 ( 6 гк , …"
type textarea "+7 (495) 966-10-96 бух. в отпуске будет через 2 недели , позвонить 1 ( 6 гк , н…"
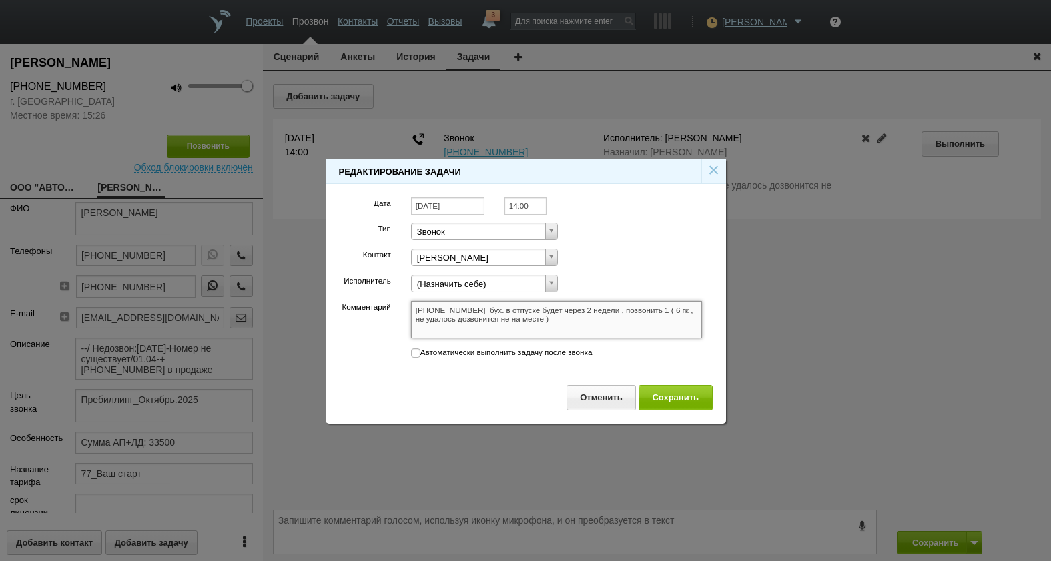
type textarea "+7 (495) 966-10-96 бух. в отпуске будет через 2 недели , позвонить 1 ( 6 гк , н…"
type textarea "+7 (495) 966-10-96 бух. в отпуске будет через 2 недели , позвонить 18 ( 6 гк , …"
type textarea "+7 (495) 966-10-96 бух. в отпуске будет через 2 недели , позвонить 18. ( 6 гк ,…"
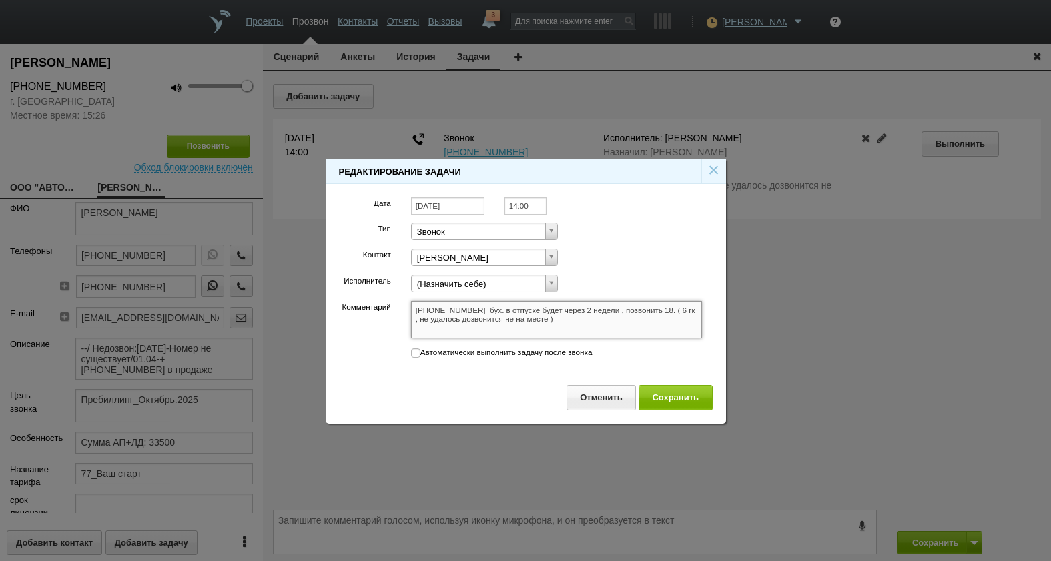
type textarea "+7 (495) 966-10-96 бух. в отпуске будет через 2 недели , позвонить 18.- ( 6 гк …"
type textarea "+7 (495) 966-10-96 бух. в отпуске будет через 2 недели , позвонить 18. ( 6 гк ,…"
type textarea "+7 (495) 966-10-96 бух. в отпуске будет через 2 недели , позвонить 18 ( 6 гк , …"
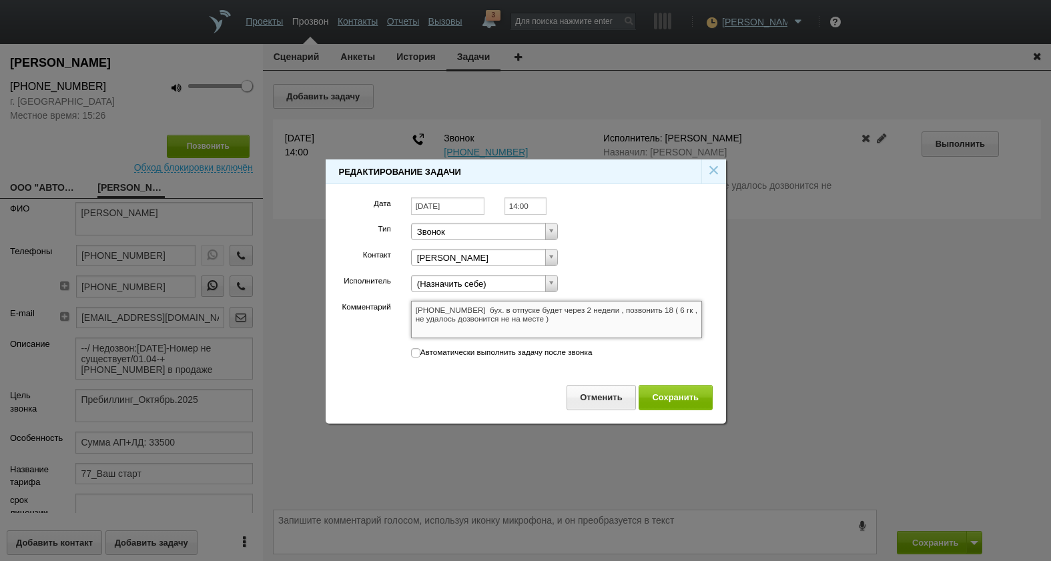
type textarea "+7 (495) 966-10-96 бух. в отпуске будет через 2 недели , позвонить 18 ( 6 гк , …"
type textarea "+7 (495) 966-10-96 бух. в отпуске будет через 2 недели , позвонить 1 ( 6 гк , н…"
type textarea "+7 (495) 966-10-96 бух. в отпуске будет через 2 недели , позвонить ( 6 гк , не …"
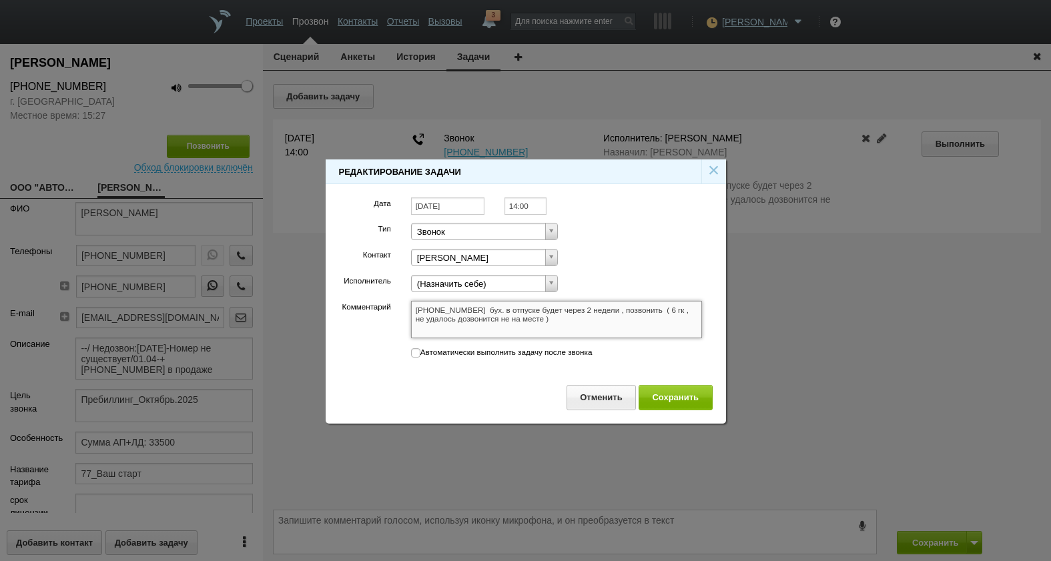
click at [620, 317] on textarea "+7 (495) 966-10-96 ( 6 гк , не удалось дозвонится не на месте )" at bounding box center [557, 319] width 292 height 37
click at [567, 316] on textarea "+7 (495) 966-10-96 ( 6 гк , не удалось дозвонится не на месте )" at bounding box center [557, 319] width 292 height 37
click at [571, 323] on textarea "+7 (495) 966-10-96 ( 6 гк , не удалось дозвонится не на месте )" at bounding box center [557, 319] width 292 height 37
drag, startPoint x: 689, startPoint y: 310, endPoint x: 694, endPoint y: 326, distance: 16.7
click at [694, 326] on textarea "+7 (495) 966-10-96 ( 6 гк , не удалось дозвонится не на месте )" at bounding box center [557, 319] width 292 height 37
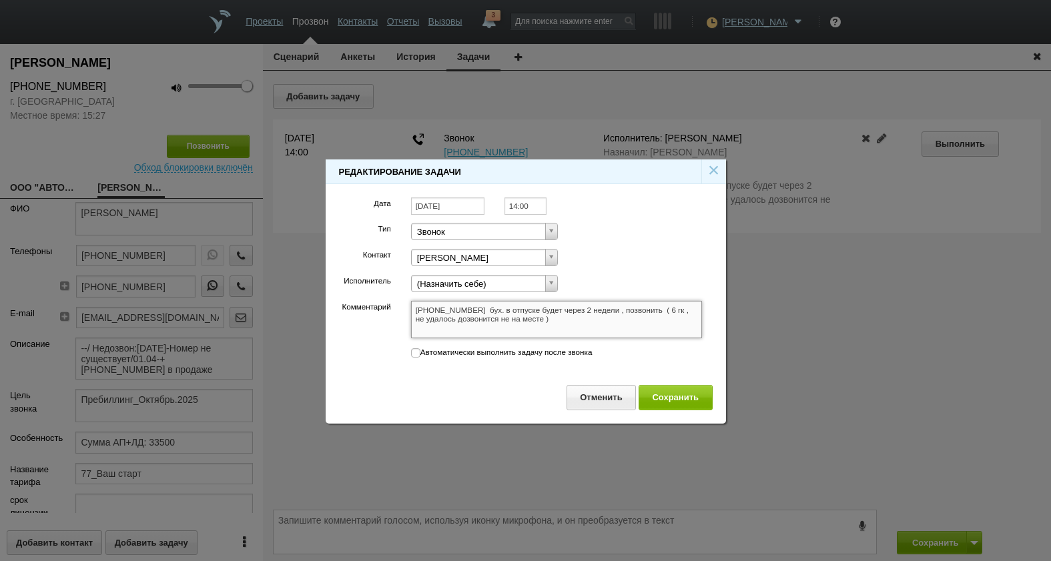
type textarea "+7 (495) 966-10-96 бух. в отпуске будет через 2 недели , позвонить ( 6 гк ,"
type textarea "+7 (495) 966-10-96 бух. в отпуске будет через 2 недели , позвонить ( 6 гк"
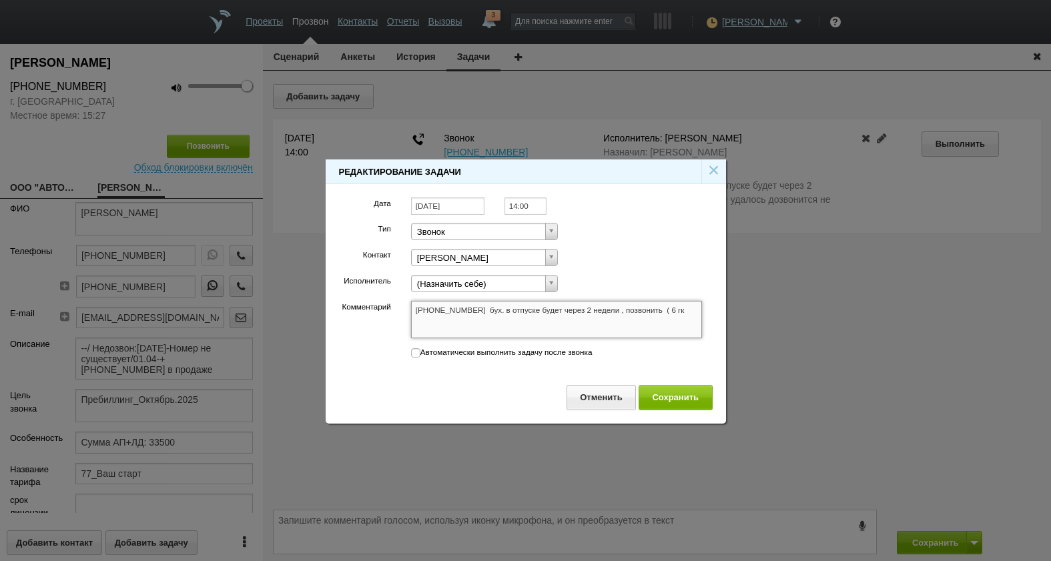
type textarea "+7 (495) 966-10-96 бух. в отпуске будет через 2 недели , позвонить ( 6 гк"
type textarea "+7 (495) 966-10-96 бух. в отпуске будет через 2 недели , позвонить ( 6 гк )"
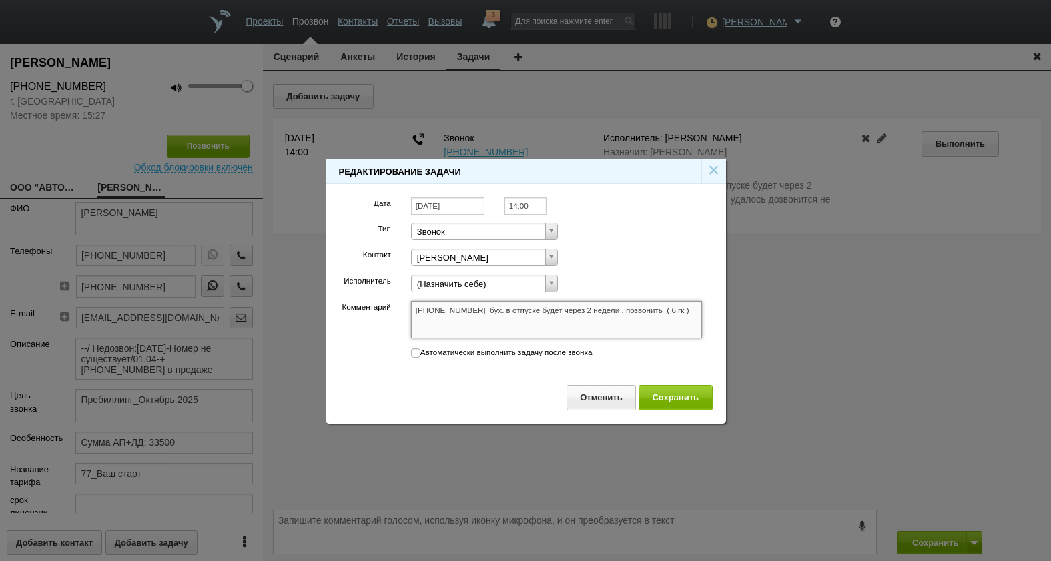
click at [536, 326] on textarea "+7 (495) 966-10-96 ( 6 гк , не удалось дозвонится не на месте )" at bounding box center [557, 319] width 292 height 37
click at [574, 312] on textarea "+7 (495) 966-10-96 ( 6 гк , не удалось дозвонится не на месте )" at bounding box center [557, 319] width 292 height 37
drag, startPoint x: 655, startPoint y: 311, endPoint x: 679, endPoint y: 315, distance: 23.7
click at [656, 311] on textarea "+7 (495) 966-10-96 ( 6 гк , не удалось дозвонится не на месте )" at bounding box center [557, 319] width 292 height 37
type textarea "+7 (495) 966-10-96 бух. в отпуске будет через 2 недели , позвонить ( 6 гк )"
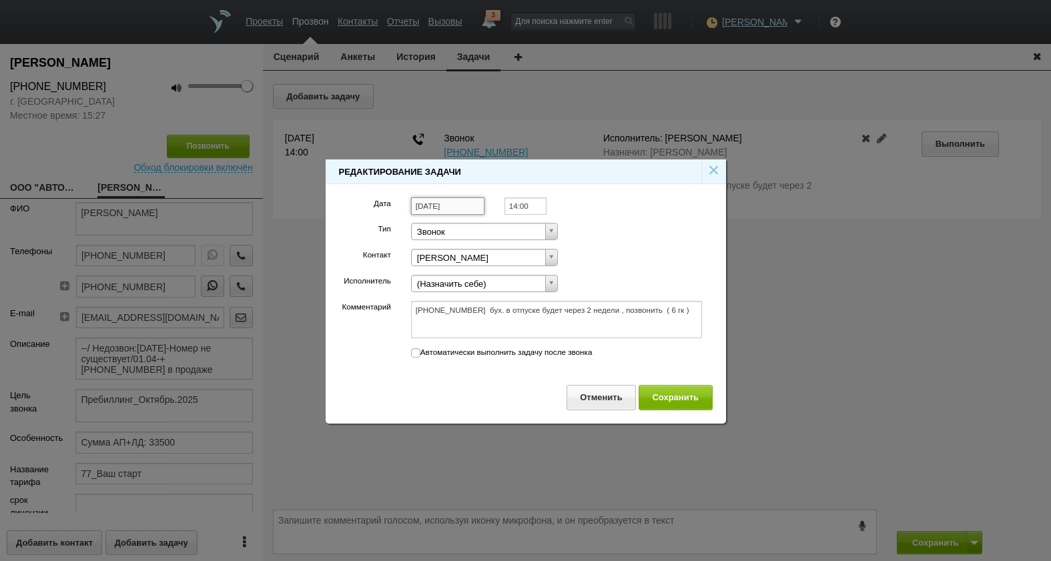
click at [431, 208] on input "18.09.2025" at bounding box center [447, 207] width 73 height 18
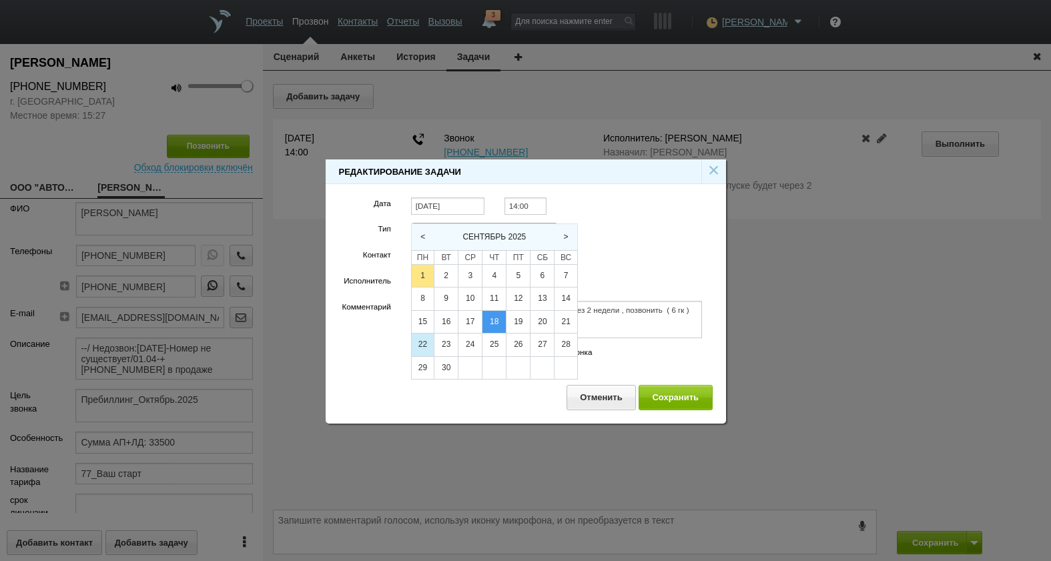
click at [429, 344] on div "22" at bounding box center [423, 345] width 22 height 23
type input "22.09.2025"
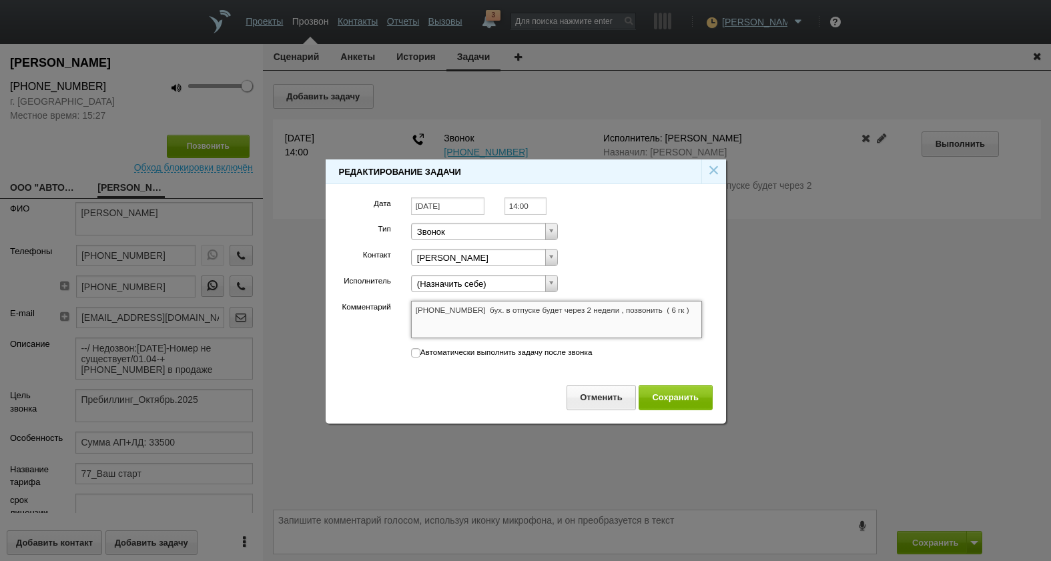
click at [581, 314] on textarea "+7 (495) 966-10-96 ( 6 гк , не удалось дозвонится не на месте )" at bounding box center [557, 319] width 292 height 37
click at [661, 309] on textarea "+7 (495) 966-10-96 ( 6 гк , не удалось дозвонится не на месте )" at bounding box center [557, 319] width 292 height 37
drag, startPoint x: 606, startPoint y: 318, endPoint x: 630, endPoint y: 316, distance: 24.2
click at [609, 316] on textarea "+7 (495) 966-10-96 ( 6 гк , не удалось дозвонится не на месте )" at bounding box center [557, 319] width 292 height 37
drag, startPoint x: 659, startPoint y: 310, endPoint x: 669, endPoint y: 310, distance: 10.0
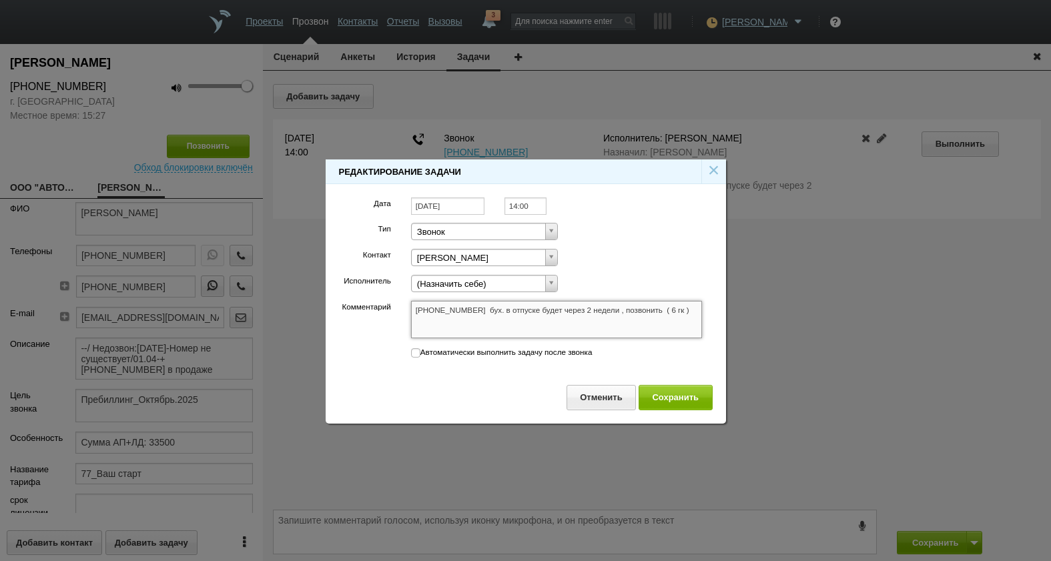
click at [661, 310] on textarea "+7 (495) 966-10-96 ( 6 гк , не удалось дозвонится не на месте )" at bounding box center [557, 319] width 292 height 37
type textarea "+7 (495) 966-10-96 бух. в отпуске будет через 2 недели , позвонить 2 ( 6 гк )"
type textarea "+7 (495) 966-10-96 бух. в отпуске будет через 2 недели , позвонить 22 ( 6 гк )"
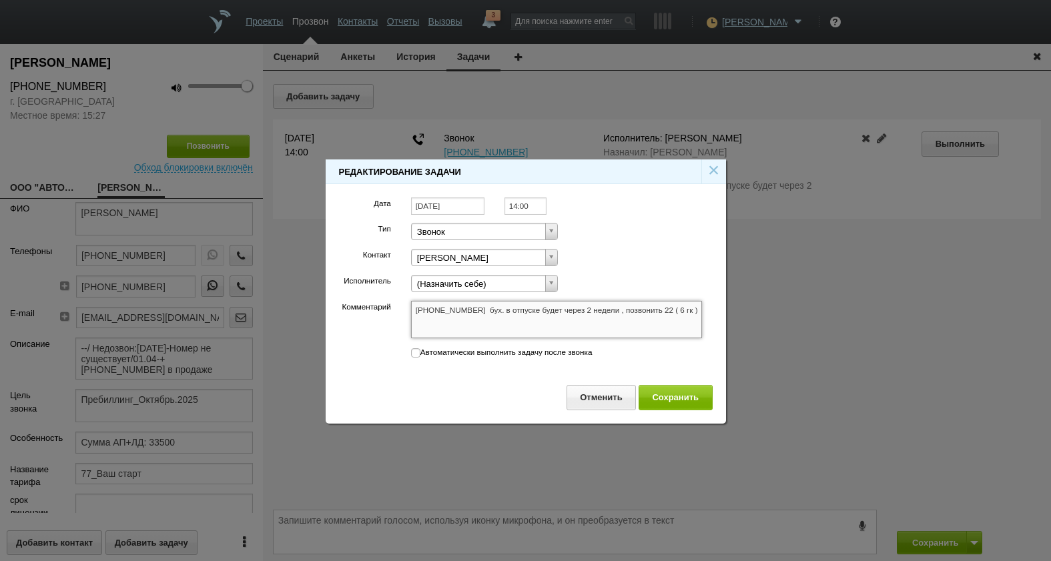
type textarea "+7 (495) 966-10-96 бух. в отпуске будет через 2 недели , позвонить 22. ( 6 гк )"
type textarea "+7 (495) 966-10-96 бух. в отпуске будет через 2 недели , позвонить 22.0 ( 6 гк )"
type textarea "+7 (495) 966-10-96 бух. в отпуске будет через 2 недели , позвонить 22.08 ( 6 гк…"
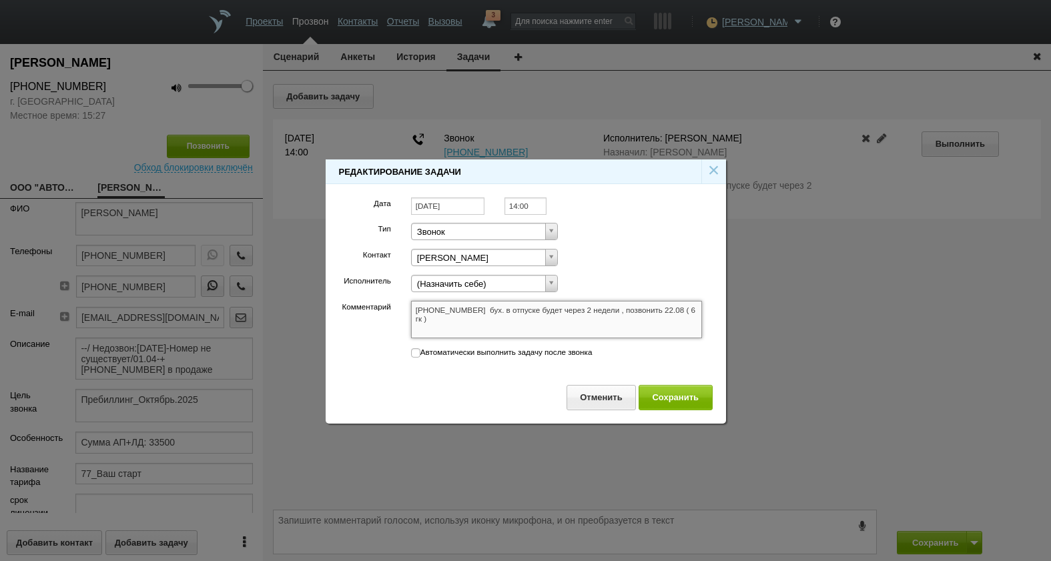
type textarea "+7 (495) 966-10-96 бух. в отпуске будет через 2 недели , позвонить 22.08 ( 6 гк…"
type textarea "+7 (495) 966-10-96 бух. в отпуске будет через 2 недели , позвонить 22.0 ( 6 гк )"
type textarea "+7 (495) 966-10-96 бух. в отпуске будет через 2 недели , позвонить 22.09 ( 6 гк…"
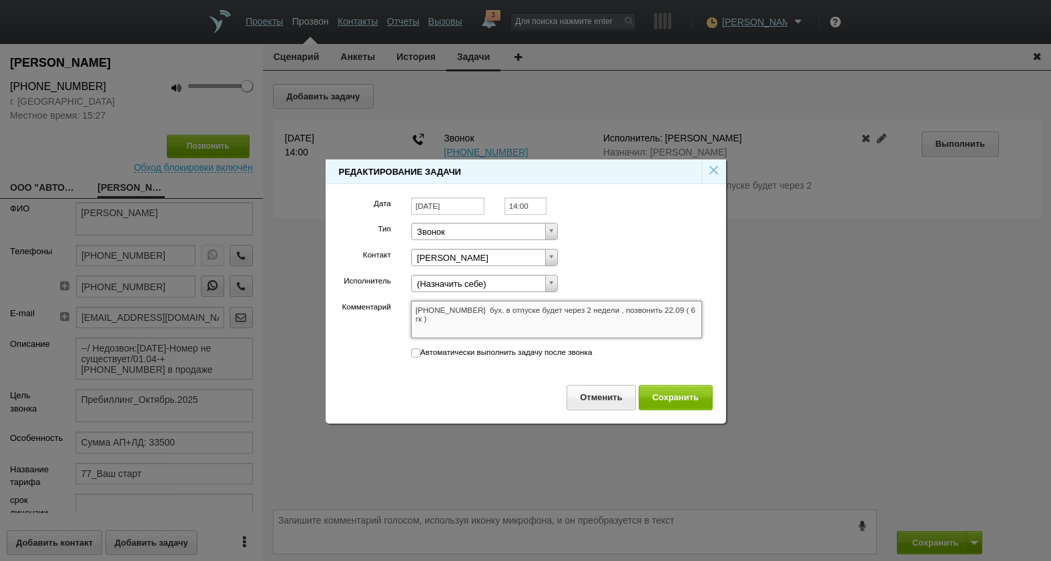
type textarea "+7 (495) 966-10-96 бух. в отпуске будет через 2 недели , позвонить 22.09. ( 6 г…"
click at [555, 309] on textarea "+7 (495) 966-10-96 ( 6 гк , не удалось дозвонится не на месте )" at bounding box center [557, 319] width 292 height 37
type textarea "+7 (495) 966-10-96 бух. в отпуске будет через 2 недели , позвонить 22.09. ( 6 г…"
click at [686, 399] on button "Сохранить" at bounding box center [676, 397] width 74 height 25
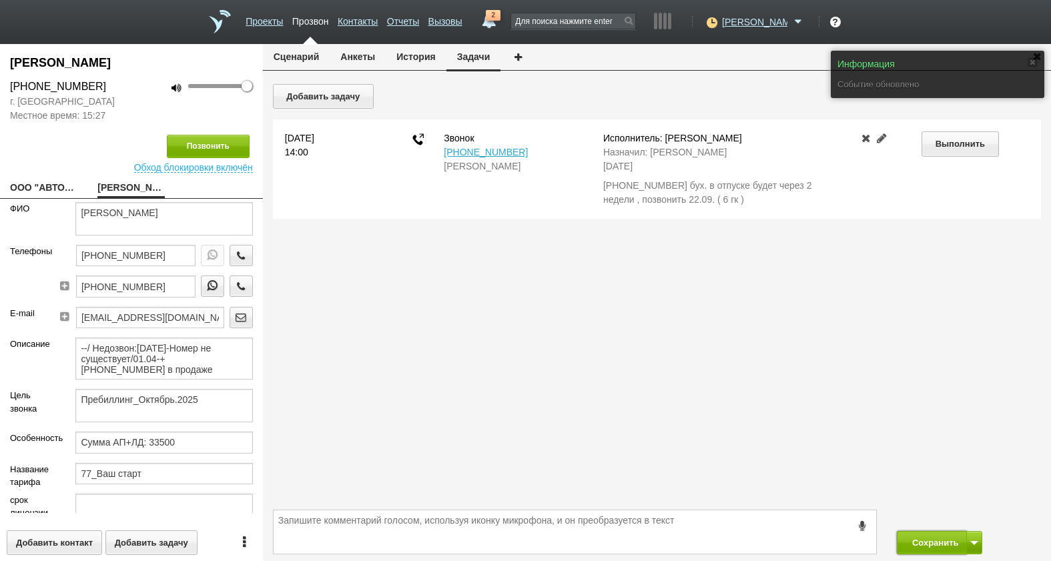
click at [940, 539] on button "Сохранить" at bounding box center [932, 542] width 70 height 23
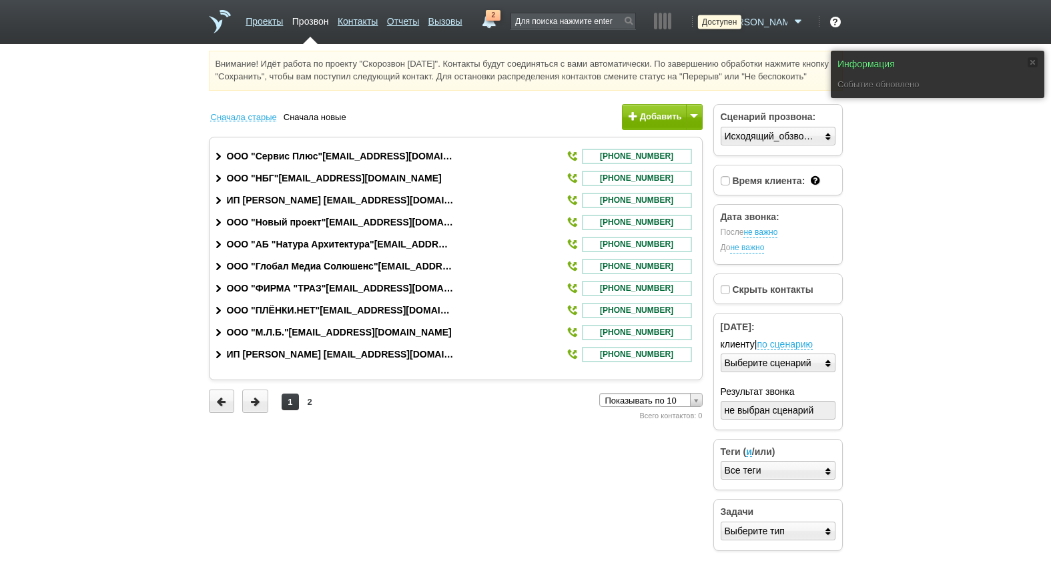
click at [720, 24] on icon at bounding box center [711, 21] width 18 height 13
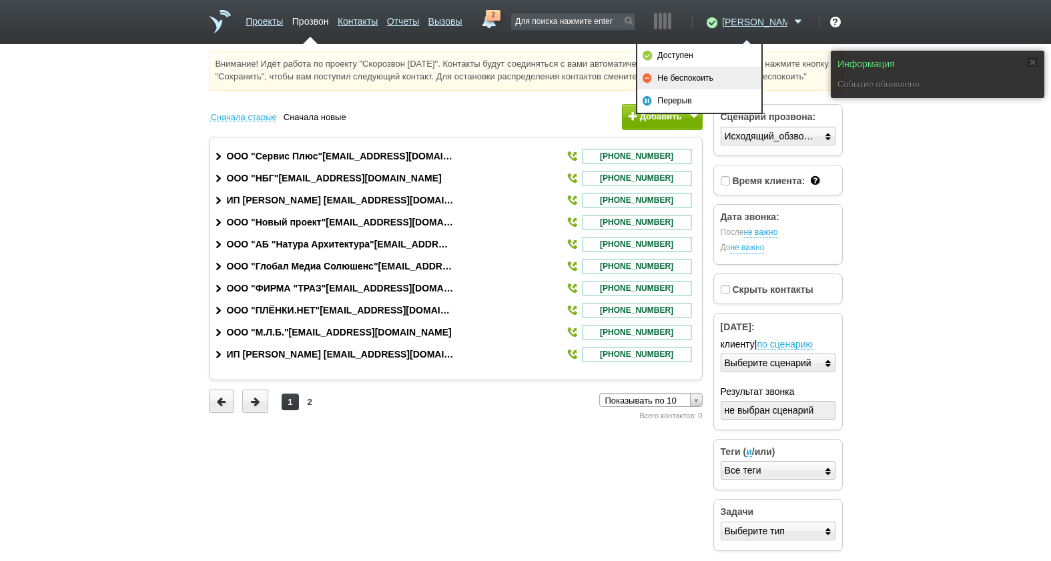
click at [710, 77] on link "Не беспокоить" at bounding box center [699, 78] width 124 height 23
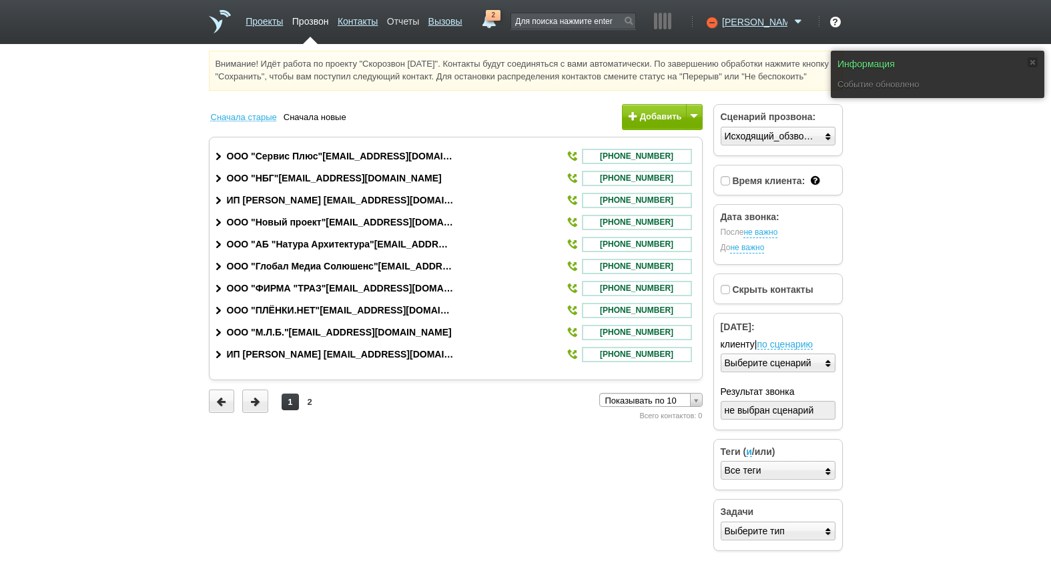
click at [419, 18] on link "Отчеты" at bounding box center [403, 18] width 32 height 19
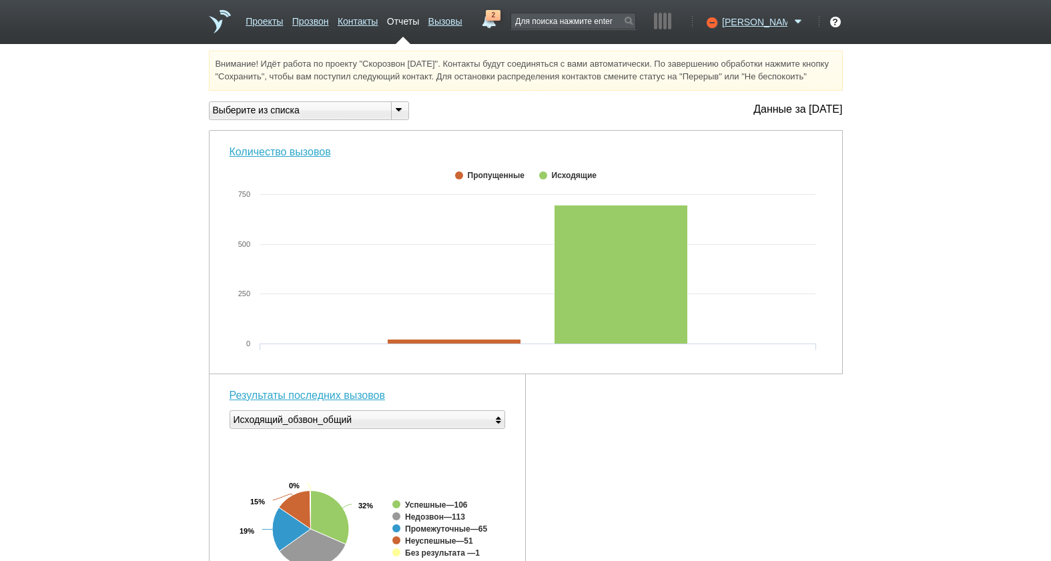
click at [501, 18] on link "2" at bounding box center [489, 18] width 24 height 16
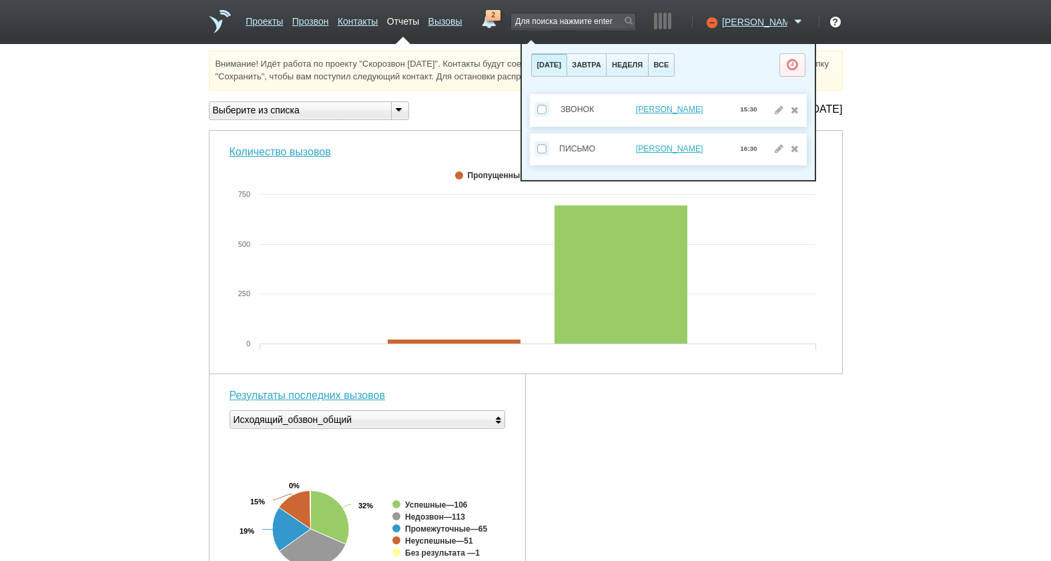
drag, startPoint x: 999, startPoint y: 162, endPoint x: 965, endPoint y: 139, distance: 41.8
click at [999, 158] on div "Внимание! Идёт работа по проекту "Скорозвон 01.09.25". Контакты будут соединять…" at bounding box center [525, 514] width 1051 height 926
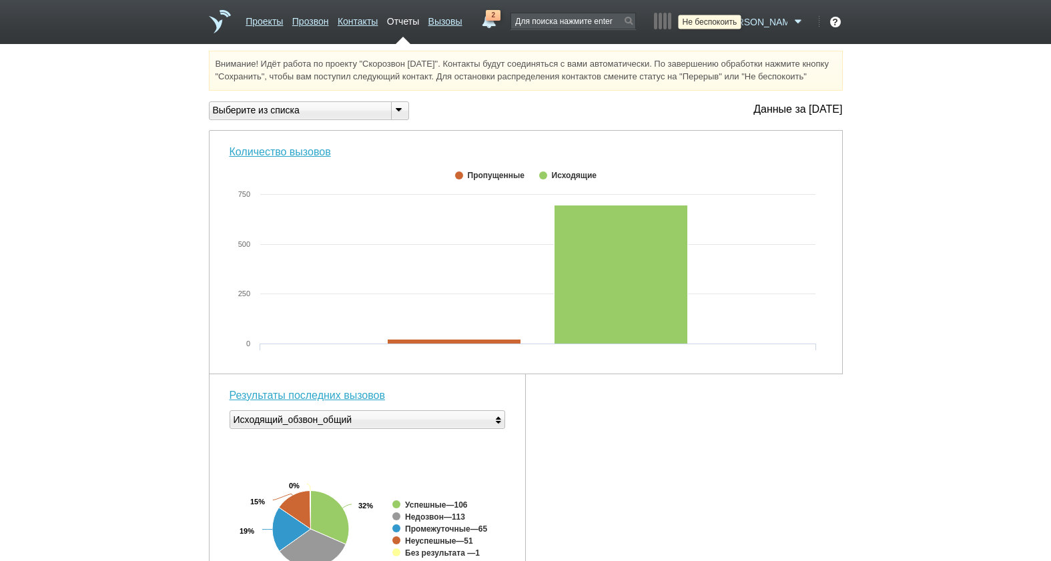
click at [720, 24] on icon at bounding box center [711, 21] width 18 height 13
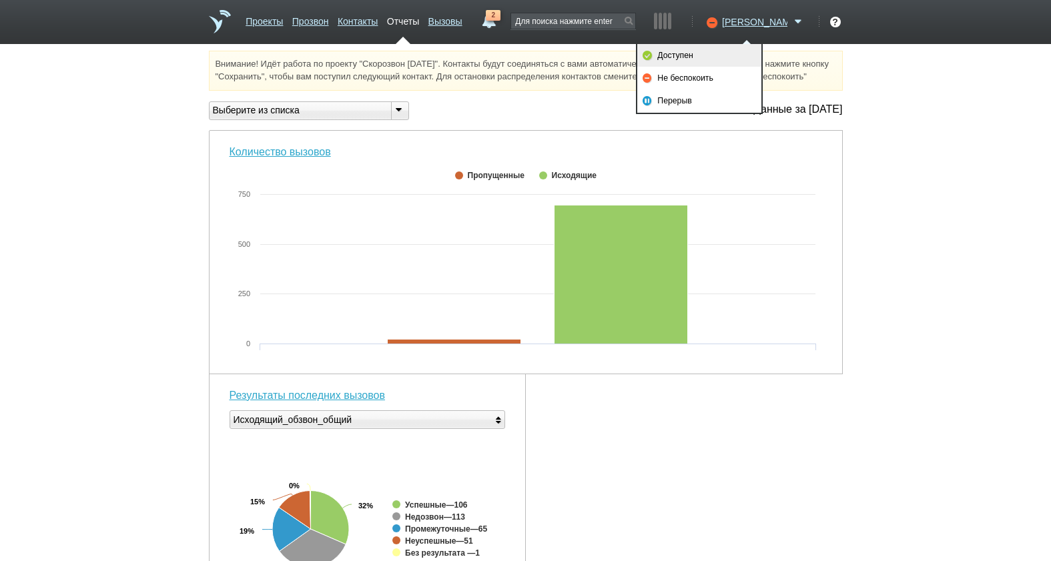
click at [744, 60] on link "Доступен" at bounding box center [699, 55] width 124 height 23
drag, startPoint x: 932, startPoint y: 254, endPoint x: 684, endPoint y: 466, distance: 325.7
click at [932, 254] on div "Внимание! Идёт работа по проекту "Скорозвон 01.09.25". Контакты будут соединять…" at bounding box center [525, 514] width 1051 height 926
click at [756, 463] on div "Количество вызовов Created with Highcharts 5.0.11 0 250 500 750 Вызовы ● Исходя…" at bounding box center [526, 542] width 634 height 823
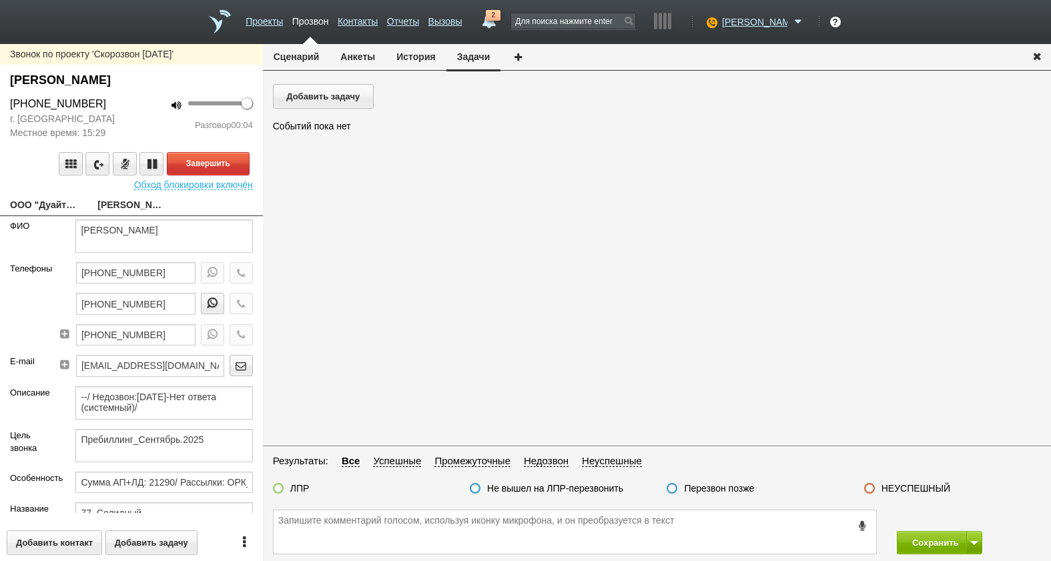
click at [51, 204] on link "ООО "Дуайт-Тепло"[EMAIL_ADDRESS][DOMAIN_NAME]" at bounding box center [43, 206] width 67 height 19
type textarea "ООО "Дуайт-Тепло"[EMAIL_ADDRESS][DOMAIN_NAME]"
type input "7718841429"
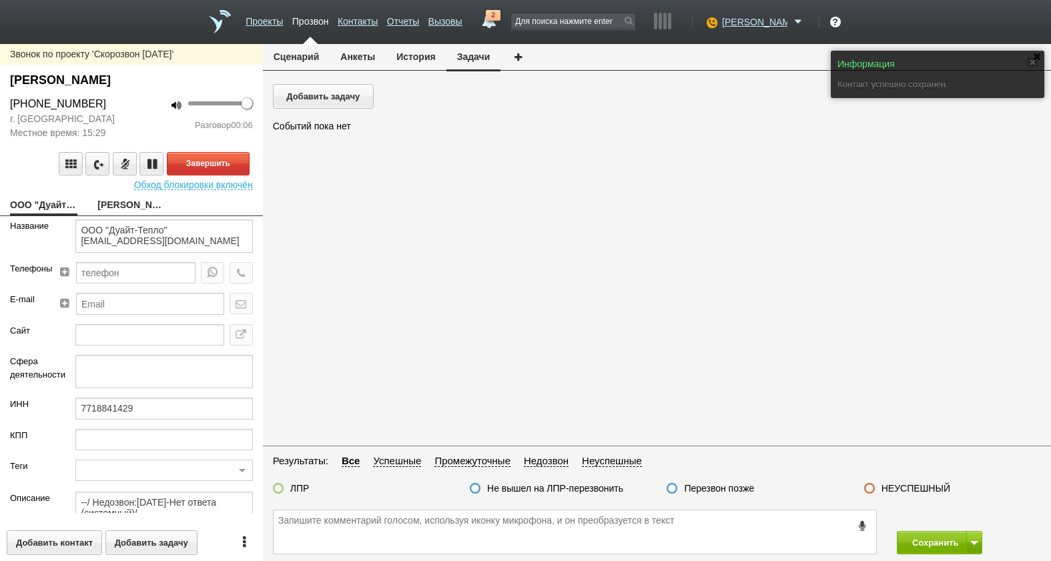
click at [142, 395] on div at bounding box center [163, 376] width 197 height 43
drag, startPoint x: 151, startPoint y: 418, endPoint x: 51, endPoint y: 426, distance: 99.8
click at [51, 426] on div "ИНН 7718841429" at bounding box center [131, 413] width 263 height 31
click at [124, 208] on link "Скляр Галина Борисовна" at bounding box center [130, 206] width 67 height 19
type textarea "Скляр Галина Борисовна"
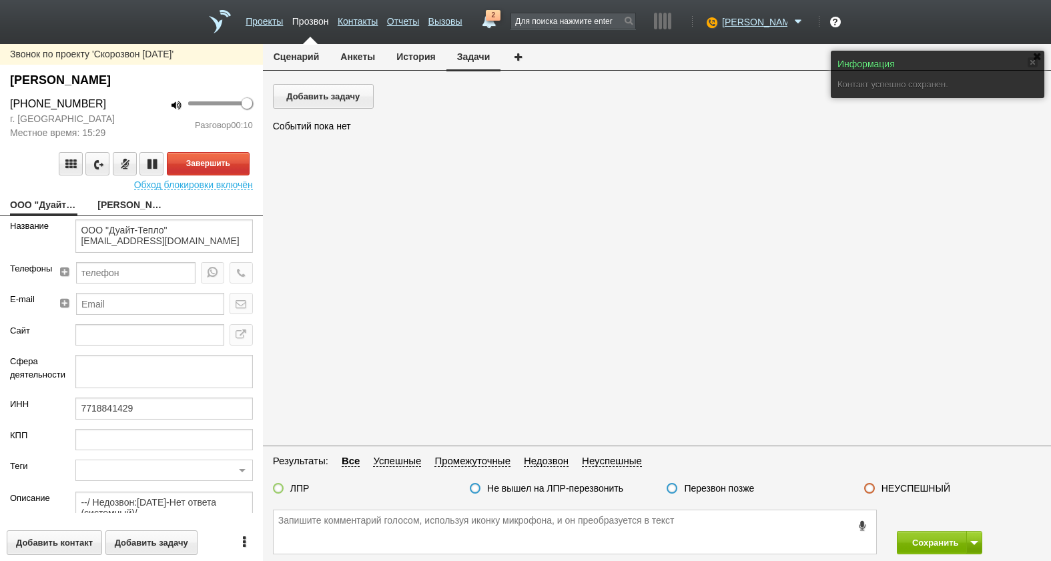
type textarea "Пребиллинг_Сентябрь.2025"
type input "Сумма АП+ЛД: 21290/ Рассылки: ОРК_Предложение на 3 года без скидки, клиентам [D…"
type input "77_Солидный"
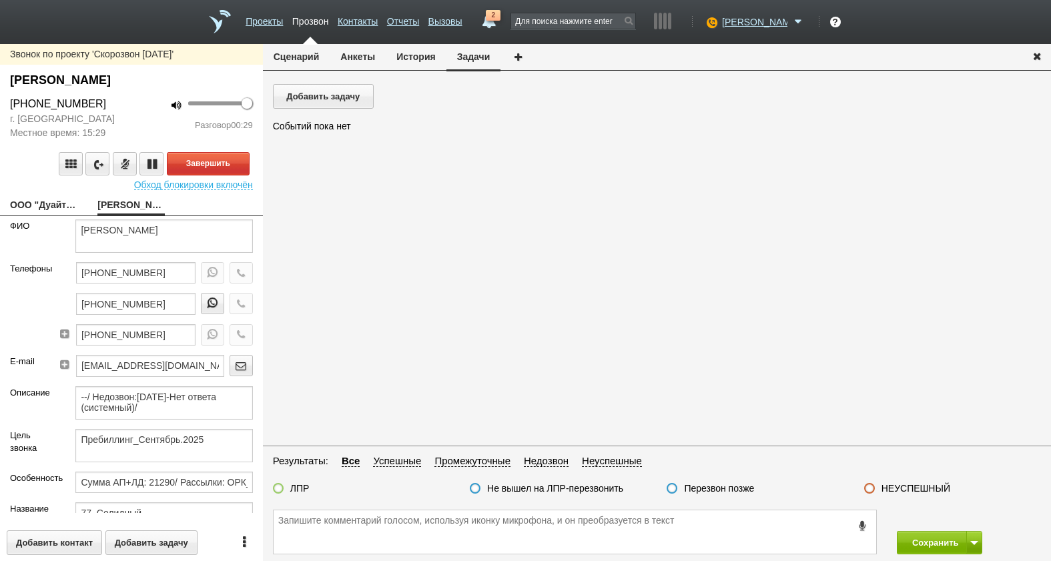
drag, startPoint x: 115, startPoint y: 107, endPoint x: -7, endPoint y: 101, distance: 123.0
click at [0, 101] on html "Проекты Прозвон Контакты Отчеты Вызовы 2 01 сентября 2025 завтра неделя все Зво…" at bounding box center [525, 280] width 1051 height 561
drag, startPoint x: -7, startPoint y: 101, endPoint x: 69, endPoint y: 97, distance: 76.9
copy div "[PHONE_NUMBER]"
paste textarea "[PHONE_NUMBER]"
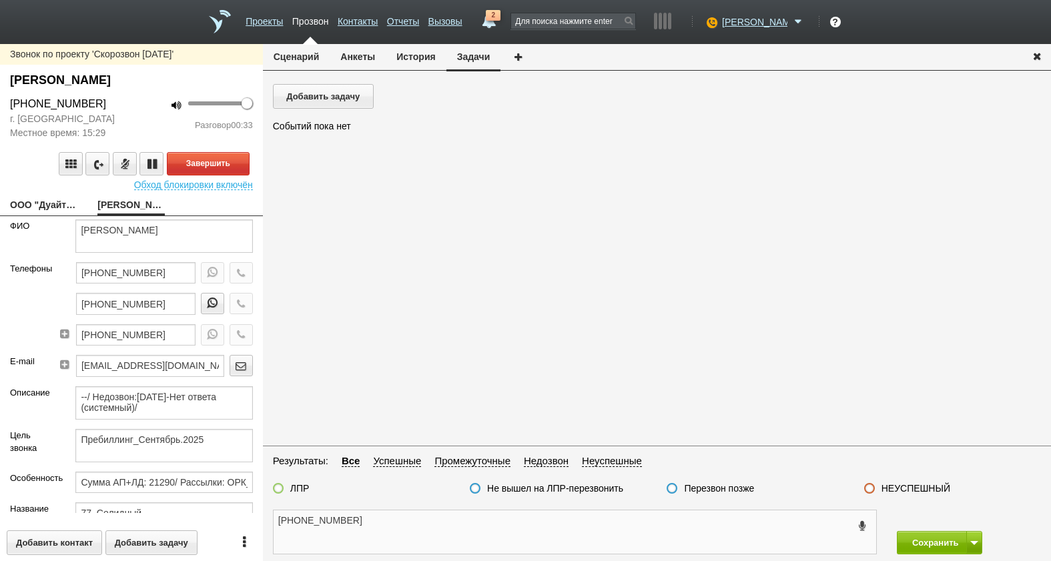
type textarea "[PHONE_NUMBER]"
click at [407, 529] on textarea "[PHONE_NUMBER]" at bounding box center [575, 532] width 603 height 43
click at [218, 160] on button "Завершить" at bounding box center [208, 163] width 83 height 23
click at [406, 532] on textarea "[PHONE_NUMBER]" at bounding box center [575, 532] width 603 height 43
drag, startPoint x: 680, startPoint y: 536, endPoint x: 637, endPoint y: 477, distance: 73.2
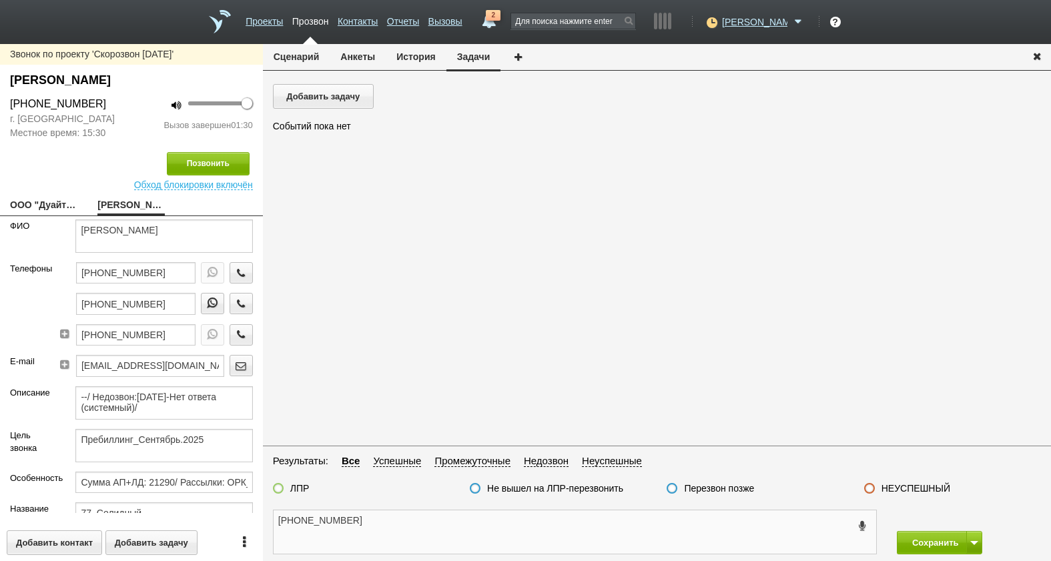
click at [679, 534] on textarea "[PHONE_NUMBER]" at bounding box center [575, 532] width 603 height 43
click at [378, 61] on button "Анкеты" at bounding box center [358, 56] width 56 height 25
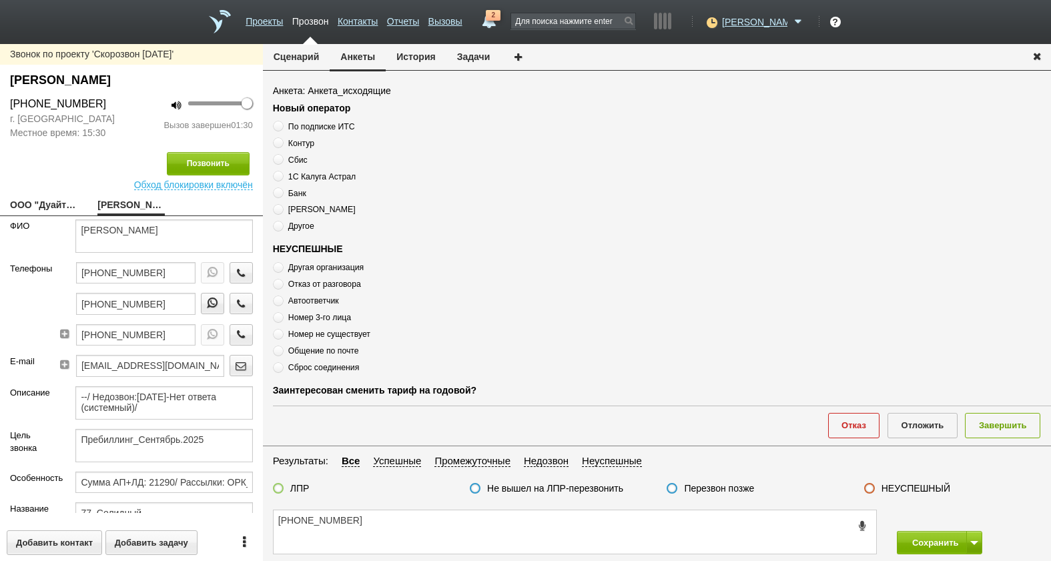
scroll to position [459, 0]
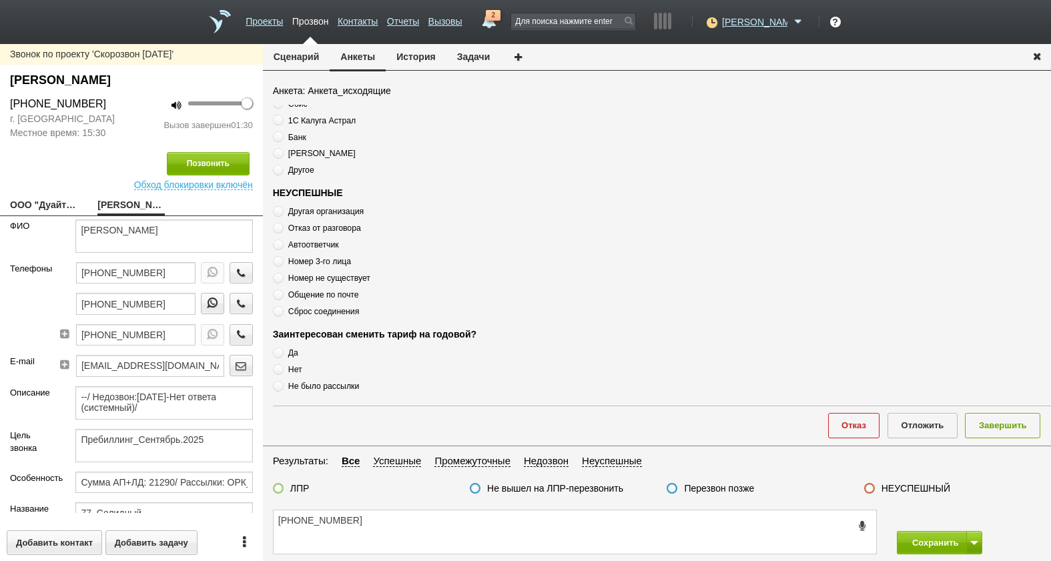
click at [324, 314] on span "Сброс соединения" at bounding box center [323, 311] width 71 height 9
radio input "true"
click at [326, 310] on span "Сброс соединения" at bounding box center [323, 311] width 71 height 9
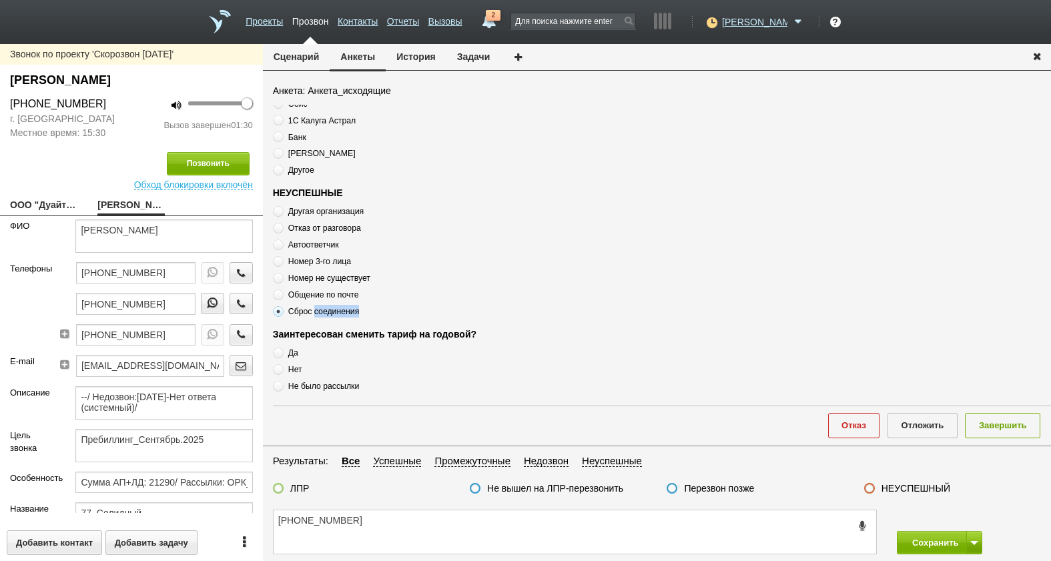
click at [326, 310] on span "Сброс соединения" at bounding box center [323, 311] width 71 height 9
copy div "Сброс соединения"
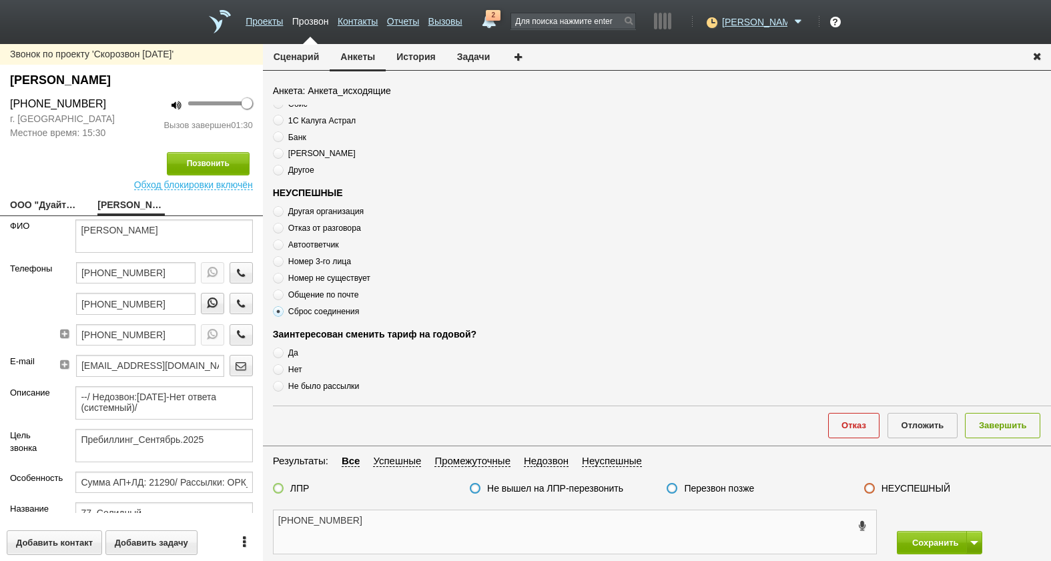
click at [397, 537] on textarea "[PHONE_NUMBER]" at bounding box center [575, 532] width 603 height 43
paste textarea "Сброс соединения"
type textarea "+7 (495) 790-93-60 Сброс соединения"
click at [512, 507] on div "+7 (495) 790-93-60 Сброс соединения Сохранить" at bounding box center [657, 532] width 788 height 58
drag, startPoint x: 172, startPoint y: 278, endPoint x: 39, endPoint y: 277, distance: 132.2
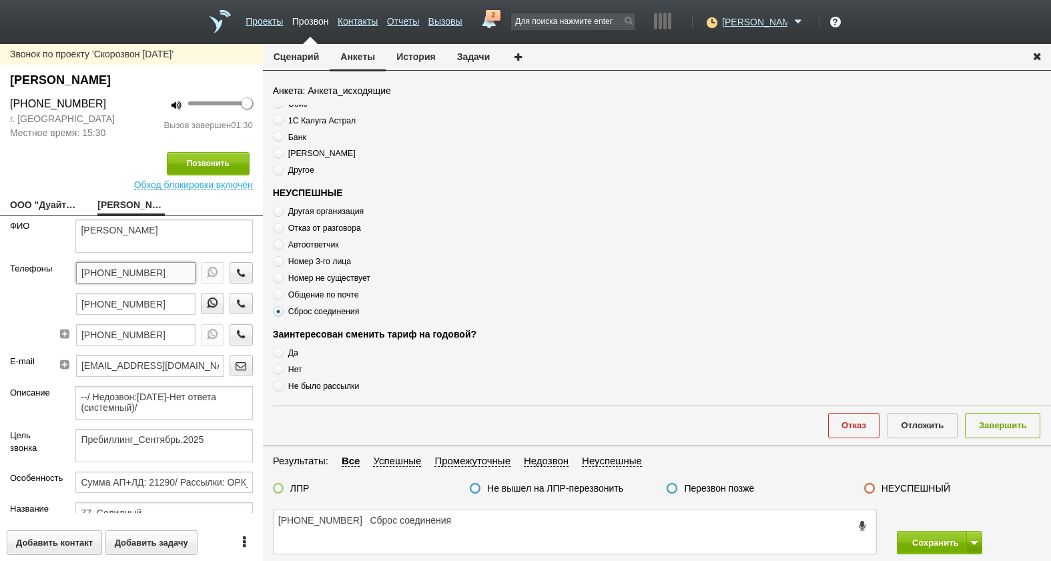
click at [39, 277] on div "Телефоны +7 (495) 790-93-60 +7 (903) 790-93-60 +7 (495) 727-18-65" at bounding box center [131, 308] width 263 height 93
click at [505, 521] on textarea "+7 (495) 790-93-60 Сброс соединения" at bounding box center [575, 532] width 603 height 43
click at [867, 491] on label at bounding box center [869, 488] width 11 height 11
click at [0, 0] on input "НЕУСПЕШНЫЙ" at bounding box center [0, 0] width 0 height 0
click at [1003, 425] on button "Завершить" at bounding box center [1002, 425] width 75 height 25
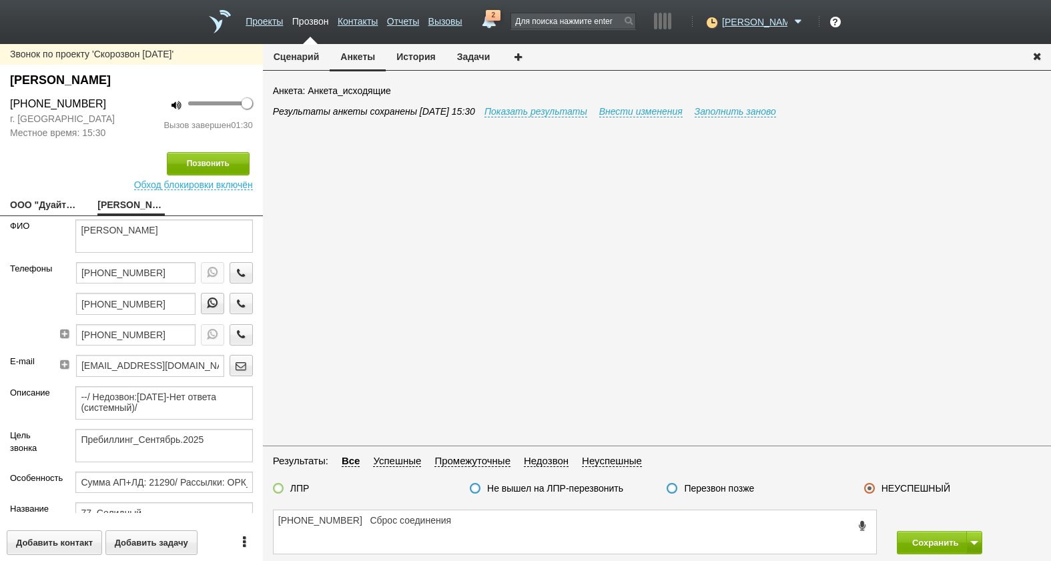
click at [981, 545] on div "Сохранить" at bounding box center [969, 542] width 164 height 23
click at [979, 545] on button at bounding box center [975, 542] width 16 height 23
click at [965, 520] on button "Сохранить и остаться" at bounding box center [929, 518] width 103 height 23
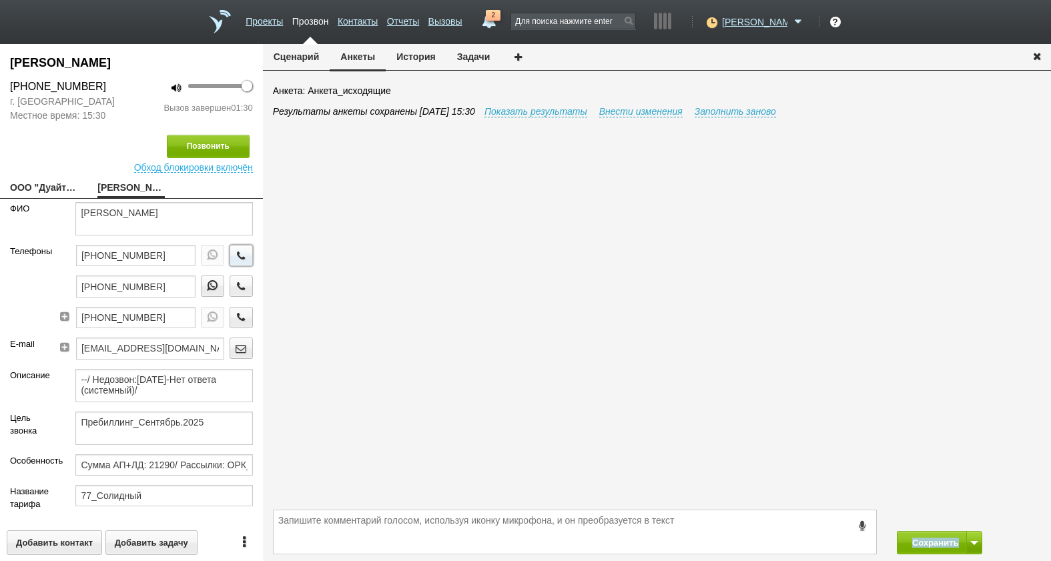
click at [234, 252] on icon "button" at bounding box center [241, 255] width 15 height 10
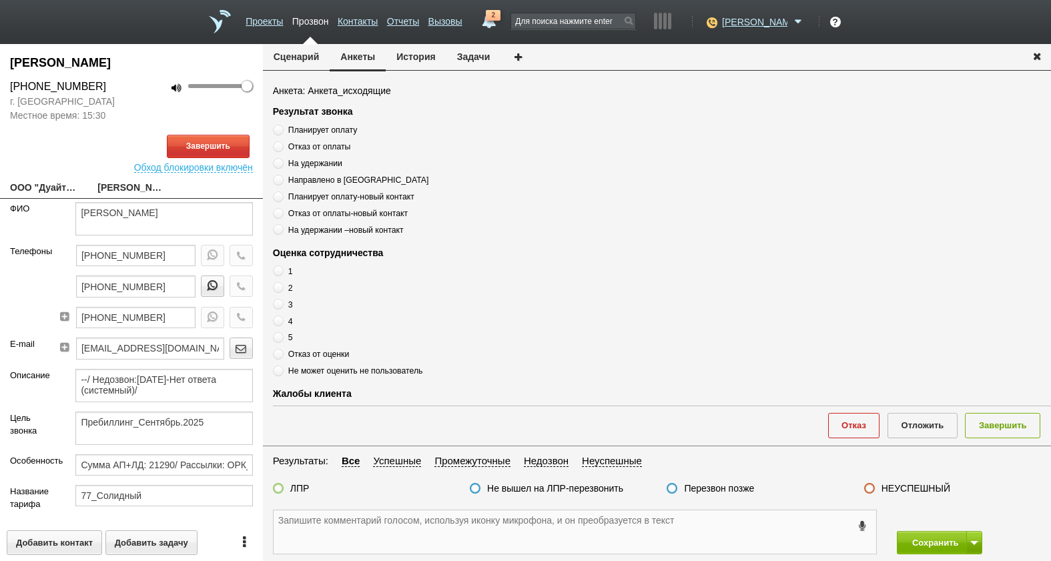
click at [643, 525] on textarea at bounding box center [575, 532] width 603 height 43
click at [495, 521] on textarea at bounding box center [575, 532] width 603 height 43
click at [39, 188] on link "ООО "Дуайт-Тепло"[EMAIL_ADDRESS][DOMAIN_NAME]" at bounding box center [43, 189] width 67 height 19
type textarea "ООО "Дуайт-Тепло"[EMAIL_ADDRESS][DOMAIN_NAME]"
type input "7718841429"
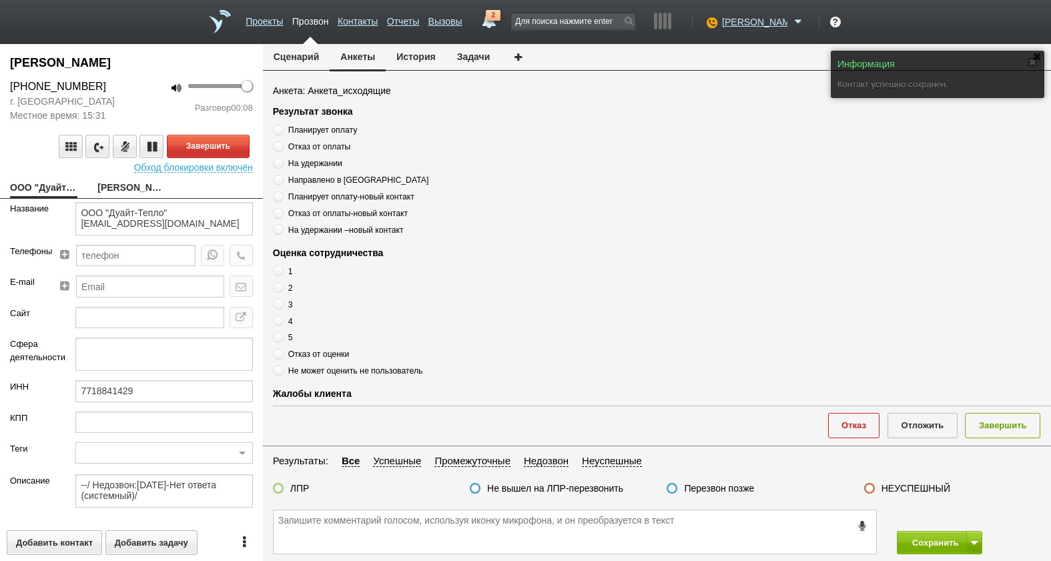
click at [128, 194] on link "Скляр Галина Борисовна" at bounding box center [130, 189] width 67 height 19
type textarea "Скляр Галина Борисовна"
type textarea "Пребиллинг_Сентябрь.2025"
type input "Сумма АП+ЛД: 21290/ Рассылки: ОРК_Предложение на 3 года без скидки, клиентам [D…"
type input "77_Солидный"
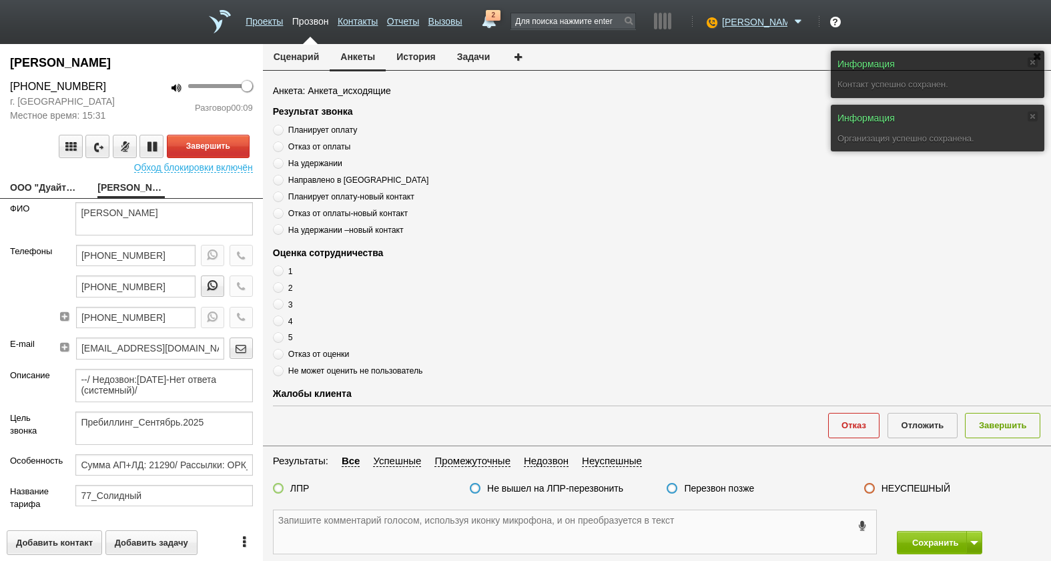
click at [377, 520] on textarea at bounding box center [575, 532] width 603 height 43
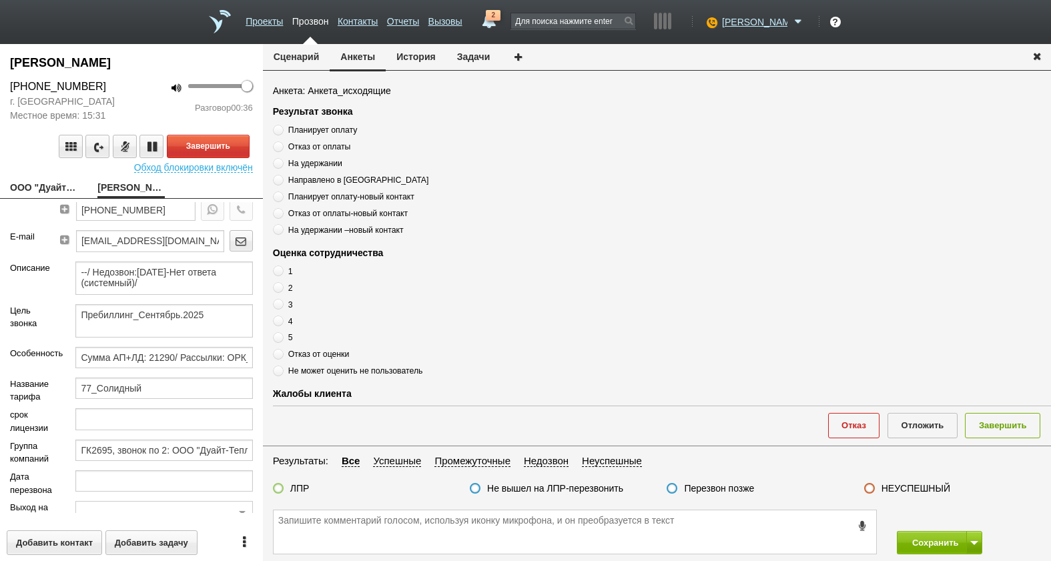
scroll to position [230, 0]
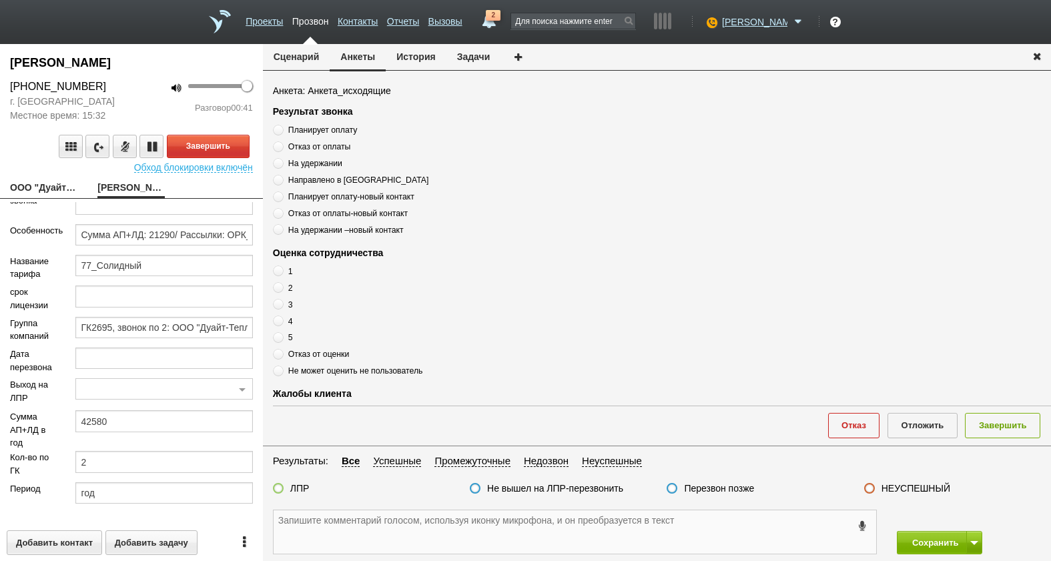
click at [392, 544] on textarea at bounding box center [575, 532] width 603 height 43
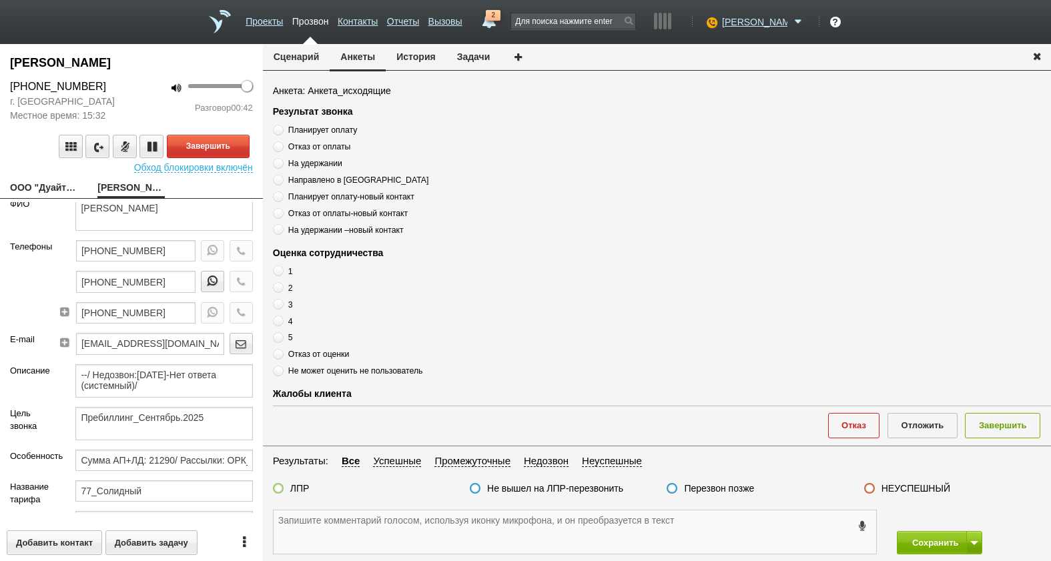
scroll to position [0, 0]
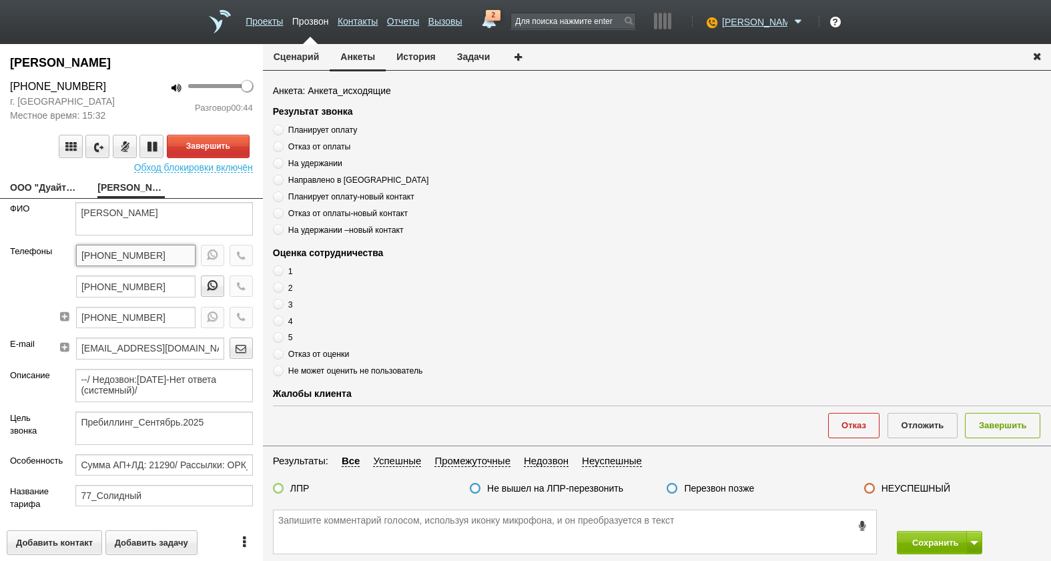
drag, startPoint x: 164, startPoint y: 256, endPoint x: 117, endPoint y: 258, distance: 46.8
click at [39, 258] on div "Телефоны +7 (495) 790-93-60 +7 (903) 790-93-60 +7 (495) 727-18-65" at bounding box center [131, 291] width 263 height 93
click at [317, 146] on span "Отказ от оплаты" at bounding box center [319, 146] width 63 height 9
click at [282, 146] on input "Отказ от оплаты" at bounding box center [277, 144] width 9 height 9
radio input "true"
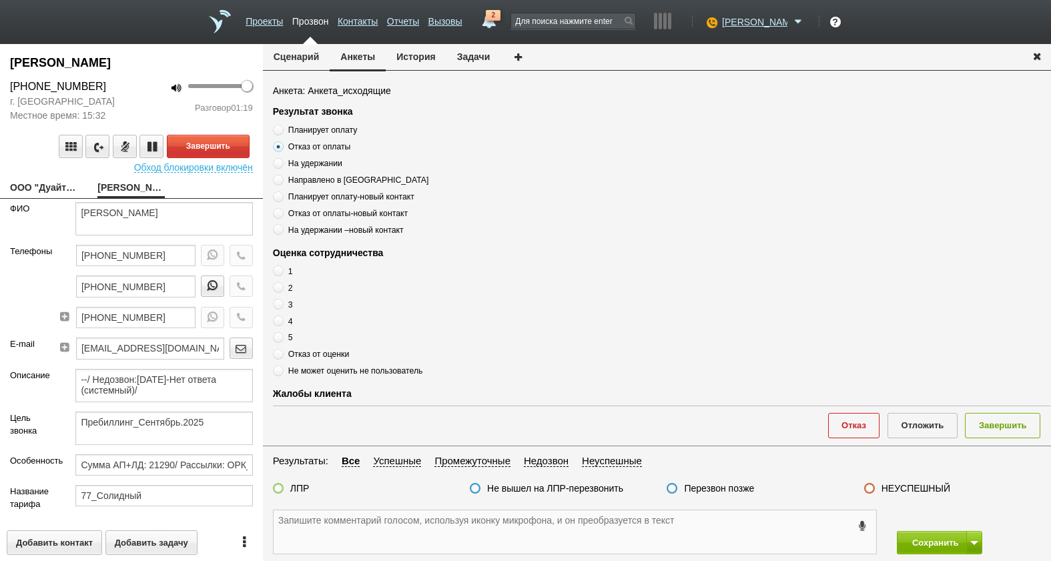
click at [354, 529] on textarea at bounding box center [575, 532] width 603 height 43
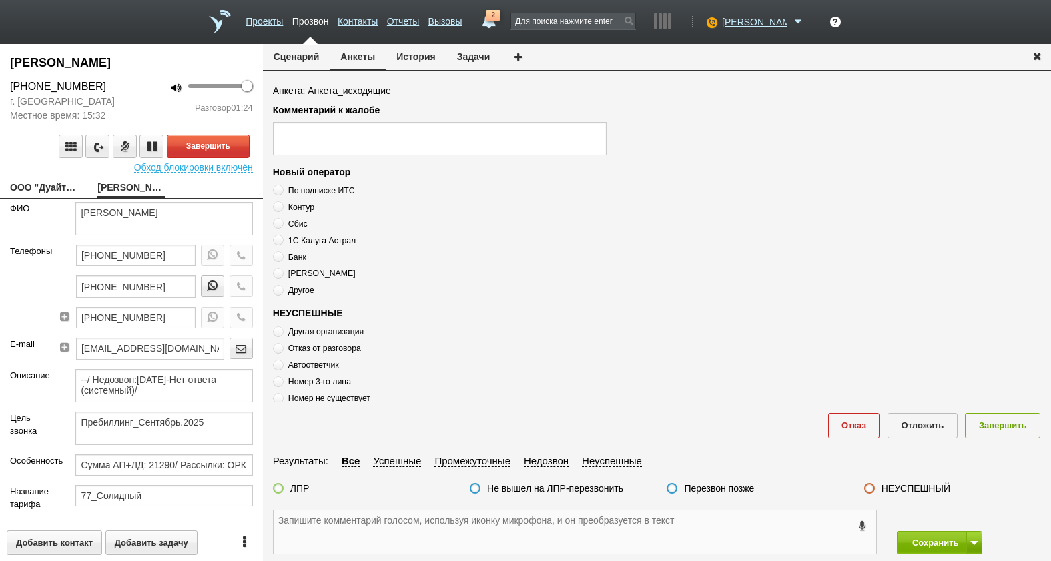
scroll to position [325, 0]
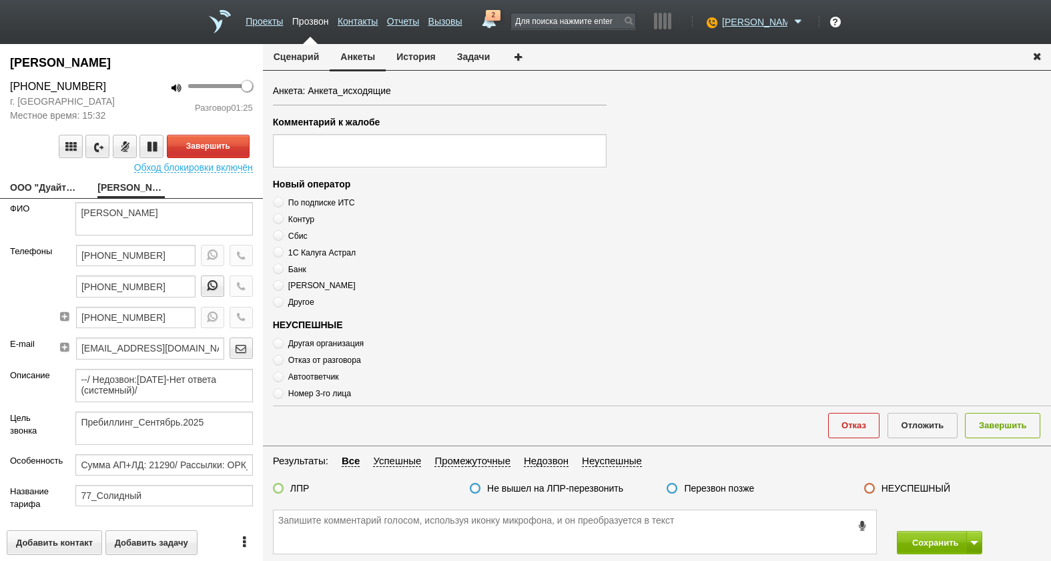
click at [322, 253] on span "1С Калуга Астрал" at bounding box center [321, 252] width 67 height 9
radio input "true"
click at [322, 253] on span "1С Калуга Астрал" at bounding box center [321, 252] width 67 height 9
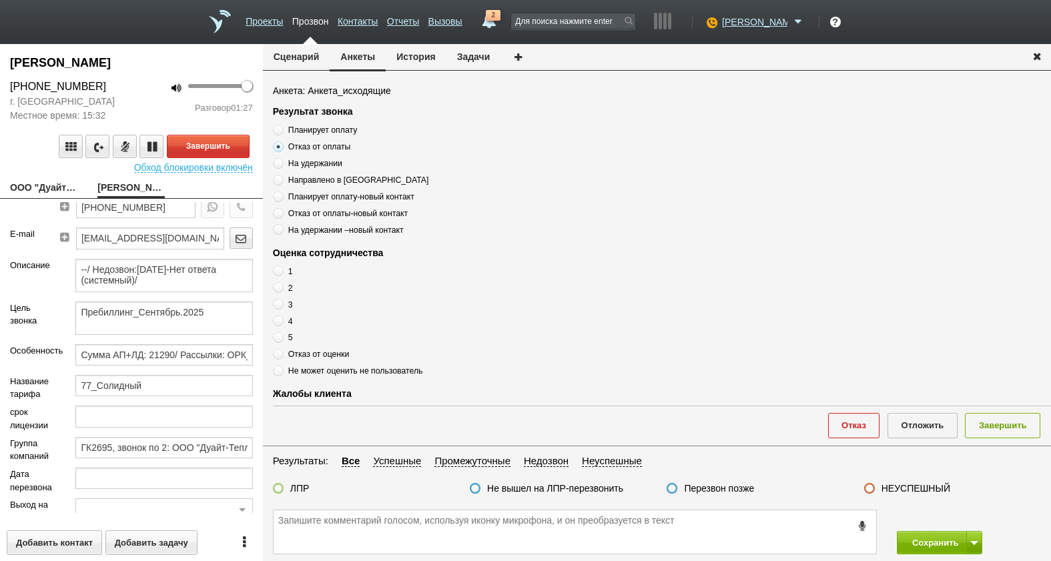
scroll to position [133, 0]
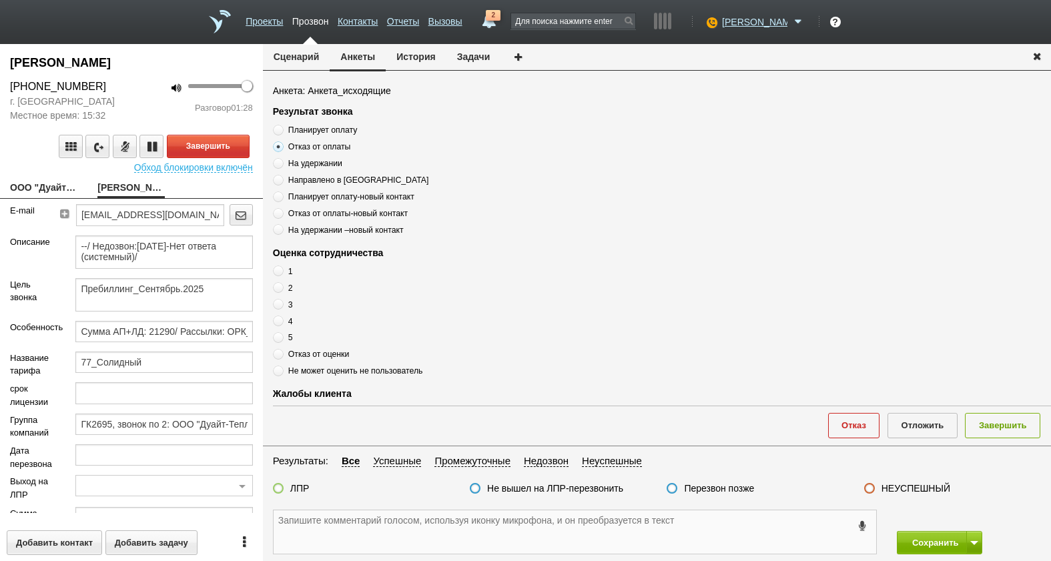
click at [334, 524] on textarea at bounding box center [575, 532] width 603 height 43
click at [563, 531] on textarea at bounding box center [575, 532] width 603 height 43
click at [415, 522] on textarea at bounding box center [575, 532] width 603 height 43
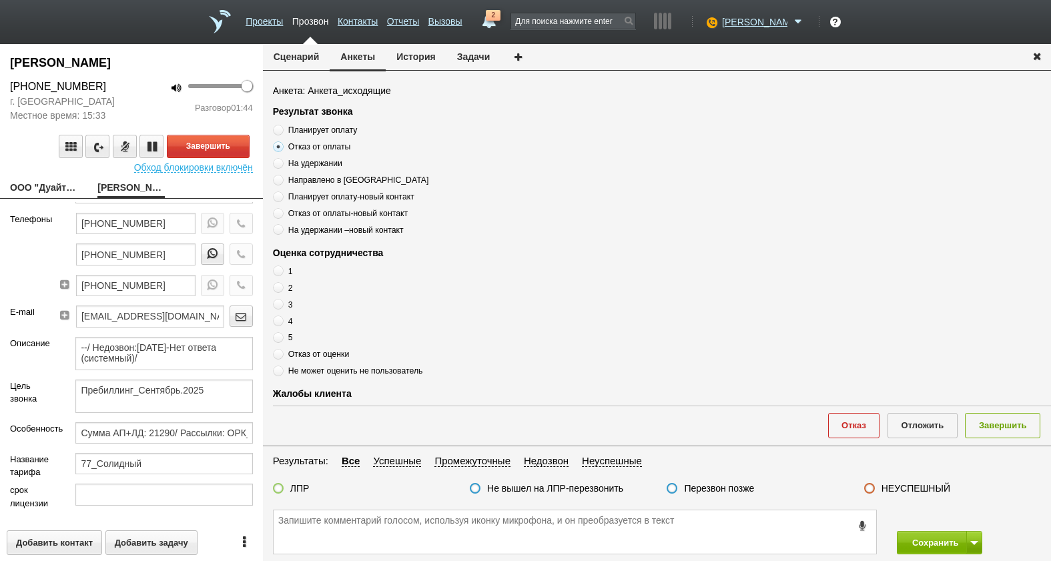
scroll to position [0, 0]
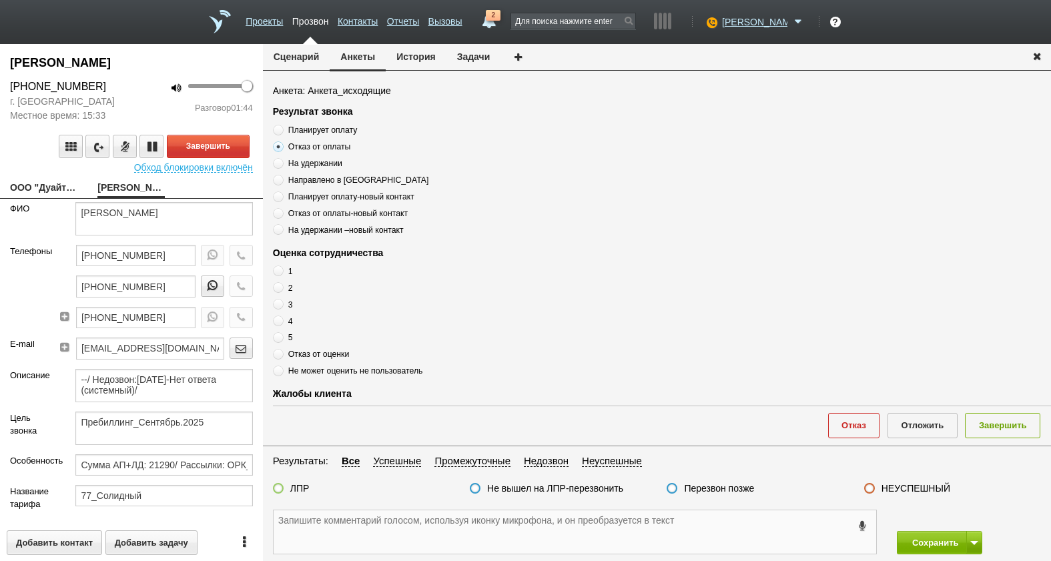
click at [378, 538] on textarea at bounding box center [575, 532] width 603 height 43
click at [353, 57] on button "Анкеты" at bounding box center [358, 57] width 56 height 27
click at [308, 60] on button "Сценарий" at bounding box center [296, 56] width 67 height 25
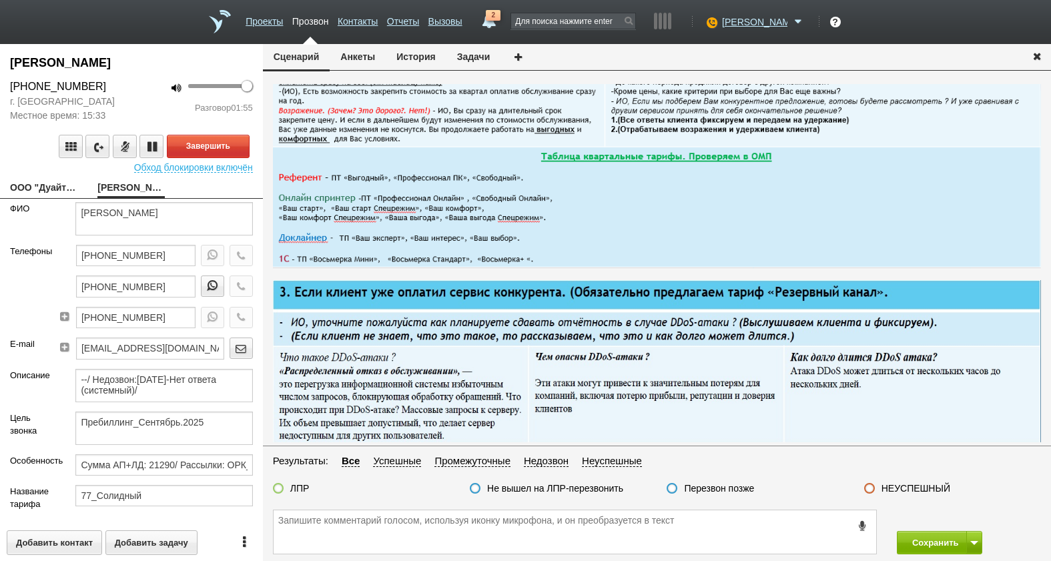
scroll to position [400, 0]
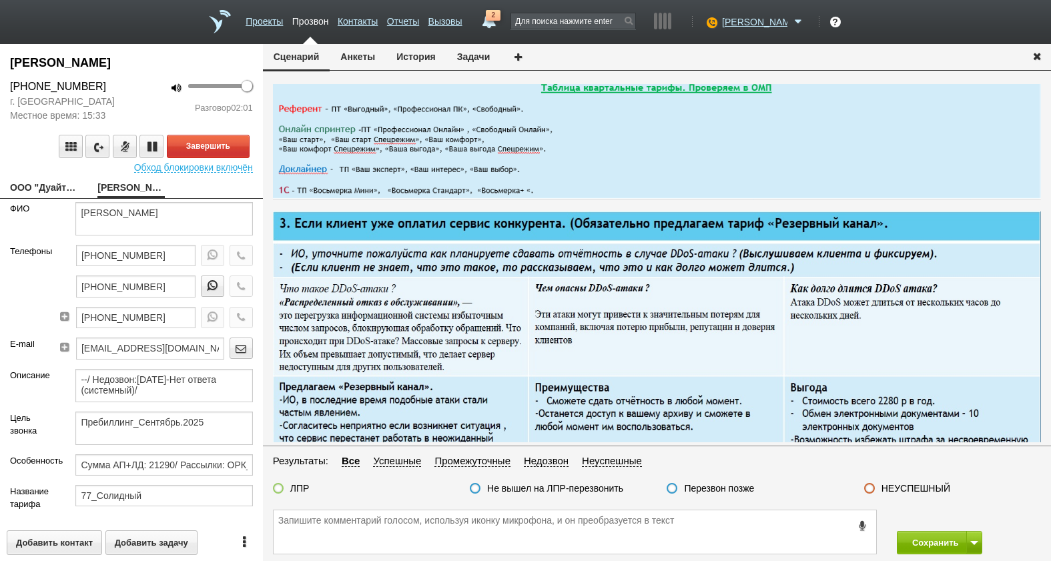
click at [360, 55] on button "Анкеты" at bounding box center [358, 56] width 56 height 25
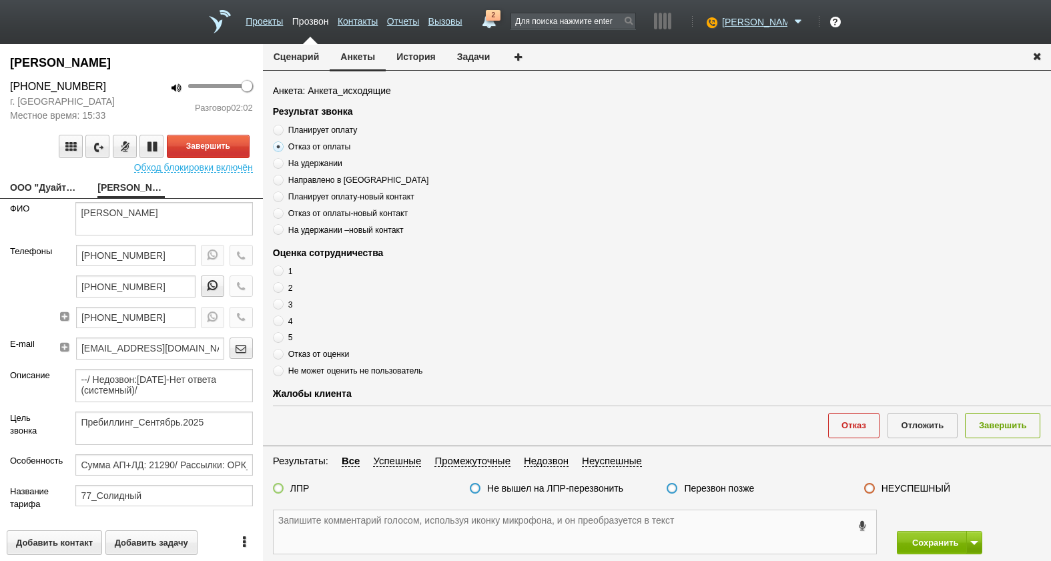
click at [524, 516] on textarea at bounding box center [575, 532] width 603 height 43
click at [386, 536] on textarea at bounding box center [575, 532] width 603 height 43
click at [294, 61] on button "Сценарий" at bounding box center [296, 56] width 67 height 25
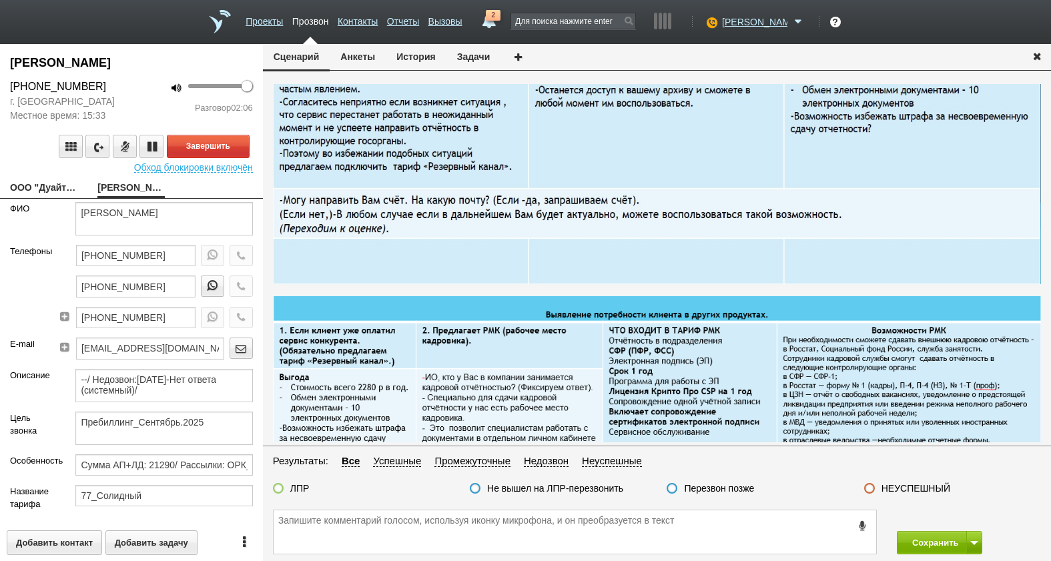
scroll to position [534, 0]
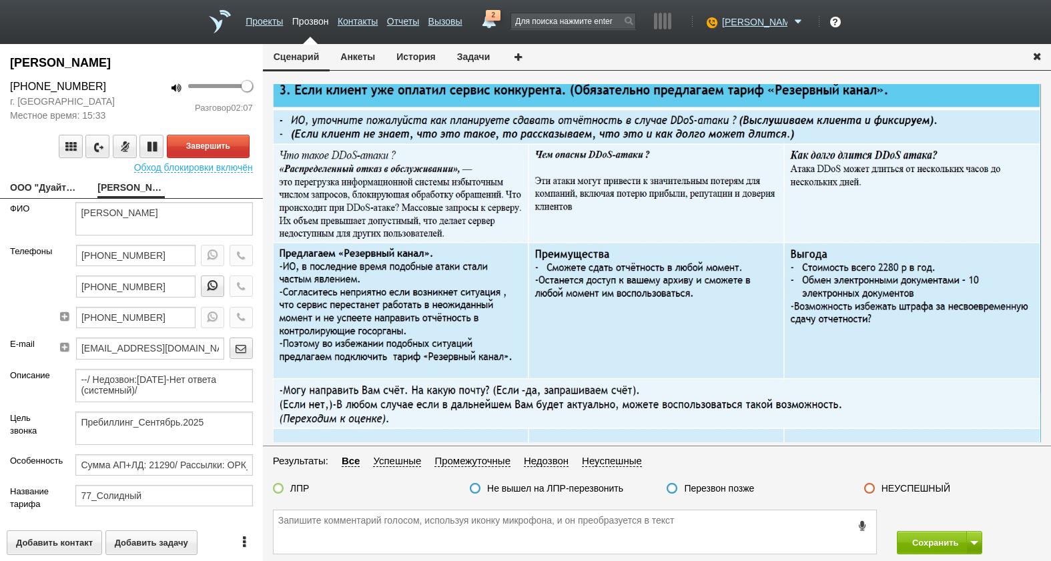
click at [857, 312] on img at bounding box center [657, 276] width 768 height 396
click at [973, 250] on img at bounding box center [657, 276] width 768 height 396
click at [848, 296] on img at bounding box center [657, 276] width 768 height 396
click at [912, 306] on img at bounding box center [657, 276] width 768 height 396
click at [826, 292] on img at bounding box center [657, 276] width 768 height 396
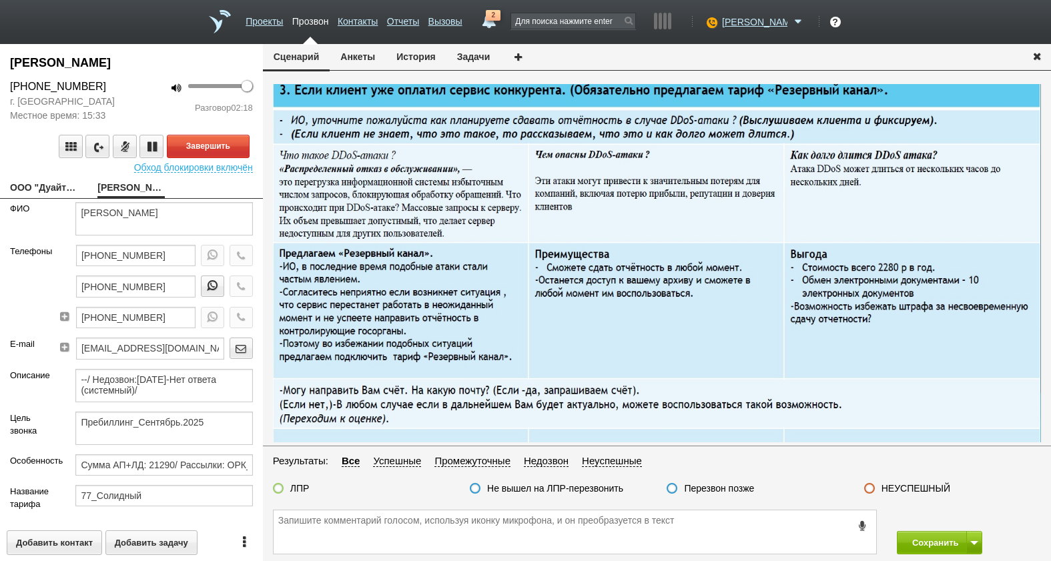
click at [795, 270] on img at bounding box center [657, 276] width 768 height 396
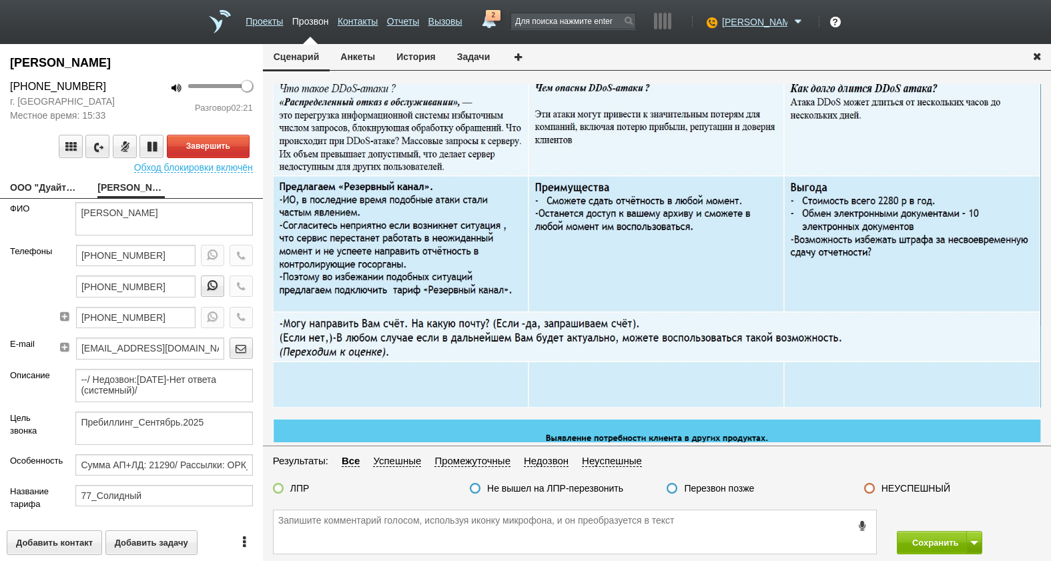
click at [873, 242] on img at bounding box center [657, 209] width 768 height 396
click at [824, 228] on img at bounding box center [657, 209] width 768 height 396
click at [703, 549] on textarea at bounding box center [575, 532] width 603 height 43
click at [889, 231] on img at bounding box center [657, 209] width 768 height 396
click at [889, 226] on img at bounding box center [657, 209] width 768 height 396
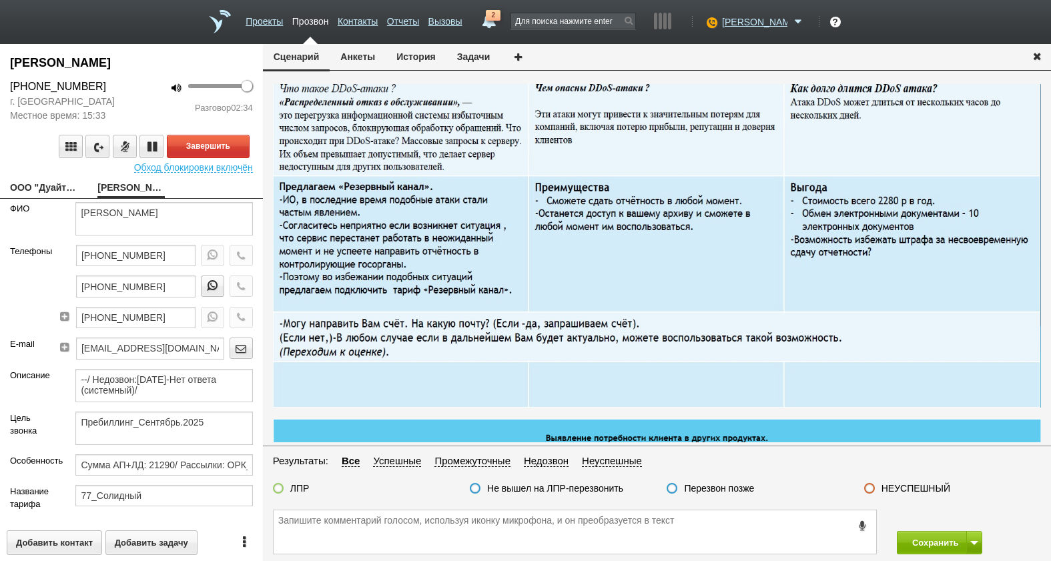
click at [828, 200] on img at bounding box center [657, 209] width 768 height 396
click at [829, 200] on img at bounding box center [657, 209] width 768 height 396
click at [724, 541] on textarea at bounding box center [575, 532] width 603 height 43
drag, startPoint x: 115, startPoint y: 91, endPoint x: -6, endPoint y: 87, distance: 121.5
click at [0, 87] on html "Проекты Прозвон Контакты Отчеты Вызовы 2 01 сентября 2025 завтра неделя все Зво…" at bounding box center [525, 280] width 1051 height 561
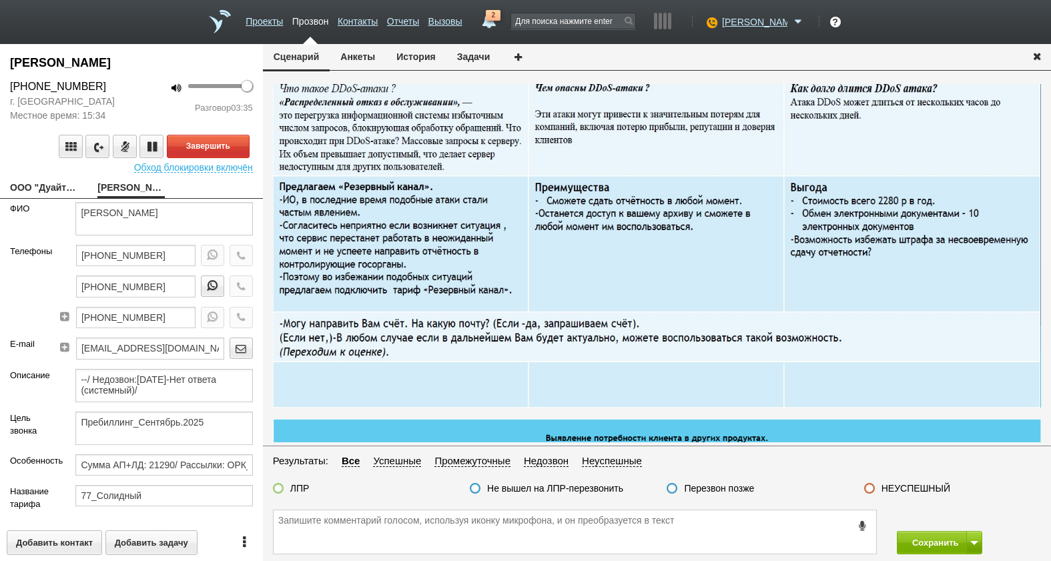
drag, startPoint x: -6, startPoint y: 87, endPoint x: 83, endPoint y: 84, distance: 88.8
copy div "[PHONE_NUMBER]"
click at [344, 540] on textarea at bounding box center [575, 532] width 603 height 43
click at [125, 192] on link "Скляр Галина Борисовна" at bounding box center [130, 189] width 67 height 19
click at [47, 185] on link "ООО "Дуайт-Тепло"[EMAIL_ADDRESS][DOMAIN_NAME]" at bounding box center [43, 189] width 67 height 19
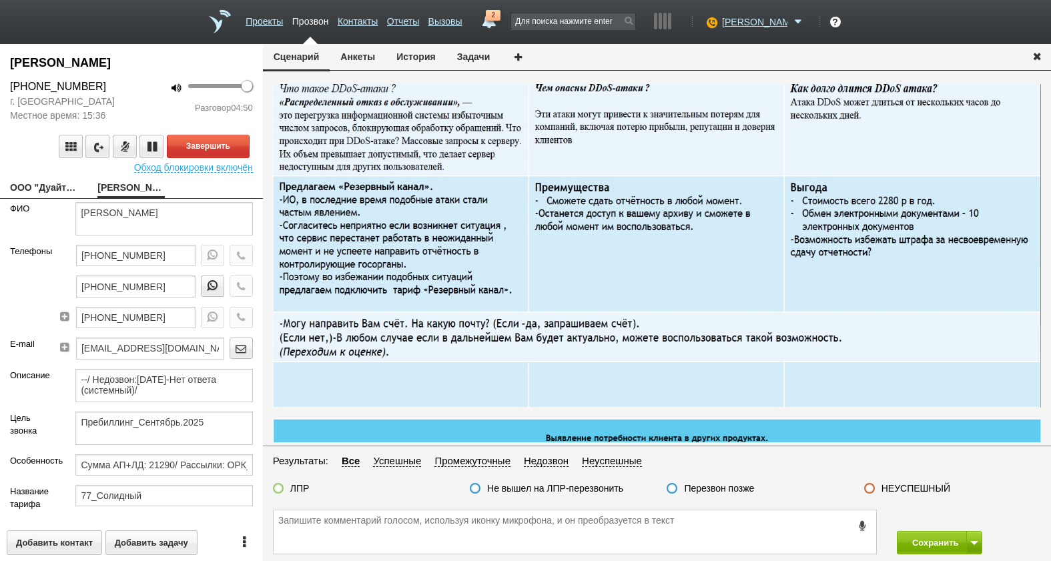
type textarea "ООО "Дуайт-Тепло"[EMAIL_ADDRESS][DOMAIN_NAME]"
type input "7718841429"
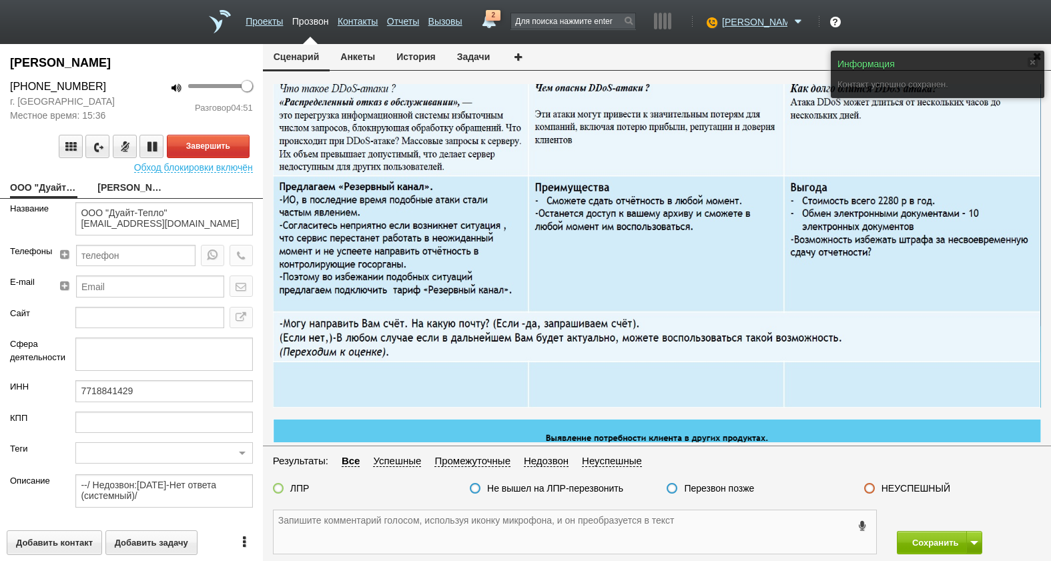
drag, startPoint x: 552, startPoint y: 521, endPoint x: 81, endPoint y: 332, distance: 507.1
click at [551, 521] on textarea at bounding box center [575, 532] width 603 height 43
click at [119, 190] on link "Скляр Галина Борисовна" at bounding box center [130, 189] width 67 height 19
type textarea "Скляр Галина Борисовна"
type textarea "Пребиллинг_Сентябрь.2025"
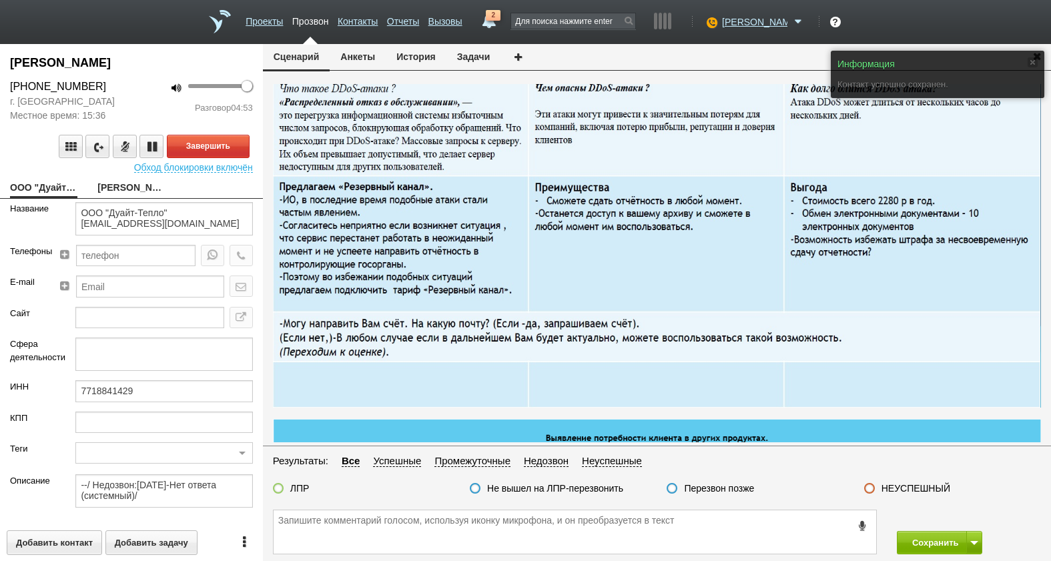
type input "Сумма АП+ЛД: 21290/ Рассылки: ОРК_Предложение на 3 года без скидки, клиентам [D…"
type input "77_Солидный"
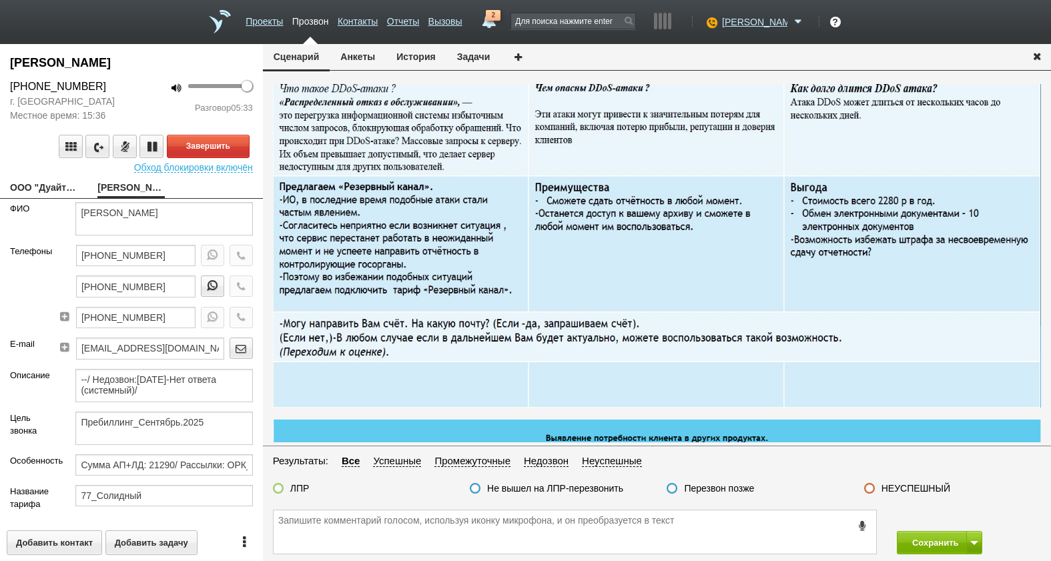
click at [33, 188] on link "ООО "Дуайт-Тепло"[EMAIL_ADDRESS][DOMAIN_NAME]" at bounding box center [43, 189] width 67 height 19
type textarea "ООО "Дуайт-Тепло"[EMAIL_ADDRESS][DOMAIN_NAME]"
type input "7718841429"
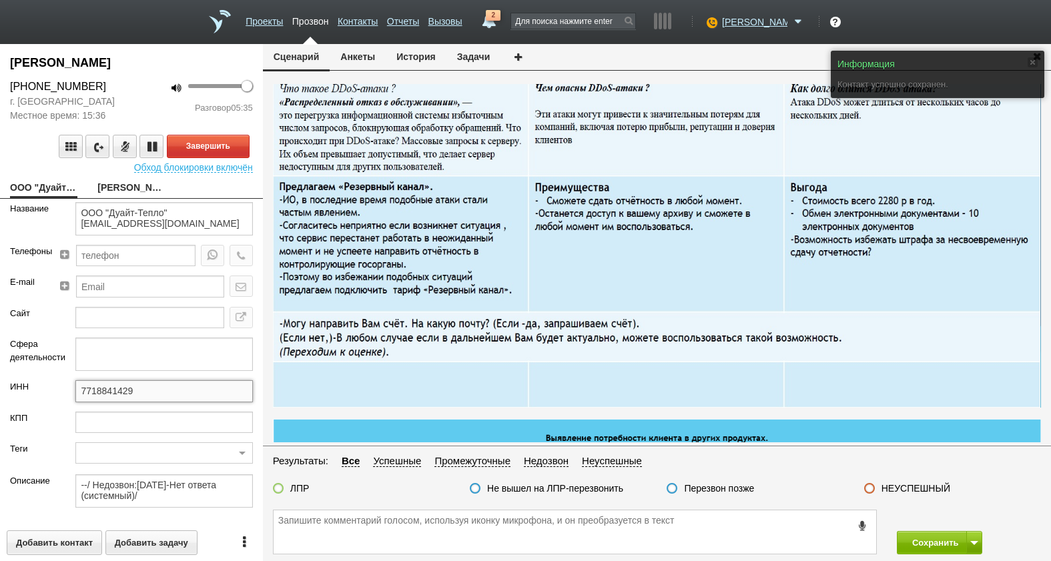
drag, startPoint x: 166, startPoint y: 395, endPoint x: 72, endPoint y: 398, distance: 94.2
click at [48, 394] on div "ИНН 7718841429" at bounding box center [131, 395] width 263 height 31
click at [136, 178] on div "Скляр Галина Борисовна +7 (495) 790-93-60 г. Москва Местное время: 15:36 100 Ра…" at bounding box center [131, 302] width 263 height 517
click at [137, 185] on link "Скляр Галина Борисовна" at bounding box center [130, 189] width 67 height 19
type textarea "Скляр Галина Борисовна"
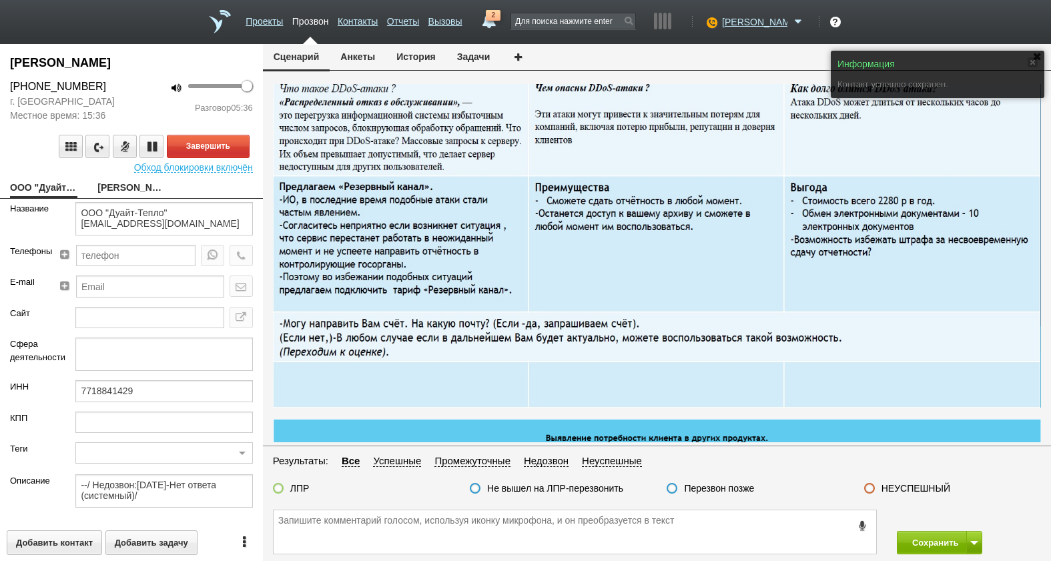
type textarea "Пребиллинг_Сентябрь.2025"
type input "Сумма АП+ЛД: 21290/ Рассылки: ОРК_Предложение на 3 года без скидки, клиентам [D…"
type input "77_Солидный"
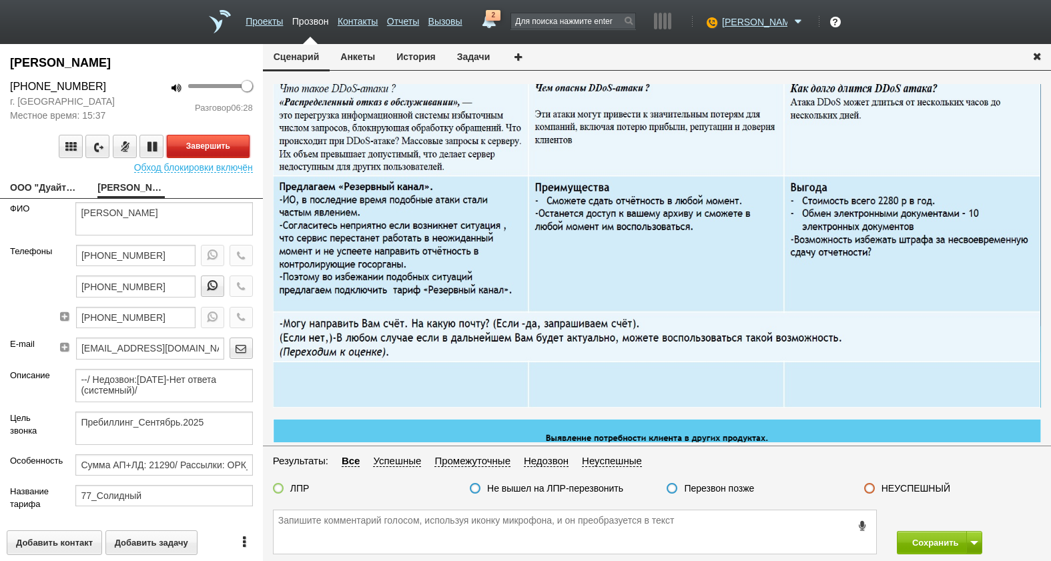
click at [192, 140] on button "Завершить" at bounding box center [208, 146] width 83 height 23
click at [576, 528] on textarea at bounding box center [575, 532] width 603 height 43
drag, startPoint x: 806, startPoint y: 529, endPoint x: 786, endPoint y: 533, distance: 19.9
click at [806, 529] on textarea at bounding box center [575, 532] width 603 height 43
drag, startPoint x: 160, startPoint y: 258, endPoint x: 36, endPoint y: 265, distance: 123.7
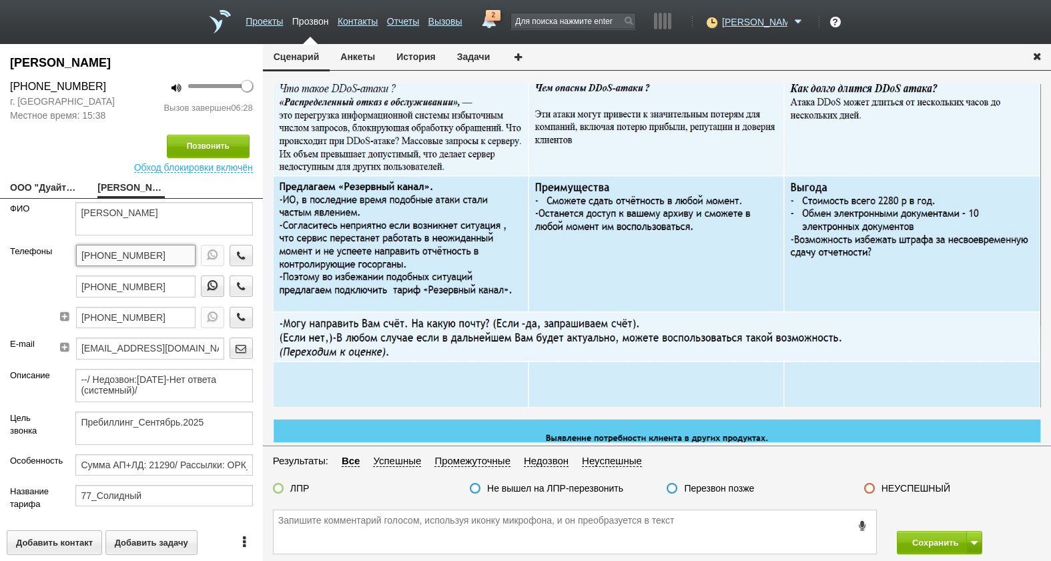
click at [30, 268] on div "Телефоны +7 (495) 790-93-60 +7 (903) 790-93-60 +7 (495) 727-18-65" at bounding box center [131, 291] width 263 height 93
click at [442, 513] on textarea at bounding box center [575, 532] width 603 height 43
click at [720, 25] on icon at bounding box center [711, 21] width 18 height 13
click at [724, 75] on link "Не беспокоить" at bounding box center [699, 78] width 124 height 23
click at [322, 531] on textarea at bounding box center [575, 532] width 603 height 43
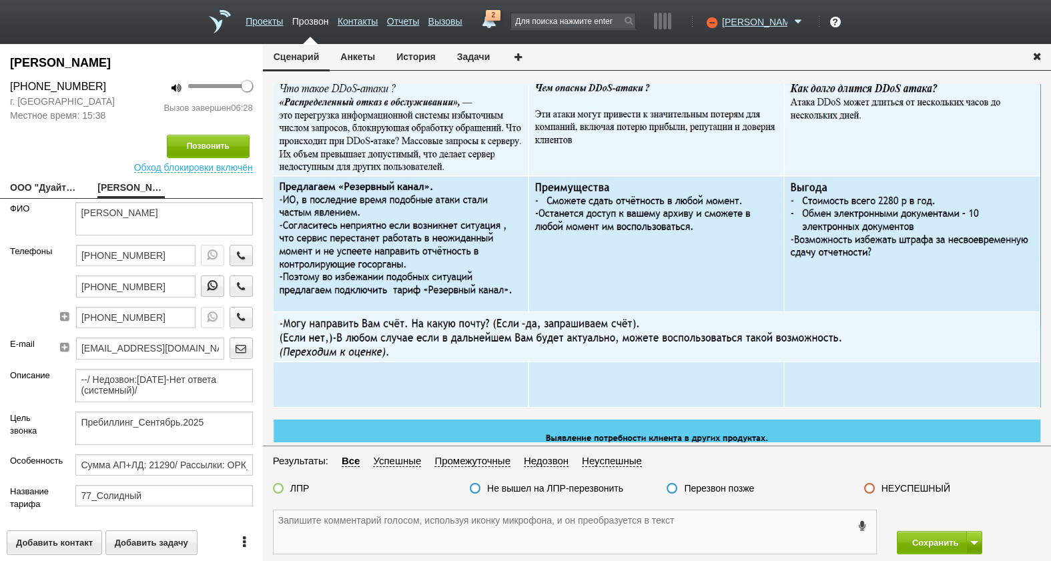
click at [661, 527] on textarea at bounding box center [575, 532] width 603 height 43
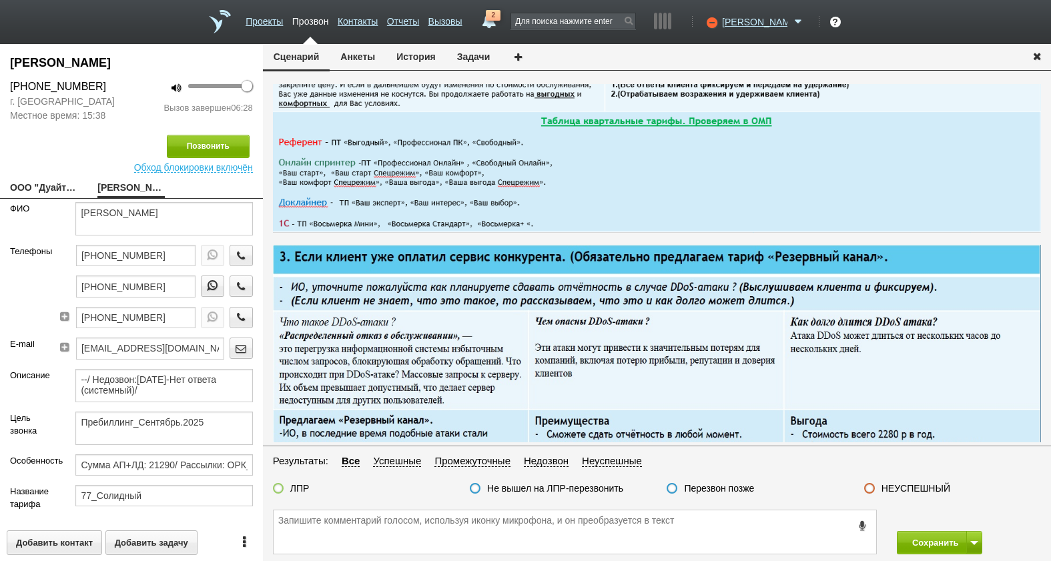
scroll to position [334, 0]
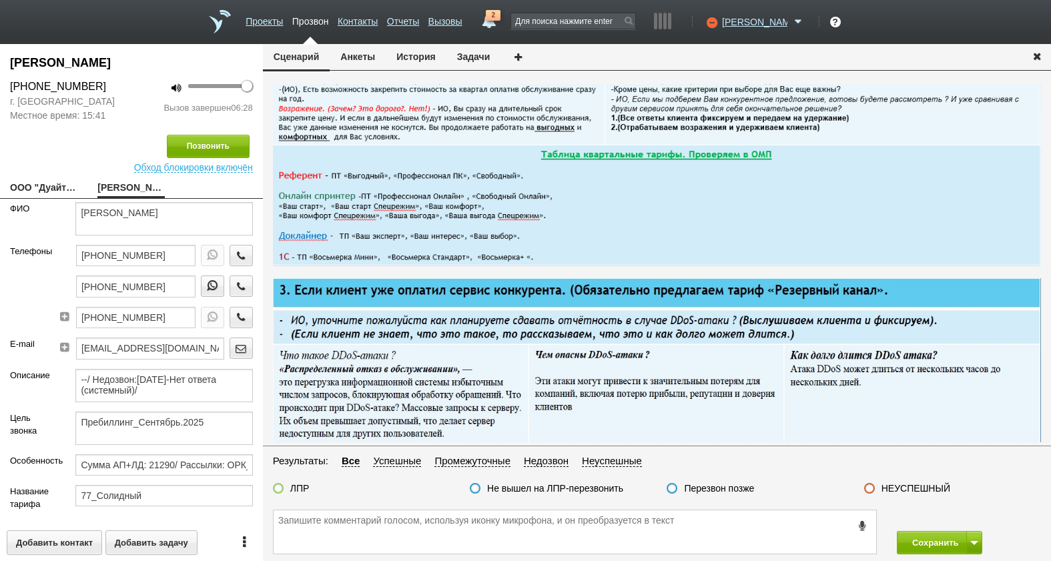
click at [778, 202] on img at bounding box center [657, 31] width 768 height 471
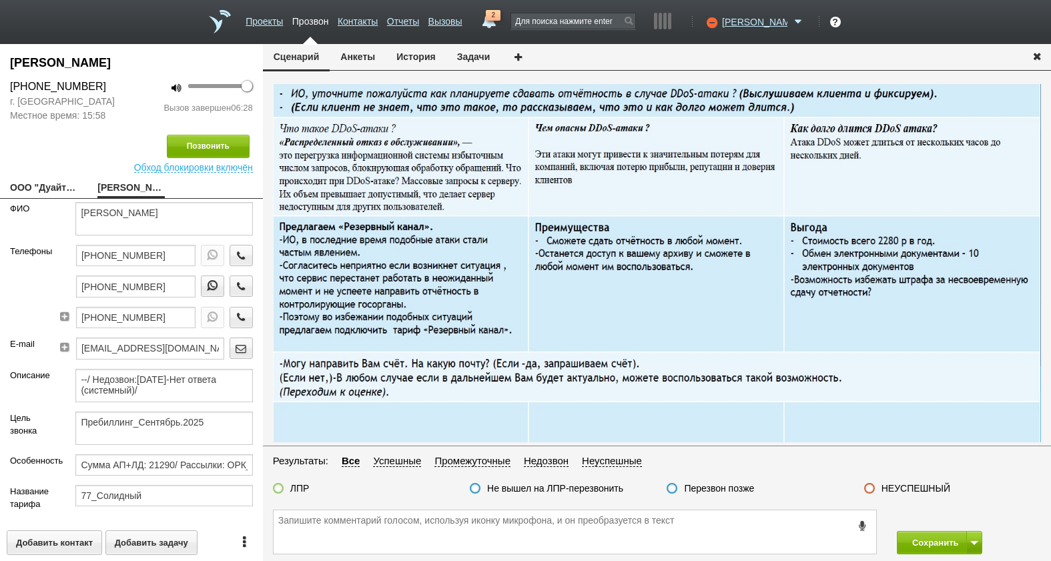
scroll to position [734, 0]
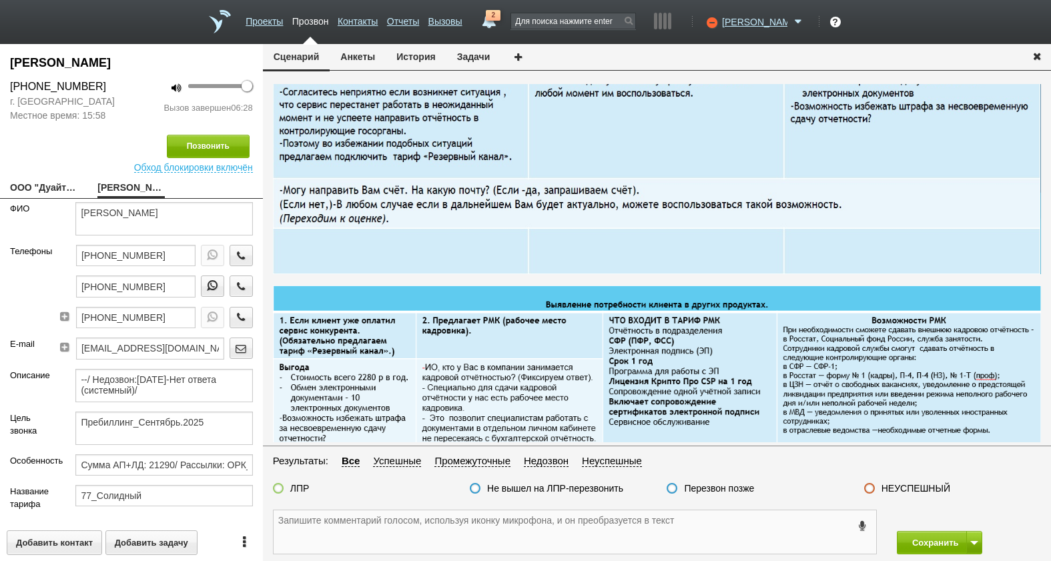
click at [431, 533] on textarea at bounding box center [575, 532] width 603 height 43
click at [394, 61] on button "История" at bounding box center [416, 56] width 60 height 25
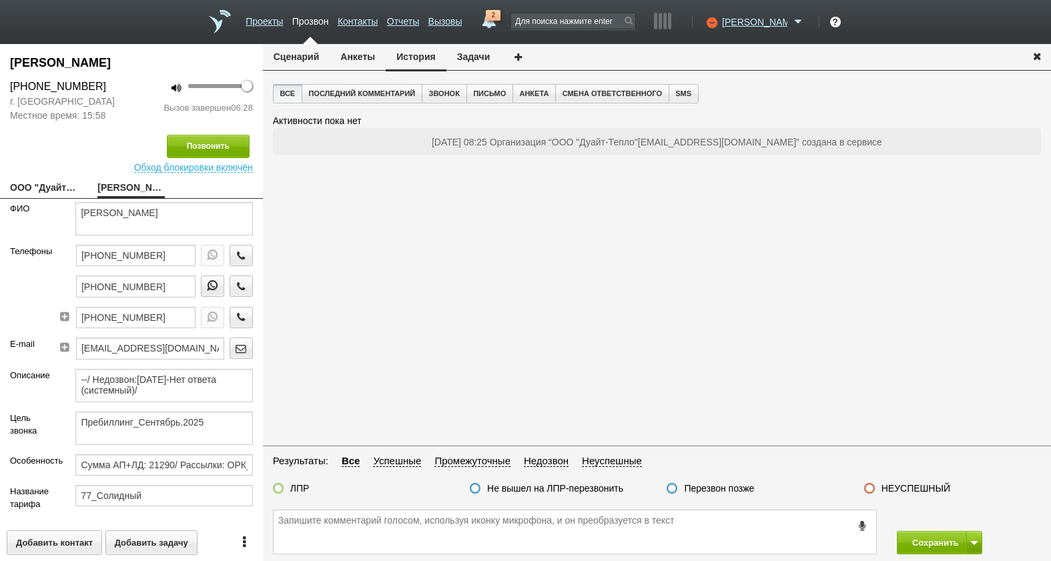
scroll to position [0, 0]
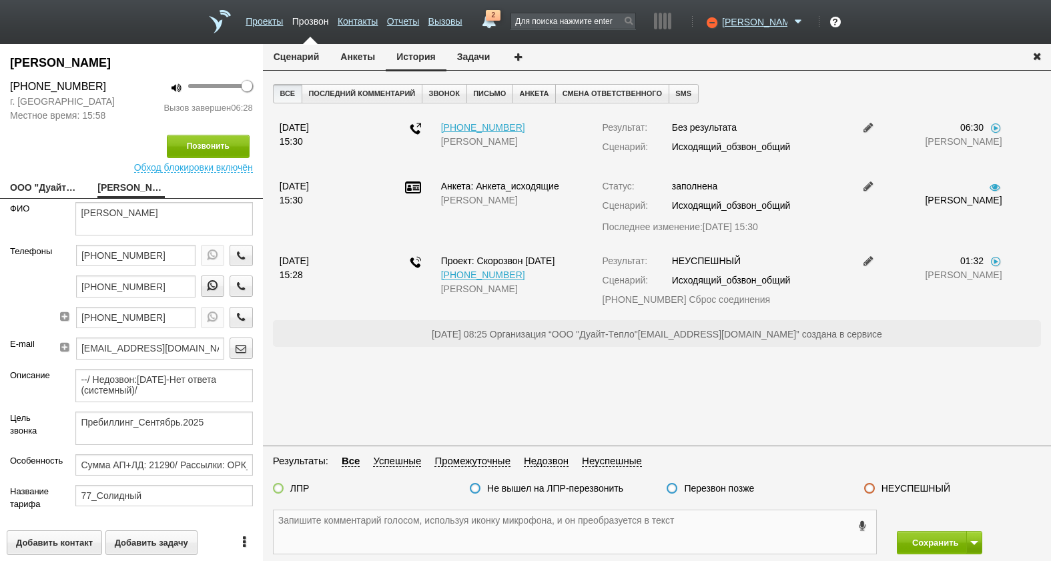
drag, startPoint x: 515, startPoint y: 519, endPoint x: 417, endPoint y: 509, distance: 98.6
click at [515, 519] on textarea at bounding box center [575, 532] width 603 height 43
click at [674, 515] on textarea at bounding box center [575, 532] width 603 height 43
click at [746, 517] on textarea at bounding box center [575, 532] width 603 height 43
click at [9, 142] on div "Позвонить Обход блокировки включён" at bounding box center [131, 148] width 263 height 50
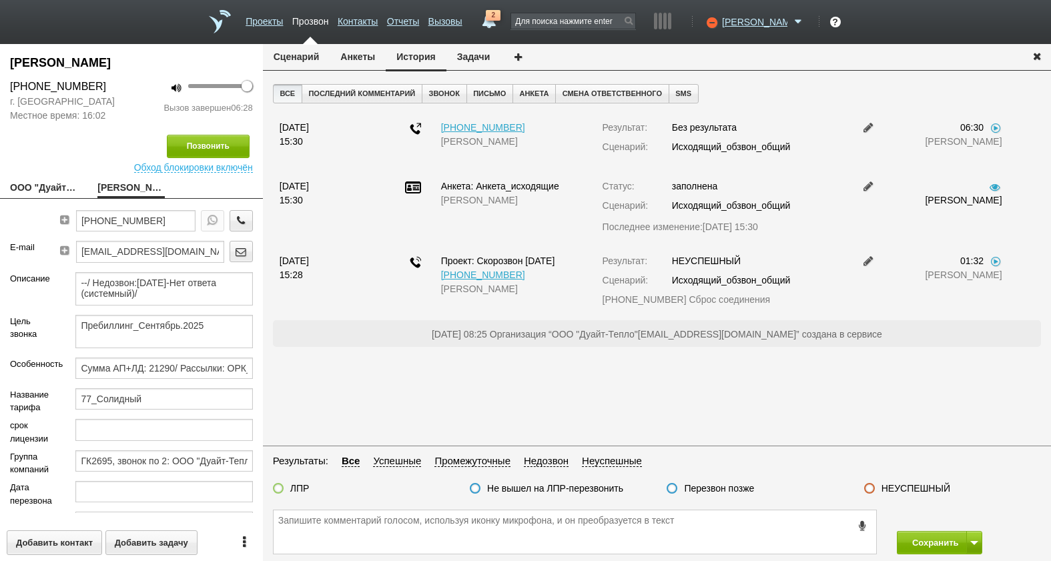
scroll to position [230, 0]
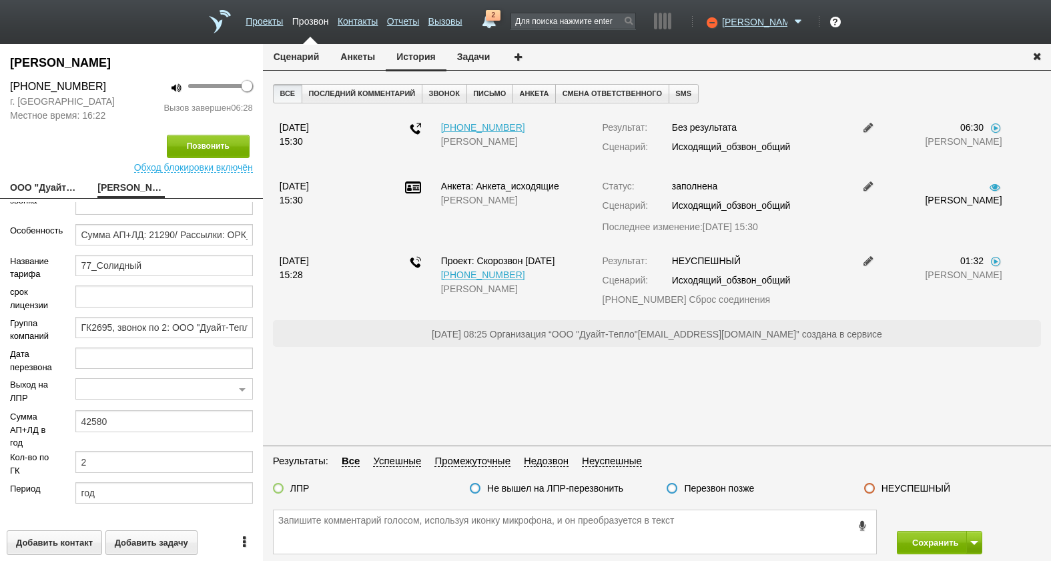
click at [425, 62] on button "История" at bounding box center [416, 57] width 60 height 27
drag, startPoint x: 328, startPoint y: 539, endPoint x: 170, endPoint y: 421, distance: 196.5
click at [328, 538] on textarea at bounding box center [575, 532] width 603 height 43
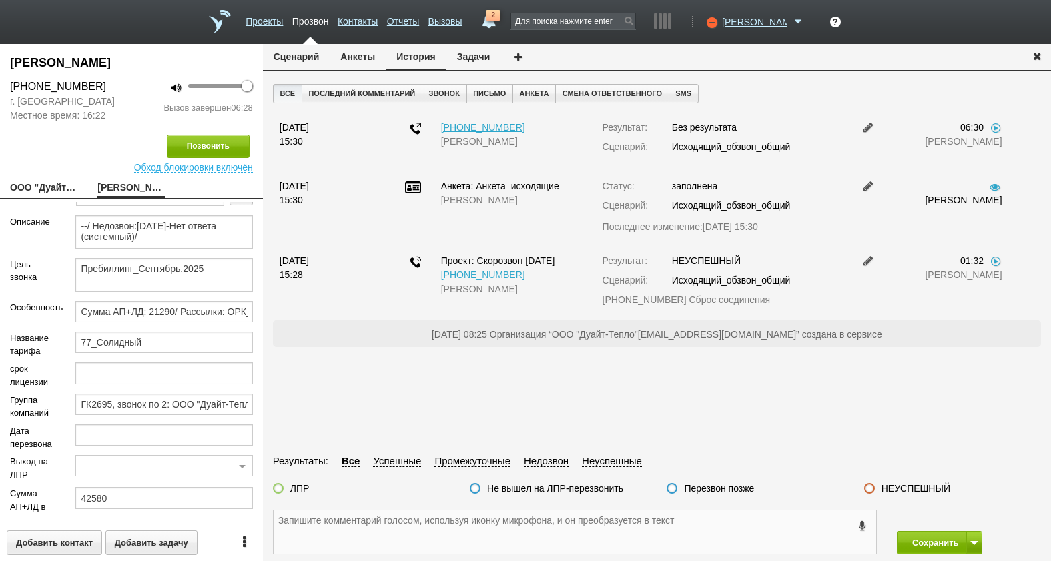
scroll to position [0, 0]
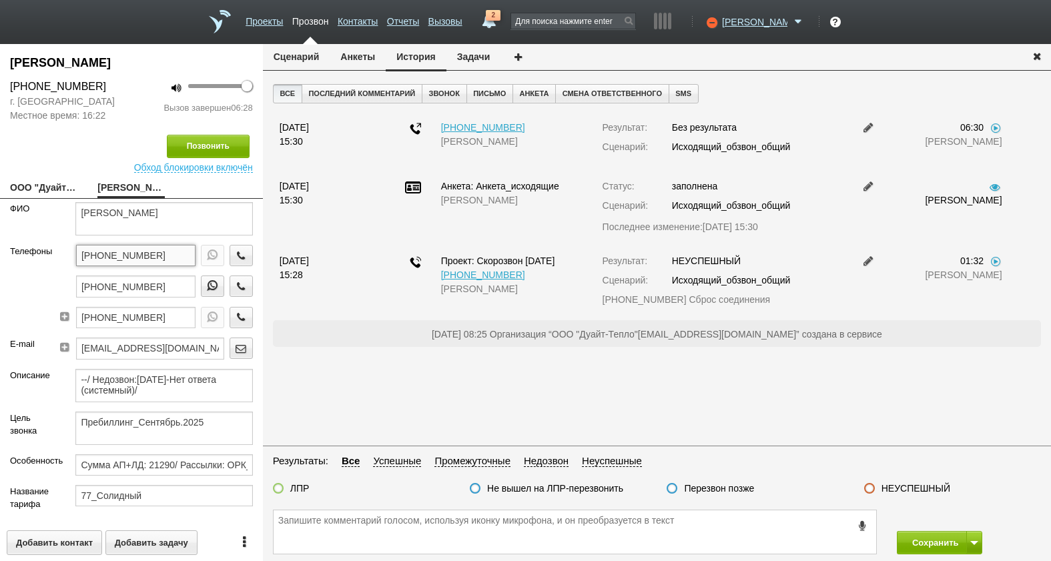
drag, startPoint x: 172, startPoint y: 262, endPoint x: 65, endPoint y: 255, distance: 107.7
click at [65, 255] on div "+7 (495) 790-93-60 +7 (903) 790-93-60 +7 (495) 727-18-65" at bounding box center [159, 291] width 188 height 93
click at [415, 55] on button "История" at bounding box center [416, 57] width 60 height 27
paste textarea "[PHONE_NUMBER]"
click at [398, 532] on textarea "[PHONE_NUMBER]" at bounding box center [575, 532] width 603 height 43
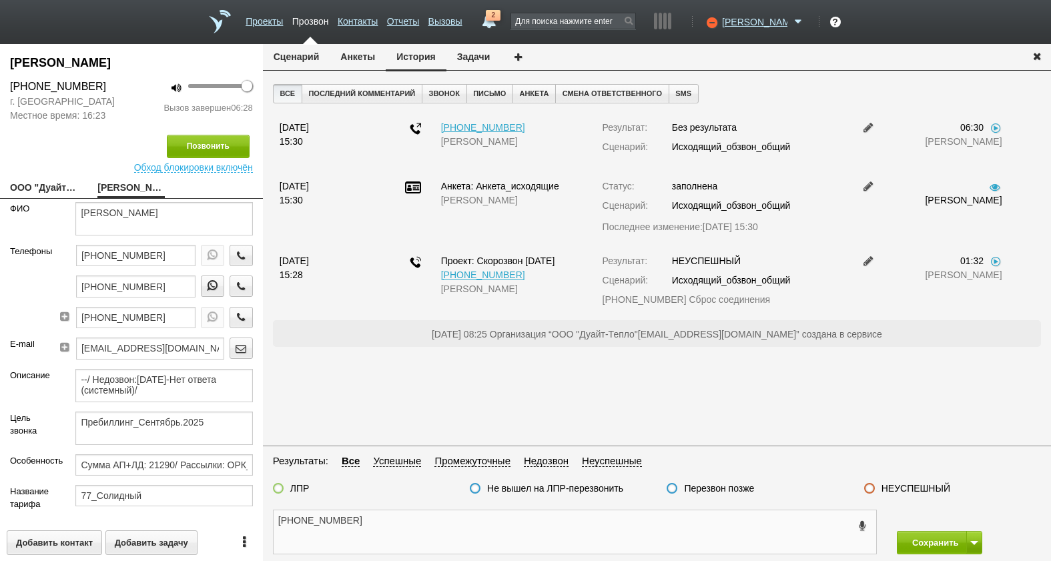
paste textarea "Ираида Егоровна"
click at [486, 529] on textarea "+7 (495) 790-93-60 Ираида Егоровна" at bounding box center [575, 532] width 603 height 43
click at [354, 53] on button "Анкеты" at bounding box center [358, 56] width 56 height 25
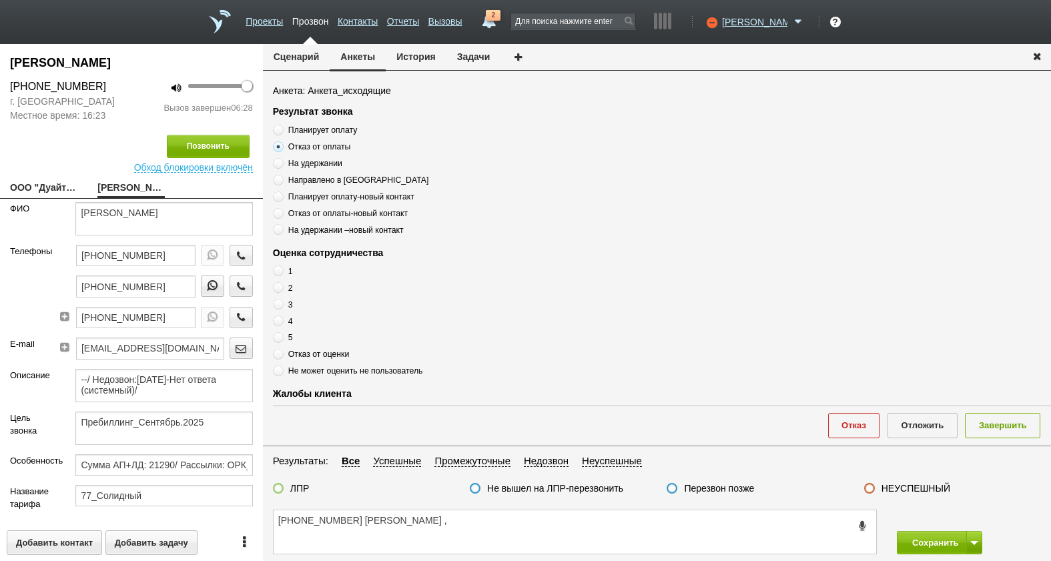
click at [305, 147] on span "Отказ от оплаты" at bounding box center [319, 146] width 63 height 9
click at [282, 147] on input "Отказ от оплаты" at bounding box center [277, 144] width 9 height 9
click at [305, 147] on span "Отказ от оплаты" at bounding box center [319, 146] width 63 height 9
click at [282, 147] on input "Отказ от оплаты" at bounding box center [277, 144] width 9 height 9
click at [305, 147] on span "Отказ от оплаты" at bounding box center [319, 146] width 63 height 9
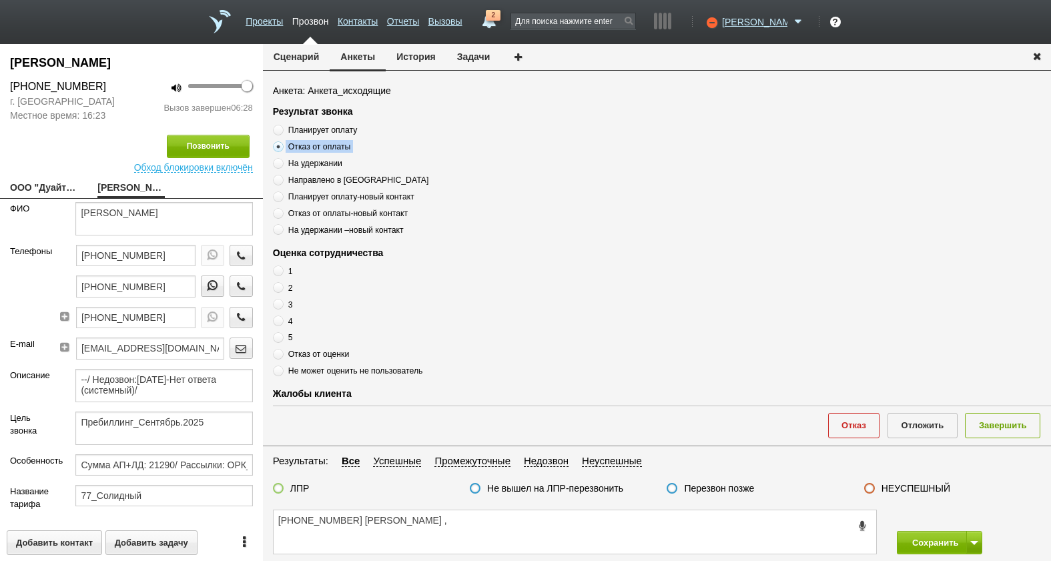
click at [282, 147] on input "Отказ от оплаты" at bounding box center [277, 144] width 9 height 9
copy div "Отказ от оплаты"
click at [470, 525] on textarea "+7 (495) 790-93-60 Ираида Егоровна ," at bounding box center [575, 532] width 603 height 43
paste textarea "Отказ от оплаты"
click at [541, 506] on div "+7 (495) 790-93-60 Ираида Егоровна , Отказ от оплаты Сохранить Сохранить и оста…" at bounding box center [657, 532] width 788 height 58
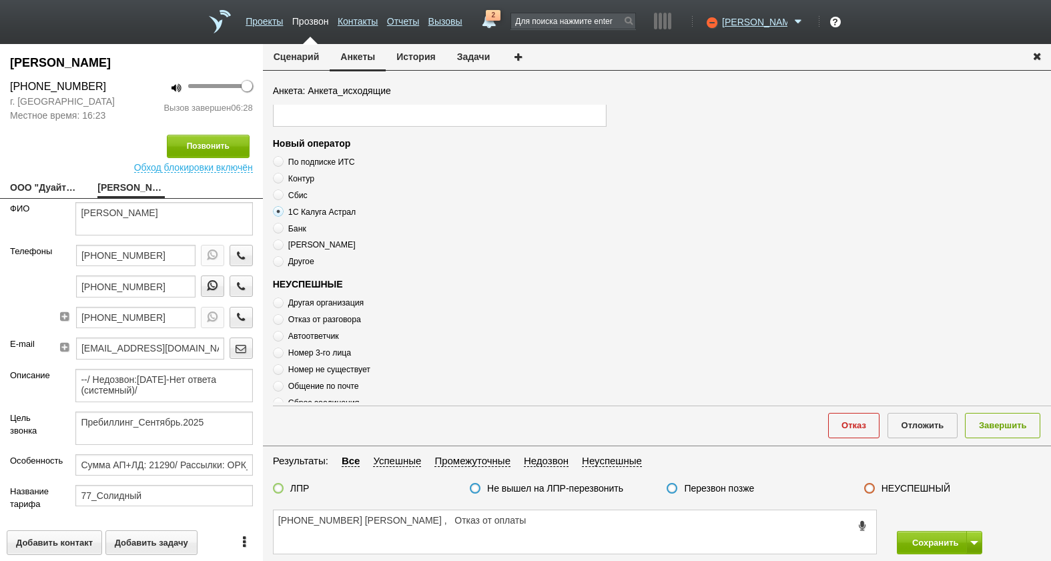
scroll to position [267, 0]
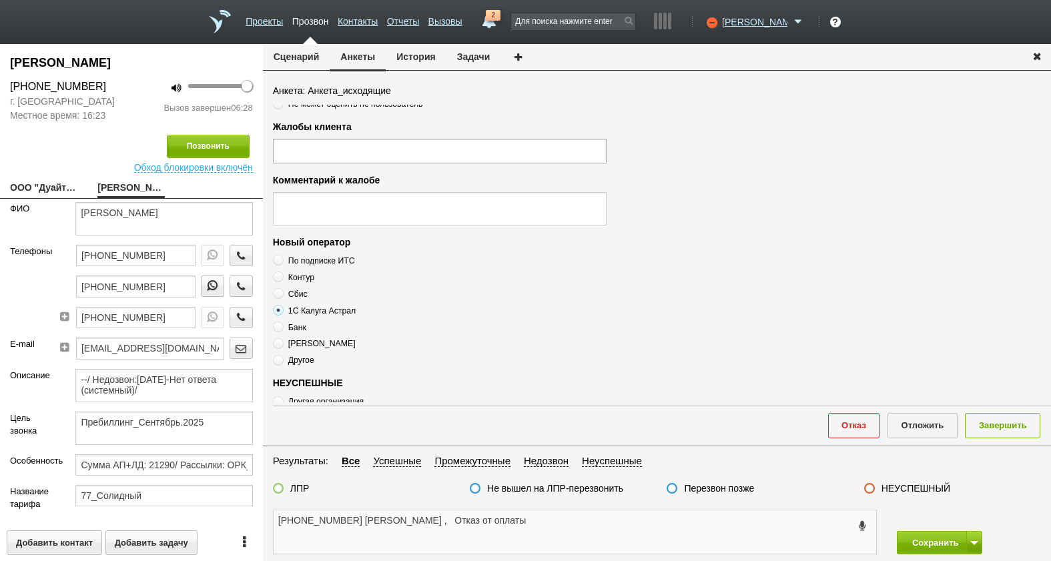
click at [541, 521] on textarea "+7 (495) 790-93-60 Ираида Егоровна , Отказ от оплаты" at bounding box center [575, 532] width 603 height 43
click at [393, 545] on textarea "+7 (495) 790-93-60 Ираида Егоровна , Отказ от оплаты ( сообщила что перешла на …" at bounding box center [575, 532] width 603 height 43
click at [390, 536] on textarea "+7 (495) 790-93-60 Ираида Егоровна , Отказ от оплаты ( сообщила что перешла на …" at bounding box center [575, 532] width 603 height 43
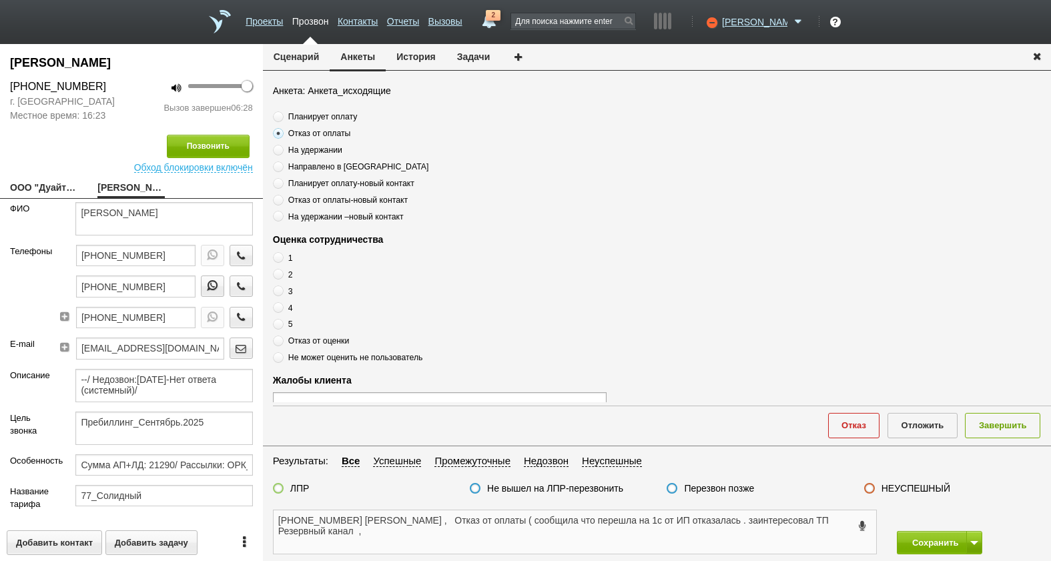
scroll to position [0, 0]
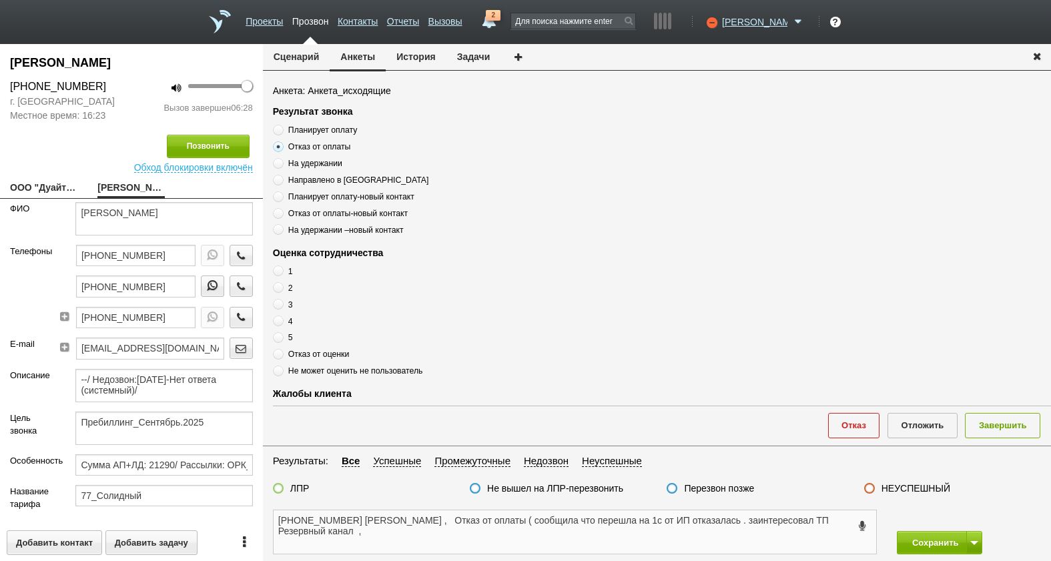
type textarea "+7 (495) 790-93-60 Ираида Егоровна , Отказ от оплаты ( сообщила что перешла на …"
click at [298, 360] on label "Отказ от оценки" at bounding box center [440, 354] width 334 height 13
click at [282, 356] on input "Отказ от оценки" at bounding box center [277, 352] width 9 height 9
radio input "true"
click at [302, 358] on span "Отказ от оценки" at bounding box center [318, 354] width 61 height 9
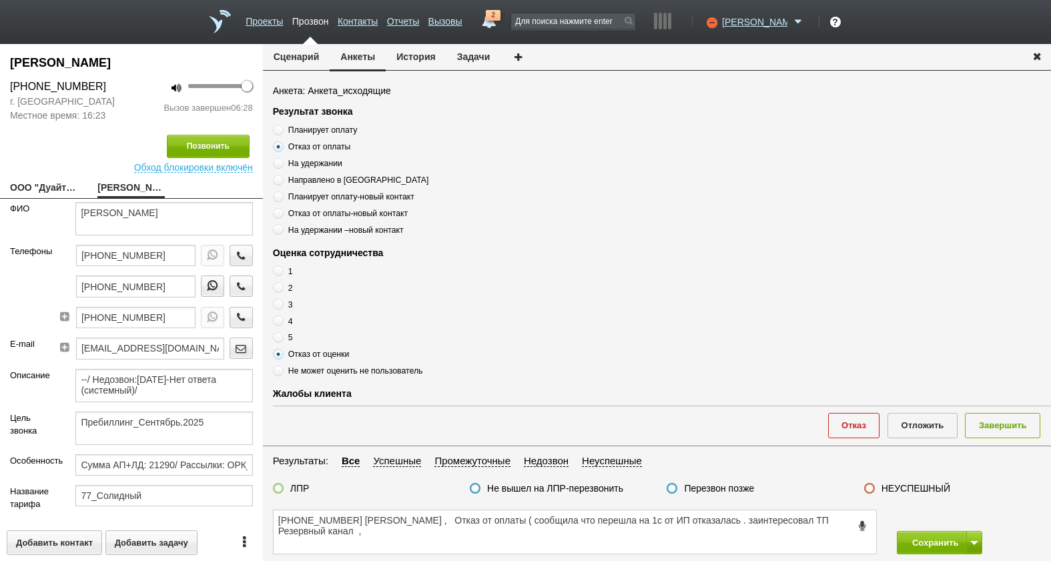
click at [282, 356] on input "Отказ от оценки" at bounding box center [277, 352] width 9 height 9
click at [302, 358] on span "Отказ от оценки" at bounding box center [318, 354] width 61 height 9
click at [282, 356] on input "Отказ от оценки" at bounding box center [277, 352] width 9 height 9
click at [304, 356] on span "Отказ от оценки" at bounding box center [318, 354] width 61 height 9
click at [282, 356] on input "Отказ от оценки" at bounding box center [277, 352] width 9 height 9
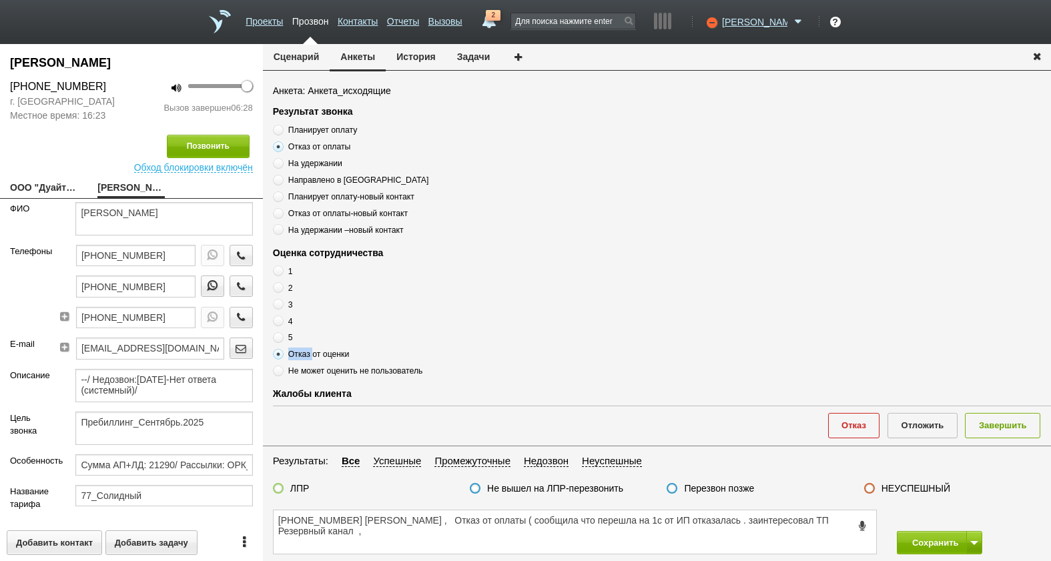
click at [304, 356] on span "Отказ от оценки" at bounding box center [318, 354] width 61 height 9
click at [282, 356] on input "Отказ от оценки" at bounding box center [277, 352] width 9 height 9
drag, startPoint x: 304, startPoint y: 356, endPoint x: 314, endPoint y: 352, distance: 11.0
click at [314, 352] on span "Отказ от оценки" at bounding box center [318, 354] width 61 height 9
click at [282, 352] on input "Отказ от оценки" at bounding box center [277, 352] width 9 height 9
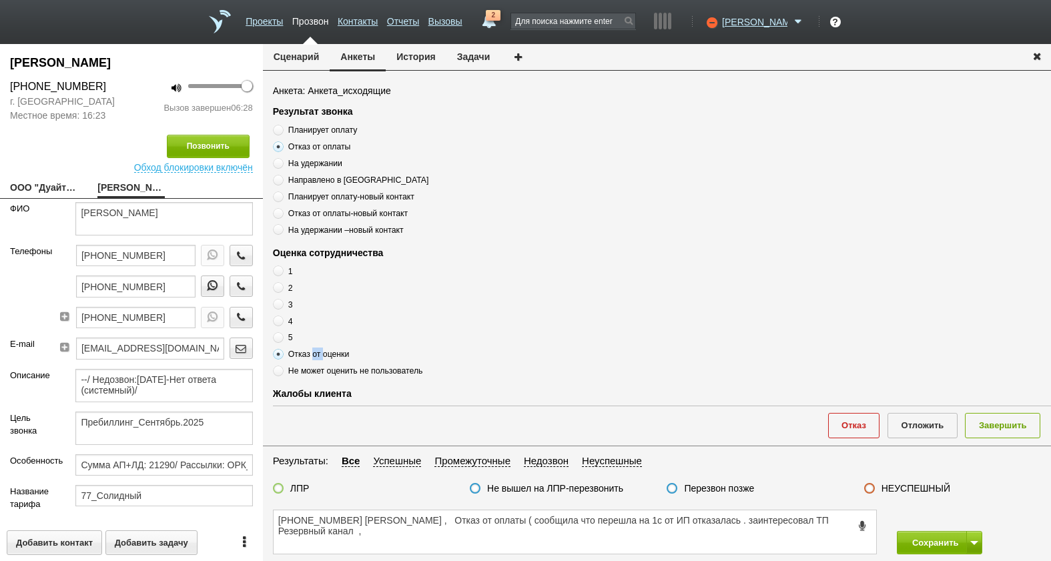
click at [314, 352] on span "Отказ от оценки" at bounding box center [318, 354] width 61 height 9
click at [282, 352] on input "Отказ от оценки" at bounding box center [277, 352] width 9 height 9
click at [314, 354] on span "Отказ от оценки" at bounding box center [318, 354] width 61 height 9
click at [282, 354] on input "Отказ от оценки" at bounding box center [277, 352] width 9 height 9
click at [409, 51] on button "История" at bounding box center [416, 56] width 60 height 25
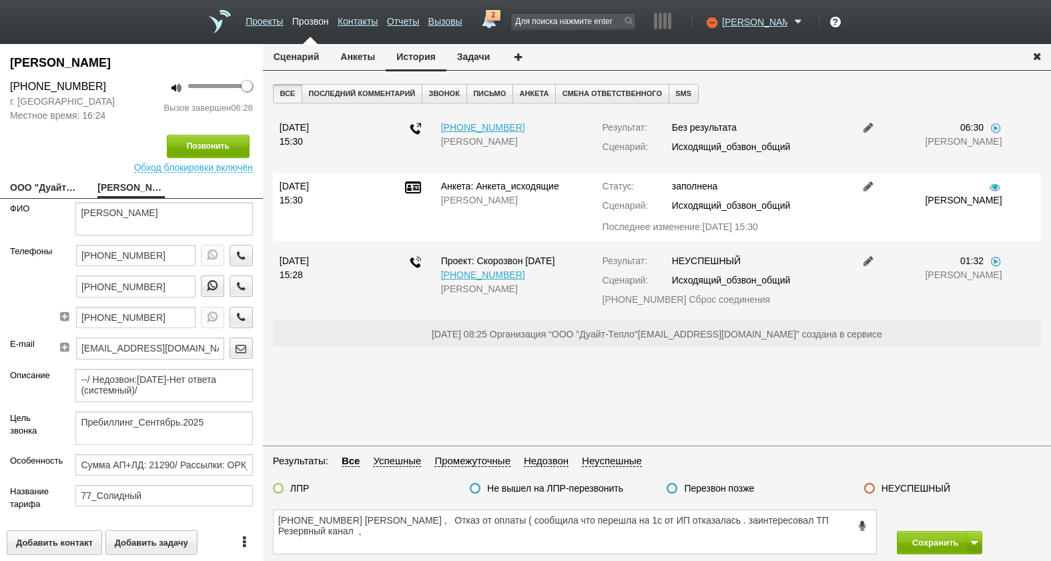
click at [868, 192] on link at bounding box center [869, 186] width 16 height 11
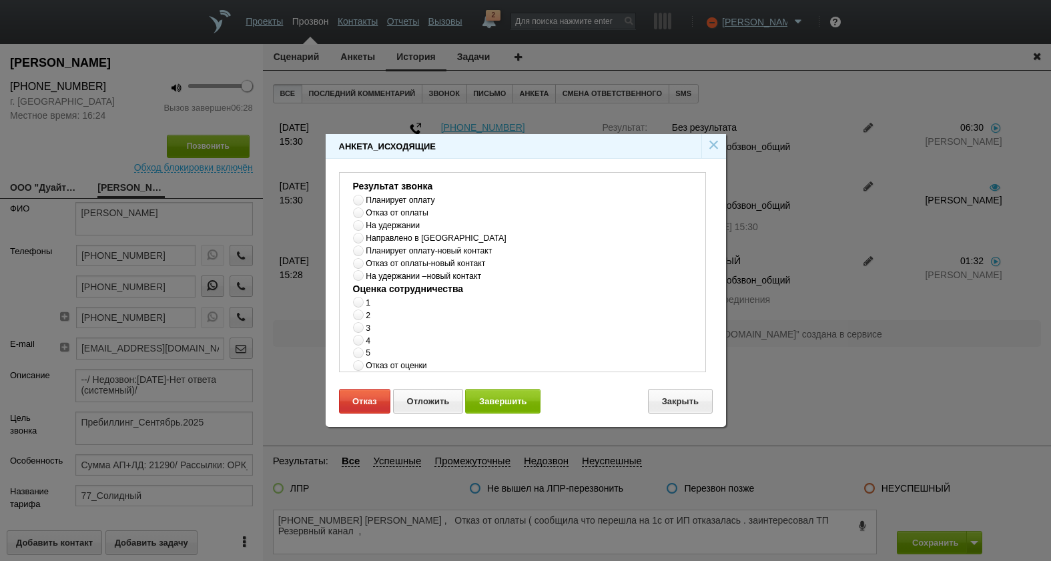
click at [704, 140] on div "×" at bounding box center [714, 146] width 25 height 24
click at [714, 143] on link "×" at bounding box center [714, 144] width 12 height 22
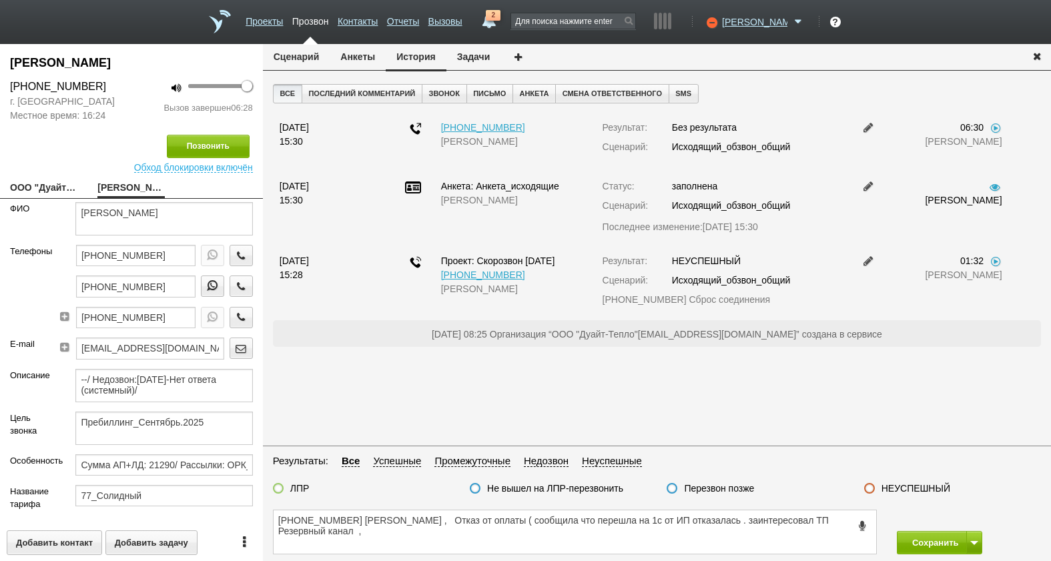
click at [346, 51] on button "Анкеты" at bounding box center [358, 56] width 56 height 25
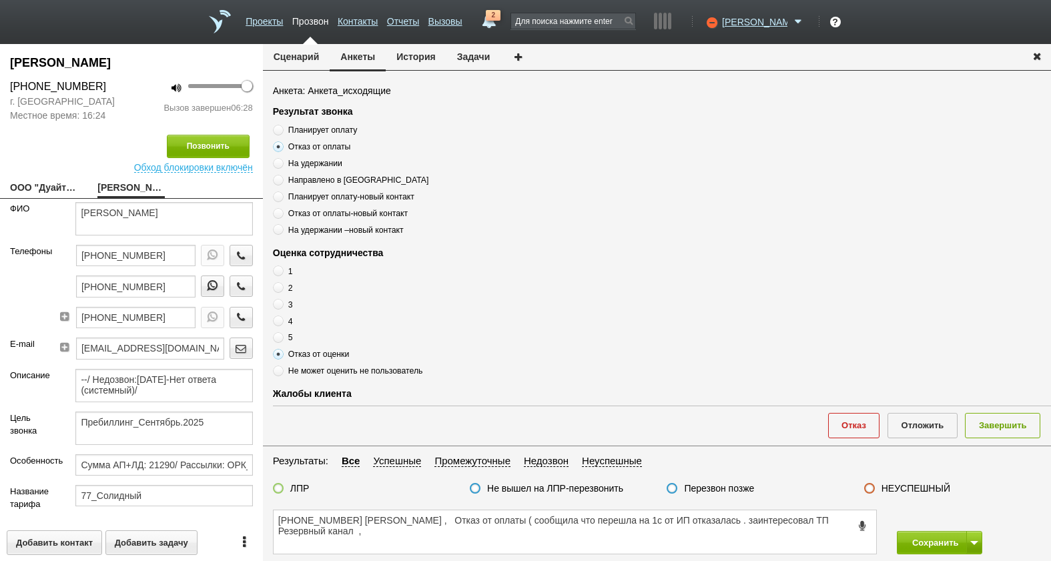
click at [299, 352] on span "Отказ от оценки" at bounding box center [318, 354] width 61 height 9
click at [282, 352] on input "Отказ от оценки" at bounding box center [277, 352] width 9 height 9
click at [299, 352] on span "Отказ от оценки" at bounding box center [318, 354] width 61 height 9
click at [282, 352] on input "Отказ от оценки" at bounding box center [277, 352] width 9 height 9
click at [299, 352] on span "Отказ от оценки" at bounding box center [318, 354] width 61 height 9
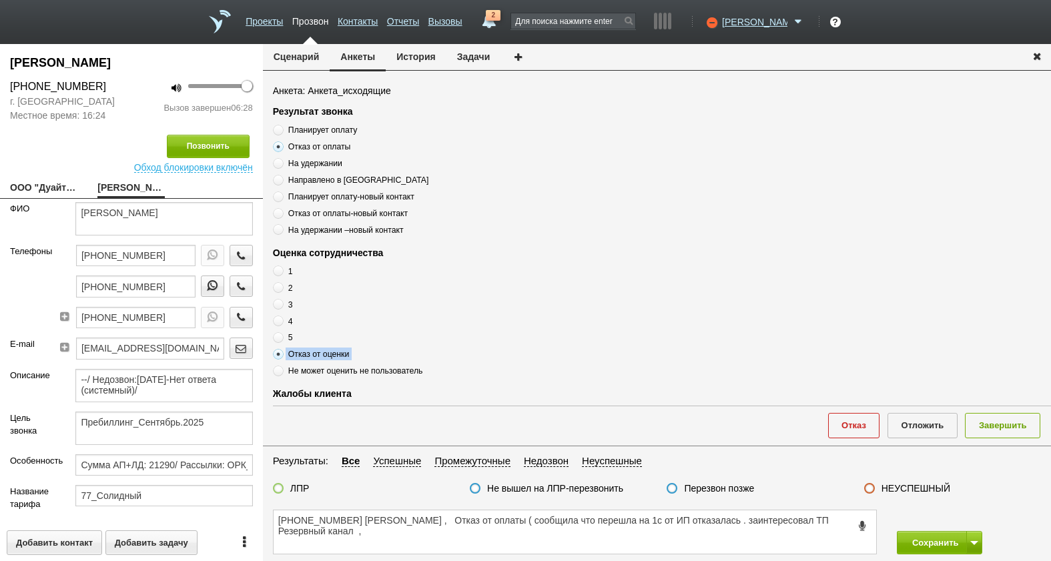
click at [282, 352] on input "Отказ от оценки" at bounding box center [277, 352] width 9 height 9
copy div "Отказ от оценки"
click at [384, 536] on textarea "+7 (495) 790-93-60 Ираида Егоровна , Отказ от оплаты ( сообщила что перешла на …" at bounding box center [575, 532] width 603 height 43
paste textarea "Отказ от оценки"
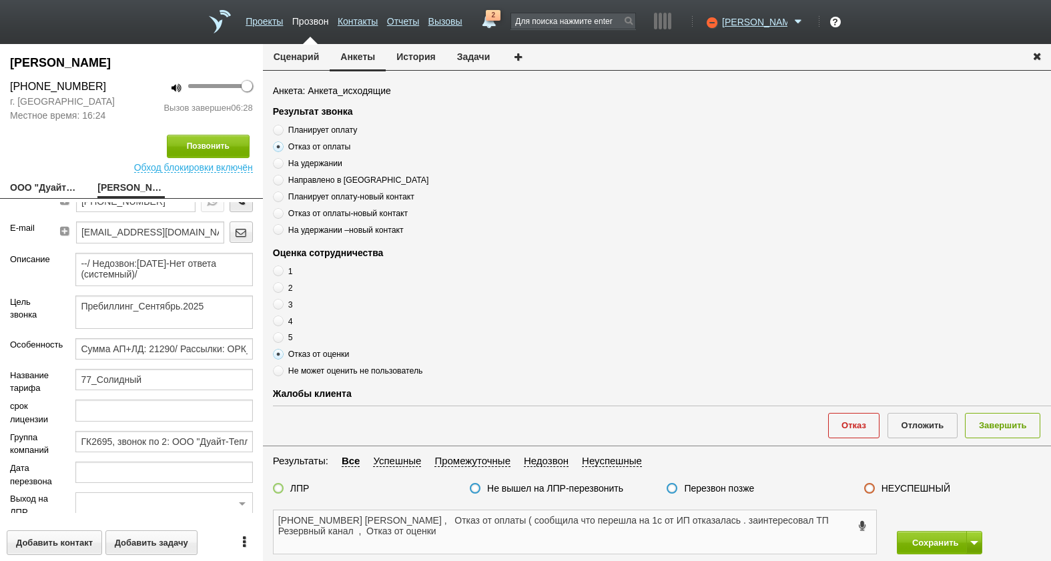
scroll to position [230, 0]
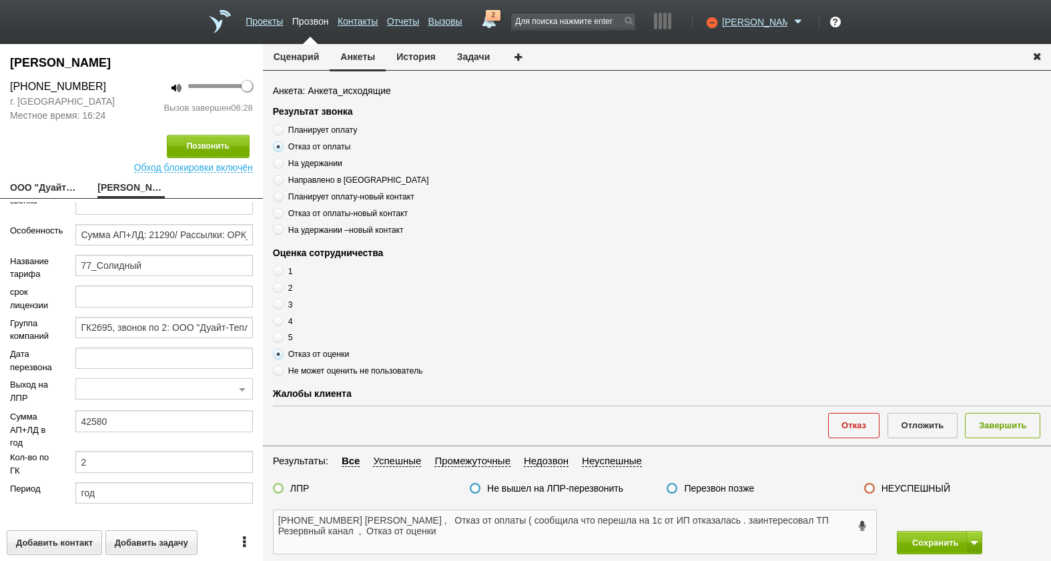
type textarea "+7 (495) 790-93-60 Ираида Егоровна , Отказ от оплаты ( сообщила что перешла на …"
click at [278, 492] on label at bounding box center [278, 488] width 11 height 11
click at [0, 0] on input "ЛПР" at bounding box center [0, 0] width 0 height 0
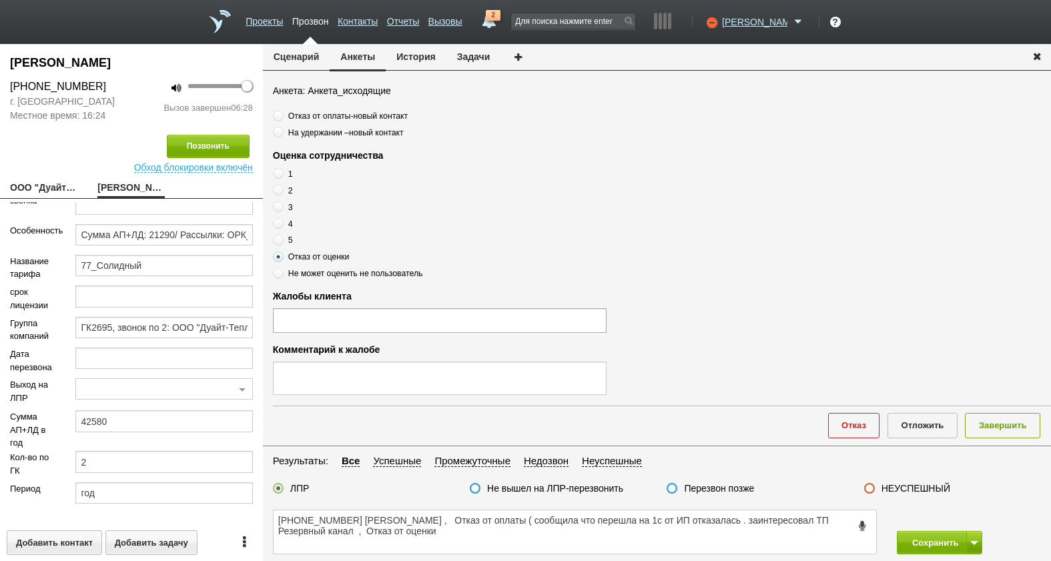
scroll to position [267, 0]
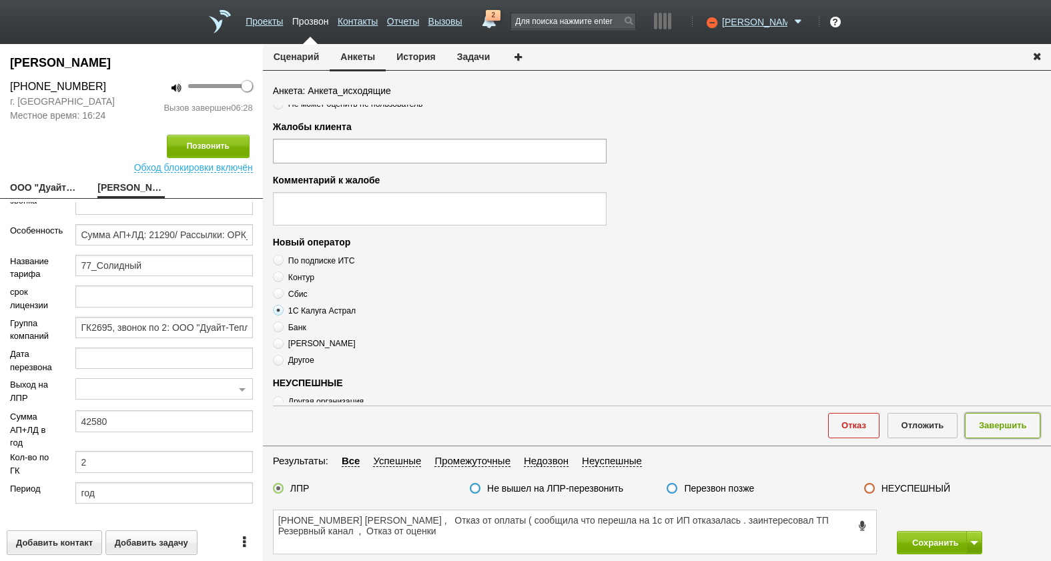
click at [1007, 428] on button "Завершить" at bounding box center [1002, 425] width 75 height 25
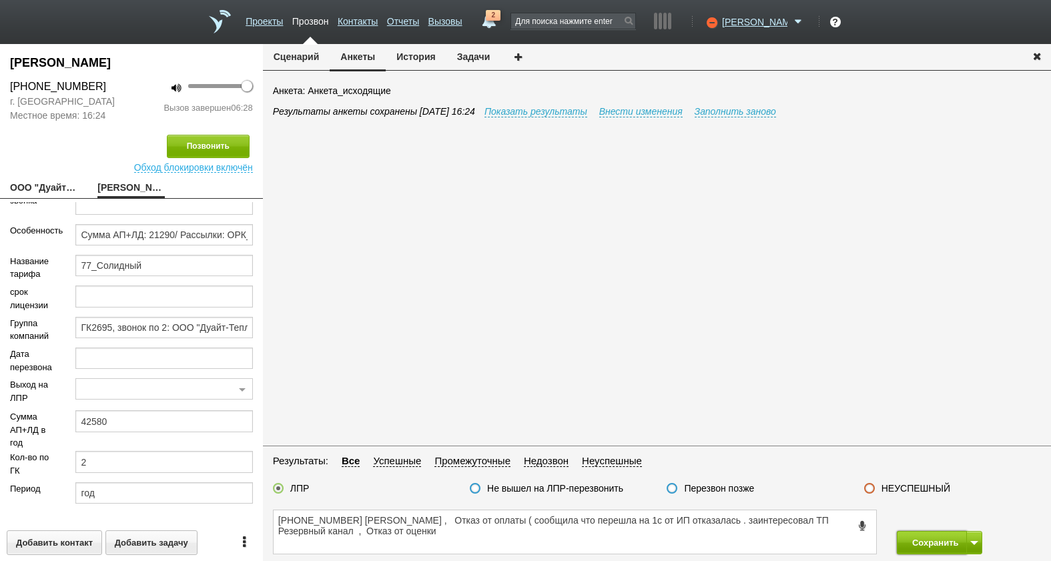
click at [931, 551] on button "Сохранить" at bounding box center [932, 542] width 70 height 23
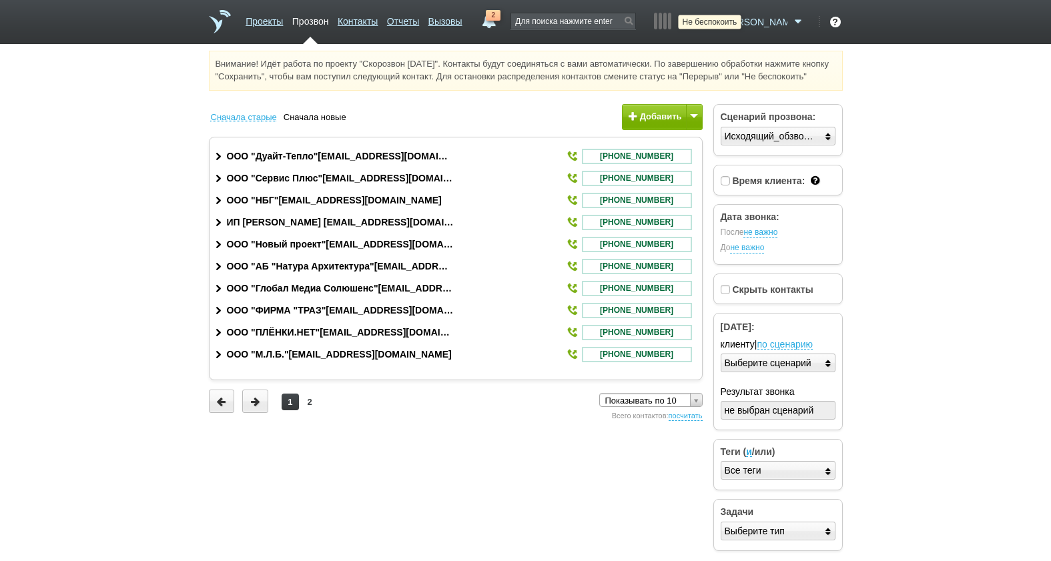
click at [720, 24] on icon at bounding box center [711, 21] width 18 height 13
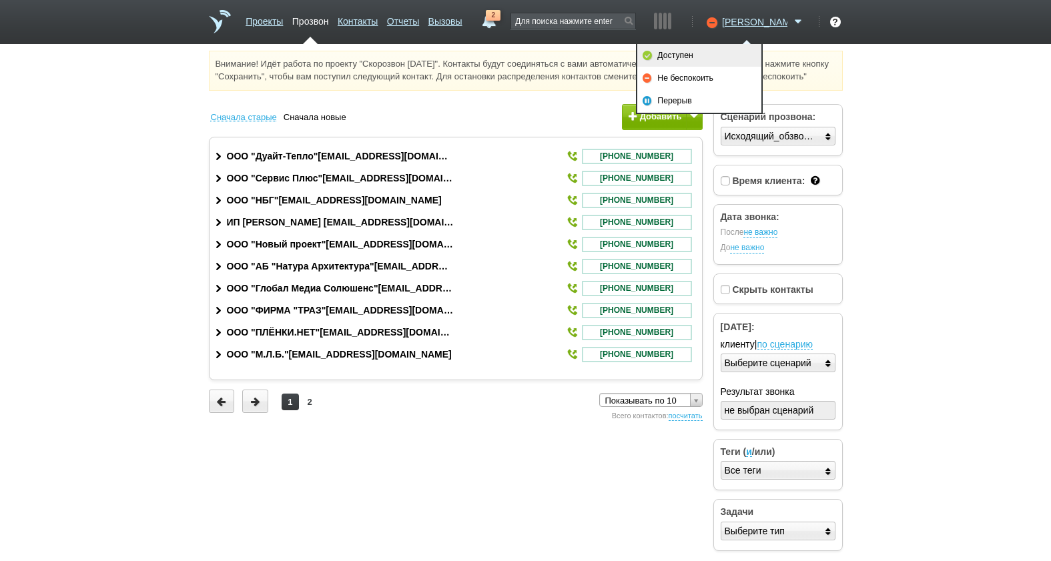
click at [740, 55] on link "Доступен" at bounding box center [699, 55] width 124 height 23
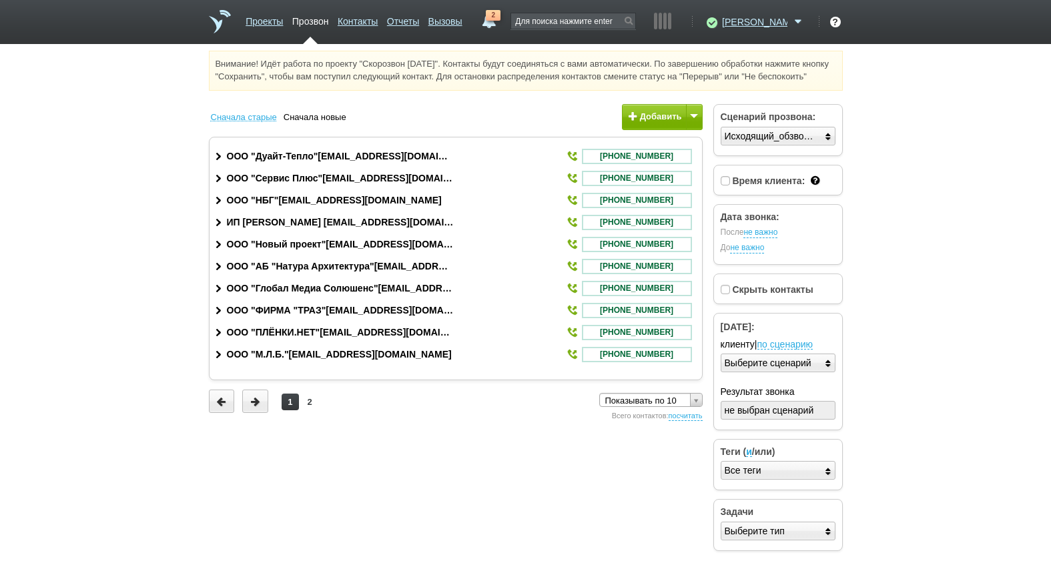
click at [501, 24] on link "2" at bounding box center [489, 18] width 24 height 16
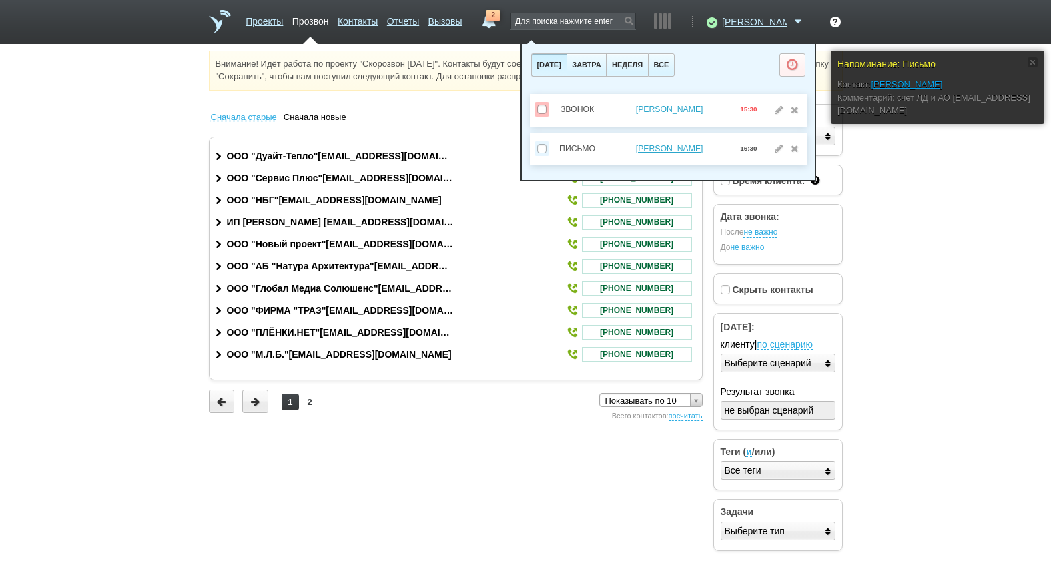
click at [978, 306] on html "Проекты Прозвон Контакты Отчеты Вызовы 2 01 сентября 2025 завтра неделя все Зво…" at bounding box center [525, 280] width 1051 height 560
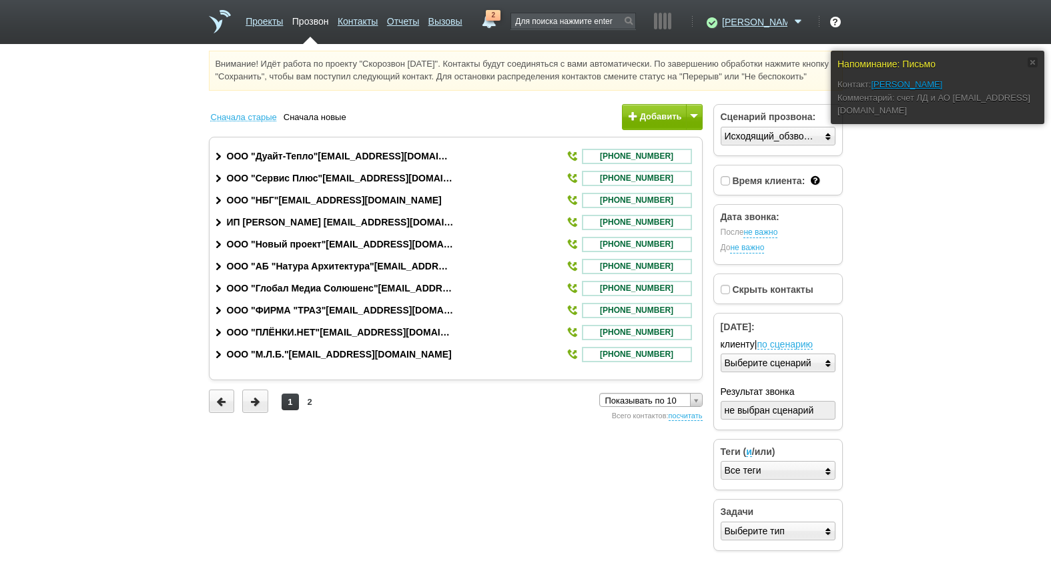
drag, startPoint x: 486, startPoint y: 517, endPoint x: 469, endPoint y: 543, distance: 30.9
click at [469, 543] on html "Проекты Прозвон Контакты Отчеты Вызовы 2 01 сентября 2025 завтра неделя все Зво…" at bounding box center [525, 280] width 1051 height 560
drag, startPoint x: 469, startPoint y: 543, endPoint x: 462, endPoint y: 543, distance: 7.3
click at [462, 543] on html "Проекты Прозвон Контакты Отчеты Вызовы 2 01 сентября 2025 завтра неделя все Зво…" at bounding box center [525, 280] width 1051 height 560
click at [419, 19] on link "Отчеты" at bounding box center [403, 18] width 32 height 19
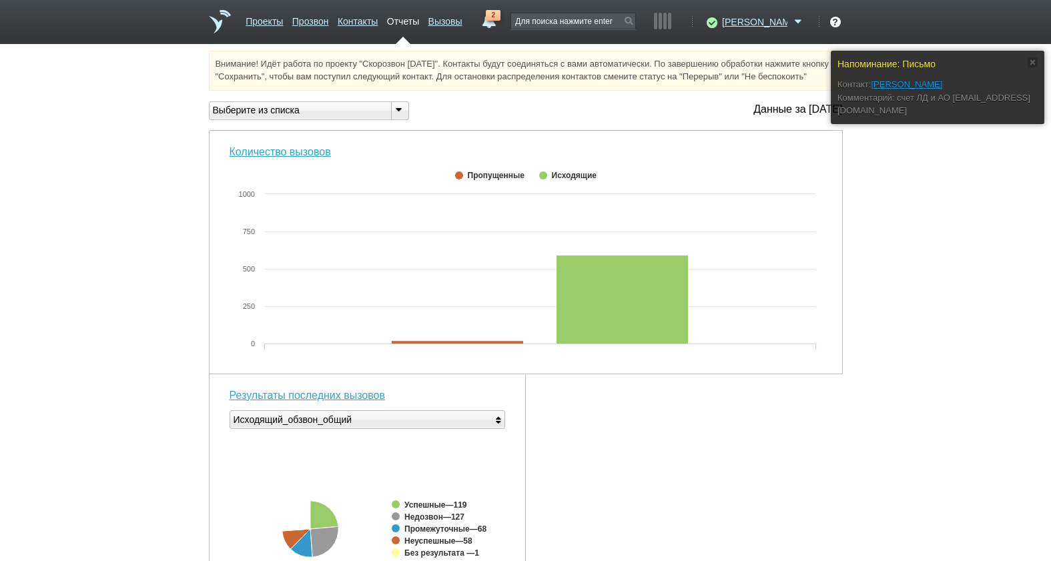
scroll to position [429, 0]
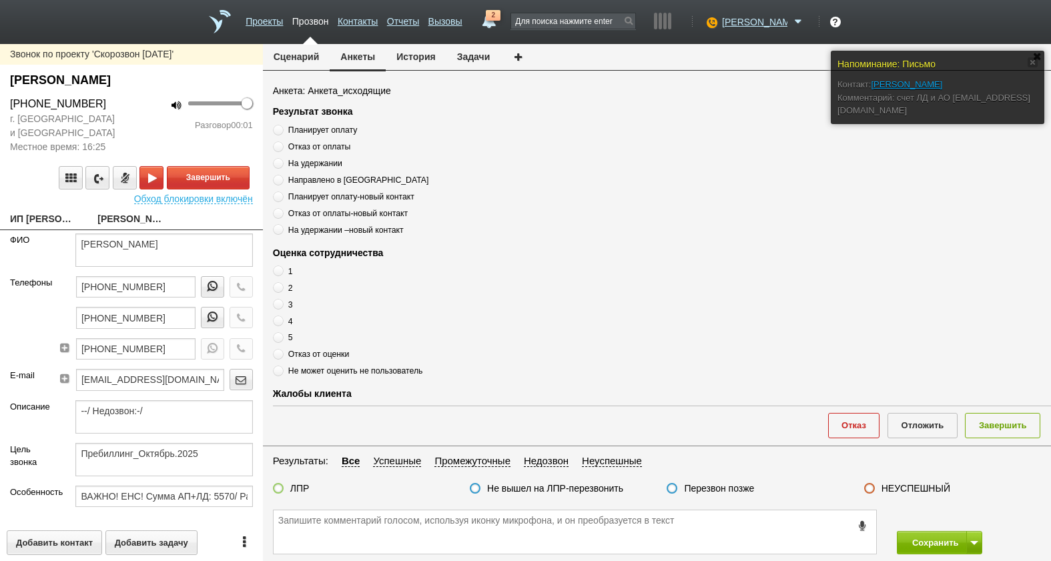
click at [40, 223] on link "ИП [PERSON_NAME] [EMAIL_ADDRESS][DOMAIN_NAME]" at bounding box center [43, 220] width 67 height 19
type textarea "ИП [PERSON_NAME] [EMAIL_ADDRESS][DOMAIN_NAME]"
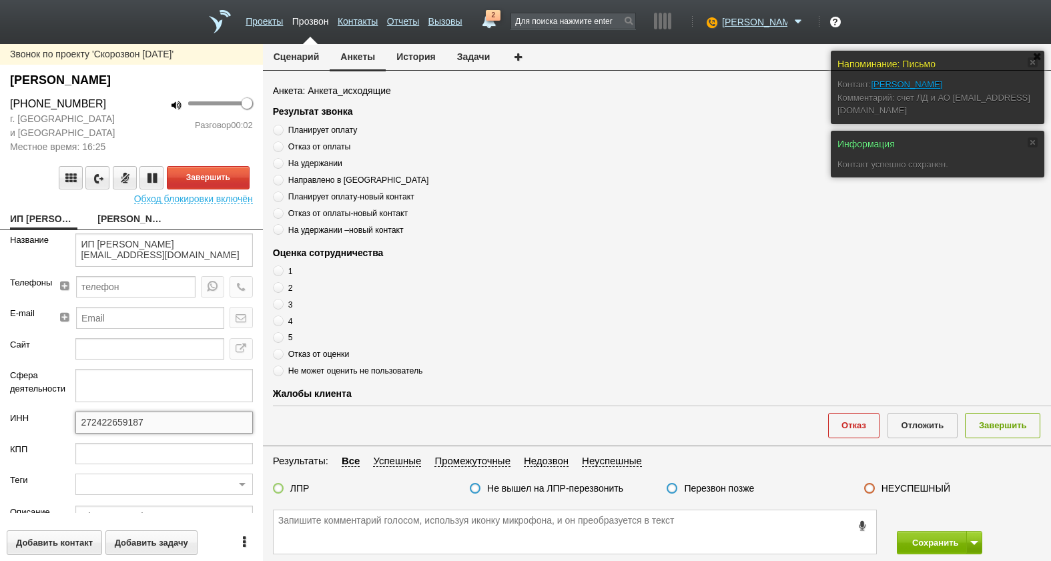
drag, startPoint x: 146, startPoint y: 417, endPoint x: 57, endPoint y: 418, distance: 89.4
click at [57, 418] on div "ИНН 272422659187" at bounding box center [131, 427] width 263 height 31
click at [131, 221] on link "Беспалова Татьяна Серафимовна" at bounding box center [130, 220] width 67 height 19
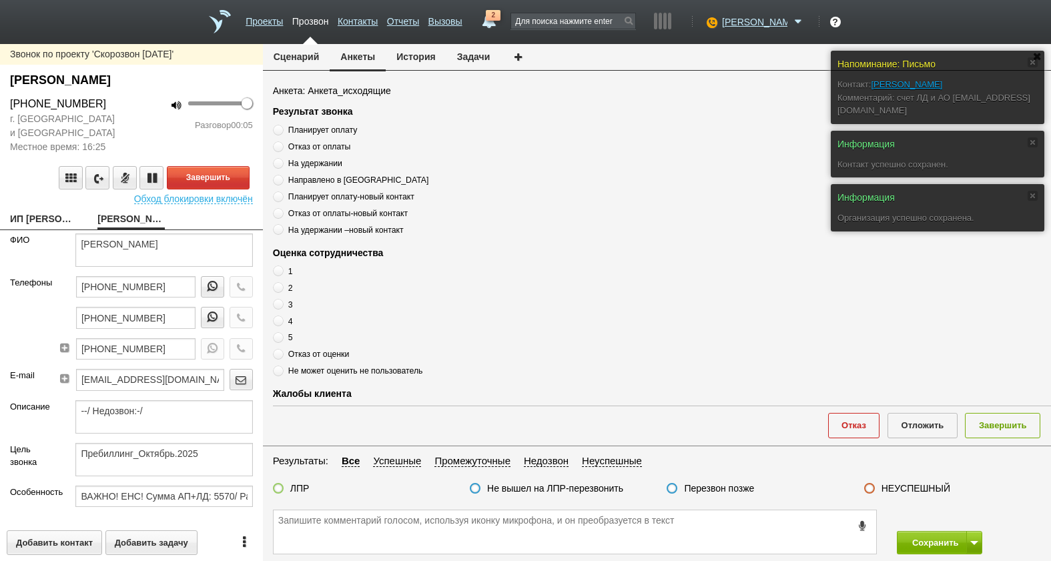
click at [47, 232] on div "Звонок по проекту 'Скорозвон 01.09.25' Беспалова Татьяна Серафимовна +7 (951) 6…" at bounding box center [131, 302] width 263 height 517
click at [40, 210] on div "Звонок по проекту 'Скорозвон 01.09.25' Беспалова Татьяна Серафимовна +7 (951) 6…" at bounding box center [131, 302] width 263 height 517
click at [44, 219] on link "ИП [PERSON_NAME] [EMAIL_ADDRESS][DOMAIN_NAME]" at bounding box center [43, 220] width 67 height 19
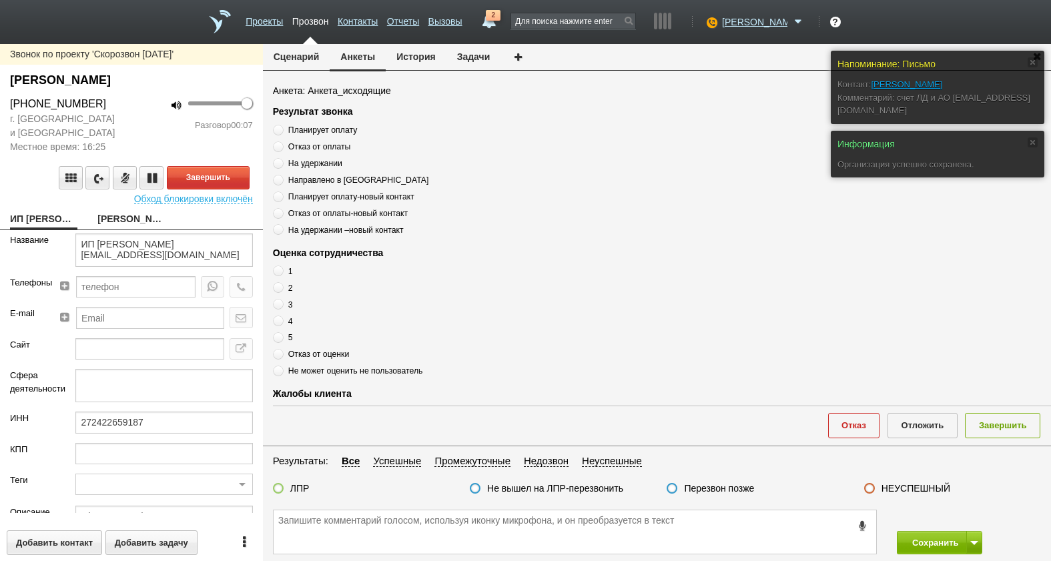
click at [109, 213] on link "Беспалова Татьяна Серафимовна" at bounding box center [130, 220] width 67 height 19
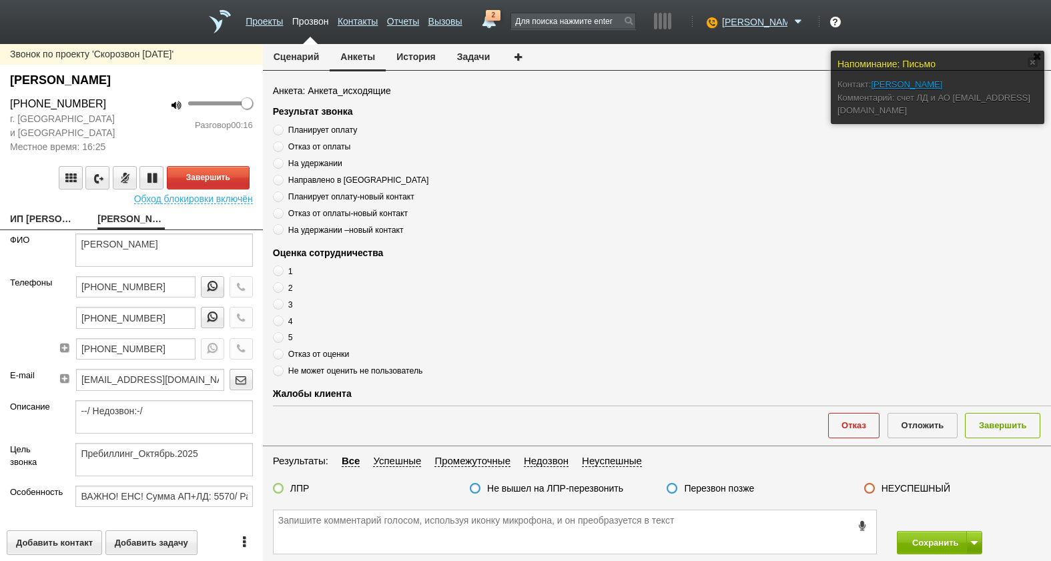
click at [34, 224] on link "ИП [PERSON_NAME] [EMAIL_ADDRESS][DOMAIN_NAME]" at bounding box center [43, 220] width 67 height 19
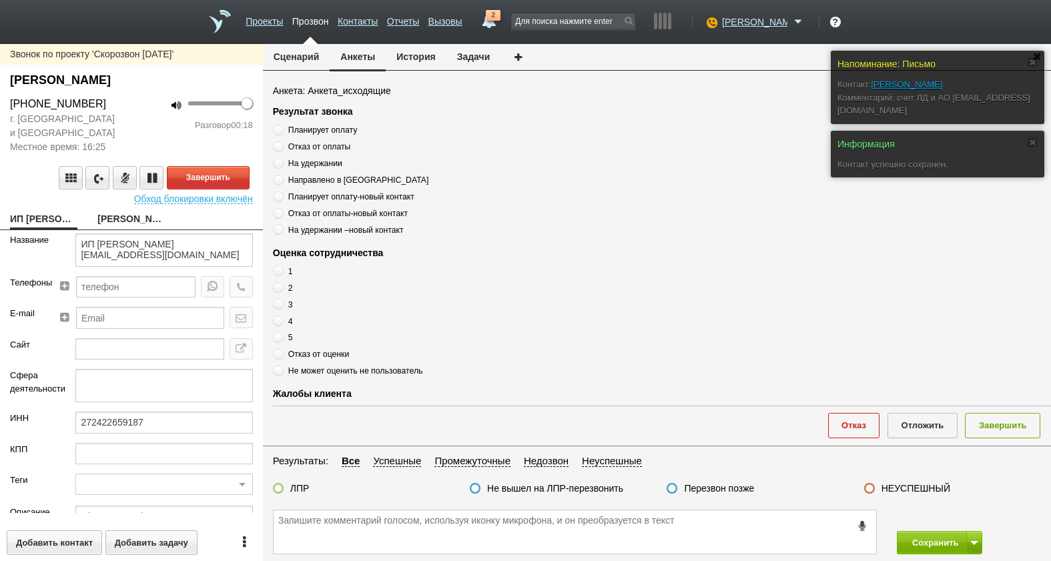
click at [121, 216] on link "Беспалова Татьяна Серафимовна" at bounding box center [130, 220] width 67 height 19
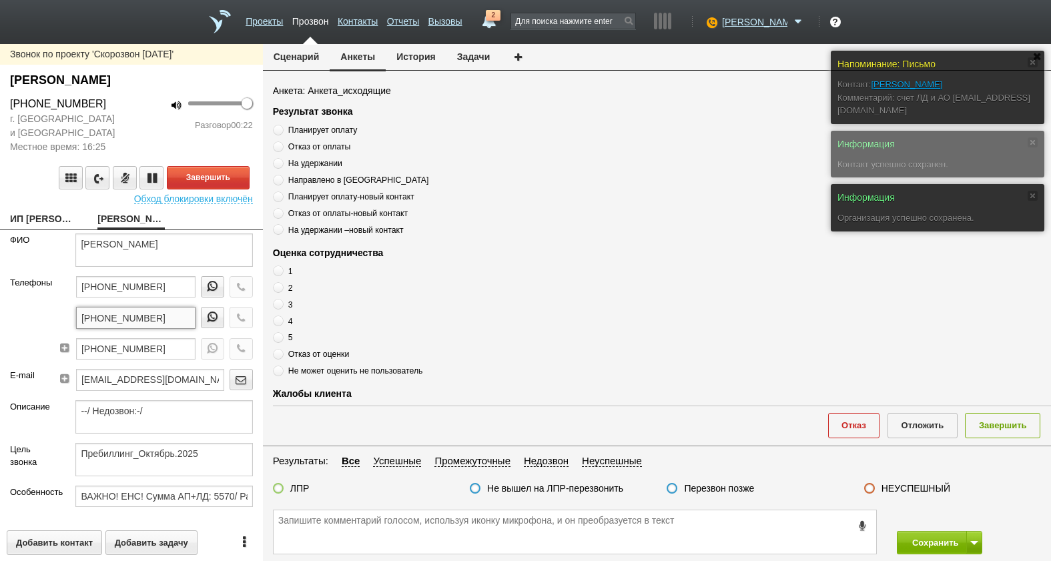
drag, startPoint x: 166, startPoint y: 318, endPoint x: 101, endPoint y: 321, distance: 64.8
click at [33, 320] on div "Телефоны +7 (926) 215-47-73 +7 (951) 647-68-42 +7 (495) 325-33-54" at bounding box center [131, 322] width 263 height 93
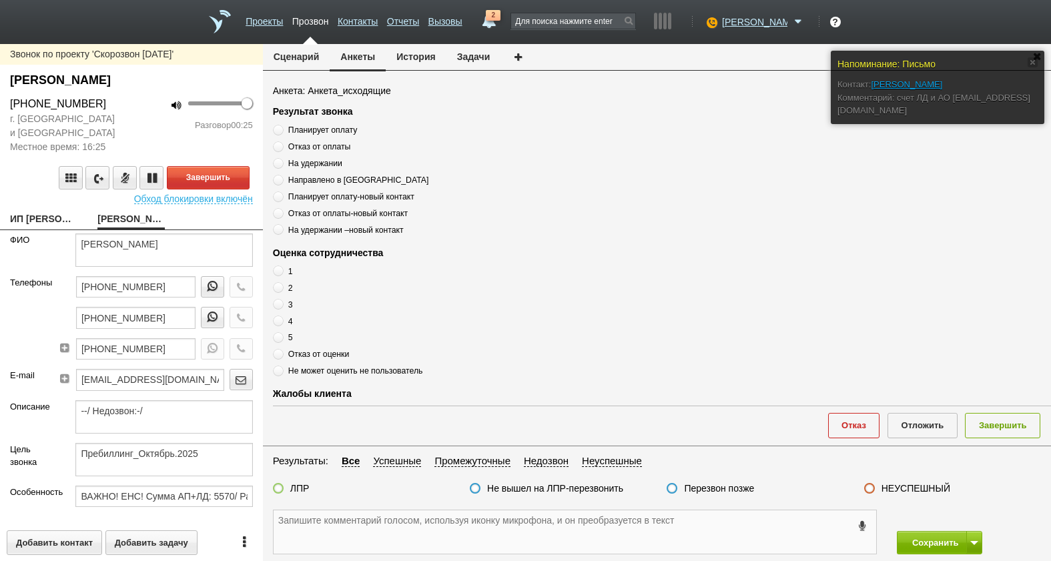
paste textarea "+7 (951) 647-68-42"
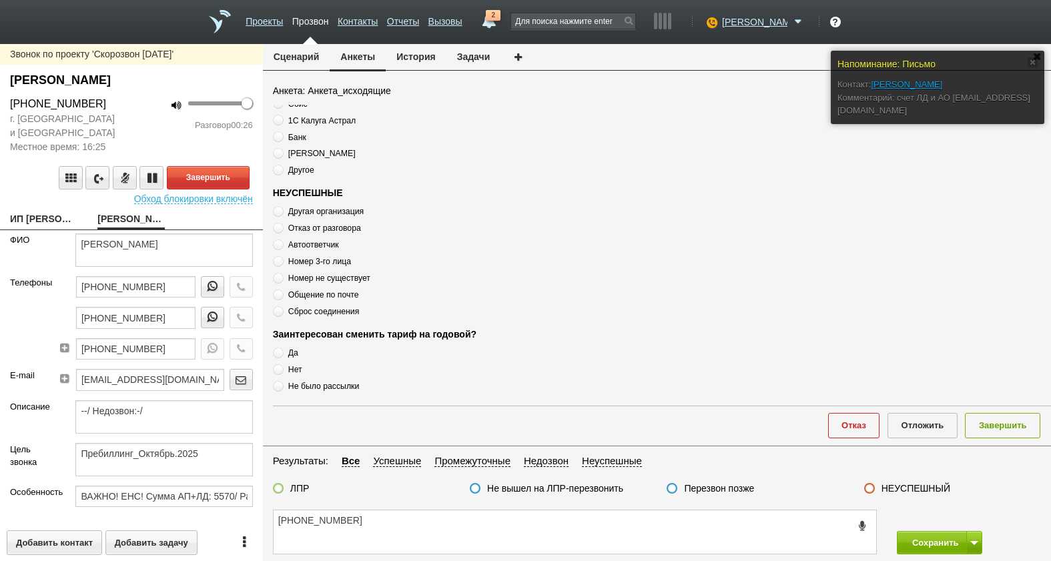
click at [309, 264] on span "Номер 3-го лица" at bounding box center [319, 261] width 63 height 9
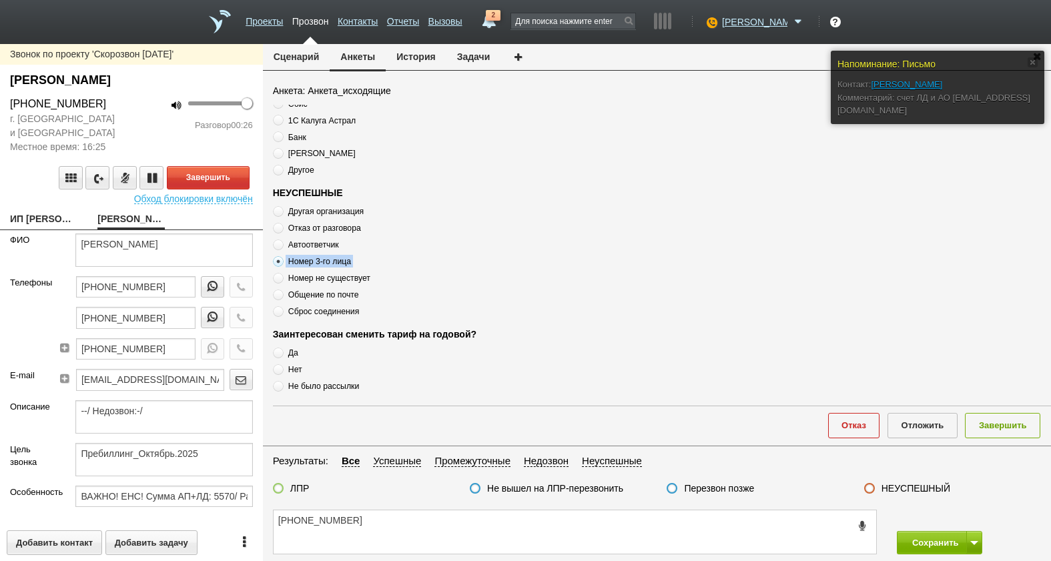
copy div "Номер 3-го лица"
drag, startPoint x: 460, startPoint y: 545, endPoint x: 454, endPoint y: 533, distance: 14.0
click at [458, 542] on textarea "+7 (951) 647-68-42" at bounding box center [575, 532] width 603 height 43
paste textarea "Номер 3-го лица"
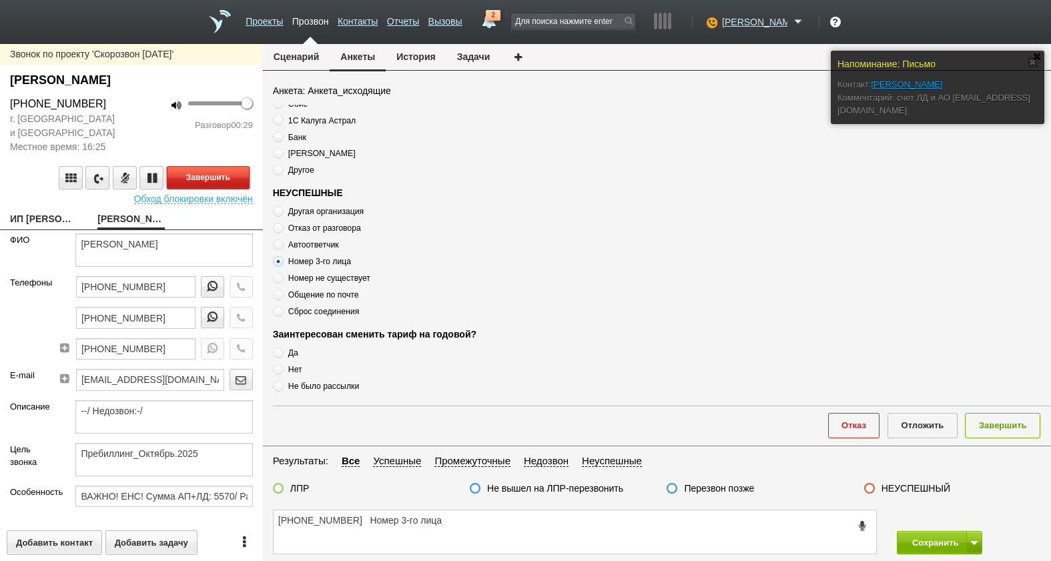
click at [191, 169] on button "Завершить" at bounding box center [208, 177] width 83 height 23
click at [870, 485] on label at bounding box center [869, 488] width 11 height 11
click at [0, 0] on input "НЕУСПЕШНЫЙ" at bounding box center [0, 0] width 0 height 0
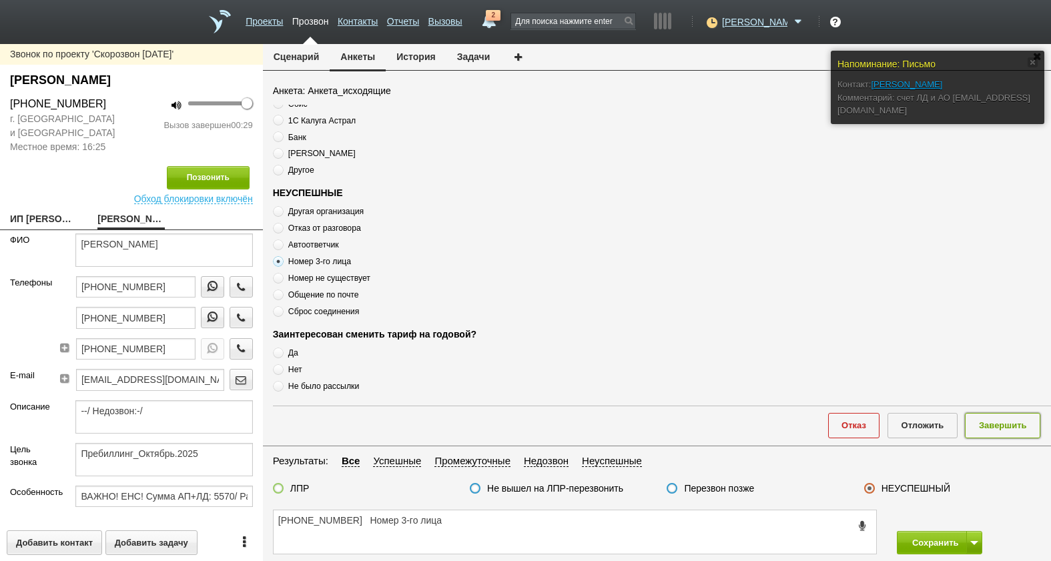
click at [997, 429] on button "Завершить" at bounding box center [1002, 425] width 75 height 25
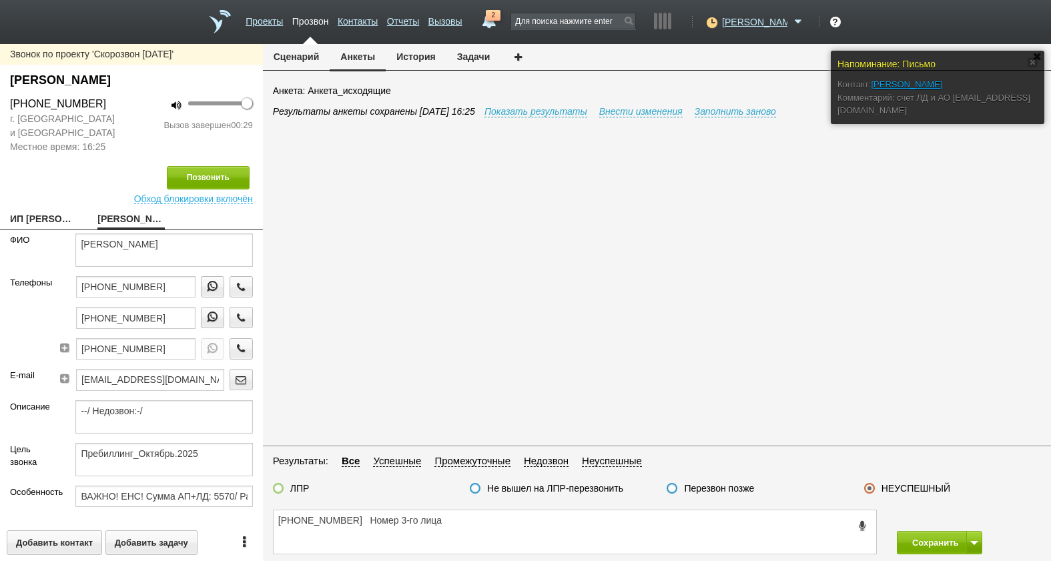
click at [983, 540] on div "Сохранить" at bounding box center [969, 542] width 164 height 23
click at [975, 547] on button at bounding box center [975, 542] width 16 height 23
click at [963, 516] on button "Сохранить и остаться" at bounding box center [929, 518] width 103 height 23
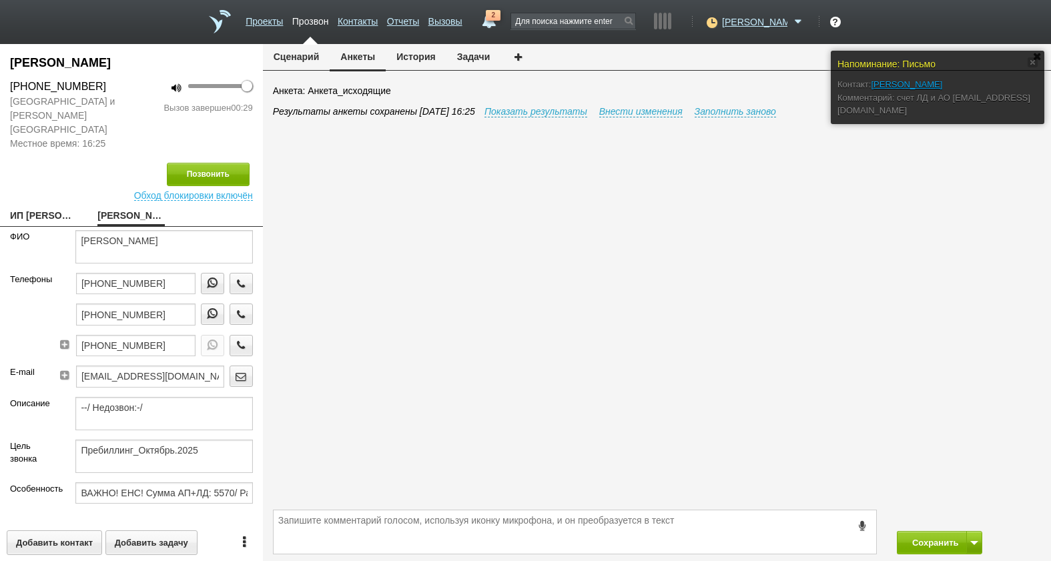
click at [404, 65] on button "История" at bounding box center [416, 56] width 60 height 25
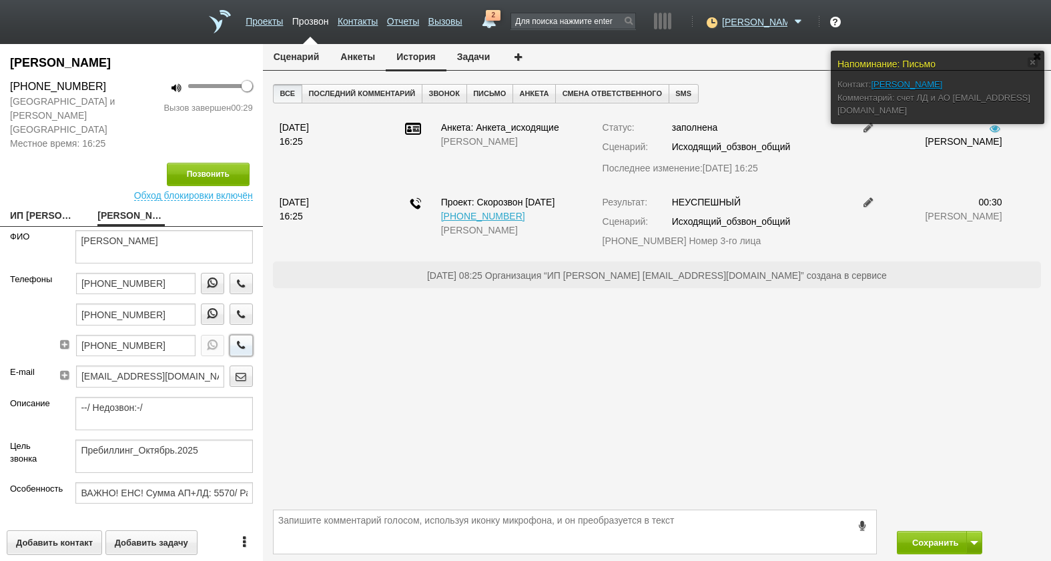
click at [235, 340] on icon "button" at bounding box center [241, 345] width 15 height 10
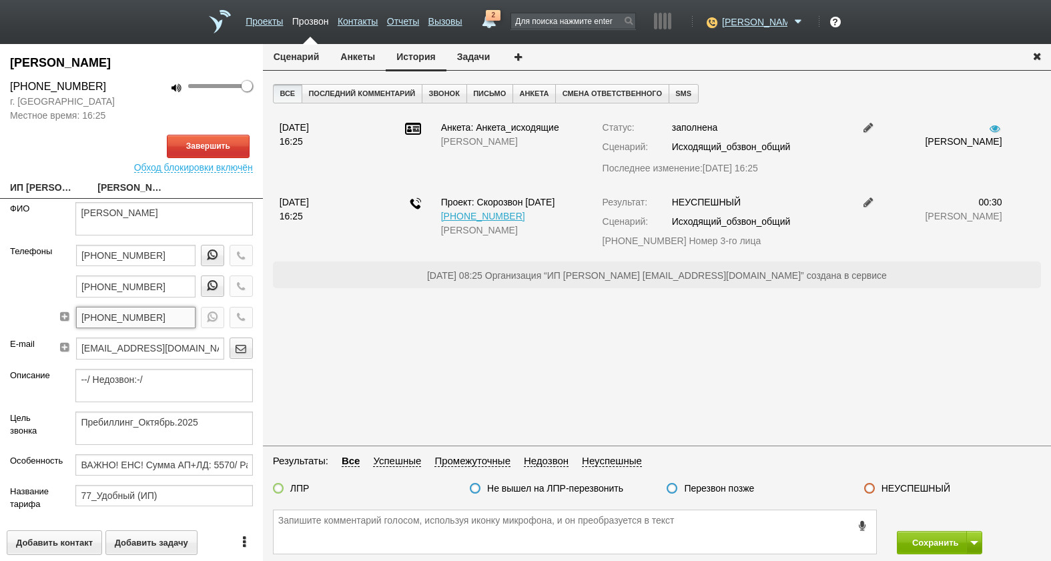
drag, startPoint x: 164, startPoint y: 318, endPoint x: 87, endPoint y: 314, distance: 77.6
click at [29, 312] on div "Телефоны +7 (926) 215-47-73 +7 (951) 647-68-42 +7 (495) 325-33-54" at bounding box center [131, 291] width 263 height 93
paste textarea "+7 (495) 325-33-54"
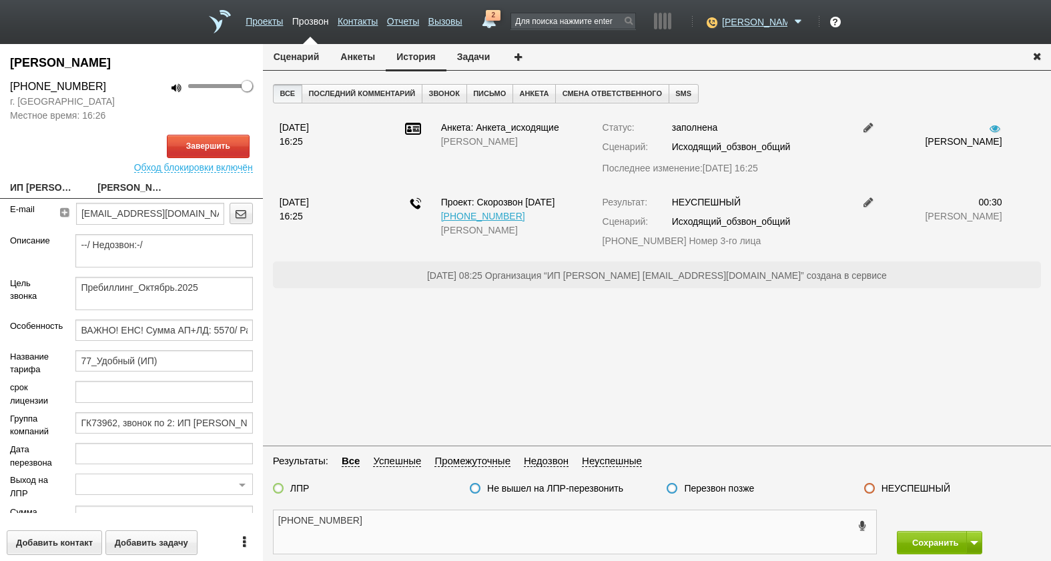
scroll to position [230, 0]
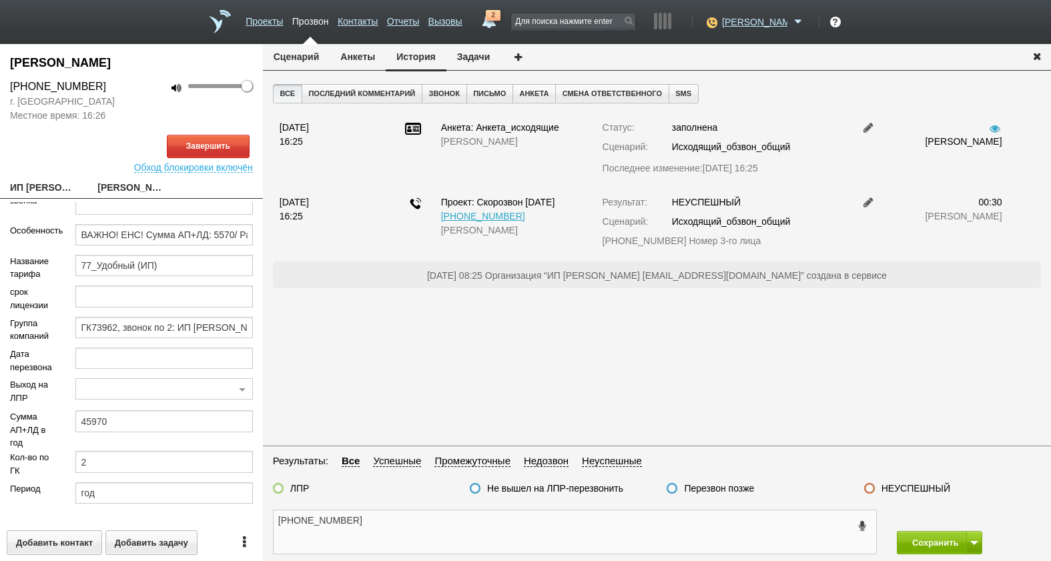
click at [464, 543] on textarea "+7 (495) 325-33-54" at bounding box center [575, 532] width 603 height 43
click at [389, 521] on textarea "+7 (495) 325-33-54" at bounding box center [575, 532] width 603 height 43
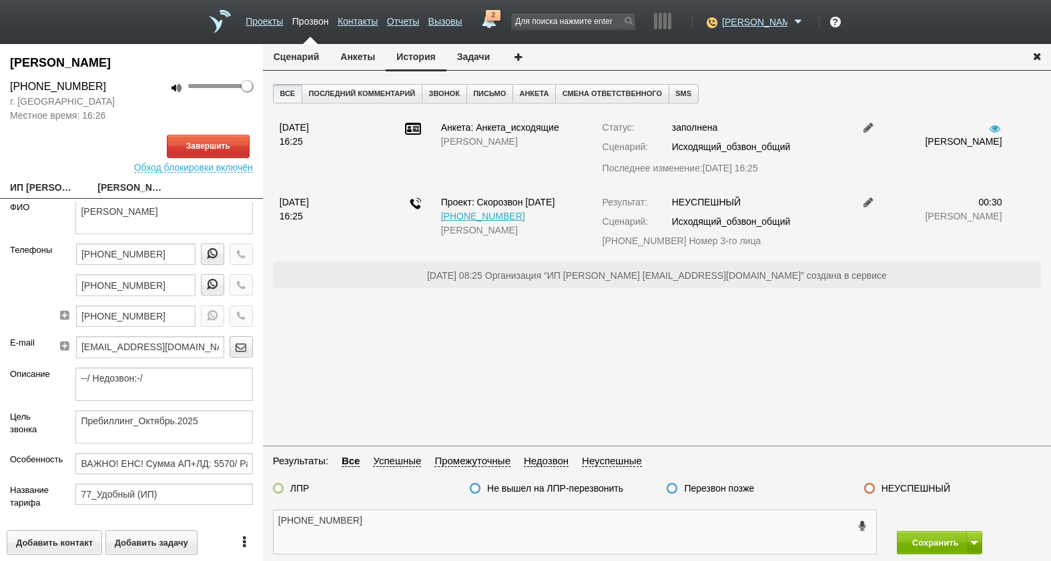
scroll to position [0, 0]
click at [171, 317] on input "+7 (495) 325-33-54" at bounding box center [135, 317] width 119 height 21
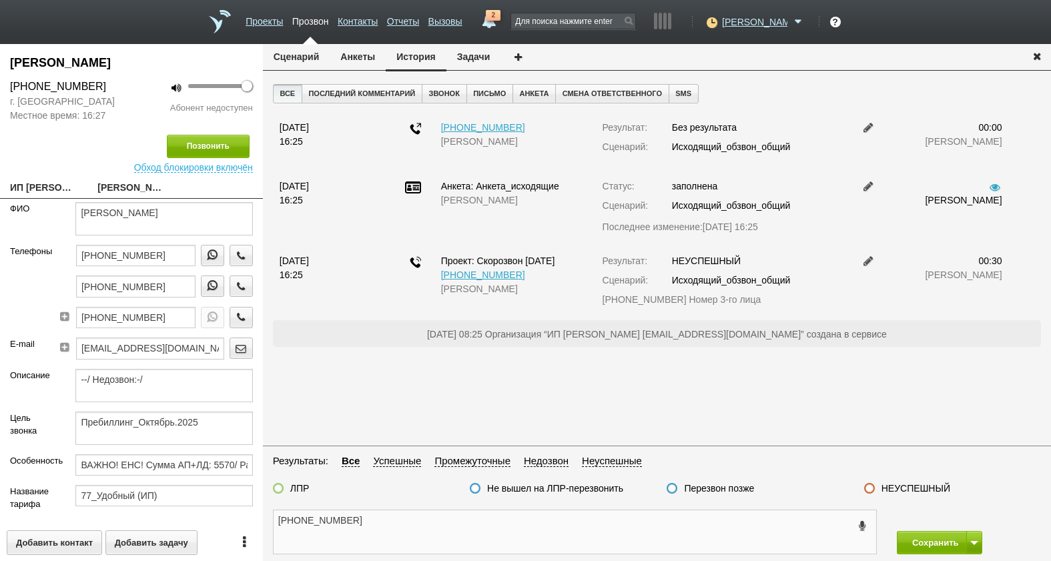
click at [411, 526] on textarea "+7 (495) 325-33-54" at bounding box center [575, 532] width 603 height 43
click at [378, 59] on button "Анкеты" at bounding box center [358, 56] width 56 height 25
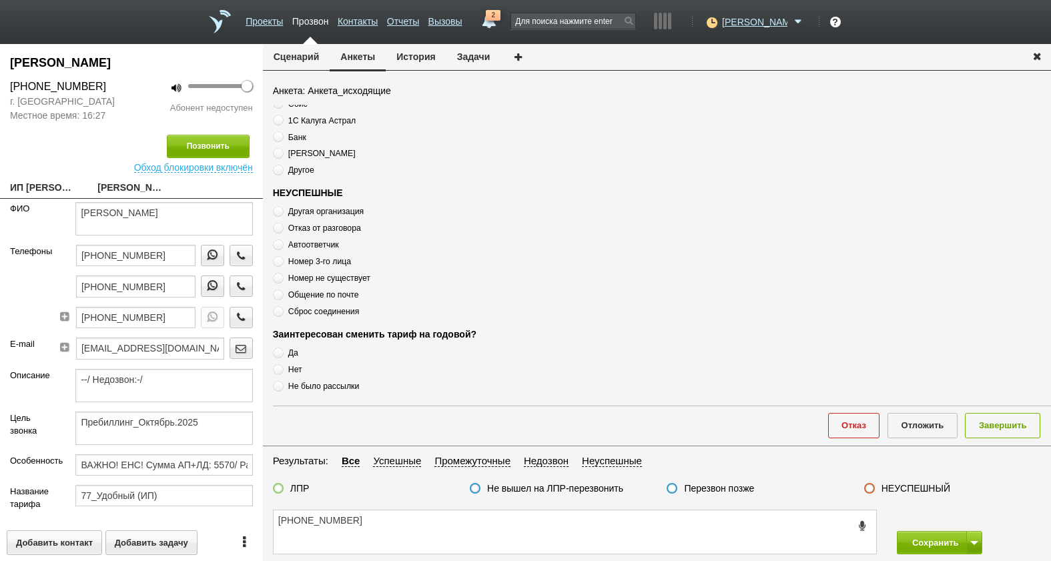
scroll to position [459, 0]
click at [352, 308] on span "Сброс соединения" at bounding box center [323, 311] width 71 height 9
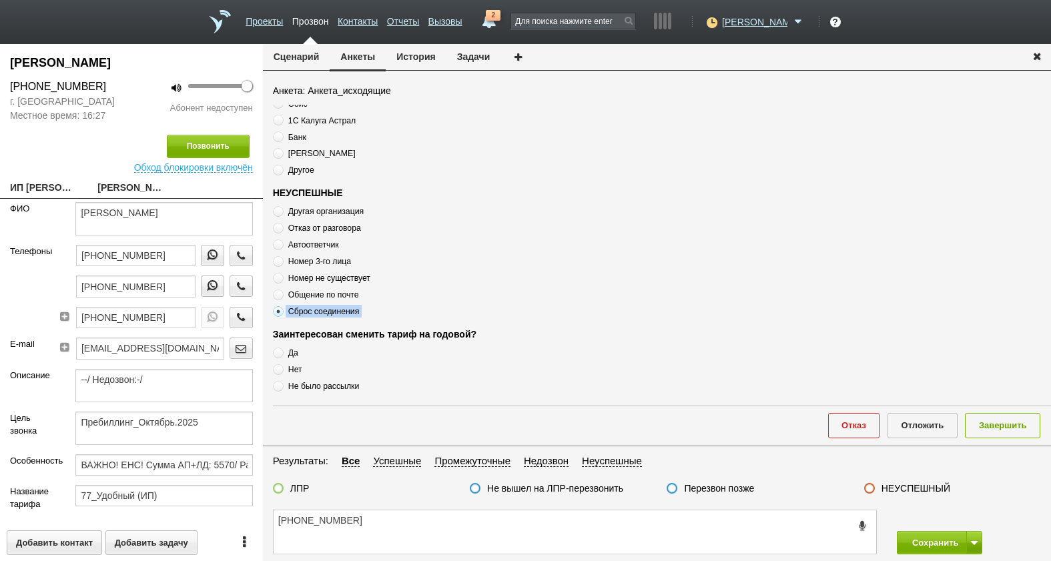
click at [352, 308] on span "Сброс соединения" at bounding box center [323, 311] width 71 height 9
copy div "Сброс соединения"
click at [414, 501] on div "ЛПР Не вышел на ЛПР-перезвонить Перезвон позже НЕУСПЕШНЫЙ" at bounding box center [657, 492] width 788 height 19
click at [413, 519] on textarea "+7 (495) 325-33-54" at bounding box center [575, 532] width 603 height 43
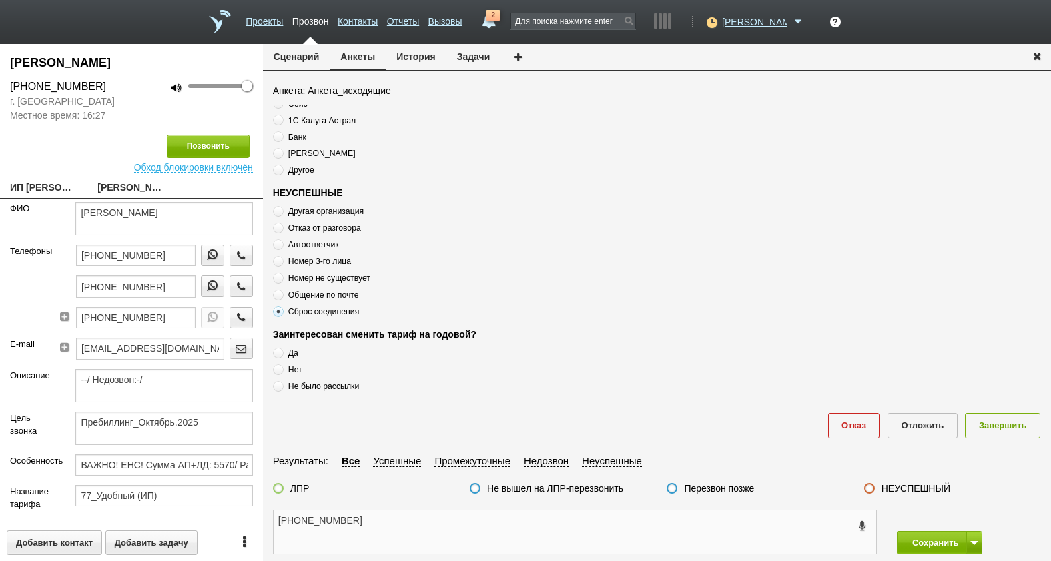
paste textarea "Сброс соединения"
click at [500, 531] on textarea "+7 (495) 325-33-54 Сброс соединения" at bounding box center [575, 532] width 603 height 43
click at [753, 489] on label "Перезвон позже" at bounding box center [719, 489] width 70 height 12
click at [0, 0] on input "Перезвон позже" at bounding box center [0, 0] width 0 height 0
click at [1025, 433] on button "Завершить" at bounding box center [1002, 425] width 75 height 25
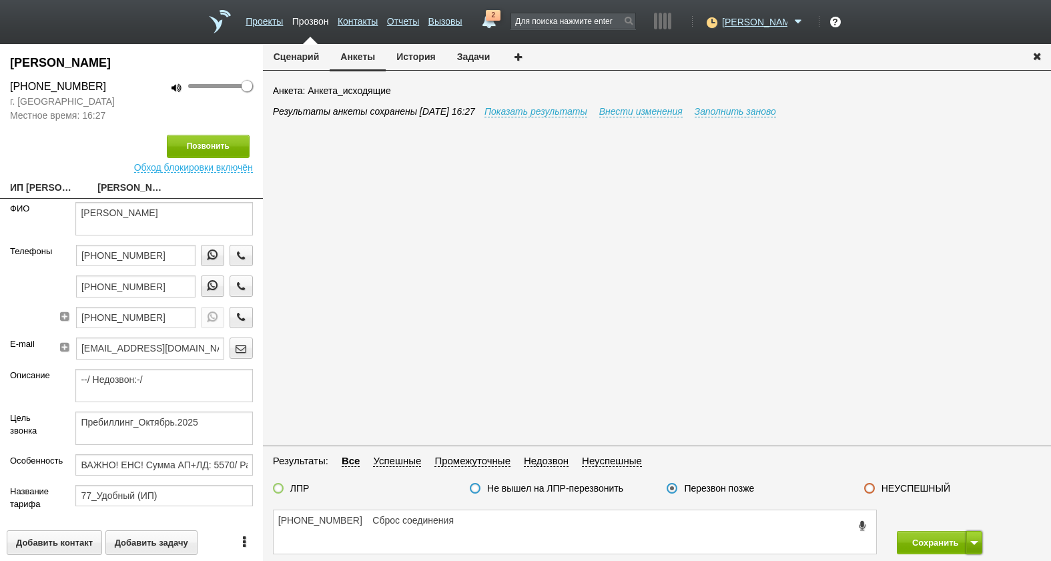
click at [975, 541] on button at bounding box center [975, 542] width 16 height 23
click at [967, 519] on button "Сохранить и остаться" at bounding box center [929, 518] width 103 height 23
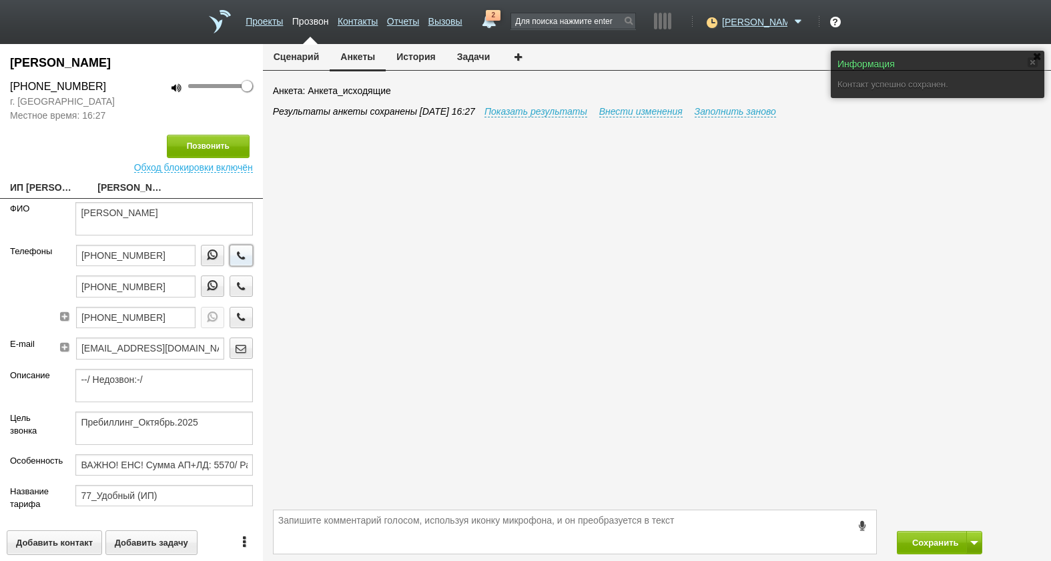
click at [242, 250] on button "button" at bounding box center [241, 255] width 23 height 21
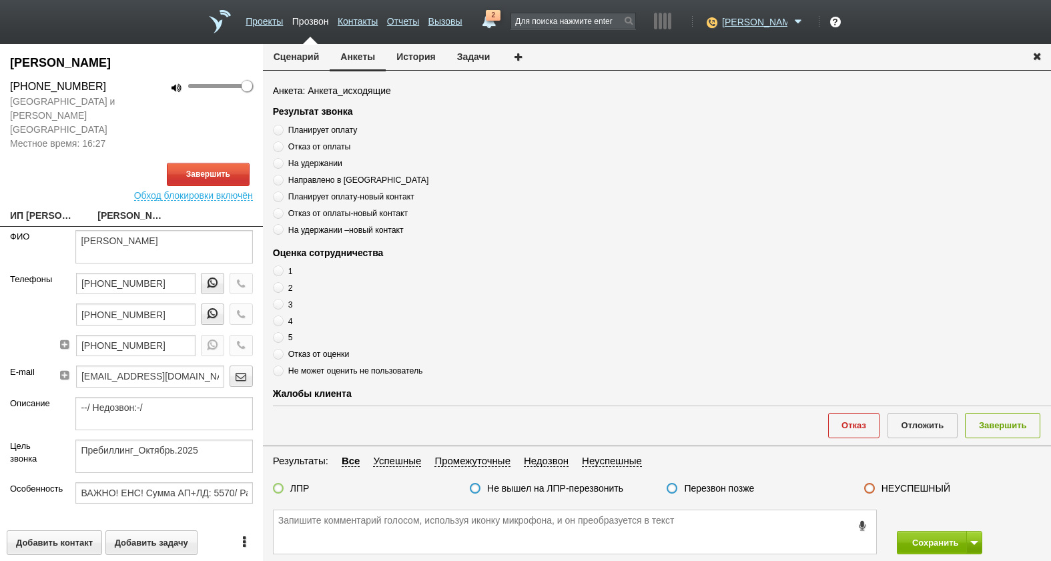
click at [411, 57] on button "История" at bounding box center [416, 56] width 60 height 25
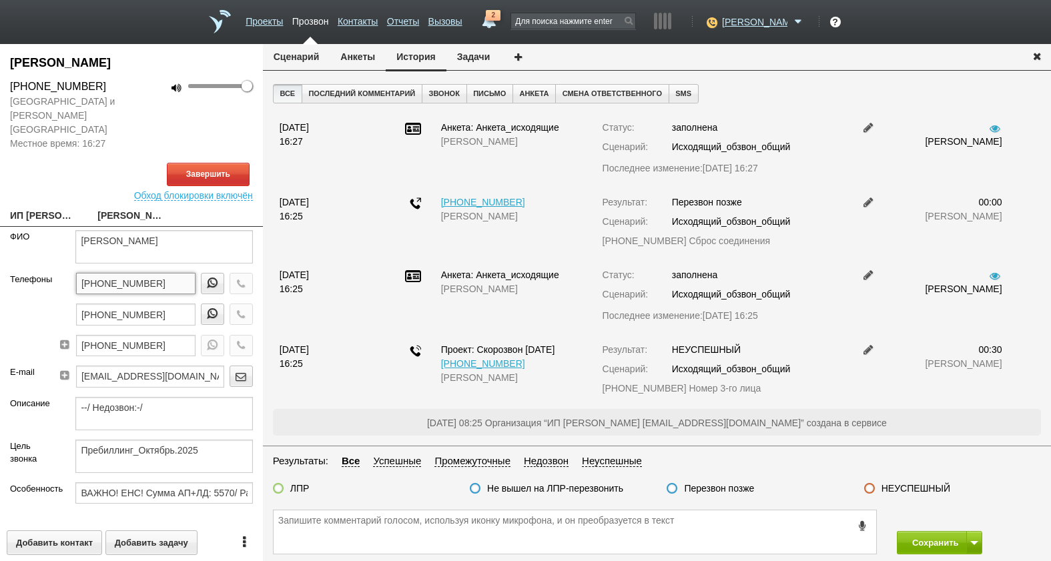
drag, startPoint x: 172, startPoint y: 264, endPoint x: 23, endPoint y: 268, distance: 148.9
click at [23, 273] on div "Телефоны +7 (926) 215-47-73 +7 (951) 647-68-42 +7 (495) 325-33-54" at bounding box center [131, 319] width 263 height 93
paste textarea "[PHONE_NUMBER]"
click at [373, 53] on button "Анкеты" at bounding box center [358, 56] width 56 height 25
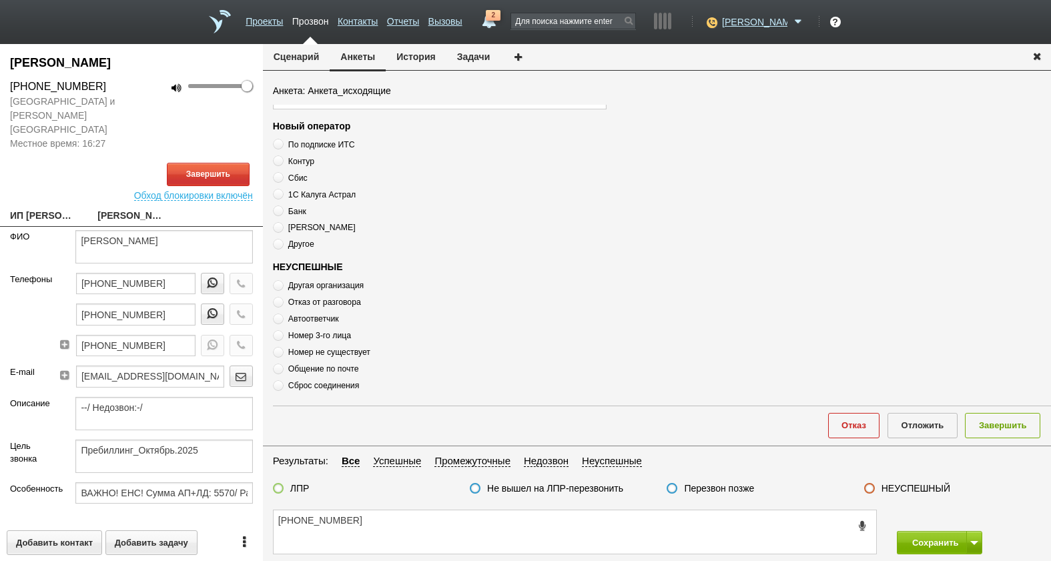
scroll to position [459, 0]
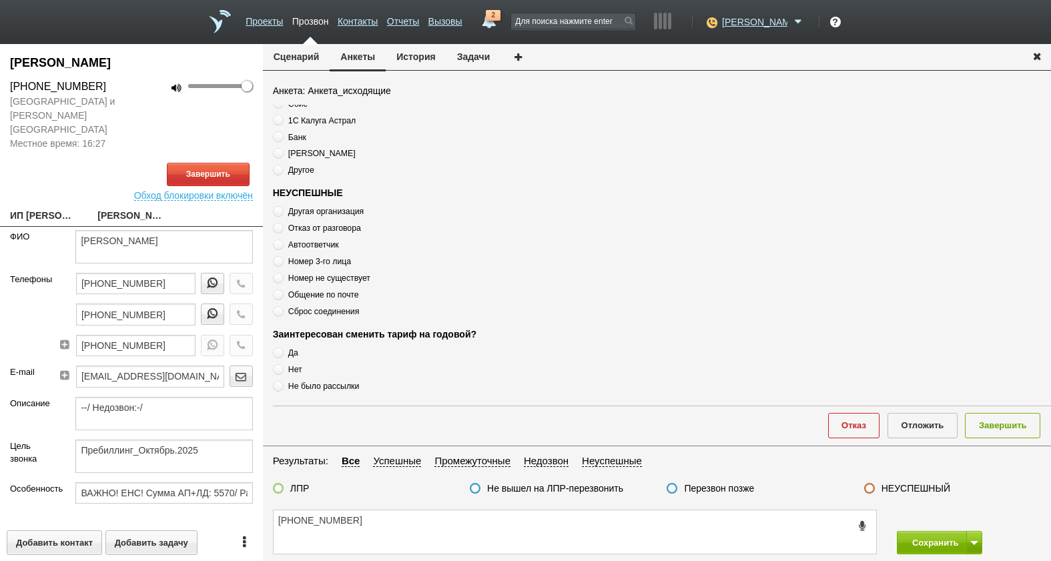
click at [322, 246] on span "Автоответчик" at bounding box center [313, 244] width 51 height 9
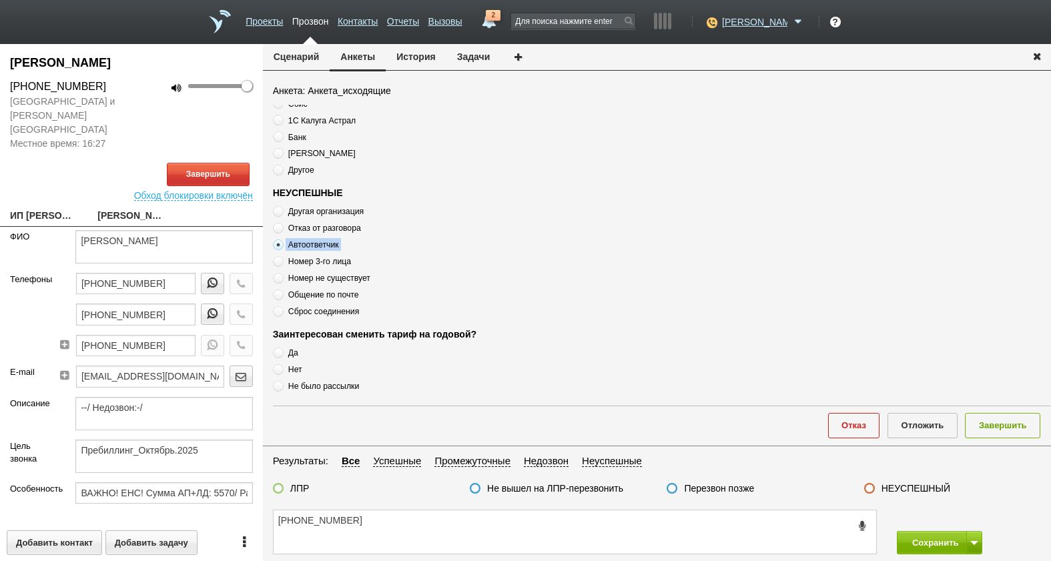
copy div "Автоответчик"
drag, startPoint x: 393, startPoint y: 513, endPoint x: 394, endPoint y: 521, distance: 8.8
click at [394, 518] on textarea "[PHONE_NUMBER]" at bounding box center [575, 532] width 603 height 43
paste textarea "Автоответчик"
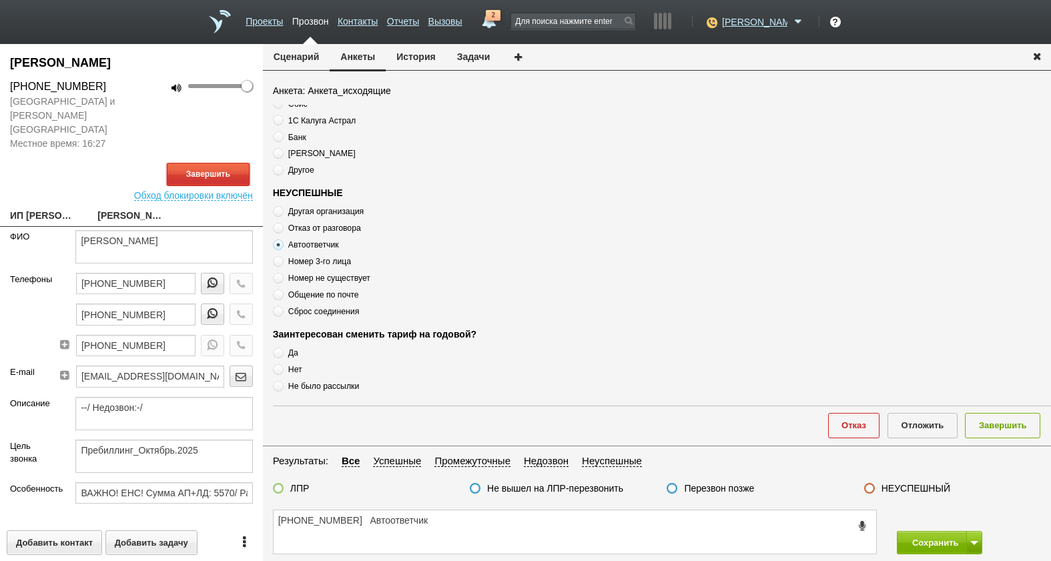
drag, startPoint x: 204, startPoint y: 159, endPoint x: 809, endPoint y: 384, distance: 645.5
click at [212, 163] on button "Завершить" at bounding box center [208, 174] width 83 height 23
click at [714, 483] on label "Перезвон позже" at bounding box center [719, 489] width 70 height 12
click at [0, 0] on input "Перезвон позже" at bounding box center [0, 0] width 0 height 0
drag, startPoint x: 1008, startPoint y: 424, endPoint x: 985, endPoint y: 498, distance: 77.5
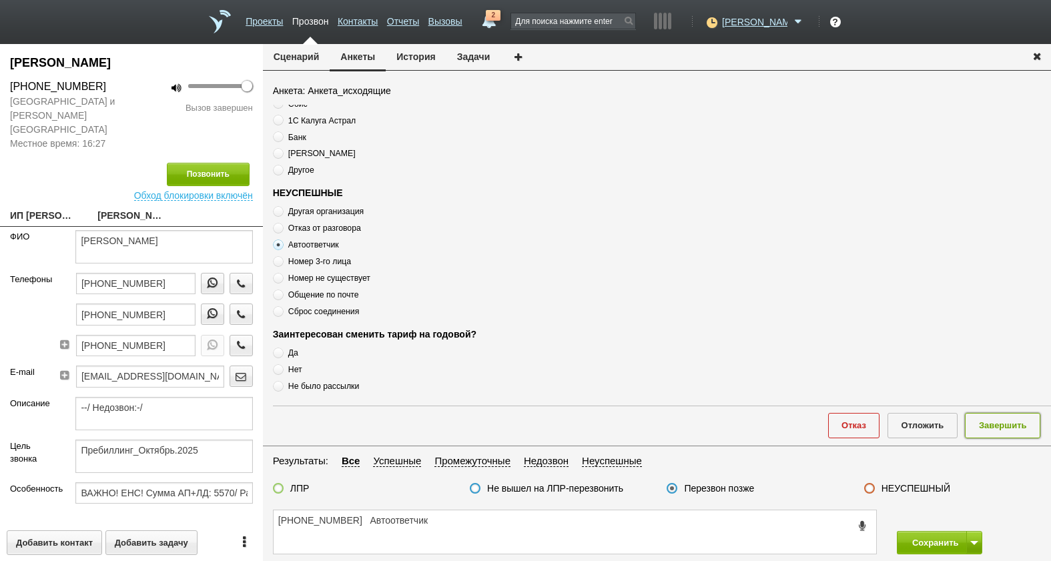
click at [1008, 429] on button "Завершить" at bounding box center [1002, 425] width 75 height 25
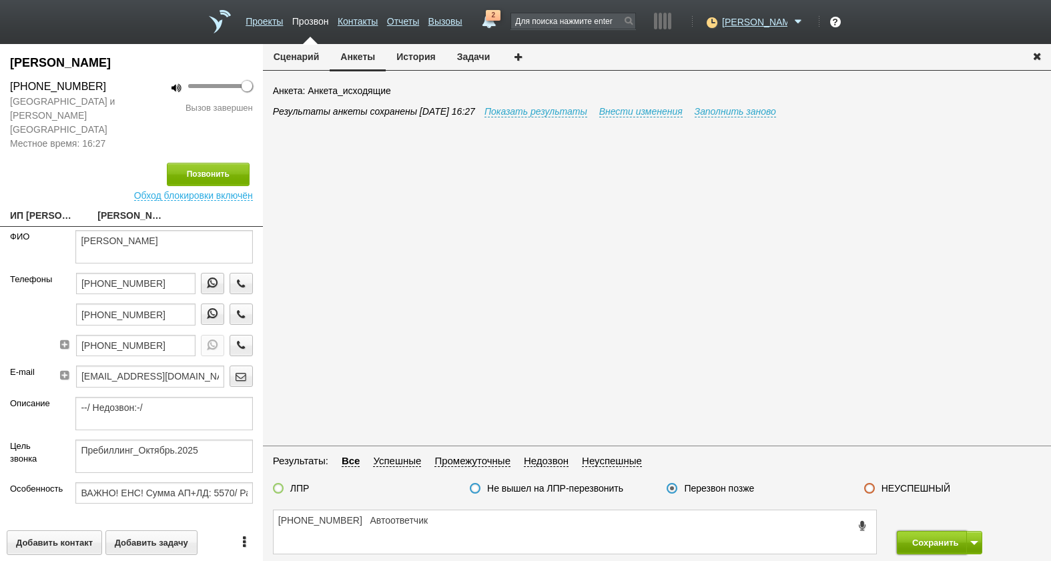
click at [940, 539] on button "Сохранить" at bounding box center [932, 542] width 70 height 23
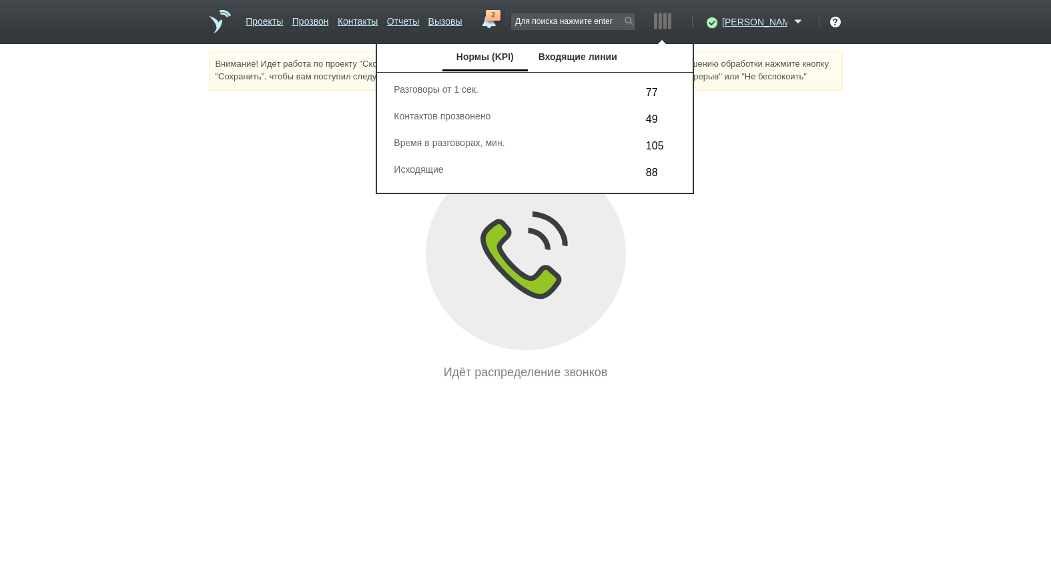
drag, startPoint x: 758, startPoint y: 441, endPoint x: 756, endPoint y: 430, distance: 11.5
click at [760, 382] on html "Проекты Прозвон Контакты Отчеты Вызовы 2 01 сентября 2025 завтра неделя все Зво…" at bounding box center [525, 191] width 1051 height 382
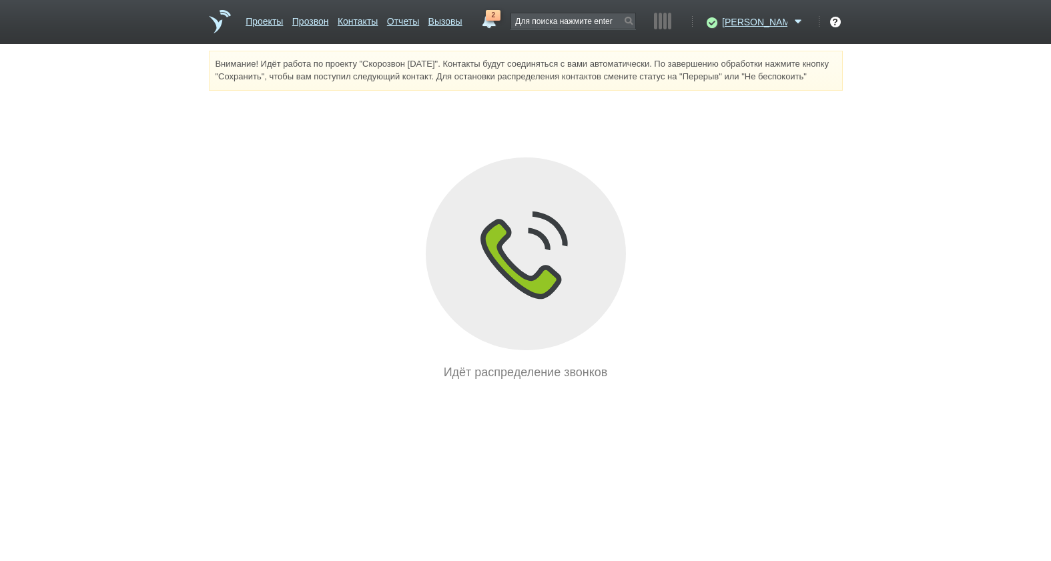
drag, startPoint x: 515, startPoint y: 492, endPoint x: 474, endPoint y: 551, distance: 72.4
click at [512, 382] on html "Проекты Прозвон Контакты Отчеты Вызовы 2 01 сентября 2025 завтра неделя все Зво…" at bounding box center [525, 191] width 1051 height 382
click at [776, 382] on div "Идёт распределение звонков" at bounding box center [526, 373] width 634 height 18
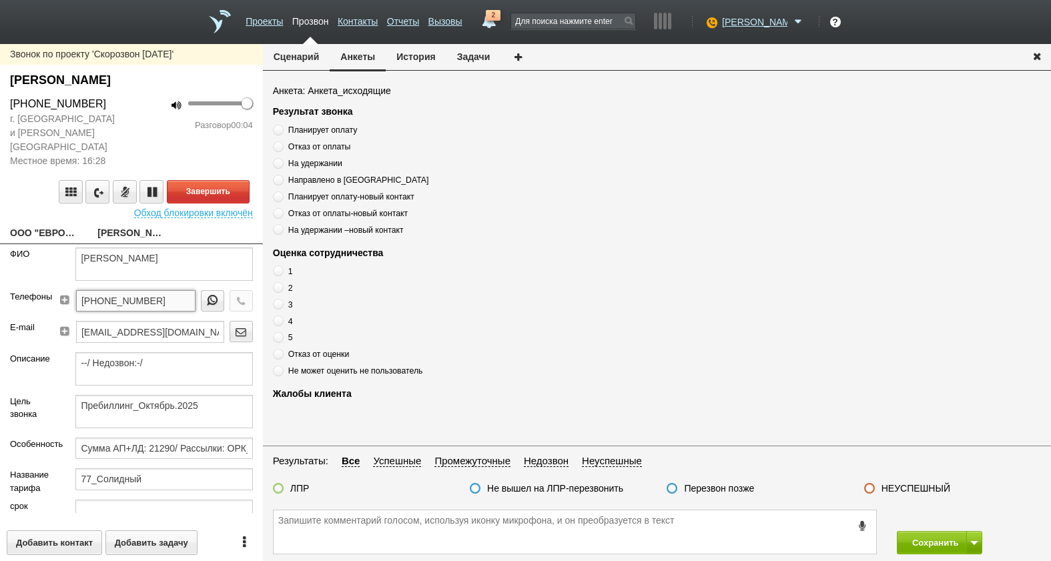
drag, startPoint x: 166, startPoint y: 286, endPoint x: 113, endPoint y: 287, distance: 52.7
click at [19, 290] on div "Телефоны +7 (985) 435-34-41" at bounding box center [131, 305] width 263 height 31
paste textarea "[PHONE_NUMBER]"
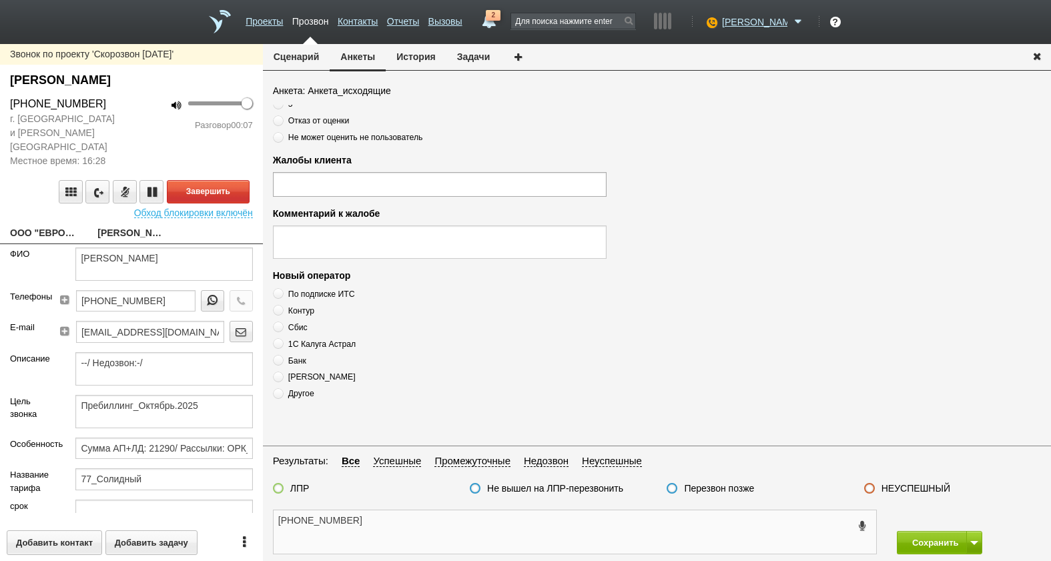
scroll to position [459, 0]
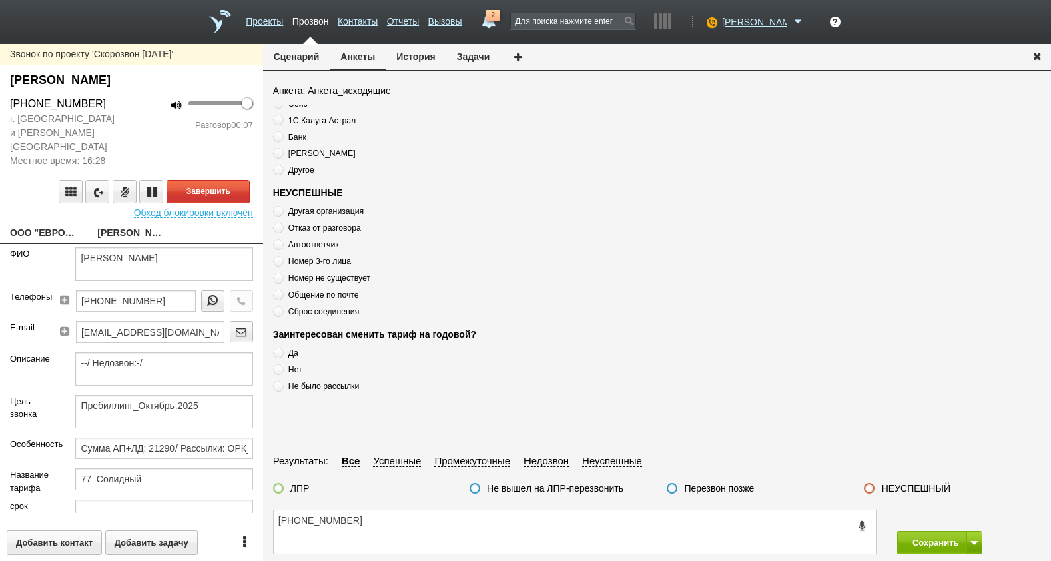
click at [307, 257] on span "Номер 3-го лица" at bounding box center [319, 261] width 63 height 9
drag, startPoint x: 307, startPoint y: 256, endPoint x: 308, endPoint y: 248, distance: 8.1
click at [308, 248] on span "Автоответчик" at bounding box center [313, 244] width 51 height 9
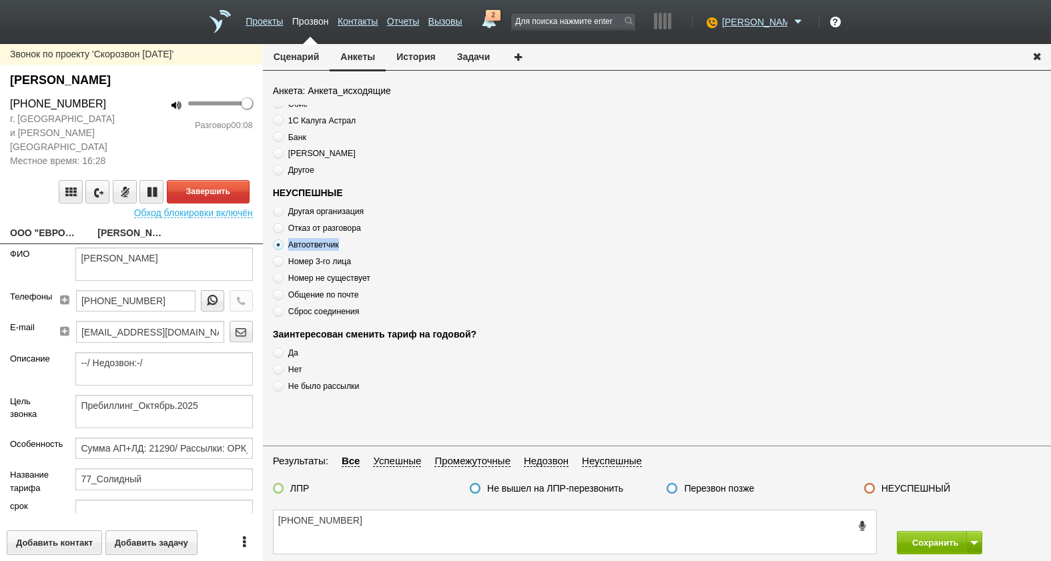
click at [413, 528] on textarea "[PHONE_NUMBER]" at bounding box center [575, 532] width 603 height 43
click at [751, 491] on label "Перезвон позже" at bounding box center [719, 489] width 70 height 12
click at [0, 0] on input "Перезвон позже" at bounding box center [0, 0] width 0 height 0
click at [212, 185] on button "Завершить" at bounding box center [208, 191] width 83 height 23
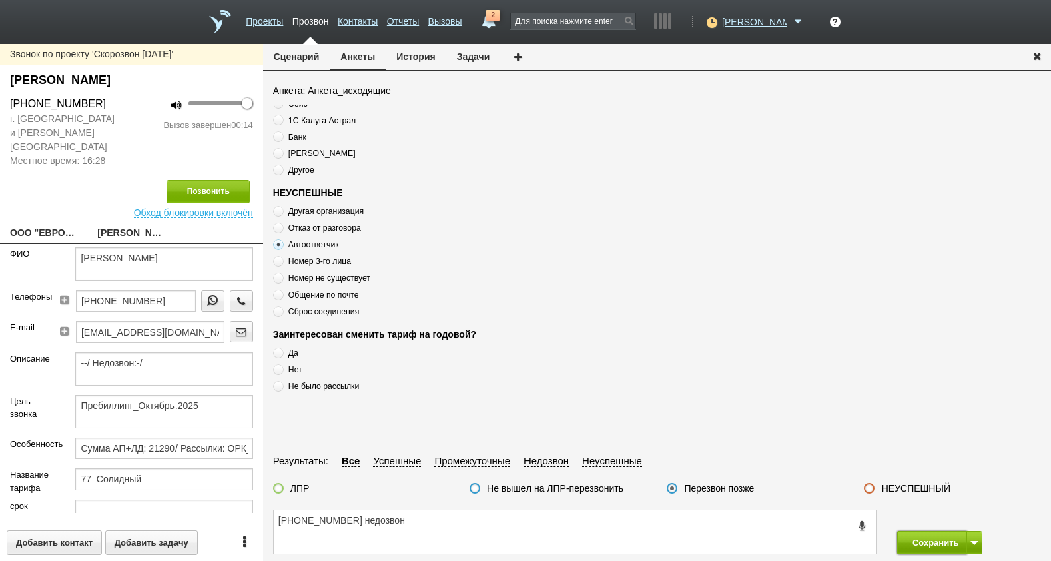
click at [932, 544] on button "Сохранить" at bounding box center [932, 542] width 70 height 23
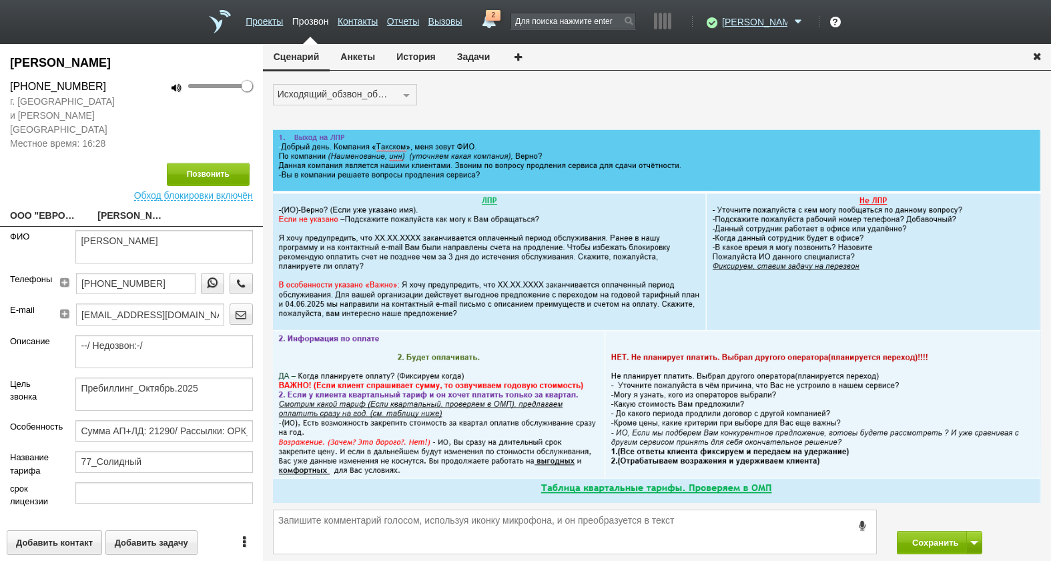
click at [370, 61] on button "Анкеты" at bounding box center [358, 56] width 56 height 25
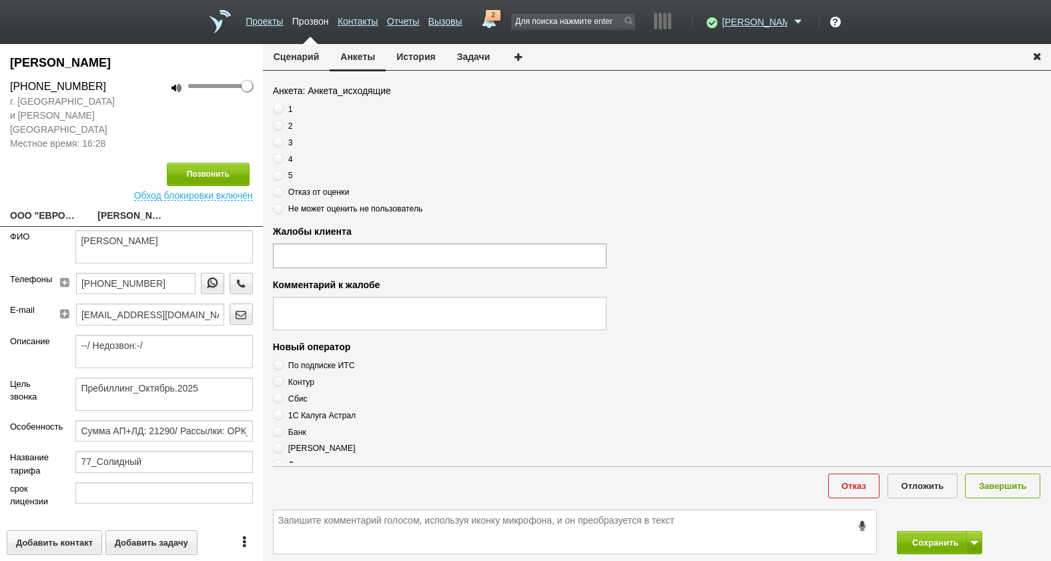
scroll to position [398, 0]
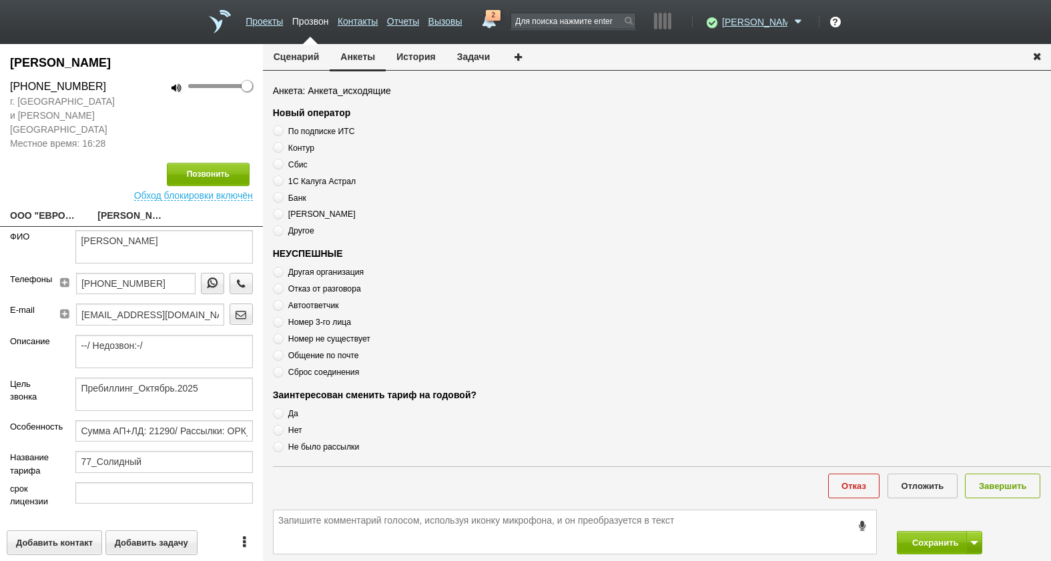
click at [215, 186] on span "Обход блокировки включён" at bounding box center [193, 193] width 119 height 15
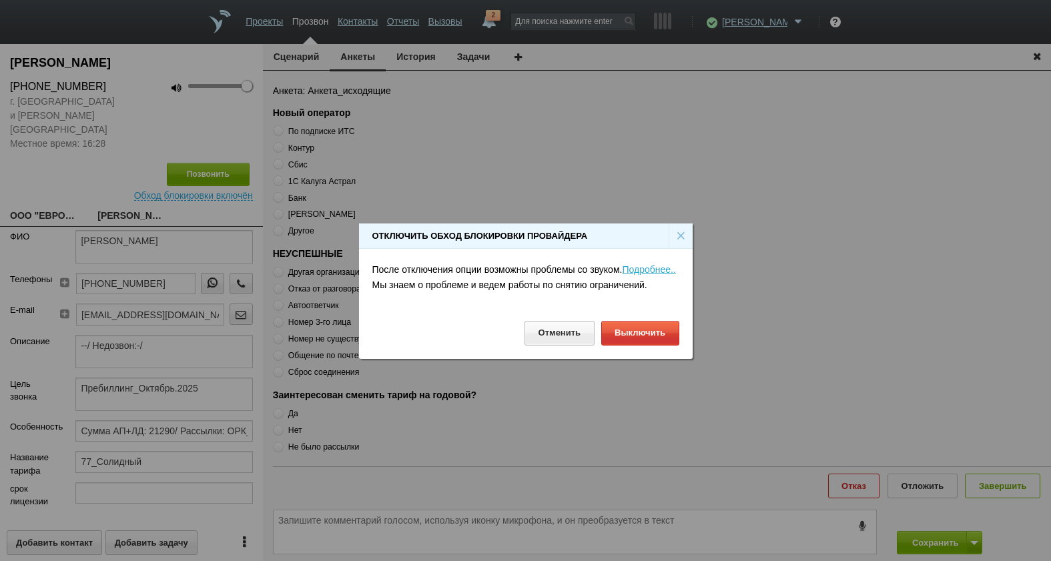
click at [678, 235] on div "×" at bounding box center [681, 236] width 24 height 25
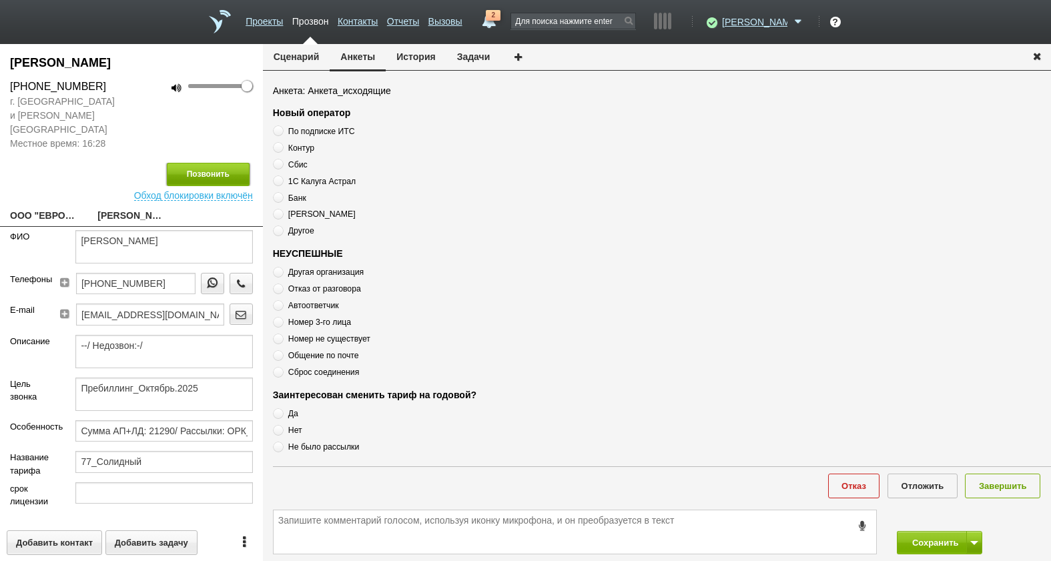
click at [218, 163] on button "Позвонить" at bounding box center [208, 174] width 83 height 23
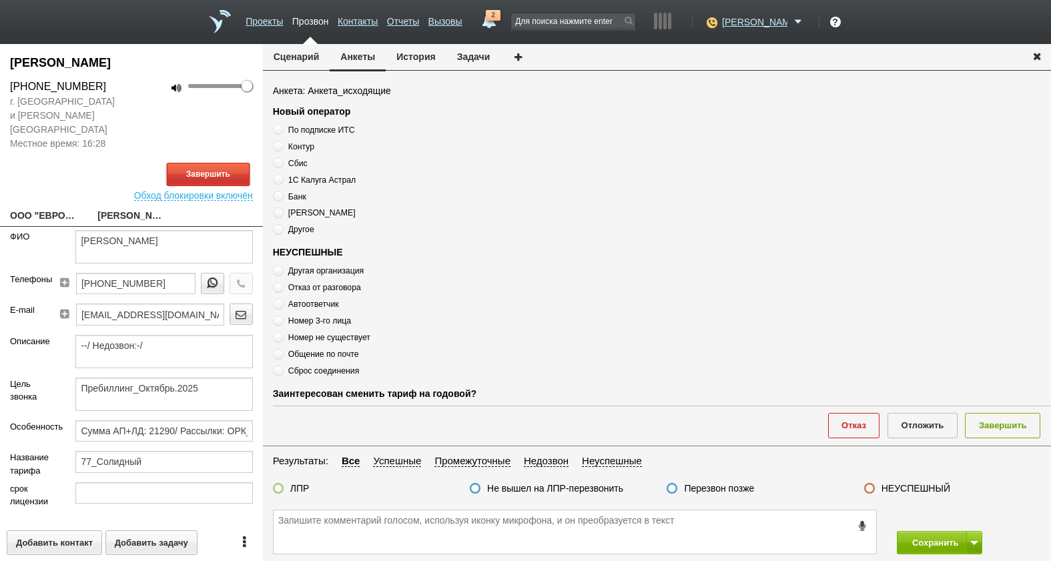
drag, startPoint x: 237, startPoint y: 161, endPoint x: 284, endPoint y: 183, distance: 52.3
click at [237, 163] on button "Завершить" at bounding box center [208, 174] width 83 height 23
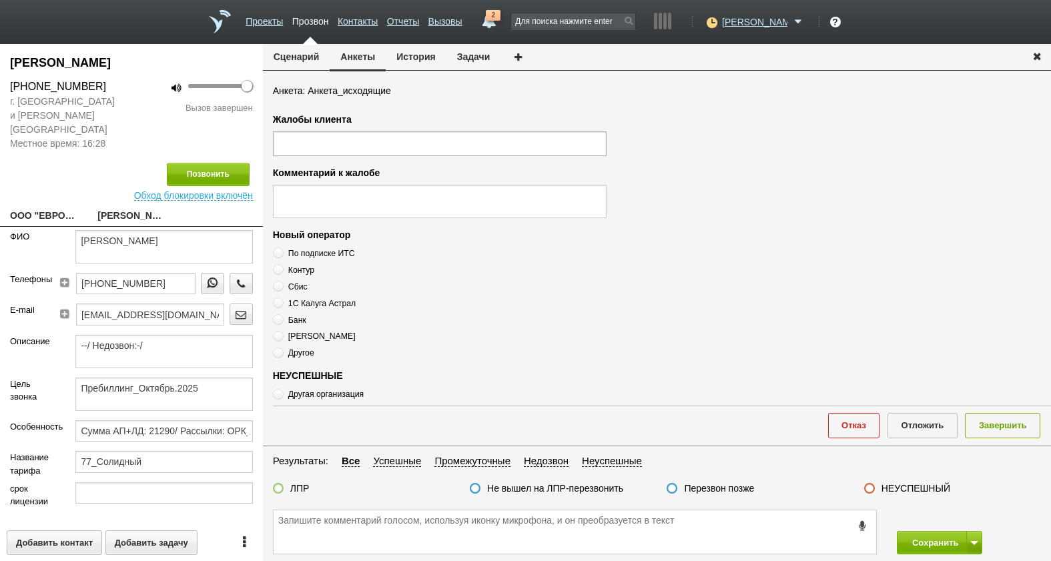
scroll to position [459, 0]
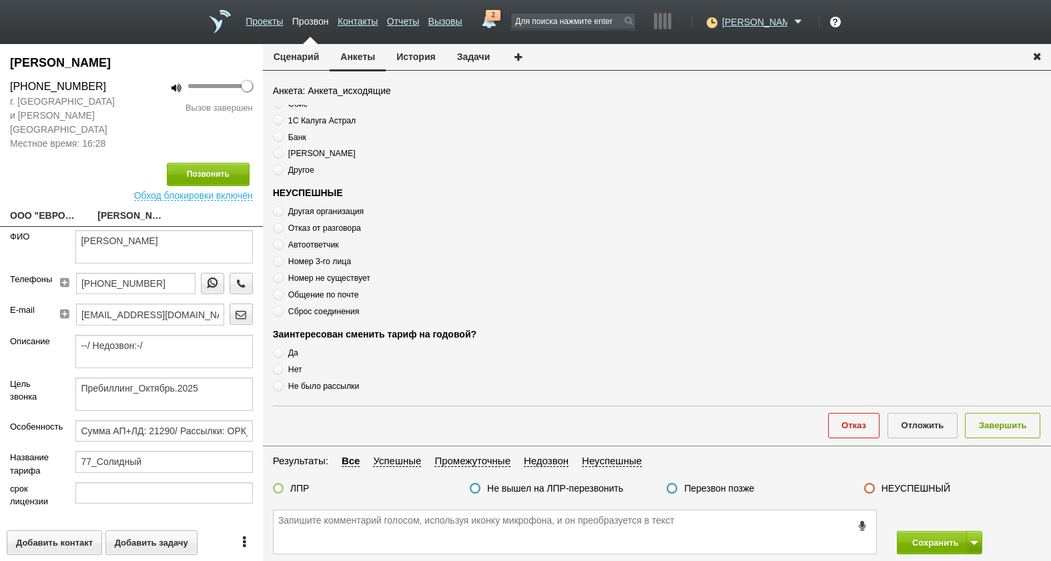
click at [303, 245] on span "Автоответчик" at bounding box center [313, 244] width 51 height 9
radio input "true"
click at [1019, 429] on button "Завершить" at bounding box center [1002, 425] width 75 height 25
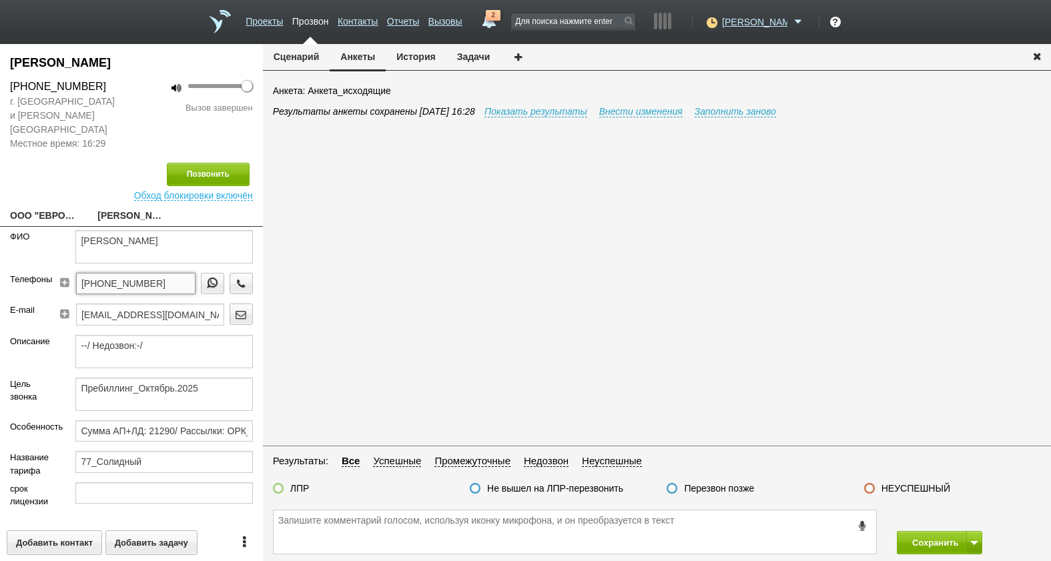
drag, startPoint x: 127, startPoint y: 262, endPoint x: 63, endPoint y: 258, distance: 63.5
click at [34, 258] on form "[PERSON_NAME] Телефоны [PHONE_NUMBER] E-mail [EMAIL_ADDRESS][DOMAIN_NAME] Описа…" at bounding box center [131, 371] width 263 height 283
paste textarea "[PHONE_NUMBER]"
click at [494, 529] on textarea "[PHONE_NUMBER]" at bounding box center [575, 532] width 603 height 43
type textarea "[PHONE_NUMBER] недозвон"
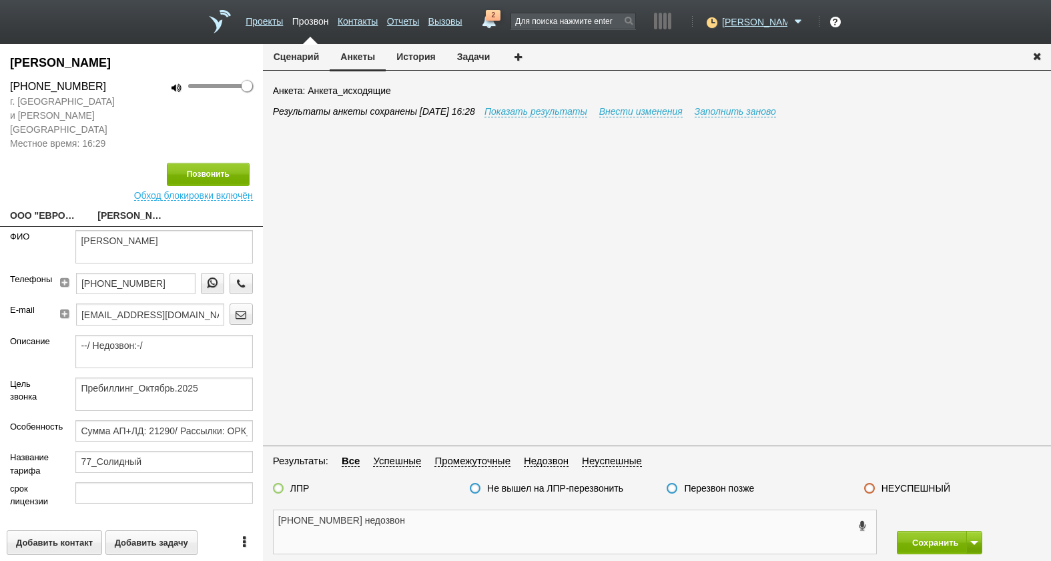
click at [484, 536] on textarea "[PHONE_NUMBER] недозвон" at bounding box center [575, 532] width 603 height 43
click at [735, 497] on div "ЛПР Не вышел на ЛПР-перезвонить Перезвон позже НЕУСПЕШНЫЙ" at bounding box center [657, 492] width 788 height 19
click at [728, 489] on label "Перезвон позже" at bounding box center [719, 489] width 70 height 12
click at [0, 0] on input "Перезвон позже" at bounding box center [0, 0] width 0 height 0
click at [963, 542] on button "Сохранить" at bounding box center [932, 542] width 70 height 23
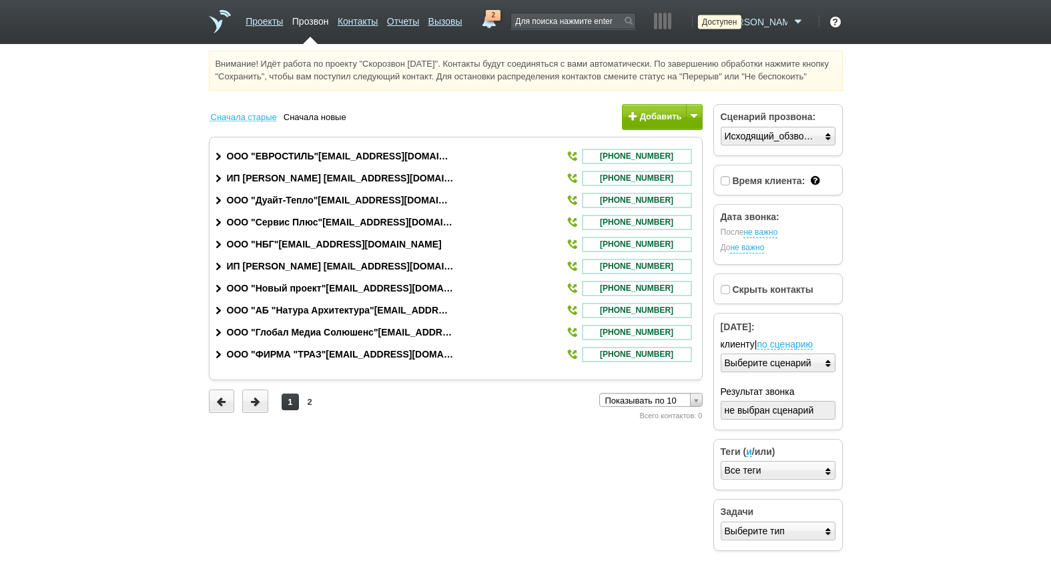
click at [720, 17] on icon at bounding box center [711, 21] width 18 height 13
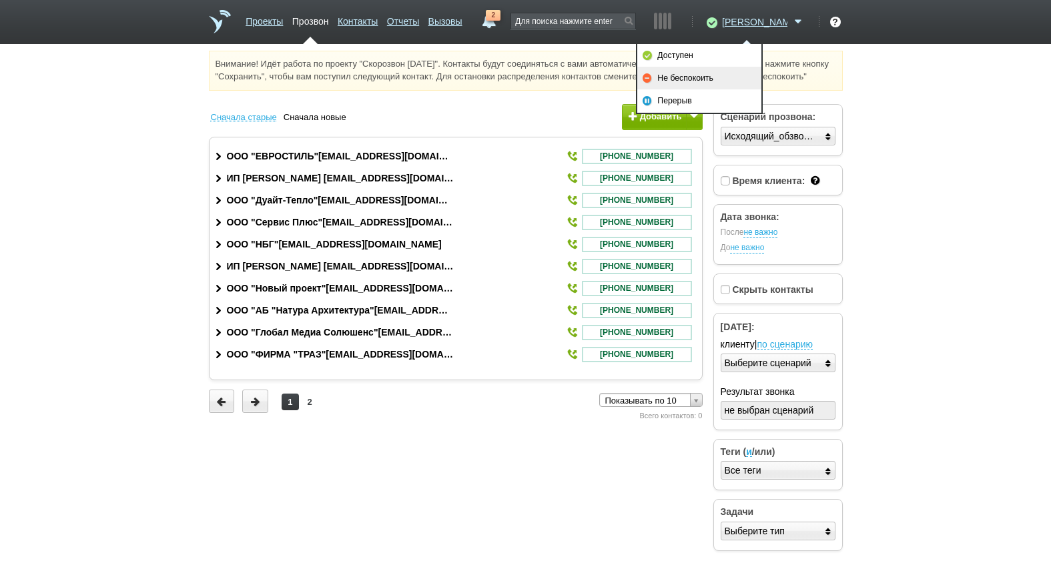
click at [721, 81] on link "Не беспокоить" at bounding box center [699, 78] width 124 height 23
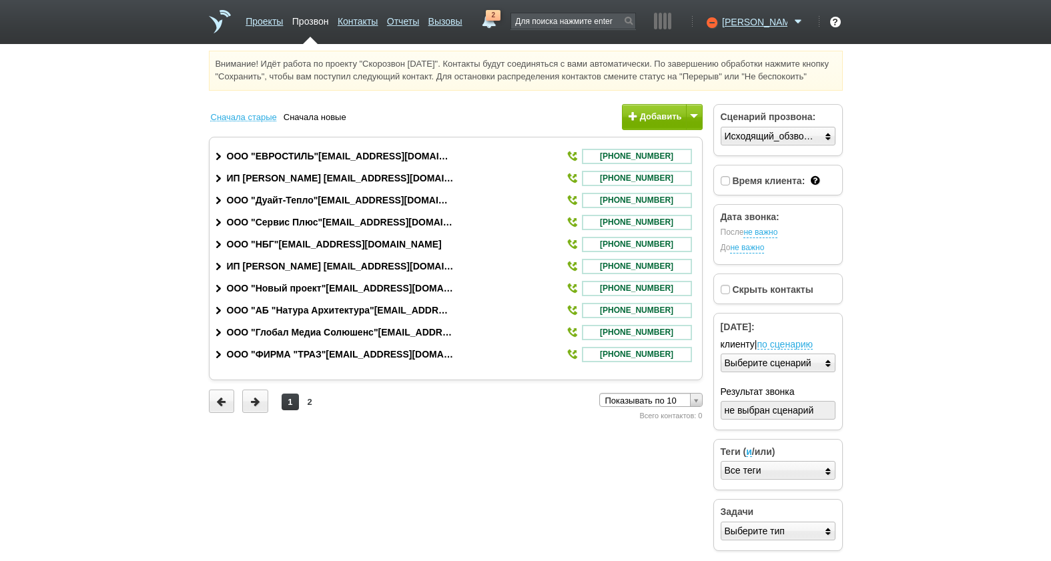
click at [876, 138] on html "Проекты Прозвон Контакты Отчеты Вызовы 2 [DATE] [DATE] неделя все Звонок [PERSO…" at bounding box center [525, 280] width 1051 height 560
click at [720, 24] on icon at bounding box center [711, 21] width 18 height 13
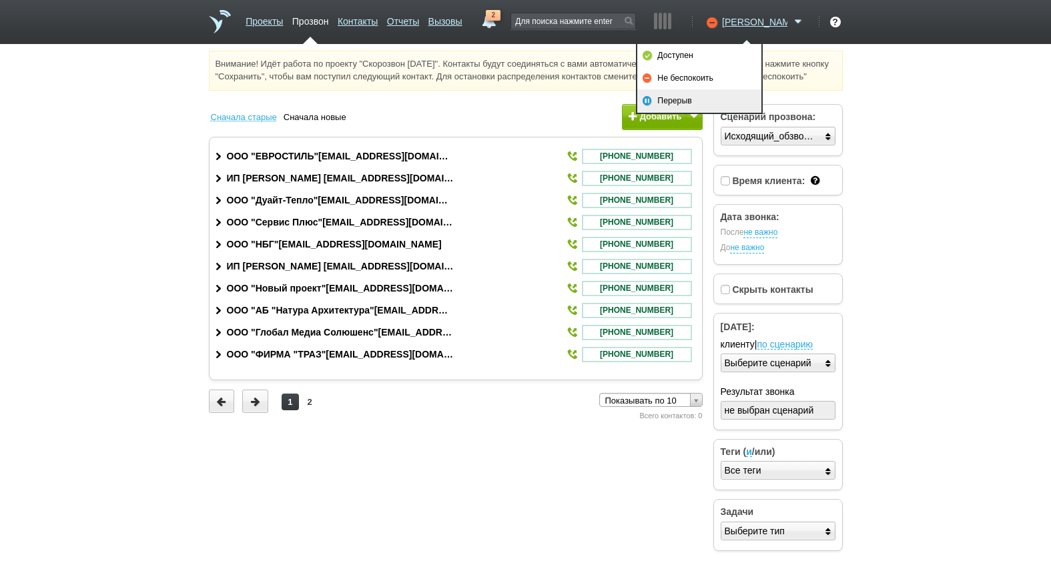
click at [723, 98] on link "Перерыв" at bounding box center [699, 100] width 124 height 23
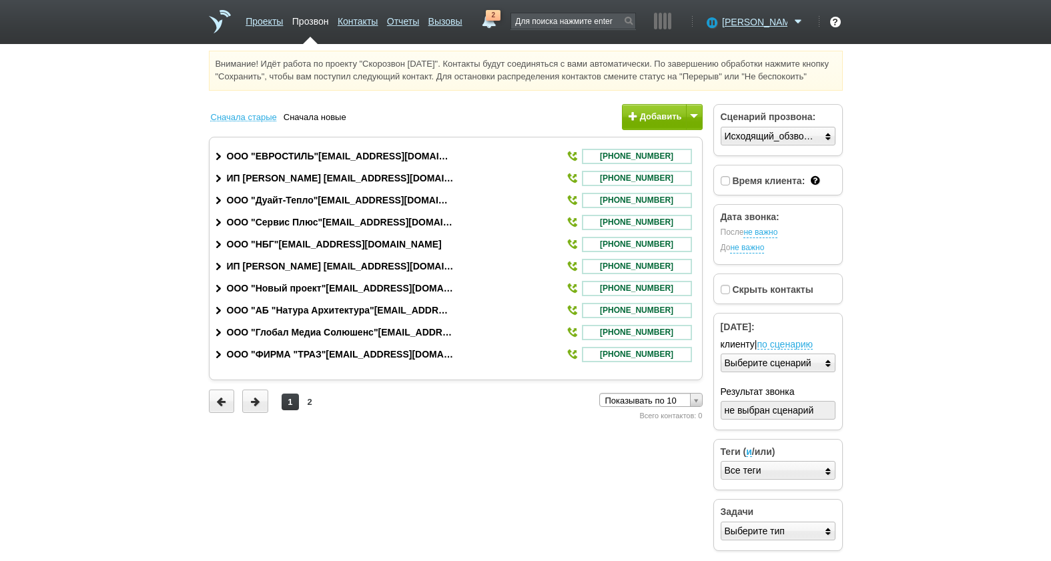
click at [923, 154] on html "Проекты Прозвон Контакты Отчеты Вызовы 2 [DATE] [DATE] неделя все Звонок [PERSO…" at bounding box center [525, 280] width 1051 height 560
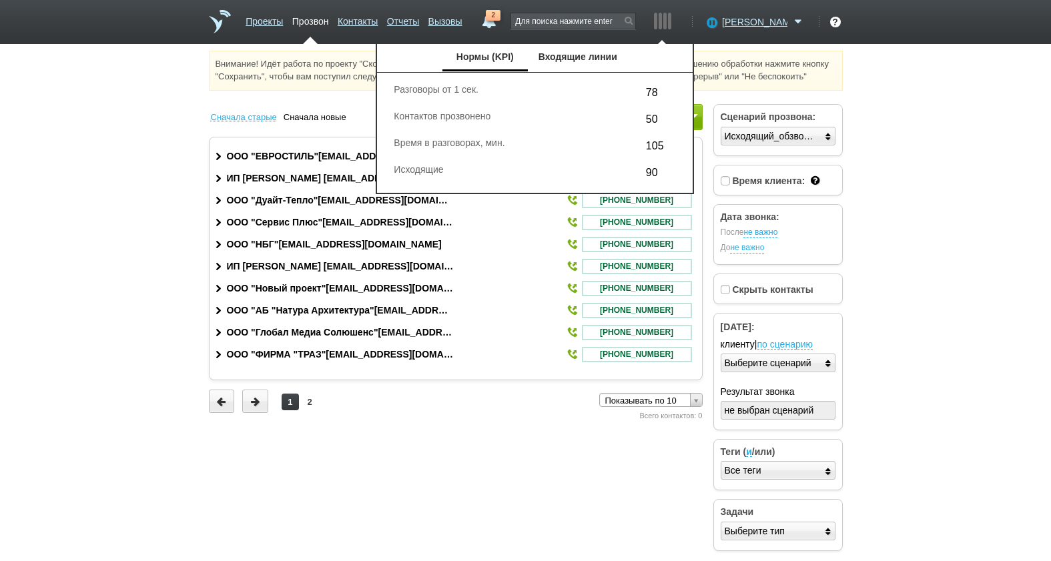
click at [667, 23] on div at bounding box center [664, 21] width 3 height 17
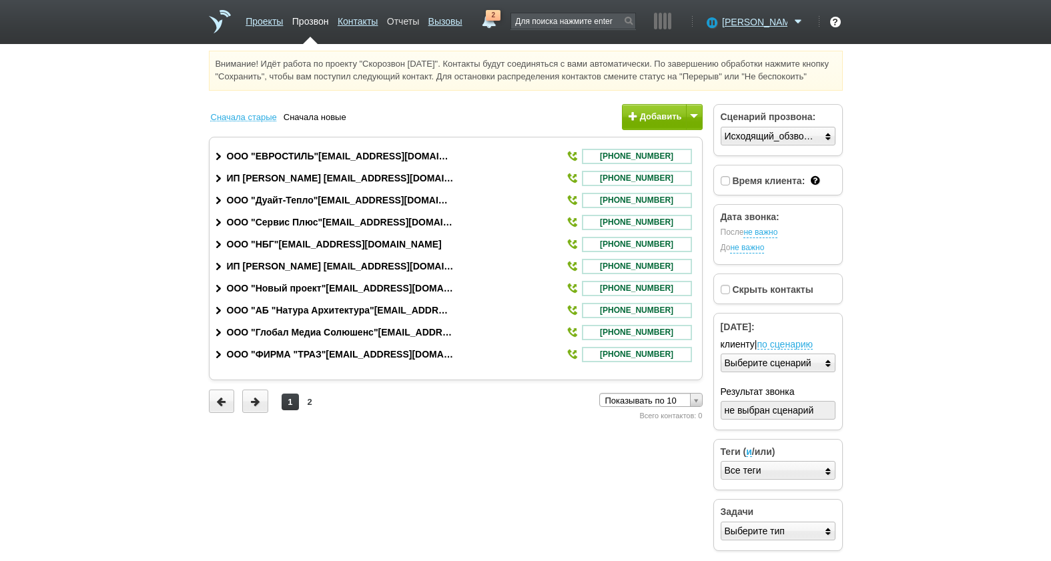
click at [419, 16] on link "Отчеты" at bounding box center [403, 18] width 32 height 19
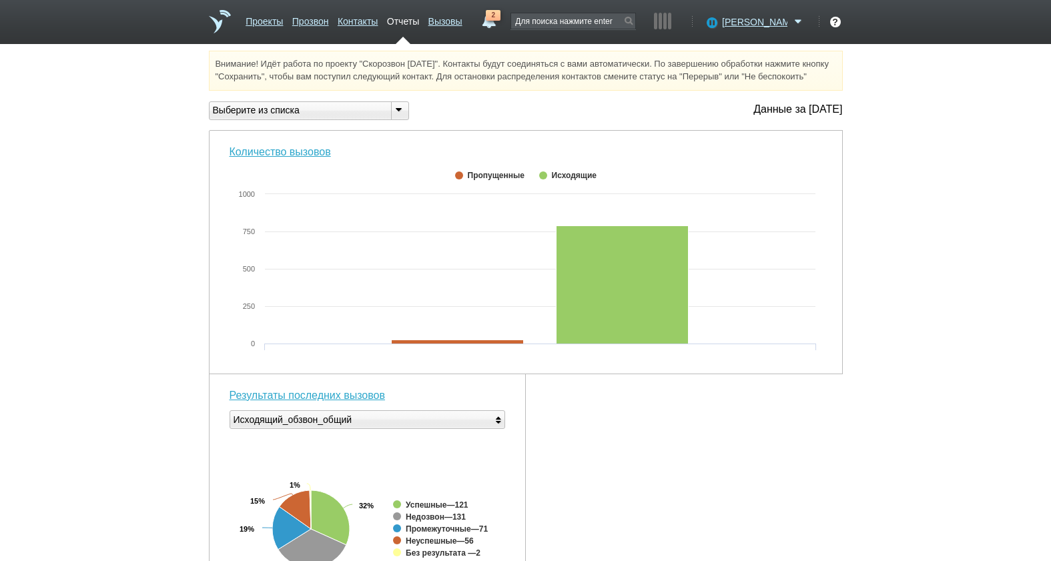
click at [826, 493] on div "Количество вызовов Created with Highcharts 5.0.11 0 250 500 750 1000 Пропущенны…" at bounding box center [526, 542] width 634 height 823
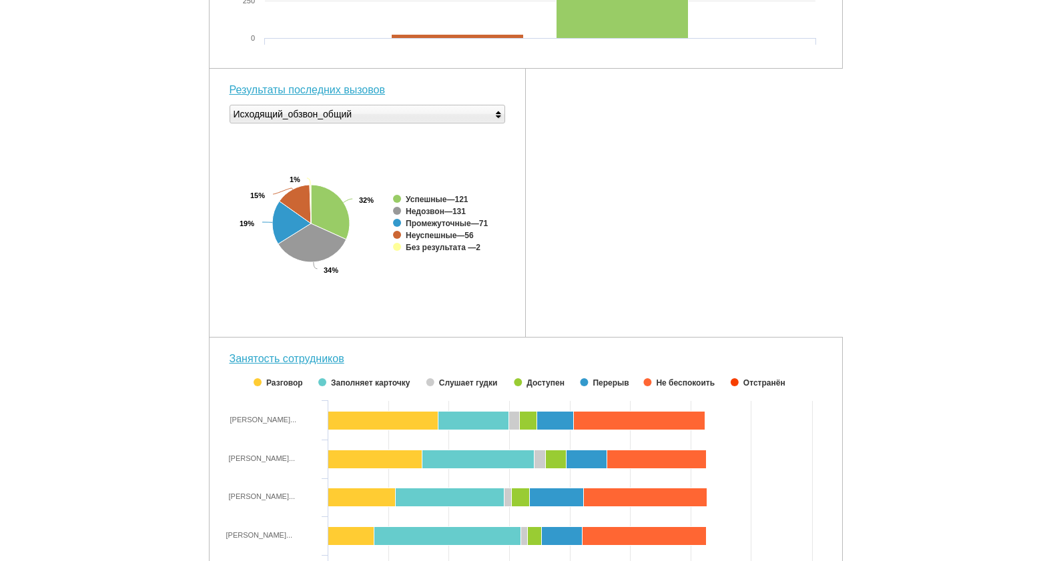
scroll to position [429, 0]
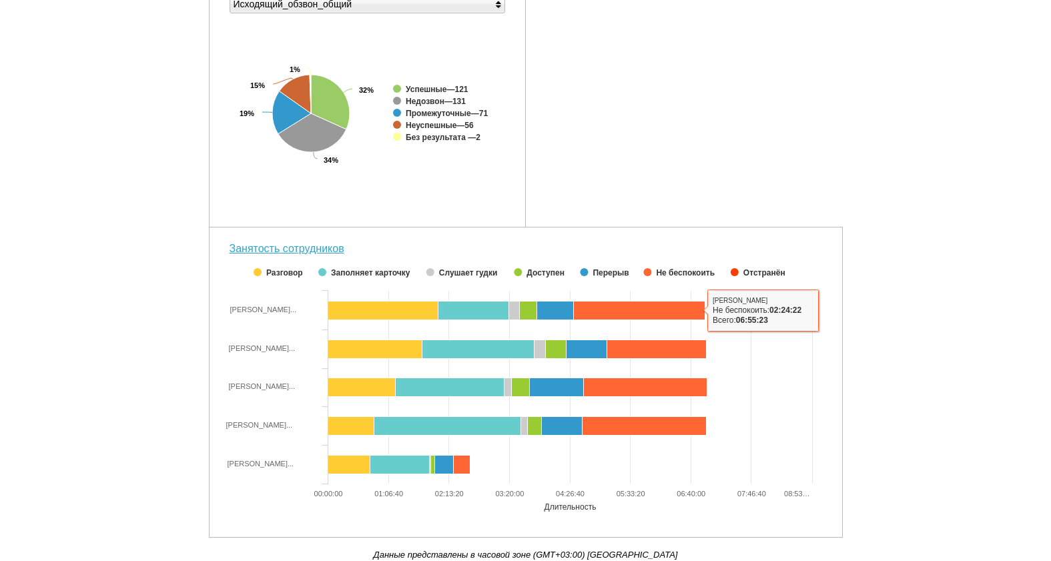
click at [795, 190] on div "Количество вызовов Created with Highcharts 5.0.11 0 250 500 750 1000 Вызовы ● И…" at bounding box center [526, 126] width 634 height 823
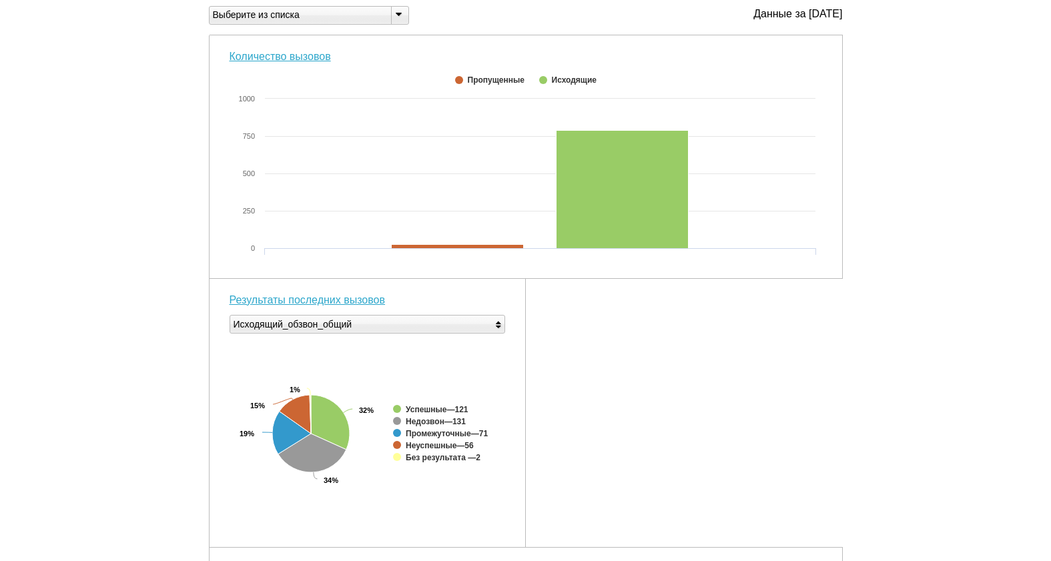
scroll to position [0, 0]
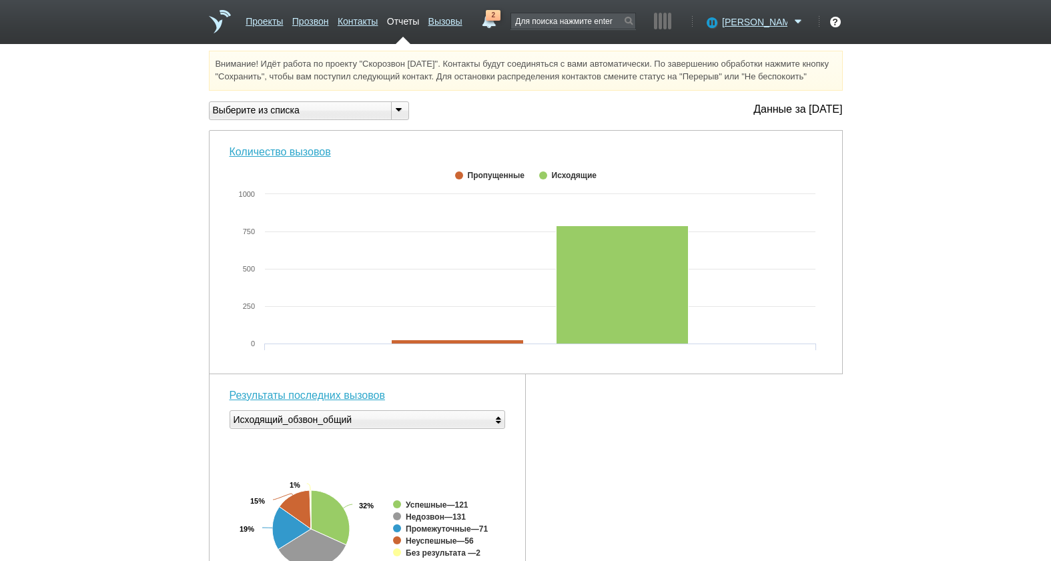
click at [501, 21] on link "2" at bounding box center [489, 18] width 24 height 16
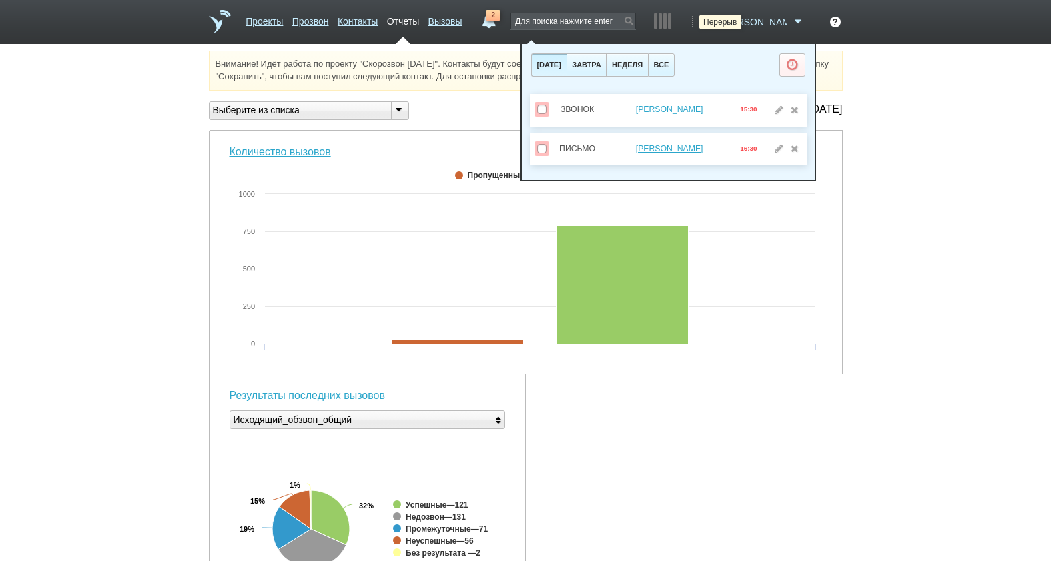
click at [720, 21] on icon at bounding box center [711, 21] width 18 height 13
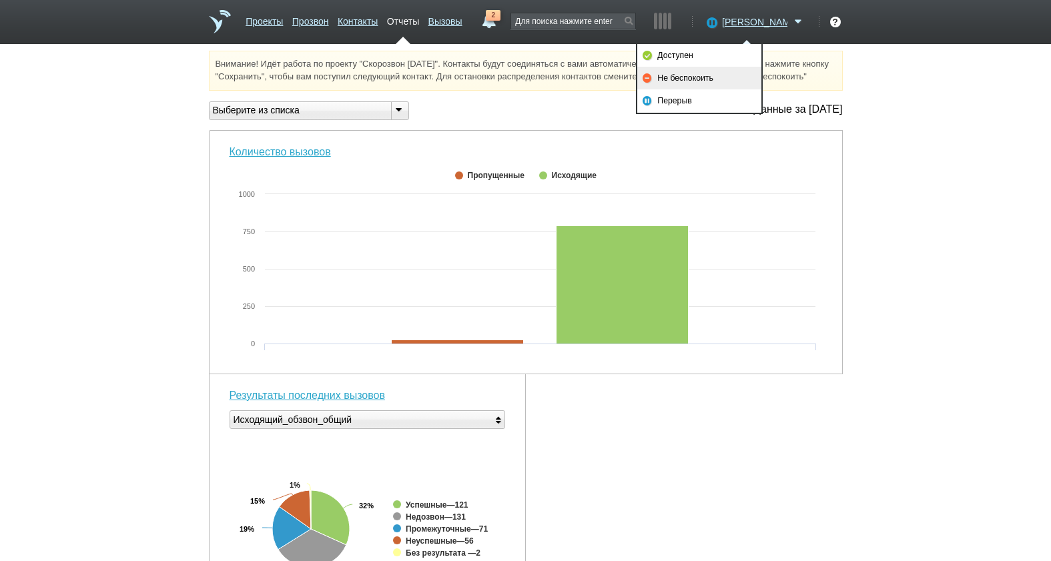
click at [703, 76] on link "Не беспокоить" at bounding box center [699, 78] width 124 height 23
click at [501, 23] on link "2" at bounding box center [489, 18] width 24 height 16
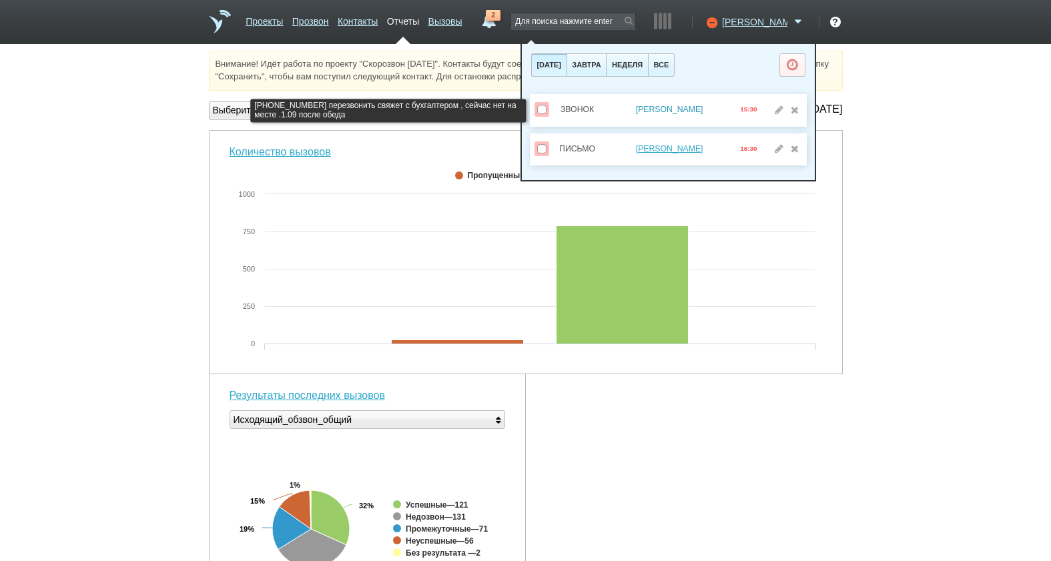
click at [661, 108] on link "[PERSON_NAME]" at bounding box center [669, 109] width 67 height 9
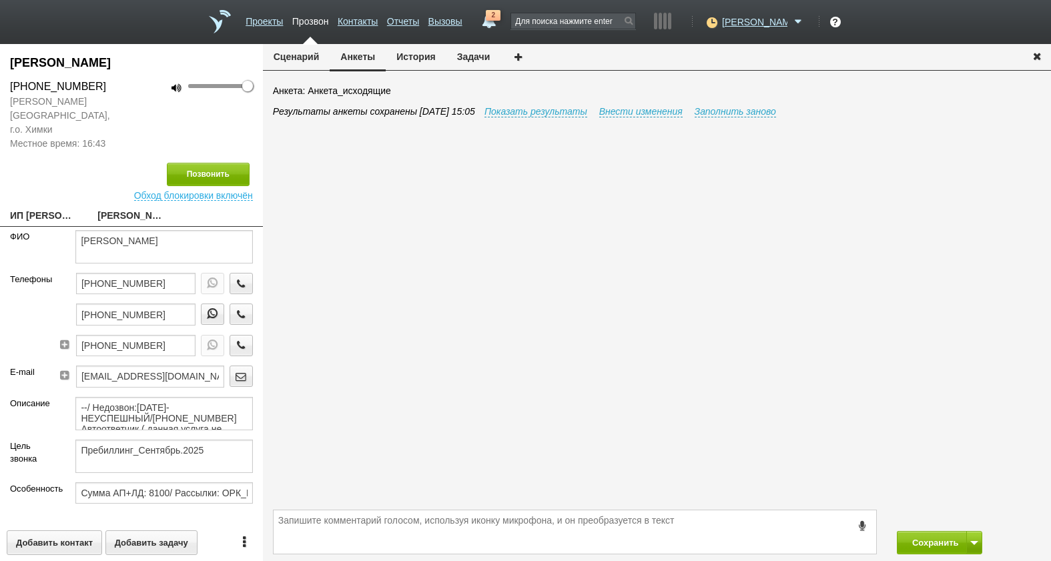
click at [64, 208] on link "ИП [PERSON_NAME] [EMAIL_ADDRESS][DOMAIN_NAME]" at bounding box center [43, 217] width 67 height 19
type textarea "ИП [PERSON_NAME] [EMAIL_ADDRESS][DOMAIN_NAME]"
type input "773500099131"
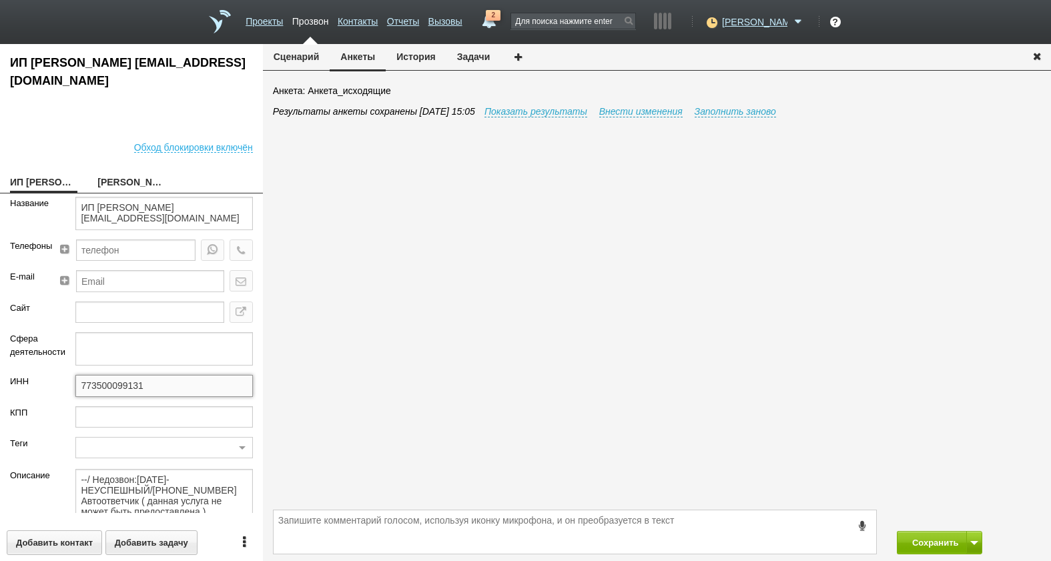
drag, startPoint x: 148, startPoint y: 387, endPoint x: 35, endPoint y: 387, distance: 112.8
click at [35, 387] on div "ИНН 773500099131" at bounding box center [131, 390] width 263 height 31
click at [501, 20] on span "2" at bounding box center [493, 15] width 15 height 11
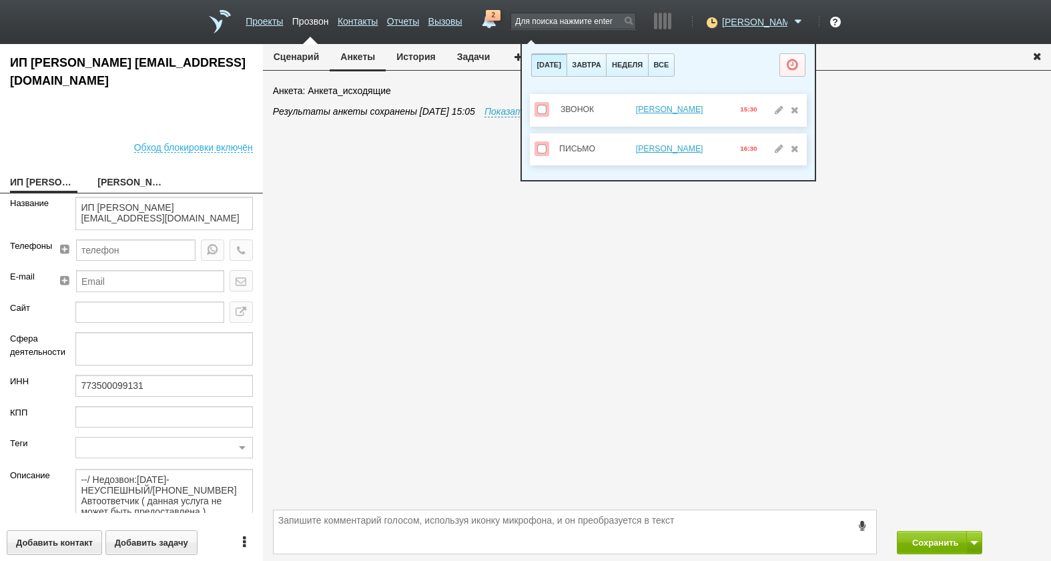
click at [131, 190] on link "[PERSON_NAME]" at bounding box center [130, 183] width 67 height 19
type textarea "[PERSON_NAME]"
type textarea "Пребиллинг_Сентябрь.2025"
type input "Сумма АП+ЛД: 8100/ Рассылки: ОРК_Предложение на 3 года без скидки, клиентам [DA…"
type input "77_Комфортный. Спецрежим (ИП)"
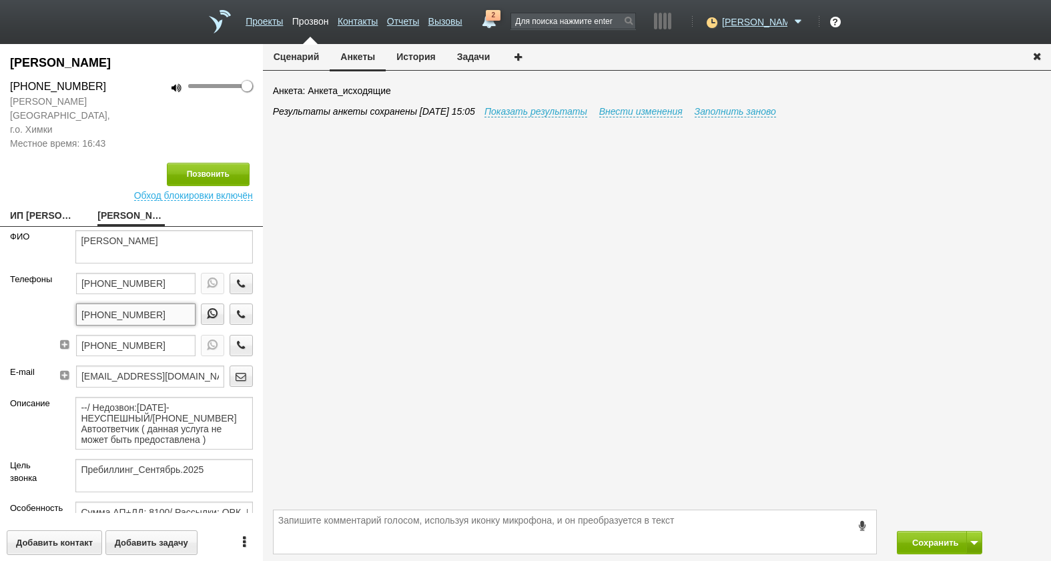
click at [164, 304] on input "[PHONE_NUMBER]" at bounding box center [135, 314] width 119 height 21
click at [213, 304] on button "button" at bounding box center [212, 314] width 23 height 21
click at [232, 304] on button "button" at bounding box center [241, 314] width 23 height 21
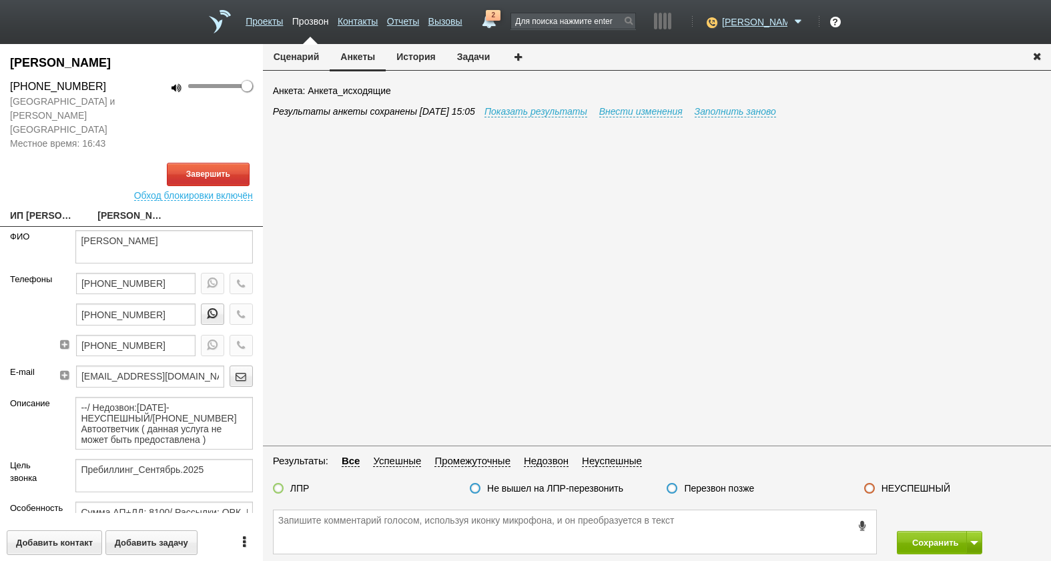
click at [501, 17] on span "2" at bounding box center [493, 15] width 15 height 11
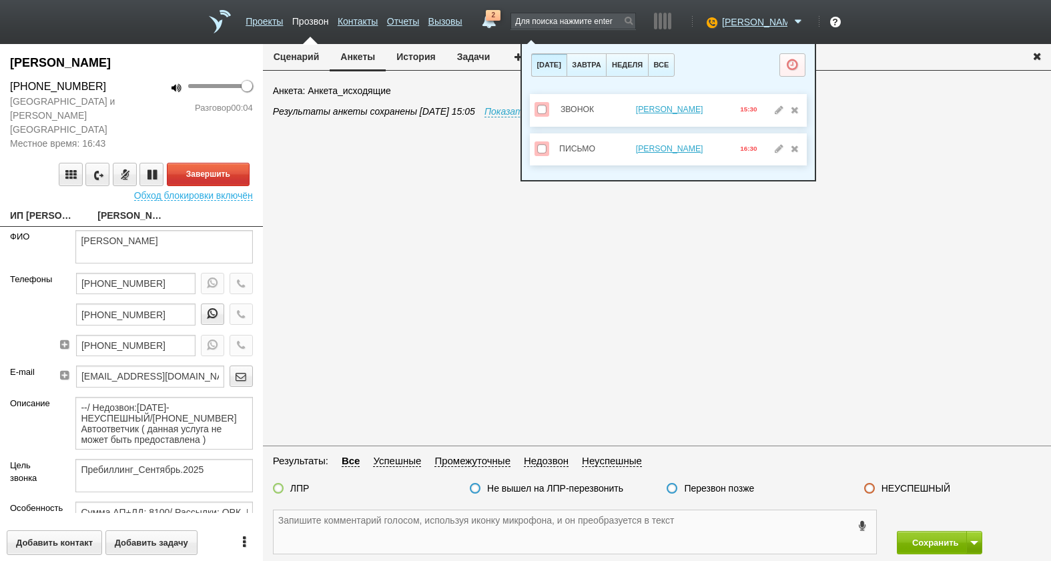
click at [681, 545] on textarea at bounding box center [575, 532] width 603 height 43
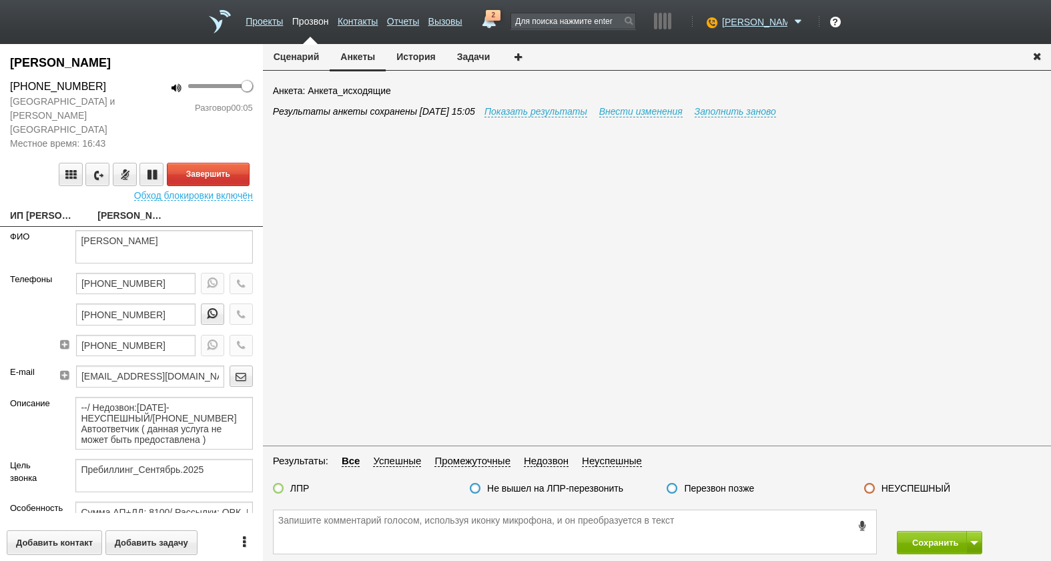
click at [43, 208] on link "ИП [PERSON_NAME] [EMAIL_ADDRESS][DOMAIN_NAME]" at bounding box center [43, 217] width 67 height 19
type textarea "ИП [PERSON_NAME] [EMAIL_ADDRESS][DOMAIN_NAME]"
type input "773500099131"
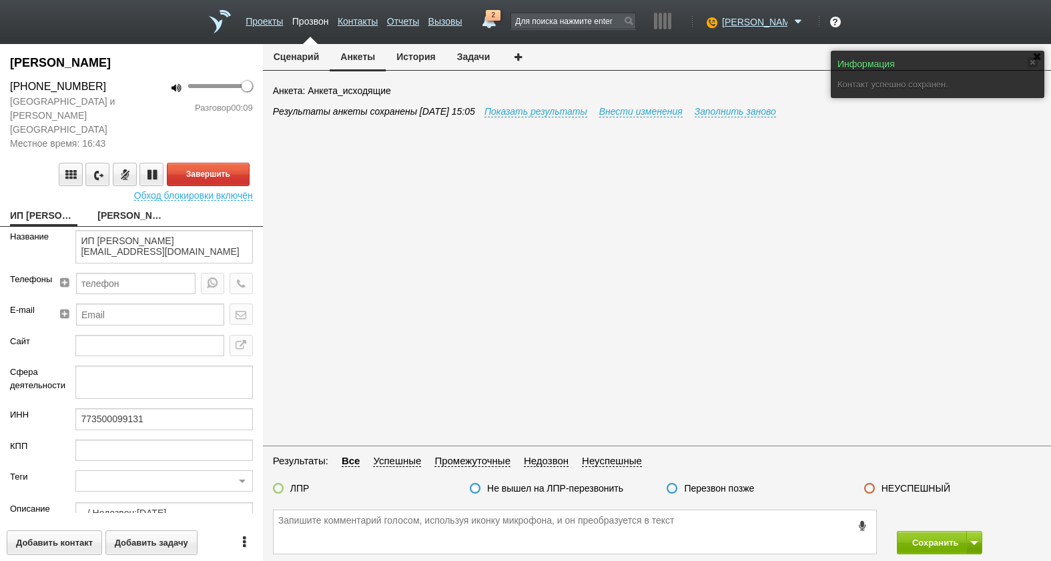
click at [130, 208] on link "[PERSON_NAME]" at bounding box center [130, 217] width 67 height 19
type textarea "[PERSON_NAME]"
type textarea "Пребиллинг_Сентябрь.2025"
type input "Сумма АП+ЛД: 8100/ Рассылки: ОРК_Предложение на 3 года без скидки, клиентам [DA…"
type input "77_Комфортный. Спецрежим (ИП)"
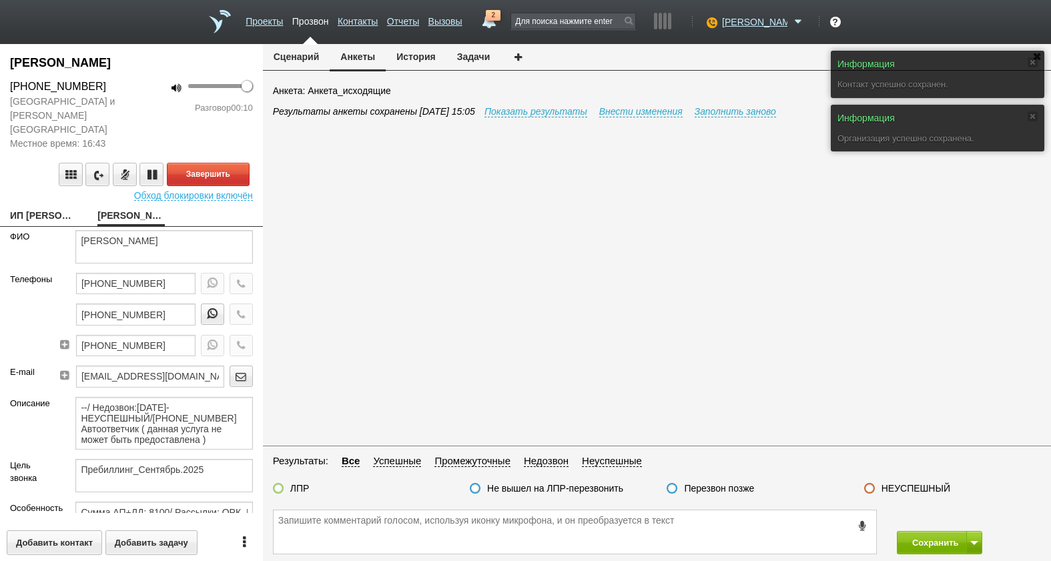
click at [49, 208] on link "ИП [PERSON_NAME] [EMAIL_ADDRESS][DOMAIN_NAME]" at bounding box center [43, 217] width 67 height 19
type textarea "ИП [PERSON_NAME] [EMAIL_ADDRESS][DOMAIN_NAME]"
type input "773500099131"
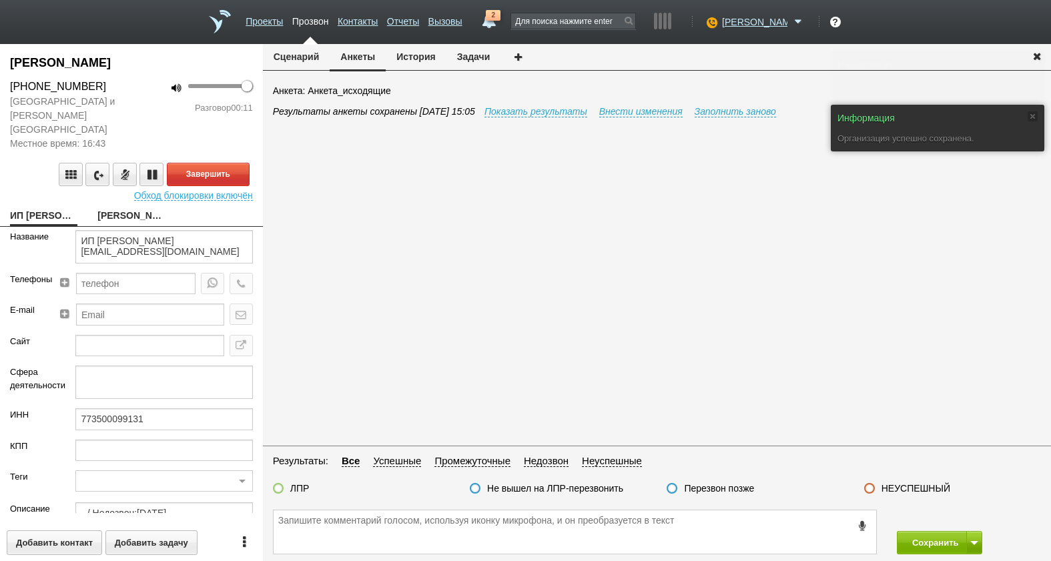
click at [120, 208] on link "[PERSON_NAME]" at bounding box center [130, 217] width 67 height 19
type textarea "[PERSON_NAME]"
type textarea "Пребиллинг_Сентябрь.2025"
type input "Сумма АП+ЛД: 8100/ Рассылки: ОРК_Предложение на 3 года без скидки, клиентам [DA…"
type input "77_Комфортный. Спецрежим (ИП)"
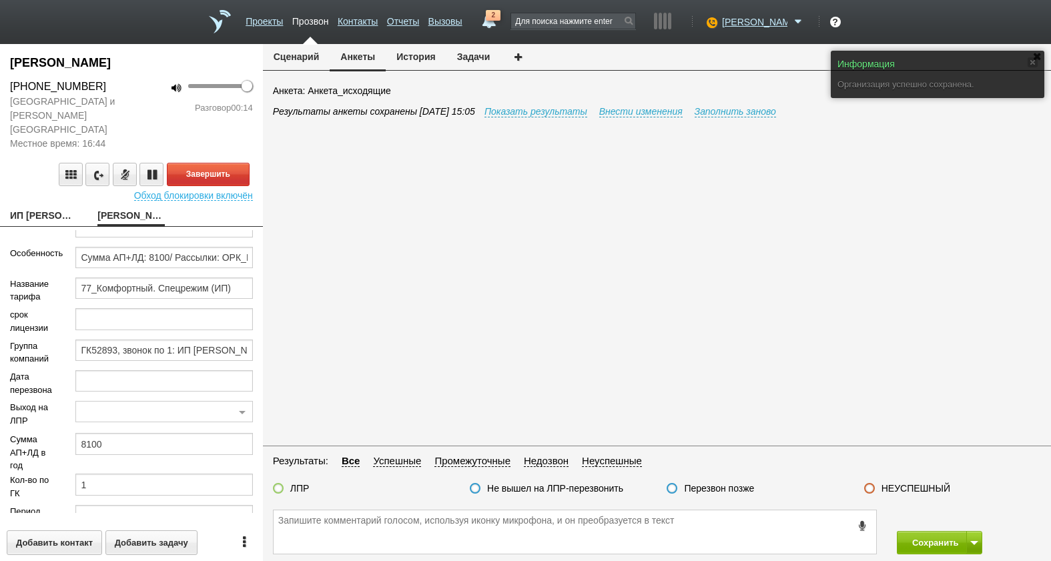
scroll to position [264, 0]
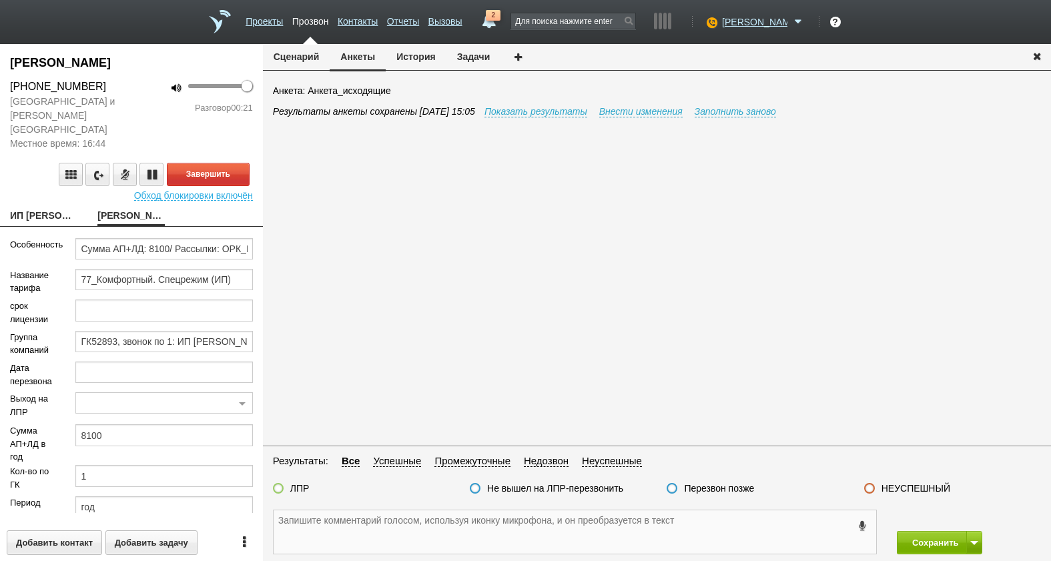
click at [545, 533] on textarea at bounding box center [575, 532] width 603 height 43
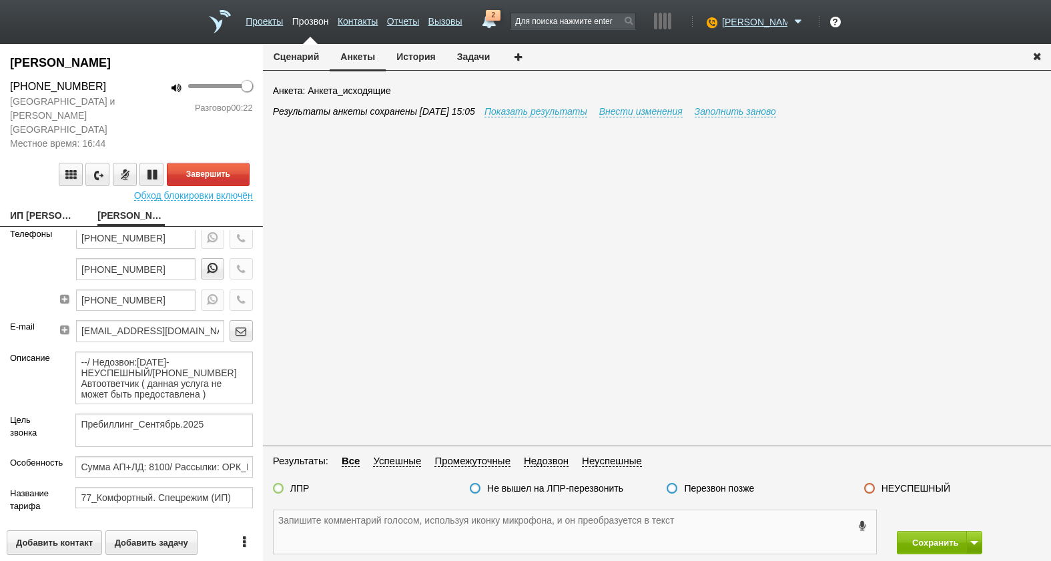
scroll to position [0, 0]
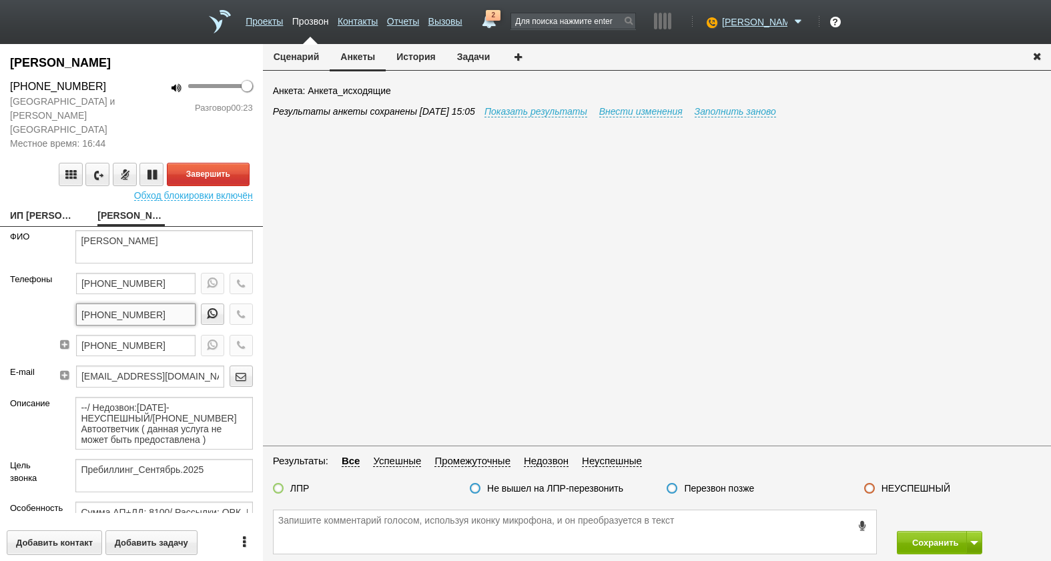
drag, startPoint x: 162, startPoint y: 300, endPoint x: 93, endPoint y: 302, distance: 68.8
click at [67, 302] on div "[PHONE_NUMBER] [PHONE_NUMBER] [PHONE_NUMBER]" at bounding box center [159, 319] width 188 height 93
paste textarea "[PHONE_NUMBER]"
type textarea "[PHONE_NUMBER]"
click at [54, 208] on link "ИП [PERSON_NAME] [EMAIL_ADDRESS][DOMAIN_NAME]" at bounding box center [43, 217] width 67 height 19
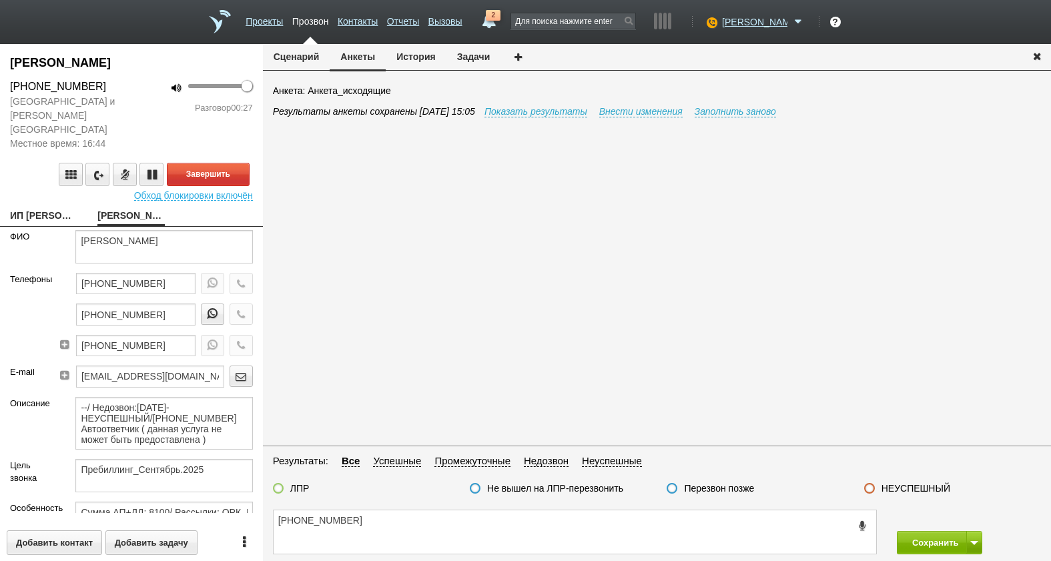
type textarea "ИП [PERSON_NAME] [EMAIL_ADDRESS][DOMAIN_NAME]"
type input "773500099131"
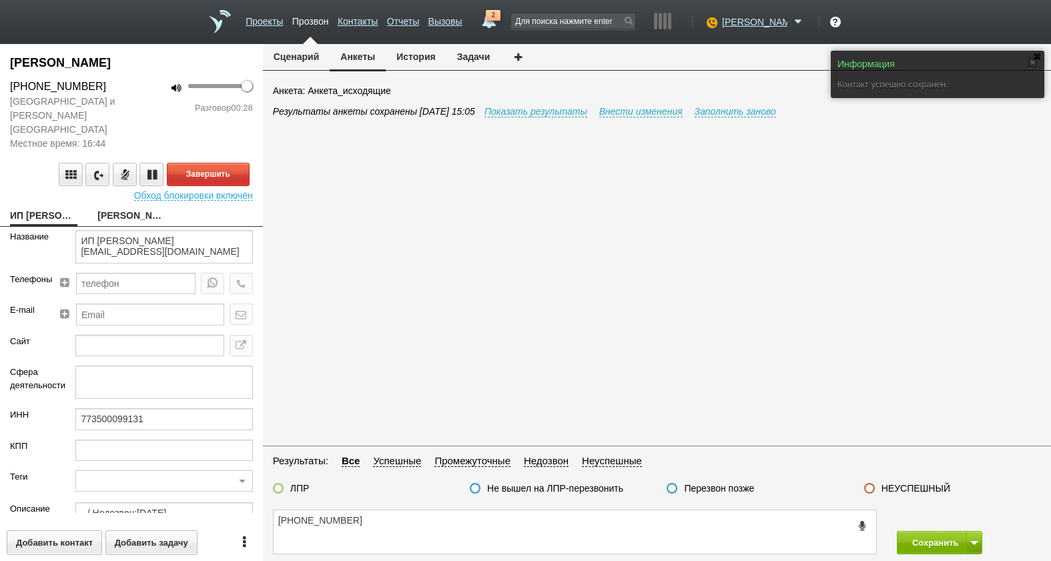
click at [119, 208] on link "[PERSON_NAME]" at bounding box center [130, 217] width 67 height 19
type textarea "[PERSON_NAME]"
type textarea "Пребиллинг_Сентябрь.2025"
type input "Сумма АП+ЛД: 8100/ Рассылки: ОРК_Предложение на 3 года без скидки, клиентам [DA…"
type input "77_Комфортный. Спецрежим (ИП)"
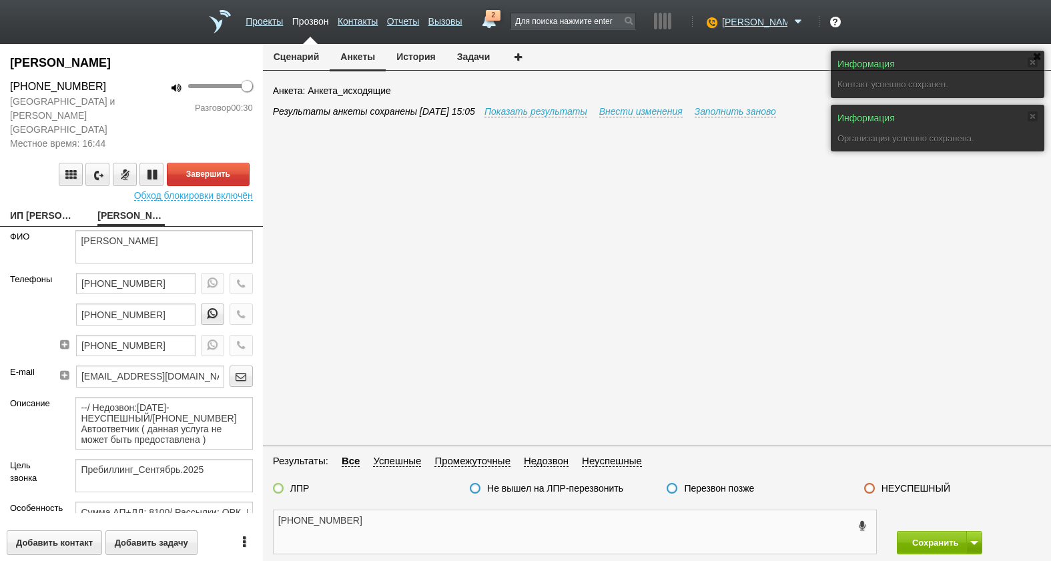
click at [387, 525] on textarea "[PHONE_NUMBER]" at bounding box center [575, 532] width 603 height 43
type textarea "[PHONE_NUMBER]"
drag, startPoint x: 165, startPoint y: 300, endPoint x: 69, endPoint y: 301, distance: 95.5
click at [69, 300] on div "[PHONE_NUMBER] [PHONE_NUMBER] [PHONE_NUMBER]" at bounding box center [159, 319] width 188 height 93
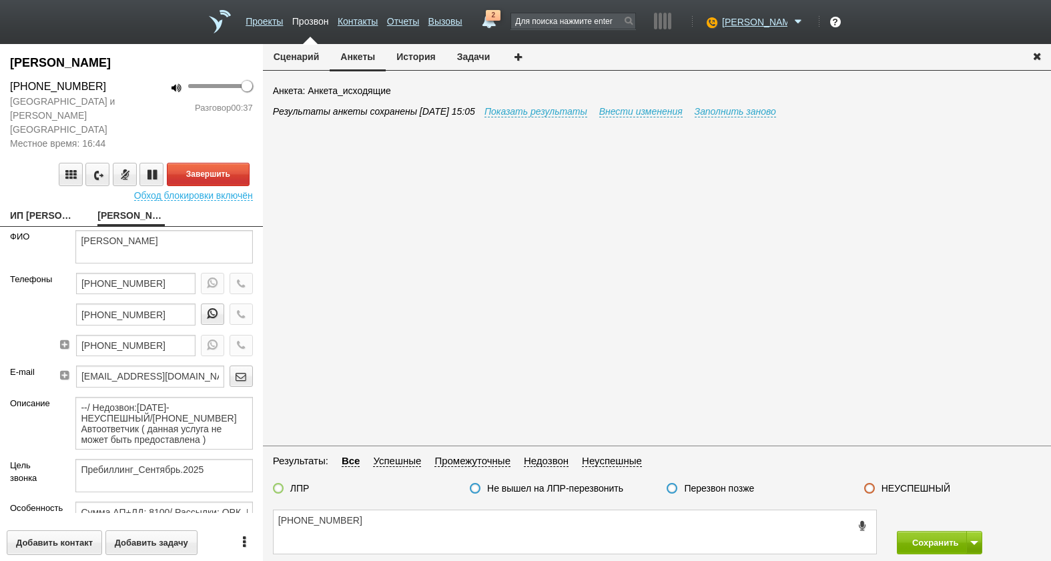
click at [362, 57] on button "Анкеты" at bounding box center [358, 57] width 56 height 27
click at [750, 109] on link "Заполнить заново" at bounding box center [735, 111] width 81 height 11
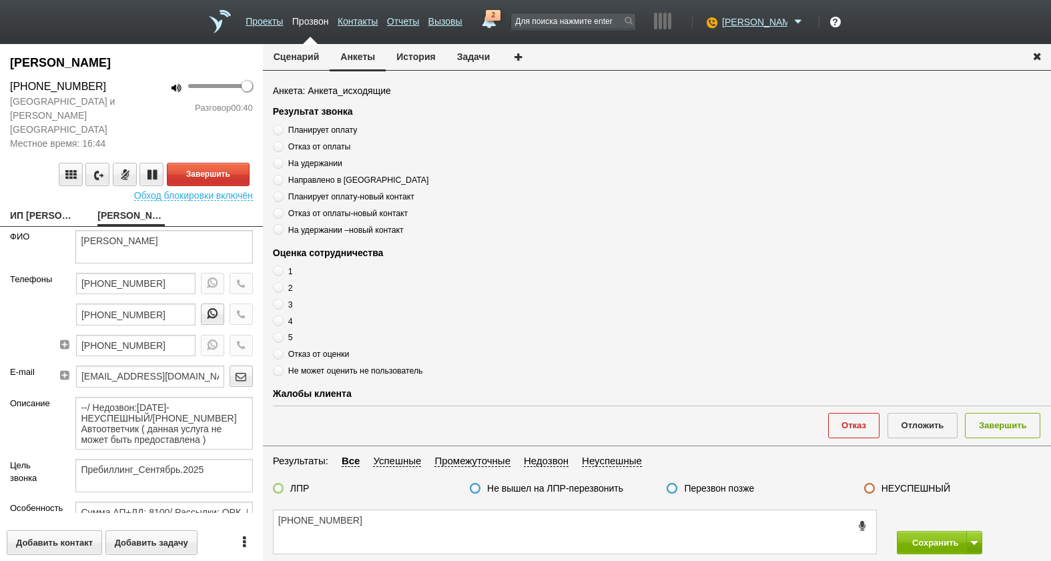
click at [323, 130] on span "Планирует оплату" at bounding box center [322, 129] width 69 height 9
click at [282, 130] on input "Планирует оплату" at bounding box center [277, 127] width 9 height 9
radio input "true"
click at [58, 208] on link "ИП [PERSON_NAME] [EMAIL_ADDRESS][DOMAIN_NAME]" at bounding box center [43, 217] width 67 height 19
type textarea "ИП [PERSON_NAME] [EMAIL_ADDRESS][DOMAIN_NAME]"
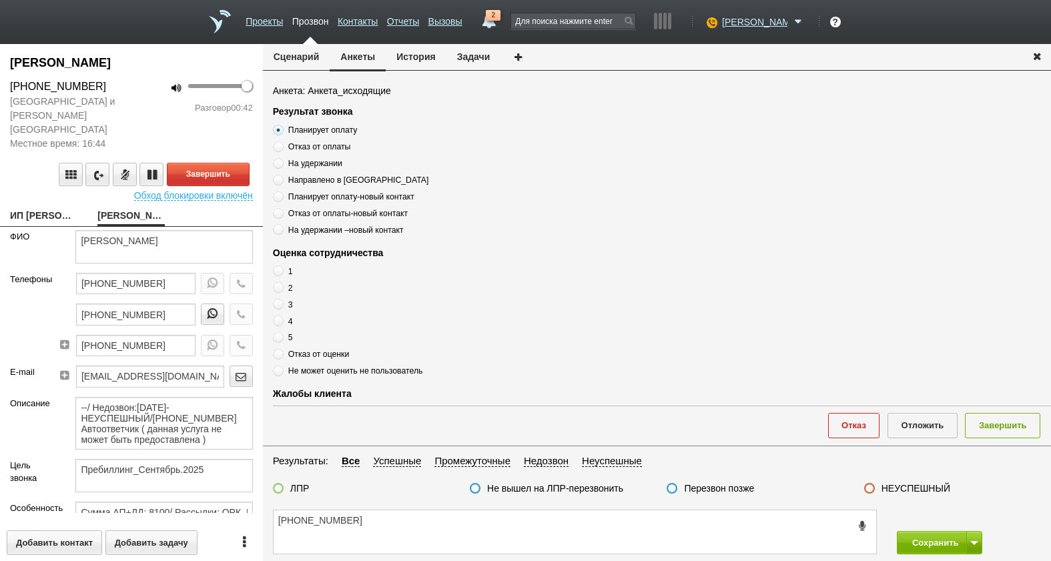
type input "773500099131"
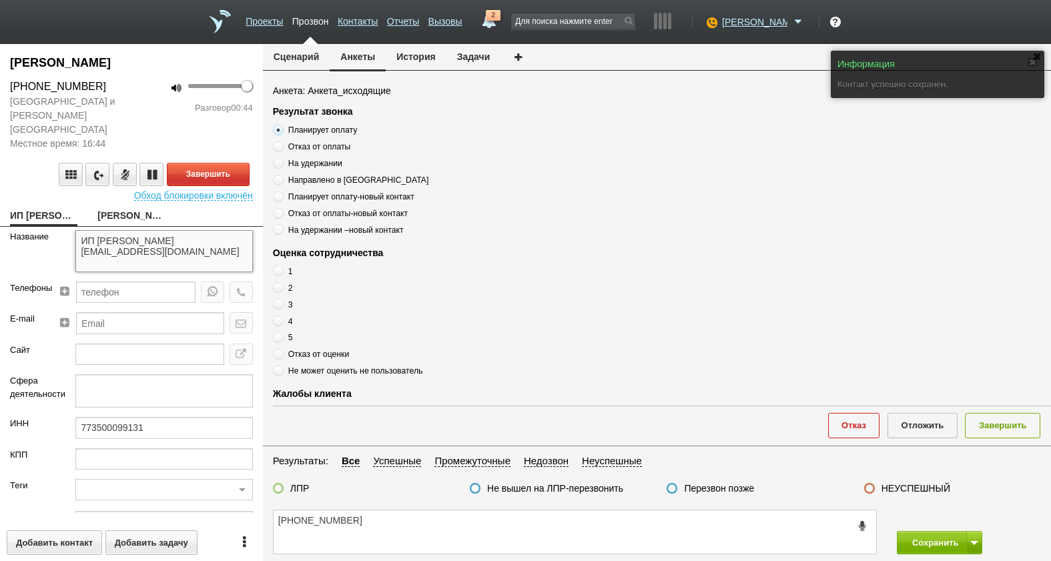
drag, startPoint x: 144, startPoint y: 224, endPoint x: 140, endPoint y: 234, distance: 10.6
click at [140, 234] on textarea "ИП [PERSON_NAME] [EMAIL_ADDRESS][DOMAIN_NAME]" at bounding box center [163, 251] width 177 height 42
click at [380, 524] on textarea "[PHONE_NUMBER]" at bounding box center [575, 532] width 603 height 43
paste textarea "[PERSON_NAME]"
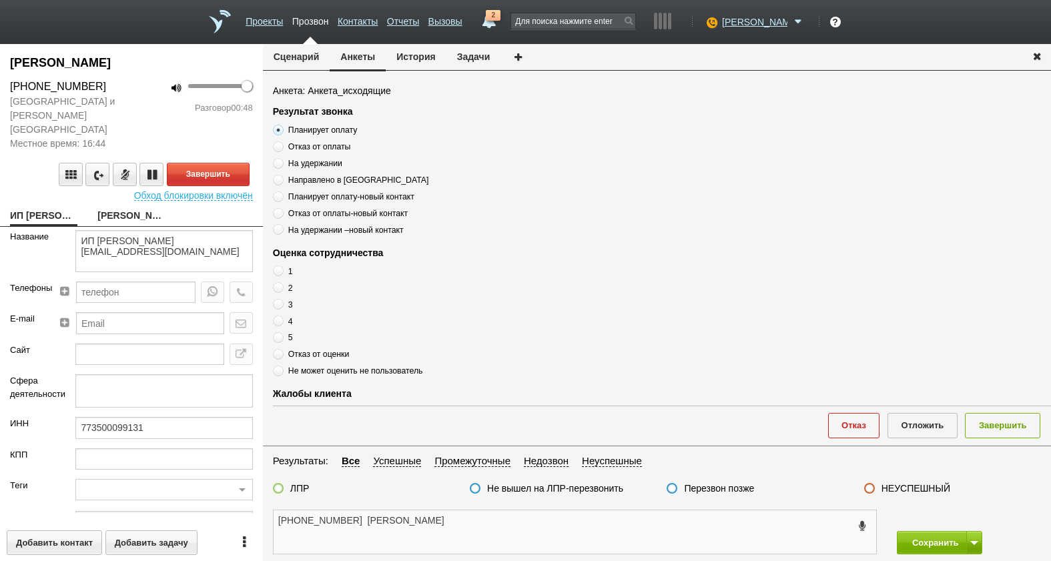
click at [497, 541] on textarea "[PHONE_NUMBER] [PERSON_NAME]" at bounding box center [575, 532] width 603 height 43
type textarea "[PHONE_NUMBER] [PERSON_NAME]"
click at [97, 208] on div "[PERSON_NAME]" at bounding box center [130, 217] width 87 height 19
click at [110, 208] on link "[PERSON_NAME]" at bounding box center [130, 217] width 67 height 19
type textarea "[PERSON_NAME]"
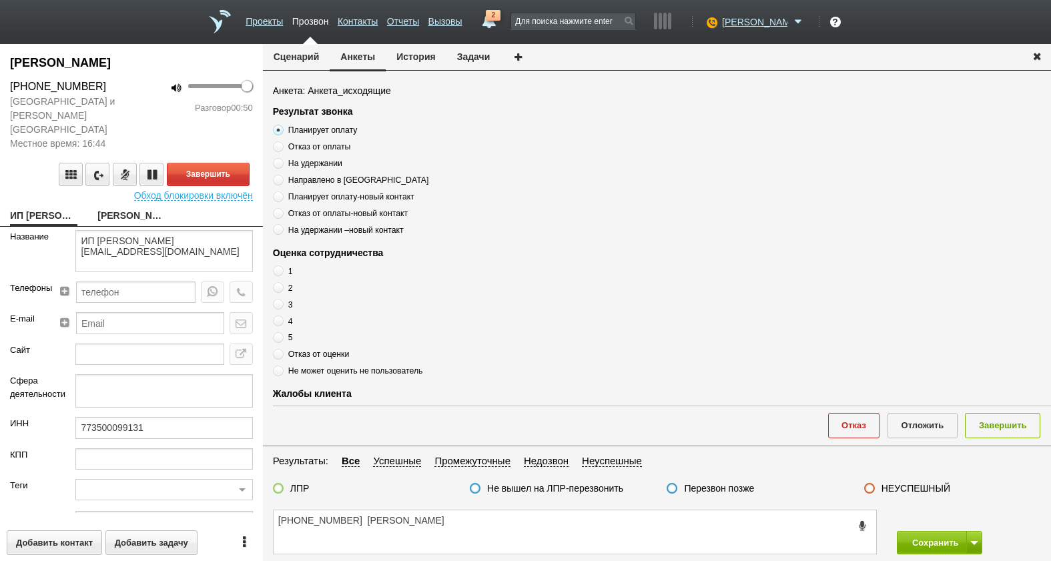
type textarea "Пребиллинг_Сентябрь.2025"
type input "Сумма АП+ЛД: 8100/ Рассылки: ОРК_Предложение на 3 года без скидки, клиентам [DA…"
type input "77_Комфортный. Спецрежим (ИП)"
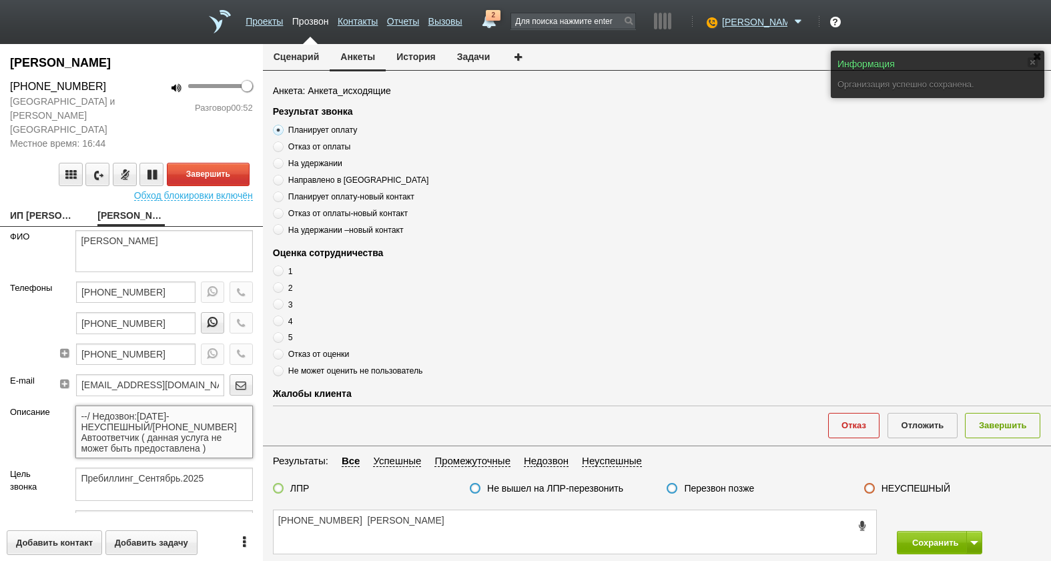
click at [164, 436] on textarea "--/ Недозвон:[DATE]-НЕУСПЕШНЫЙ/[PHONE_NUMBER] Автоответчик ( данная услуга не м…" at bounding box center [163, 432] width 177 height 53
click at [514, 539] on textarea "[PHONE_NUMBER] [PERSON_NAME]" at bounding box center [575, 532] width 603 height 43
click at [334, 128] on span "Планирует оплату" at bounding box center [322, 129] width 69 height 9
click at [282, 128] on input "Планирует оплату" at bounding box center [277, 127] width 9 height 9
click at [334, 128] on span "Планирует оплату" at bounding box center [322, 129] width 69 height 9
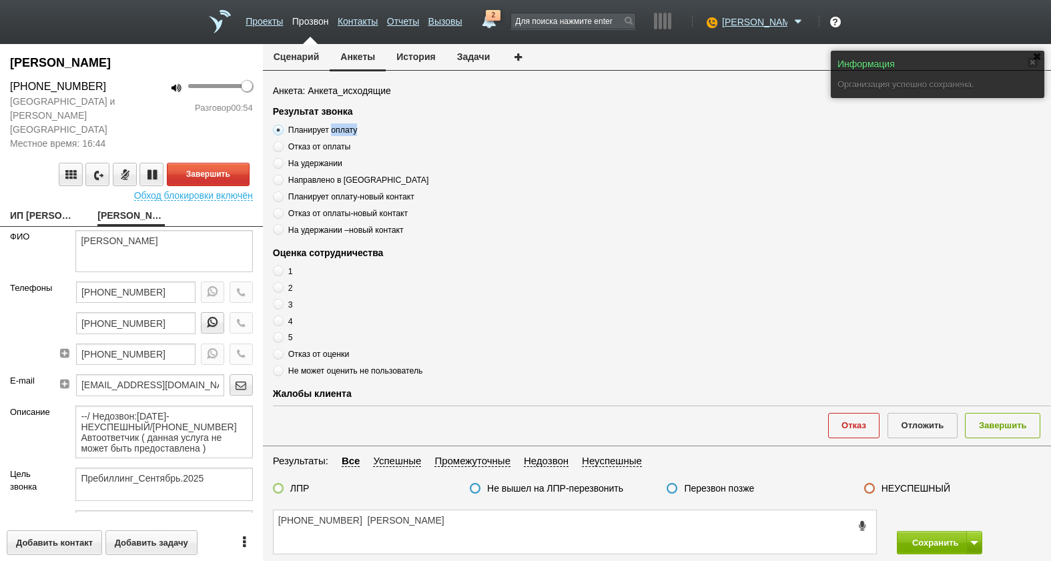
click at [282, 128] on input "Планирует оплату" at bounding box center [277, 127] width 9 height 9
click at [334, 128] on span "Планирует оплату" at bounding box center [322, 129] width 69 height 9
click at [282, 128] on input "Планирует оплату" at bounding box center [277, 127] width 9 height 9
copy div "Планирует оплату"
drag, startPoint x: 509, startPoint y: 513, endPoint x: 511, endPoint y: 526, distance: 13.5
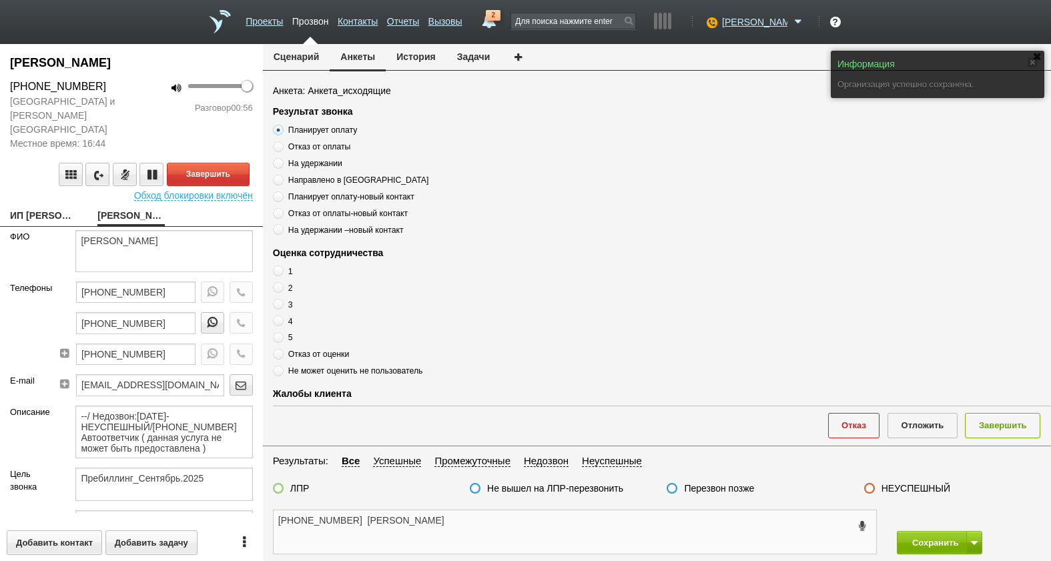
click at [509, 514] on textarea "[PHONE_NUMBER] [PERSON_NAME]" at bounding box center [575, 532] width 603 height 43
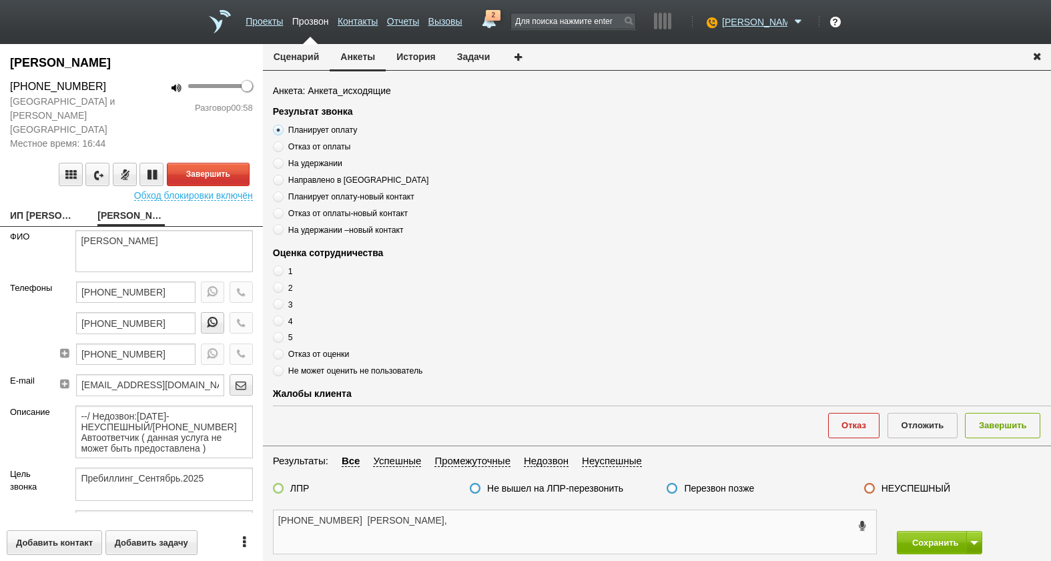
paste textarea "Планирует оплату"
click at [571, 522] on textarea "[PHONE_NUMBER] [PERSON_NAME], Планирует оплату" at bounding box center [575, 532] width 603 height 43
type textarea "[PHONE_NUMBER] [PERSON_NAME], Планирует оплату ,"
click at [286, 336] on label "5" at bounding box center [440, 337] width 334 height 13
click at [282, 336] on input "5" at bounding box center [277, 335] width 9 height 9
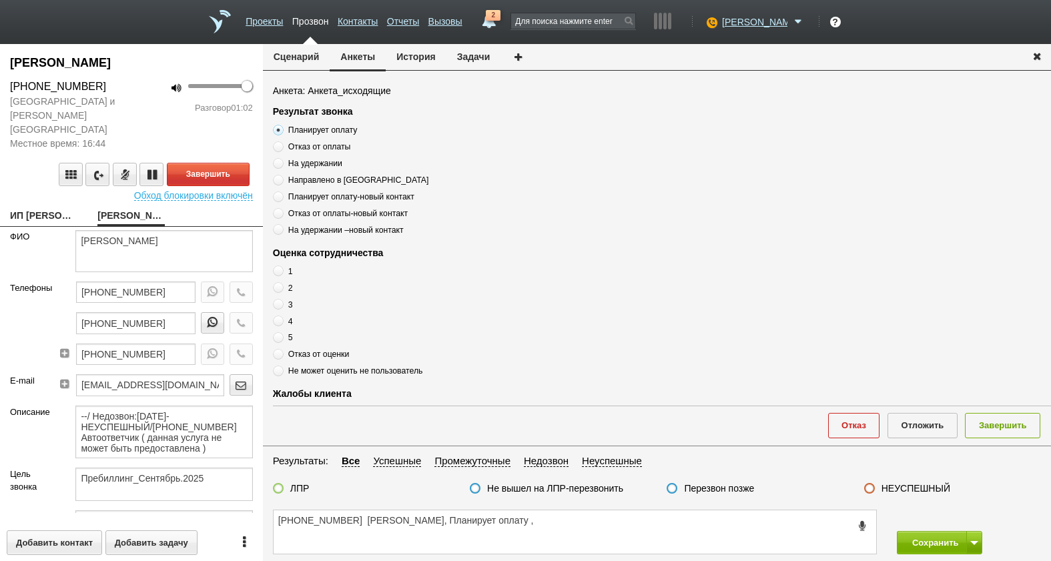
radio input "true"
click at [286, 319] on label "4" at bounding box center [440, 321] width 334 height 13
click at [282, 319] on input "4" at bounding box center [277, 319] width 9 height 9
radio input "true"
click at [284, 334] on label "5" at bounding box center [440, 337] width 334 height 13
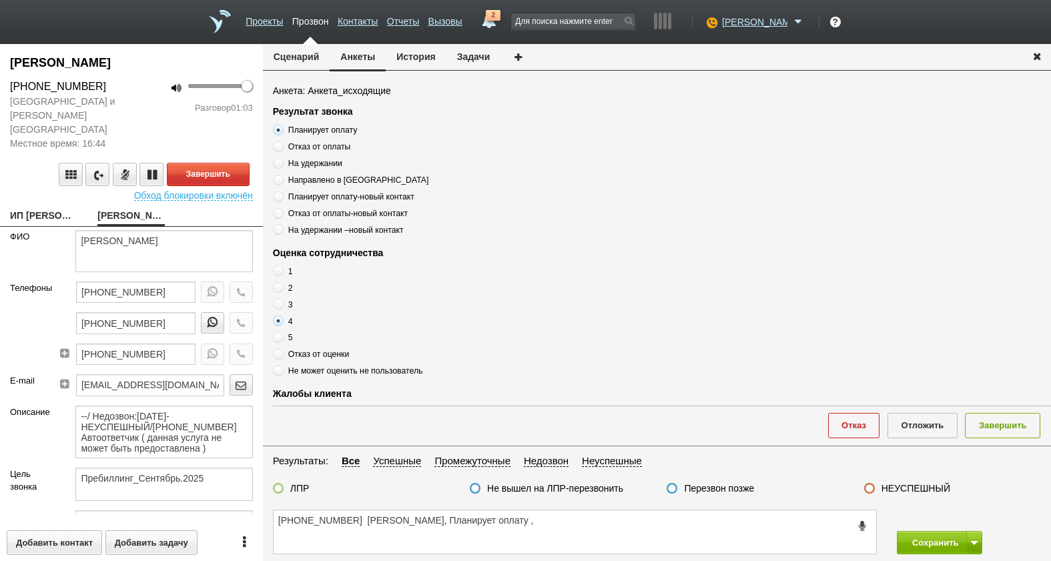
click at [282, 334] on input "5" at bounding box center [277, 335] width 9 height 9
radio input "true"
click at [617, 526] on textarea "[PHONE_NUMBER] [PERSON_NAME], Планирует оплату ," at bounding box center [575, 532] width 603 height 43
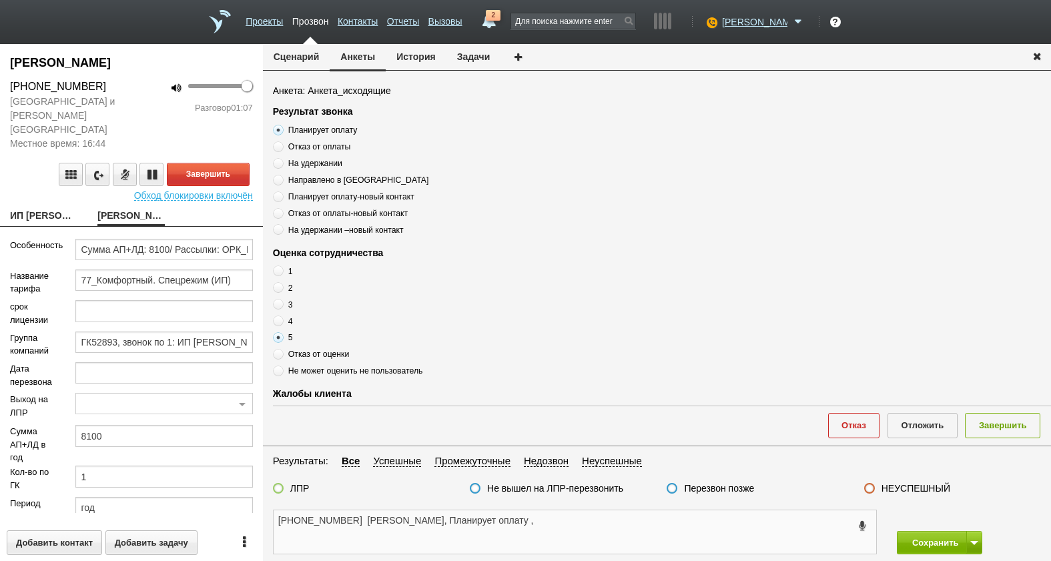
scroll to position [272, 0]
click at [596, 528] on textarea "[PHONE_NUMBER] [PERSON_NAME], Планирует оплату ," at bounding box center [575, 532] width 603 height 43
click at [596, 522] on textarea "[PHONE_NUMBER] [PERSON_NAME], Планирует оплату ," at bounding box center [575, 532] width 603 height 43
type textarea "[PHONE_NUMBER] [PERSON_NAME], Планирует оплату , оценка 5"
click at [292, 486] on label "ЛПР" at bounding box center [299, 489] width 19 height 12
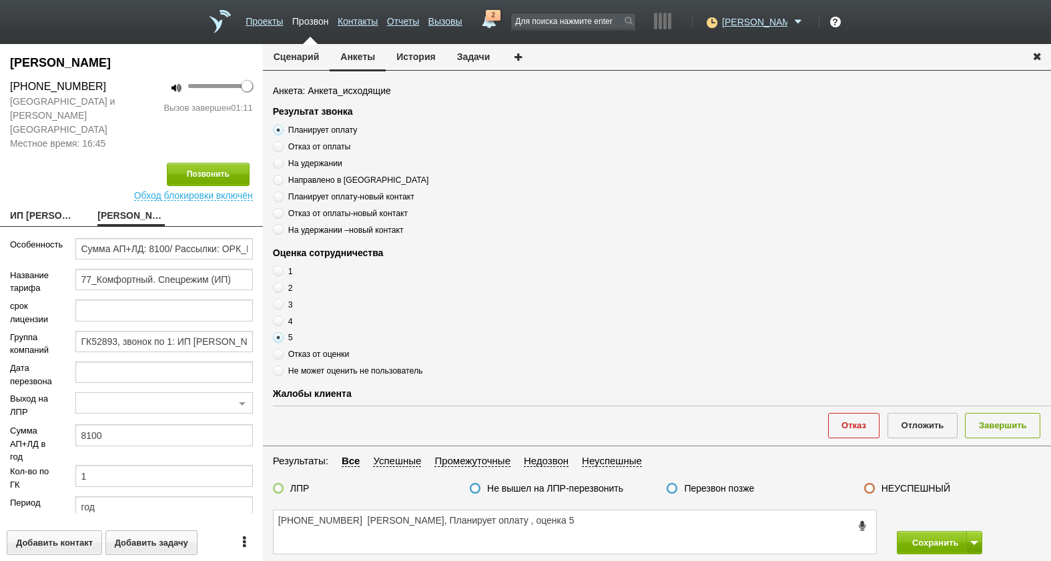
click at [0, 0] on input "ЛПР" at bounding box center [0, 0] width 0 height 0
click at [663, 520] on textarea "[PHONE_NUMBER] [PERSON_NAME], Планирует оплату , оценка 5" at bounding box center [575, 532] width 603 height 43
click at [1008, 429] on button "Завершить" at bounding box center [1002, 425] width 75 height 25
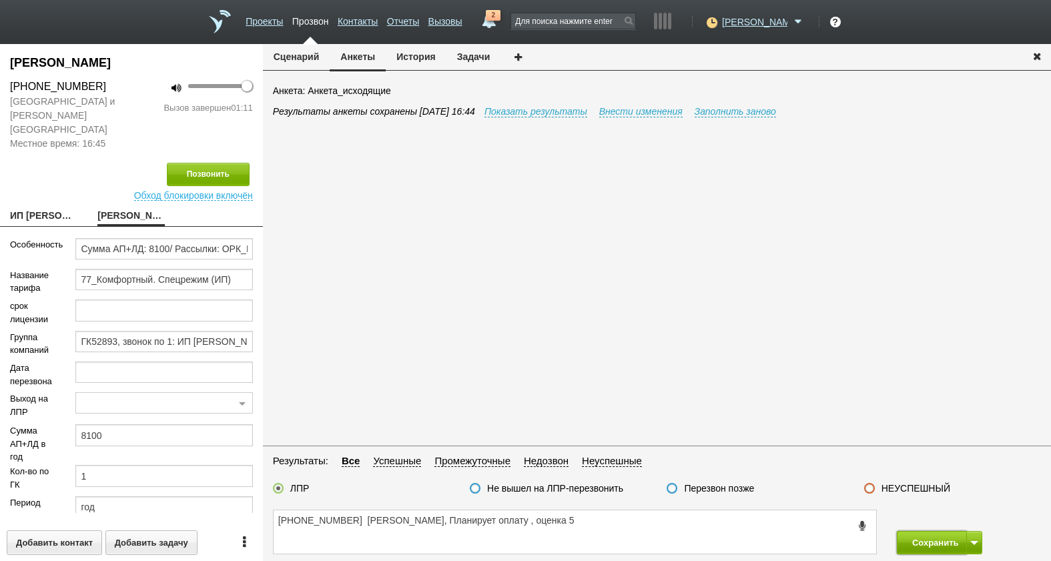
click at [953, 542] on button "Сохранить" at bounding box center [932, 542] width 70 height 23
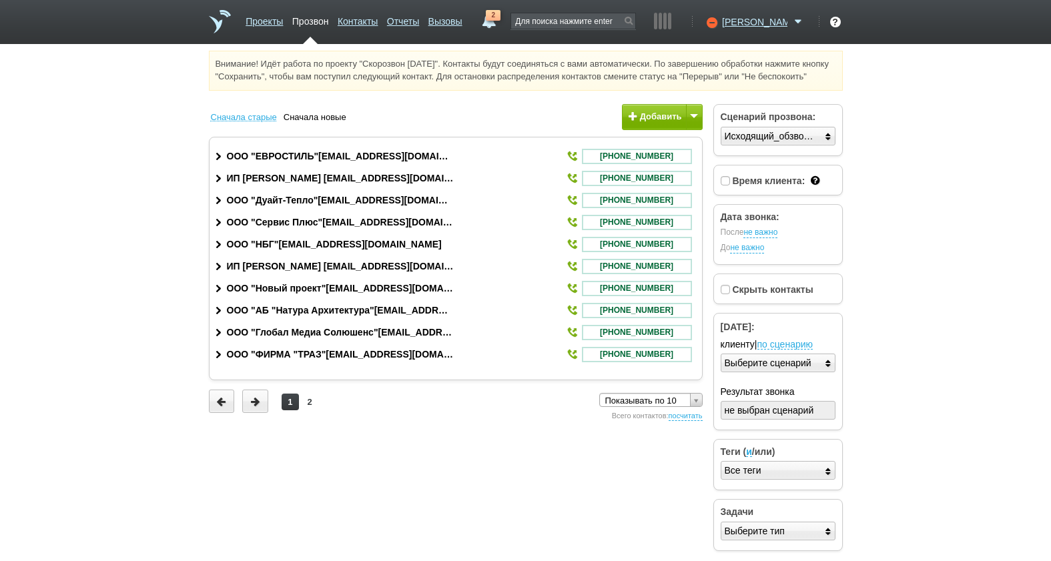
click at [501, 23] on link "2" at bounding box center [489, 18] width 24 height 16
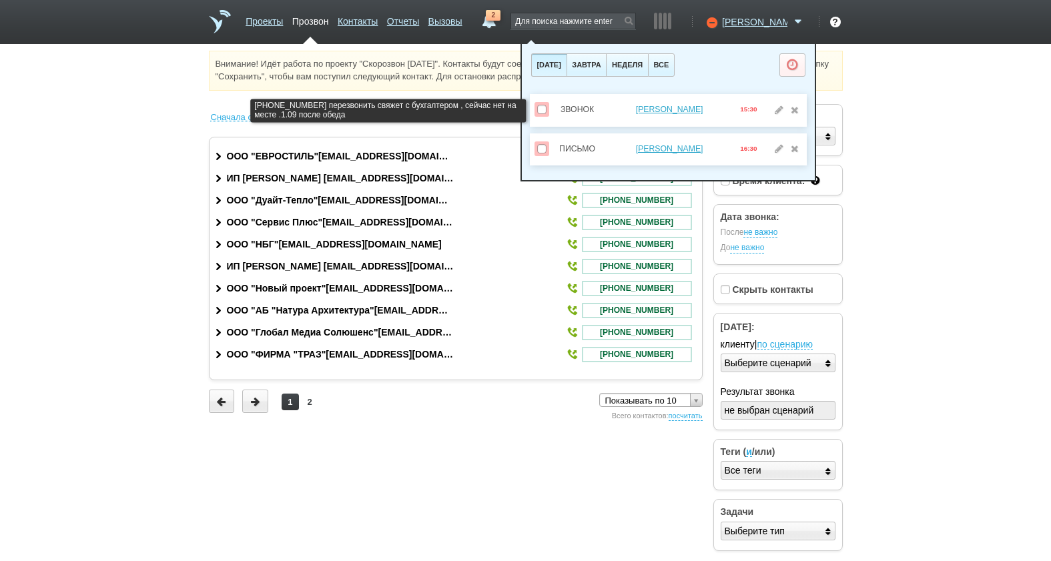
click at [541, 108] on span at bounding box center [541, 109] width 9 height 9
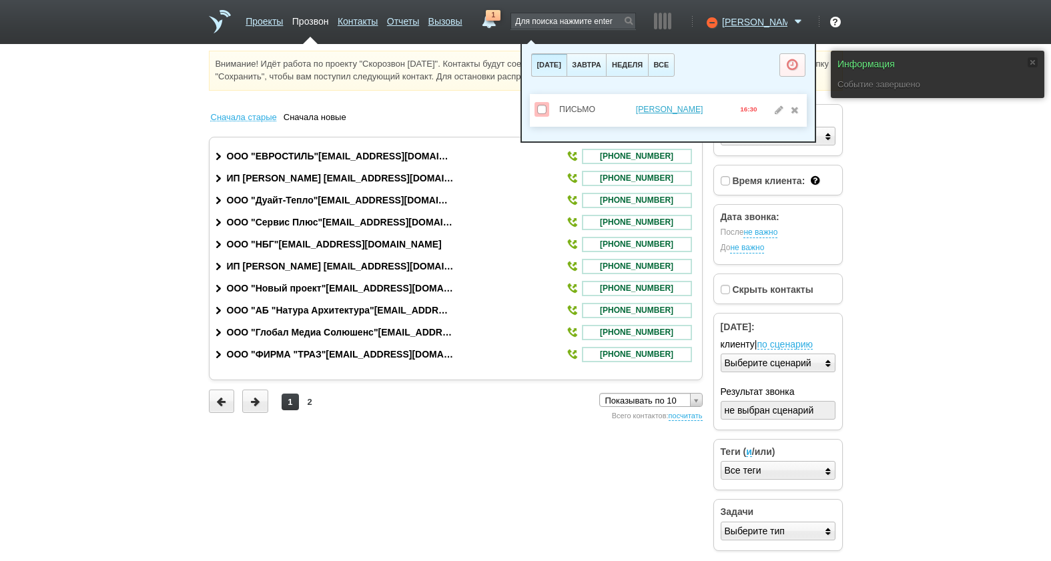
drag, startPoint x: 918, startPoint y: 217, endPoint x: 746, endPoint y: 85, distance: 216.1
click at [917, 216] on html "Проекты Прозвон Контакты Отчеты Вызовы 1 [DATE] [DATE] неделя все Письмо [PERSO…" at bounding box center [525, 280] width 1051 height 560
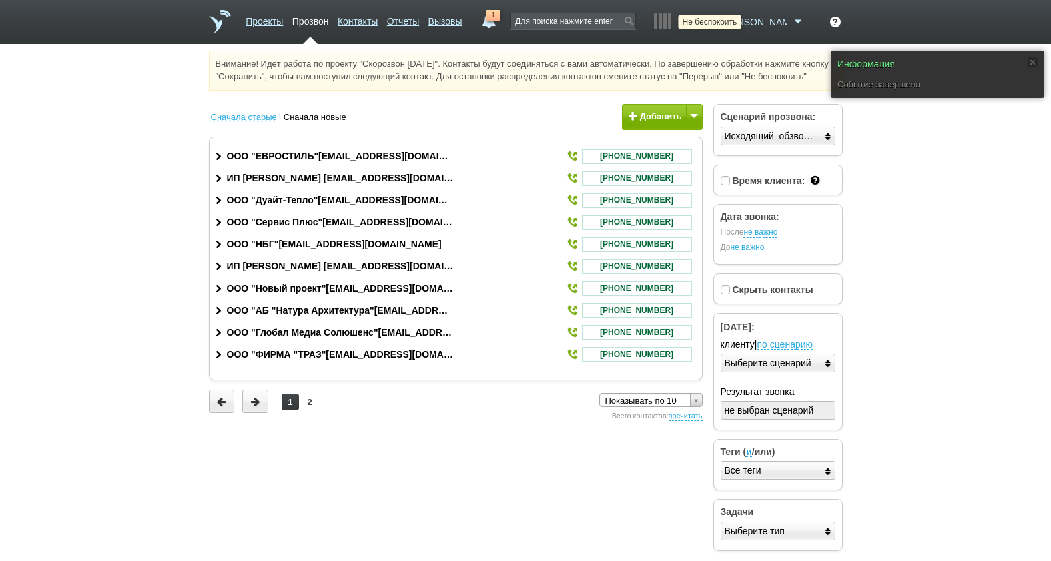
click at [720, 24] on icon at bounding box center [711, 21] width 18 height 13
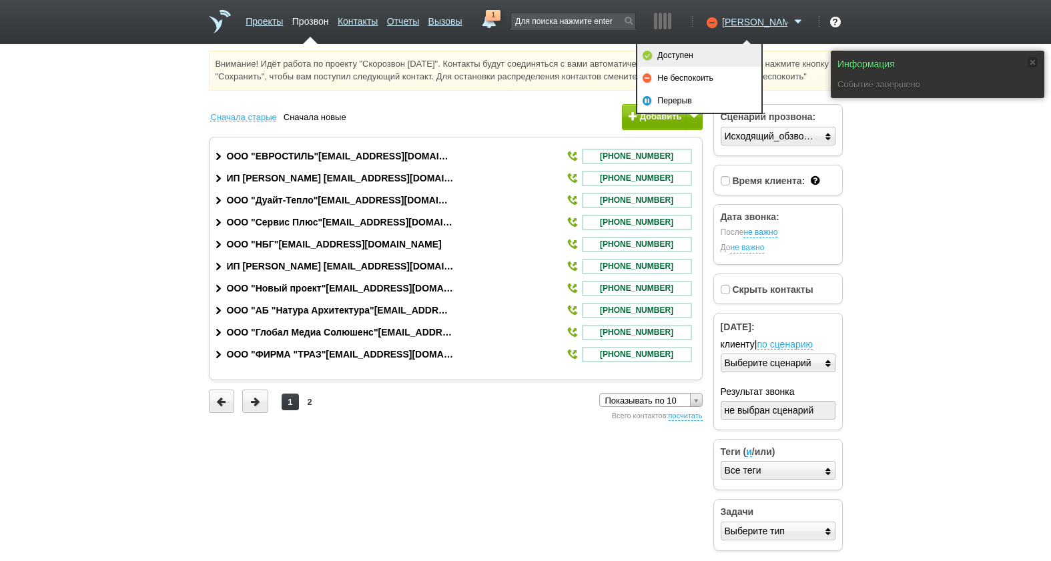
click at [740, 57] on link "Доступен" at bounding box center [699, 55] width 124 height 23
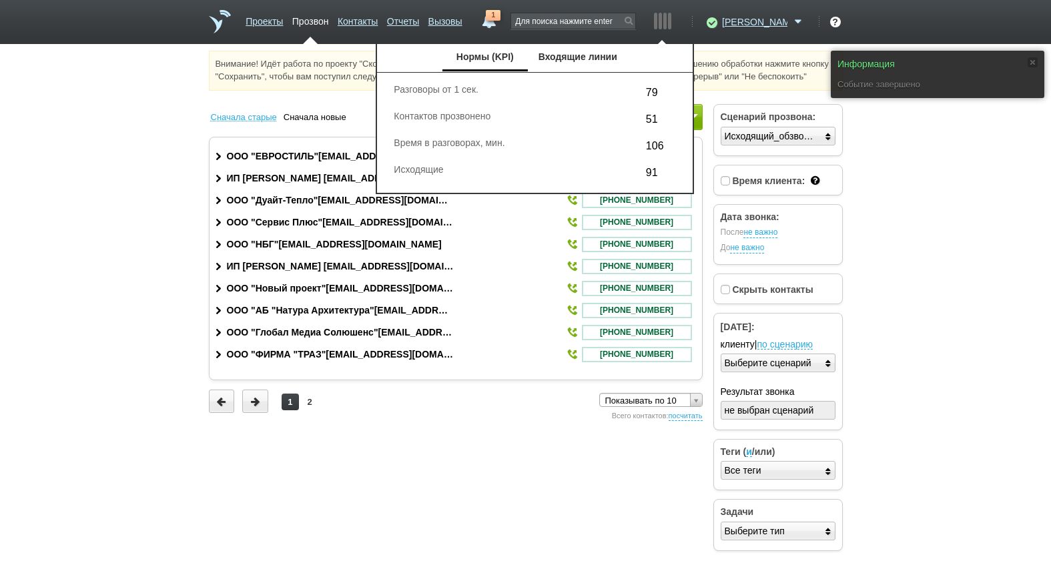
click at [919, 242] on html "Проекты Прозвон Контакты Отчеты Вызовы 1 [DATE] [DATE] неделя все Письмо [PERSO…" at bounding box center [525, 280] width 1051 height 560
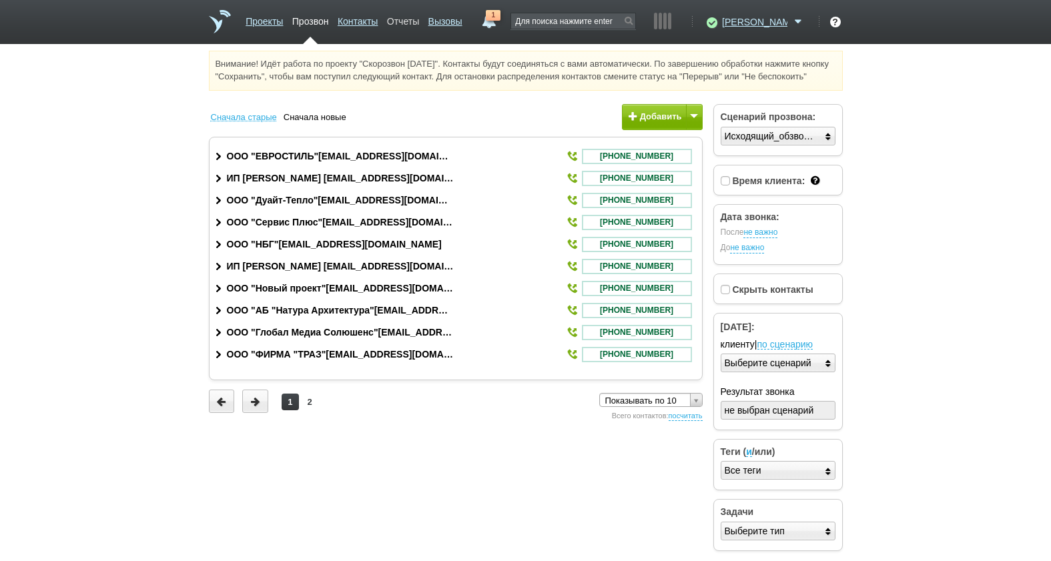
click at [419, 16] on link "Отчеты" at bounding box center [403, 18] width 32 height 19
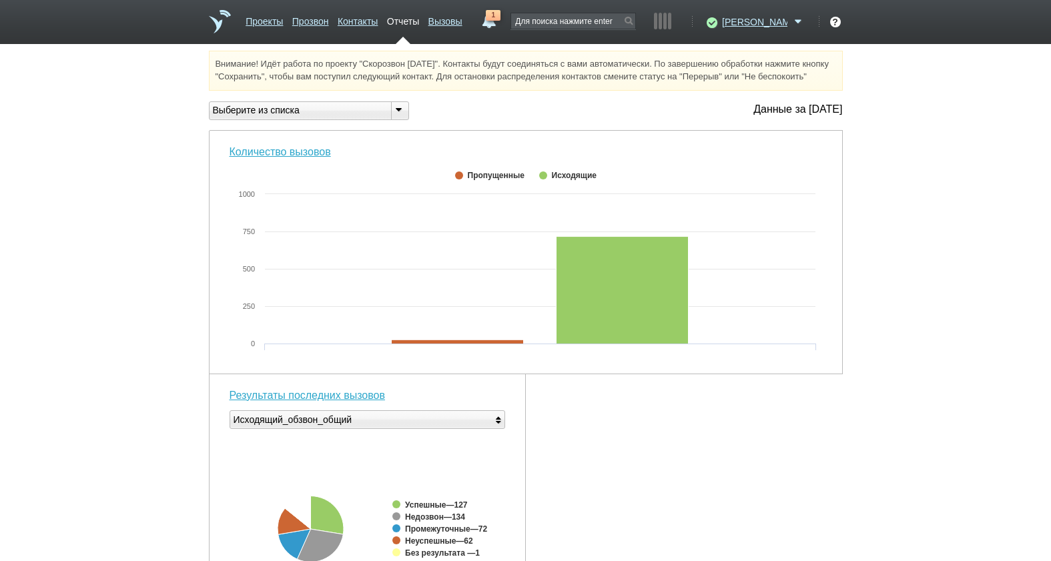
scroll to position [429, 0]
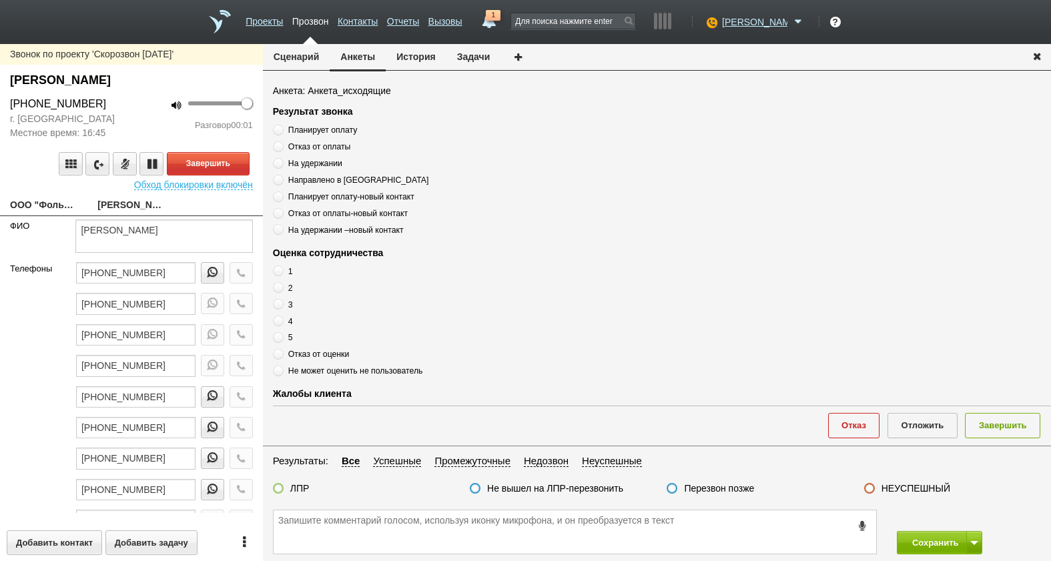
click at [62, 209] on link "ООО "ФолькАвто"[EMAIL_ADDRESS][DOMAIN_NAME]" at bounding box center [43, 206] width 67 height 19
type textarea "ООО "ФолькАвто"[EMAIL_ADDRESS][DOMAIN_NAME]"
type input "7720614399"
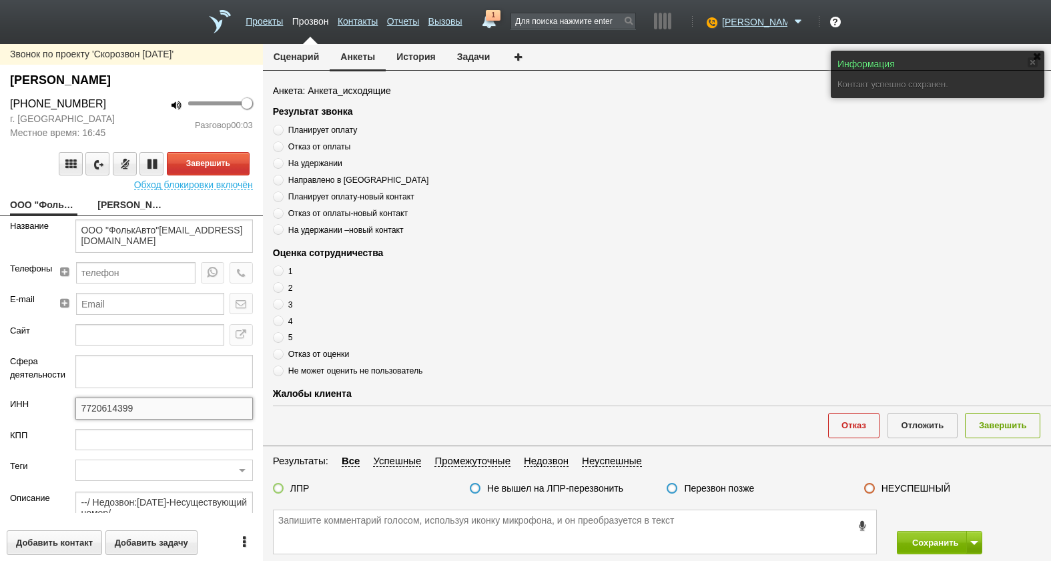
drag, startPoint x: 152, startPoint y: 409, endPoint x: 75, endPoint y: 410, distance: 76.8
click at [75, 410] on input "7720614399" at bounding box center [163, 408] width 177 height 21
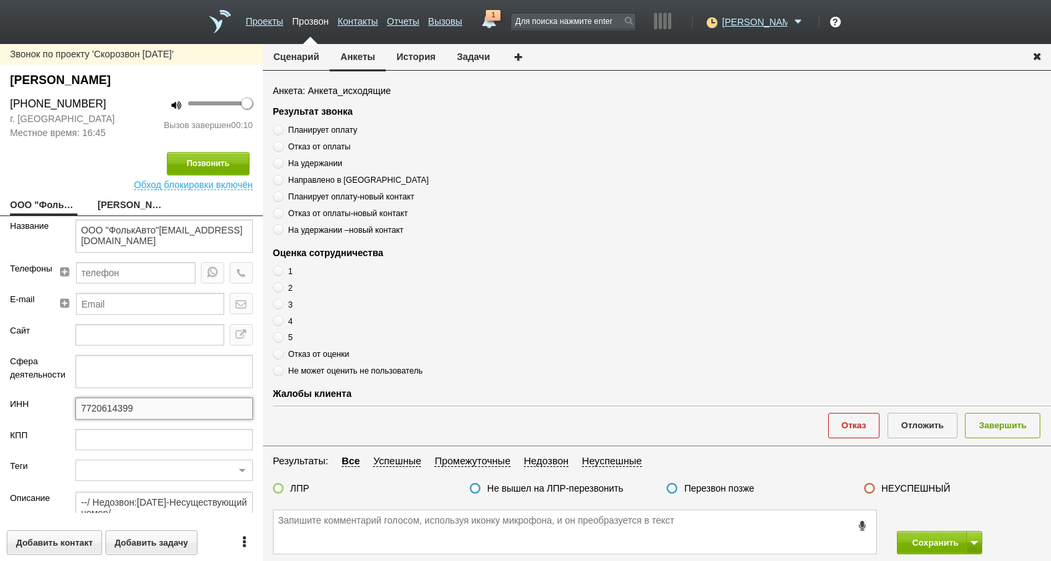
click at [133, 407] on input "7720614399" at bounding box center [163, 408] width 177 height 21
click at [112, 202] on link "[PERSON_NAME]" at bounding box center [130, 206] width 67 height 19
type textarea "[PERSON_NAME]"
type textarea "Пребиллинг_Октябрь.2025"
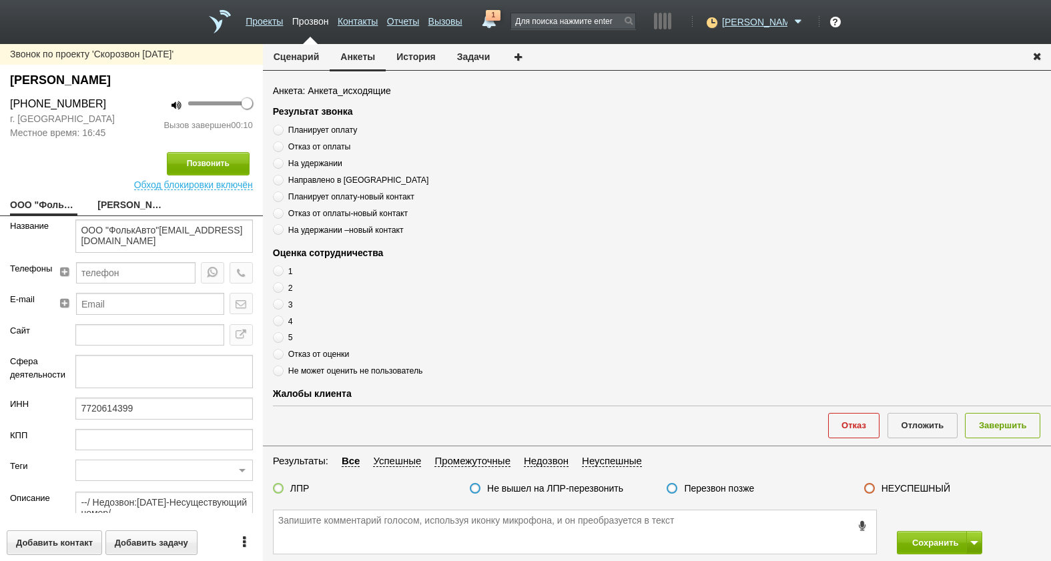
type input "Сумма АП+ЛД: 17080"
type input "77_Ваш старт"
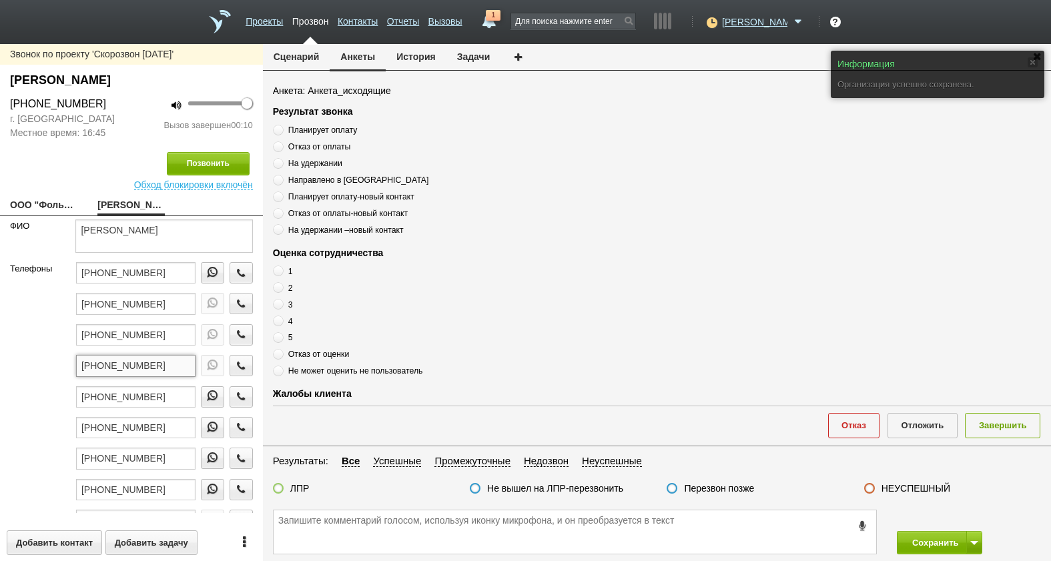
drag, startPoint x: 166, startPoint y: 367, endPoint x: 83, endPoint y: 360, distance: 82.4
click at [83, 360] on input "[PHONE_NUMBER]" at bounding box center [135, 365] width 119 height 21
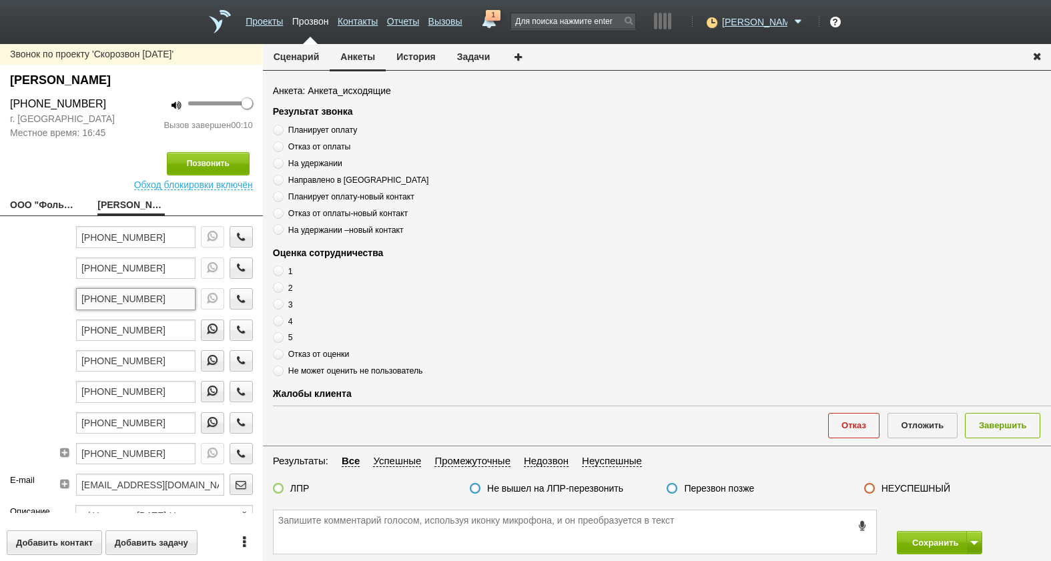
scroll to position [200, 0]
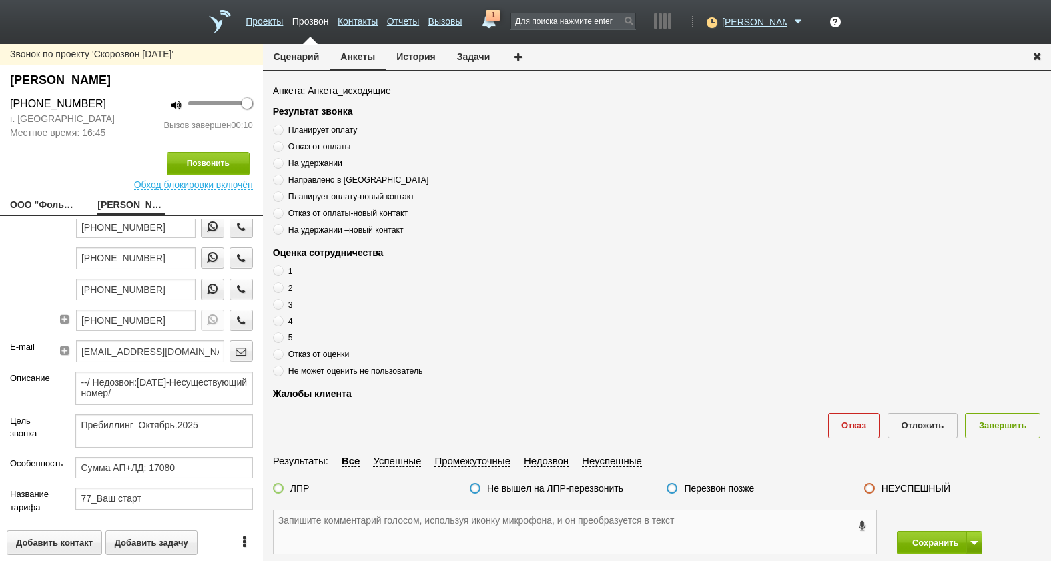
paste textarea "[PHONE_NUMBER]"
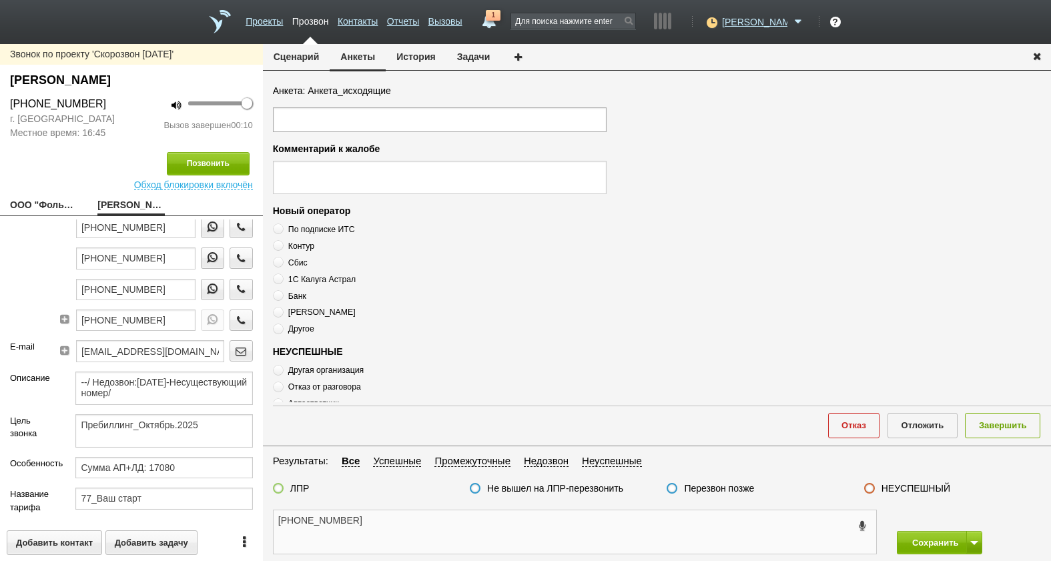
scroll to position [459, 0]
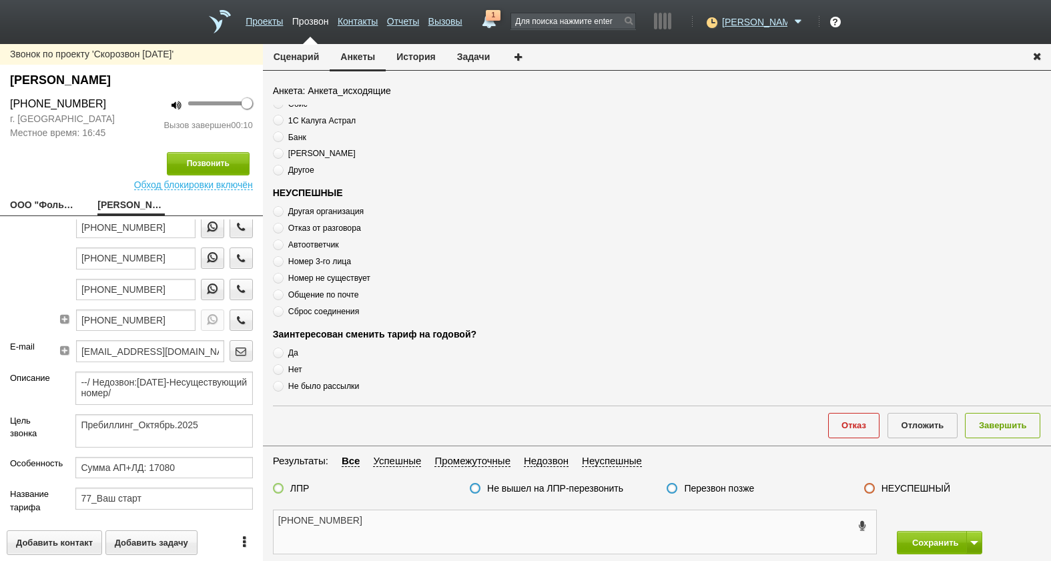
type textarea "[PHONE_NUMBER]"
click at [305, 246] on span "Автоответчик" at bounding box center [313, 244] width 51 height 9
radio input "true"
click at [372, 523] on textarea "[PHONE_NUMBER]" at bounding box center [575, 532] width 603 height 43
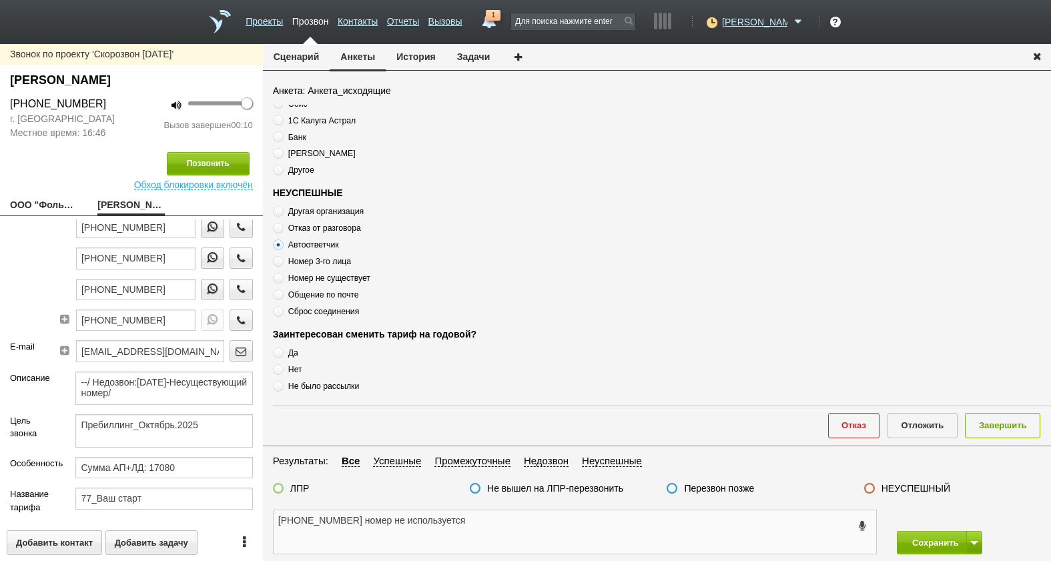
type textarea "[PHONE_NUMBER] номер не используется"
click at [1002, 422] on button "Завершить" at bounding box center [1002, 425] width 75 height 25
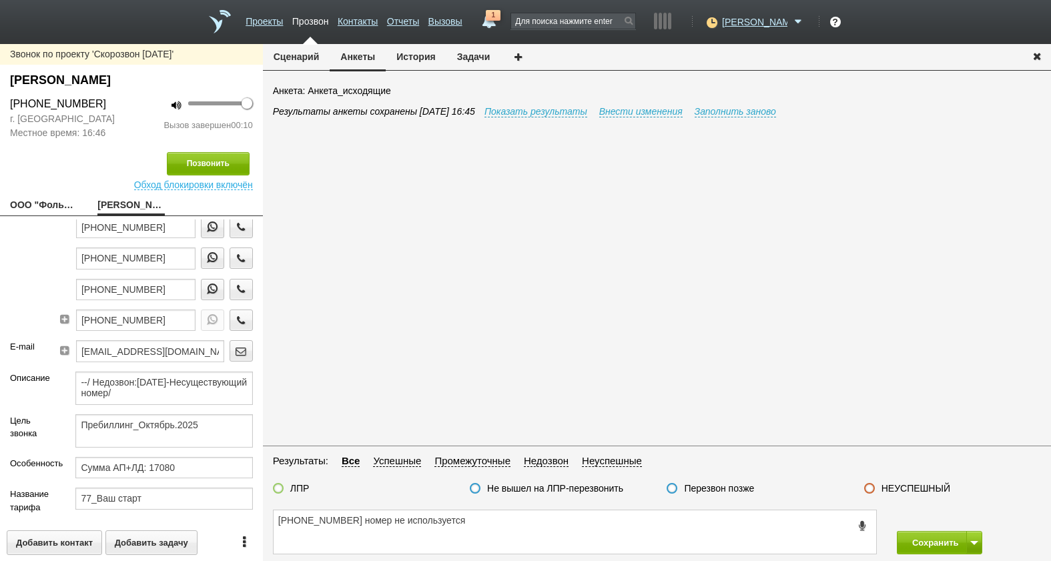
click at [901, 477] on fieldset "Результаты: Все Успешные Промежуточные Недозвон Неуспешные ЛПР Не вышел на ЛПР-…" at bounding box center [657, 478] width 788 height 50
click at [900, 488] on label "НЕУСПЕШНЫЙ" at bounding box center [916, 489] width 69 height 12
click at [0, 0] on input "НЕУСПЕШНЫЙ" at bounding box center [0, 0] width 0 height 0
click at [973, 538] on button at bounding box center [975, 542] width 16 height 23
click at [961, 517] on button "Сохранить и остаться" at bounding box center [929, 518] width 103 height 23
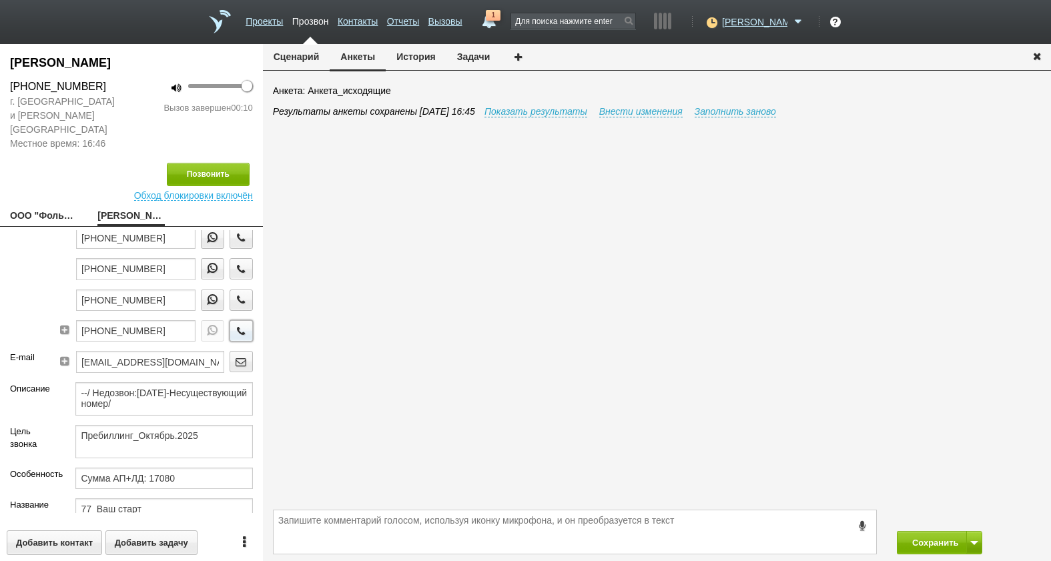
click at [236, 326] on icon "button" at bounding box center [241, 331] width 15 height 10
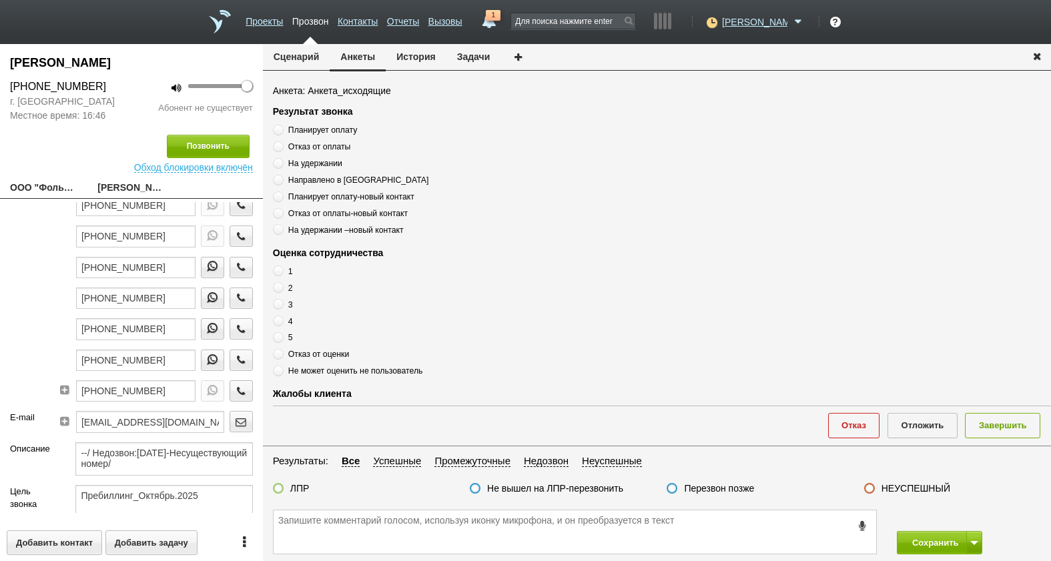
scroll to position [149, 0]
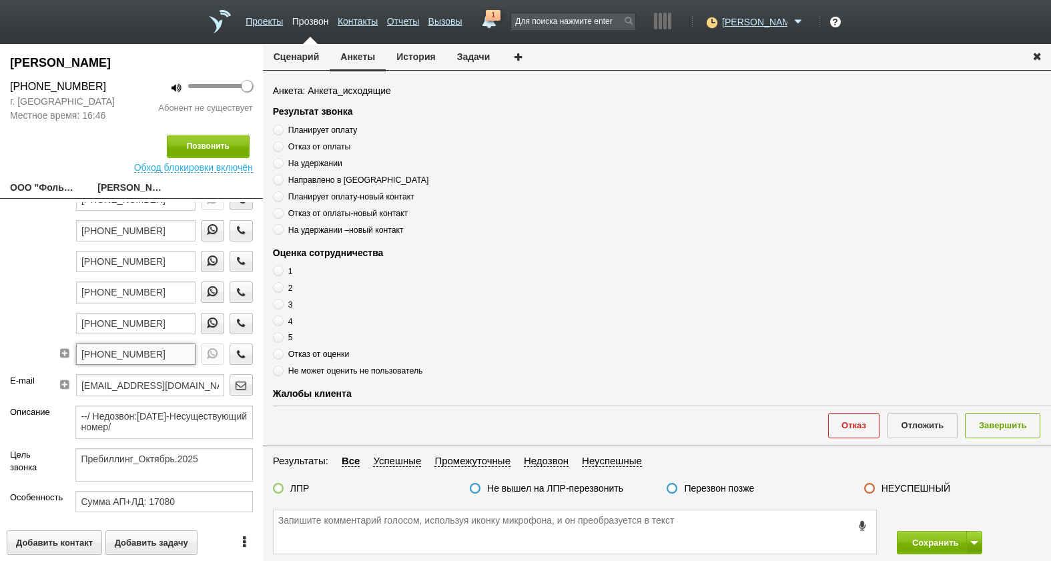
drag, startPoint x: 168, startPoint y: 359, endPoint x: 45, endPoint y: 352, distance: 123.0
click at [45, 352] on div "Телефоны [PHONE_NUMBER] [PHONE_NUMBER] [PHONE_NUMBER] [PHONE_NUMBER] [PHONE_NUM…" at bounding box center [131, 235] width 263 height 278
paste textarea "[PHONE_NUMBER]"
click at [482, 525] on textarea "[PHONE_NUMBER]" at bounding box center [575, 532] width 603 height 43
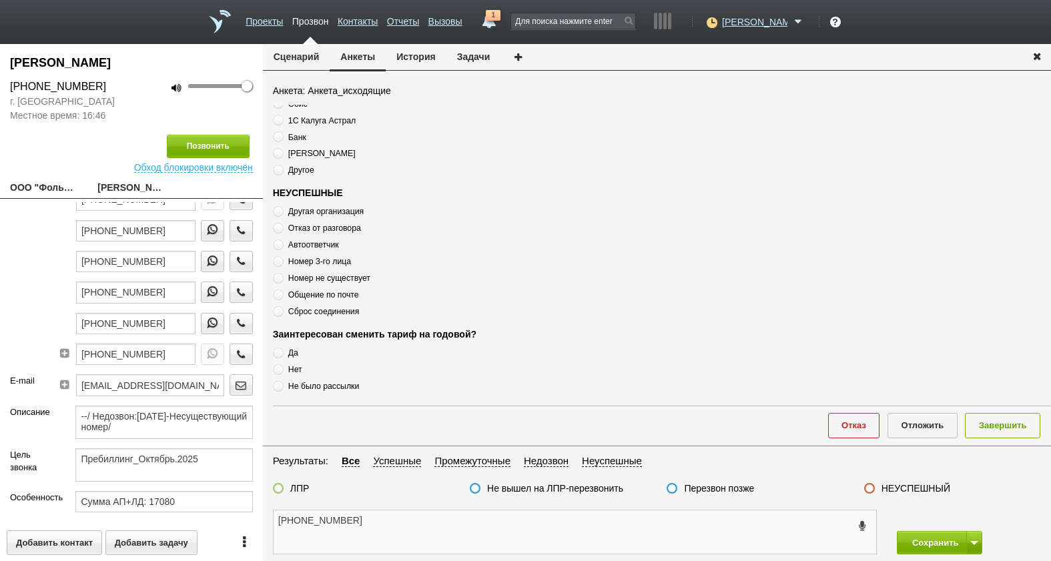
type textarea "[PHONE_NUMBER]"
click at [312, 313] on span "Сброс соединения" at bounding box center [323, 311] width 71 height 9
radio input "true"
click at [310, 313] on span "Сброс соединения" at bounding box center [323, 311] width 71 height 9
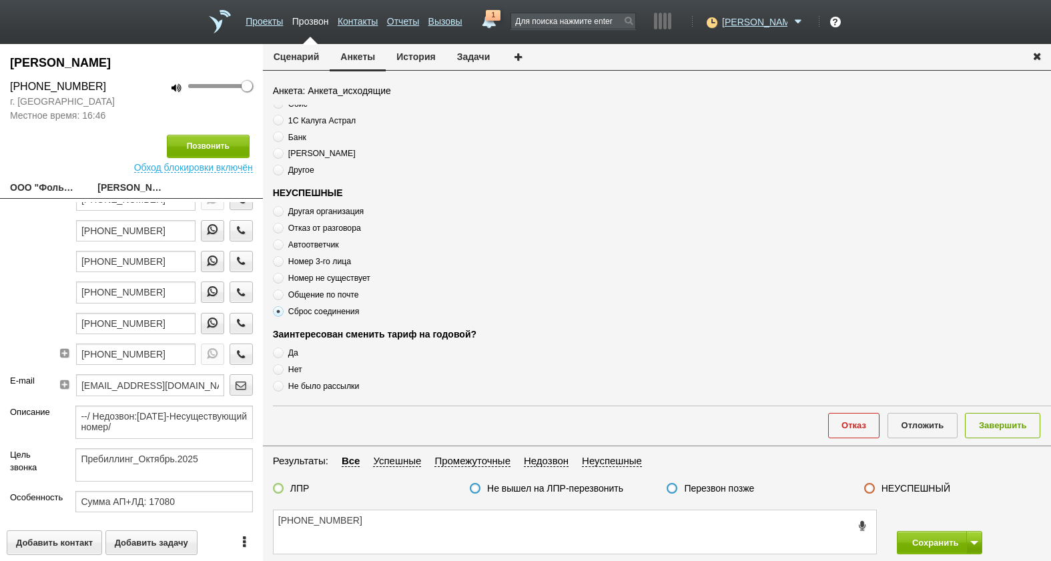
click at [310, 313] on span "Сброс соединения" at bounding box center [323, 311] width 71 height 9
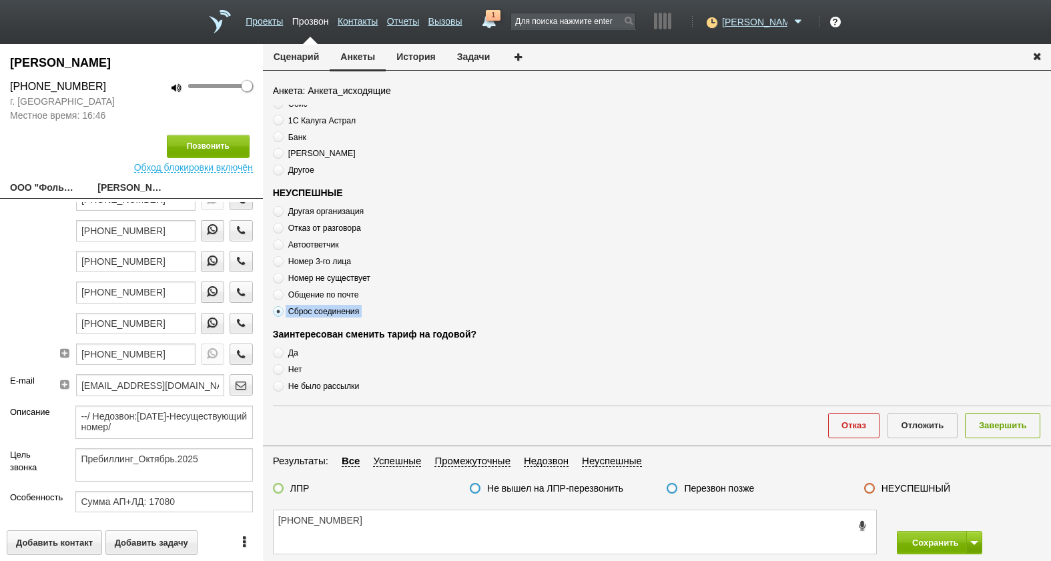
copy div "Сброс соединения"
click at [413, 525] on textarea "[PHONE_NUMBER]" at bounding box center [575, 532] width 603 height 43
paste textarea "Сброс соединения"
type textarea "[PHONE_NUMBER] Сброс соединения"
click at [700, 487] on label "Перезвон позже" at bounding box center [719, 489] width 70 height 12
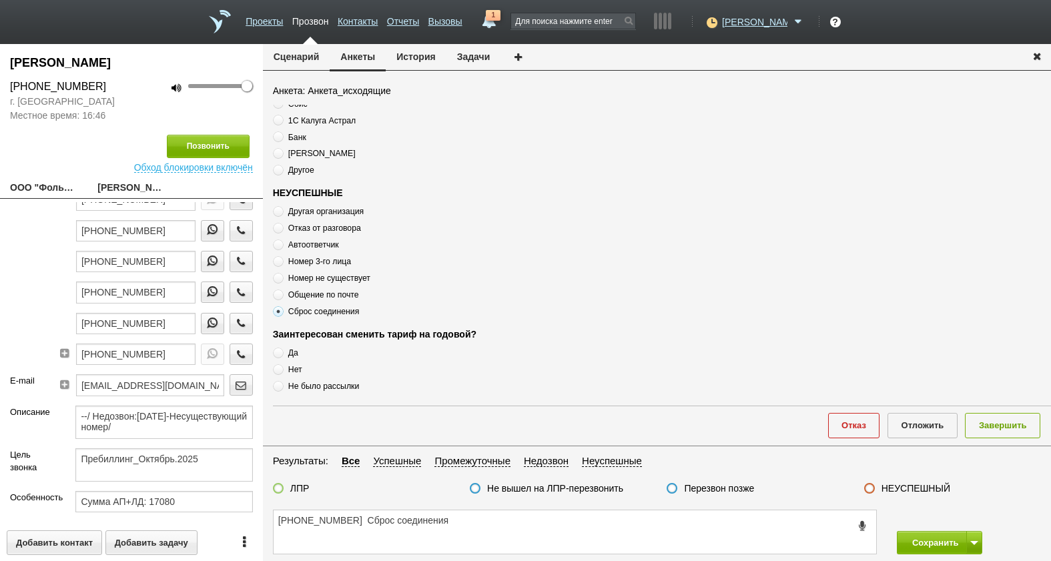
click at [0, 0] on input "Перезвон позже" at bounding box center [0, 0] width 0 height 0
click at [999, 429] on button "Завершить" at bounding box center [1002, 425] width 75 height 25
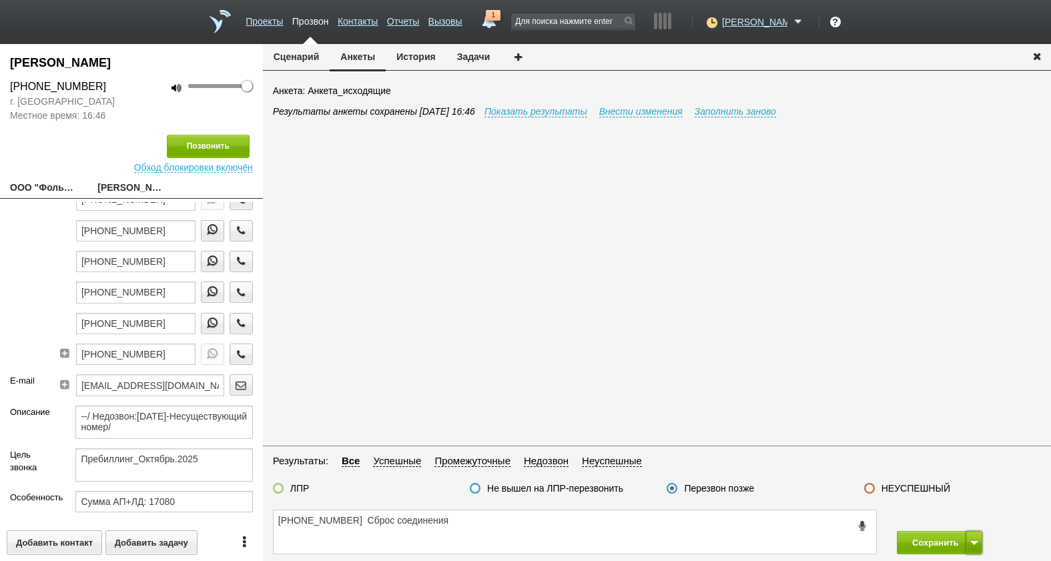
click at [973, 539] on button at bounding box center [975, 542] width 16 height 23
click at [969, 513] on button "Сохранить и остаться" at bounding box center [929, 518] width 103 height 23
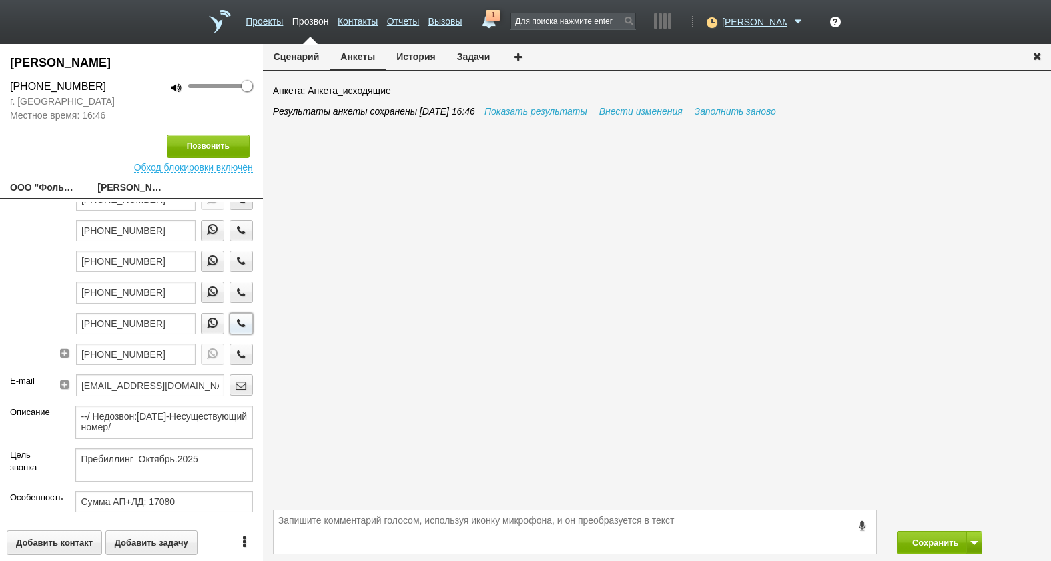
click at [234, 318] on icon "button" at bounding box center [241, 323] width 15 height 10
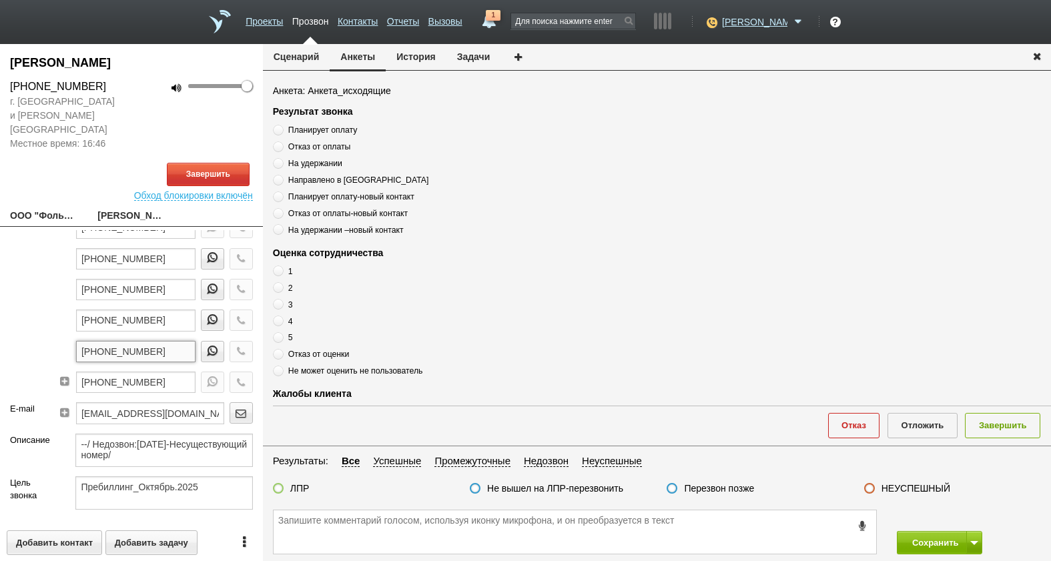
drag, startPoint x: 165, startPoint y: 340, endPoint x: 61, endPoint y: 336, distance: 104.2
click at [65, 336] on div "[PHONE_NUMBER] [PHONE_NUMBER] [PHONE_NUMBER] [PHONE_NUMBER] [PHONE_NUMBER] [PHO…" at bounding box center [159, 263] width 188 height 278
paste textarea "[PHONE_NUMBER]"
click at [451, 525] on textarea "[PHONE_NUMBER]" at bounding box center [575, 532] width 603 height 43
type textarea "[PHONE_NUMBER]"
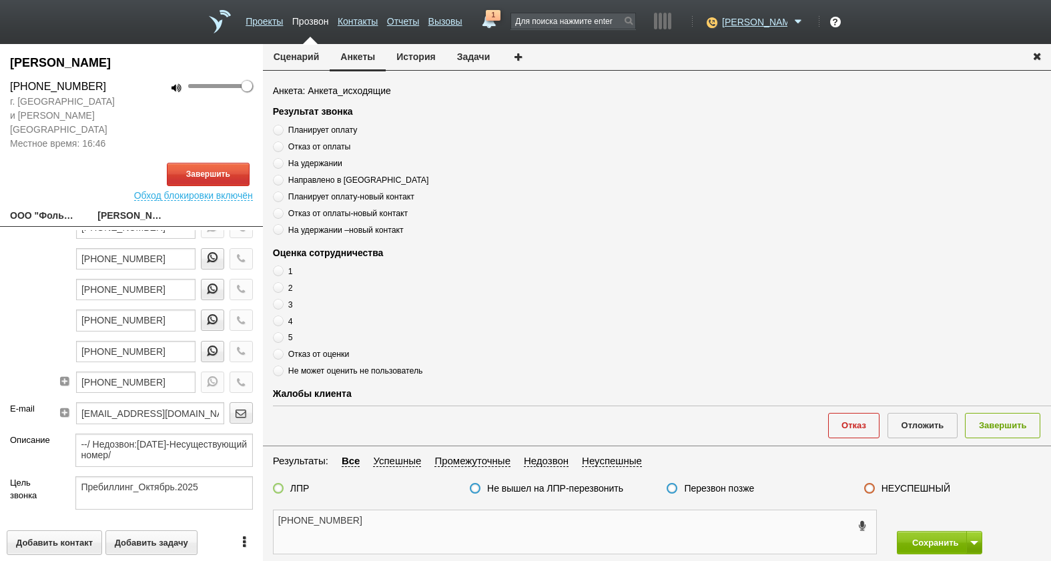
click at [469, 533] on textarea "[PHONE_NUMBER]" at bounding box center [575, 532] width 603 height 43
click at [407, 532] on textarea "[PHONE_NUMBER]" at bounding box center [575, 532] width 603 height 43
click at [396, 528] on textarea "[PHONE_NUMBER]" at bounding box center [575, 532] width 603 height 43
drag, startPoint x: 171, startPoint y: 335, endPoint x: 77, endPoint y: 340, distance: 94.2
click at [77, 341] on input "[PHONE_NUMBER]" at bounding box center [135, 351] width 119 height 21
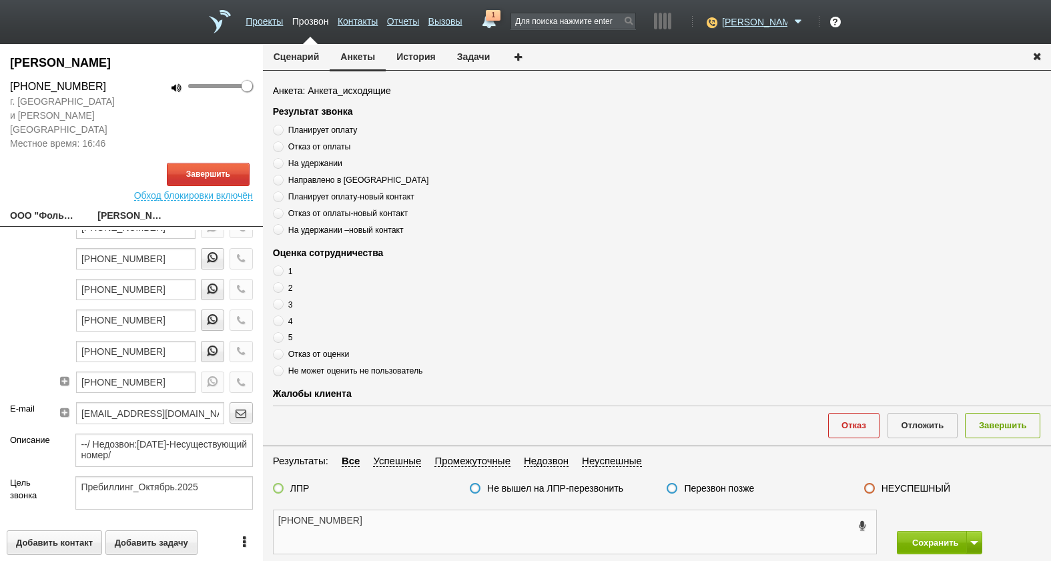
click at [387, 521] on textarea "[PHONE_NUMBER]" at bounding box center [575, 532] width 603 height 43
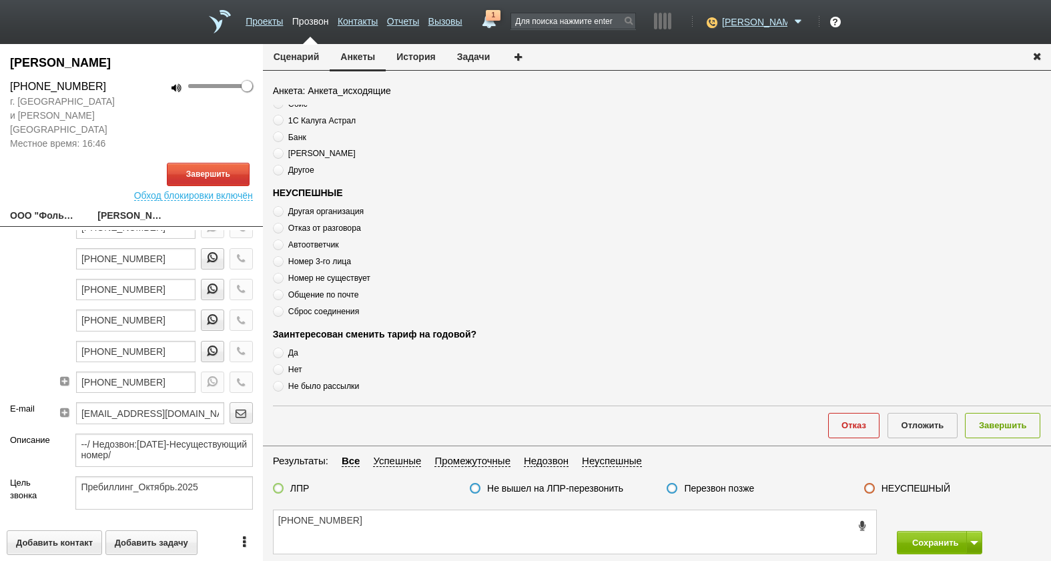
click at [311, 250] on label "Автоответчик" at bounding box center [440, 244] width 334 height 13
radio input "true"
click at [325, 248] on span "Автоответчик" at bounding box center [313, 244] width 51 height 9
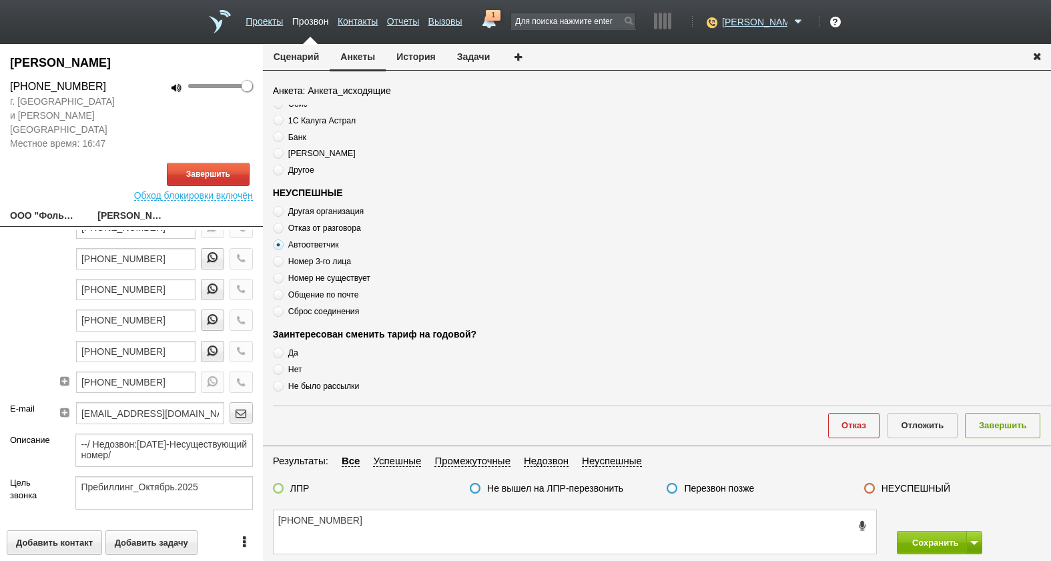
click at [324, 246] on span "Автоответчик" at bounding box center [313, 244] width 51 height 9
click at [419, 529] on textarea "[PHONE_NUMBER]" at bounding box center [575, 532] width 603 height 43
type textarea "[PHONE_NUMBER] недозвон"
click at [210, 163] on button "Завершить" at bounding box center [208, 174] width 83 height 23
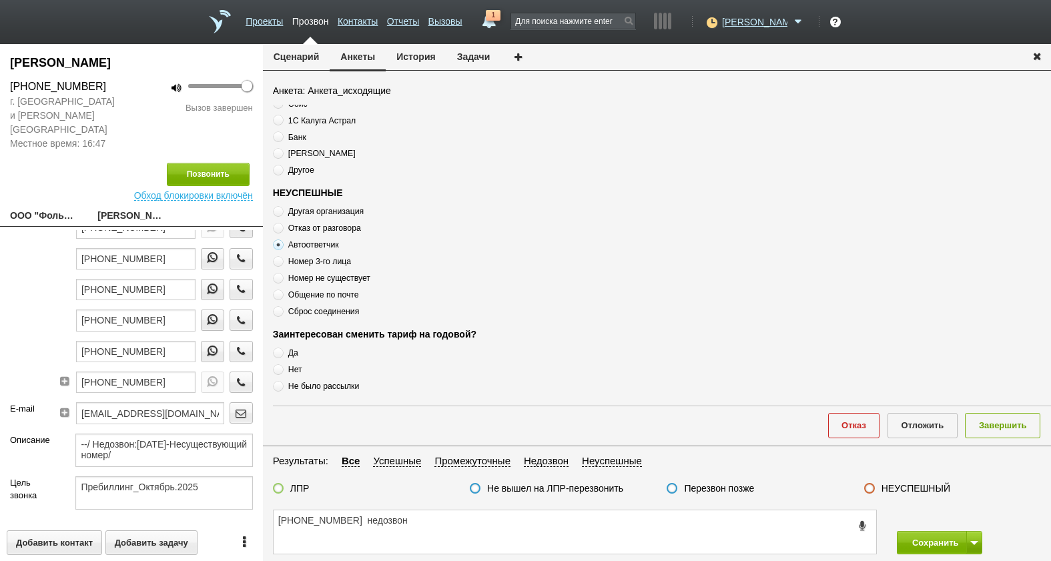
click at [706, 491] on label "Перезвон позже" at bounding box center [719, 489] width 70 height 12
click at [0, 0] on input "Перезвон позже" at bounding box center [0, 0] width 0 height 0
click at [999, 425] on button "Завершить" at bounding box center [1002, 425] width 75 height 25
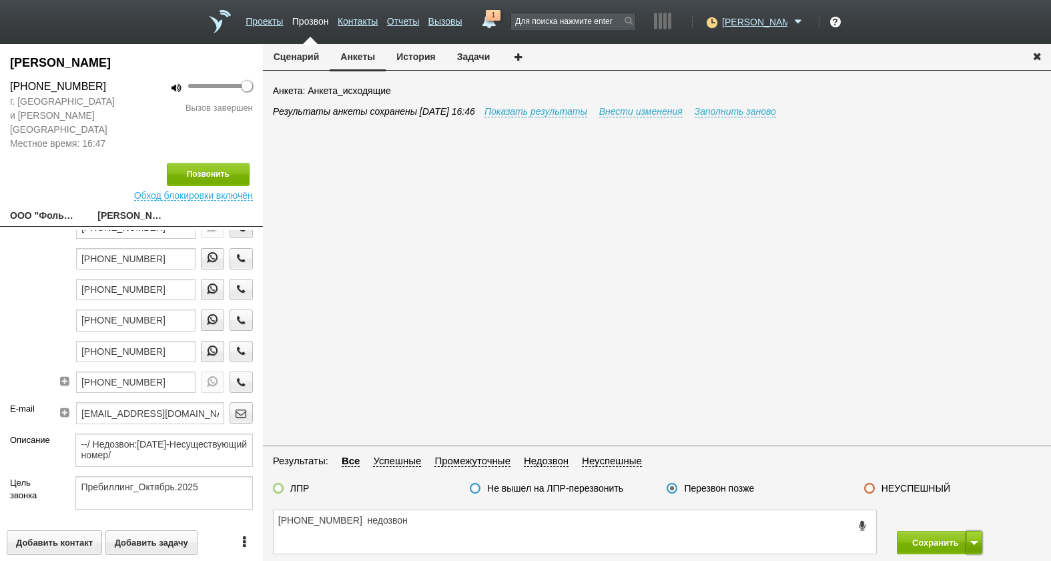
click at [979, 545] on button at bounding box center [975, 542] width 16 height 23
click at [973, 521] on button "Сохранить и остаться" at bounding box center [929, 518] width 103 height 23
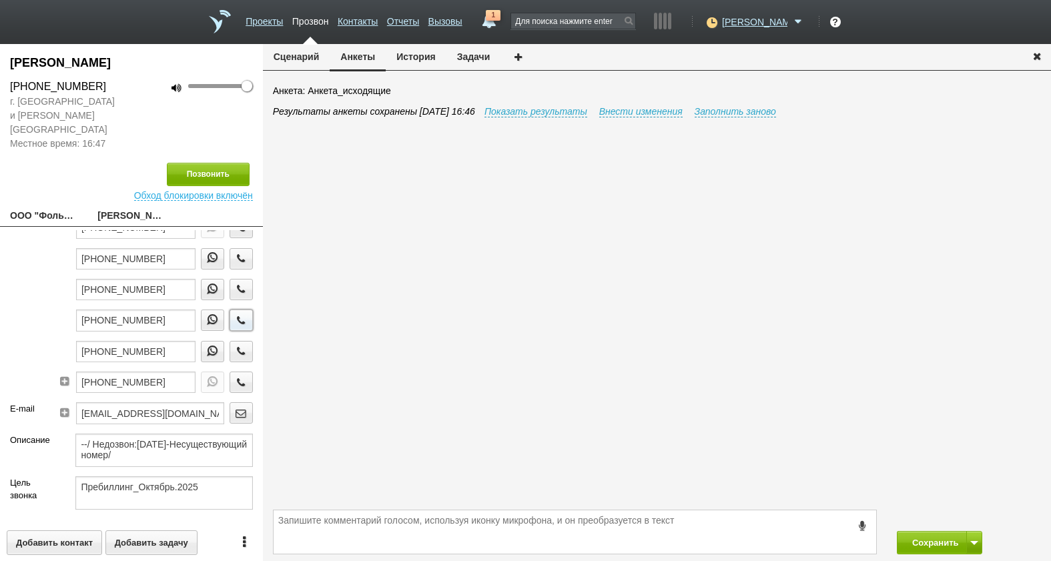
click at [236, 315] on icon "button" at bounding box center [241, 320] width 15 height 10
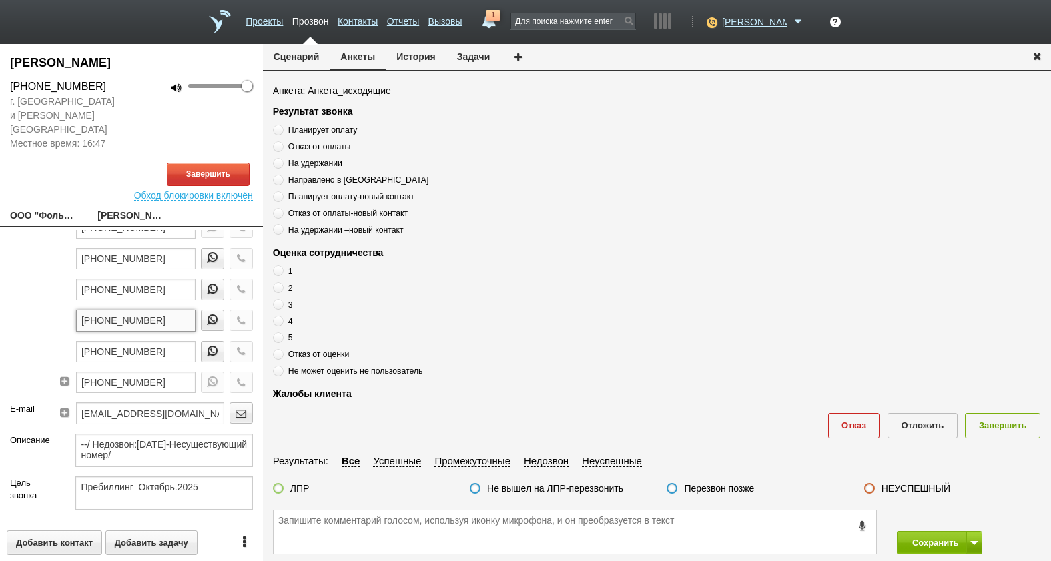
drag, startPoint x: 171, startPoint y: 305, endPoint x: 43, endPoint y: 310, distance: 128.2
click at [43, 310] on div "Телефоны [PHONE_NUMBER] [PHONE_NUMBER] [PHONE_NUMBER] [PHONE_NUMBER] [PHONE_NUM…" at bounding box center [131, 263] width 263 height 278
paste textarea "[PHONE_NUMBER]"
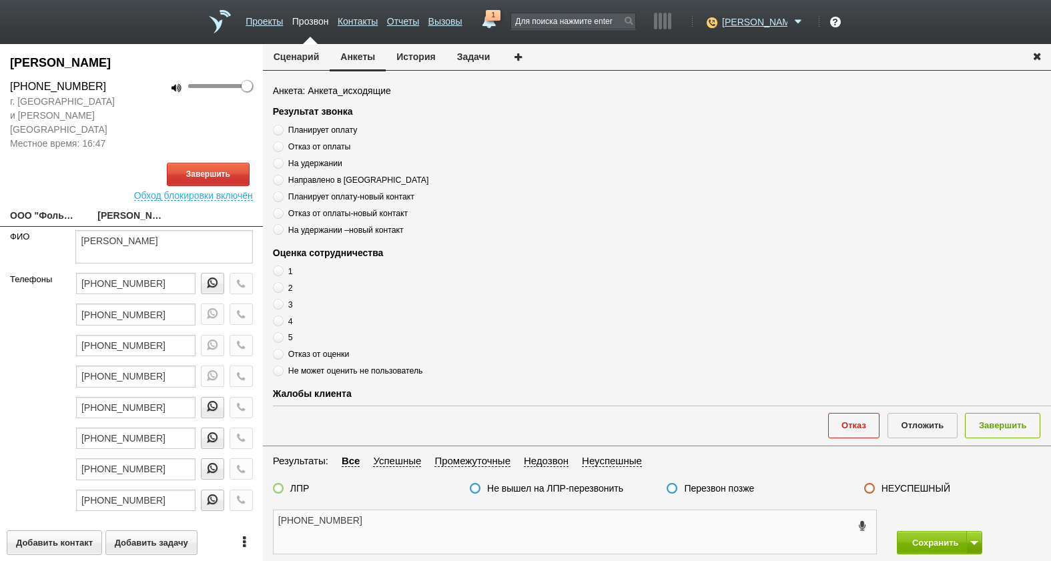
click at [420, 526] on textarea "[PHONE_NUMBER]" at bounding box center [575, 532] width 603 height 43
type textarea "[PHONE_NUMBER]"
click at [32, 208] on link "ООО "ФолькАвто"[EMAIL_ADDRESS][DOMAIN_NAME]" at bounding box center [43, 217] width 67 height 19
type textarea "ООО "ФолькАвто"[EMAIL_ADDRESS][DOMAIN_NAME]"
type input "7720614399"
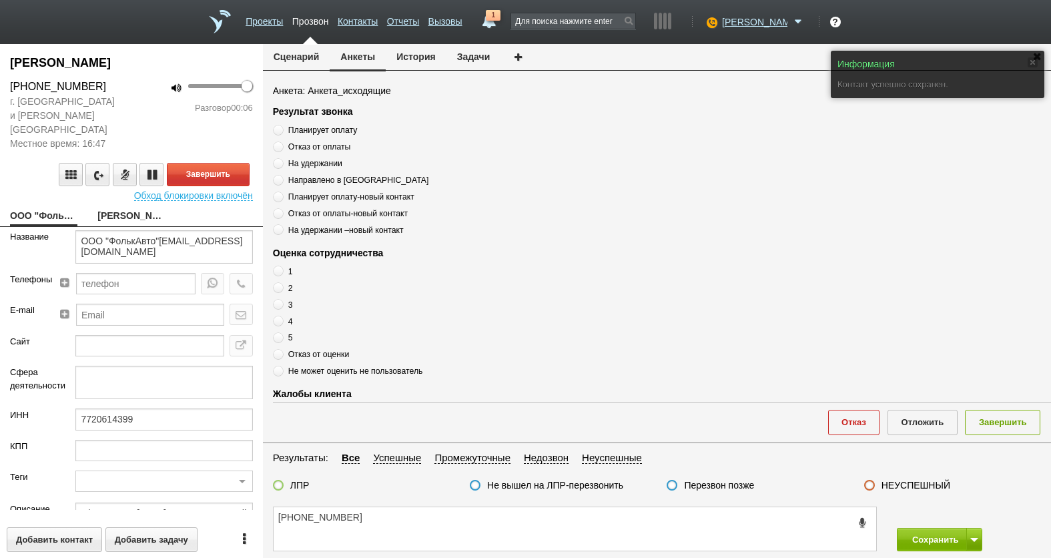
click at [127, 208] on link "[PERSON_NAME]" at bounding box center [130, 217] width 67 height 19
type textarea "[PERSON_NAME]"
type textarea "Пребиллинг_Октябрь.2025"
type input "Сумма АП+ЛД: 17080"
type input "77_Ваш старт"
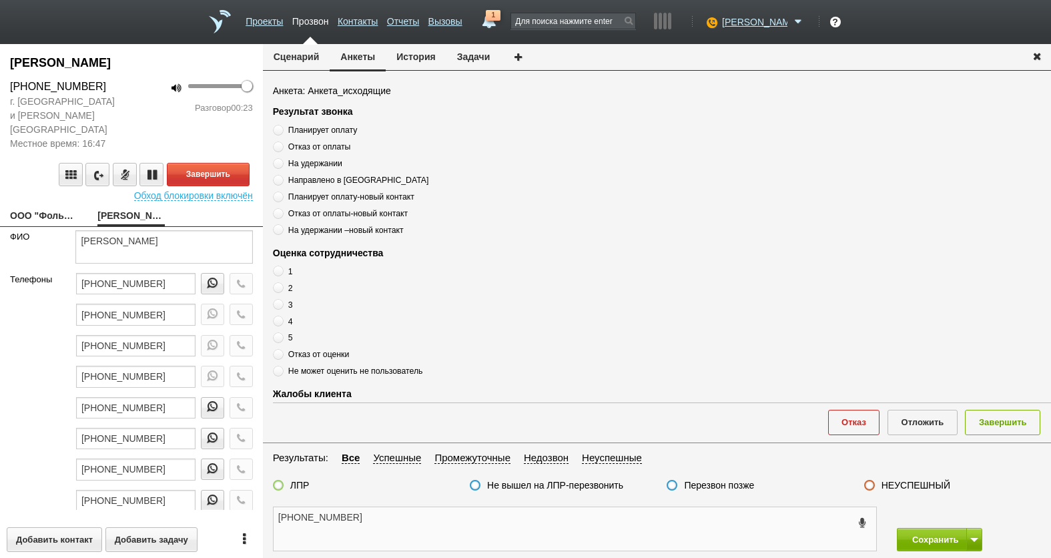
click at [582, 523] on textarea "[PHONE_NUMBER]" at bounding box center [575, 528] width 603 height 43
click at [409, 527] on textarea "[PHONE_NUMBER]" at bounding box center [575, 528] width 603 height 43
click at [340, 132] on span "Планирует оплату" at bounding box center [322, 129] width 69 height 9
click at [282, 132] on input "Планирует оплату" at bounding box center [277, 127] width 9 height 9
radio input "true"
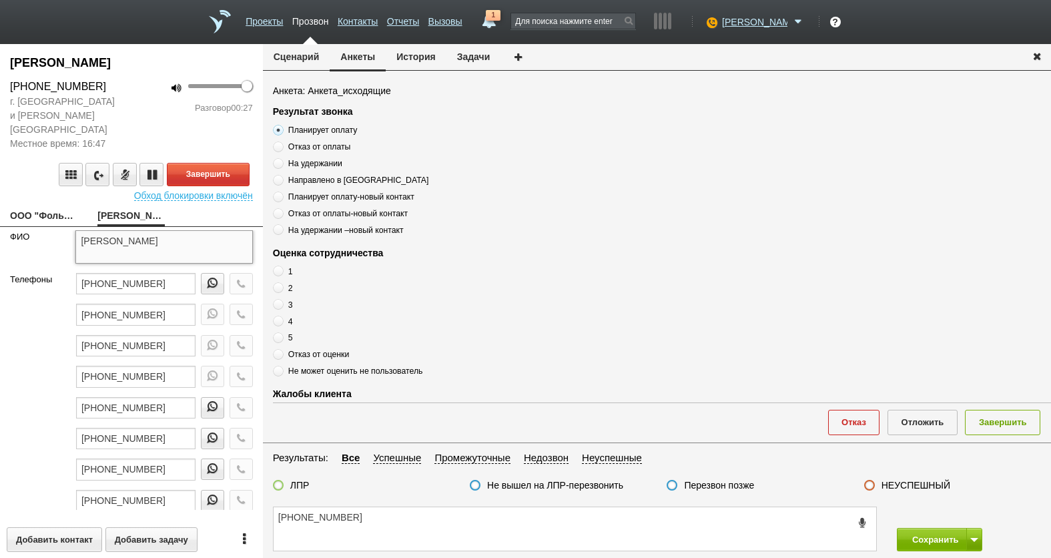
drag, startPoint x: 132, startPoint y: 224, endPoint x: 210, endPoint y: 224, distance: 77.4
click at [210, 230] on textarea "[PERSON_NAME]" at bounding box center [163, 246] width 177 height 33
click at [388, 520] on textarea "[PHONE_NUMBER]" at bounding box center [575, 528] width 603 height 43
paste textarea "[PERSON_NAME]"
click at [483, 517] on textarea "[PHONE_NUMBER] [PERSON_NAME]" at bounding box center [575, 528] width 603 height 43
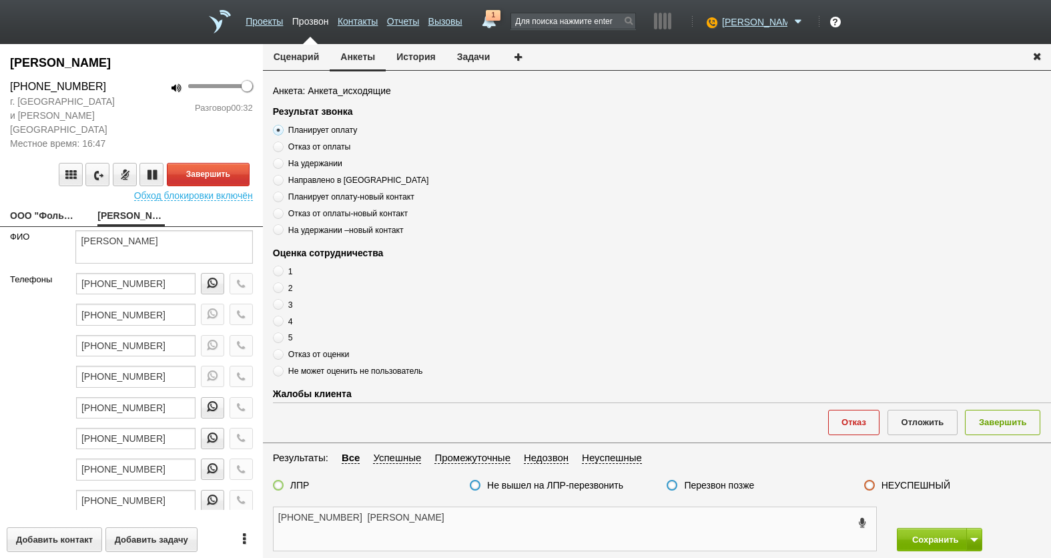
click at [484, 517] on textarea "[PHONE_NUMBER] [PERSON_NAME]" at bounding box center [575, 528] width 603 height 43
click at [324, 131] on span "Планирует оплату" at bounding box center [322, 129] width 69 height 9
click at [282, 131] on input "Планирует оплату" at bounding box center [277, 127] width 9 height 9
click at [324, 130] on span "Планирует оплату" at bounding box center [322, 129] width 69 height 9
click at [282, 130] on input "Планирует оплату" at bounding box center [277, 127] width 9 height 9
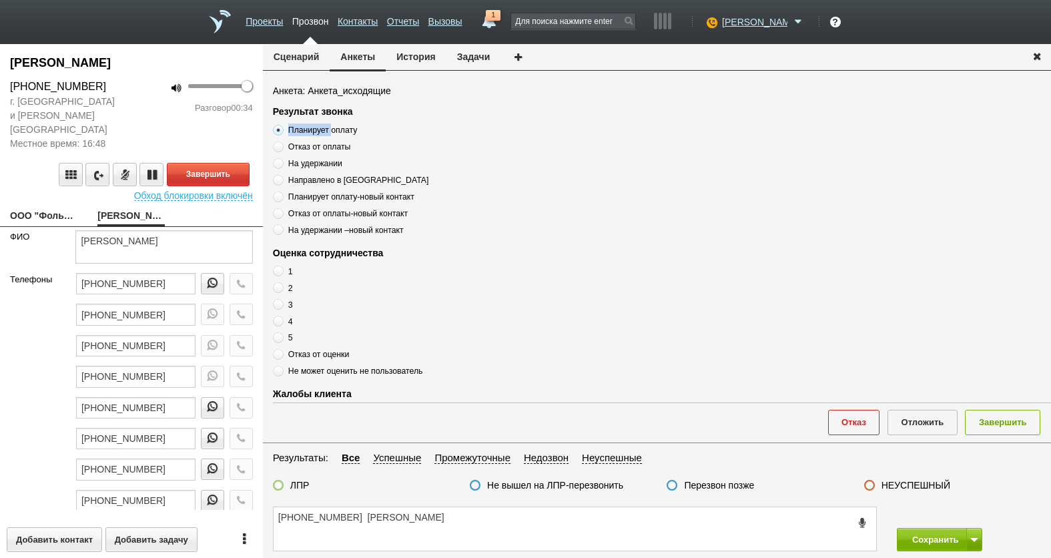
click at [324, 130] on span "Планирует оплату" at bounding box center [322, 129] width 69 height 9
click at [282, 130] on input "Планирует оплату" at bounding box center [277, 127] width 9 height 9
click at [324, 130] on span "Планирует оплату" at bounding box center [322, 129] width 69 height 9
click at [282, 130] on input "Планирует оплату" at bounding box center [277, 127] width 9 height 9
copy div "Планирует оплату"
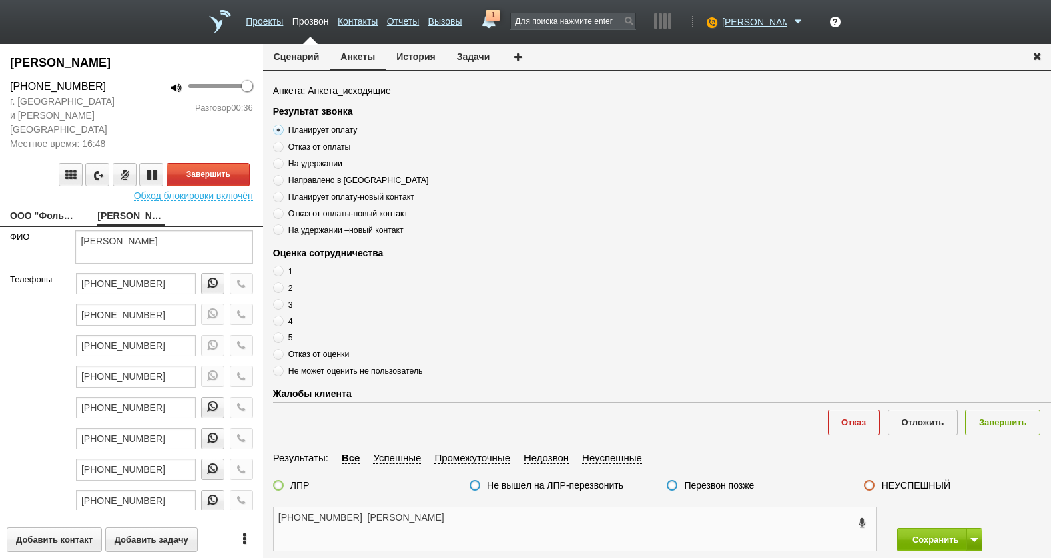
click at [489, 523] on textarea "[PHONE_NUMBER] [PERSON_NAME]" at bounding box center [575, 528] width 603 height 43
paste textarea "Планирует оплату"
type textarea "[PHONE_NUMBER] [PERSON_NAME], Планирует оплату"
click at [280, 340] on span at bounding box center [278, 337] width 11 height 11
click at [280, 340] on input "5" at bounding box center [277, 335] width 9 height 9
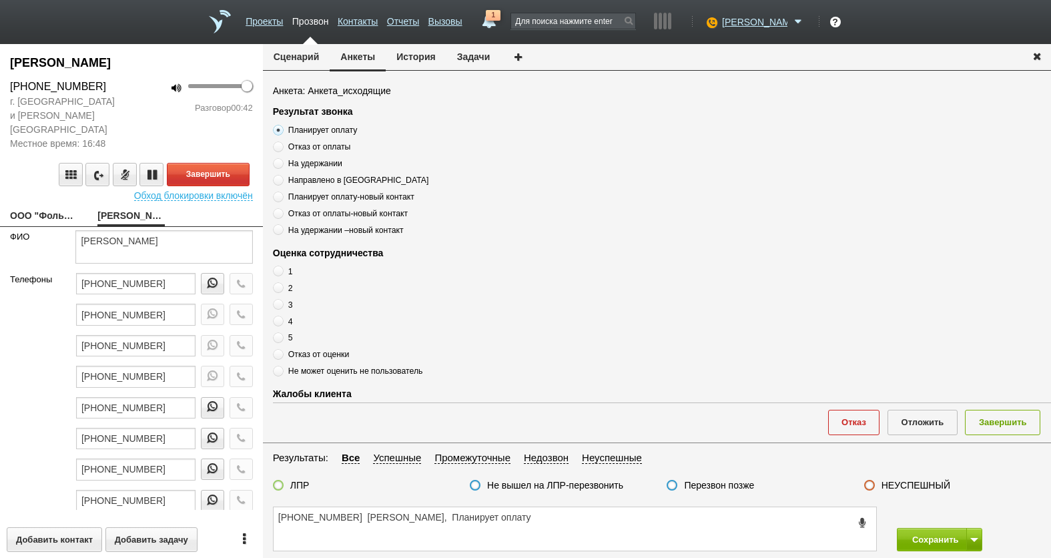
radio input "true"
click at [286, 306] on label "3" at bounding box center [440, 304] width 334 height 13
click at [282, 306] on input "3" at bounding box center [277, 302] width 9 height 9
radio input "true"
click at [283, 350] on label "Отказ от оценки" at bounding box center [440, 354] width 334 height 13
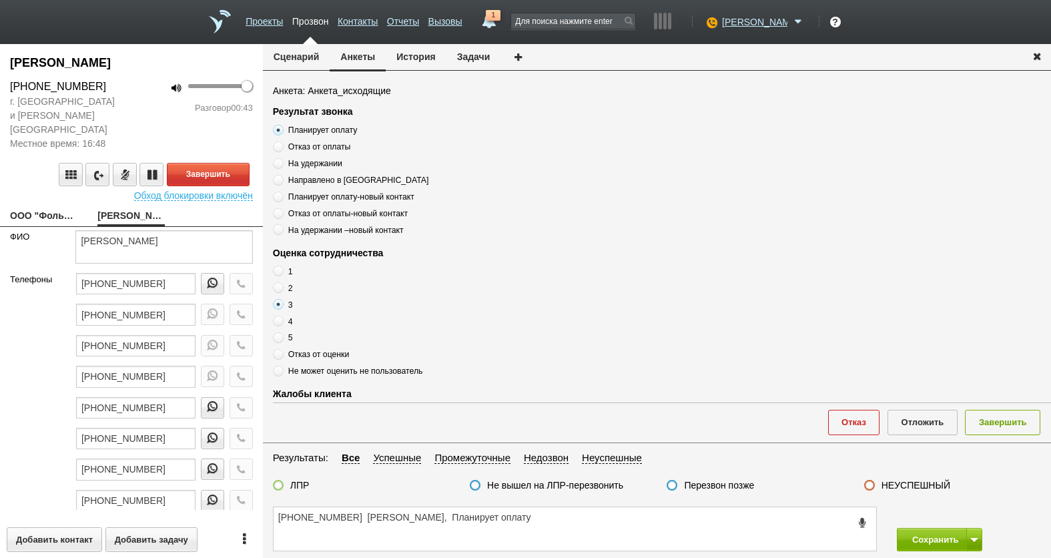
click at [282, 350] on input "Отказ от оценки" at bounding box center [277, 352] width 9 height 9
radio input "true"
click at [278, 290] on span at bounding box center [278, 287] width 11 height 11
click at [278, 290] on input "2" at bounding box center [277, 286] width 9 height 9
radio input "true"
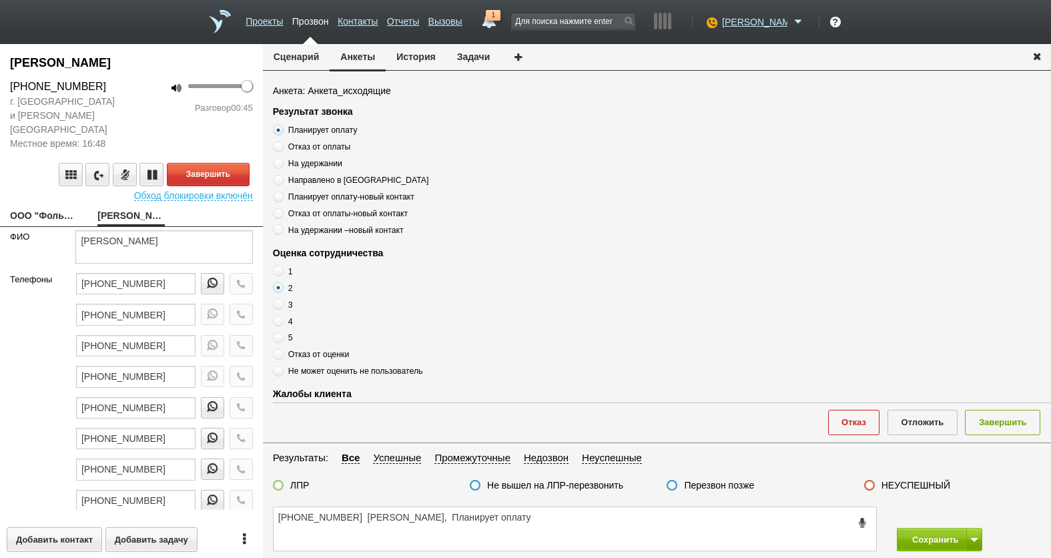
click at [282, 341] on span at bounding box center [278, 337] width 11 height 11
click at [282, 340] on input "5" at bounding box center [277, 335] width 9 height 9
radio input "true"
click at [280, 357] on span at bounding box center [278, 354] width 11 height 11
click at [280, 356] on input "Отказ от оценки" at bounding box center [277, 352] width 9 height 9
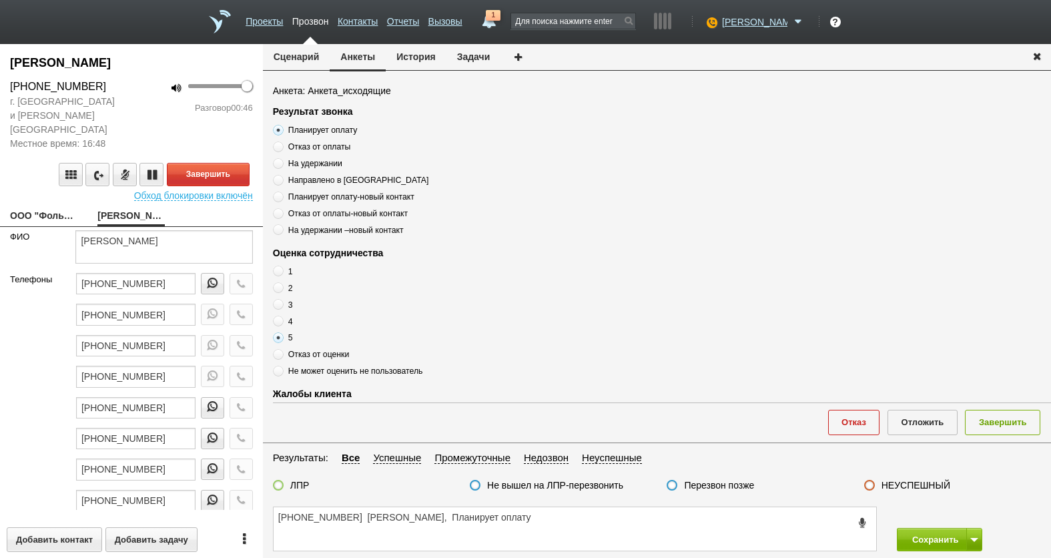
radio input "true"
click at [613, 520] on textarea "[PHONE_NUMBER] [PERSON_NAME], Планирует оплату" at bounding box center [575, 528] width 603 height 43
click at [613, 525] on textarea "[PHONE_NUMBER] [PERSON_NAME], Планирует оплату" at bounding box center [575, 528] width 603 height 43
click at [577, 511] on textarea "[PHONE_NUMBER] [PERSON_NAME], Планирует оплату" at bounding box center [575, 528] width 603 height 43
type textarea "[PHONE_NUMBER] [PERSON_NAME], Планирует оплату,"
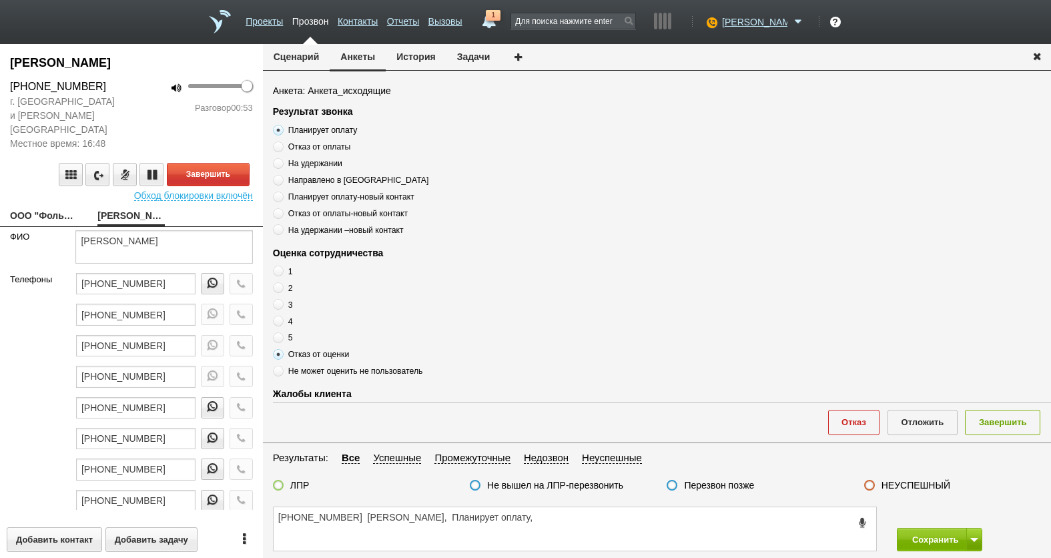
click at [290, 300] on span "3" at bounding box center [290, 304] width 5 height 9
click at [282, 300] on input "3" at bounding box center [277, 302] width 9 height 9
radio input "true"
click at [602, 521] on textarea "[PHONE_NUMBER] [PERSON_NAME], Планирует оплату," at bounding box center [575, 528] width 603 height 43
click at [576, 515] on textarea "[PHONE_NUMBER] [PERSON_NAME], Планирует оплату," at bounding box center [575, 528] width 603 height 43
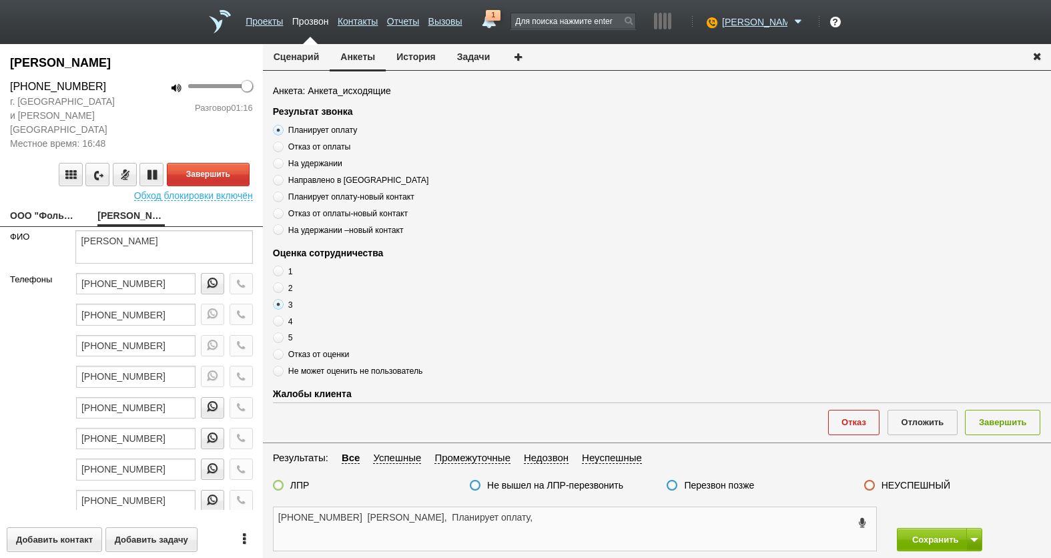
click at [572, 515] on textarea "[PHONE_NUMBER] [PERSON_NAME], Планирует оплату," at bounding box center [575, 528] width 603 height 43
click at [652, 532] on textarea "[PHONE_NUMBER] [PERSON_NAME], Планирует оплату," at bounding box center [575, 528] width 603 height 43
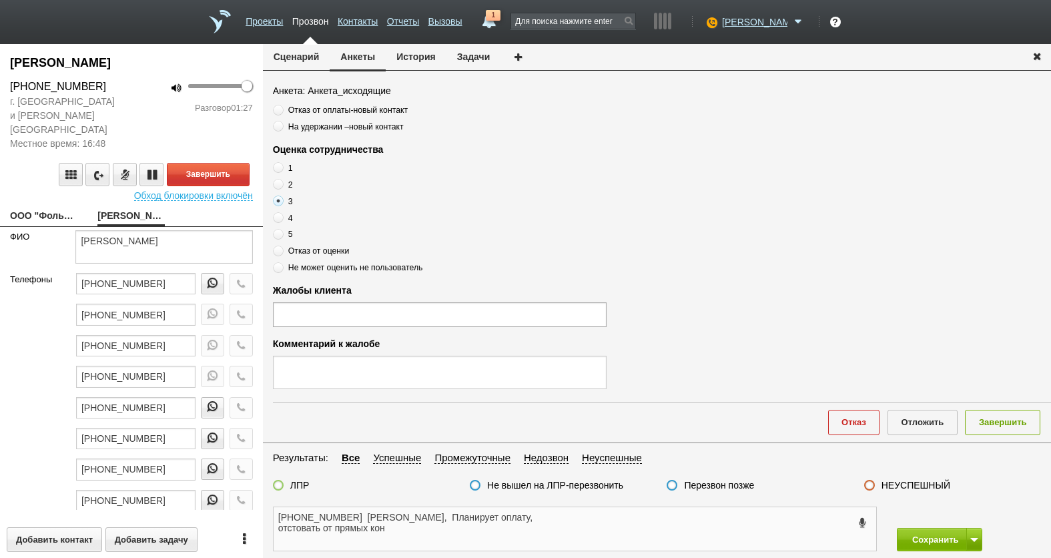
scroll to position [133, 0]
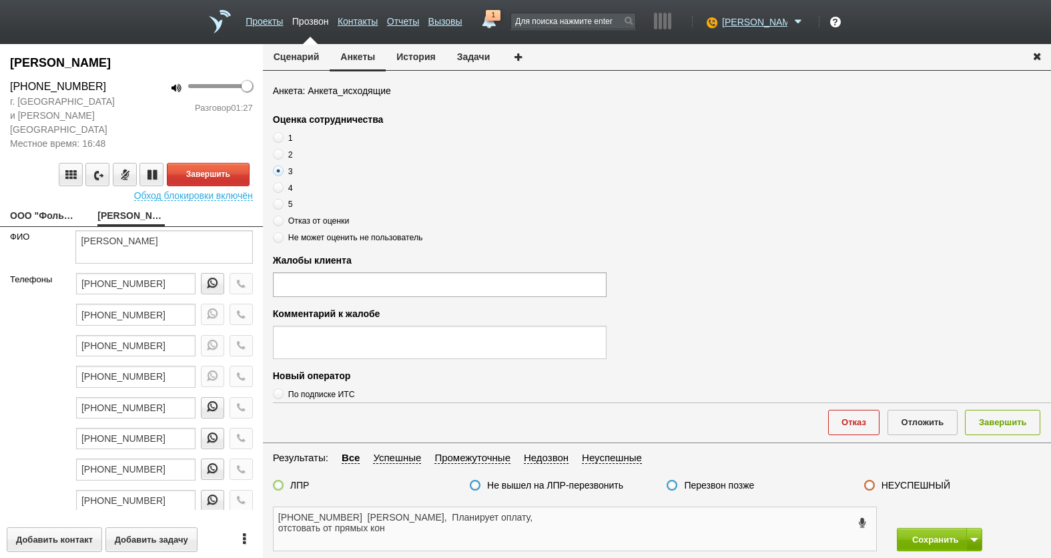
type textarea "[PHONE_NUMBER] [PERSON_NAME], Планирует оплату, отстовать от прямых кон"
click at [352, 278] on ul at bounding box center [440, 284] width 334 height 24
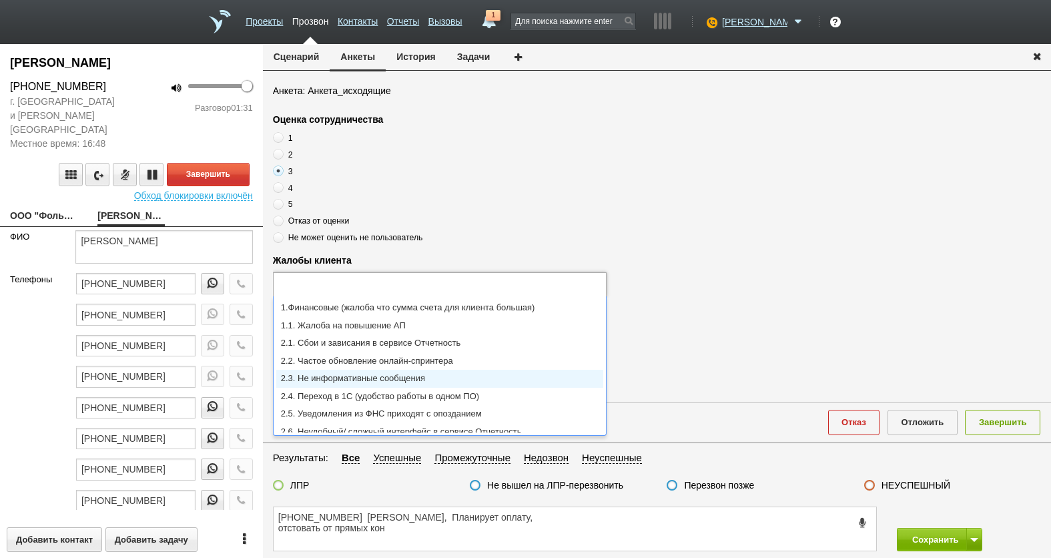
scroll to position [67, 0]
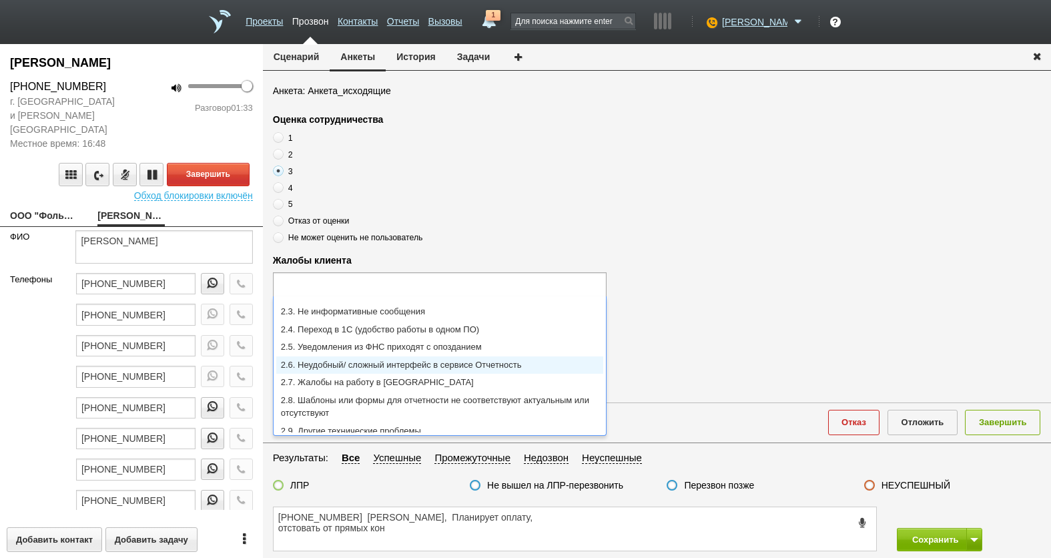
type input "2.6. Неудобный/ сложный интерфейс в сервисе Отчетность"
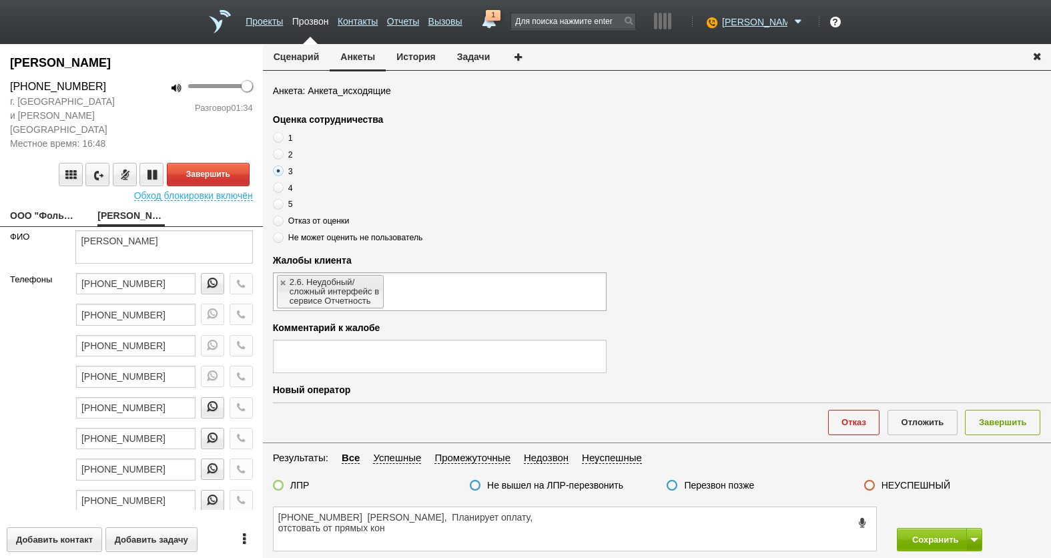
click at [478, 286] on ul "2.6. Неудобный/ сложный интерфейс в сервисе Отчетность" at bounding box center [440, 291] width 334 height 39
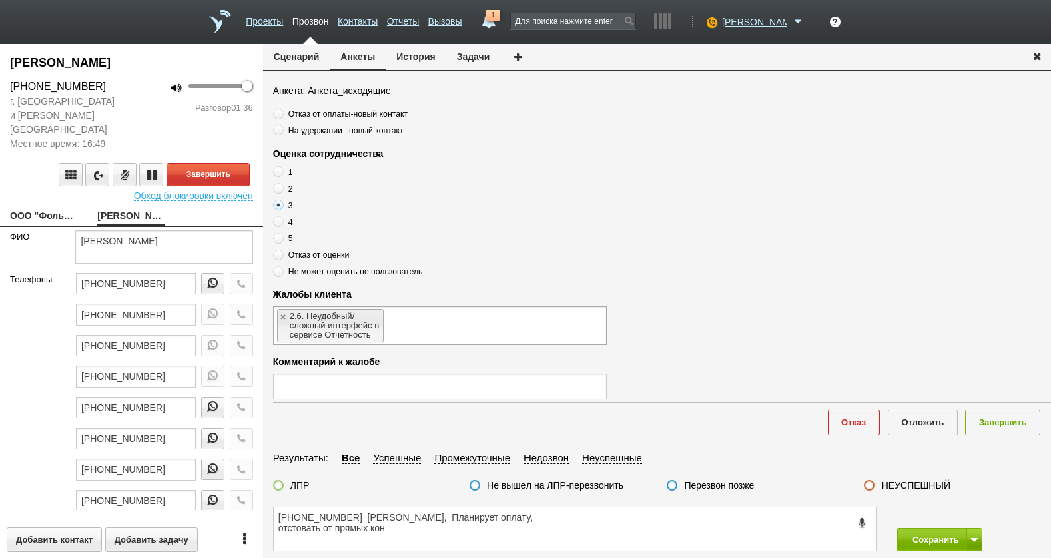
scroll to position [67, 0]
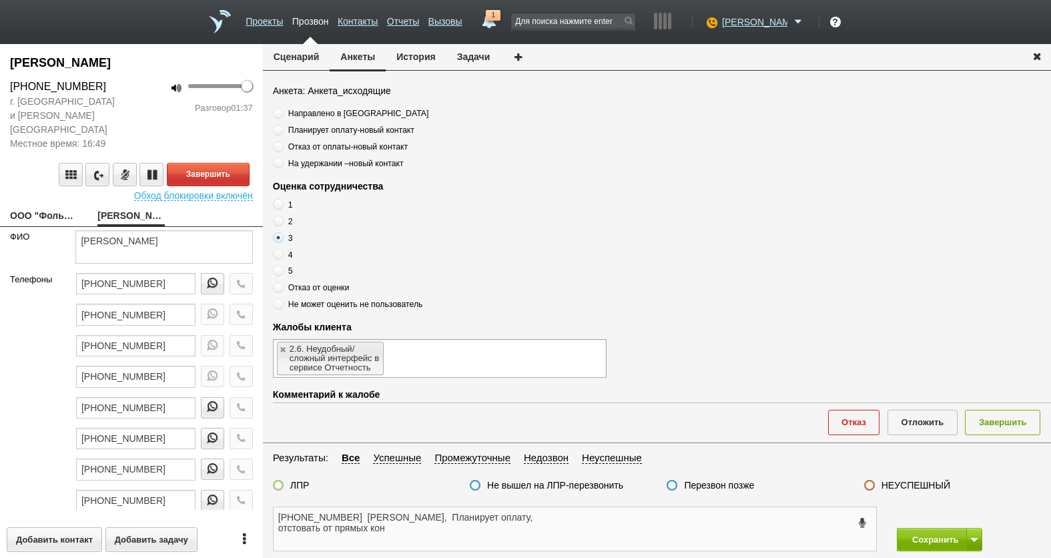
click at [581, 516] on textarea "[PHONE_NUMBER] [PERSON_NAME], Планирует оплату, отстовать от прямых кон" at bounding box center [575, 528] width 603 height 43
click at [651, 519] on textarea "[PHONE_NUMBER] [PERSON_NAME], Планирует оплату, отставать от прямых кон" at bounding box center [575, 528] width 603 height 43
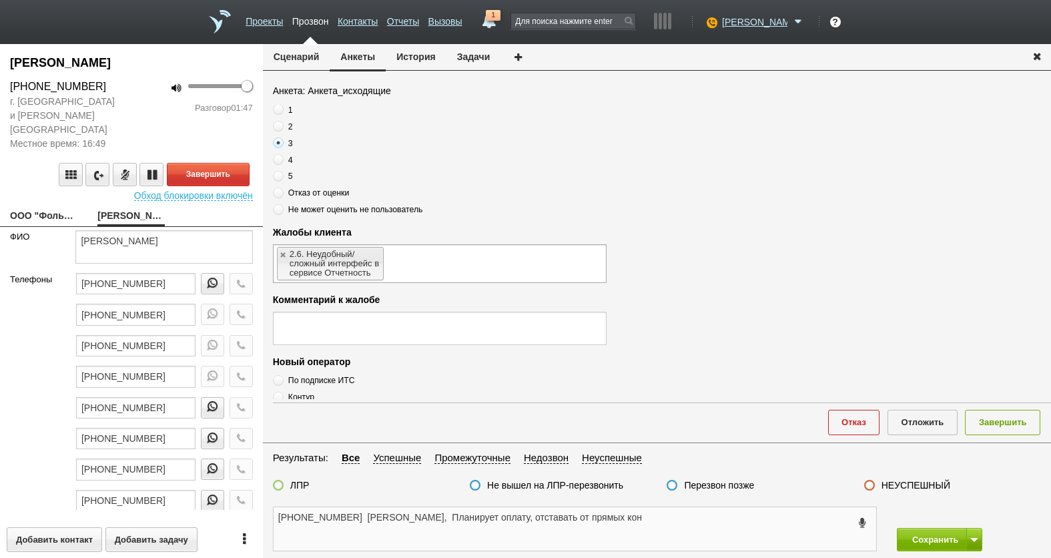
scroll to position [200, 0]
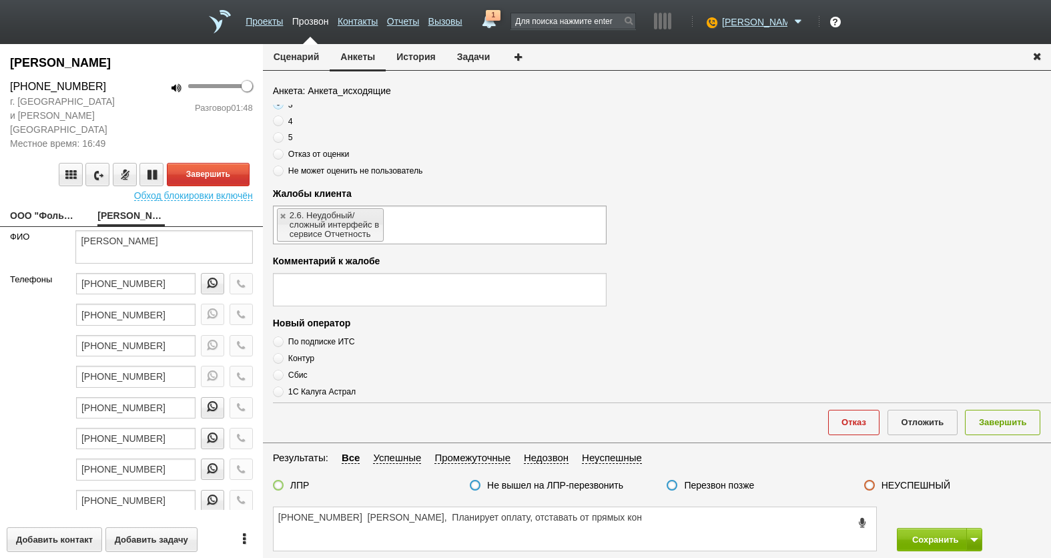
click at [280, 482] on label at bounding box center [278, 485] width 11 height 11
click at [0, 0] on input "ЛПР" at bounding box center [0, 0] width 0 height 0
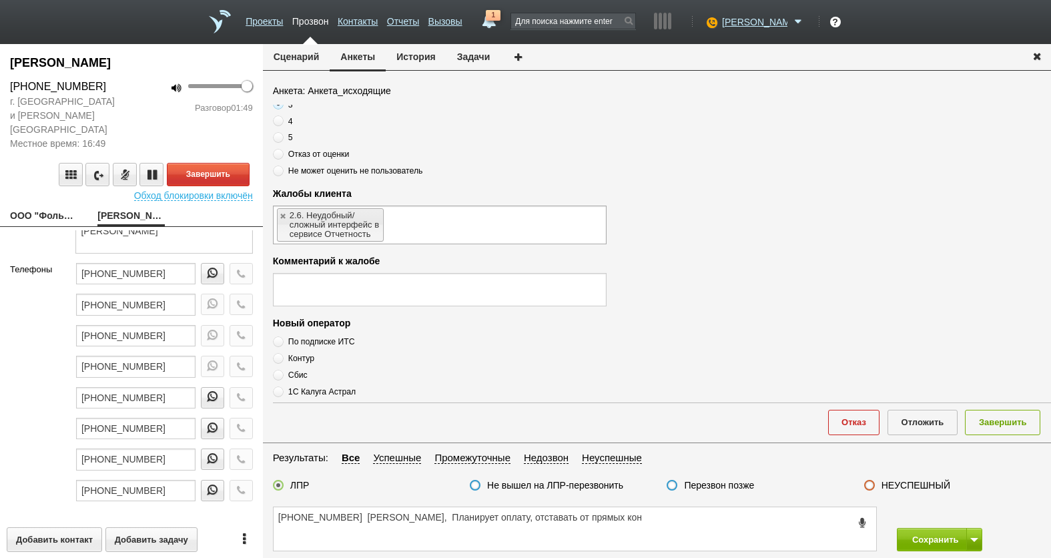
scroll to position [0, 0]
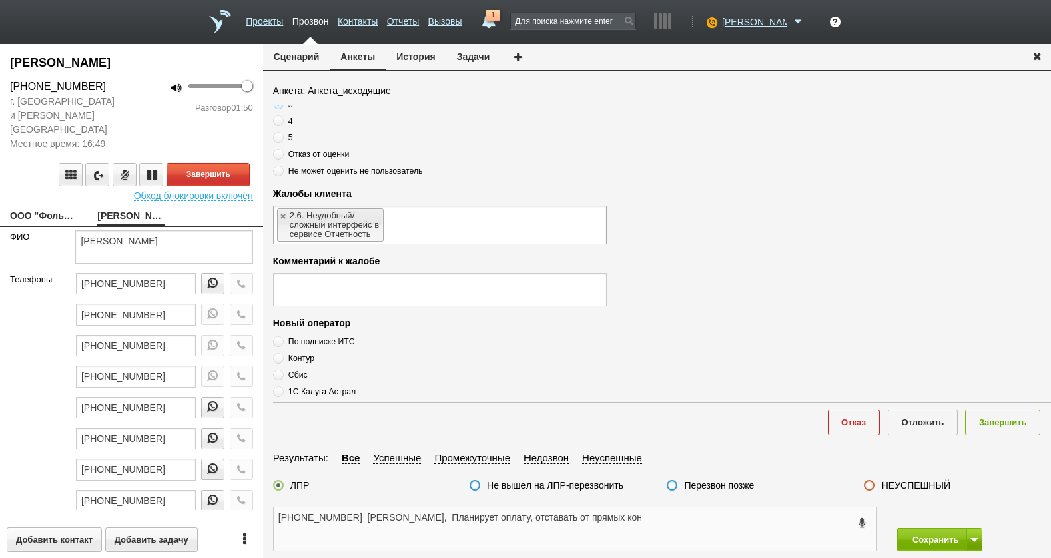
click at [682, 533] on textarea "[PHONE_NUMBER] [PERSON_NAME], Планирует оплату, отставать от прямых кон" at bounding box center [575, 528] width 603 height 43
drag, startPoint x: 672, startPoint y: 519, endPoint x: 702, endPoint y: 524, distance: 30.4
click at [702, 524] on textarea "[PHONE_NUMBER] [PERSON_NAME], Планирует оплату, отставать от прямых кон ,файлер…" at bounding box center [575, 528] width 603 height 43
click at [702, 516] on textarea "[PHONE_NUMBER] [PERSON_NAME], Планирует оплату, отставать от прямых кон ,файлер…" at bounding box center [575, 528] width 603 height 43
click at [792, 526] on textarea "[PHONE_NUMBER] [PERSON_NAME], Планирует оплату, отставать от прямых кон ,файлер…" at bounding box center [575, 528] width 603 height 43
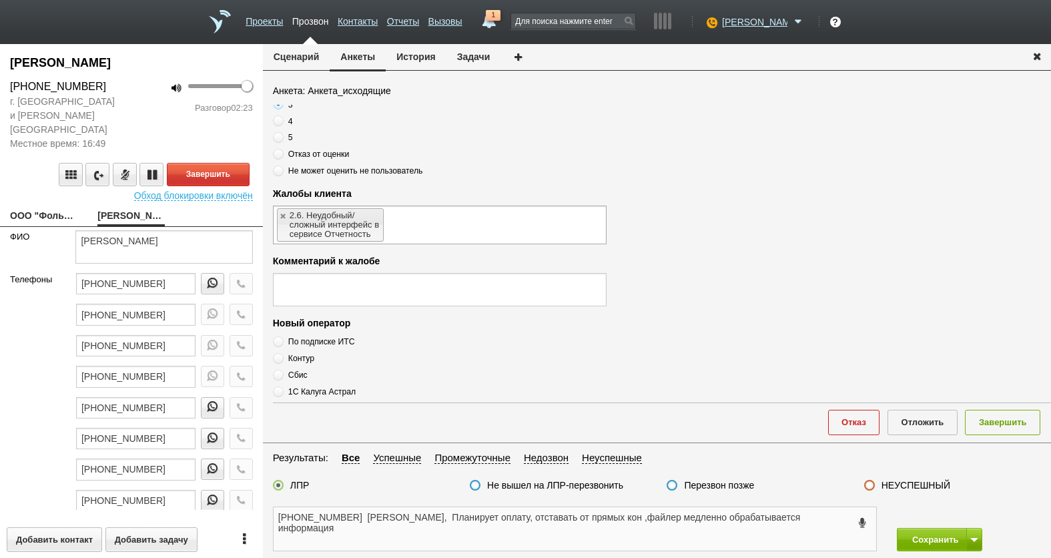
click at [537, 532] on textarea "[PHONE_NUMBER] [PERSON_NAME], Планирует оплату, отставать от прямых кон ,файлер…" at bounding box center [575, 528] width 603 height 43
click at [449, 531] on textarea "[PHONE_NUMBER] [PERSON_NAME], Планирует оплату, отставать от прямых кон ,файлер…" at bounding box center [575, 528] width 603 height 43
click at [451, 294] on textarea at bounding box center [440, 289] width 334 height 33
click at [458, 228] on ul "2.6. Неудобный/ сложный интерфейс в сервисе Отчетность" at bounding box center [440, 225] width 334 height 39
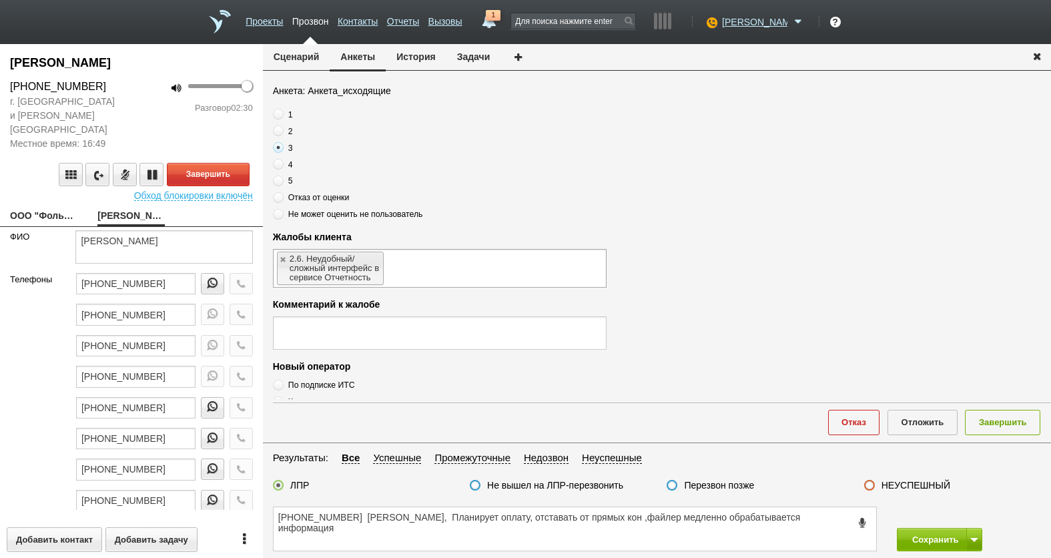
scroll to position [133, 0]
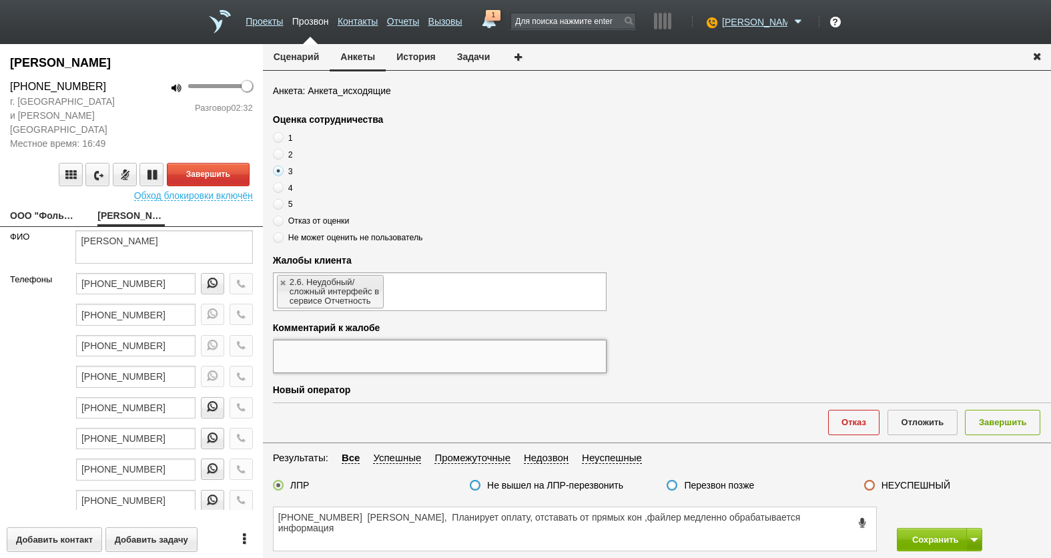
click at [402, 354] on textarea at bounding box center [440, 356] width 334 height 33
click at [400, 535] on textarea "[PHONE_NUMBER] [PERSON_NAME], Планирует оплату, отставать от прямых кон ,файлер…" at bounding box center [575, 528] width 603 height 43
click at [750, 535] on textarea "[PHONE_NUMBER] [PERSON_NAME], Планирует оплату, отставать от прямых кон ,файлер…" at bounding box center [575, 528] width 603 height 43
click at [651, 524] on textarea "[PHONE_NUMBER] [PERSON_NAME], Планирует оплату, отставать от прямых кон ,файлер…" at bounding box center [575, 528] width 603 height 43
click at [649, 531] on textarea "[PHONE_NUMBER] [PERSON_NAME], Планирует оплату, отставать от прямых кон , файле…" at bounding box center [575, 528] width 603 height 43
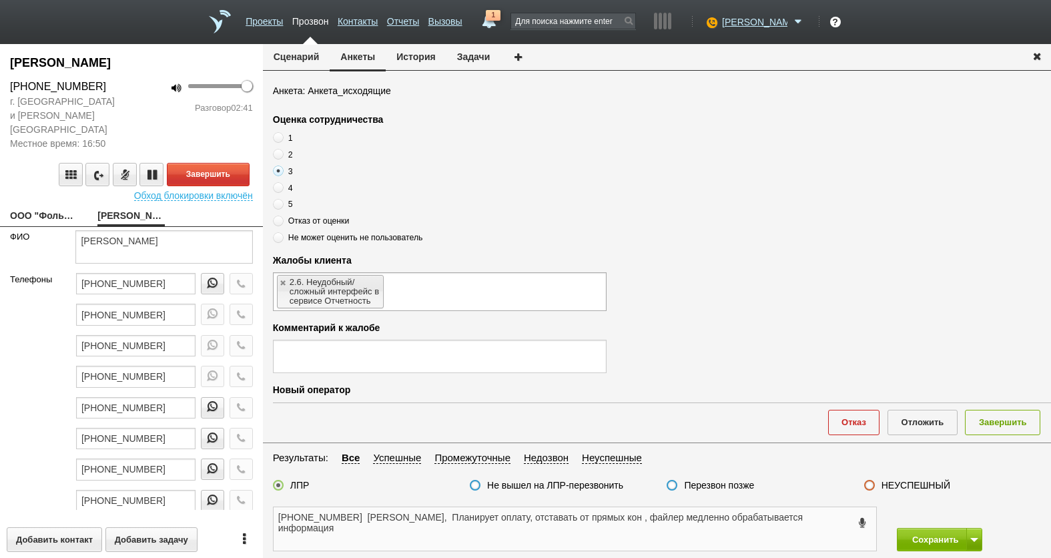
click at [380, 527] on textarea "[PHONE_NUMBER] [PERSON_NAME], Планирует оплату, отставать от прямых кон , файле…" at bounding box center [575, 528] width 603 height 43
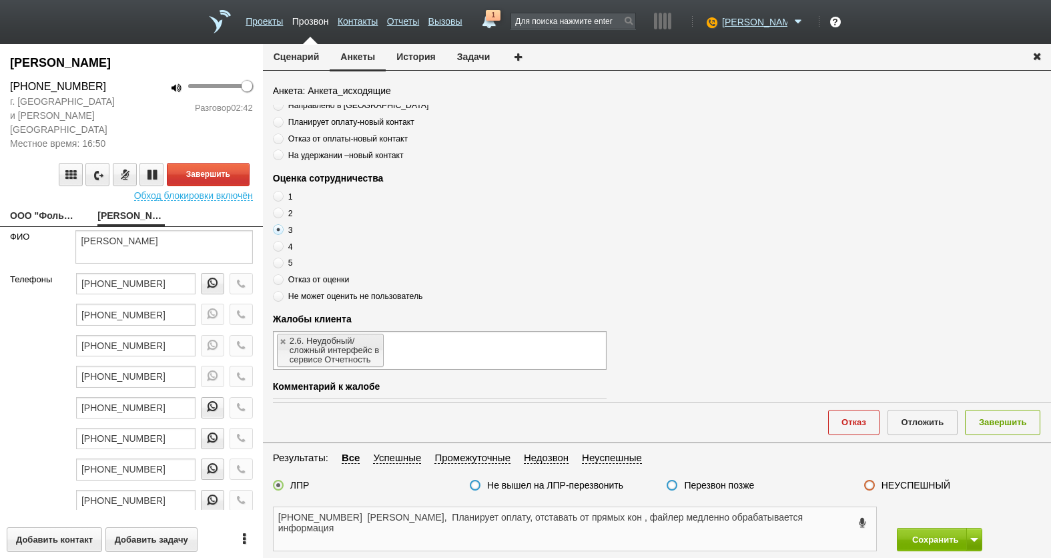
scroll to position [0, 0]
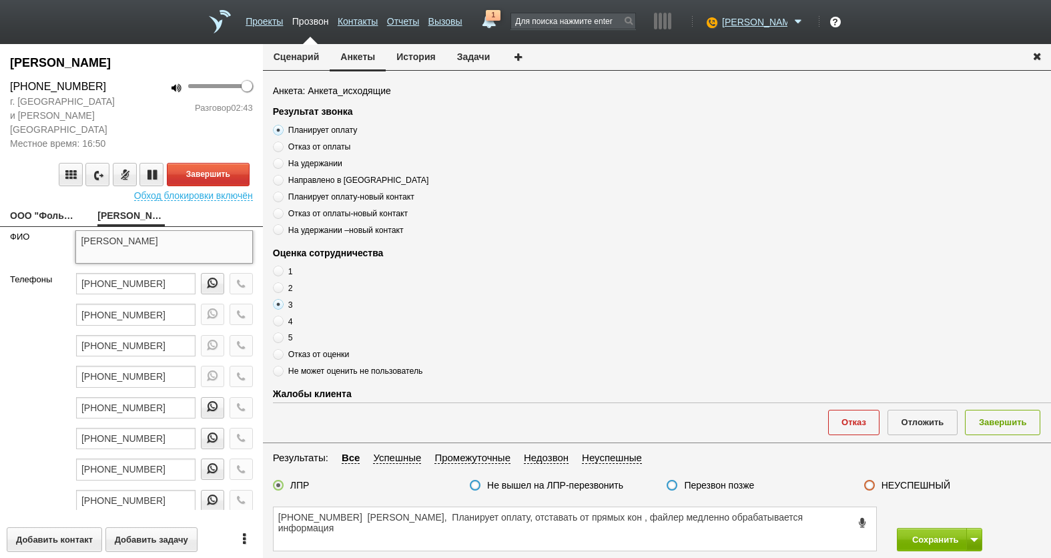
click at [203, 230] on textarea "[PERSON_NAME]" at bounding box center [163, 246] width 177 height 33
click at [509, 515] on textarea "[PHONE_NUMBER] [PERSON_NAME], Планирует оплату, отставать от прямых кон , файле…" at bounding box center [575, 528] width 603 height 43
click at [211, 163] on button "Завершить" at bounding box center [208, 174] width 83 height 23
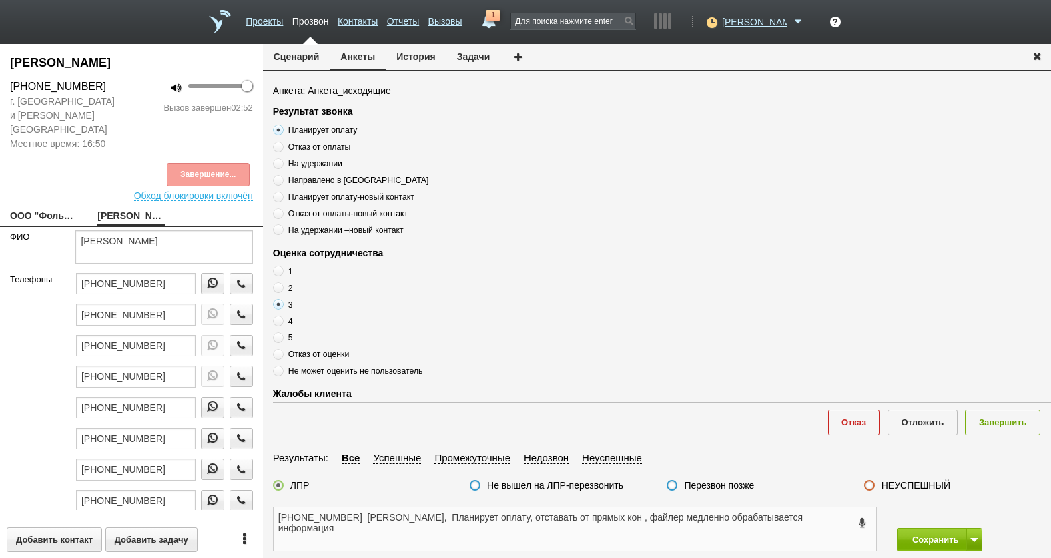
drag, startPoint x: 361, startPoint y: 541, endPoint x: 551, endPoint y: 557, distance: 191.0
click at [361, 540] on textarea "[PHONE_NUMBER] [PERSON_NAME], Планирует оплату, отставать от прямых кон , файле…" at bounding box center [575, 528] width 603 height 43
click at [701, 523] on textarea "[PHONE_NUMBER] [PERSON_NAME], Планирует оплату, отставать от прямых кон , файле…" at bounding box center [575, 528] width 603 height 43
click at [421, 524] on textarea "[PHONE_NUMBER] [PERSON_NAME], Планирует оплату, отставать от прямых кон , файле…" at bounding box center [575, 528] width 603 height 43
drag, startPoint x: 515, startPoint y: 529, endPoint x: 541, endPoint y: 527, distance: 26.1
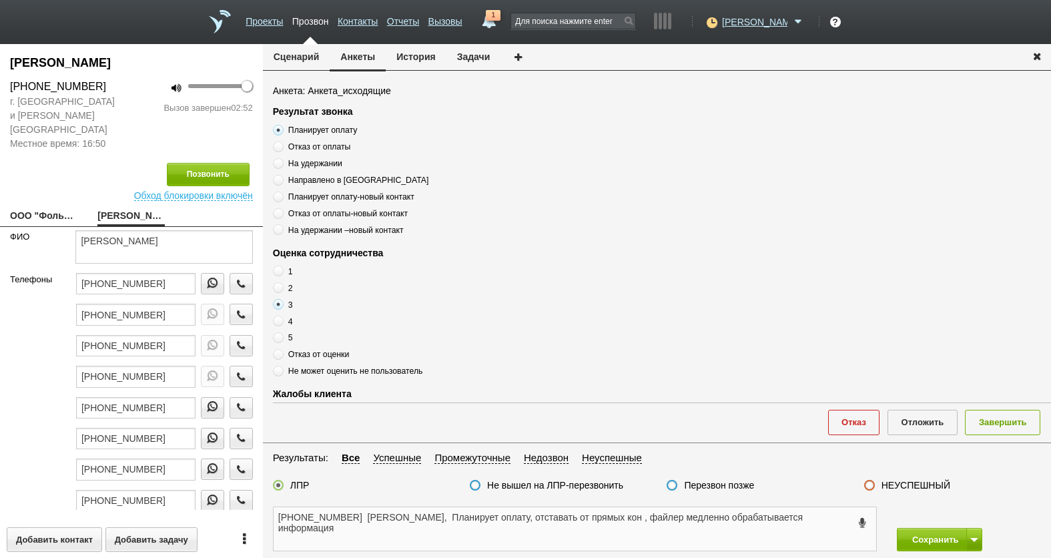
click at [517, 529] on textarea "[PHONE_NUMBER] [PERSON_NAME], Планирует оплату, отставать от прямых кон , файле…" at bounding box center [575, 528] width 603 height 43
click at [540, 515] on textarea "[PHONE_NUMBER] [PERSON_NAME], Планирует оплату, отставать от прямых кон , файле…" at bounding box center [575, 528] width 603 height 43
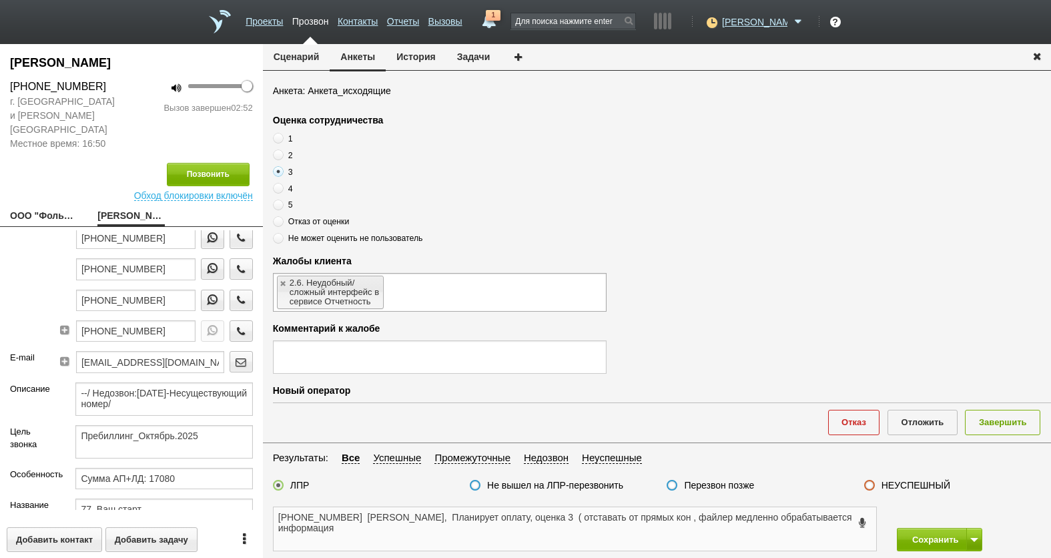
scroll to position [133, 0]
type textarea "[PHONE_NUMBER] [PERSON_NAME], Планирует оплату, оценка 3 ( отставать от прямых …"
click at [415, 306] on ul "2.6. Неудобный/ сложный интерфейс в сервисе Отчетность" at bounding box center [440, 291] width 334 height 39
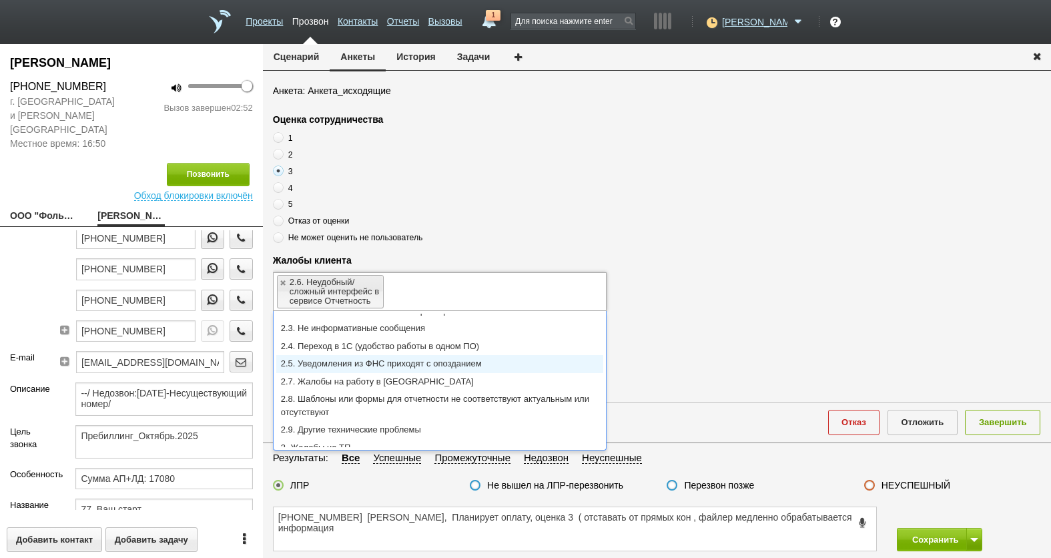
scroll to position [69, 0]
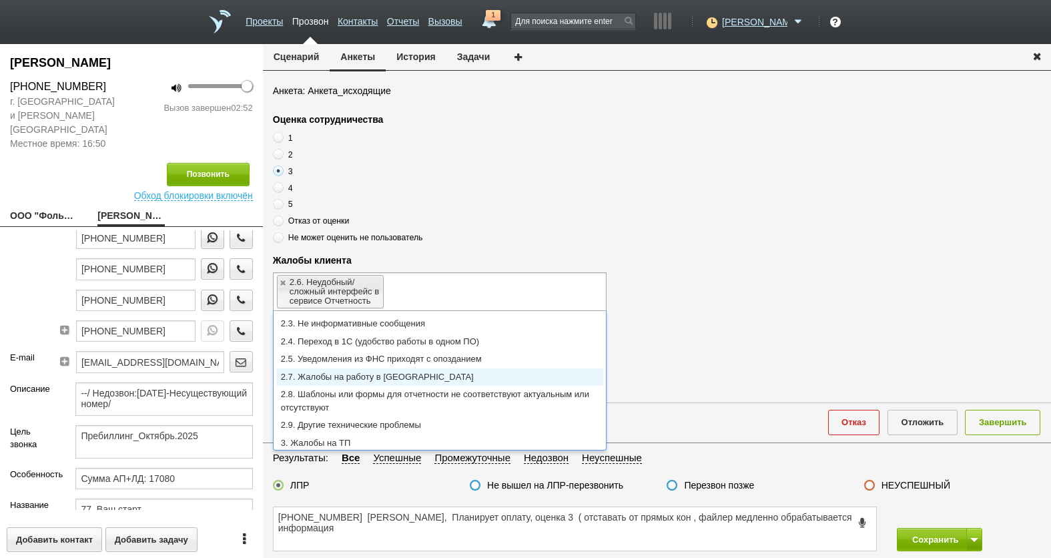
type input "2.6. Неудобный/ сложный интерфейс в сервисе Отчетность,2.7. Жалобы на работу в …"
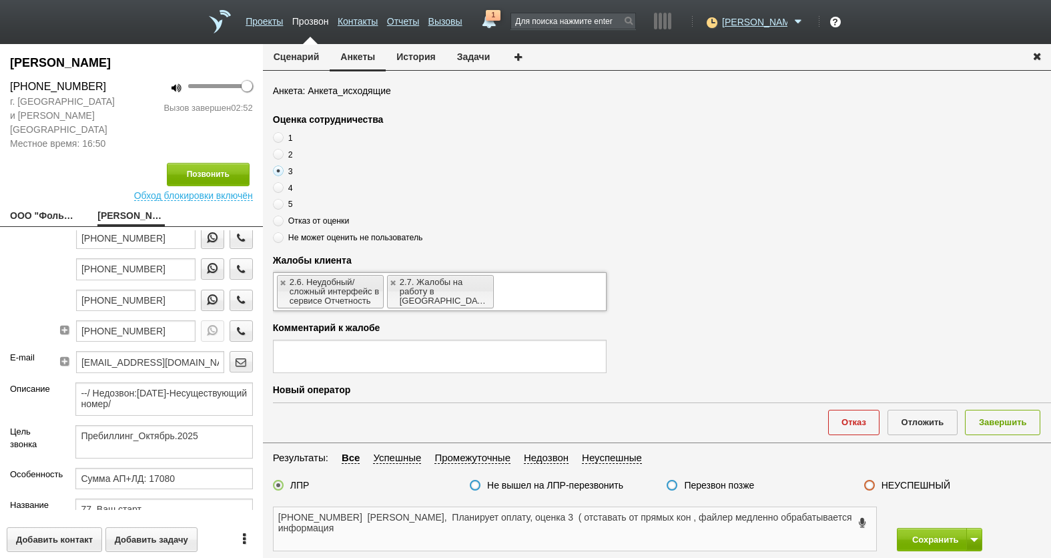
drag, startPoint x: 656, startPoint y: 528, endPoint x: 697, endPoint y: 527, distance: 40.7
click at [657, 527] on textarea "[PHONE_NUMBER] [PERSON_NAME], Планирует оплату, оценка 3 ( отставать от прямых …" at bounding box center [575, 528] width 603 height 43
click at [700, 520] on textarea "[PHONE_NUMBER] [PERSON_NAME], Планирует оплату, оценка 3 ( отставать от прямых …" at bounding box center [575, 528] width 603 height 43
drag, startPoint x: 701, startPoint y: 520, endPoint x: 596, endPoint y: 516, distance: 104.9
click at [596, 516] on textarea "[PHONE_NUMBER] [PERSON_NAME], Планирует оплату, оценка 3 ( отставать от прямых …" at bounding box center [575, 528] width 603 height 43
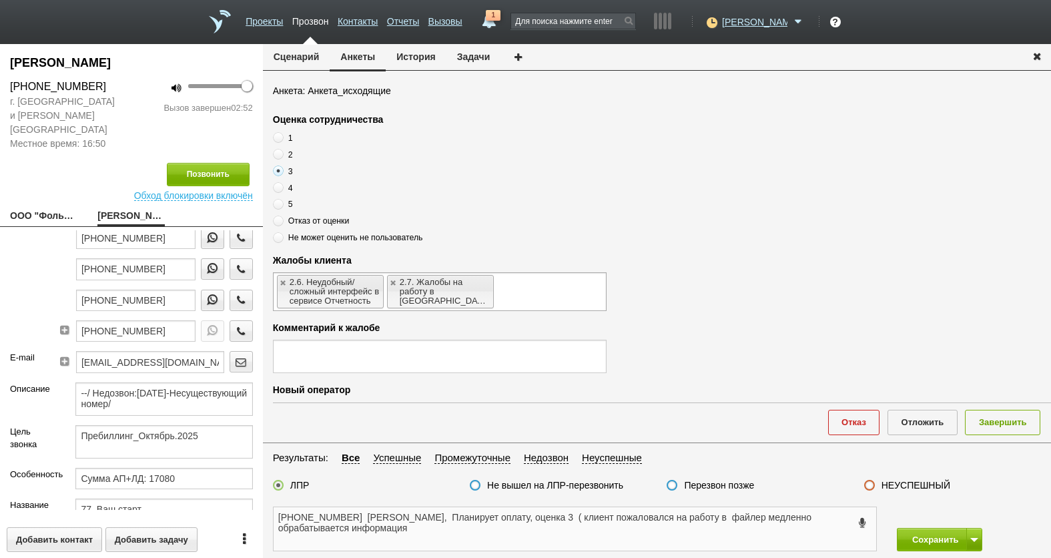
click at [770, 520] on textarea "[PHONE_NUMBER] [PERSON_NAME], Планирует оплату, оценка 3 ( клиент пожаловался н…" at bounding box center [575, 528] width 603 height 43
click at [802, 521] on textarea "[PHONE_NUMBER] [PERSON_NAME], Планирует оплату, оценка 3 ( клиент пожаловался н…" at bounding box center [575, 528] width 603 height 43
drag, startPoint x: 709, startPoint y: 556, endPoint x: 736, endPoint y: 545, distance: 29.0
click at [709, 556] on div "[PHONE_NUMBER] [PERSON_NAME], Планирует оплату, оценка 3 ( клиент пожаловался н…" at bounding box center [657, 529] width 788 height 58
click at [779, 526] on textarea "[PHONE_NUMBER] [PERSON_NAME], Планирует оплату, оценка 3 ( клиент пожаловался н…" at bounding box center [575, 528] width 603 height 43
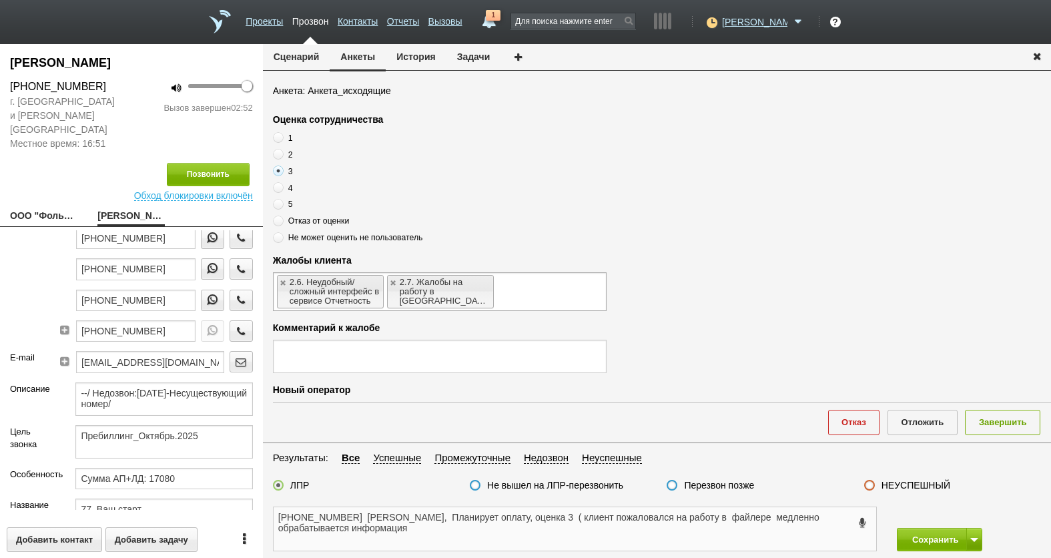
click at [779, 520] on textarea "[PHONE_NUMBER] [PERSON_NAME], Планирует оплату, оценка 3 ( клиент пожаловался н…" at bounding box center [575, 528] width 603 height 43
click at [465, 523] on textarea "[PHONE_NUMBER] [PERSON_NAME], Планирует оплату, оценка 3 ( клиент пожаловался н…" at bounding box center [575, 528] width 603 height 43
click at [656, 533] on textarea "[PHONE_NUMBER] [PERSON_NAME], Планирует оплату, оценка 3 ( клиент пожаловался н…" at bounding box center [575, 528] width 603 height 43
drag, startPoint x: 644, startPoint y: 531, endPoint x: 581, endPoint y: 511, distance: 65.9
click at [580, 511] on textarea "[PHONE_NUMBER] [PERSON_NAME], Планирует оплату, оценка 3 ( клиент пожаловался н…" at bounding box center [575, 528] width 603 height 43
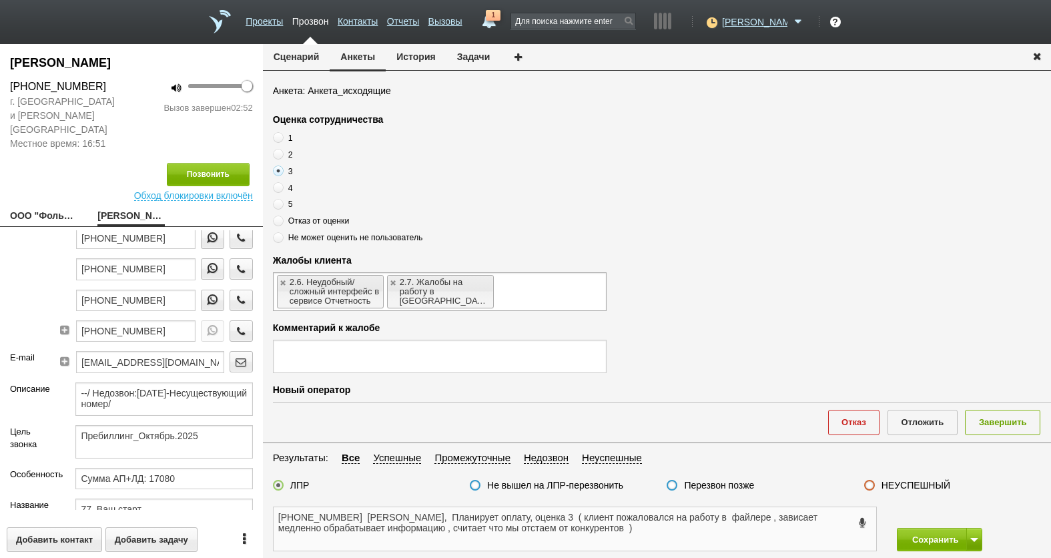
type textarea "[PHONE_NUMBER] [PERSON_NAME], Планирует оплату, оценка 3 ( клиент пожаловался н…"
paste textarea "( клиент пожаловался на работу в файлере , зависает медленно обрабатывает инфор…"
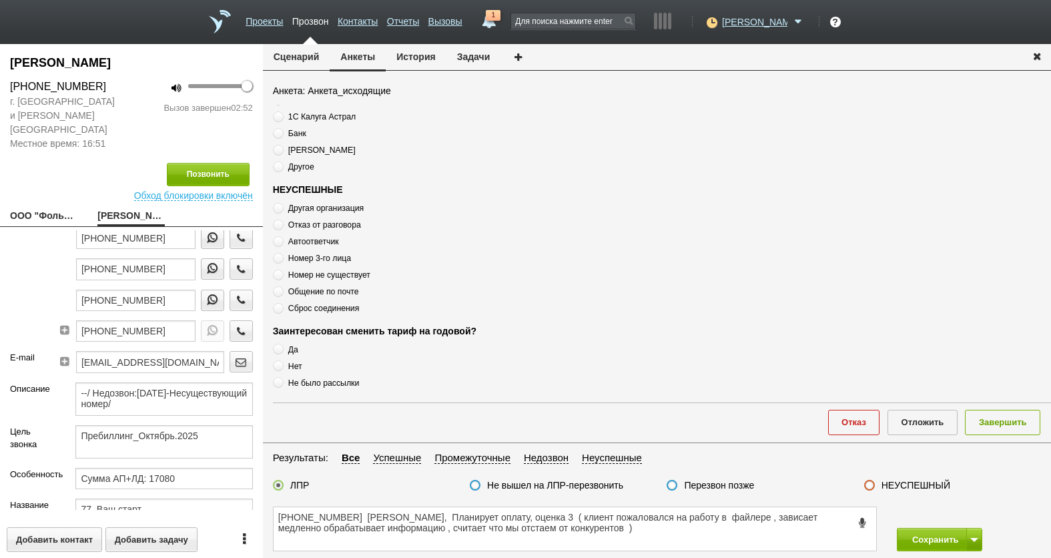
scroll to position [433, 0]
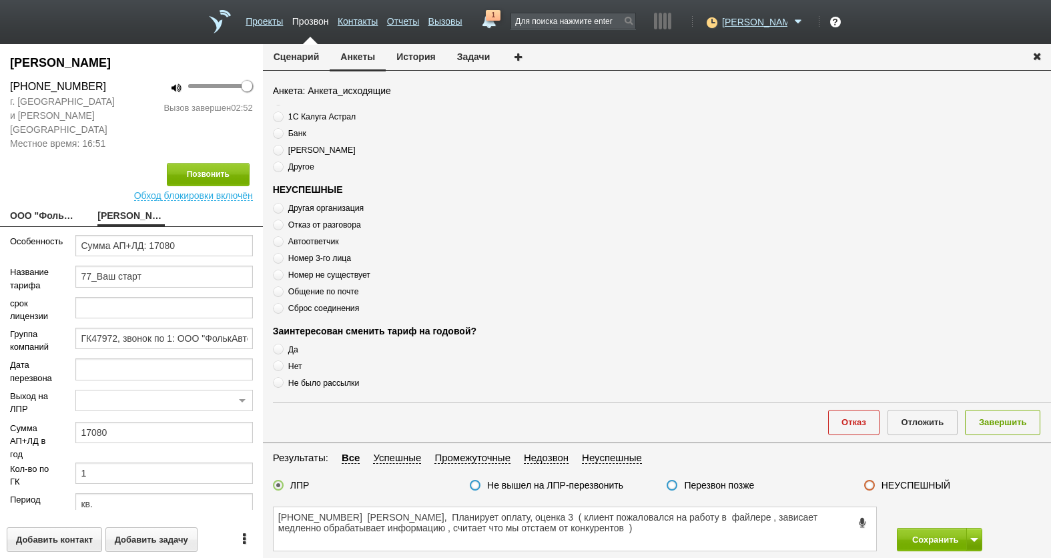
type textarea "( клиент пожаловался на работу в файлере , зависает медленно обрабатывает инфор…"
click at [997, 422] on button "Завершить" at bounding box center [1002, 422] width 75 height 25
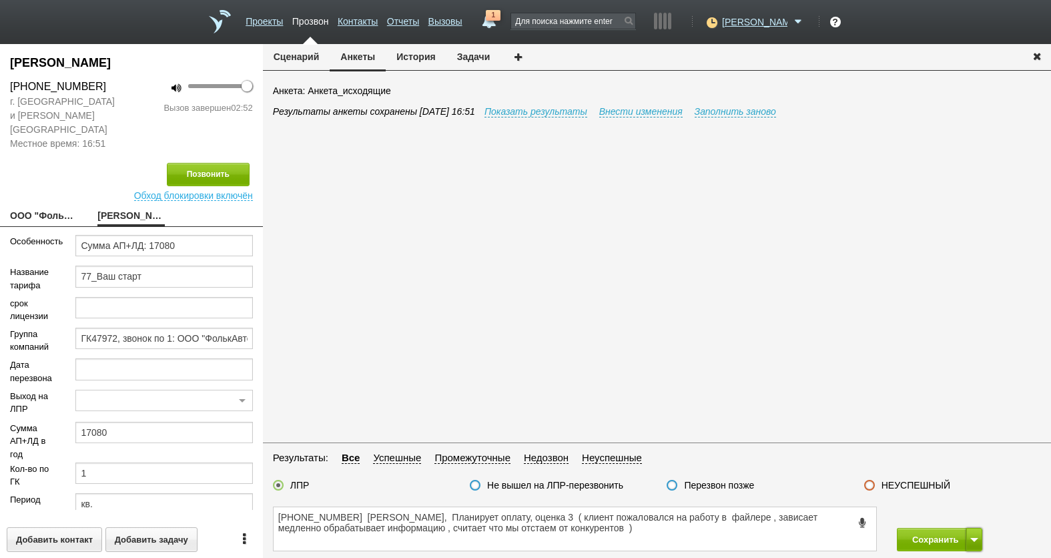
click at [971, 539] on span at bounding box center [975, 540] width 8 height 4
click at [949, 517] on button "Сохранить и остаться" at bounding box center [929, 514] width 103 height 23
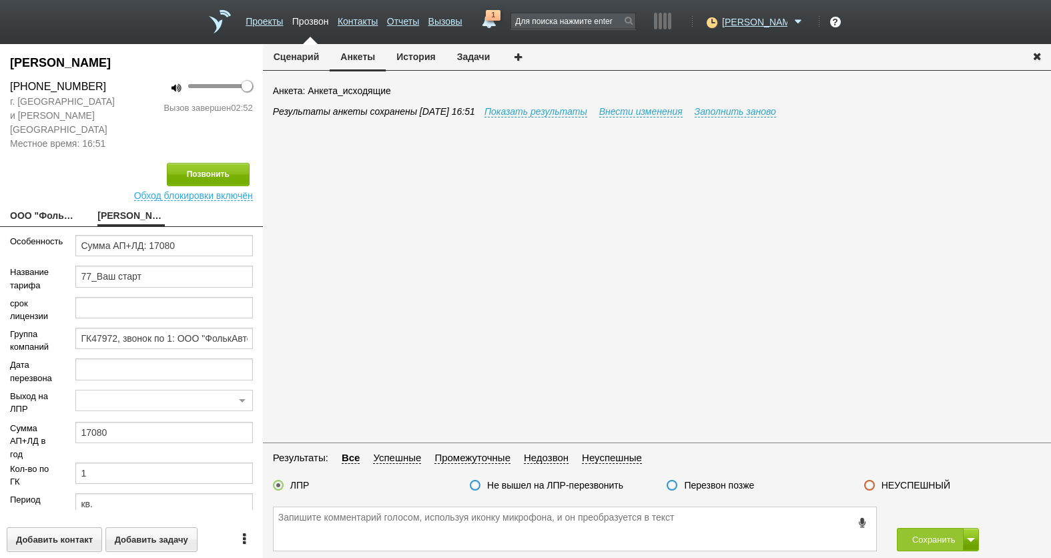
click at [932, 538] on button "Сохранить" at bounding box center [930, 539] width 67 height 23
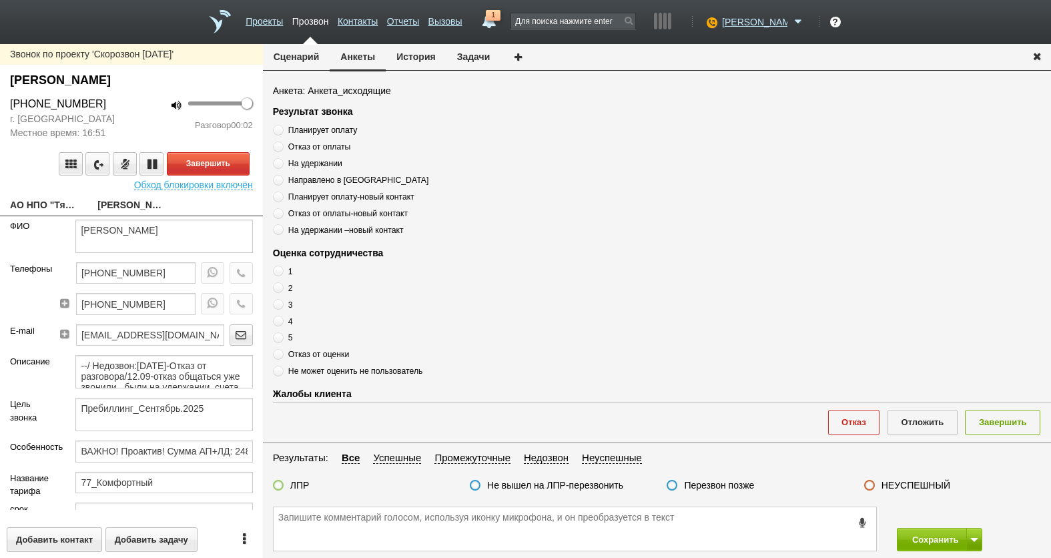
click at [51, 202] on link "АО НПО "Тяжпромарматура"[EMAIL_ADDRESS][DOMAIN_NAME]" at bounding box center [43, 206] width 67 height 19
type textarea "АО НПО "Тяжпромарматура"[EMAIL_ADDRESS][DOMAIN_NAME]"
type input "7717662787"
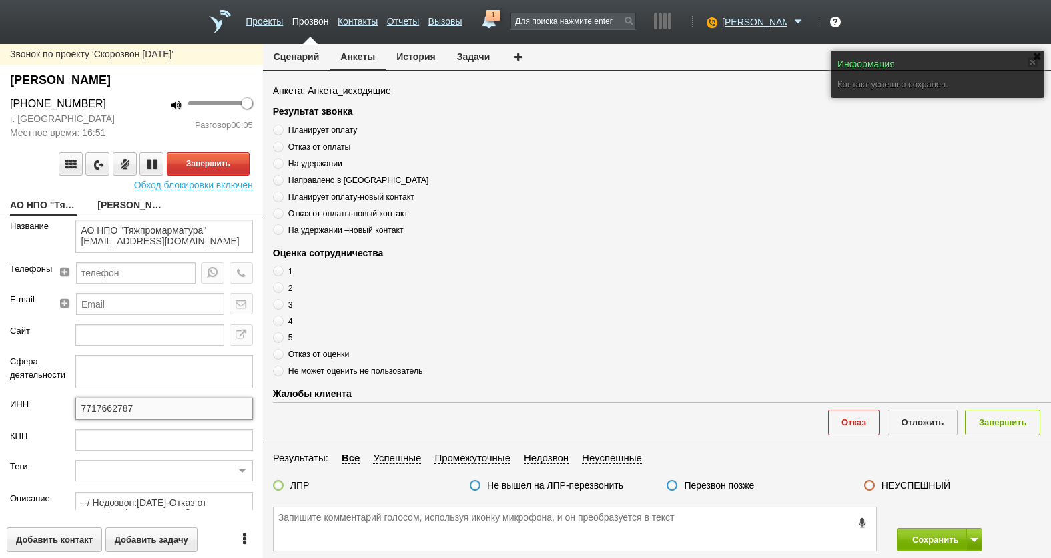
drag, startPoint x: 139, startPoint y: 418, endPoint x: 60, endPoint y: 418, distance: 78.8
click at [60, 418] on div "ИНН 7717662787" at bounding box center [131, 413] width 263 height 31
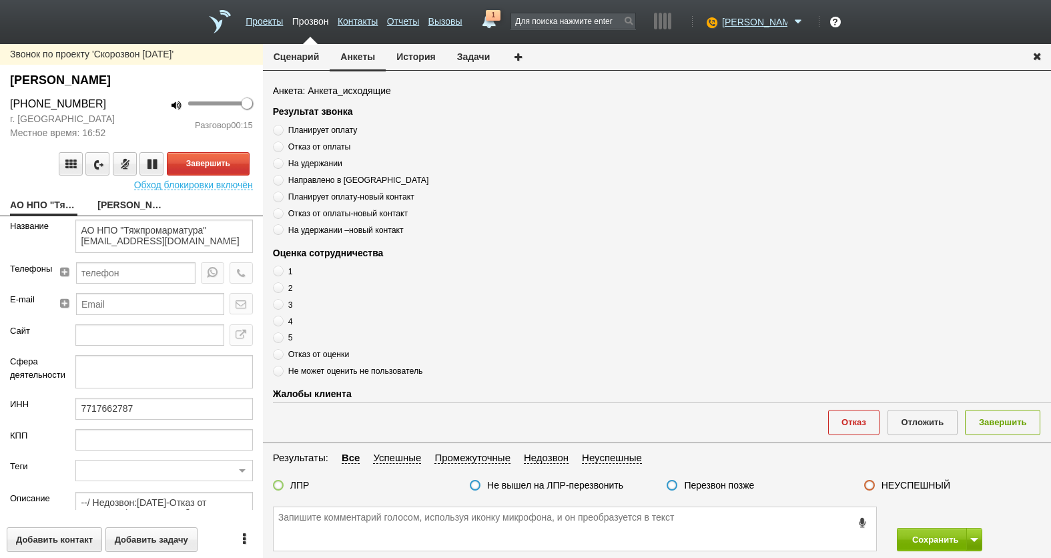
click at [119, 210] on link "[PERSON_NAME]" at bounding box center [130, 206] width 67 height 19
type textarea "[PERSON_NAME]"
type textarea "Пребиллинг_Сентябрь.2025"
type input "ВАЖНО! Проактив! Сумма АП+ЛД: 24800/ Рассылки: ОРК_Предложение проактива клиент…"
type input "77_Комфортный"
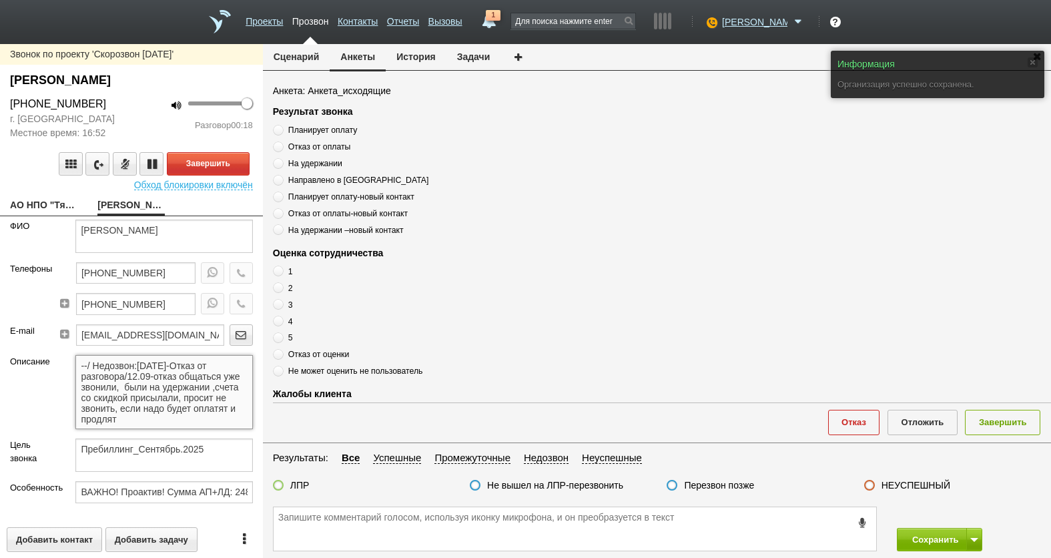
click at [162, 397] on textarea "--/ Недозвон:[DATE]-Отказ от разговора/12.09-отказ общаться уже звонили, были н…" at bounding box center [163, 392] width 177 height 74
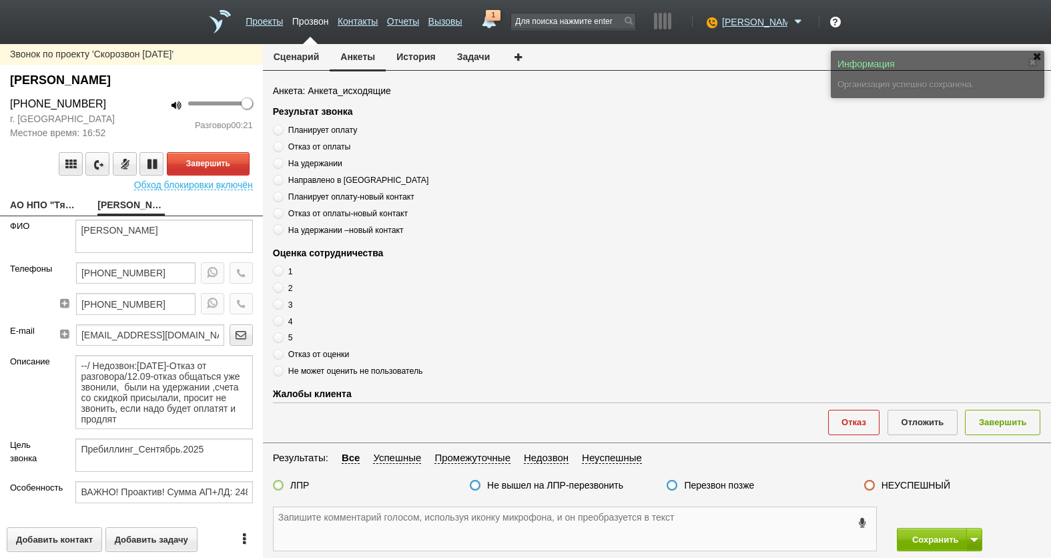
click at [355, 532] on textarea at bounding box center [575, 528] width 603 height 43
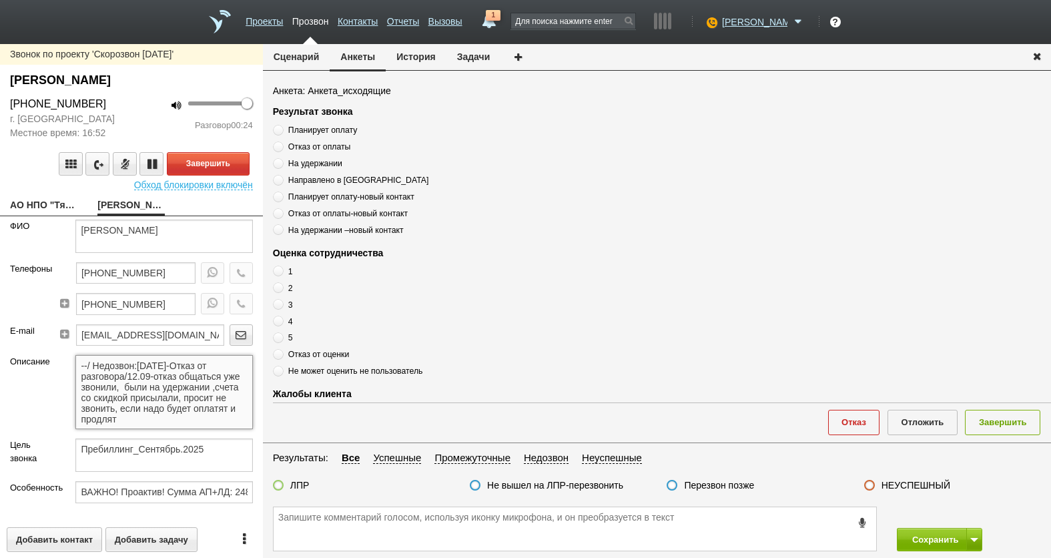
click at [164, 394] on textarea "--/ Недозвон:[DATE]-Отказ от разговора/12.09-отказ общаться уже звонили, были н…" at bounding box center [163, 392] width 177 height 74
click at [56, 203] on link "АО НПО "Тяжпромарматура"[EMAIL_ADDRESS][DOMAIN_NAME]" at bounding box center [43, 206] width 67 height 19
type textarea "АО НПО "Тяжпромарматура"[EMAIL_ADDRESS][DOMAIN_NAME]"
type input "7717662787"
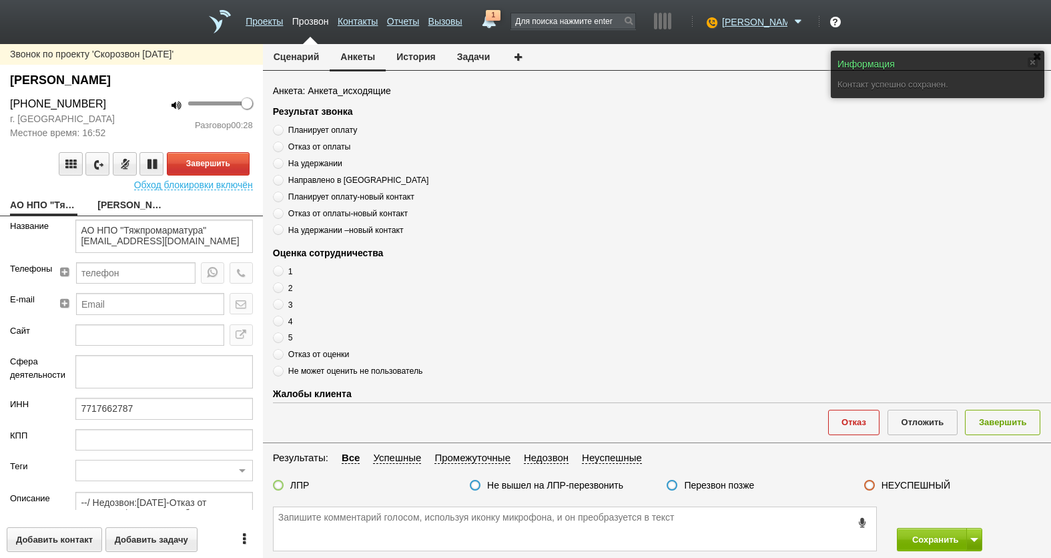
click at [123, 206] on link "[PERSON_NAME]" at bounding box center [130, 206] width 67 height 19
type textarea "[PERSON_NAME]"
type textarea "Пребиллинг_Сентябрь.2025"
type input "ВАЖНО! Проактив! Сумма АП+ЛД: 24800/ Рассылки: ОРК_Предложение проактива клиент…"
type input "77_Комфортный"
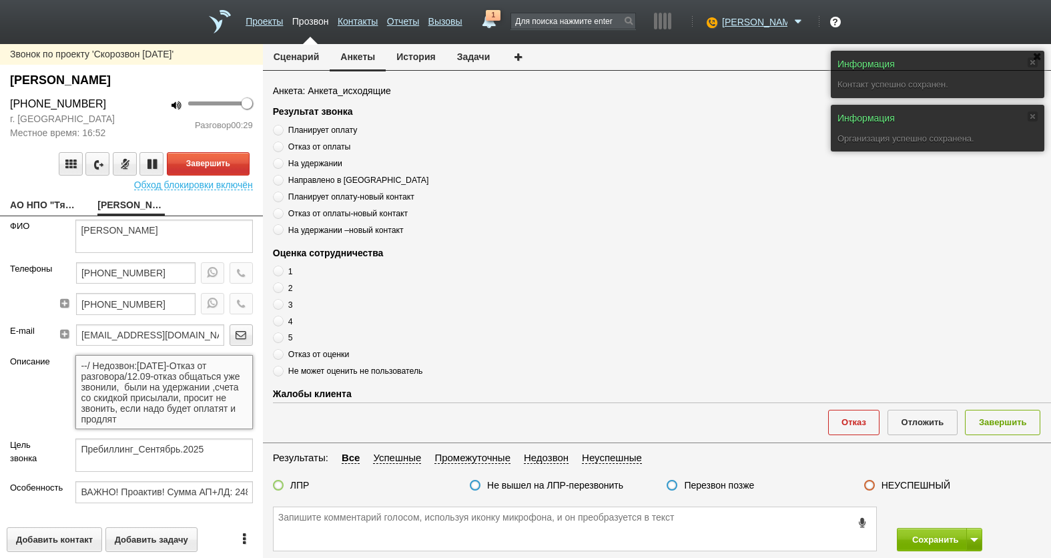
click at [166, 398] on textarea "--/ Недозвон:[DATE]-Отказ от разговора/12.09-отказ общаться уже звонили, были н…" at bounding box center [163, 392] width 177 height 74
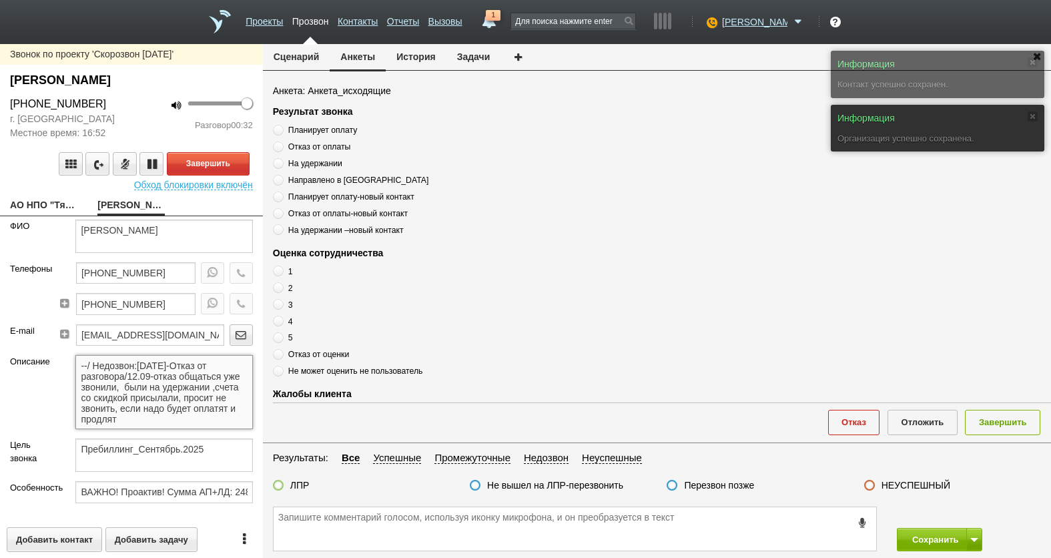
click at [169, 407] on textarea "--/ Недозвон:[DATE]-Отказ от разговора/12.09-отказ общаться уже звонили, были н…" at bounding box center [163, 392] width 177 height 74
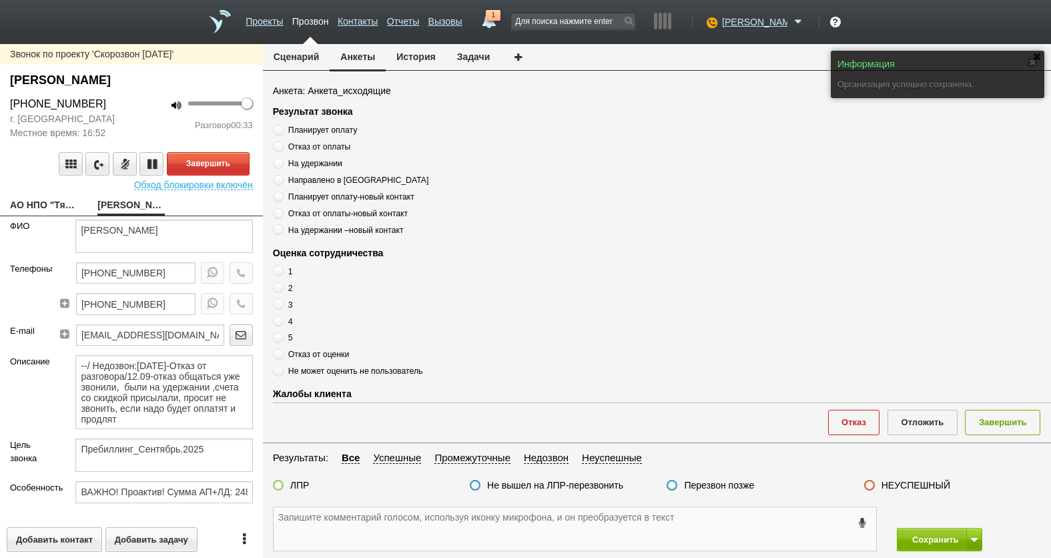
click at [376, 528] on textarea at bounding box center [575, 528] width 603 height 43
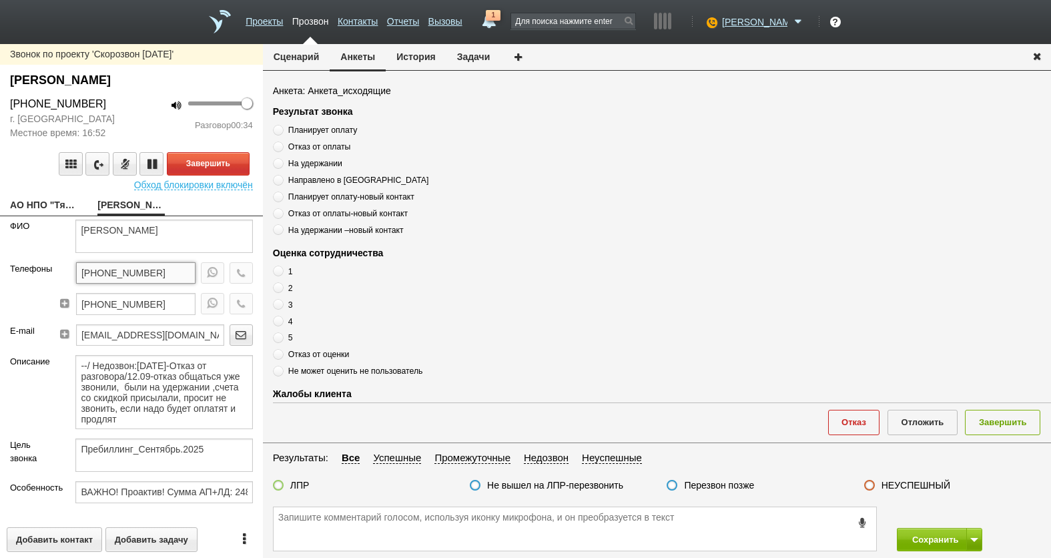
drag, startPoint x: 159, startPoint y: 267, endPoint x: 73, endPoint y: 266, distance: 85.4
click at [26, 266] on div "Телефоны [PHONE_NUMBER] [PHONE_NUMBER]" at bounding box center [131, 293] width 263 height 62
paste textarea "[PHONE_NUMBER]"
click at [415, 519] on textarea "[PHONE_NUMBER]" at bounding box center [575, 528] width 603 height 43
click at [159, 410] on textarea "--/ Недозвон:[DATE]-Отказ от разговора/12.09-отказ общаться уже звонили, были н…" at bounding box center [163, 392] width 177 height 74
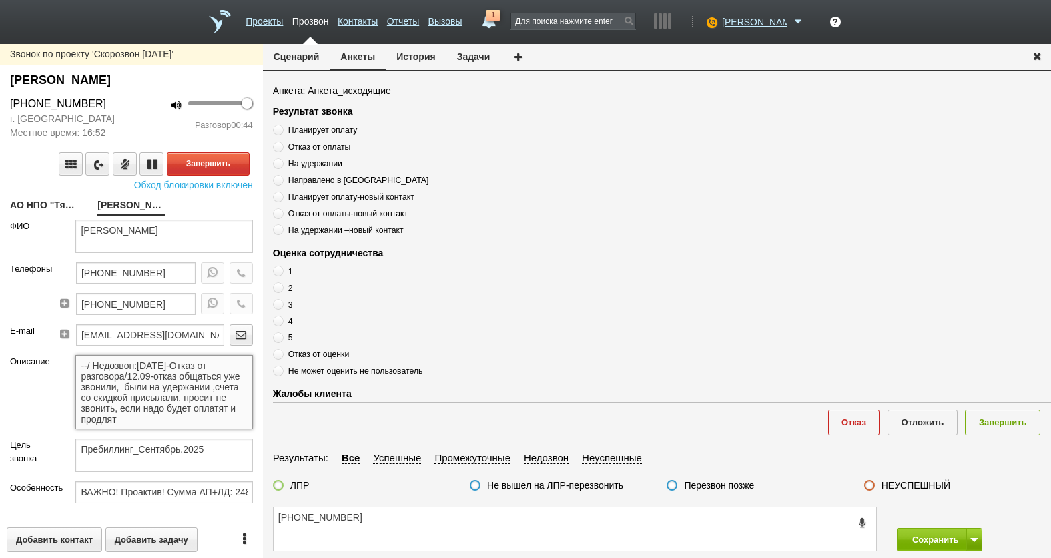
click at [165, 384] on textarea "--/ Недозвон:[DATE]-Отказ от разговора/12.09-отказ общаться уже звонили, были н…" at bounding box center [163, 392] width 177 height 74
click at [453, 539] on textarea "[PHONE_NUMBER]" at bounding box center [575, 528] width 603 height 43
type textarea "[PHONE_NUMBER] [PERSON_NAME]"
click at [651, 533] on textarea "[PHONE_NUMBER] [PERSON_NAME]" at bounding box center [575, 528] width 603 height 43
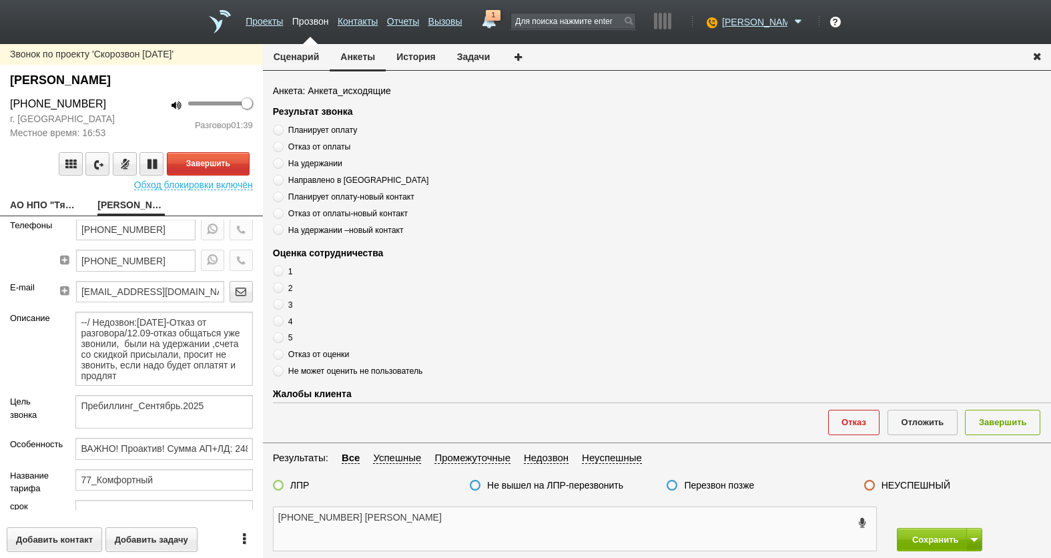
scroll to position [67, 0]
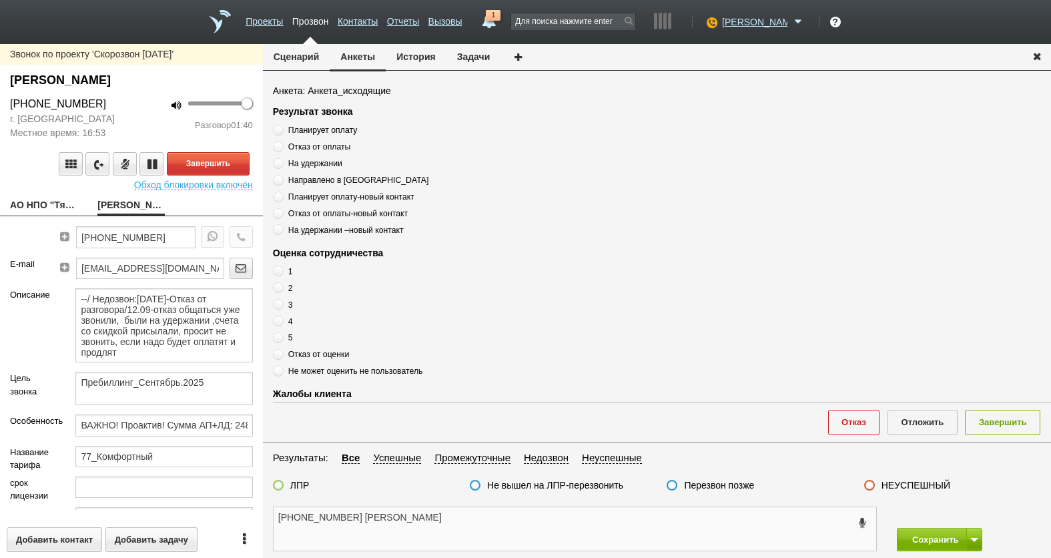
click at [411, 516] on textarea "[PHONE_NUMBER] [PERSON_NAME]" at bounding box center [575, 528] width 603 height 43
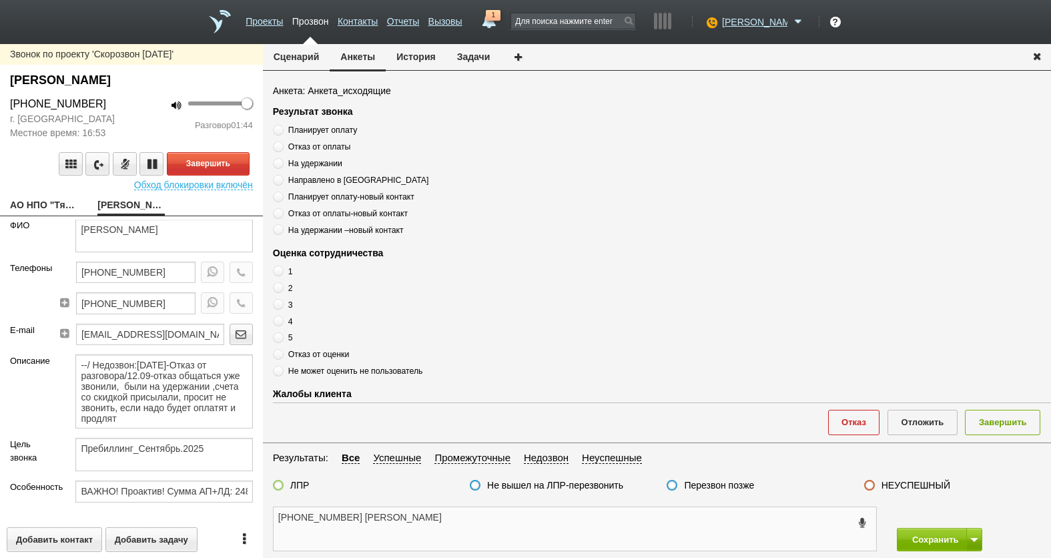
scroll to position [0, 0]
click at [331, 123] on label "Планирует оплату" at bounding box center [440, 129] width 334 height 13
click at [282, 123] on input "Планирует оплату" at bounding box center [277, 127] width 9 height 9
radio input "true"
click at [334, 128] on span "Планирует оплату" at bounding box center [322, 129] width 69 height 9
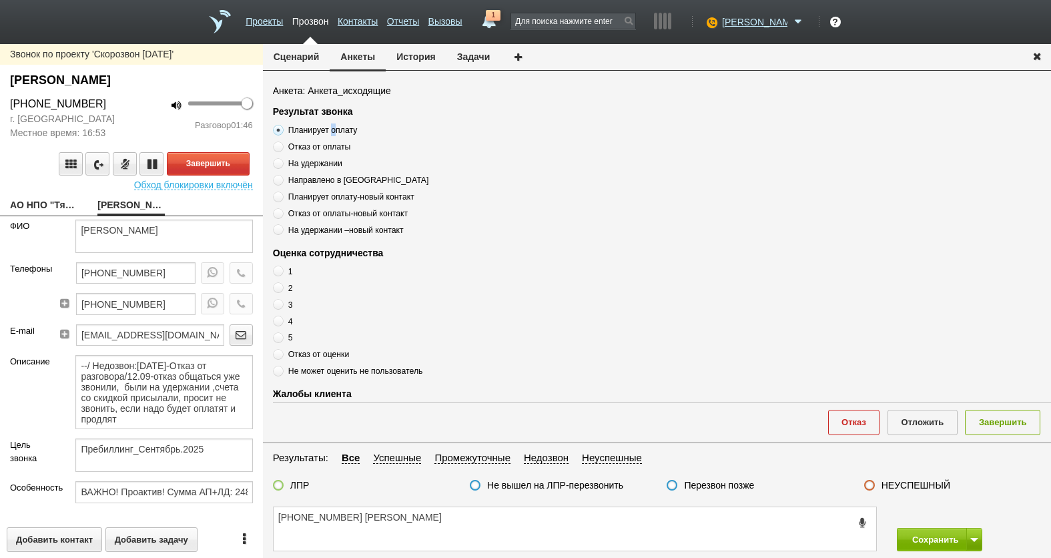
click at [334, 128] on span "Планирует оплату" at bounding box center [322, 129] width 69 height 9
click at [282, 128] on input "Планирует оплату" at bounding box center [277, 127] width 9 height 9
click at [334, 128] on span "Планирует оплату" at bounding box center [322, 129] width 69 height 9
click at [282, 128] on input "Планирует оплату" at bounding box center [277, 127] width 9 height 9
click at [334, 128] on span "Планирует оплату" at bounding box center [322, 129] width 69 height 9
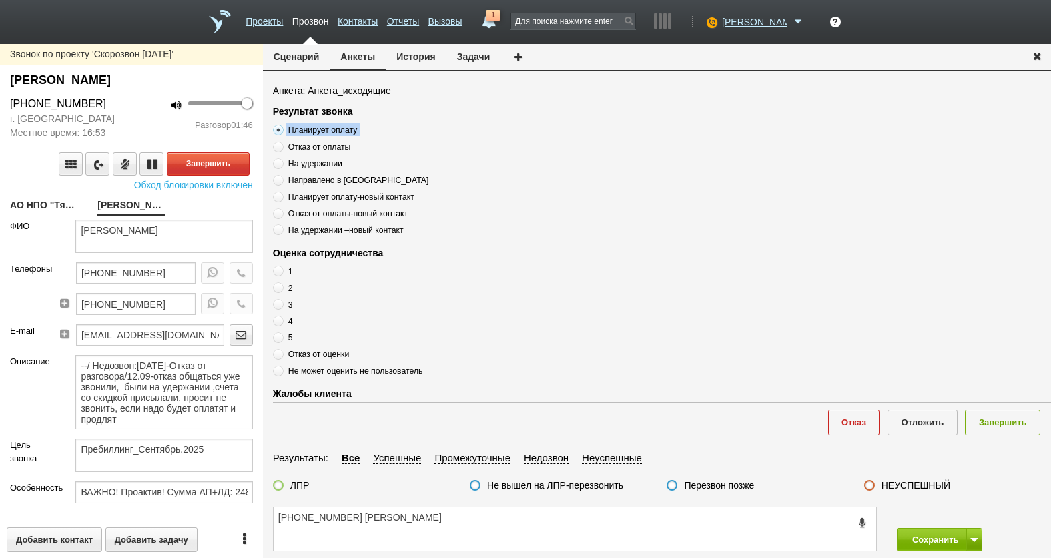
click at [282, 128] on input "Планирует оплату" at bounding box center [277, 127] width 9 height 9
click at [452, 521] on textarea "[PHONE_NUMBER] [PERSON_NAME]" at bounding box center [575, 528] width 603 height 43
paste textarea "Планирует оплату"
click at [493, 517] on textarea "[PHONE_NUMBER] [PERSON_NAME] оплату" at bounding box center [575, 528] width 603 height 43
click at [490, 524] on textarea "[PHONE_NUMBER] [PERSON_NAME] оплату" at bounding box center [575, 528] width 603 height 43
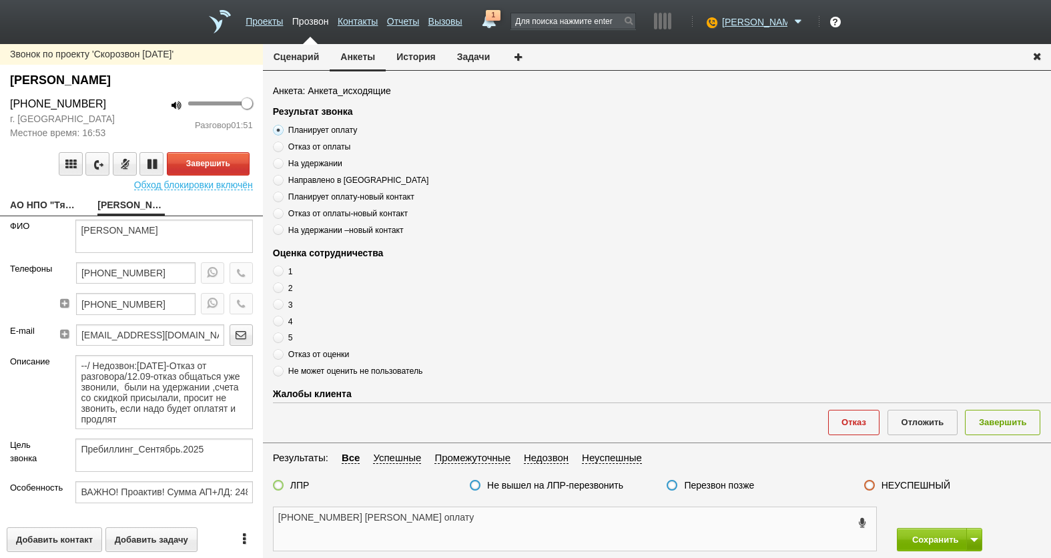
click at [388, 523] on textarea "[PHONE_NUMBER] [PERSON_NAME] оплату" at bounding box center [575, 528] width 603 height 43
click at [392, 519] on textarea "[PHONE_NUMBER] [PERSON_NAME] оплату" at bounding box center [575, 528] width 603 height 43
click at [597, 521] on textarea "[PHONE_NUMBER] [PERSON_NAME] , Планирует оплату" at bounding box center [575, 528] width 603 height 43
click at [493, 511] on textarea "[PHONE_NUMBER] [PERSON_NAME] , Планирует оплату" at bounding box center [575, 528] width 603 height 43
type textarea "[PHONE_NUMBER] [PERSON_NAME] , Планирует оплату"
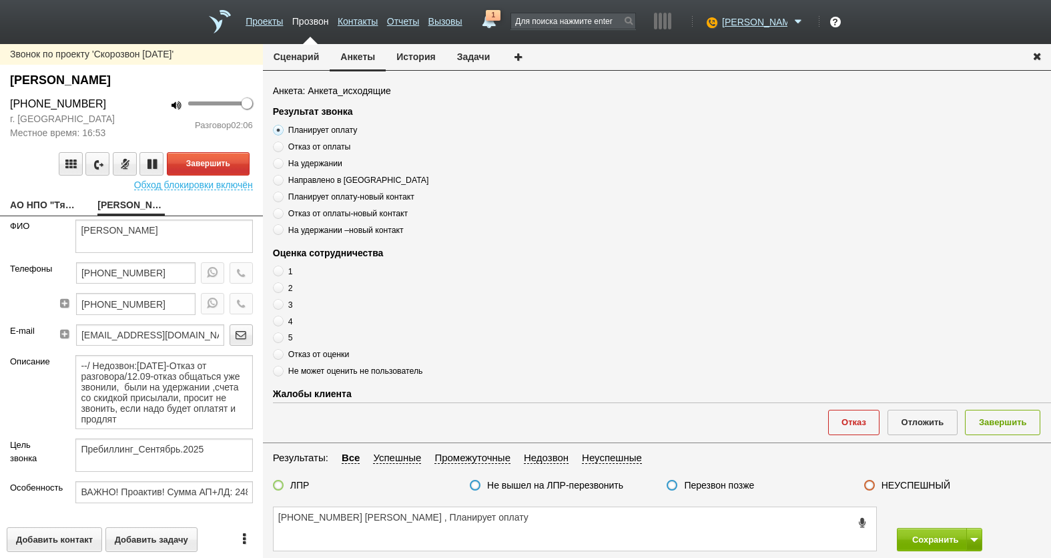
click at [275, 484] on label at bounding box center [278, 485] width 11 height 11
click at [0, 0] on input "ЛПР" at bounding box center [0, 0] width 0 height 0
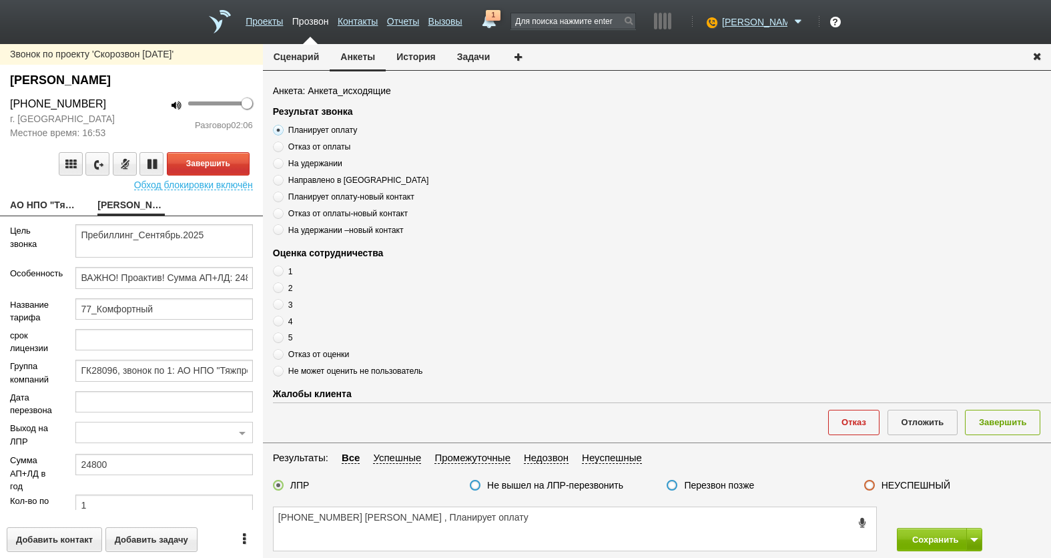
scroll to position [261, 0]
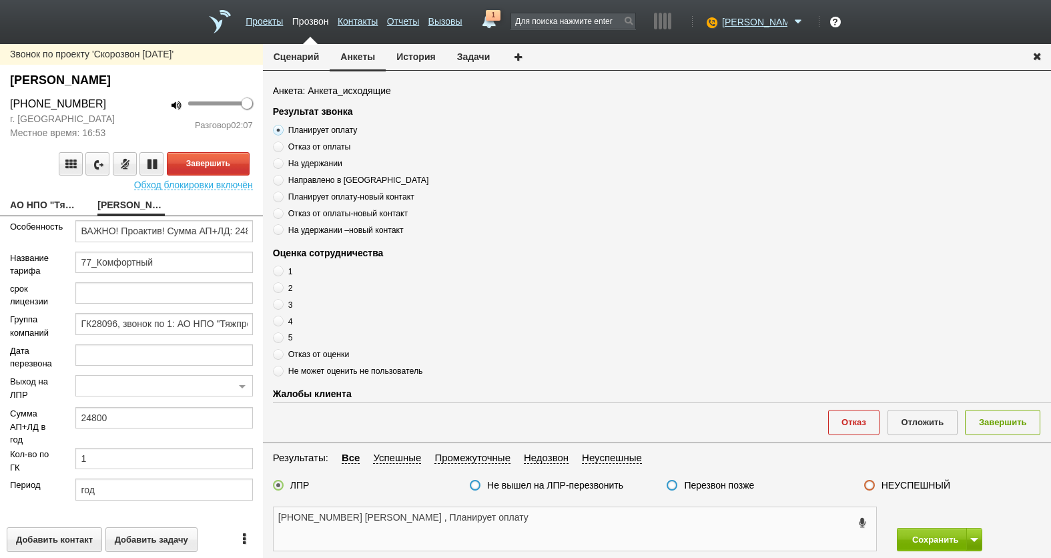
click at [494, 524] on textarea "[PHONE_NUMBER] [PERSON_NAME] , Планирует оплату" at bounding box center [575, 528] width 603 height 43
click at [651, 535] on textarea "[PHONE_NUMBER] [PERSON_NAME] , Планирует оплату" at bounding box center [575, 528] width 603 height 43
click at [547, 523] on textarea "[PHONE_NUMBER] [PERSON_NAME] , Планирует оплату" at bounding box center [575, 528] width 603 height 43
click at [544, 531] on textarea "[PHONE_NUMBER] [PERSON_NAME] , Планирует оплату" at bounding box center [575, 528] width 603 height 43
click at [221, 158] on button "Завершить" at bounding box center [208, 163] width 83 height 23
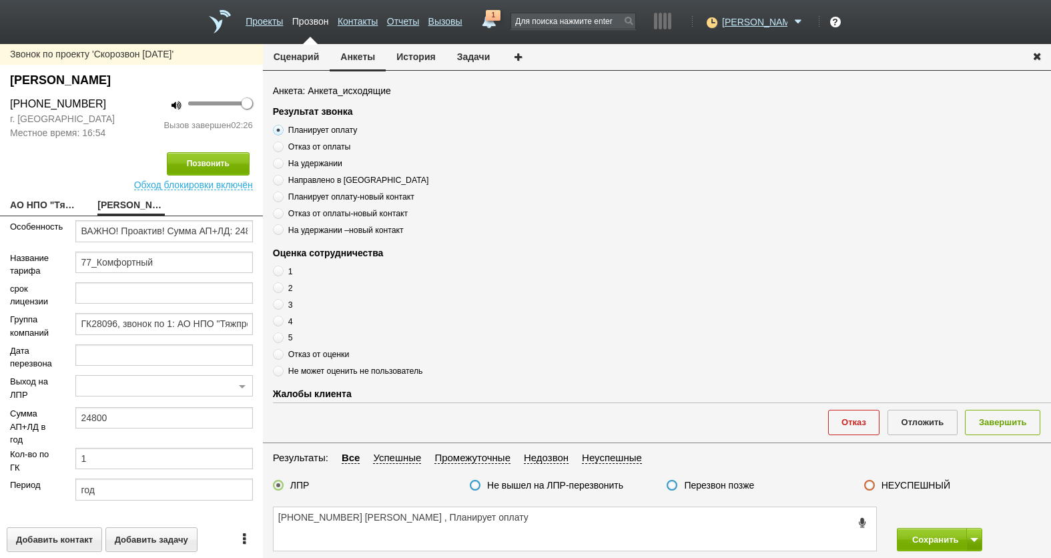
click at [309, 353] on span "Отказ от оценки" at bounding box center [318, 354] width 61 height 9
click at [282, 353] on input "Отказ от оценки" at bounding box center [277, 352] width 9 height 9
radio input "true"
click at [312, 372] on span "Не может оценить не пользователь" at bounding box center [355, 370] width 135 height 9
click at [282, 372] on input "Не может оценить не пользователь" at bounding box center [277, 368] width 9 height 9
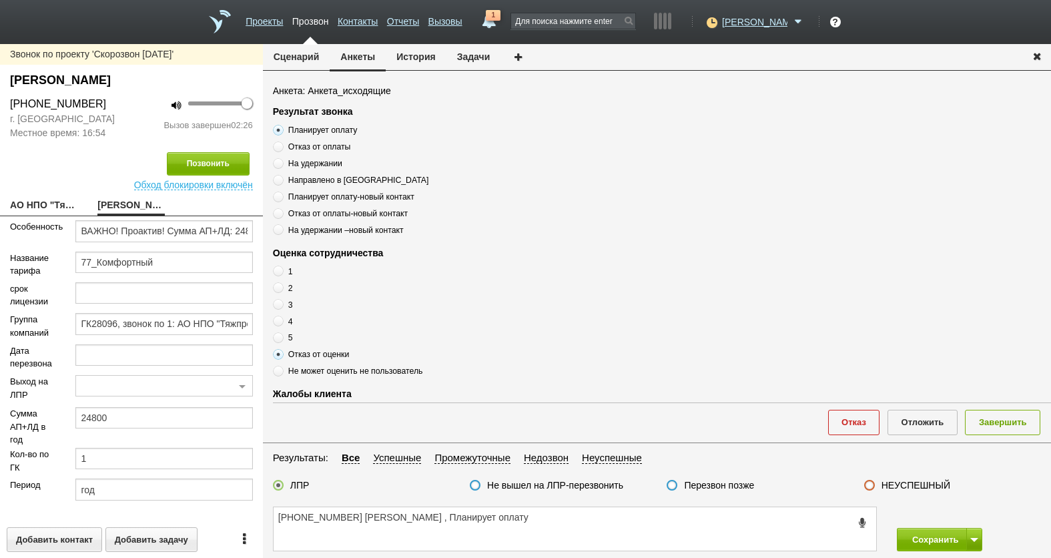
radio input "true"
click at [313, 356] on span "Отказ от оценки" at bounding box center [318, 354] width 61 height 9
click at [282, 356] on input "Отказ от оценки" at bounding box center [277, 352] width 9 height 9
radio input "true"
click at [313, 356] on span "Отказ от оценки" at bounding box center [318, 354] width 61 height 9
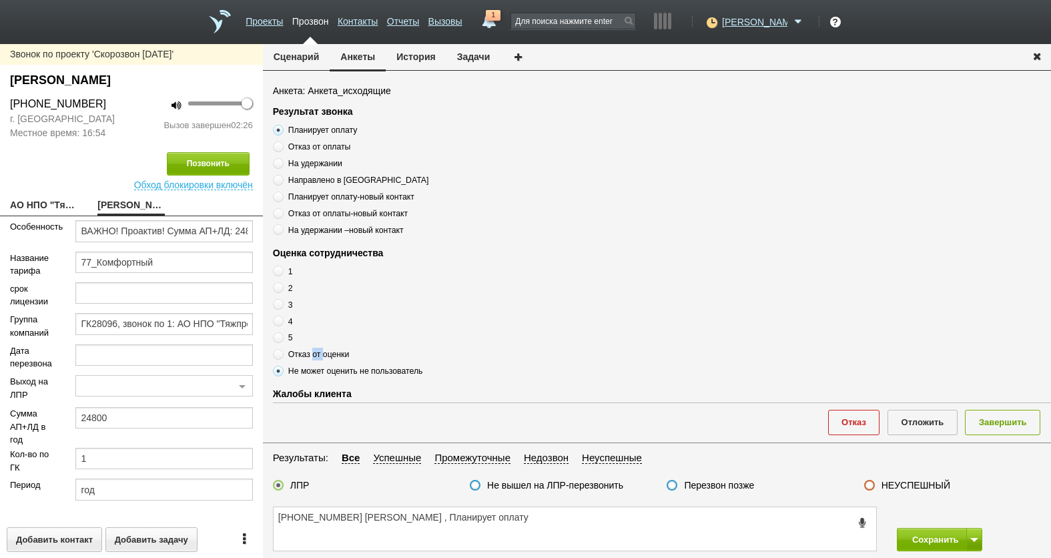
click at [282, 356] on input "Отказ от оценки" at bounding box center [277, 352] width 9 height 9
click at [313, 356] on span "Отказ от оценки" at bounding box center [318, 354] width 61 height 9
click at [282, 356] on input "Отказ от оценки" at bounding box center [277, 352] width 9 height 9
drag, startPoint x: 313, startPoint y: 356, endPoint x: 281, endPoint y: 376, distance: 37.4
click at [282, 376] on span at bounding box center [278, 371] width 11 height 11
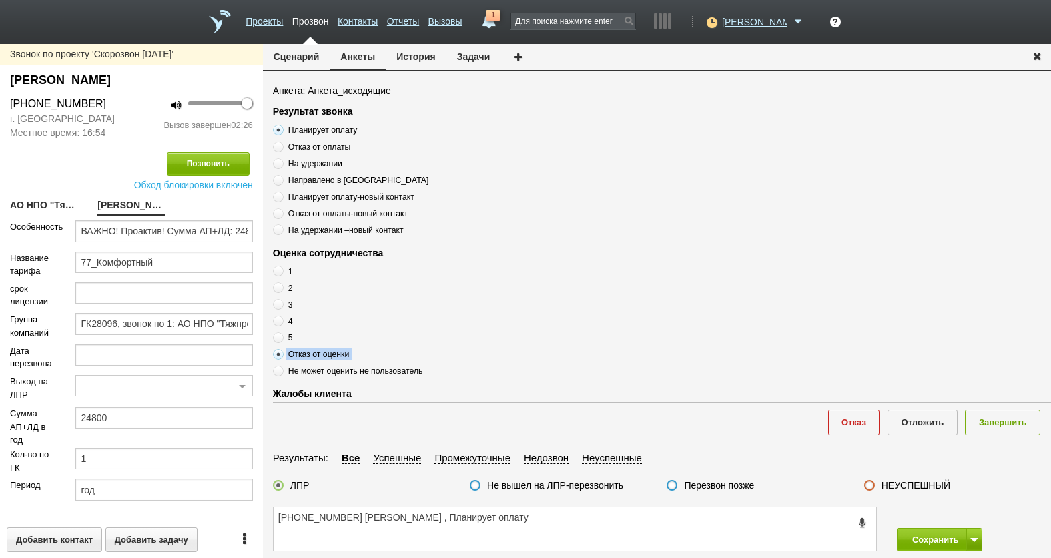
click at [282, 373] on input "Не может оценить не пользователь" at bounding box center [277, 368] width 9 height 9
radio input "true"
click at [304, 372] on span "Не может оценить не пользователь" at bounding box center [355, 370] width 135 height 9
click at [282, 372] on input "Не может оценить не пользователь" at bounding box center [277, 368] width 9 height 9
click at [304, 372] on span "Не может оценить не пользователь" at bounding box center [355, 370] width 135 height 9
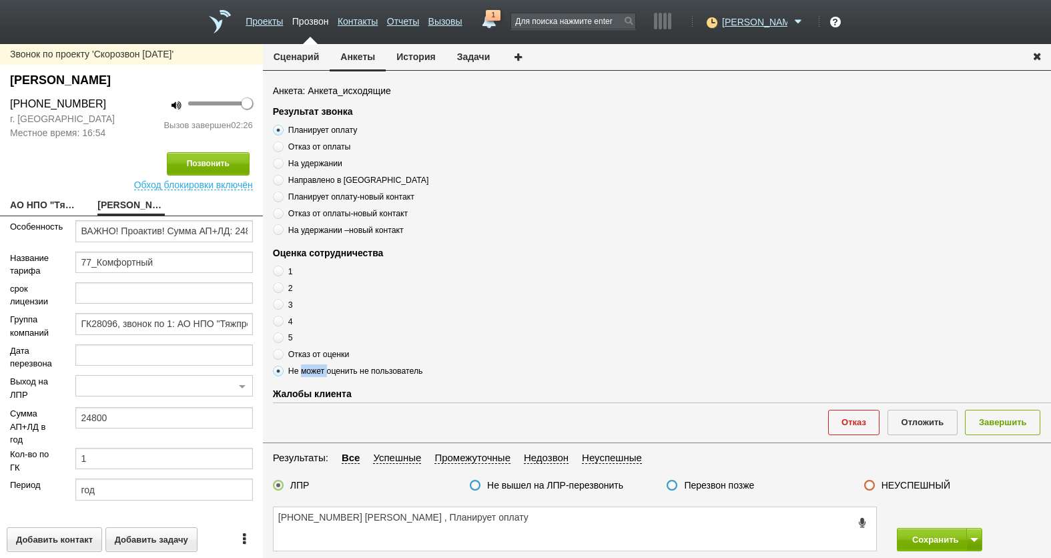
click at [282, 372] on input "Не может оценить не пользователь" at bounding box center [277, 368] width 9 height 9
click at [304, 372] on span "Не может оценить не пользователь" at bounding box center [355, 370] width 135 height 9
click at [282, 372] on input "Не может оценить не пользователь" at bounding box center [277, 368] width 9 height 9
copy div "Не может оценить не пользователь"
click at [509, 521] on textarea "[PHONE_NUMBER] [PERSON_NAME] , Планирует оплату" at bounding box center [575, 528] width 603 height 43
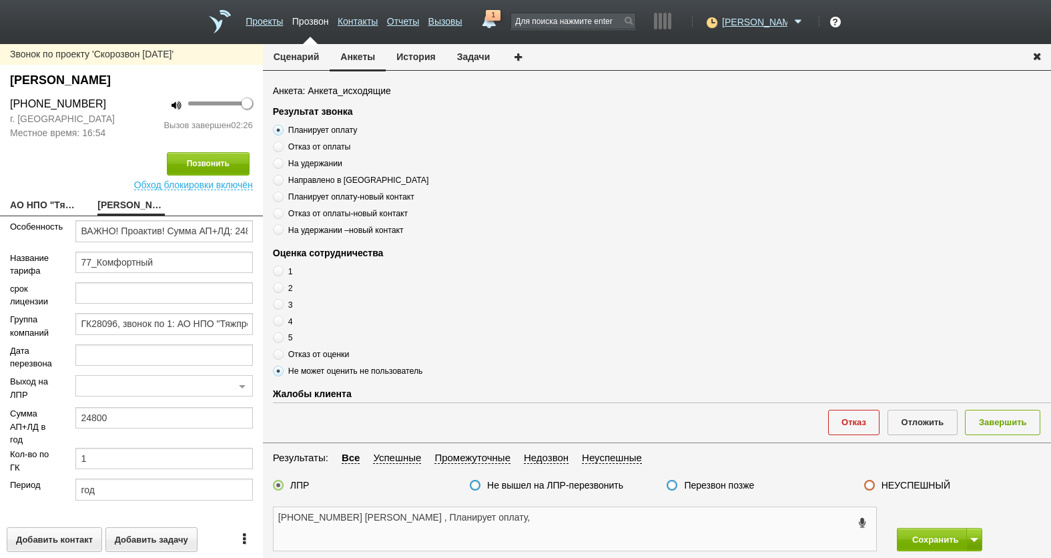
paste textarea "Не может оценить не пользователь"
click at [752, 523] on textarea "[PHONE_NUMBER] [PERSON_NAME] , Планирует оплату, Не может оценить не пользовате…" at bounding box center [575, 528] width 603 height 43
click at [720, 522] on textarea "[PHONE_NUMBER] [PERSON_NAME] , Планирует оплату, Не может оценить не пользовате…" at bounding box center [575, 528] width 603 height 43
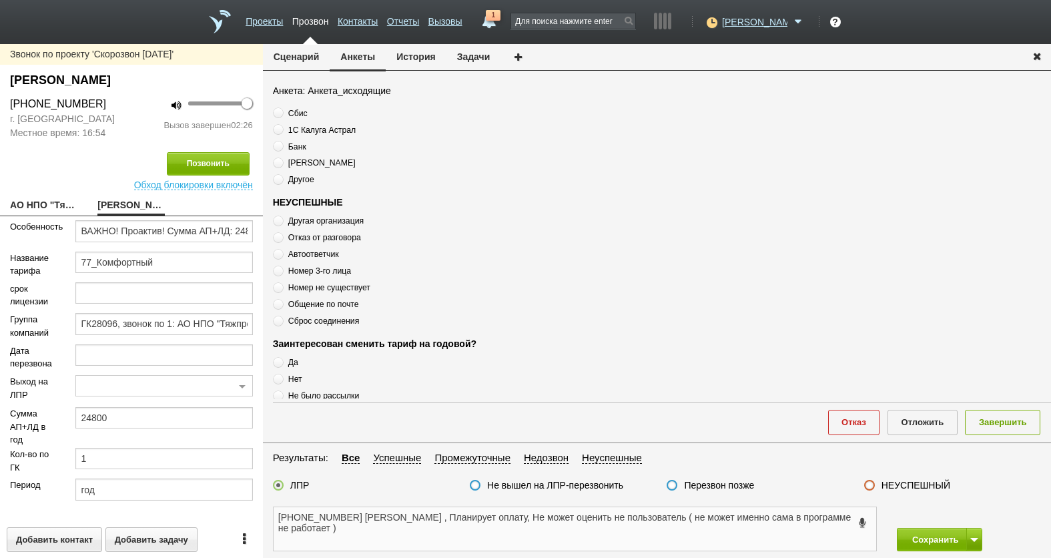
scroll to position [462, 0]
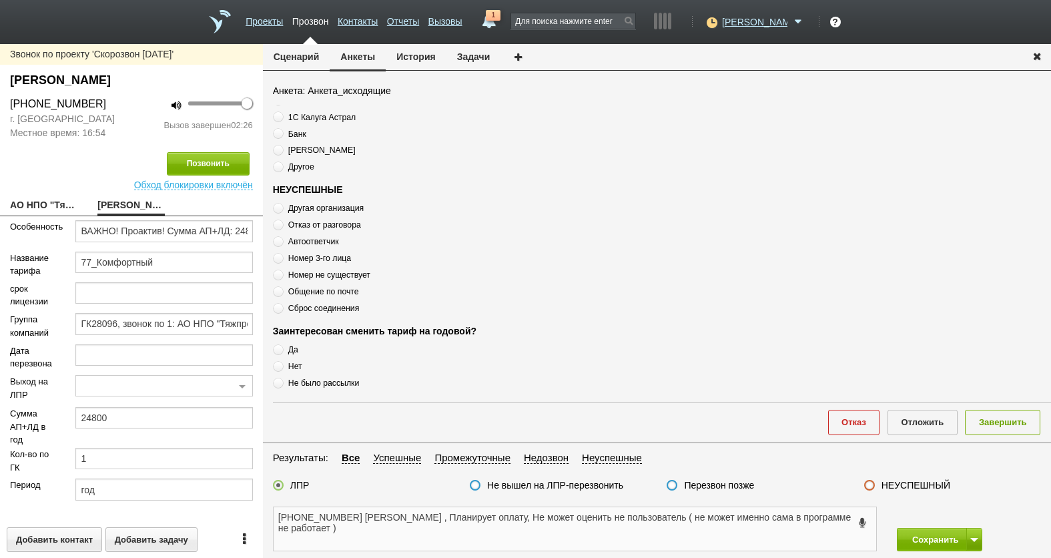
click at [637, 521] on textarea "[PHONE_NUMBER] [PERSON_NAME] , Планирует оплату, Не может оценить не пользовате…" at bounding box center [575, 528] width 603 height 43
drag, startPoint x: 633, startPoint y: 520, endPoint x: 642, endPoint y: 529, distance: 12.8
click at [642, 529] on textarea "[PHONE_NUMBER] [PERSON_NAME] , Планирует оплату, Не может оценить не пользовате…" at bounding box center [575, 528] width 603 height 43
drag, startPoint x: 642, startPoint y: 529, endPoint x: 635, endPoint y: 530, distance: 6.7
click at [640, 529] on textarea "[PHONE_NUMBER] [PERSON_NAME] , Планирует оплату, Не может оценить не пользовате…" at bounding box center [575, 528] width 603 height 43
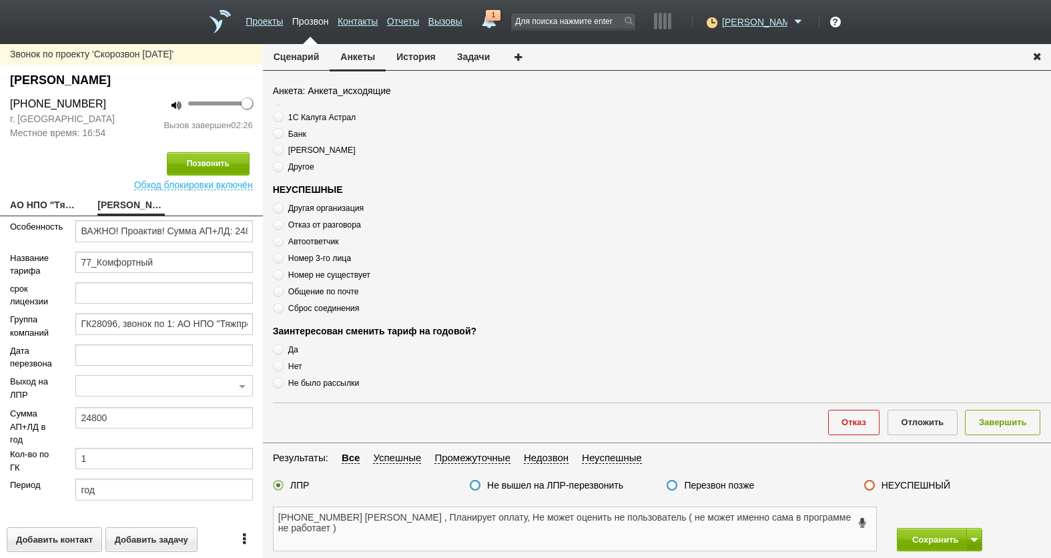
type textarea "[PHONE_NUMBER] [PERSON_NAME] , Планирует оплату, Не может оценить не пользовате…"
click at [1011, 422] on button "Завершить" at bounding box center [1002, 422] width 75 height 25
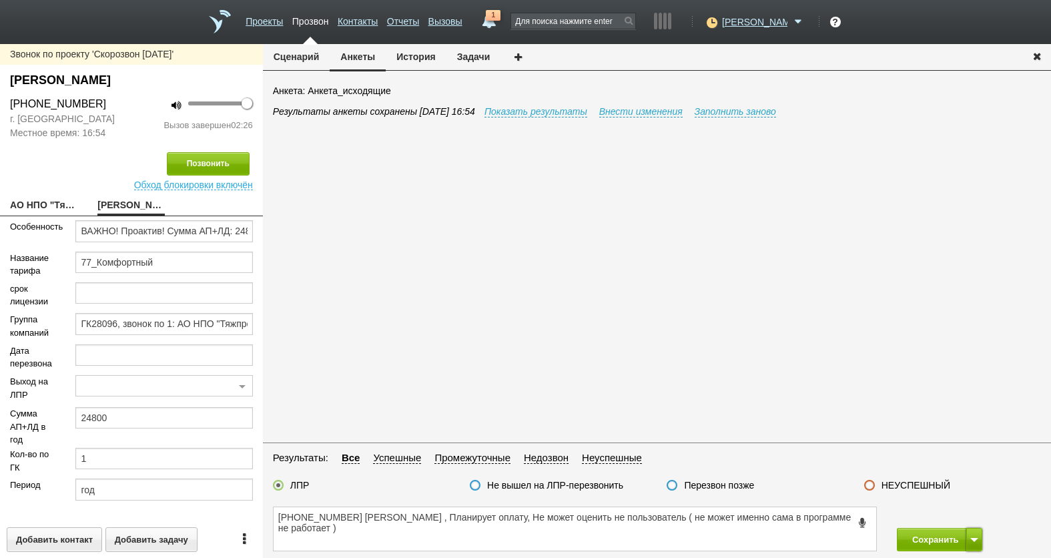
click at [981, 538] on button at bounding box center [975, 539] width 16 height 23
click at [951, 517] on button "Сохранить и остаться" at bounding box center [929, 514] width 103 height 23
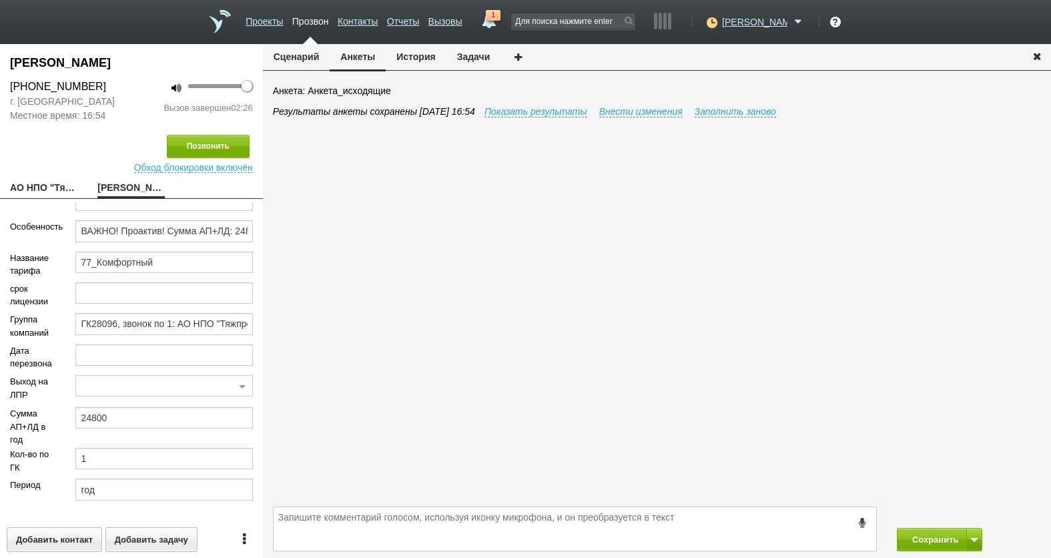
scroll to position [244, 0]
click at [912, 543] on button "Сохранить" at bounding box center [932, 539] width 70 height 23
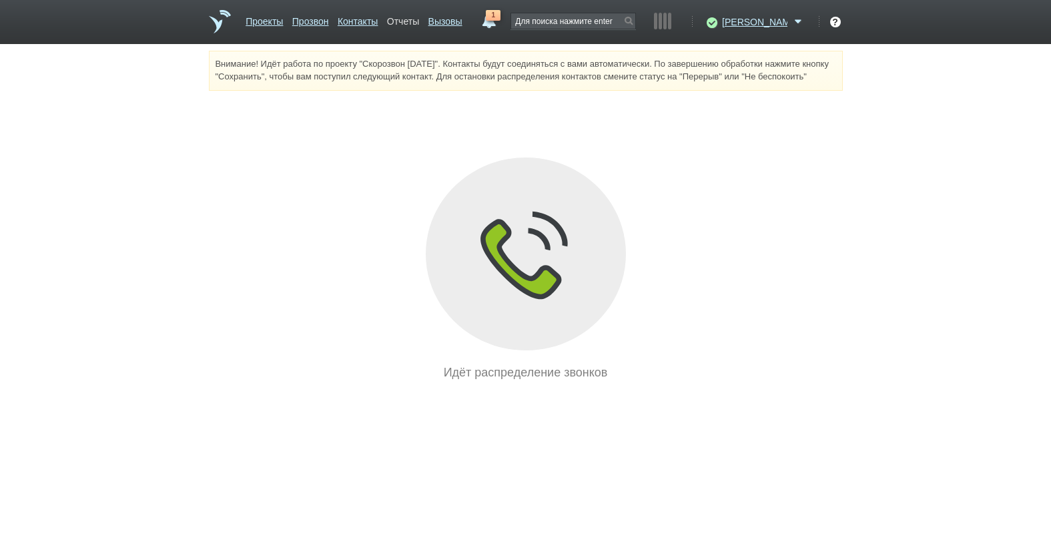
click at [419, 24] on link "Отчеты" at bounding box center [403, 18] width 32 height 19
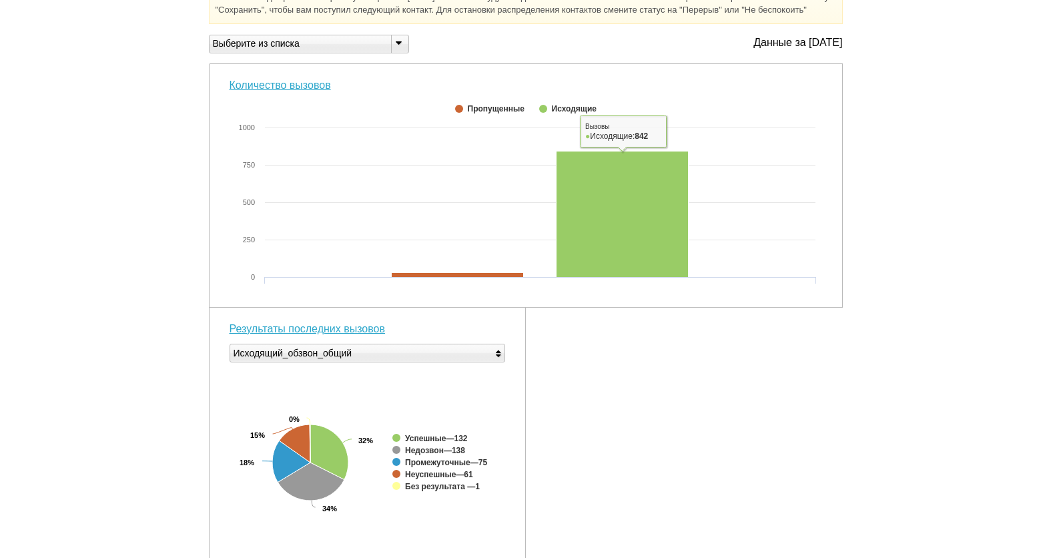
scroll to position [400, 0]
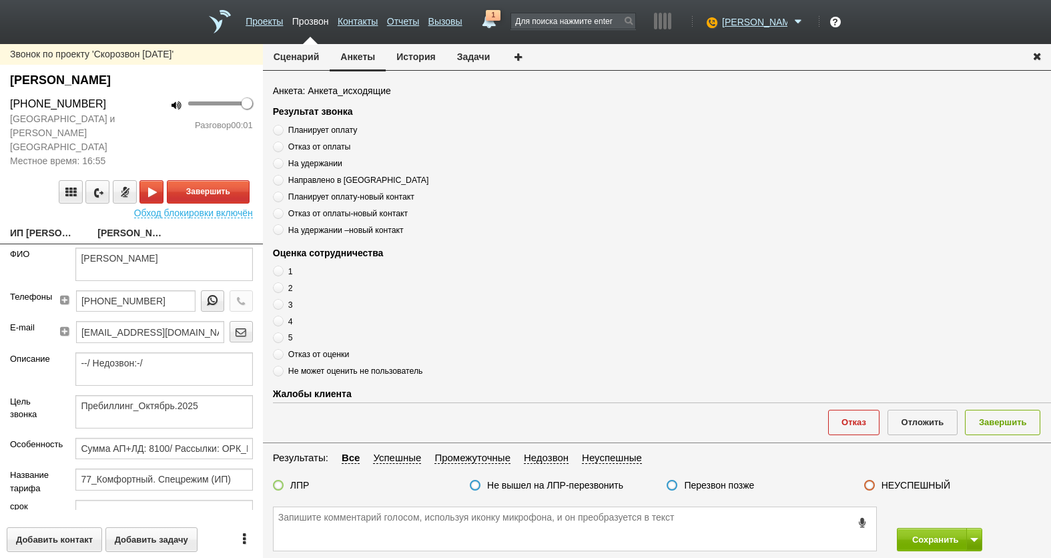
click at [47, 225] on link "ИП [PERSON_NAME] [EMAIL_ADDRESS][DOMAIN_NAME]" at bounding box center [43, 234] width 67 height 19
type textarea "ИП [PERSON_NAME] [EMAIL_ADDRESS][DOMAIN_NAME]"
type input "770373038730"
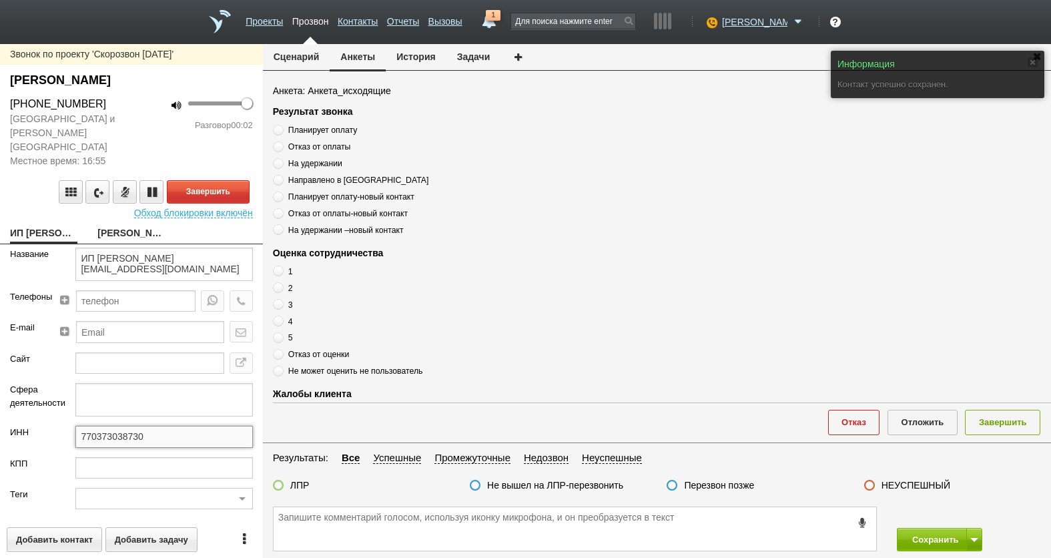
drag, startPoint x: 152, startPoint y: 429, endPoint x: 69, endPoint y: 421, distance: 83.2
click at [69, 426] on div "770373038730" at bounding box center [163, 441] width 197 height 31
click at [127, 228] on link "[PERSON_NAME]" at bounding box center [130, 234] width 67 height 19
type textarea "[PERSON_NAME]"
type textarea "Пребиллинг_Октябрь.2025"
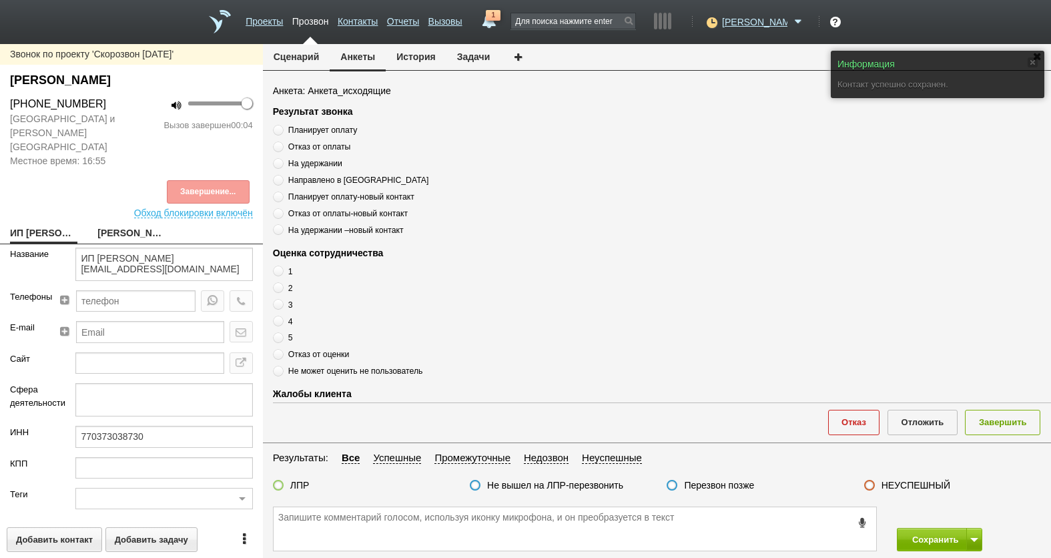
type input "Сумма АП+ЛД: 8100/ Рассылки: ОРК_Предложение на 3 года без скидки, клиентам [DA…"
type input "77_Комфортный. Спецрежим (ИП)"
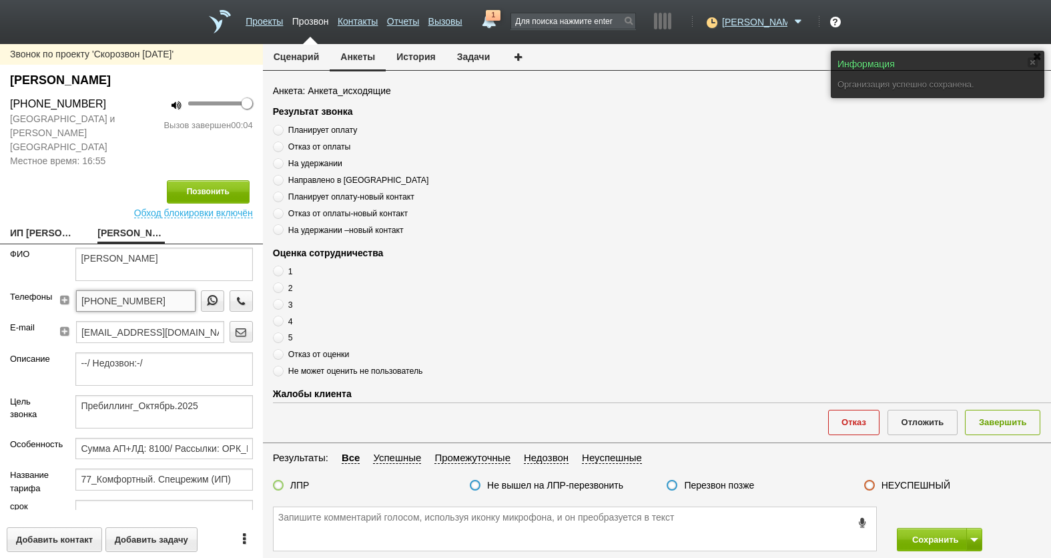
drag, startPoint x: 172, startPoint y: 290, endPoint x: 32, endPoint y: 290, distance: 140.2
click at [32, 290] on div "Телефоны [PHONE_NUMBER]" at bounding box center [131, 305] width 263 height 31
drag, startPoint x: 310, startPoint y: 506, endPoint x: 307, endPoint y: 528, distance: 22.3
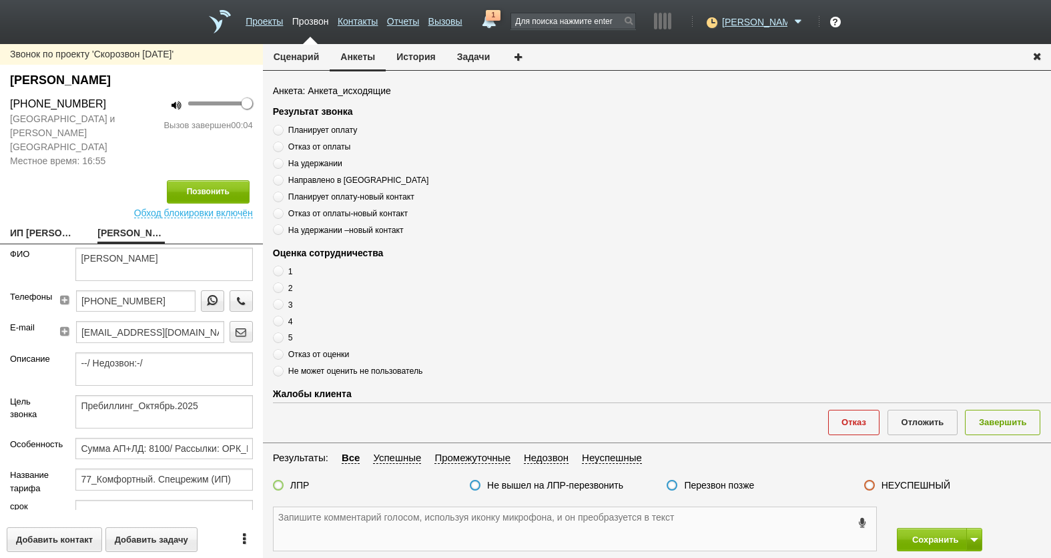
paste textarea "[PHONE_NUMBER]"
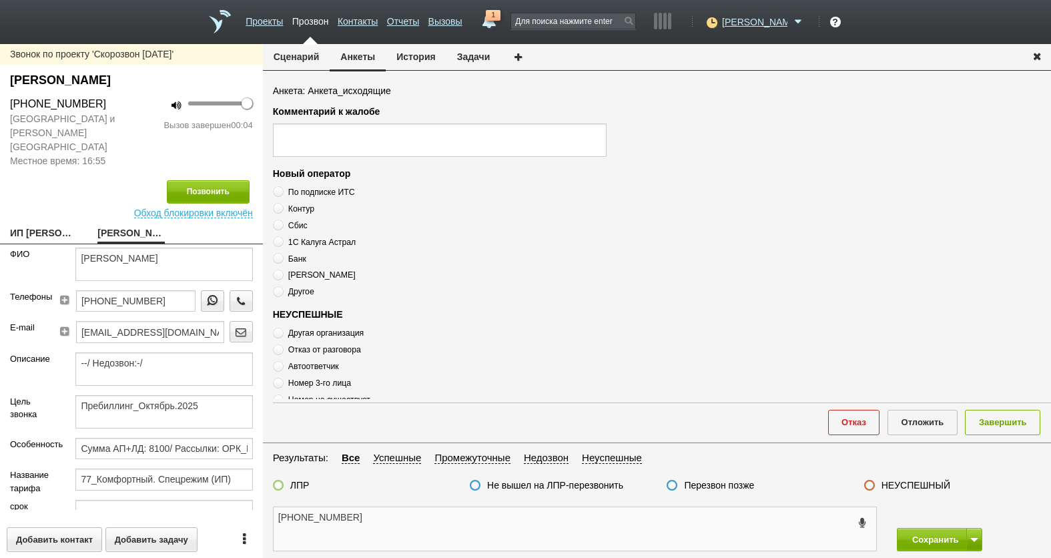
scroll to position [462, 0]
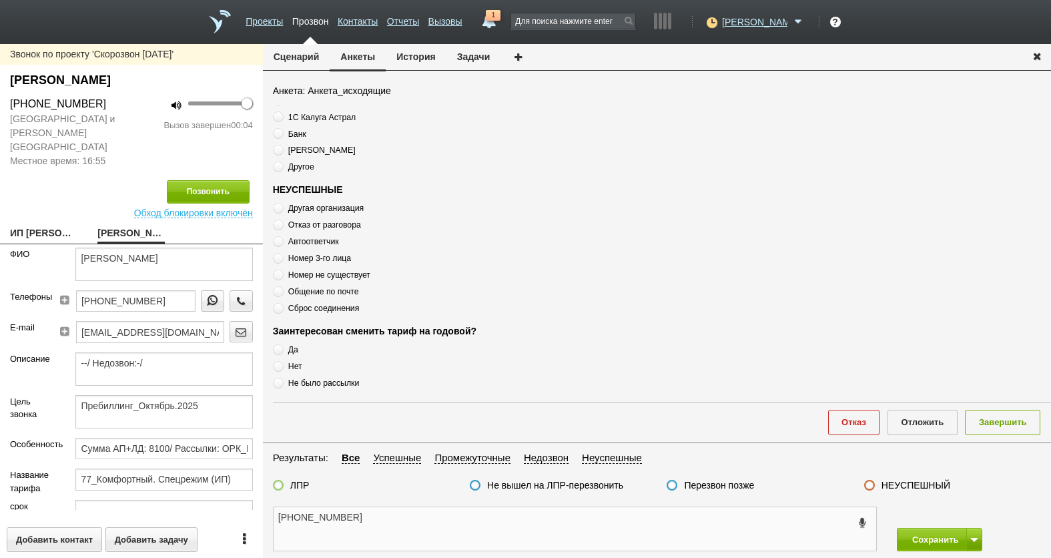
type textarea "[PHONE_NUMBER]"
click at [319, 309] on span "Сброс соединения" at bounding box center [323, 308] width 71 height 9
radio input "true"
click at [319, 309] on span "Сброс соединения" at bounding box center [323, 308] width 71 height 9
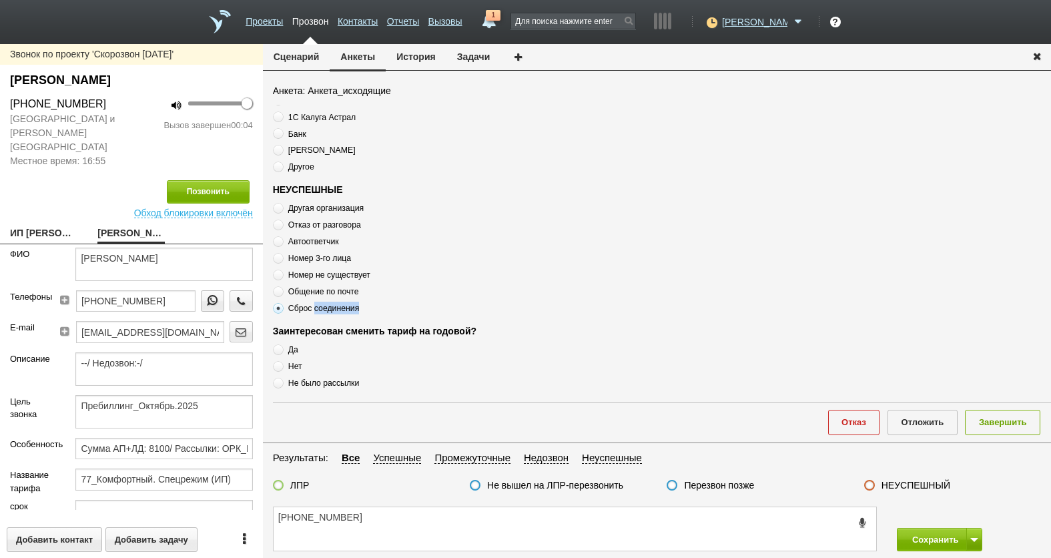
click at [319, 309] on span "Сброс соединения" at bounding box center [323, 308] width 71 height 9
copy div "Сброс соединения"
drag, startPoint x: 388, startPoint y: 503, endPoint x: 390, endPoint y: 523, distance: 19.5
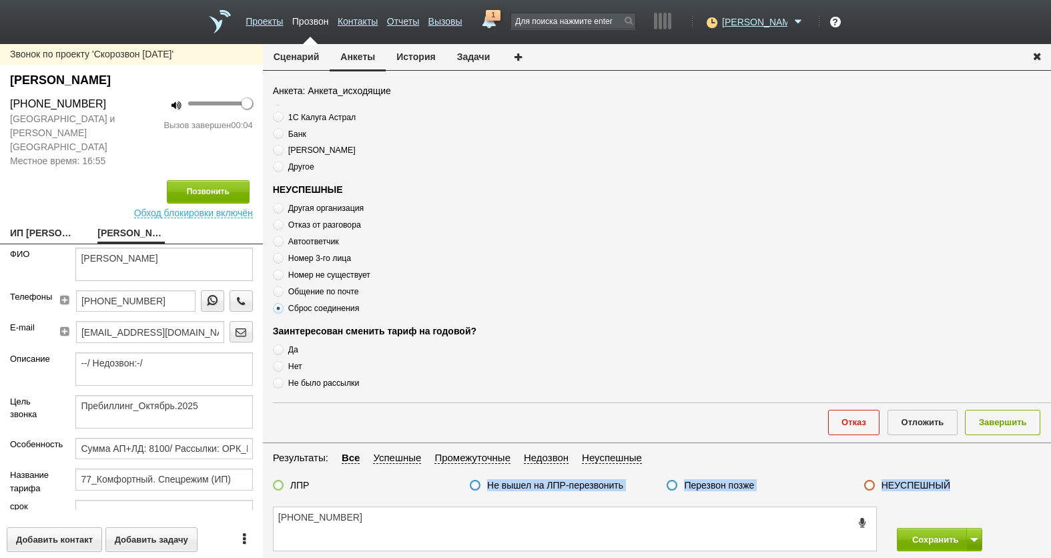
click at [388, 509] on div "Сценарий [PERSON_NAME] История Задачи Анкета: Анкета_исходящие Результат звонка…" at bounding box center [657, 301] width 788 height 514
click at [390, 523] on textarea "[PHONE_NUMBER]" at bounding box center [575, 528] width 603 height 43
paste textarea "Сброс соединения"
type textarea "[PHONE_NUMBER] Сброс соединения"
drag, startPoint x: 720, startPoint y: 487, endPoint x: 742, endPoint y: 477, distance: 23.6
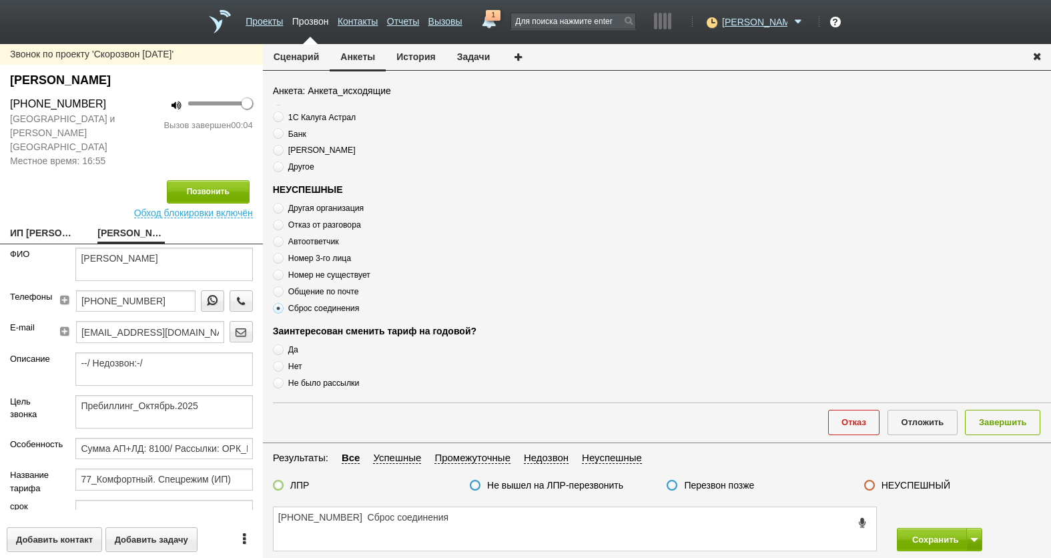
click at [722, 483] on label "Перезвон позже" at bounding box center [719, 485] width 70 height 12
click at [0, 0] on input "Перезвон позже" at bounding box center [0, 0] width 0 height 0
click at [1021, 429] on button "Завершить" at bounding box center [1002, 422] width 75 height 25
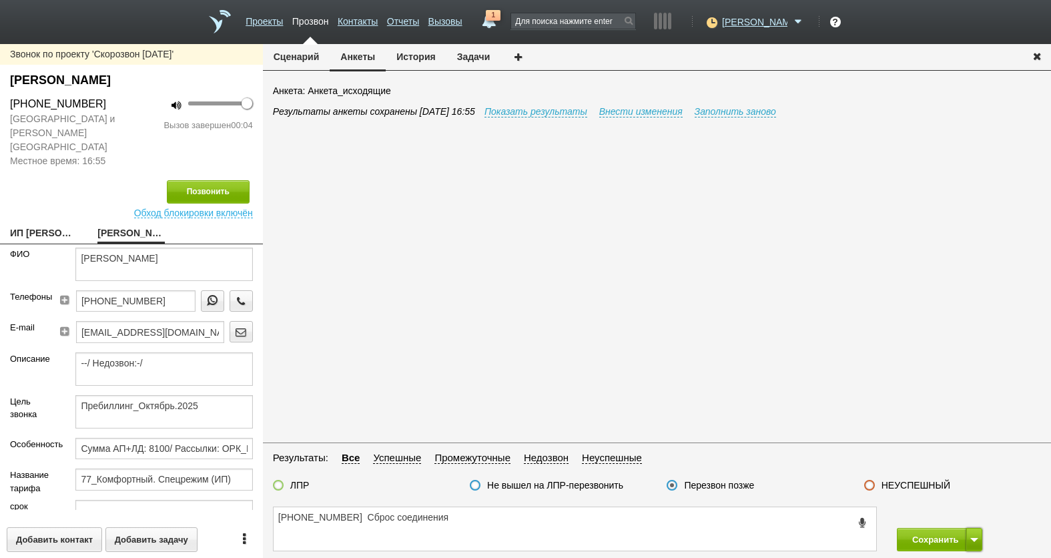
click at [975, 542] on button at bounding box center [975, 539] width 16 height 23
click at [969, 513] on button "Сохранить и остаться" at bounding box center [929, 514] width 103 height 23
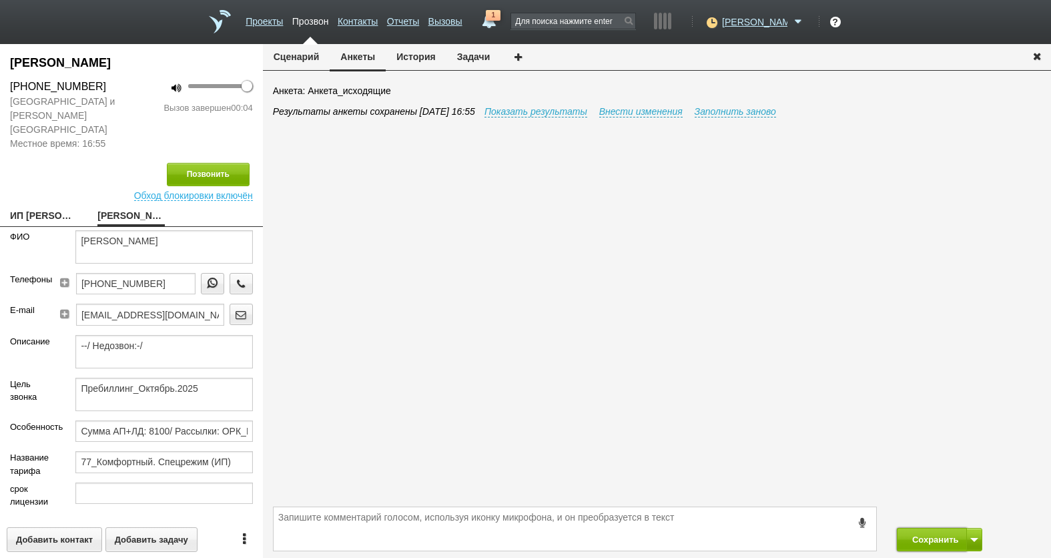
drag, startPoint x: 938, startPoint y: 543, endPoint x: 928, endPoint y: 525, distance: 19.7
click at [938, 543] on button "Сохранить" at bounding box center [932, 539] width 70 height 23
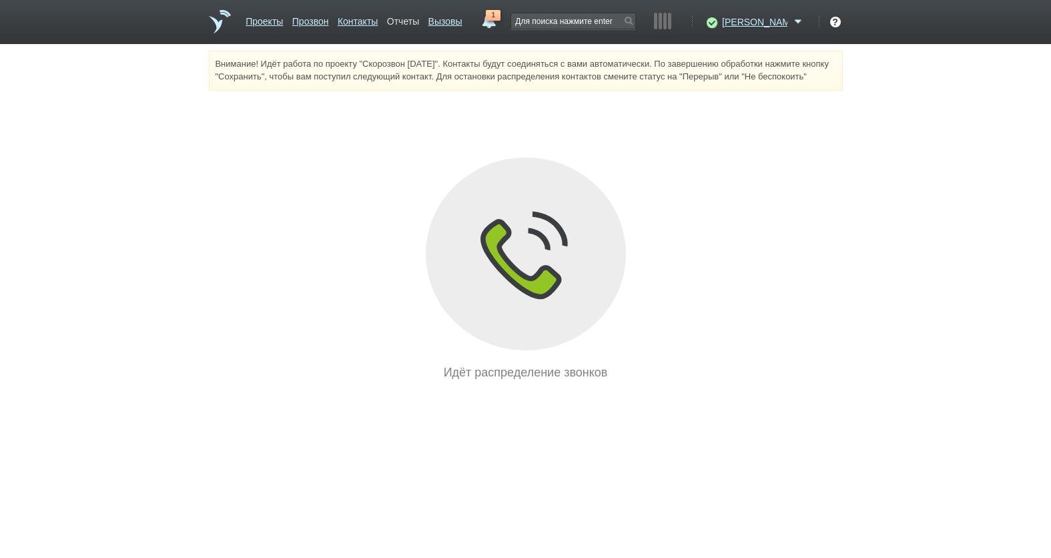
click at [419, 18] on link "Отчеты" at bounding box center [403, 18] width 32 height 19
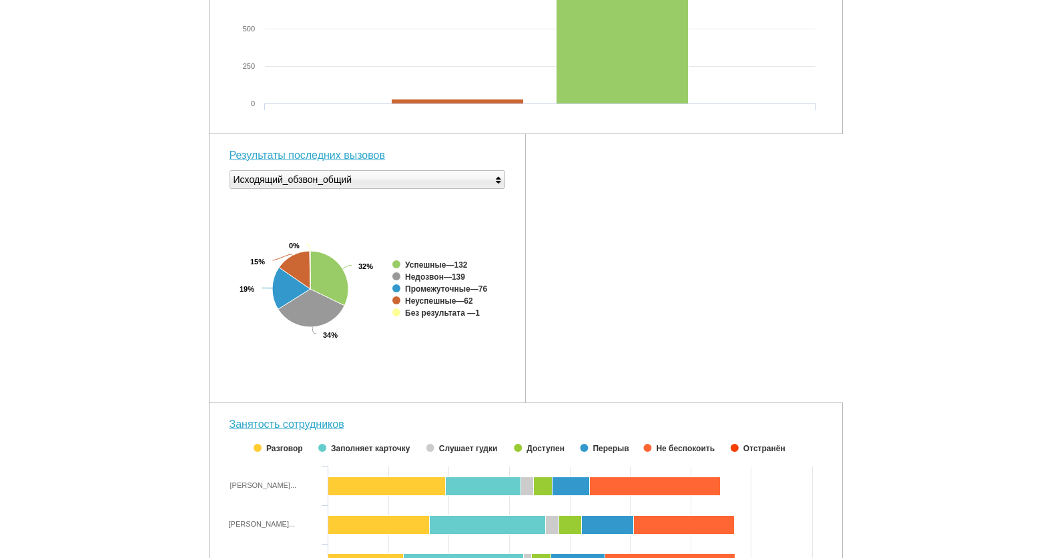
scroll to position [433, 0]
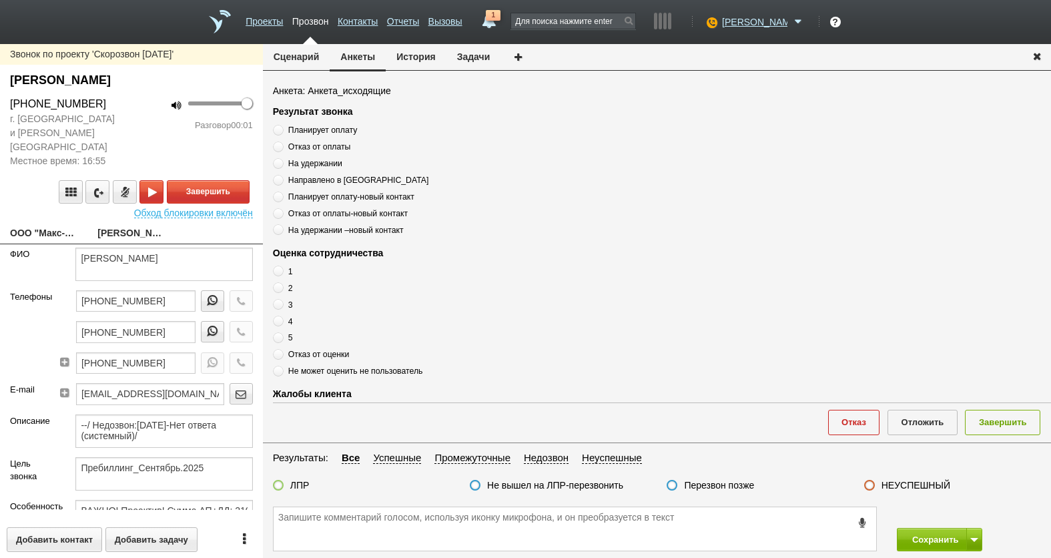
click at [31, 225] on link "ООО "Макс-Трейд"[EMAIL_ADDRESS][DOMAIN_NAME]" at bounding box center [43, 234] width 67 height 19
type textarea "ООО "Макс-Трейд"[EMAIL_ADDRESS][DOMAIN_NAME]"
type input "7735541337"
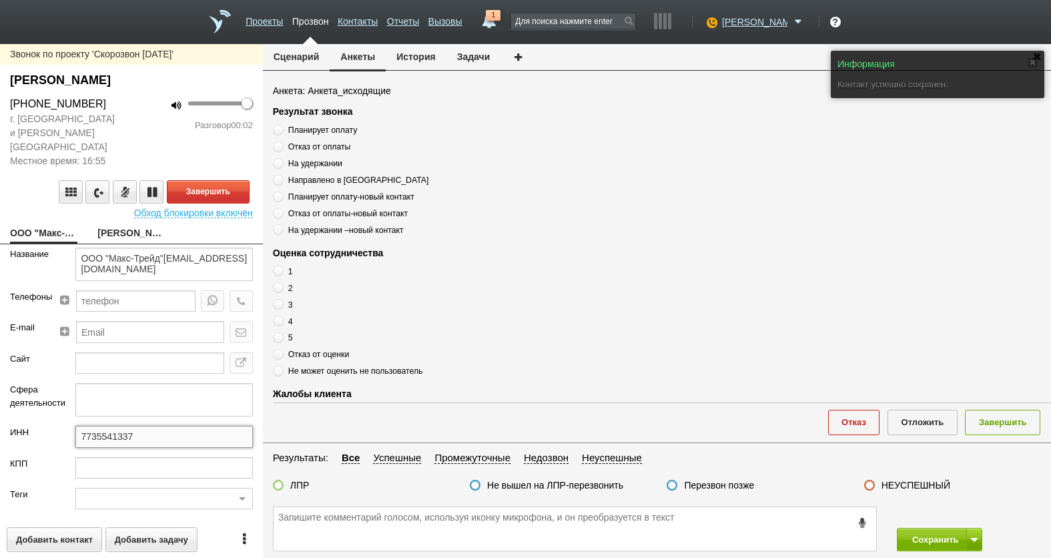
drag, startPoint x: 108, startPoint y: 423, endPoint x: 59, endPoint y: 420, distance: 48.8
click at [39, 426] on div "ИНН 7735541337" at bounding box center [131, 441] width 263 height 31
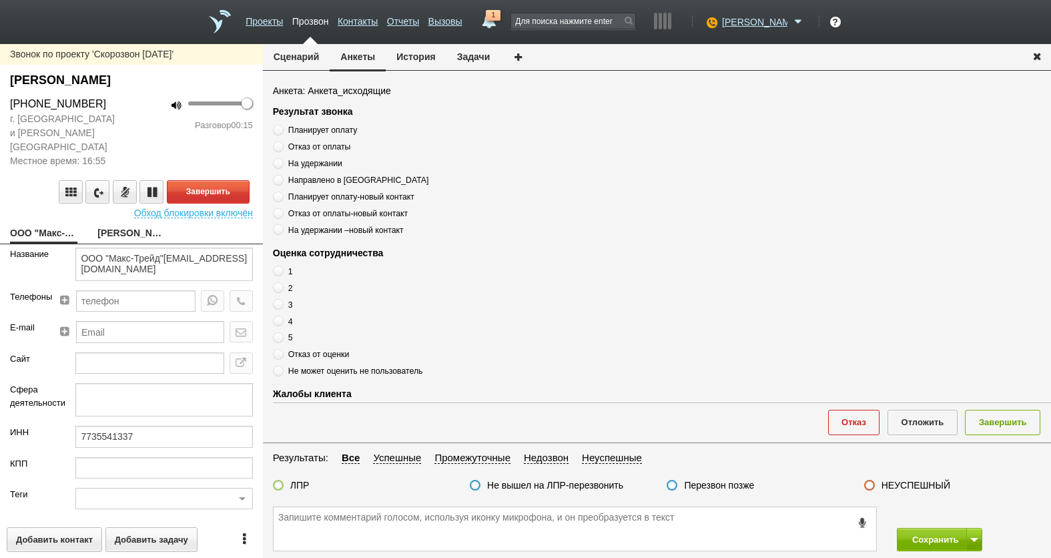
click at [114, 225] on link "[PERSON_NAME]" at bounding box center [130, 234] width 67 height 19
type textarea "[PERSON_NAME]"
type textarea "Пребиллинг_Сентябрь.2025"
type input "ВАЖНО! Проактив! Сумма АП+ЛД: 21000/ Рассылки: ОРК_Предложение проактива клиент…"
type input "77_Комфортный"
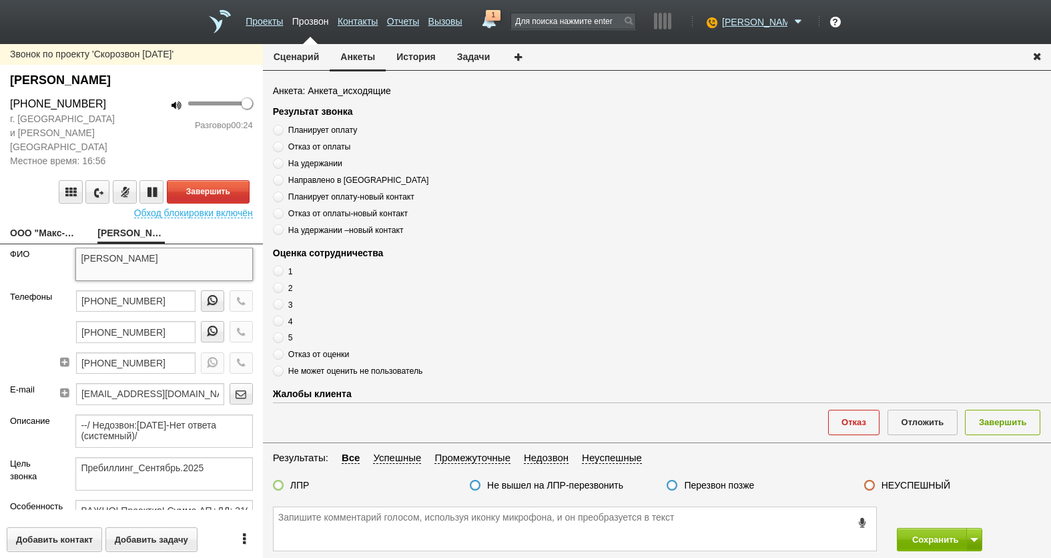
click at [118, 250] on textarea "[PERSON_NAME]" at bounding box center [163, 264] width 177 height 33
drag, startPoint x: 164, startPoint y: 287, endPoint x: 127, endPoint y: 279, distance: 37.6
click at [65, 290] on div "[PHONE_NUMBER] [PHONE_NUMBER] [PHONE_NUMBER]" at bounding box center [159, 336] width 188 height 93
paste textarea "[PHONE_NUMBER]"
click at [431, 509] on textarea "[PHONE_NUMBER]" at bounding box center [575, 528] width 603 height 43
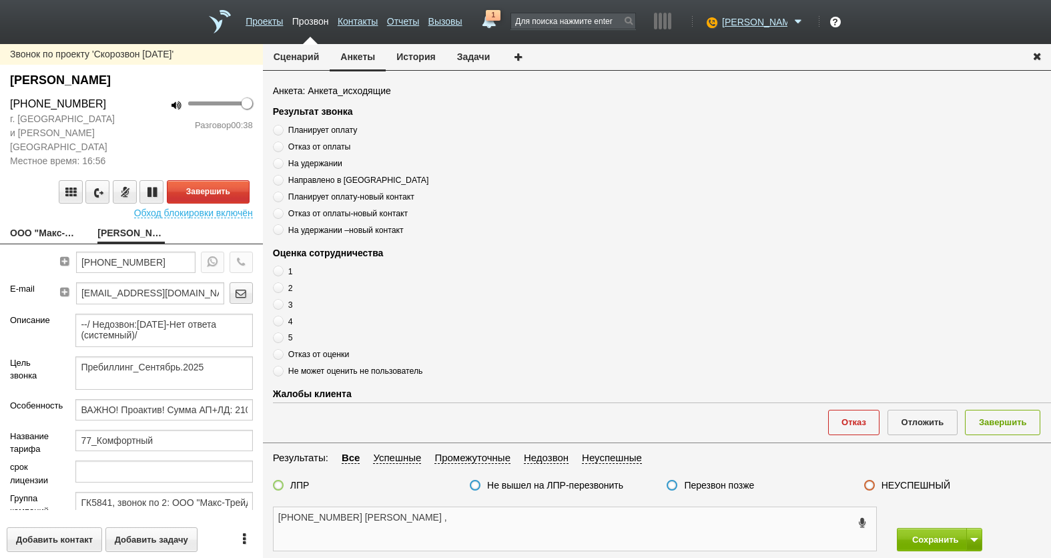
scroll to position [65, 0]
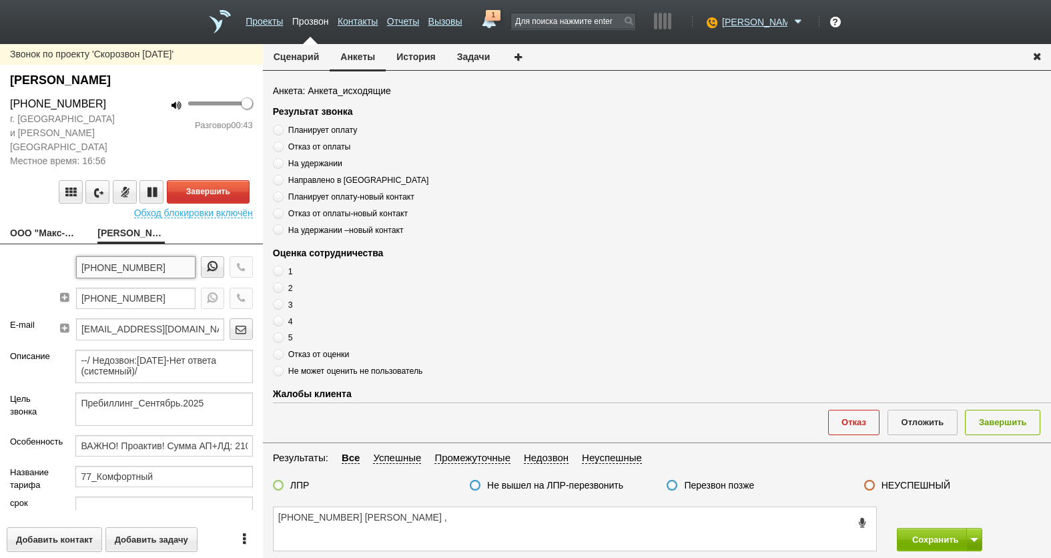
drag, startPoint x: 166, startPoint y: 256, endPoint x: 99, endPoint y: 251, distance: 67.0
click at [99, 256] on input "[PHONE_NUMBER]" at bounding box center [135, 266] width 119 height 21
click at [171, 256] on input "[PHONE_NUMBER]" at bounding box center [135, 266] width 119 height 21
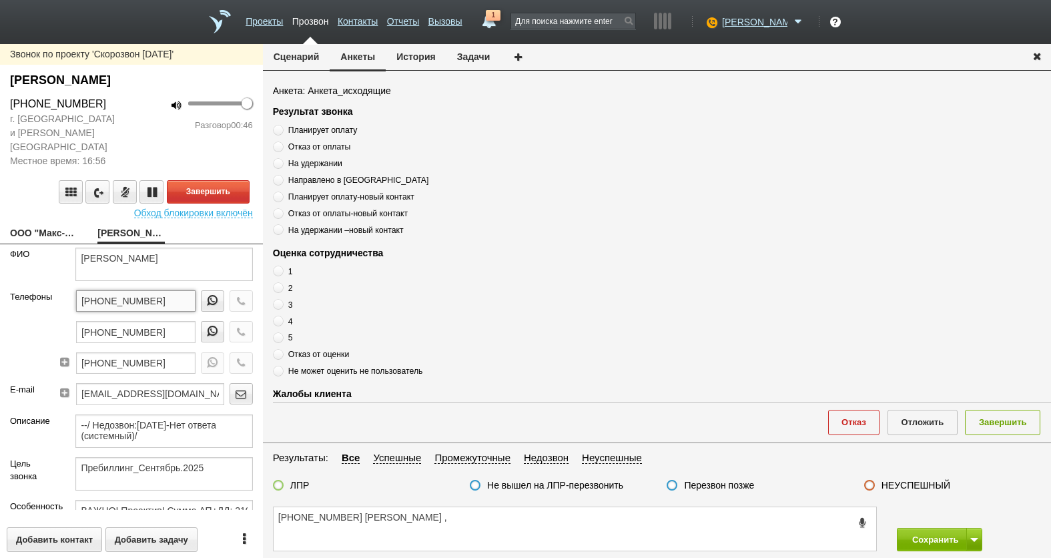
drag, startPoint x: 130, startPoint y: 286, endPoint x: 72, endPoint y: 290, distance: 58.2
click at [48, 290] on div "Телефоны [PHONE_NUMBER] [PHONE_NUMBER] [PHONE_NUMBER]" at bounding box center [131, 336] width 263 height 93
click at [433, 524] on textarea "[PHONE_NUMBER] [PERSON_NAME] ," at bounding box center [575, 528] width 603 height 43
paste textarea "[PHONE_NUMBER]"
click at [540, 515] on textarea "[PHONE_NUMBER] [PERSON_NAME] , [PHONE_NUMBER]" at bounding box center [575, 528] width 603 height 43
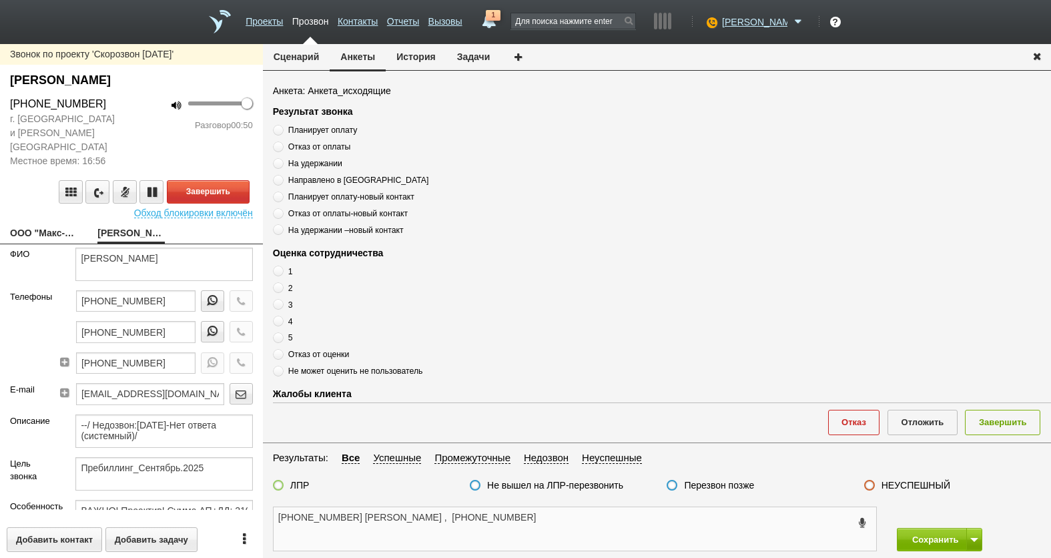
drag, startPoint x: 494, startPoint y: 520, endPoint x: 423, endPoint y: 519, distance: 71.4
click at [425, 520] on textarea "[PHONE_NUMBER] [PERSON_NAME] , [PHONE_NUMBER]" at bounding box center [575, 528] width 603 height 43
type textarea "[PHONE_NUMBER] [PERSON_NAME] ,"
click at [324, 129] on span "Планирует оплату" at bounding box center [322, 129] width 69 height 9
click at [282, 129] on input "Планирует оплату" at bounding box center [277, 127] width 9 height 9
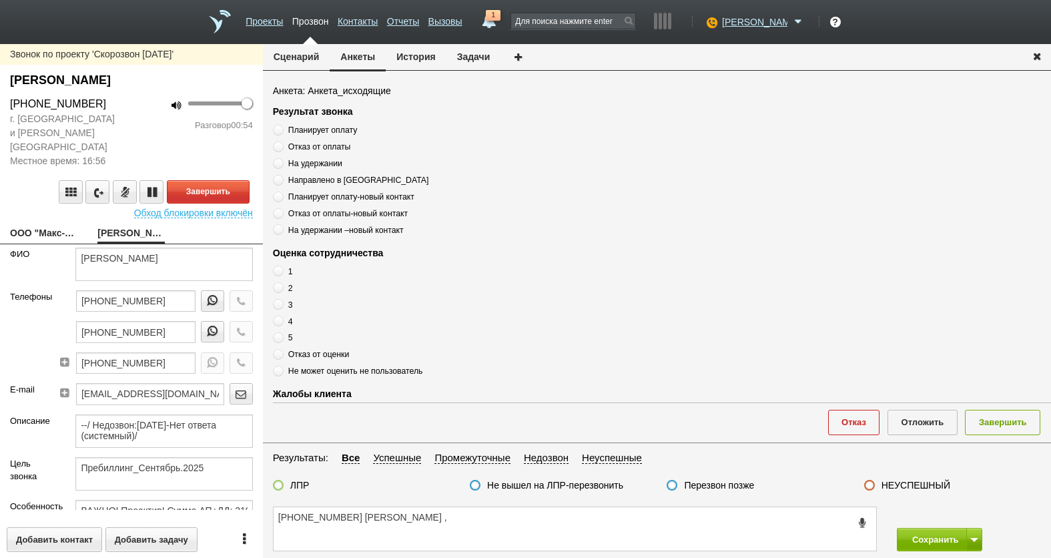
radio input "true"
click at [324, 129] on span "Планирует оплату" at bounding box center [322, 129] width 69 height 9
click at [282, 129] on input "Планирует оплату" at bounding box center [277, 127] width 9 height 9
drag, startPoint x: 324, startPoint y: 129, endPoint x: 314, endPoint y: 129, distance: 10.7
click at [314, 129] on span "Планирует оплату" at bounding box center [322, 129] width 69 height 9
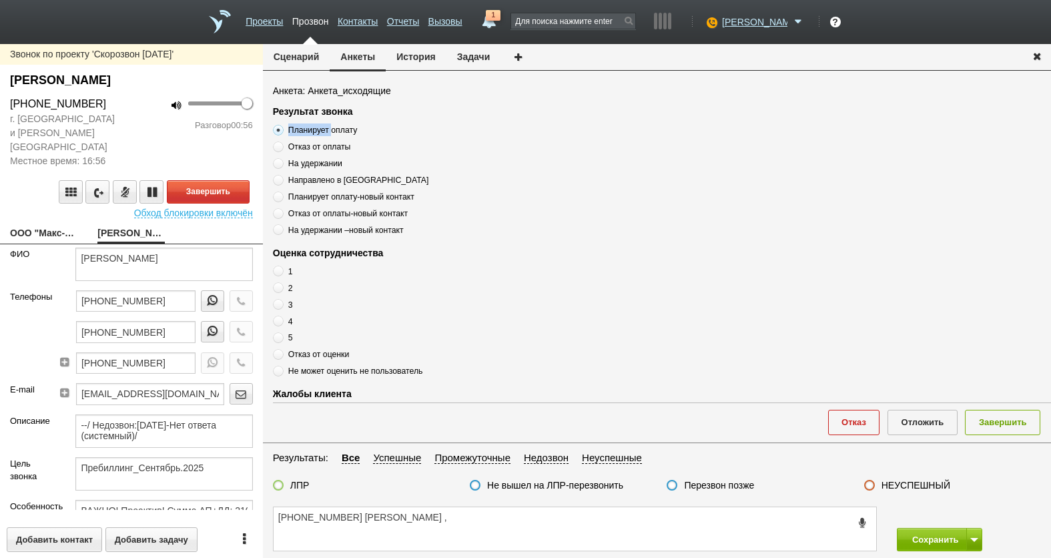
click at [282, 129] on input "Планирует оплату" at bounding box center [277, 127] width 9 height 9
click at [314, 129] on span "Планирует оплату" at bounding box center [322, 129] width 69 height 9
click at [282, 129] on input "Планирует оплату" at bounding box center [277, 127] width 9 height 9
click at [314, 129] on span "Планирует оплату" at bounding box center [322, 129] width 69 height 9
click at [282, 129] on input "Планирует оплату" at bounding box center [277, 127] width 9 height 9
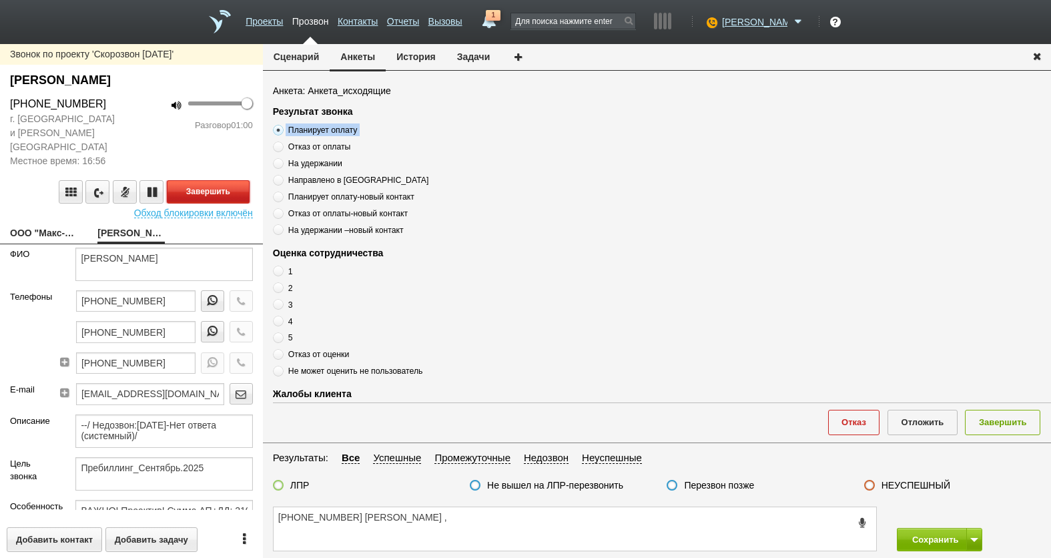
click at [227, 180] on button "Завершить" at bounding box center [208, 191] width 83 height 23
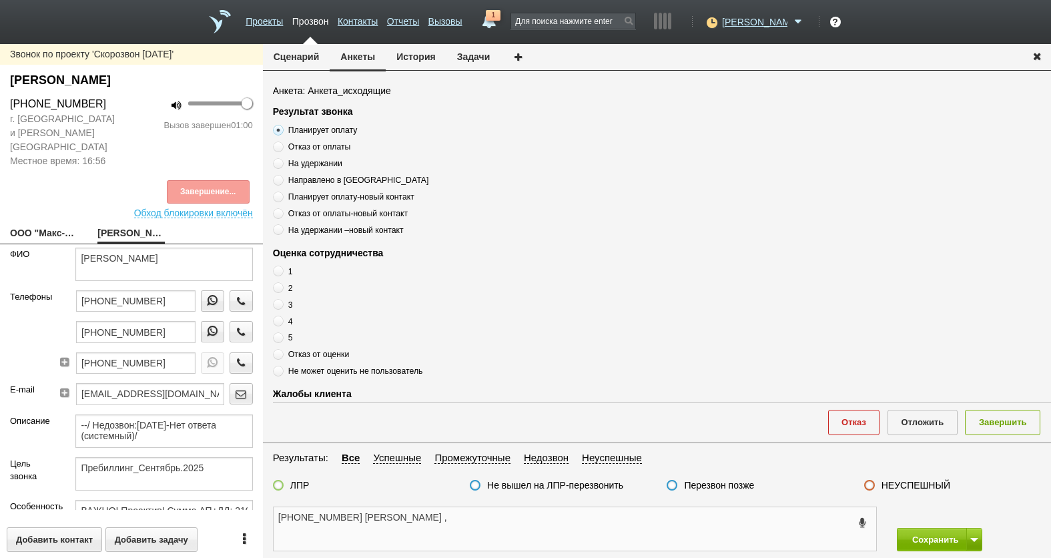
click at [428, 519] on textarea "[PHONE_NUMBER] [PERSON_NAME] ," at bounding box center [575, 528] width 603 height 43
paste textarea "Планирует оплату"
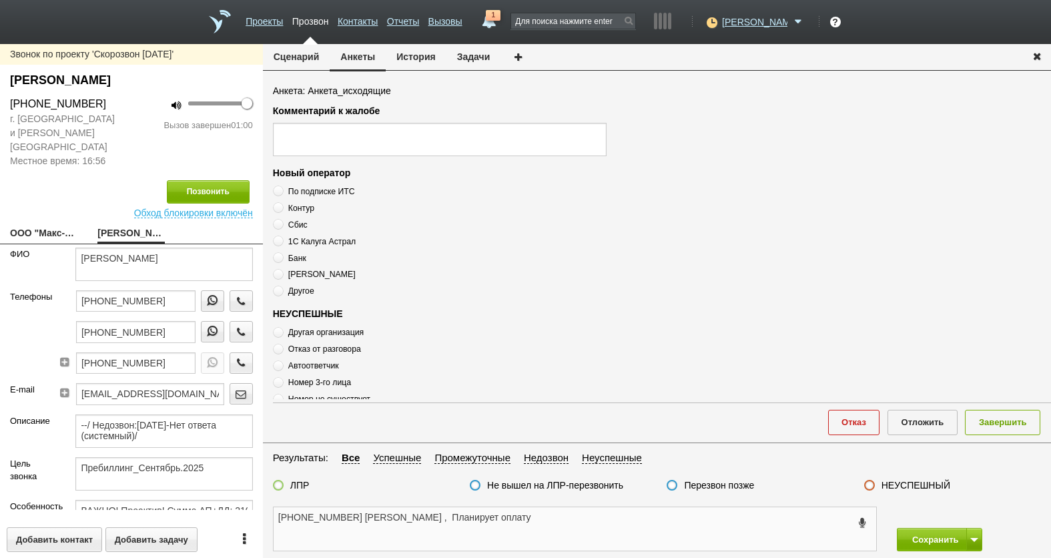
scroll to position [267, 0]
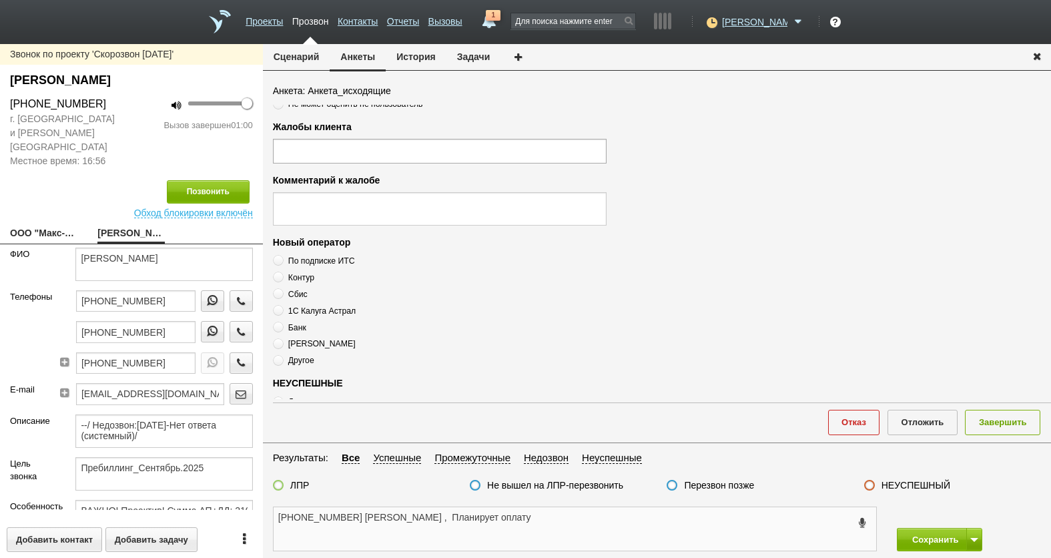
click at [605, 528] on textarea "[PHONE_NUMBER] [PERSON_NAME] , Планирует оплату" at bounding box center [575, 528] width 603 height 43
click at [565, 521] on textarea "[PHONE_NUMBER] [PERSON_NAME] , Планирует оплату" at bounding box center [575, 528] width 603 height 43
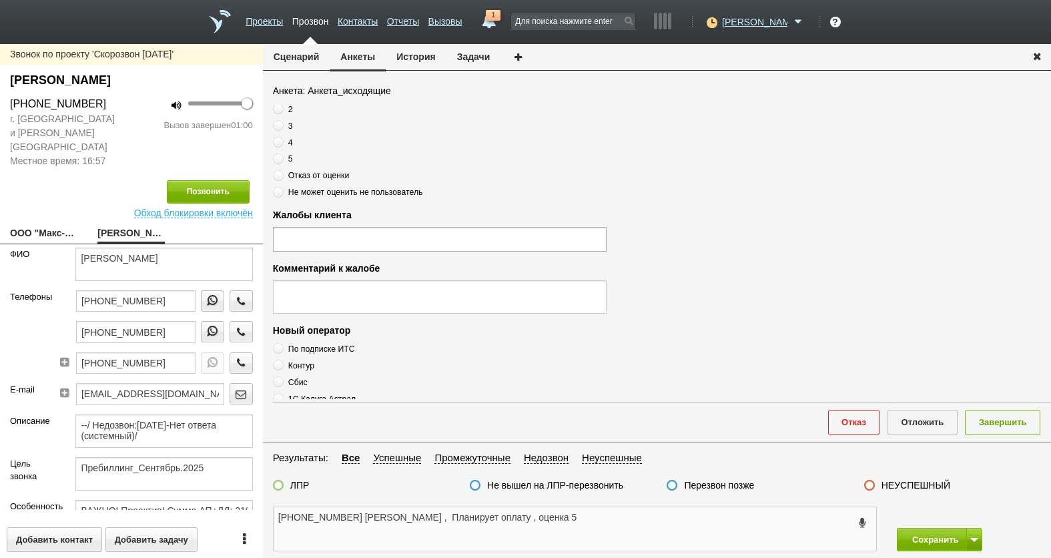
scroll to position [0, 0]
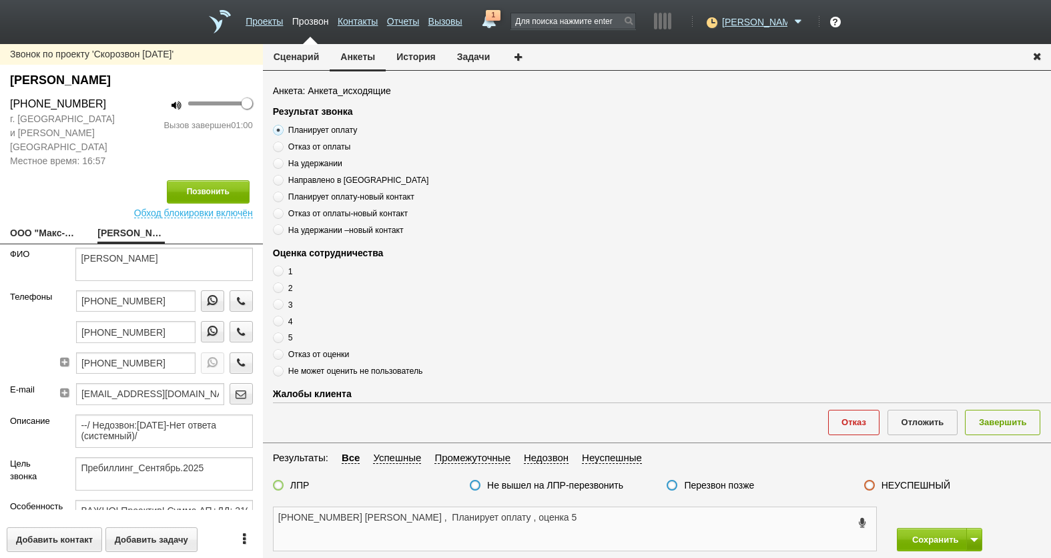
type textarea "[PHONE_NUMBER] [PERSON_NAME] , Планирует оплату , оценка 5"
click at [292, 337] on span "5" at bounding box center [290, 337] width 5 height 9
click at [282, 337] on input "5" at bounding box center [277, 335] width 9 height 9
radio input "true"
click at [285, 483] on div "ЛПР" at bounding box center [291, 486] width 37 height 14
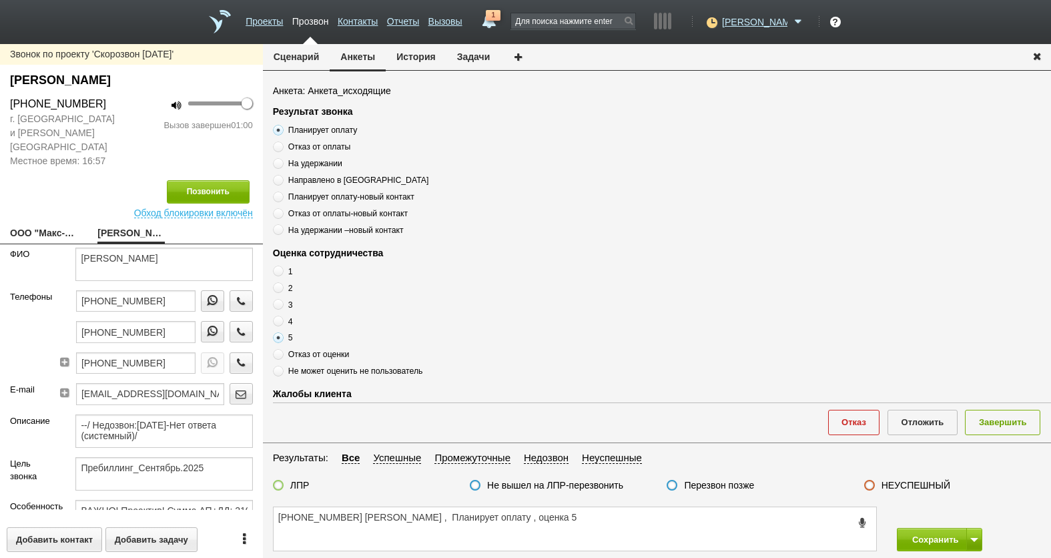
click at [279, 490] on label at bounding box center [278, 485] width 11 height 11
click at [0, 0] on input "ЛПР" at bounding box center [0, 0] width 0 height 0
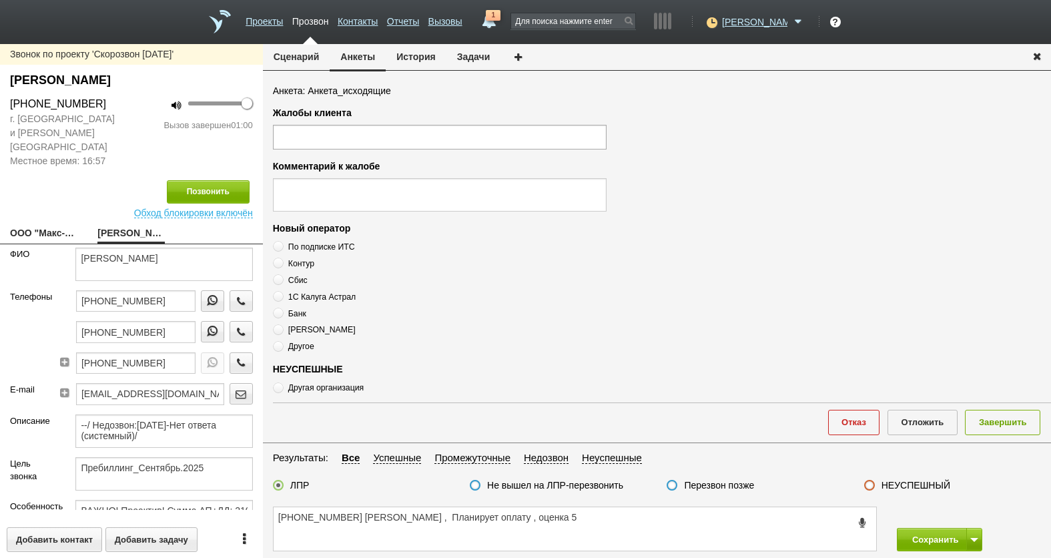
scroll to position [462, 0]
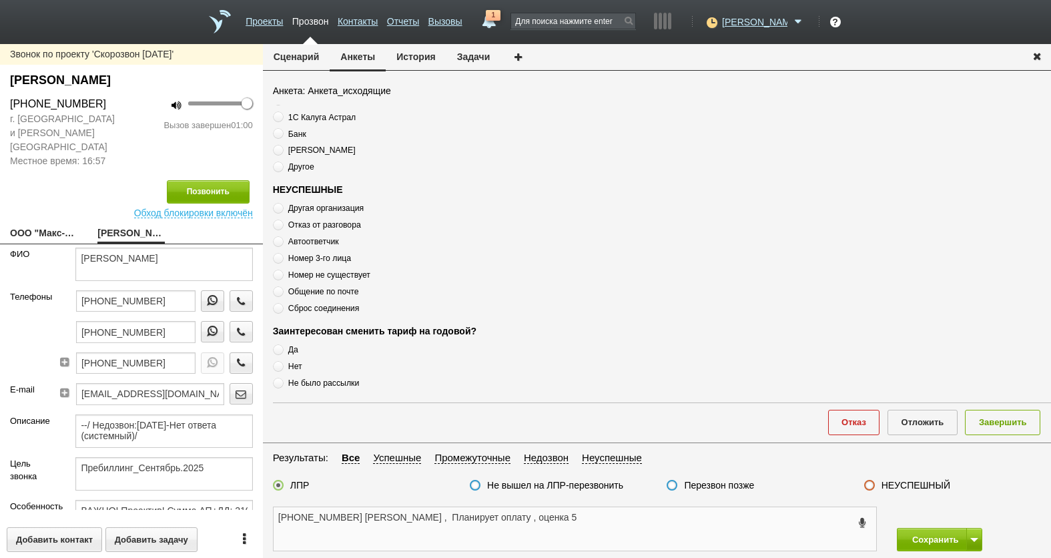
click at [591, 523] on textarea "[PHONE_NUMBER] [PERSON_NAME] , Планирует оплату , оценка 5" at bounding box center [575, 528] width 603 height 43
click at [1012, 423] on button "Завершить" at bounding box center [1002, 422] width 75 height 25
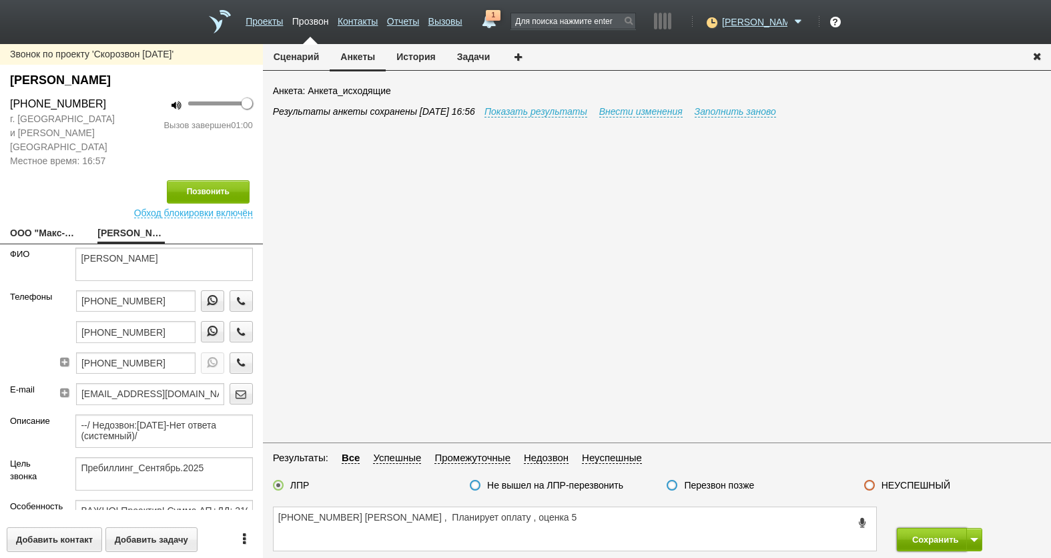
click at [930, 540] on button "Сохранить" at bounding box center [932, 539] width 70 height 23
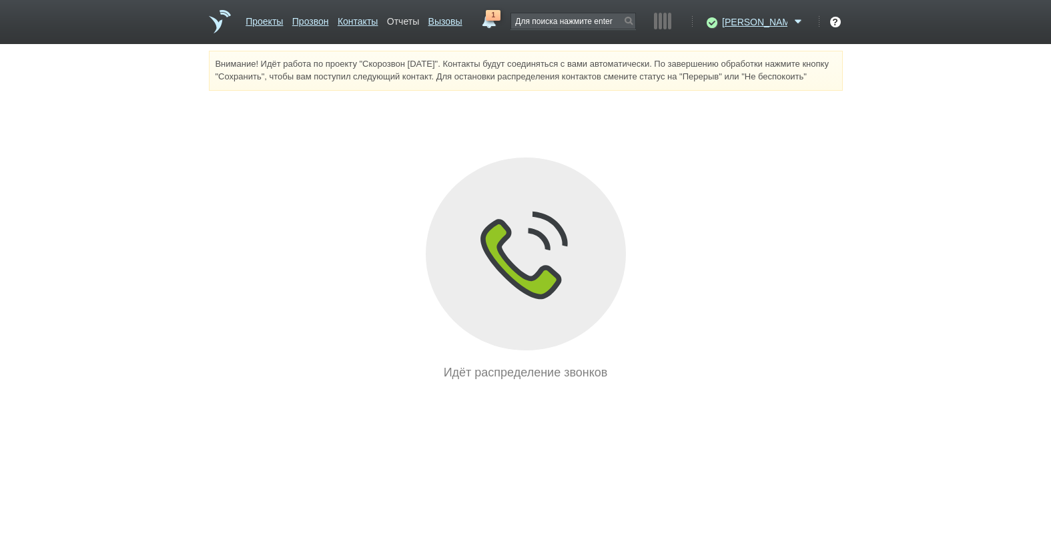
click at [446, 23] on ul "Проекты Прозвон Контакты Отчеты Вызовы" at bounding box center [355, 26] width 226 height 35
click at [419, 23] on link "Отчеты" at bounding box center [403, 18] width 32 height 19
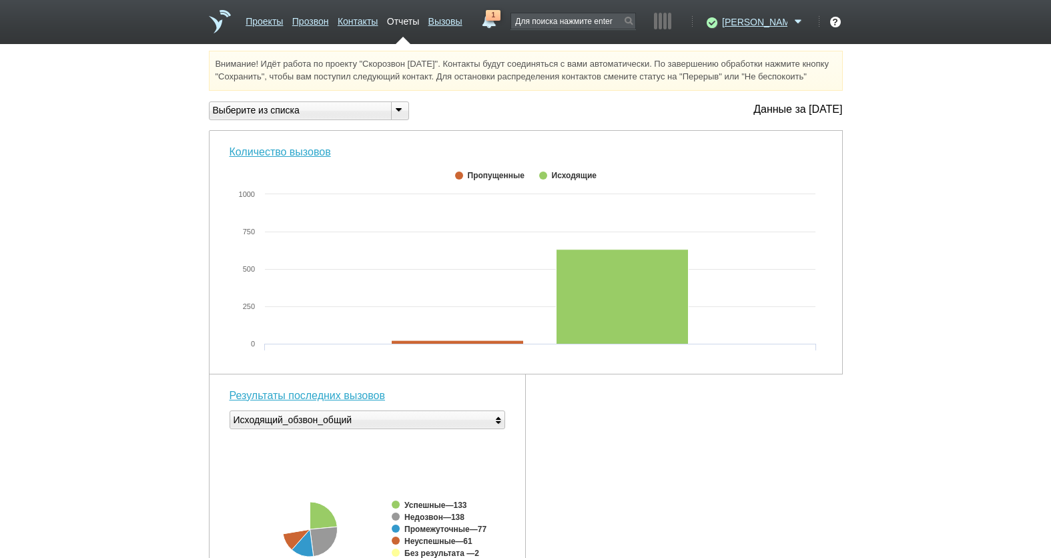
scroll to position [433, 0]
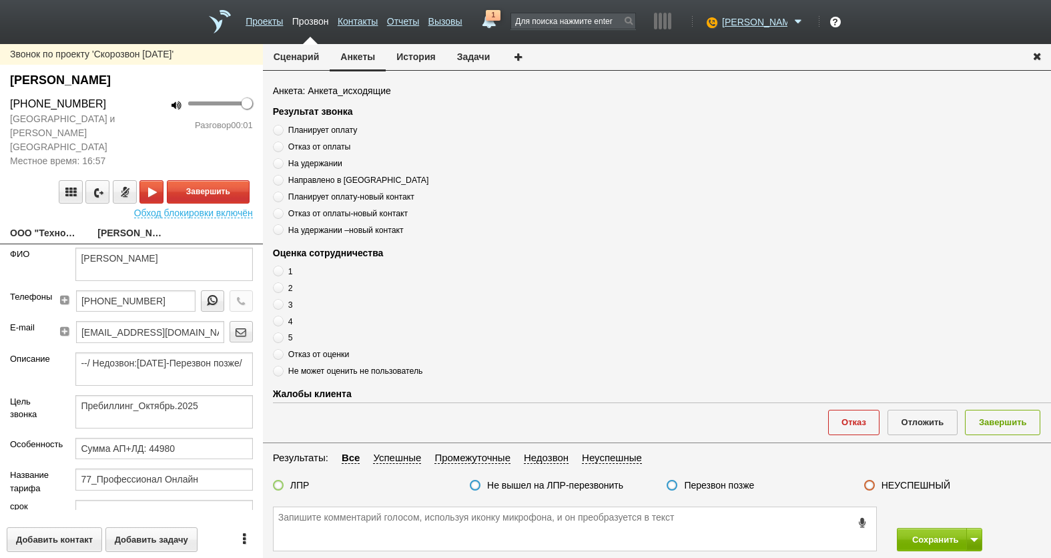
click at [37, 225] on link "ООО "ТехноКам"[EMAIL_ADDRESS][DOMAIN_NAME]" at bounding box center [43, 234] width 67 height 19
type textarea "ООО "ТехноКам"[EMAIL_ADDRESS][DOMAIN_NAME]"
type input "1650308450"
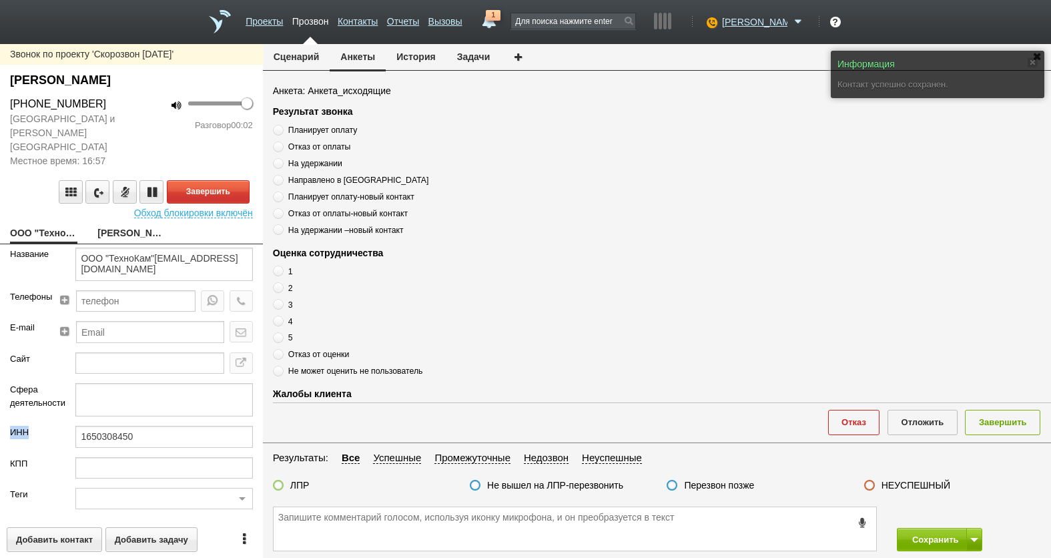
click at [188, 413] on form "Название ООО "ТехноКам"[EMAIL_ADDRESS][DOMAIN_NAME] Телефоны E-mail Сайт Сфера …" at bounding box center [131, 379] width 263 height 262
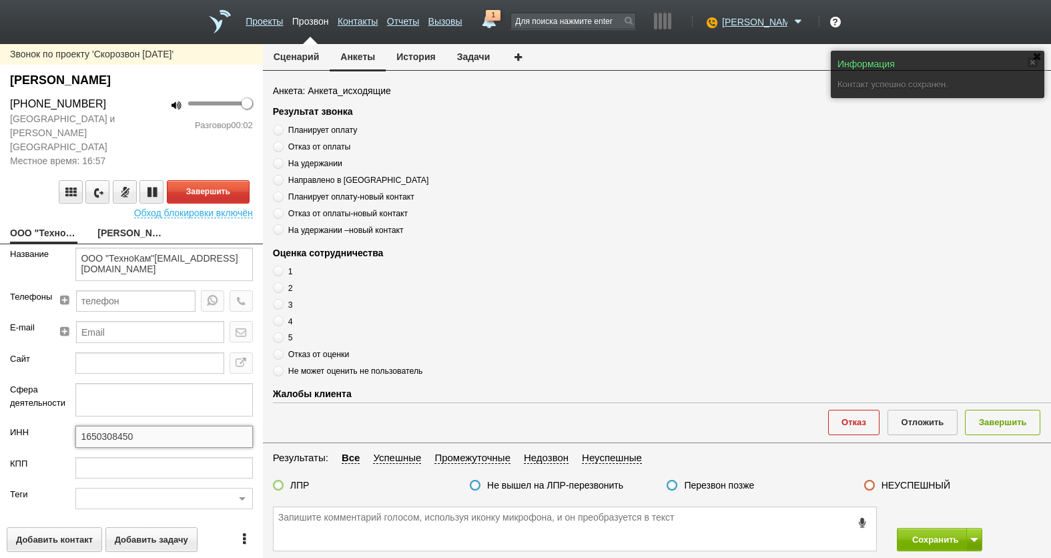
click at [186, 426] on input "1650308450" at bounding box center [163, 436] width 177 height 21
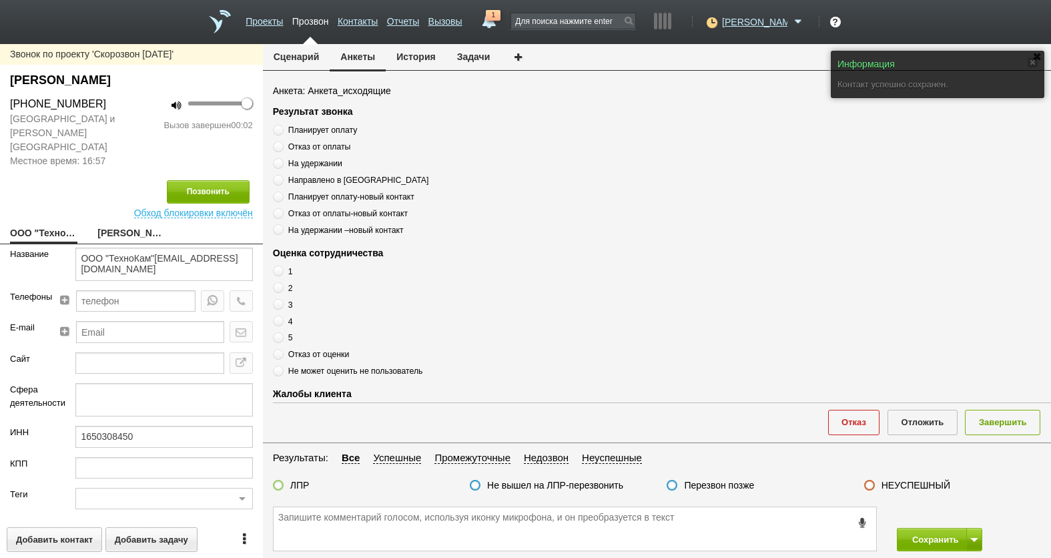
click at [129, 225] on link "[PERSON_NAME]" at bounding box center [130, 234] width 67 height 19
type textarea "[PERSON_NAME]"
type textarea "Пребиллинг_Октябрь.2025"
type input "Сумма АП+ЛД: 44980"
type input "77_Профессионал Онлайн"
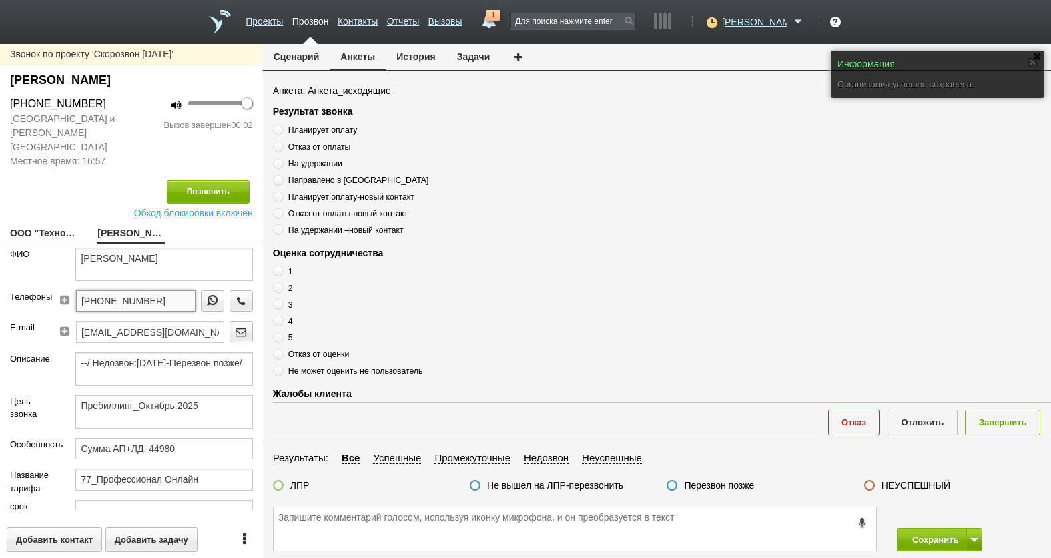
drag, startPoint x: 171, startPoint y: 284, endPoint x: 54, endPoint y: 291, distance: 117.0
click at [37, 290] on div "Телефоны [PHONE_NUMBER]" at bounding box center [131, 305] width 263 height 31
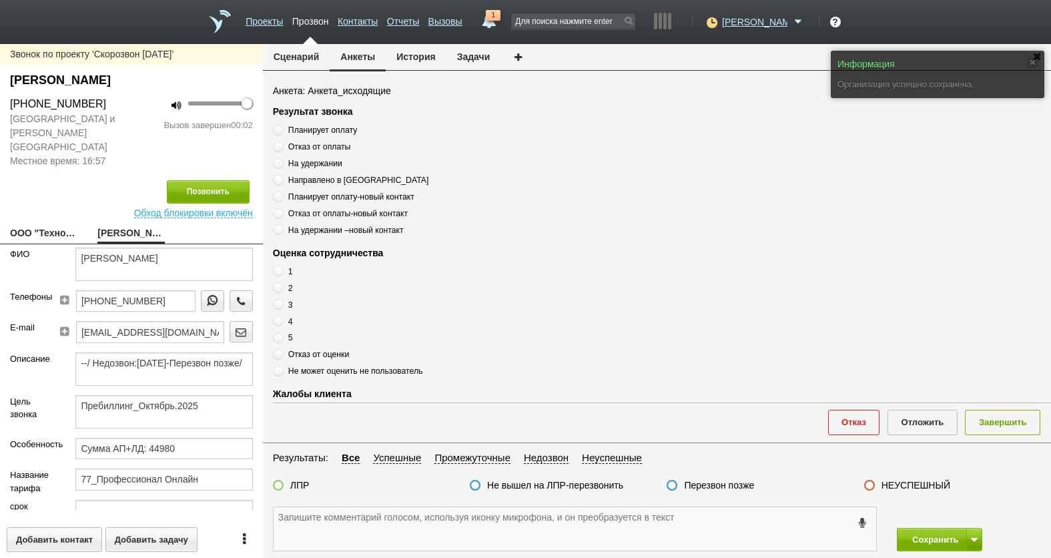
paste textarea "[PHONE_NUMBER]"
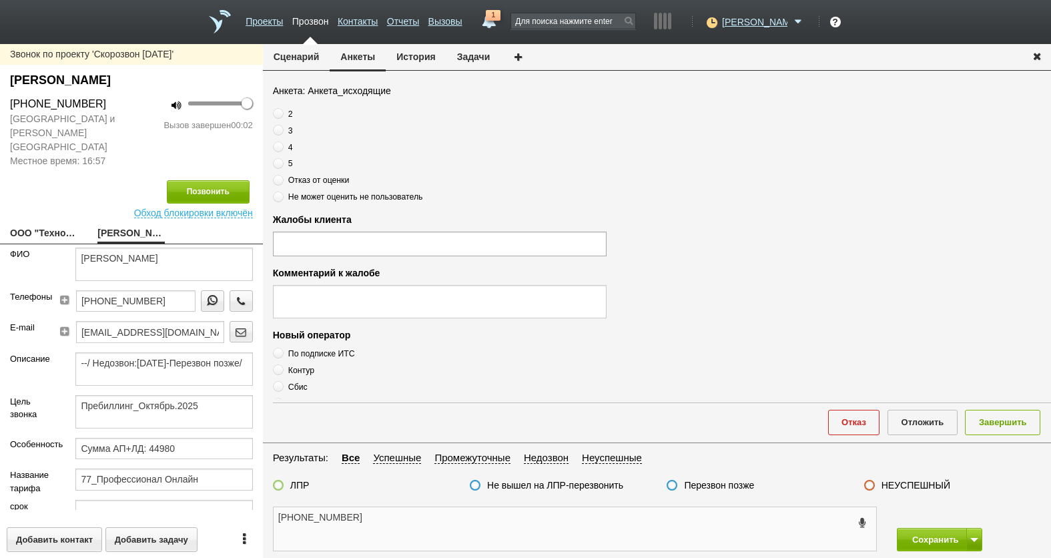
scroll to position [462, 0]
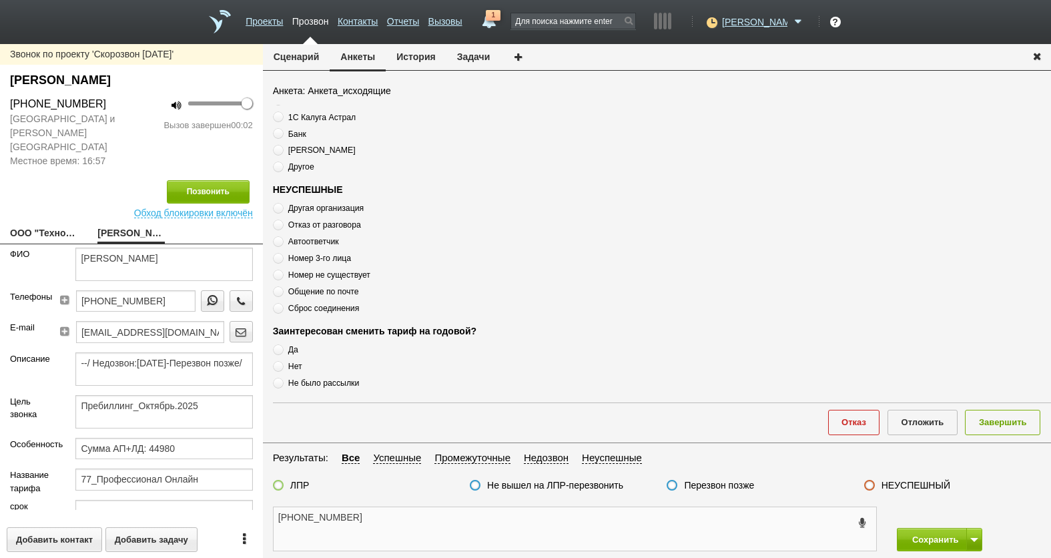
type textarea "[PHONE_NUMBER]"
click at [312, 304] on span "Сброс соединения" at bounding box center [323, 308] width 71 height 9
radio input "true"
click at [312, 304] on span "Сброс соединения" at bounding box center [323, 308] width 71 height 9
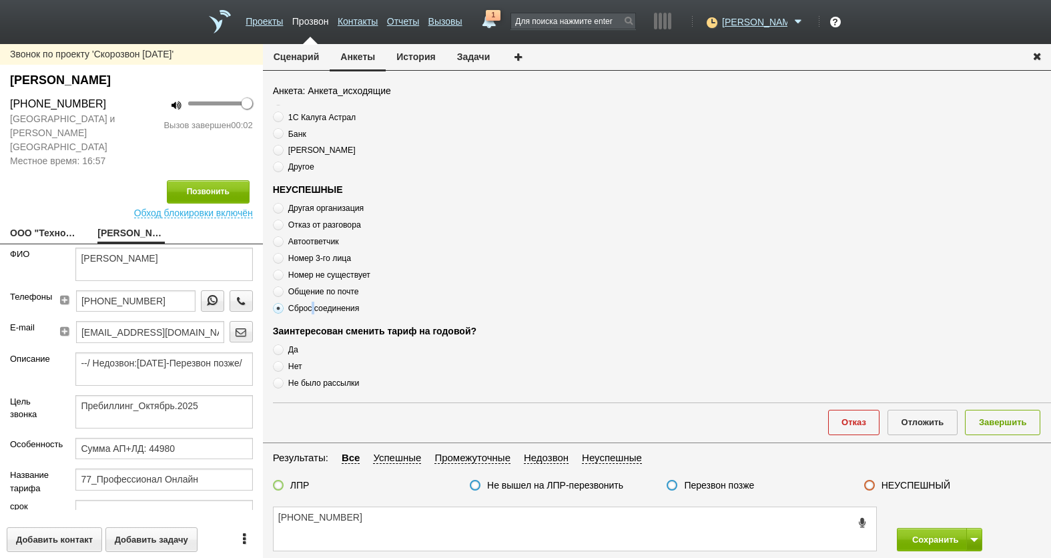
click at [312, 304] on span "Сброс соединения" at bounding box center [323, 308] width 71 height 9
copy div "Сброс соединения"
click at [382, 521] on textarea "[PHONE_NUMBER]" at bounding box center [575, 528] width 603 height 43
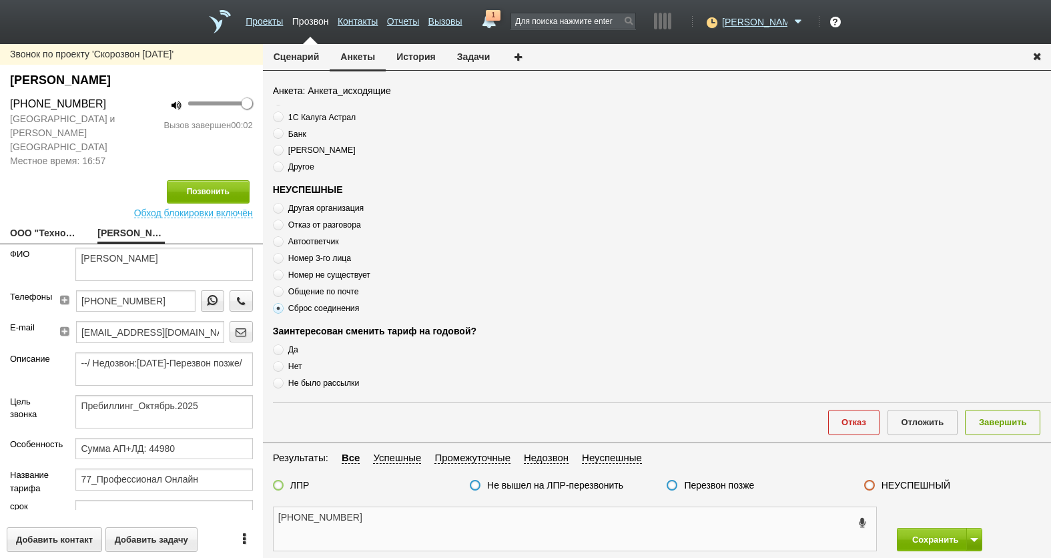
paste textarea "Сброс соединения"
type textarea "[PHONE_NUMBER] Сброс соединения"
click at [708, 489] on label "Перезвон позже" at bounding box center [719, 485] width 70 height 12
click at [0, 0] on input "Перезвон позже" at bounding box center [0, 0] width 0 height 0
click at [737, 483] on label "Перезвон позже" at bounding box center [719, 485] width 70 height 12
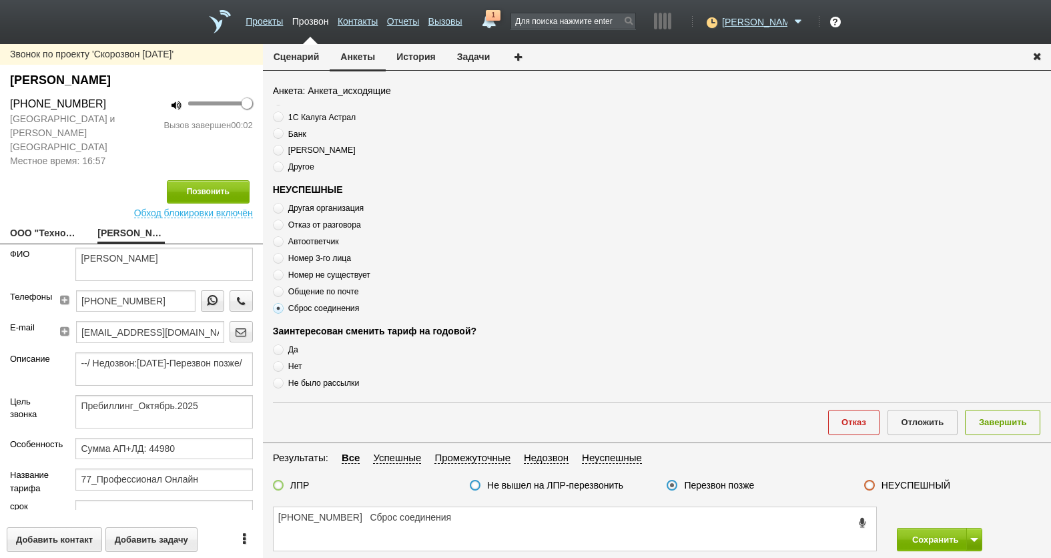
click at [0, 0] on input "Перезвон позже" at bounding box center [0, 0] width 0 height 0
click at [1017, 426] on button "Завершить" at bounding box center [1002, 422] width 75 height 25
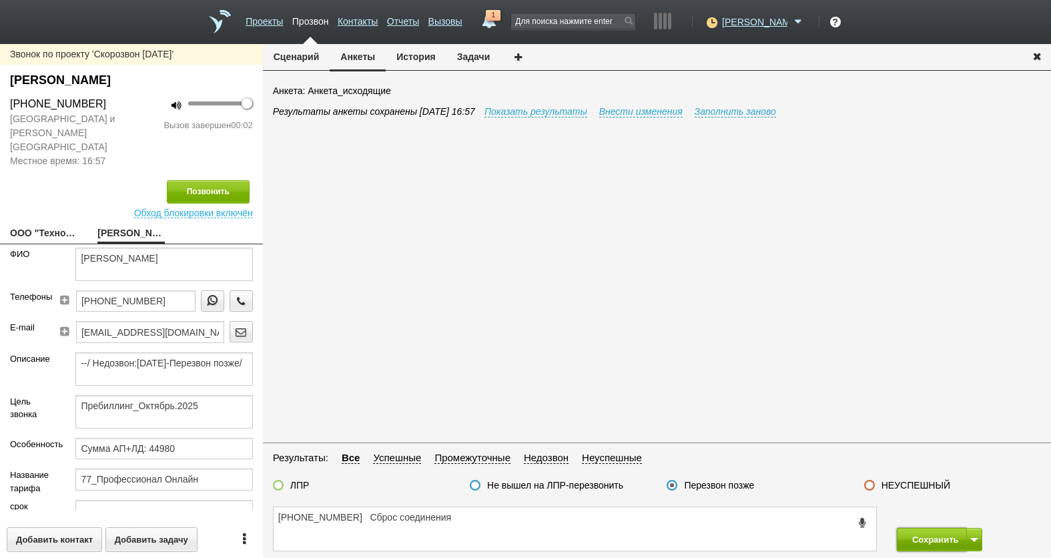
drag, startPoint x: 949, startPoint y: 536, endPoint x: 943, endPoint y: 532, distance: 7.2
click at [948, 536] on button "Сохранить" at bounding box center [932, 539] width 70 height 23
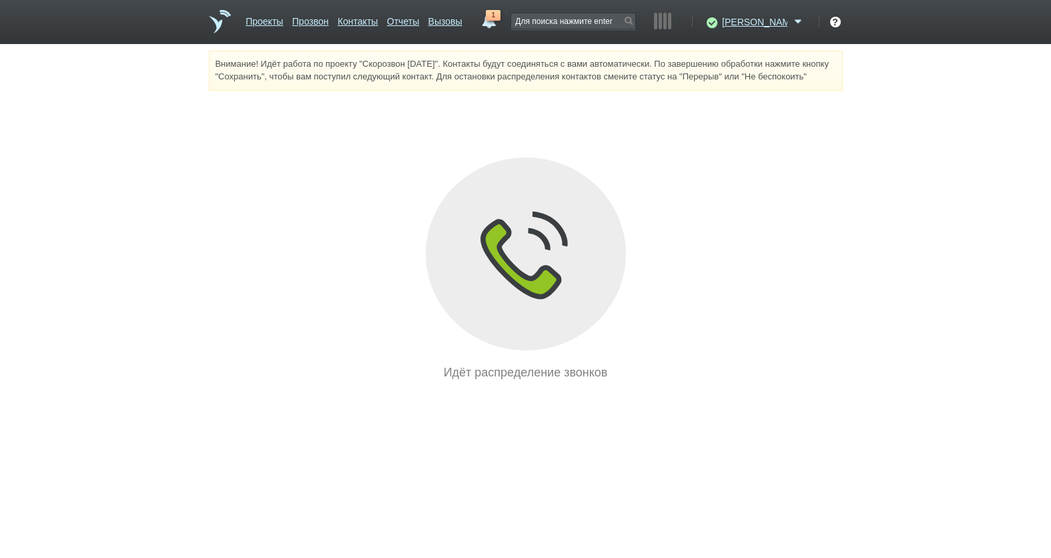
click at [457, 13] on ul "Проекты Прозвон Контакты Отчеты Вызовы" at bounding box center [355, 26] width 226 height 35
click at [419, 21] on link "Отчеты" at bounding box center [403, 18] width 32 height 19
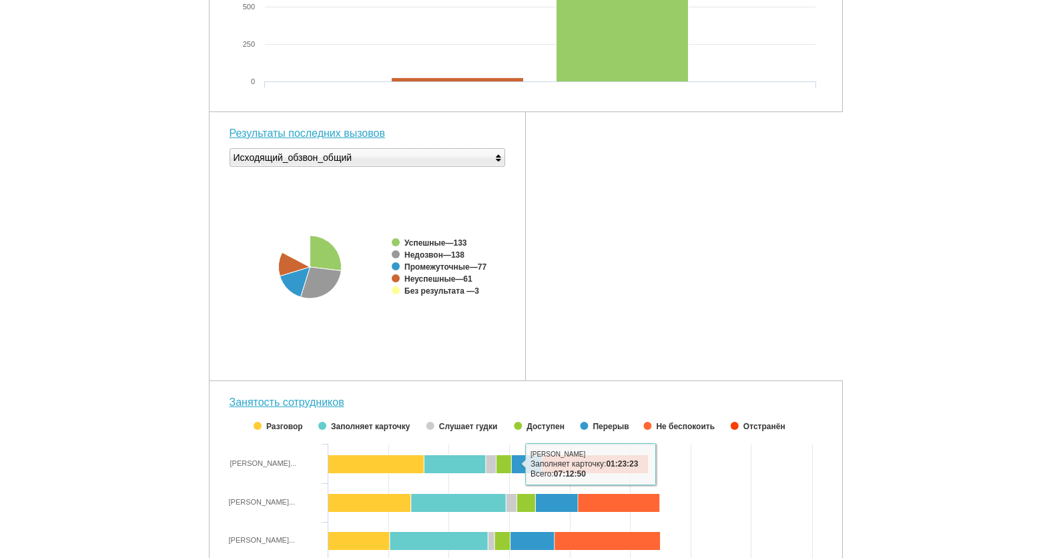
scroll to position [400, 0]
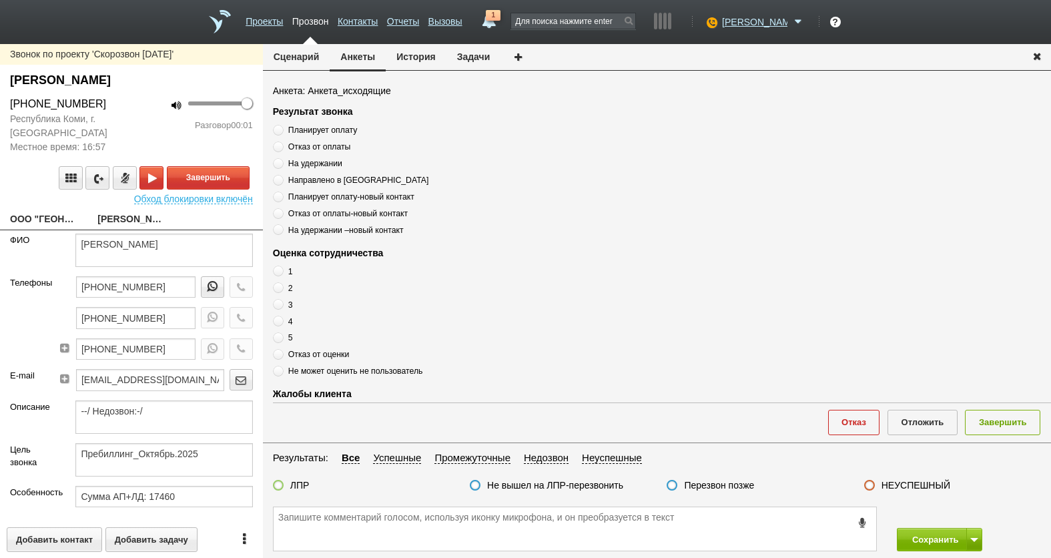
click at [49, 218] on link "ООО "ГЕОНОРД"[EMAIL_ADDRESS][DOMAIN_NAME]" at bounding box center [43, 220] width 67 height 19
type textarea "ООО "ГЕОНОРД"[EMAIL_ADDRESS][DOMAIN_NAME]"
type input "1106012720"
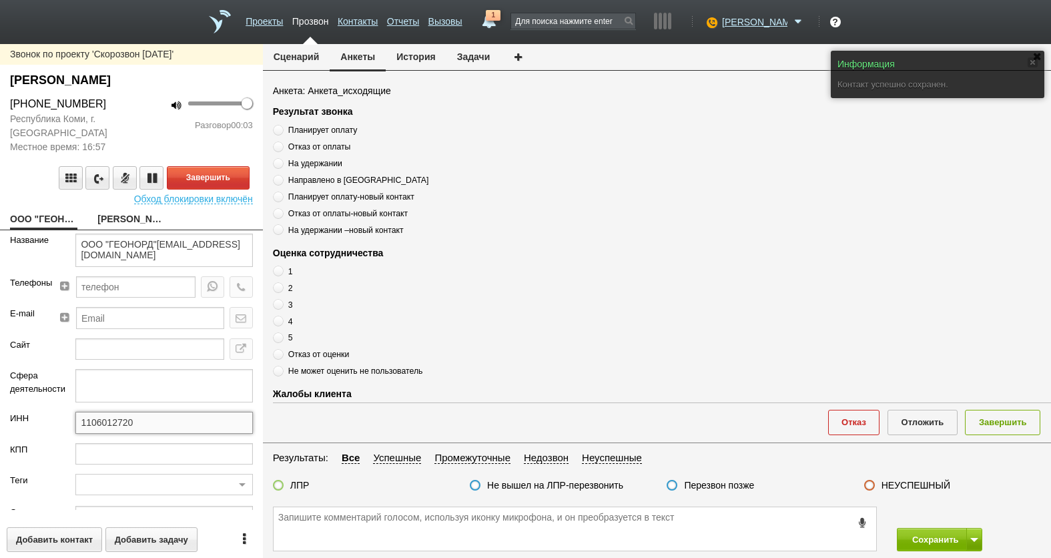
drag, startPoint x: 165, startPoint y: 422, endPoint x: 47, endPoint y: 425, distance: 117.5
click at [30, 425] on div "ИНН 1106012720" at bounding box center [131, 427] width 263 height 31
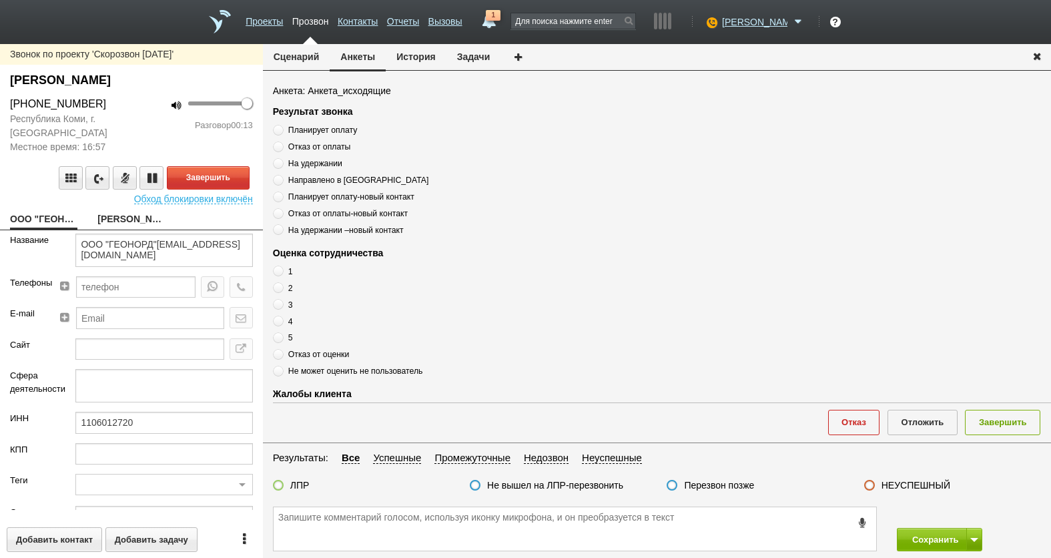
click at [123, 212] on link "[PERSON_NAME]" at bounding box center [130, 220] width 67 height 19
type textarea "[PERSON_NAME]"
type textarea "Пребиллинг_Октябрь.2025"
type input "Сумма АП+ЛД: 17460"
type input "00_Ваш комфорт"
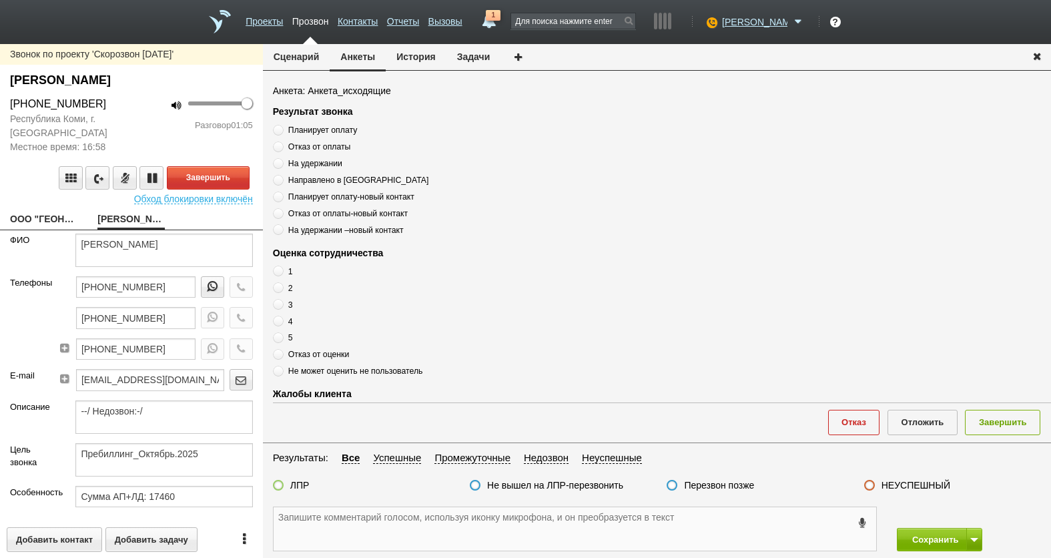
click at [389, 527] on textarea at bounding box center [575, 528] width 603 height 43
click at [583, 526] on textarea at bounding box center [575, 528] width 603 height 43
drag, startPoint x: 105, startPoint y: 244, endPoint x: 189, endPoint y: 246, distance: 83.5
click at [189, 246] on textarea "[PERSON_NAME]" at bounding box center [163, 250] width 177 height 33
paste textarea "[PERSON_NAME]"
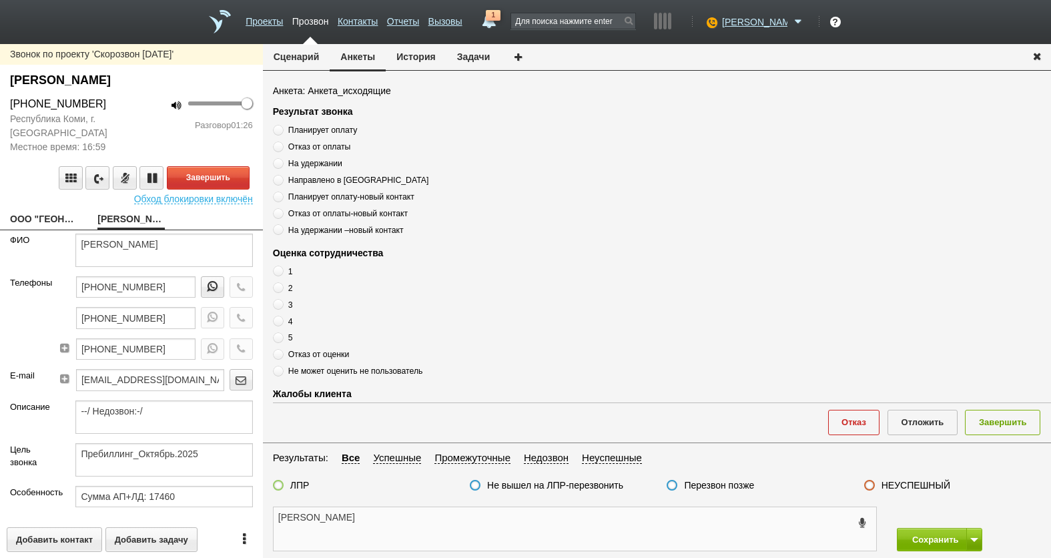
type textarea "[PERSON_NAME]"
click at [320, 127] on span "Планирует оплату" at bounding box center [322, 129] width 69 height 9
click at [282, 127] on input "Планирует оплату" at bounding box center [277, 127] width 9 height 9
radio input "true"
click at [320, 127] on span "Планирует оплату" at bounding box center [322, 129] width 69 height 9
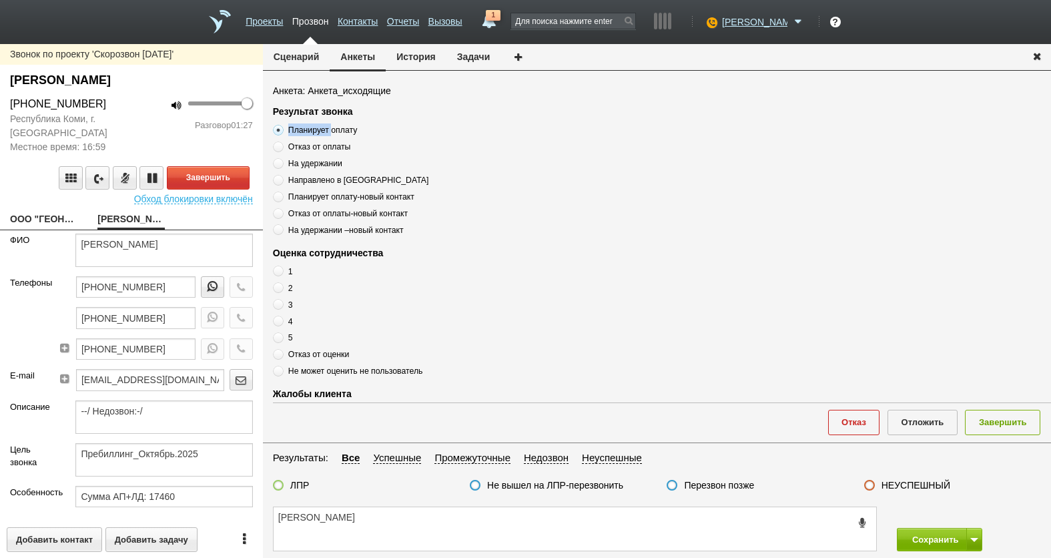
click at [282, 127] on input "Планирует оплату" at bounding box center [277, 127] width 9 height 9
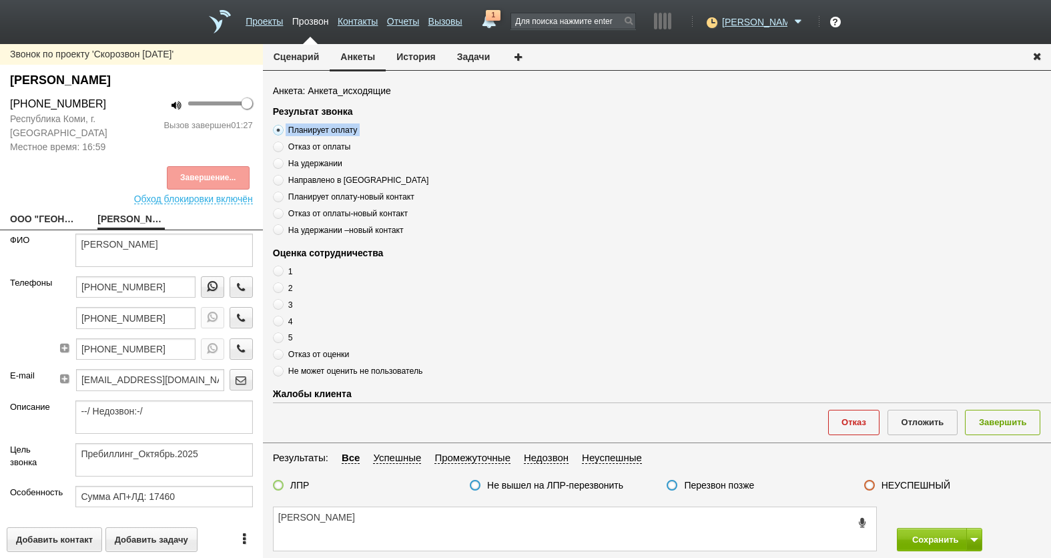
click at [320, 127] on span "Планирует оплату" at bounding box center [322, 129] width 69 height 9
click at [282, 127] on input "Планирует оплату" at bounding box center [277, 127] width 9 height 9
copy div "Планирует оплату"
drag, startPoint x: 436, startPoint y: 515, endPoint x: 431, endPoint y: 523, distance: 8.7
click at [433, 523] on textarea "[PERSON_NAME]" at bounding box center [575, 528] width 603 height 43
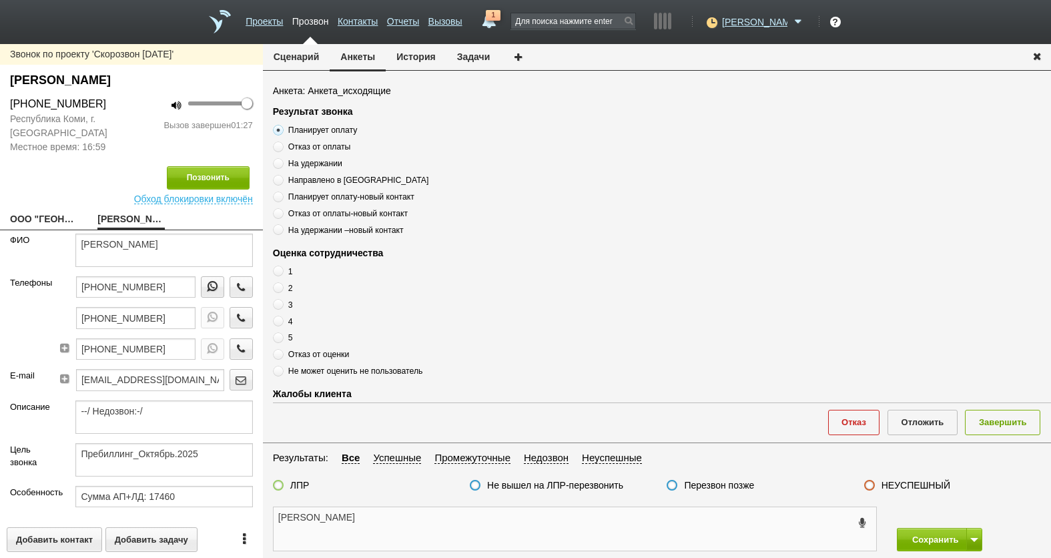
paste textarea "Планирует оплату"
drag, startPoint x: 164, startPoint y: 325, endPoint x: 103, endPoint y: 320, distance: 61.0
click at [55, 320] on div "[PHONE_NUMBER] [PHONE_NUMBER] [PHONE_NUMBER]" at bounding box center [159, 322] width 208 height 93
click at [278, 523] on textarea "[PERSON_NAME] Планирует оплату" at bounding box center [575, 528] width 603 height 43
click at [278, 516] on textarea "[PERSON_NAME] Планирует оплату" at bounding box center [575, 528] width 603 height 43
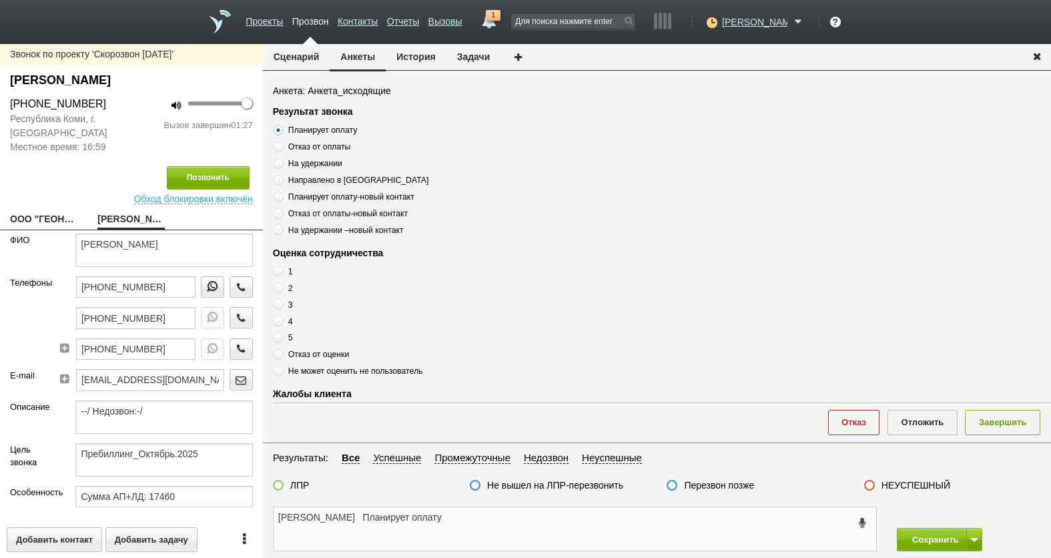
paste textarea "[PHONE_NUMBER]"
click at [402, 58] on button "История" at bounding box center [416, 56] width 60 height 25
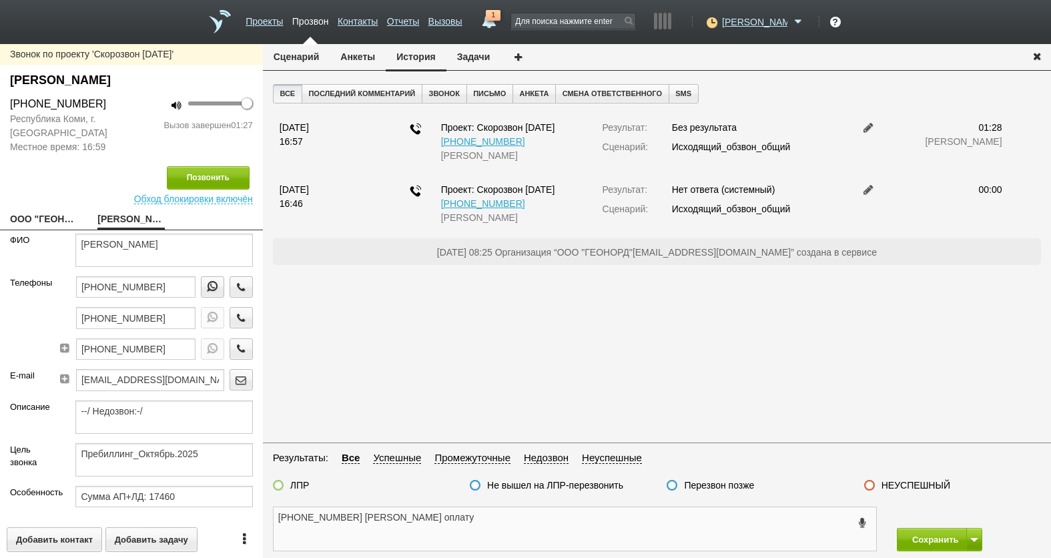
click at [451, 521] on textarea "[PHONE_NUMBER] [PERSON_NAME] оплату" at bounding box center [575, 528] width 603 height 43
drag, startPoint x: 609, startPoint y: 507, endPoint x: 609, endPoint y: 514, distance: 7.4
click at [609, 507] on div "[PHONE_NUMBER] [PERSON_NAME] , Планирует оплату" at bounding box center [575, 529] width 604 height 45
drag, startPoint x: 607, startPoint y: 525, endPoint x: 582, endPoint y: 493, distance: 41.4
click at [607, 526] on textarea "[PHONE_NUMBER] [PERSON_NAME] , Планирует оплату" at bounding box center [575, 528] width 603 height 43
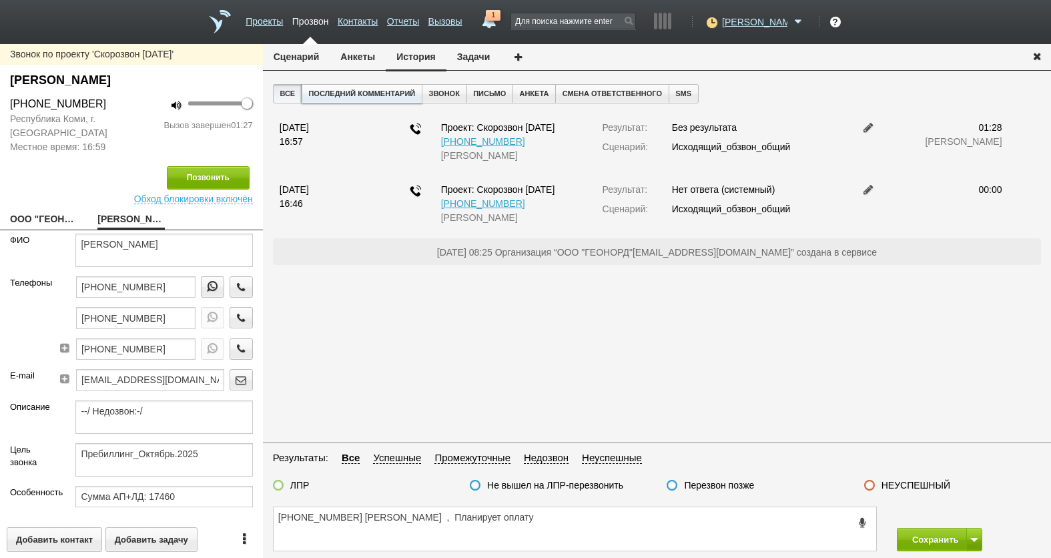
click at [358, 92] on button "Последний комментарий" at bounding box center [362, 93] width 121 height 19
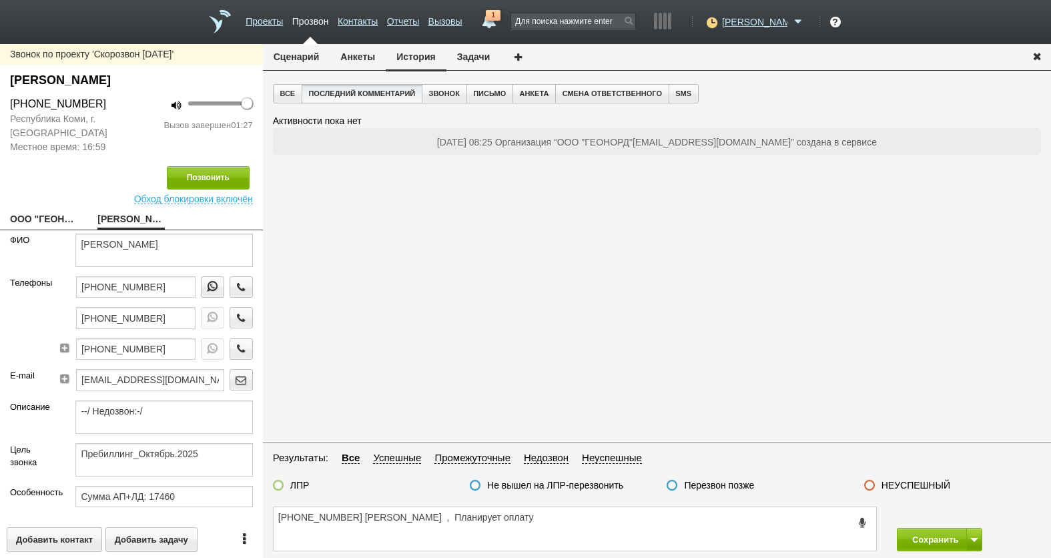
click at [368, 59] on button "Анкеты" at bounding box center [358, 56] width 56 height 25
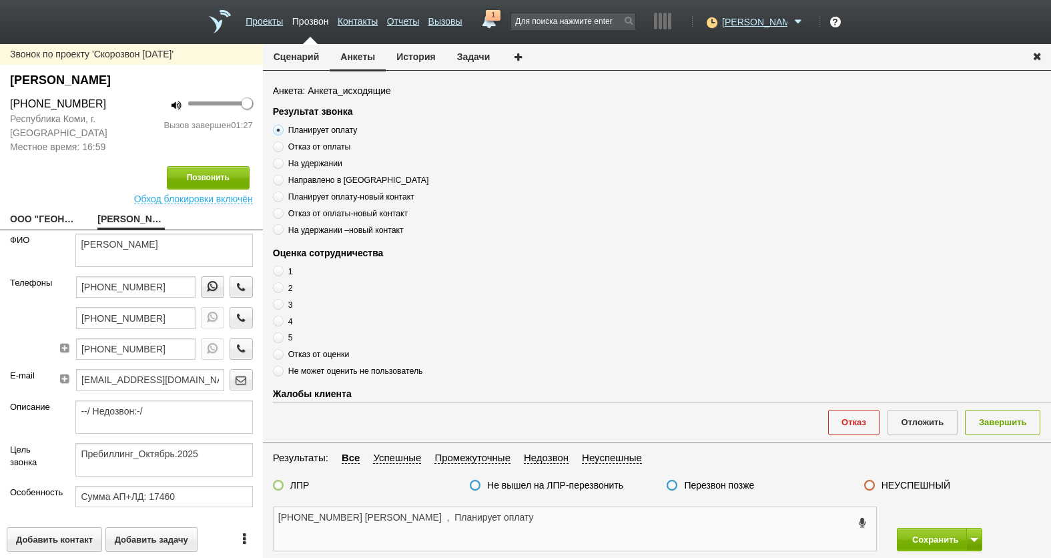
click at [556, 518] on textarea "[PHONE_NUMBER] [PERSON_NAME] , Планирует оплату" at bounding box center [575, 528] width 603 height 43
type textarea "[PHONE_NUMBER] [PERSON_NAME] , Планирует оплату ( [DATE] оплатили )"
click at [304, 356] on span "Отказ от оценки" at bounding box center [318, 354] width 61 height 9
click at [282, 356] on input "Отказ от оценки" at bounding box center [277, 352] width 9 height 9
radio input "true"
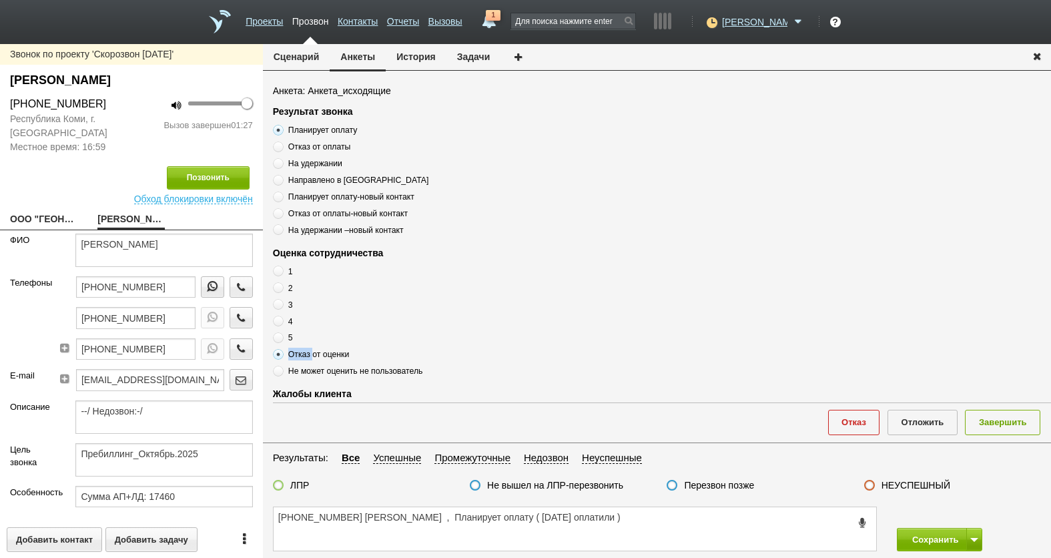
click at [303, 356] on span "Отказ от оценки" at bounding box center [318, 354] width 61 height 9
click at [282, 356] on input "Отказ от оценки" at bounding box center [277, 352] width 9 height 9
click at [303, 356] on span "Отказ от оценки" at bounding box center [318, 354] width 61 height 9
click at [282, 356] on input "Отказ от оценки" at bounding box center [277, 352] width 9 height 9
copy div "Отказ от оценки"
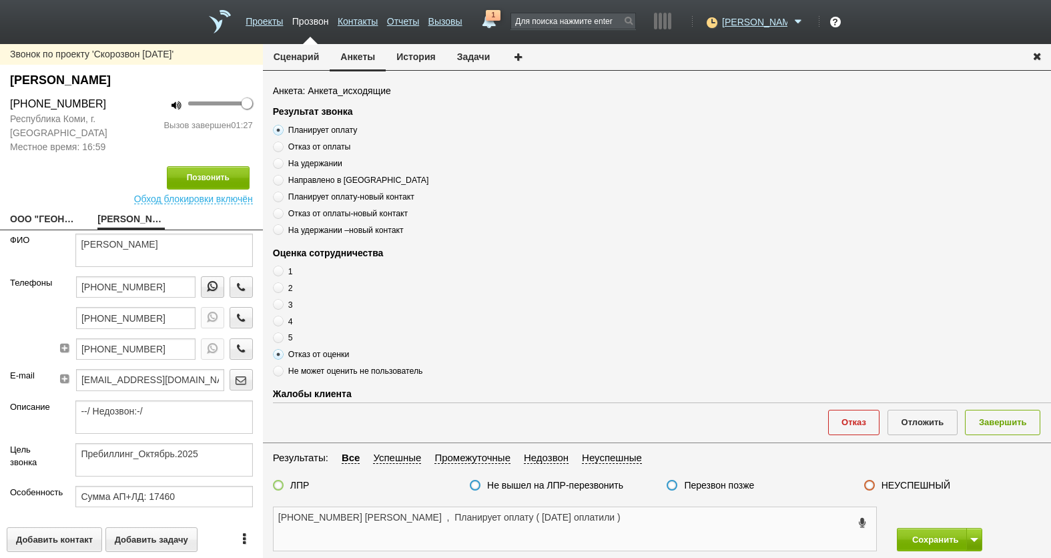
click at [645, 525] on textarea "[PHONE_NUMBER] [PERSON_NAME] , Планирует оплату ( [DATE] оплатили )" at bounding box center [575, 528] width 603 height 43
click at [645, 520] on textarea "[PHONE_NUMBER] [PERSON_NAME] , Планирует оплату ( [DATE] оплатили )" at bounding box center [575, 528] width 603 height 43
paste textarea "Отказ от оценки"
click at [759, 515] on textarea "[PHONE_NUMBER] [PERSON_NAME] , Планирует оплату ( [DATE] оплатили ) , Отказ от …" at bounding box center [575, 528] width 603 height 43
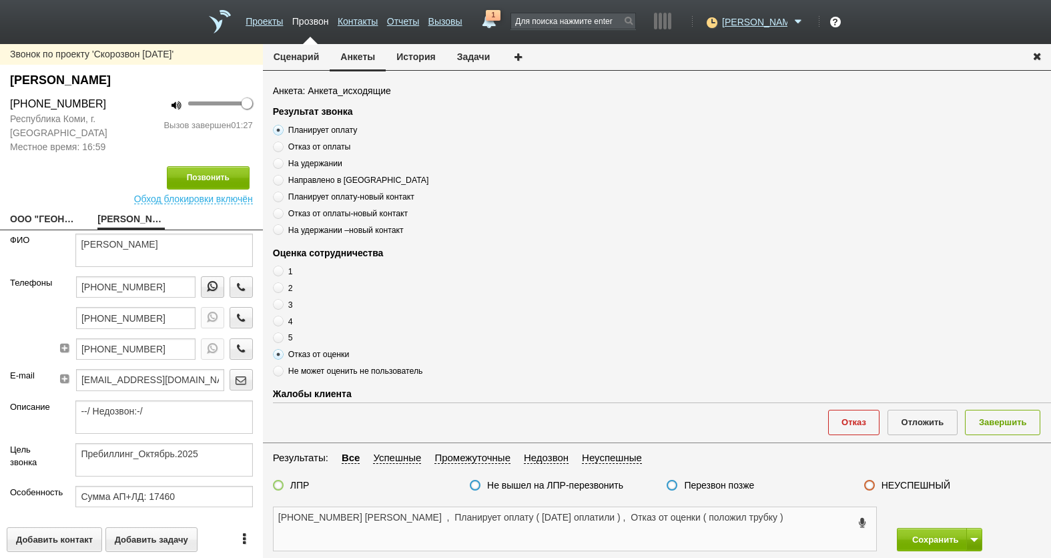
type textarea "[PHONE_NUMBER] [PERSON_NAME] , Планирует оплату ( [DATE] оплатили ) , Отказ от …"
click at [280, 484] on label at bounding box center [278, 485] width 11 height 11
click at [0, 0] on input "ЛПР" at bounding box center [0, 0] width 0 height 0
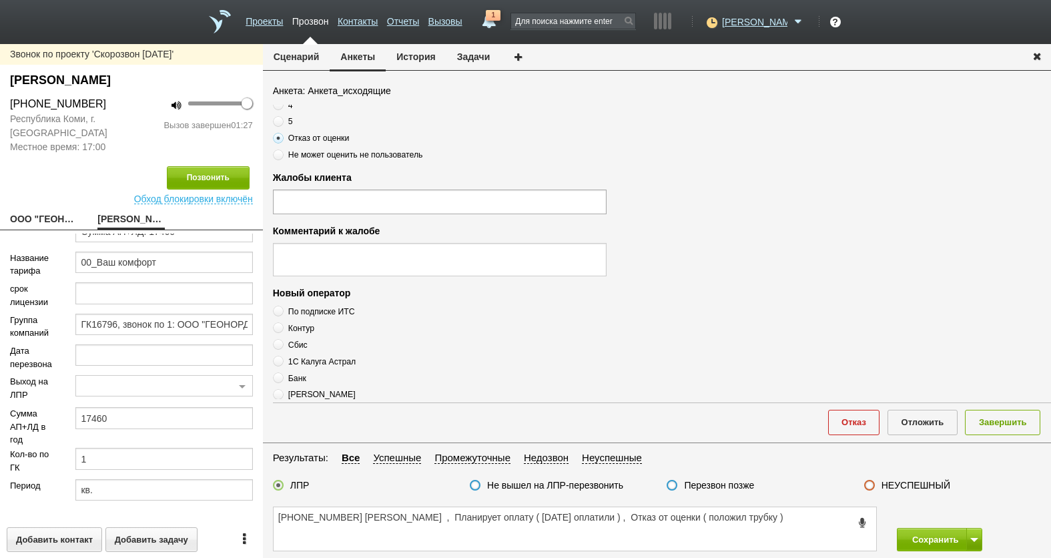
scroll to position [334, 0]
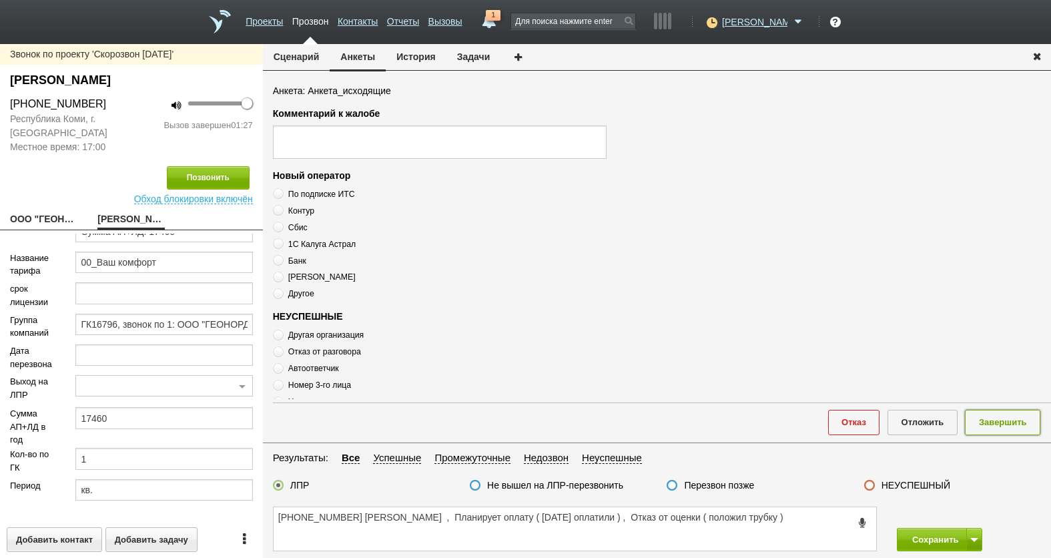
click at [1003, 422] on button "Завершить" at bounding box center [1002, 422] width 75 height 25
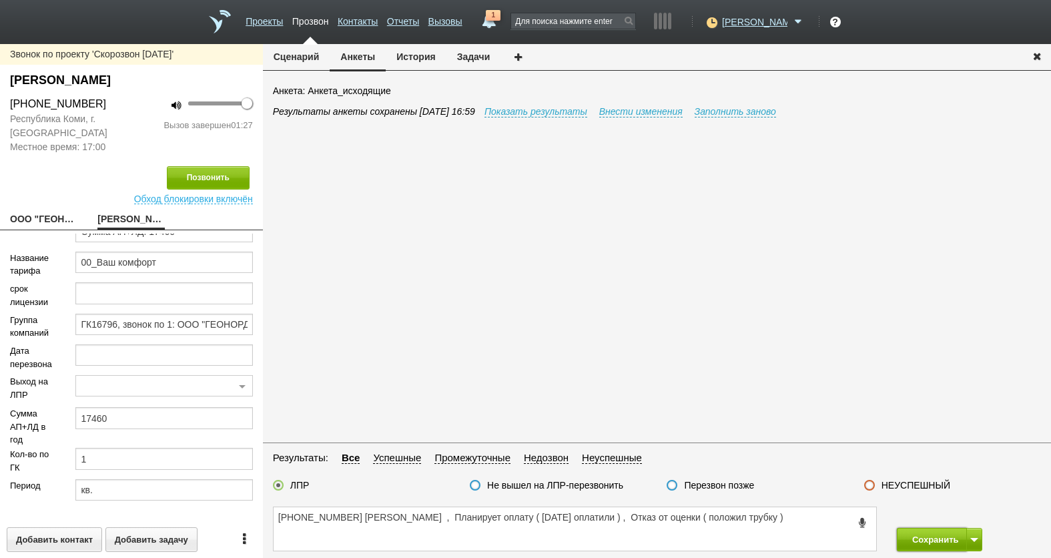
click at [933, 545] on button "Сохранить" at bounding box center [932, 539] width 70 height 23
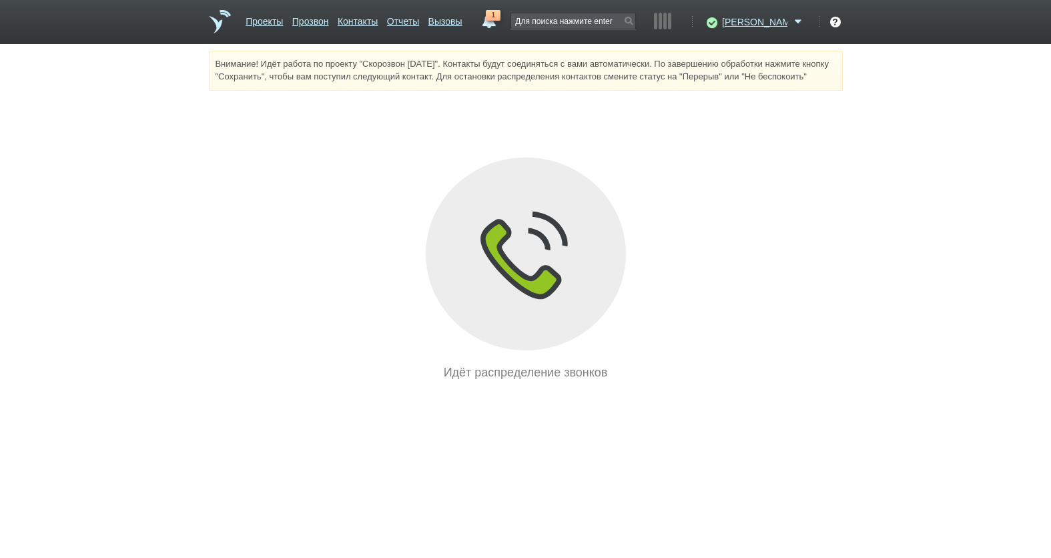
click at [294, 382] on html "Проекты Прозвон Контакты Отчеты Вызовы 1 [DATE] [DATE] неделя все Письмо [PERSO…" at bounding box center [525, 191] width 1051 height 382
click at [728, 382] on html "Проекты Прозвон Контакты Отчеты Вызовы 1 [DATE] [DATE] неделя все Письмо [PERSO…" at bounding box center [525, 191] width 1051 height 382
click at [694, 382] on html "Проекты Прозвон Контакты Отчеты Вызовы 1 [DATE] [DATE] неделя все Письмо [PERSO…" at bounding box center [525, 191] width 1051 height 382
click at [501, 26] on link "1" at bounding box center [489, 18] width 24 height 16
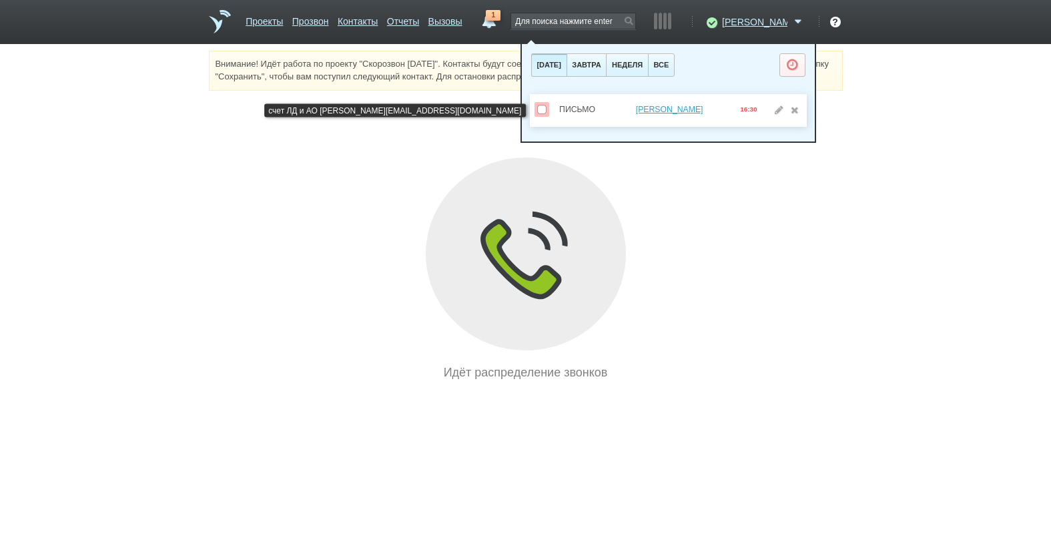
click at [659, 99] on div "Письмо [PERSON_NAME] 16:30" at bounding box center [668, 110] width 277 height 33
click at [661, 103] on div "[PERSON_NAME]" at bounding box center [669, 109] width 128 height 15
click at [665, 108] on link "[PERSON_NAME]" at bounding box center [669, 109] width 67 height 9
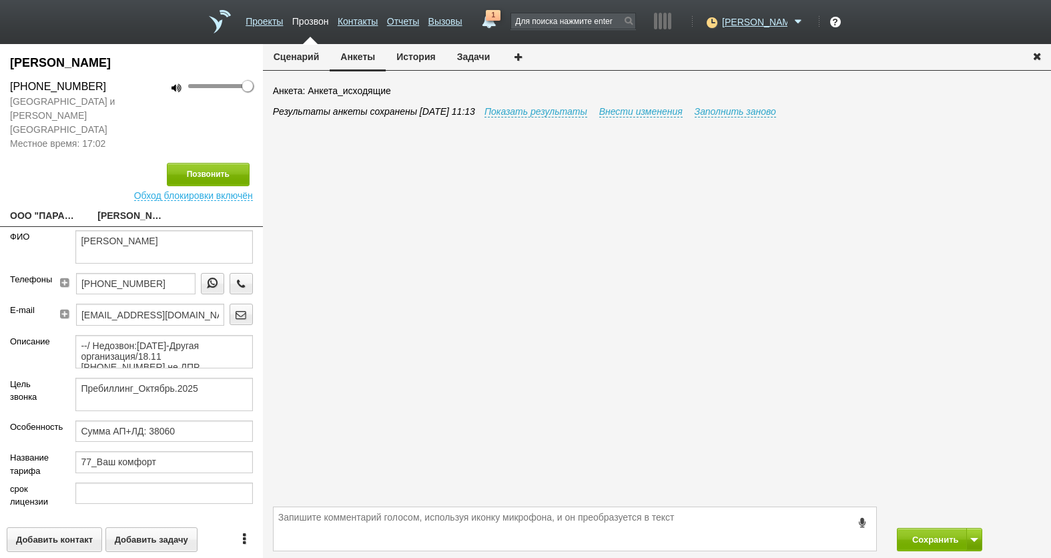
click at [60, 208] on link "ООО "ПАРАЛЛЕЛЗ СОФТВЕР СИПИ"[EMAIL_ADDRESS][DOMAIN_NAME]" at bounding box center [43, 217] width 67 height 19
type textarea "ООО "ПАРАЛЛЕЛЗ СОФТВЕР СИПИ"[EMAIL_ADDRESS][DOMAIN_NAME]"
type input "7716805930"
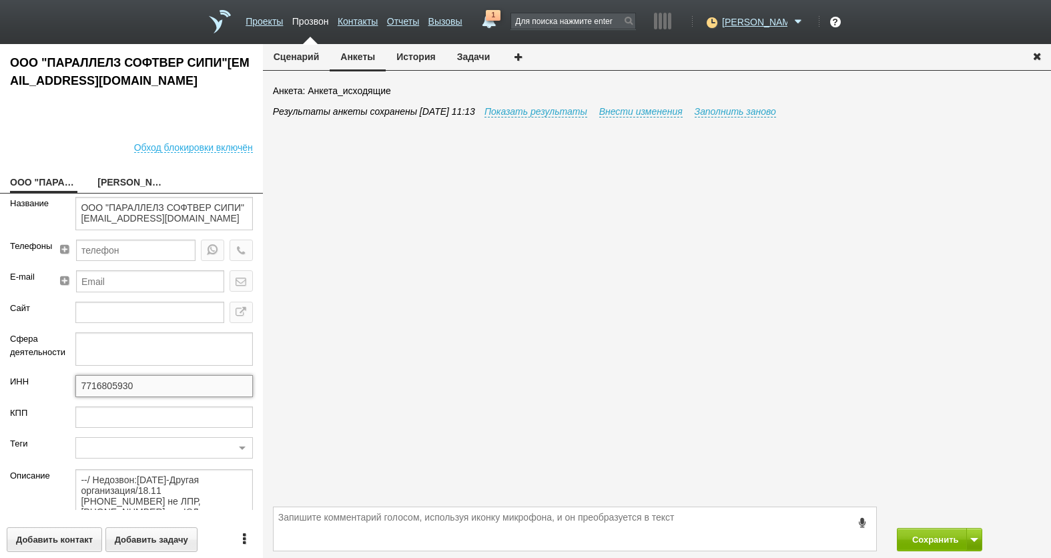
drag, startPoint x: 148, startPoint y: 393, endPoint x: 55, endPoint y: 384, distance: 93.3
click at [55, 384] on div "ИНН 7716805930" at bounding box center [131, 390] width 263 height 31
click at [501, 17] on span "1" at bounding box center [493, 15] width 15 height 11
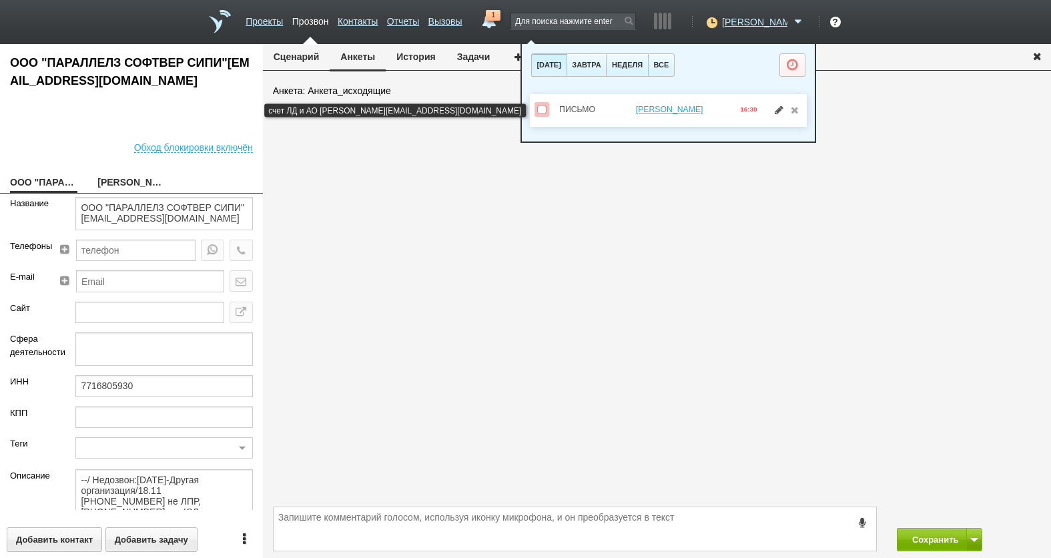
click at [781, 105] on link at bounding box center [779, 109] width 14 height 9
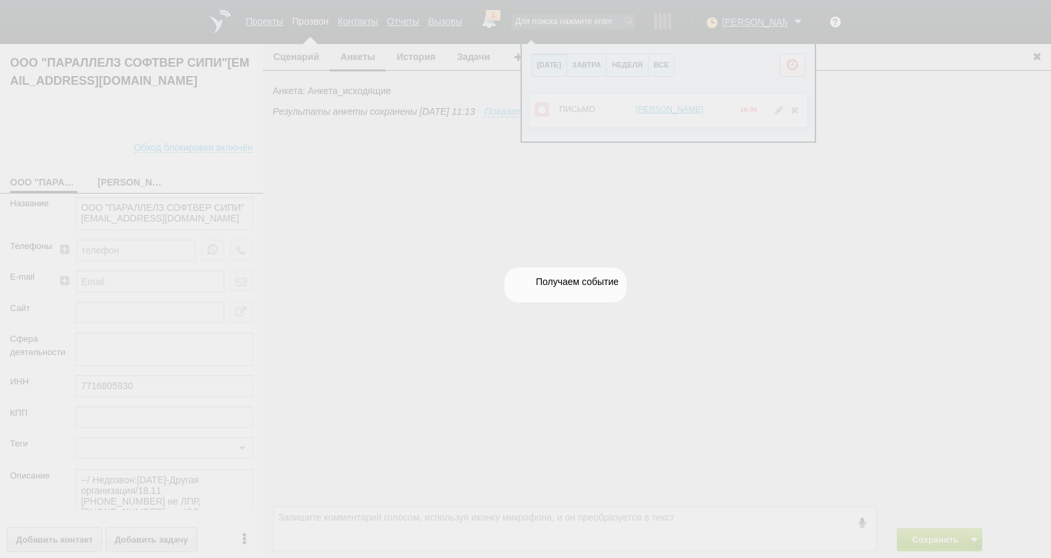
select select "letter"
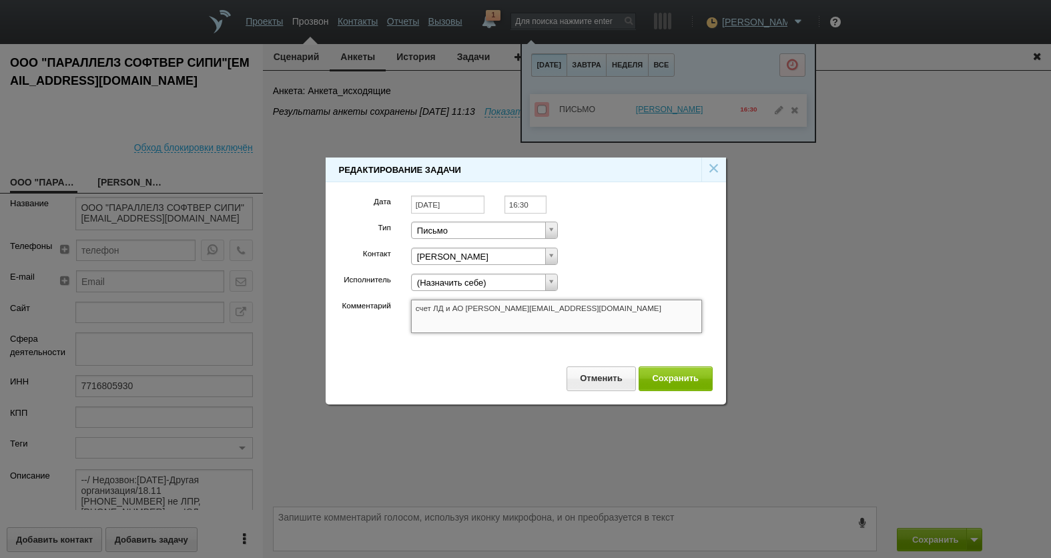
drag, startPoint x: 560, startPoint y: 304, endPoint x: 463, endPoint y: 306, distance: 97.5
click at [463, 306] on textarea "счет ЛД и АО [PERSON_NAME][EMAIL_ADDRESS][DOMAIN_NAME]" at bounding box center [557, 316] width 292 height 33
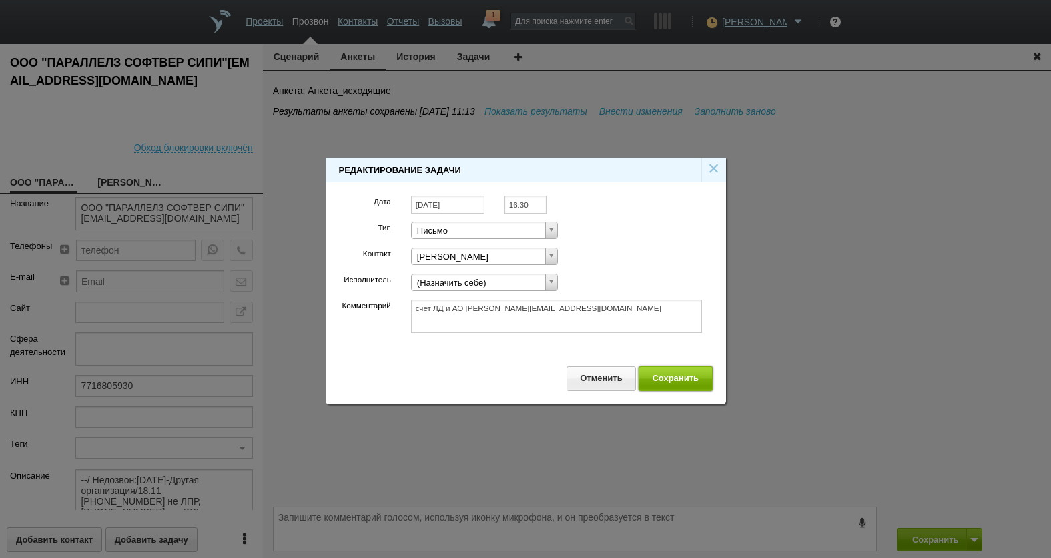
click at [673, 372] on button "Сохранить" at bounding box center [676, 378] width 74 height 25
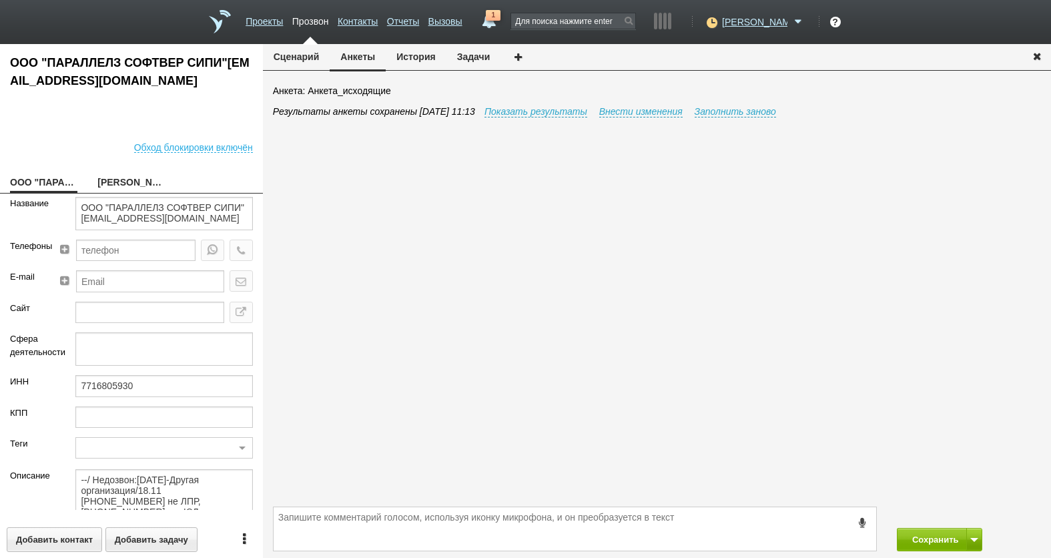
click at [501, 16] on link "1" at bounding box center [489, 18] width 24 height 16
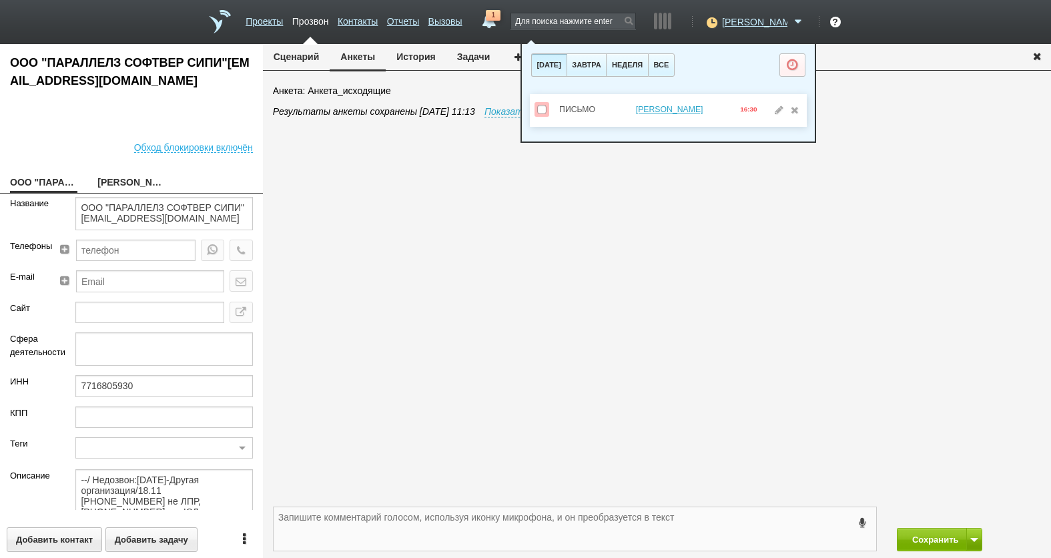
click at [514, 547] on textarea at bounding box center [575, 528] width 603 height 43
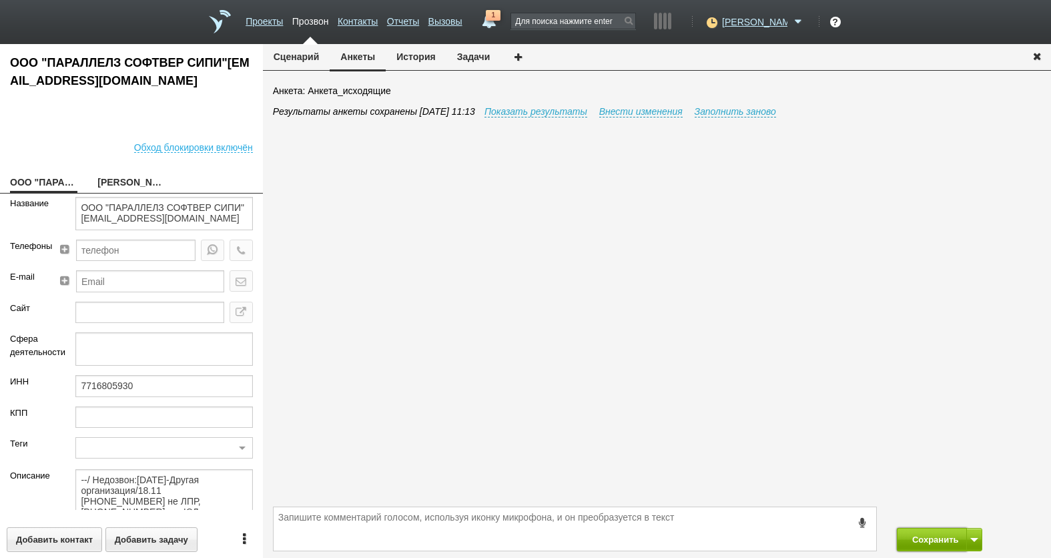
click at [942, 542] on button "Сохранить" at bounding box center [932, 539] width 70 height 23
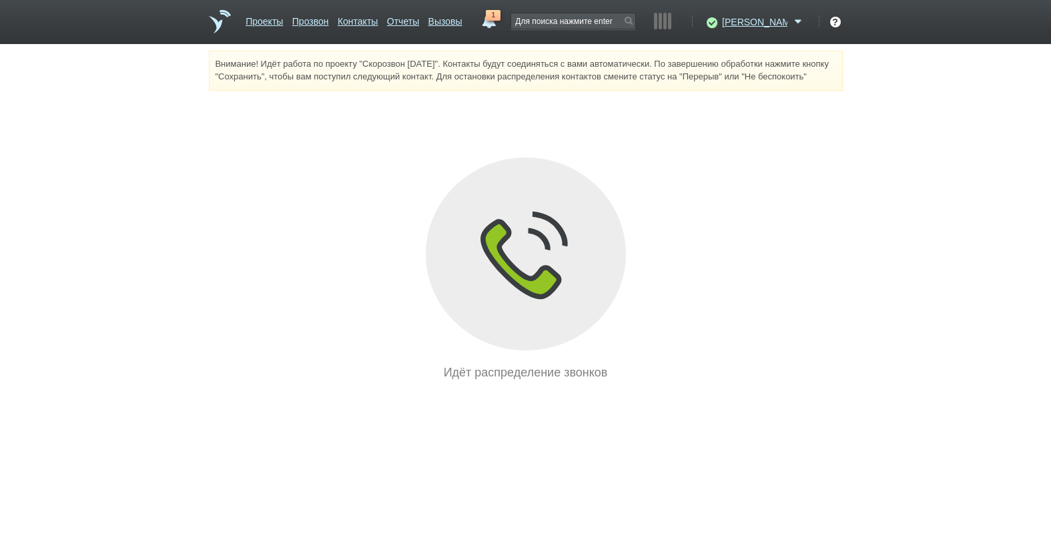
click at [776, 373] on div "Идёт распределение звонков" at bounding box center [526, 270] width 634 height 224
click at [357, 315] on div "Идёт распределение звонков" at bounding box center [526, 270] width 634 height 224
click at [882, 284] on div "Внимание! Идёт работа по проекту "Скорозвон [DATE]". Контакты будут соединяться…" at bounding box center [525, 216] width 1051 height 331
click at [419, 19] on link "Отчеты" at bounding box center [403, 18] width 32 height 19
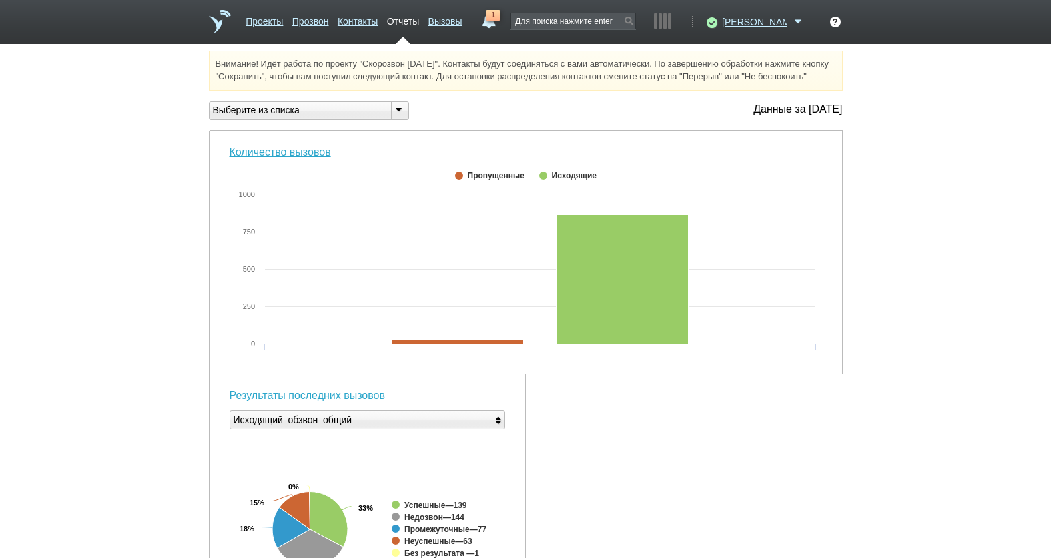
click at [358, 117] on div "Выберите из списка" at bounding box center [295, 110] width 171 height 14
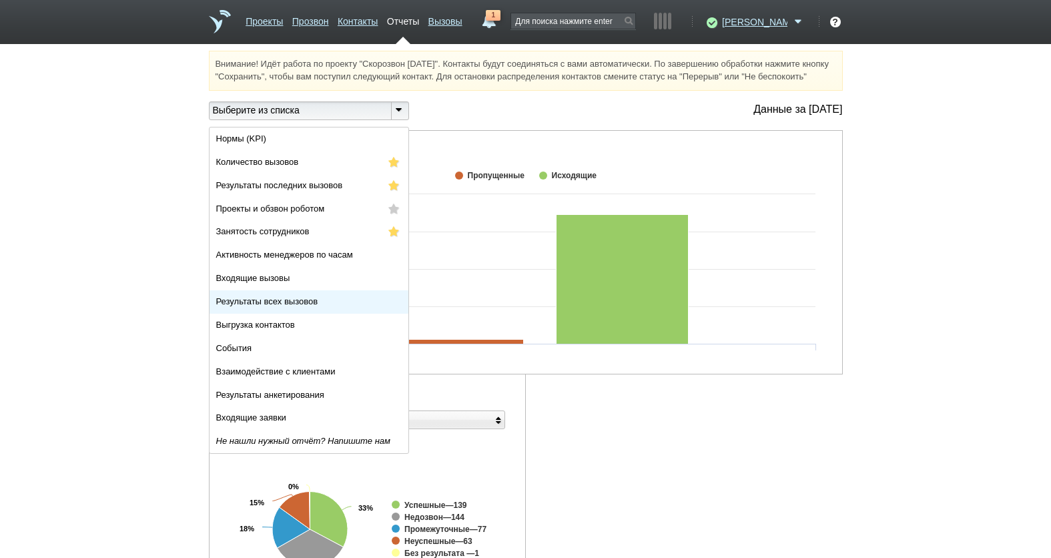
click at [293, 314] on li "Результаты всех вызовов" at bounding box center [309, 301] width 199 height 23
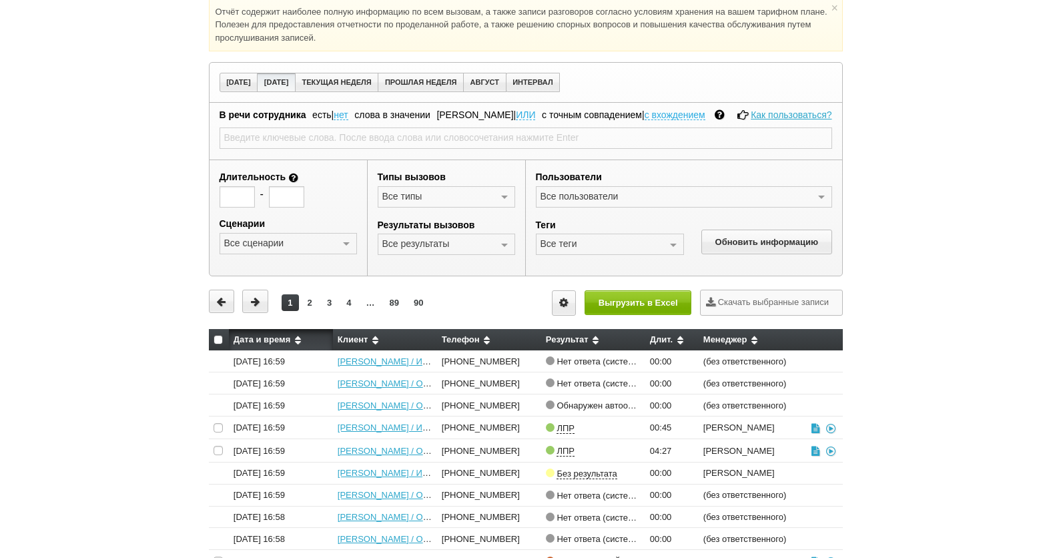
scroll to position [133, 0]
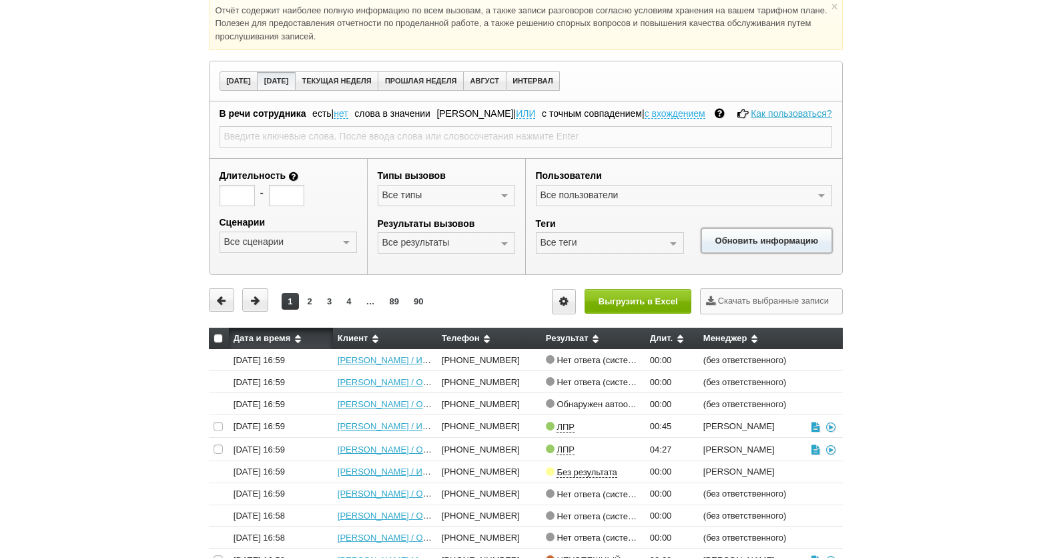
click at [786, 253] on button "Обновить информацию" at bounding box center [767, 240] width 130 height 25
click at [764, 252] on button "Обновить информацию" at bounding box center [767, 240] width 130 height 25
click at [643, 314] on button "Выгрузить в Excel" at bounding box center [638, 301] width 107 height 25
click at [989, 370] on div "Внимание! Идёт работа по проекту "Скорозвон [DATE]". Контакты будут соединяться…" at bounding box center [525, 276] width 1051 height 718
click at [991, 352] on div "Внимание! Идёт работа по проекту "Скорозвон [DATE]". Контакты будут соединяться…" at bounding box center [525, 276] width 1051 height 718
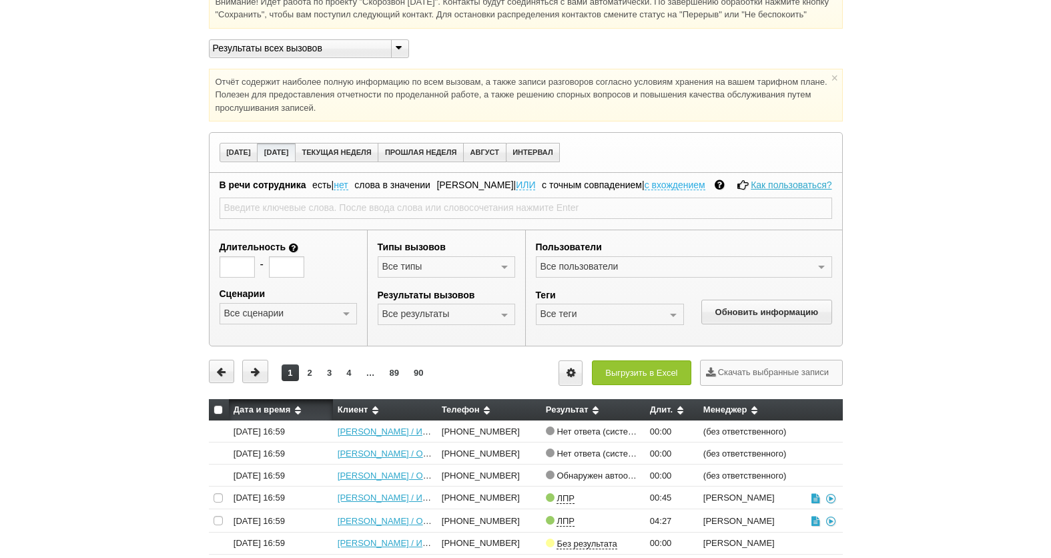
scroll to position [0, 0]
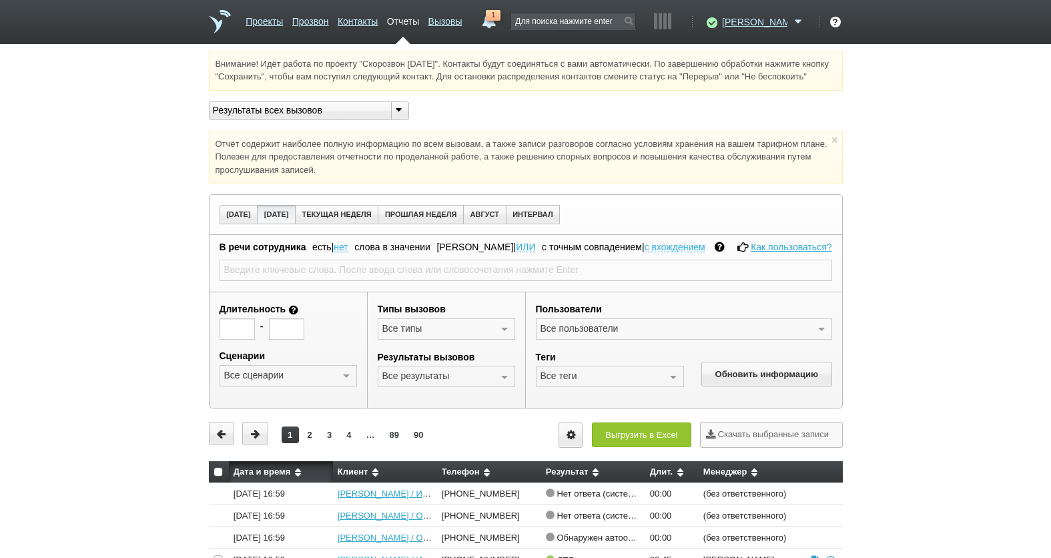
click at [531, 9] on div "Проекты Прозвон Контакты Отчеты Вызовы 1 [DATE] [DATE] неделя все Письмо [PERSO…" at bounding box center [526, 22] width 634 height 44
click at [501, 17] on span "1" at bounding box center [493, 15] width 15 height 11
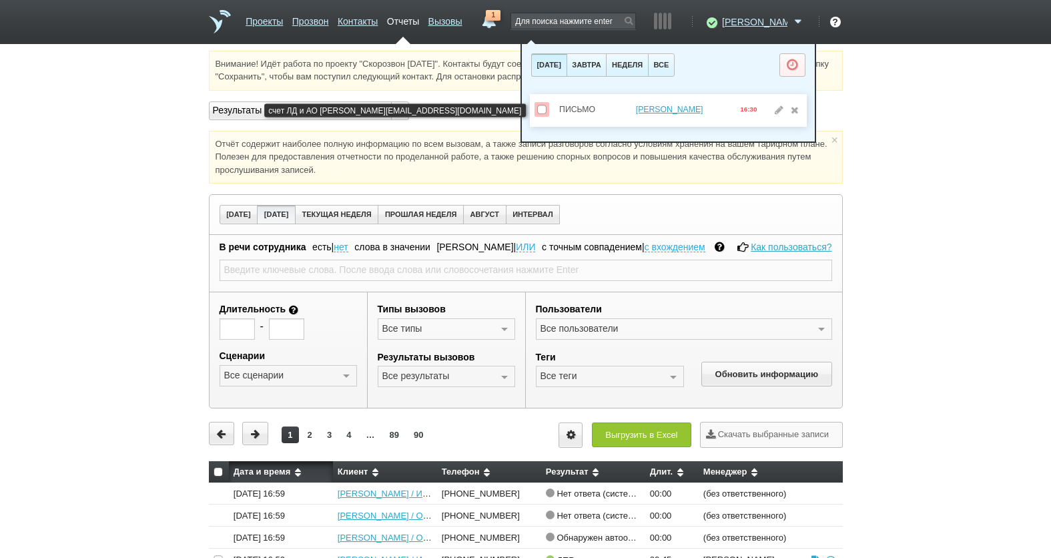
click at [544, 109] on span at bounding box center [541, 109] width 9 height 9
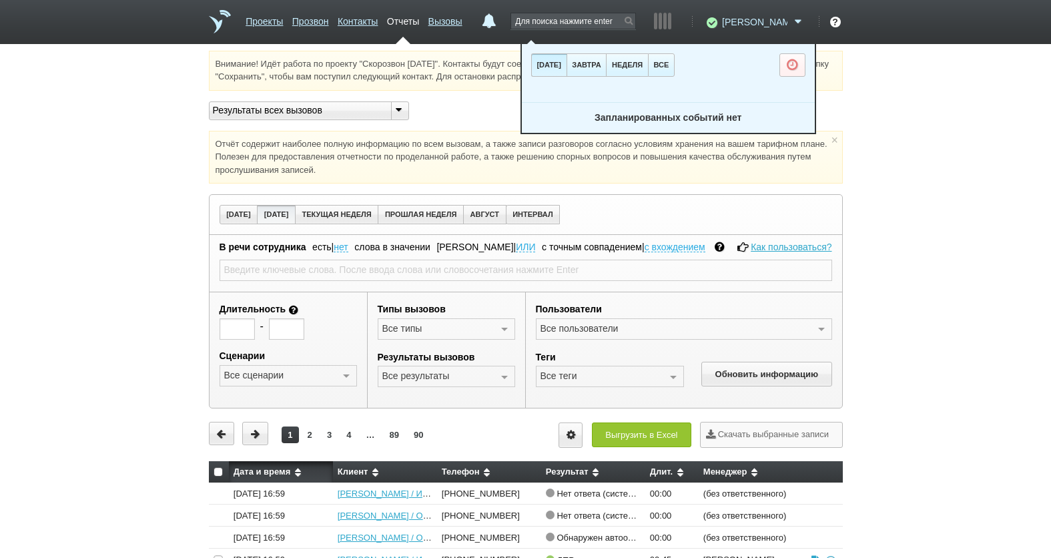
click at [796, 23] on span at bounding box center [798, 21] width 16 height 13
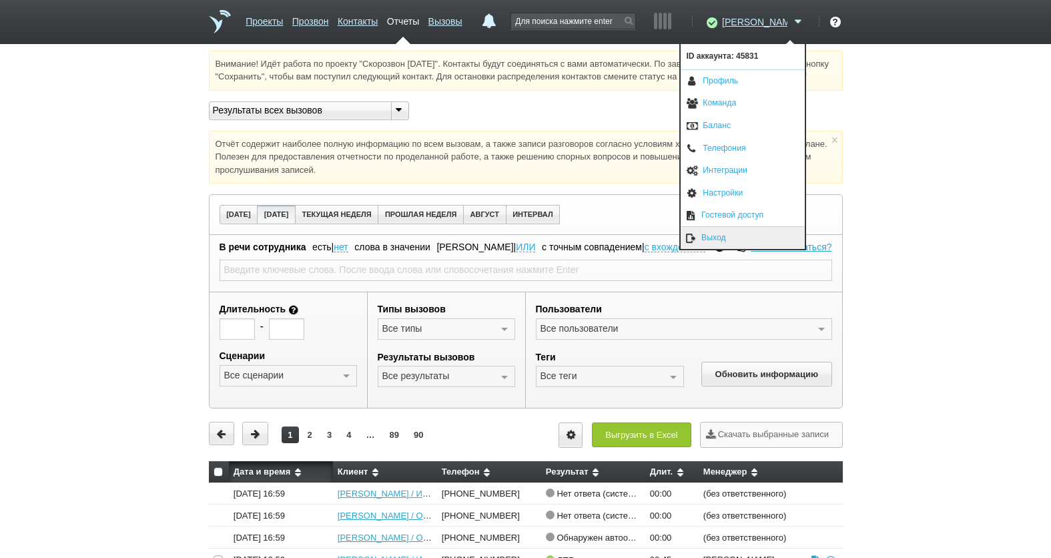
click at [754, 242] on link "Выход" at bounding box center [743, 238] width 124 height 22
